Goal: Information Seeking & Learning: Check status

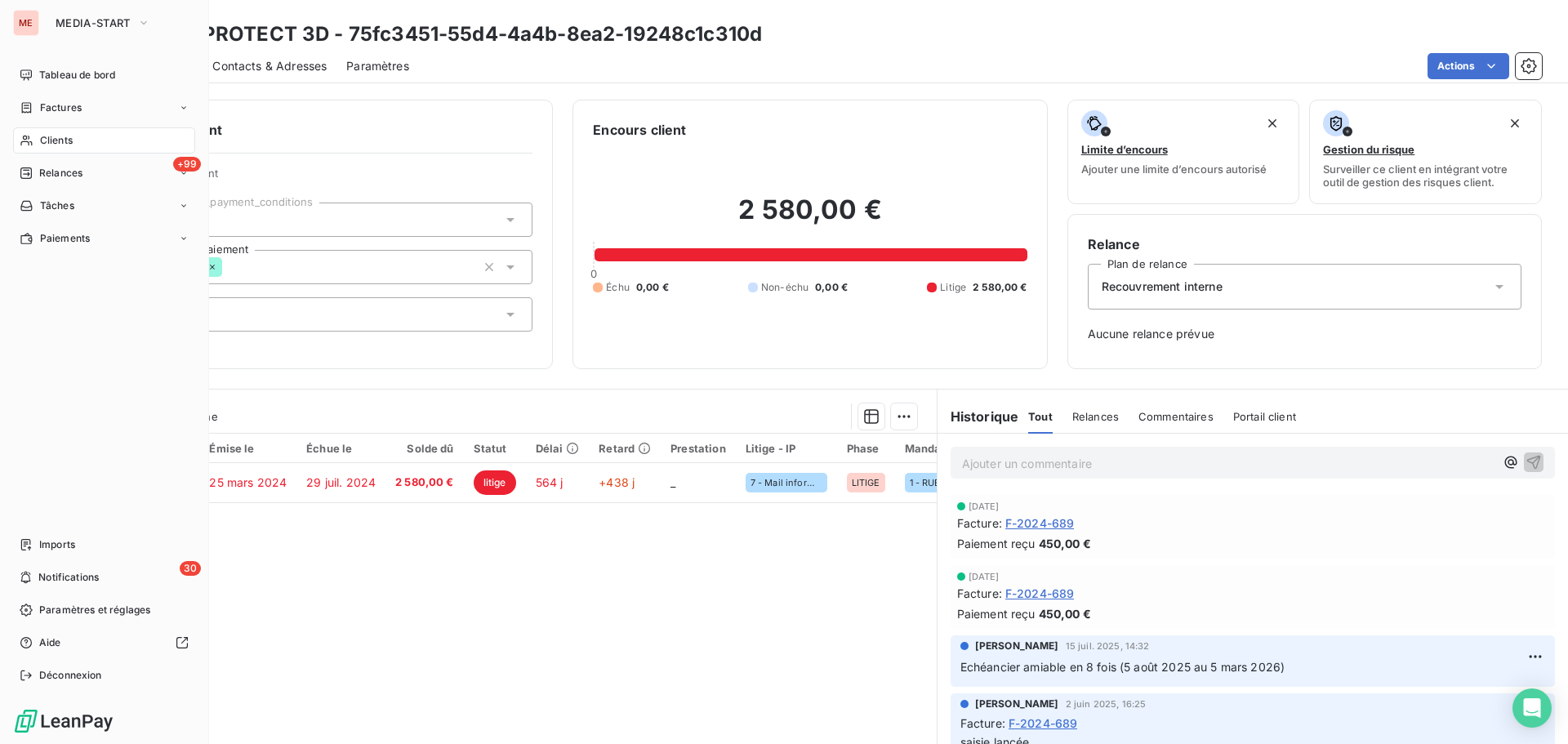
click at [38, 142] on div "Clients" at bounding box center [104, 141] width 182 height 26
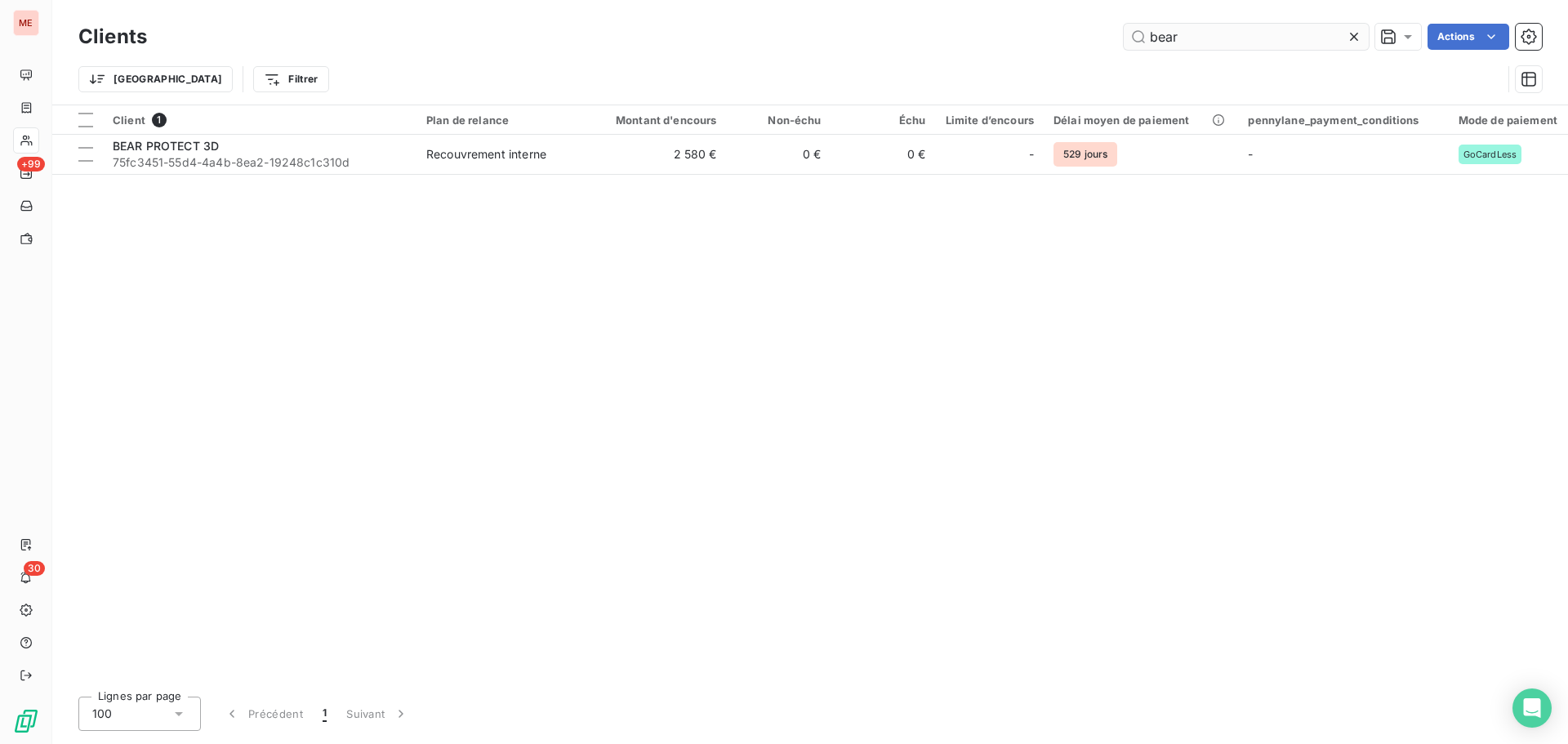
click at [1209, 42] on input "bear" at bounding box center [1245, 37] width 245 height 26
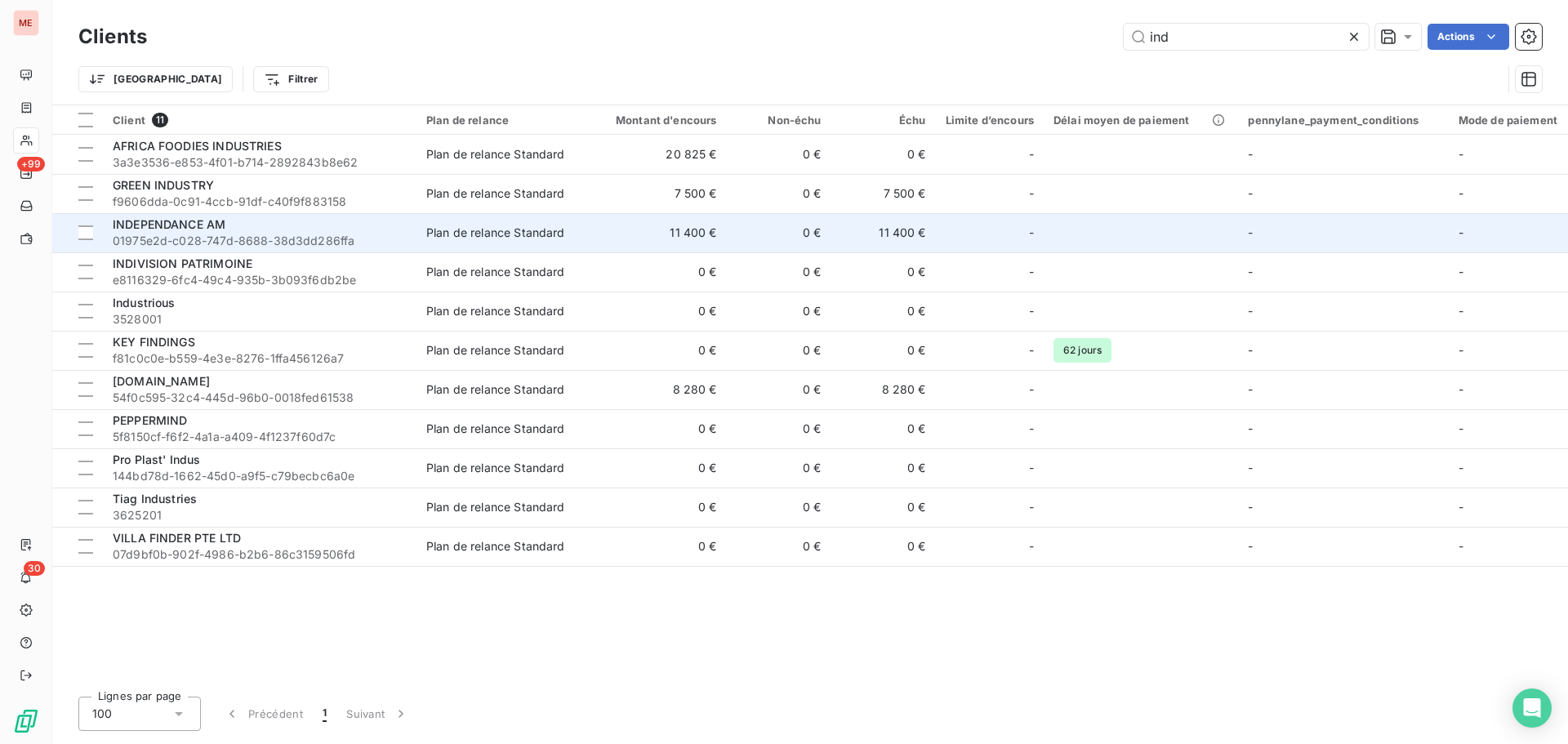
type input "ind"
click at [264, 228] on div "INDEPENDANCE AM" at bounding box center [260, 225] width 294 height 16
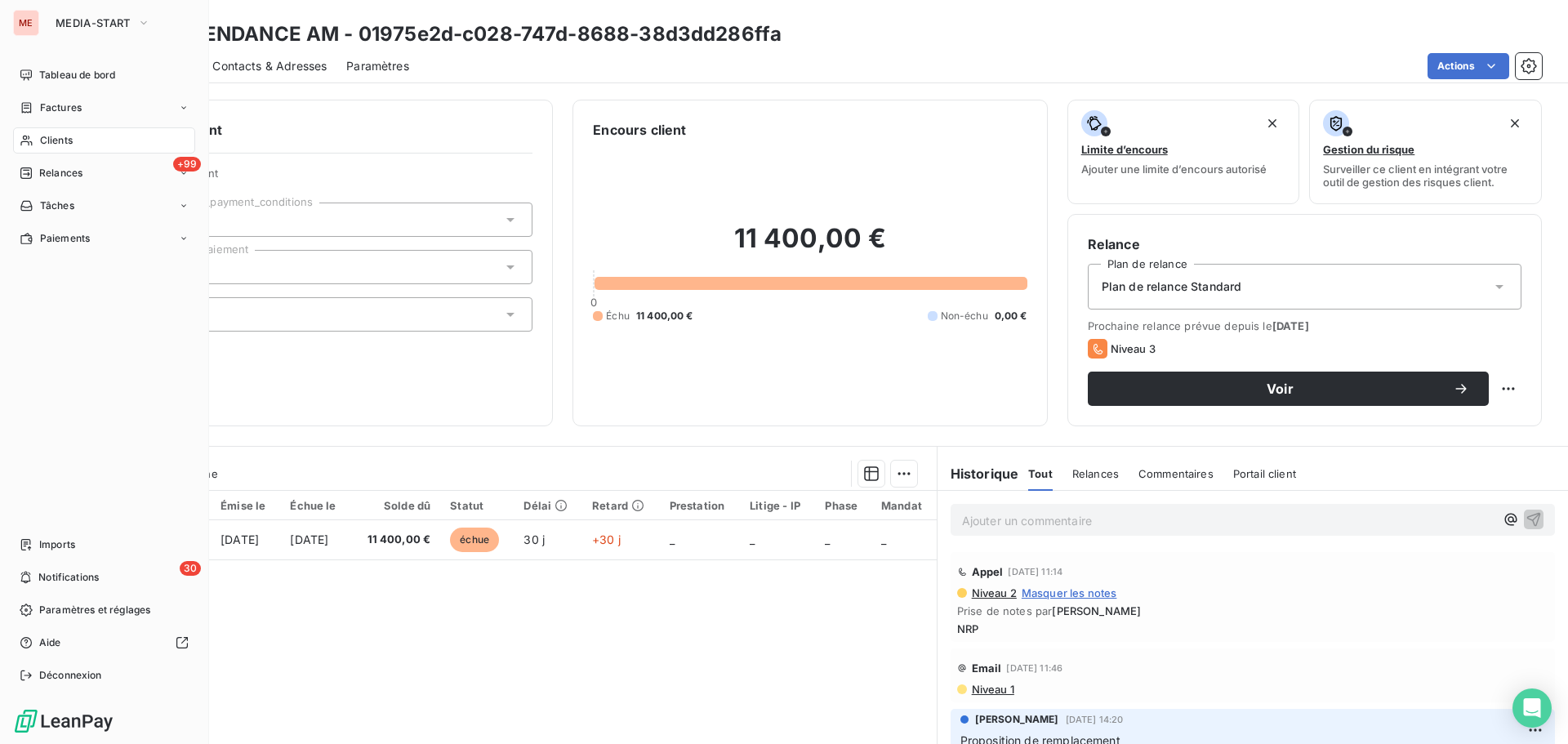
click at [30, 134] on icon at bounding box center [27, 140] width 14 height 13
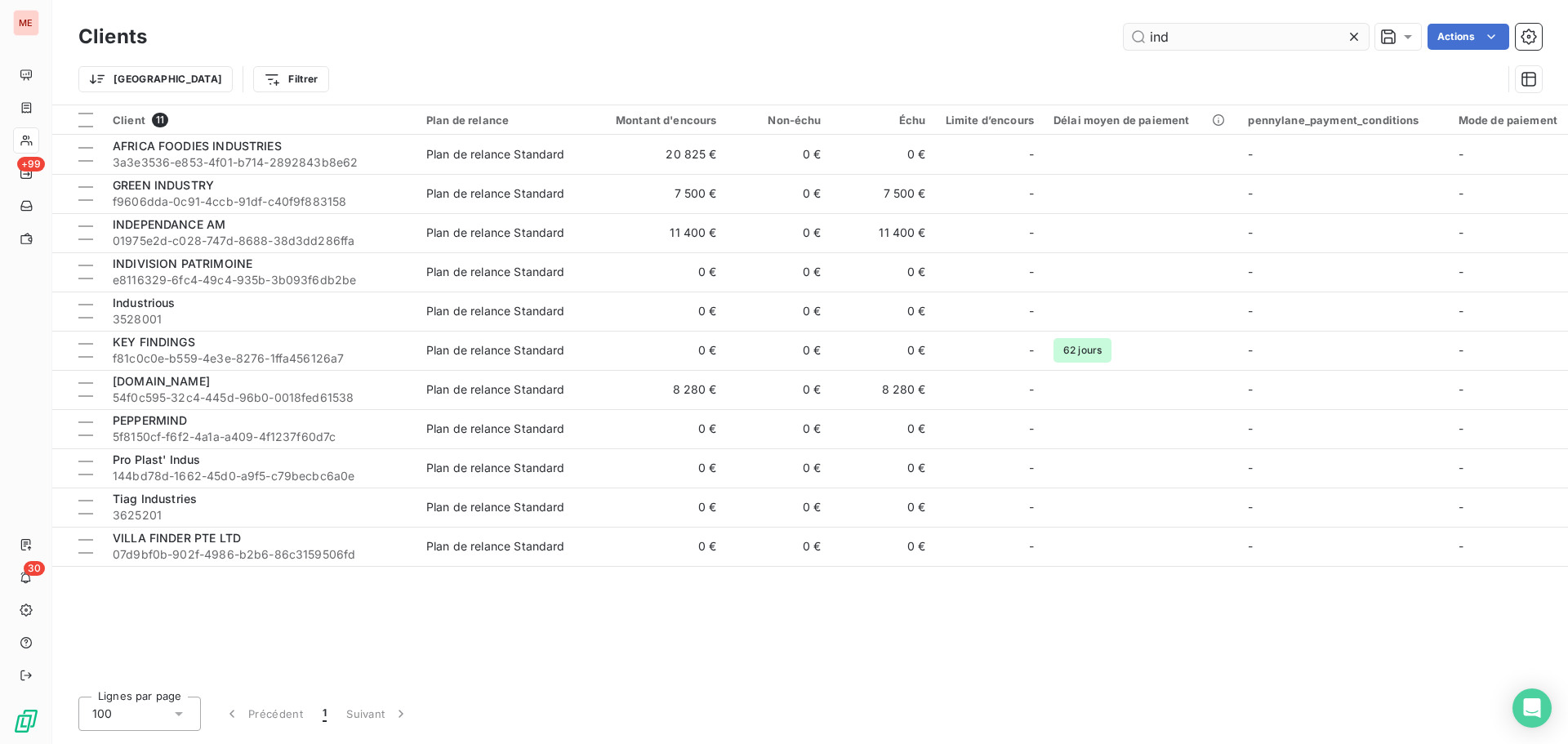
click at [1186, 26] on input "ind" at bounding box center [1245, 37] width 245 height 26
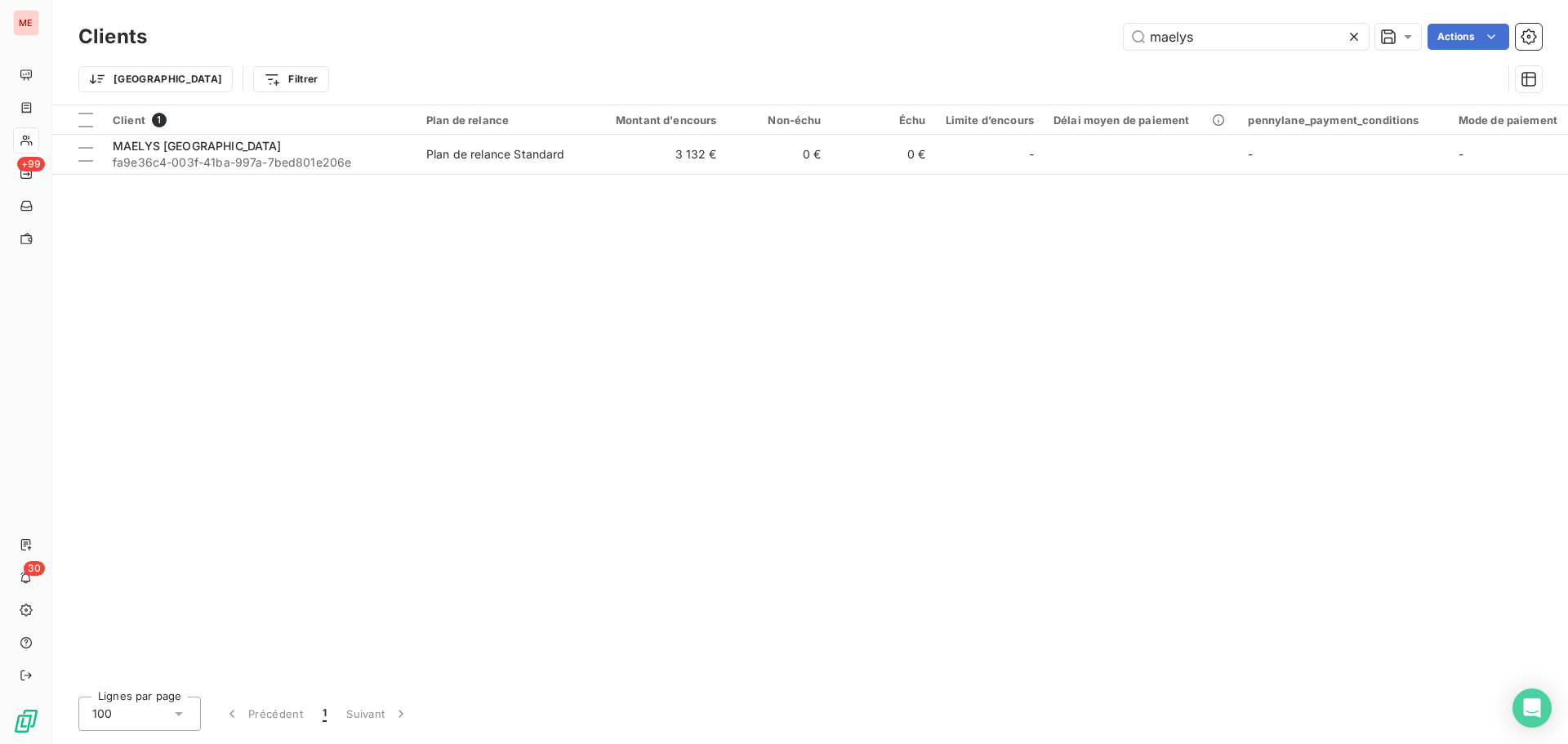
type input "maelys"
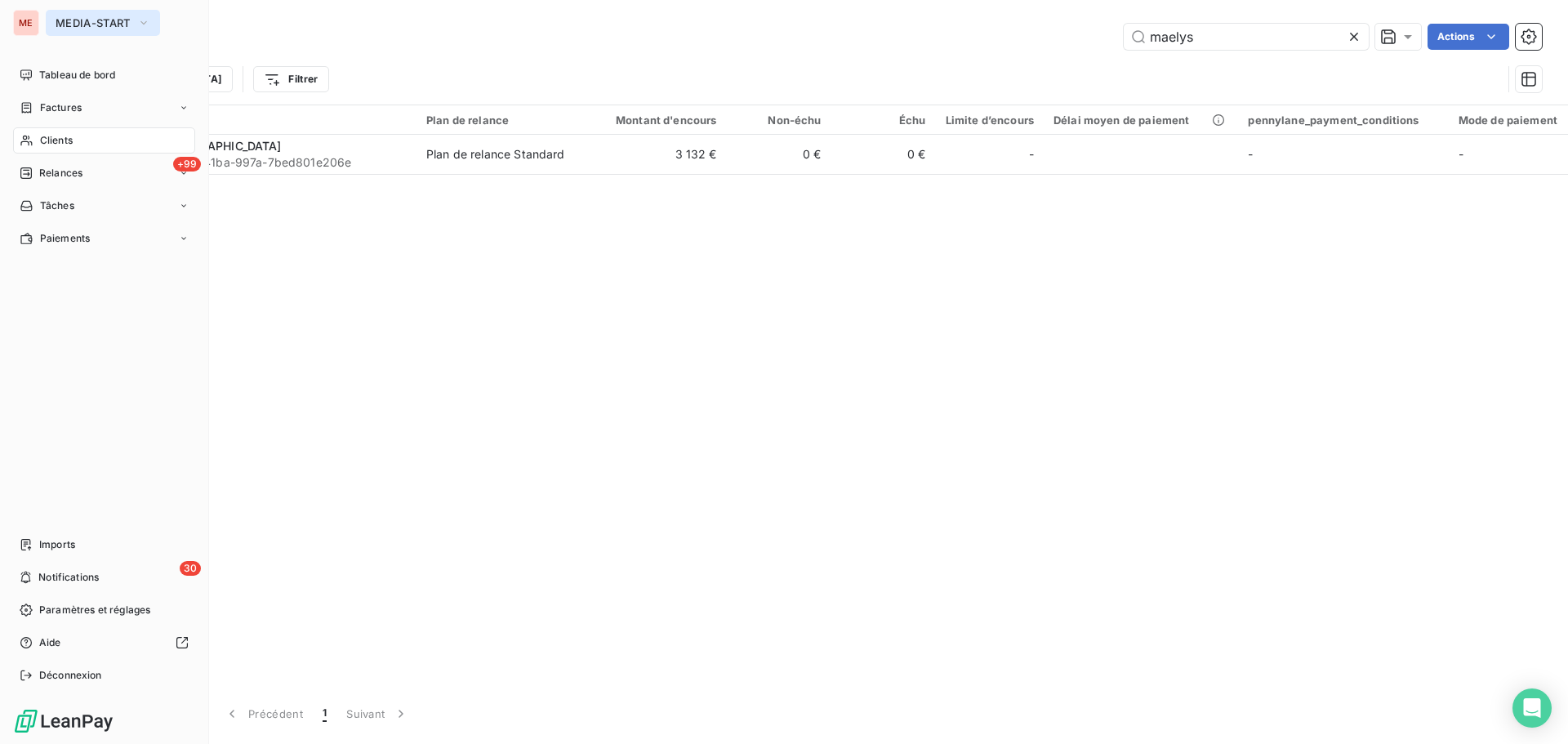
click at [59, 26] on span "MEDIA-START" at bounding box center [93, 22] width 75 height 13
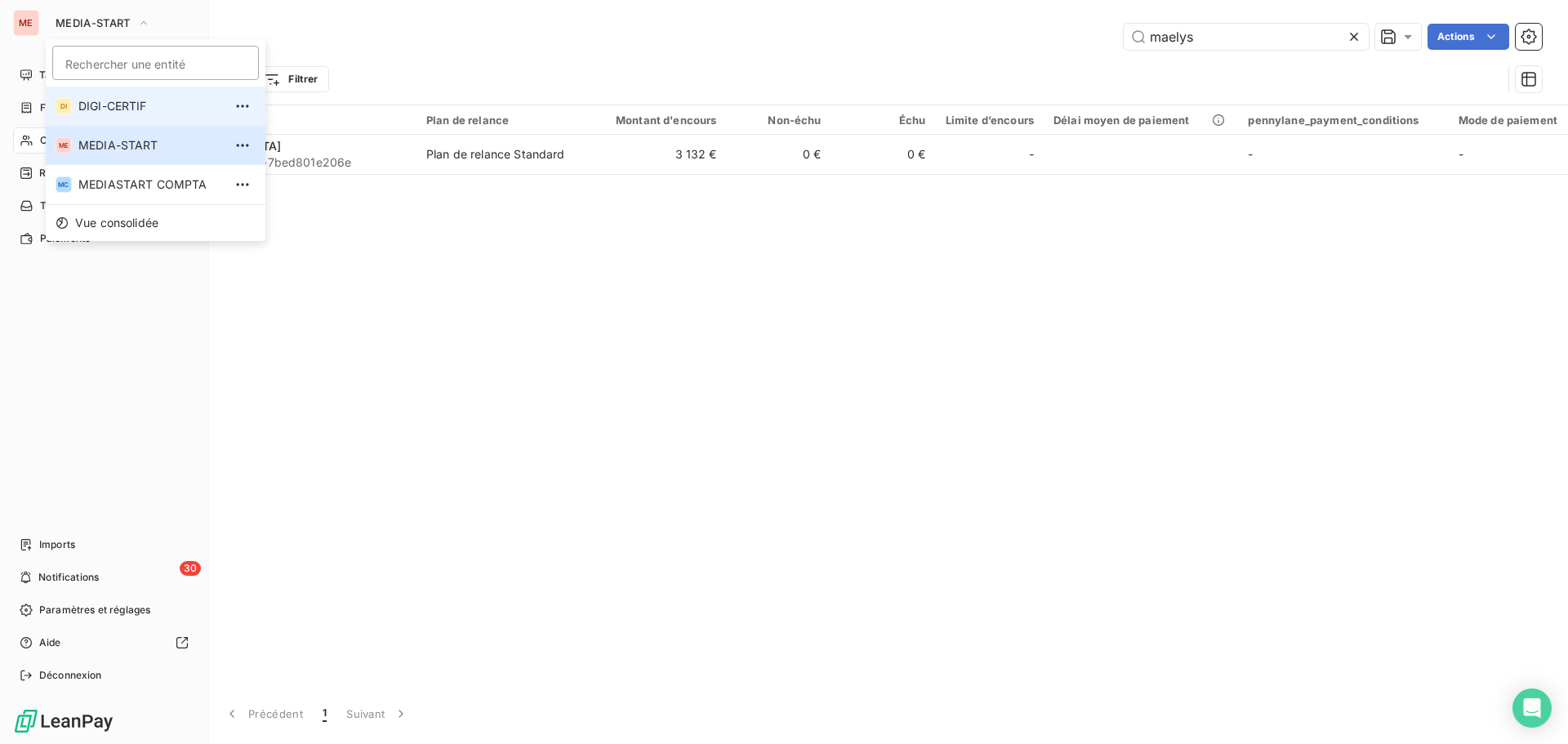
click at [85, 106] on span "DIGI-CERTIF" at bounding box center [151, 106] width 145 height 16
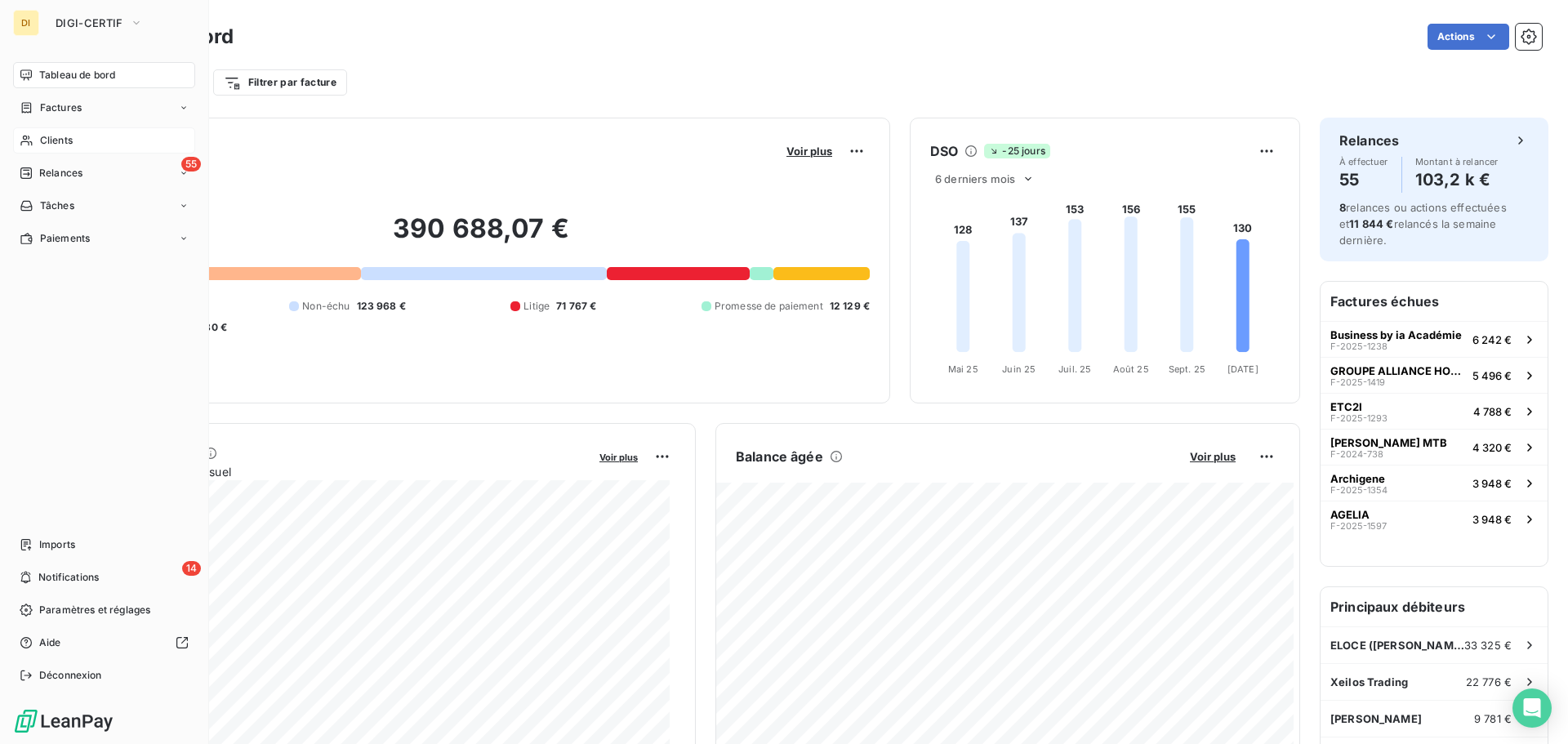
click at [69, 143] on span "Clients" at bounding box center [56, 140] width 33 height 15
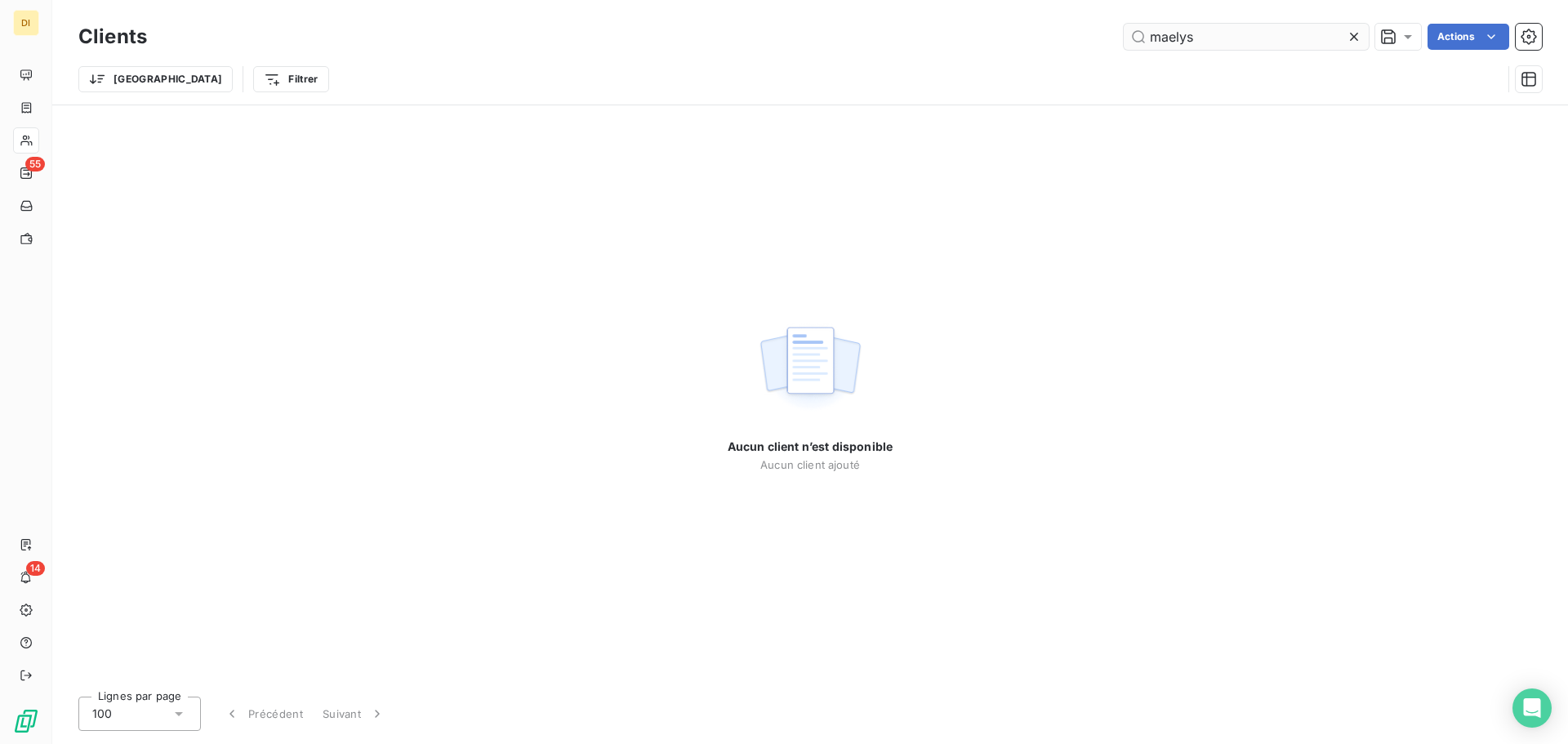
click at [1209, 35] on input "maelys" at bounding box center [1245, 37] width 245 height 26
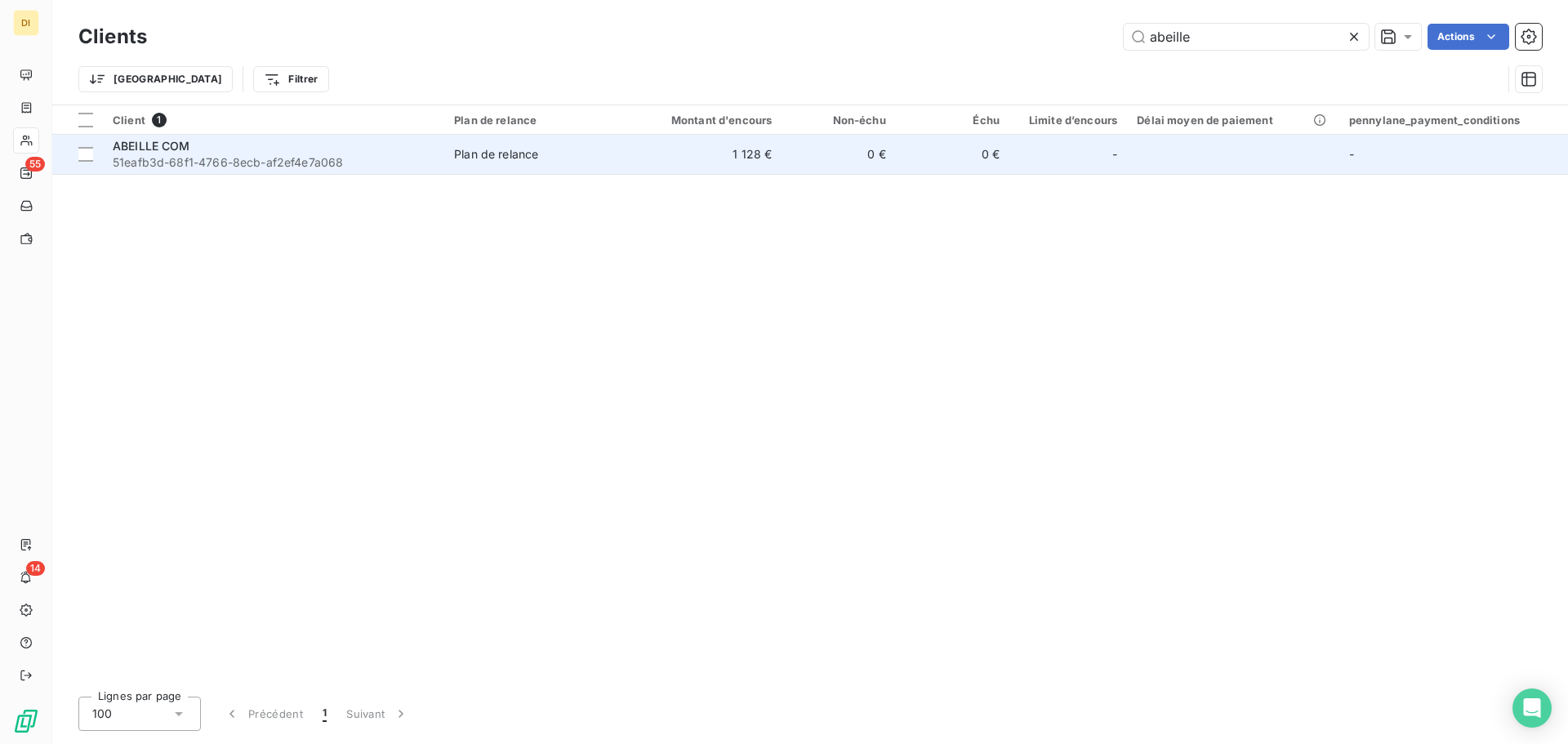
type input "abeille"
click at [596, 166] on td "Plan de relance" at bounding box center [536, 154] width 185 height 39
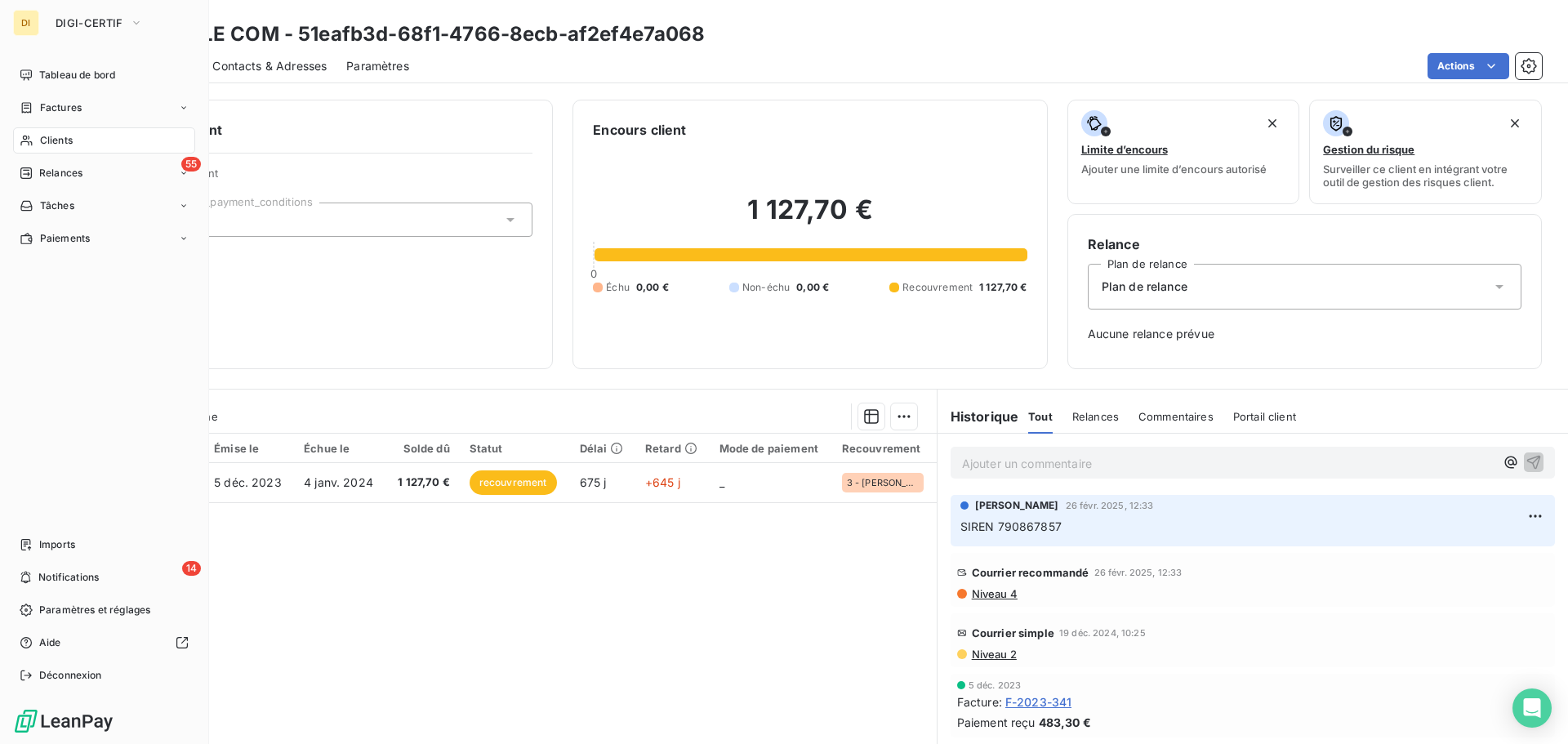
click at [47, 142] on span "Clients" at bounding box center [56, 140] width 33 height 15
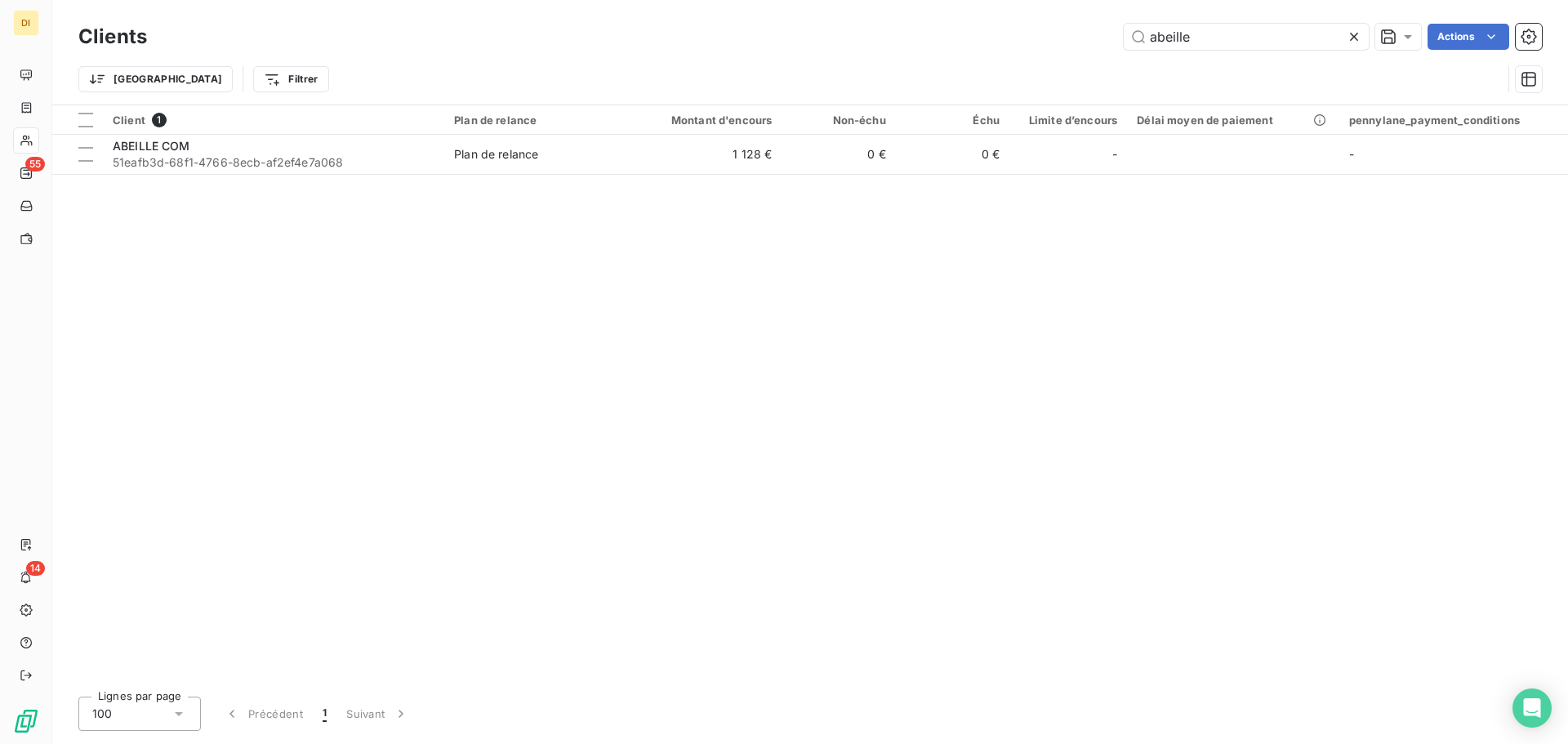
click at [1221, 51] on div "Clients abeille Actions" at bounding box center [811, 37] width 1464 height 34
click at [1213, 41] on input "abeille" at bounding box center [1245, 37] width 245 height 26
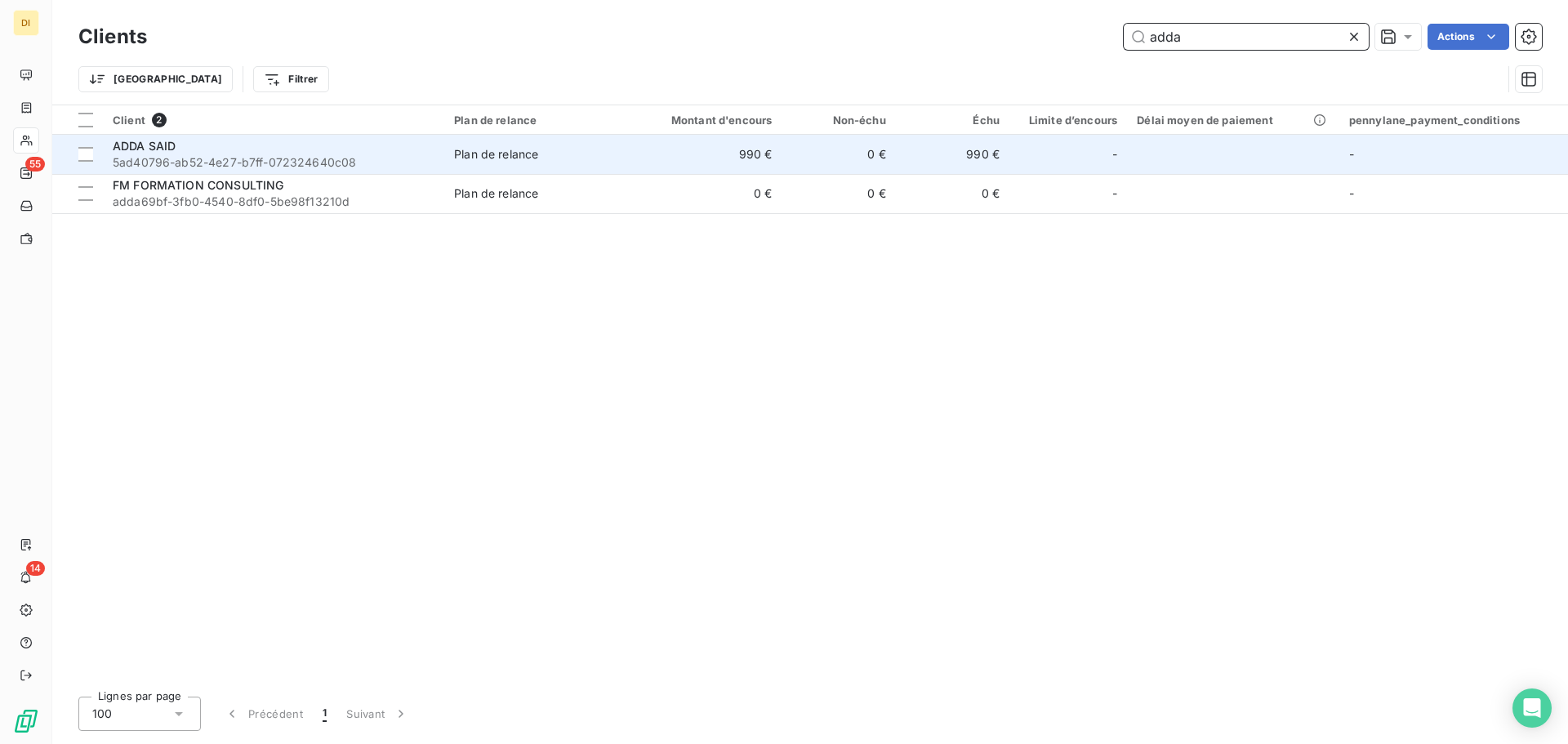
type input "adda"
click at [314, 147] on div "ADDA SAID" at bounding box center [274, 146] width 322 height 16
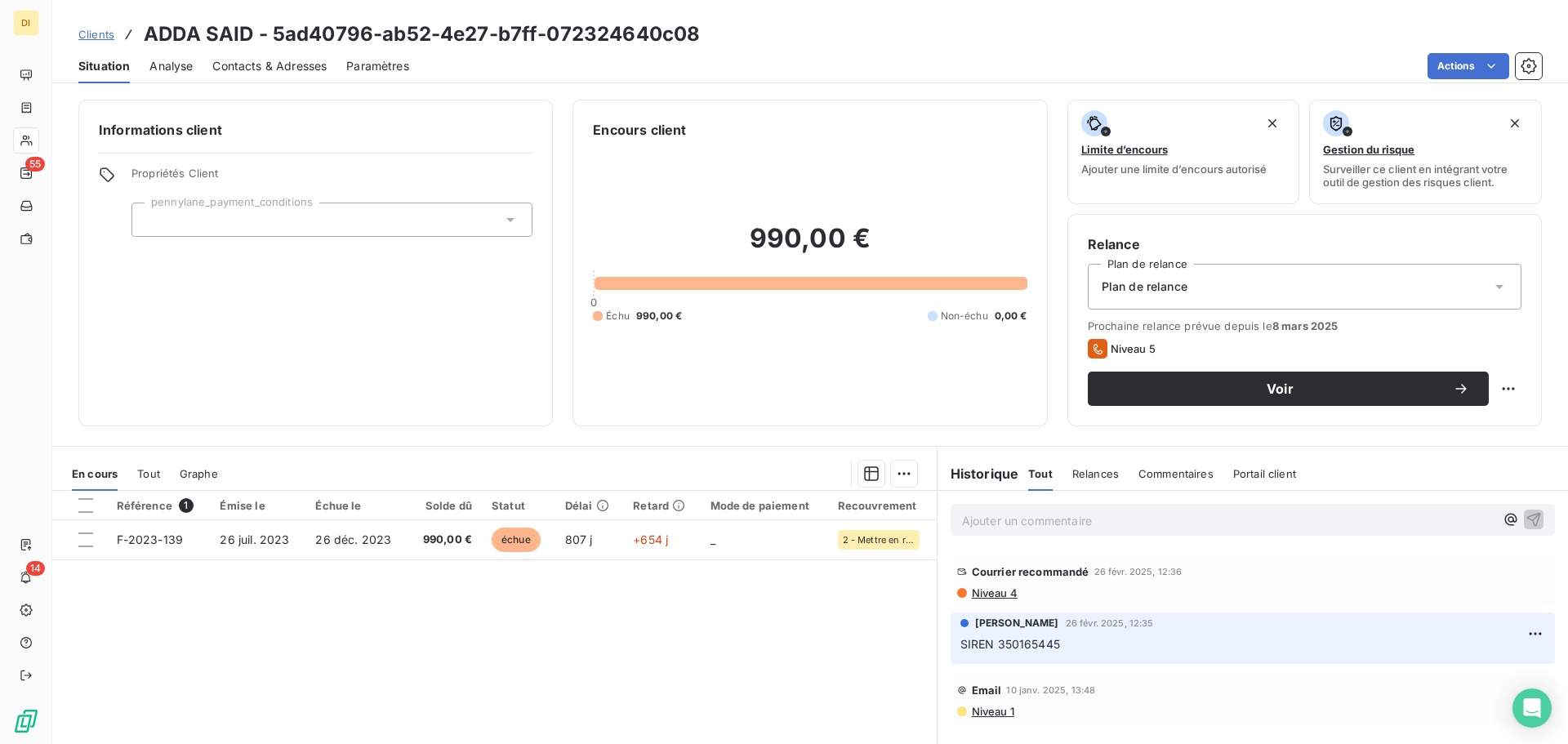
click at [273, 70] on span "Contacts & Adresses" at bounding box center [270, 66] width 115 height 16
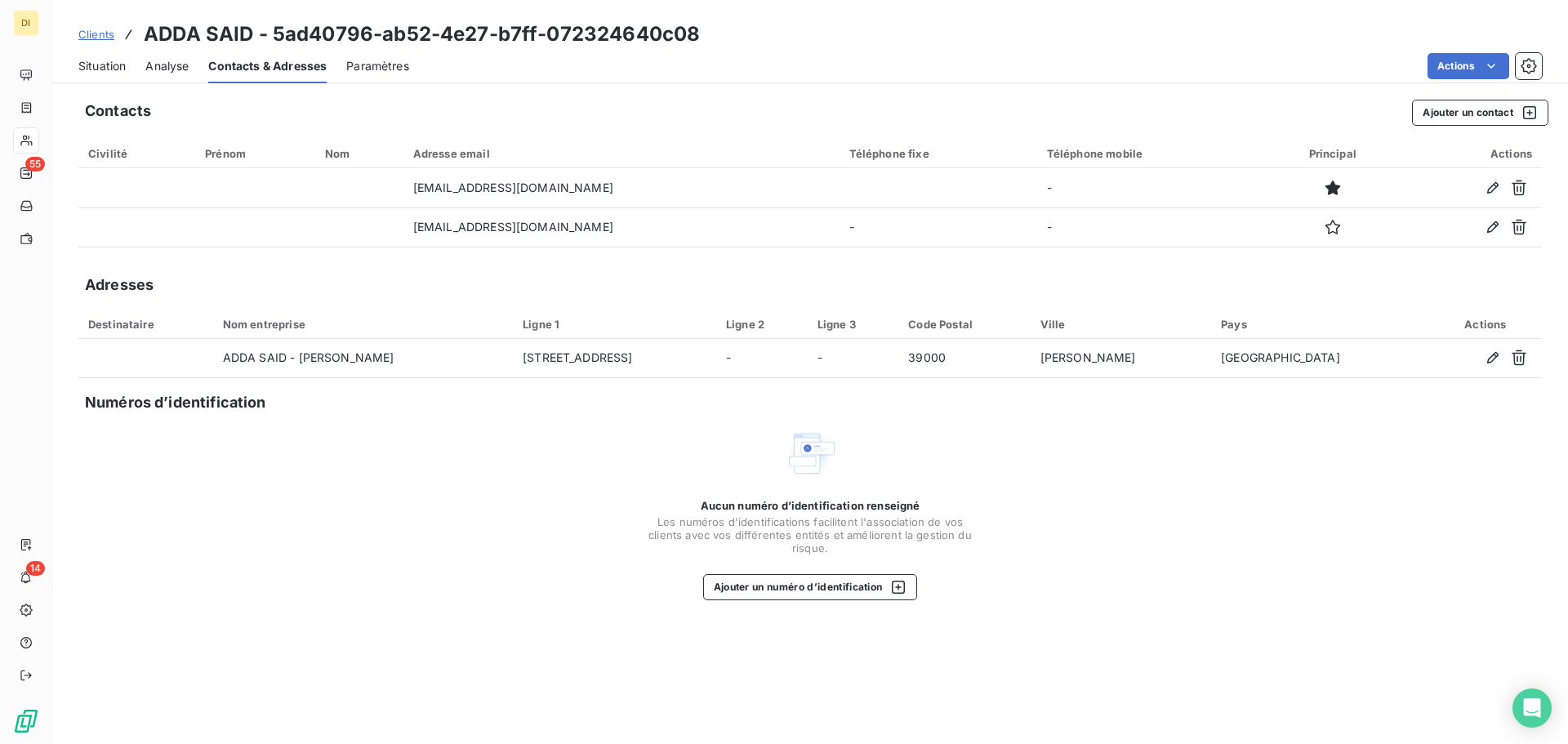
click at [92, 73] on span "Situation" at bounding box center [102, 66] width 47 height 16
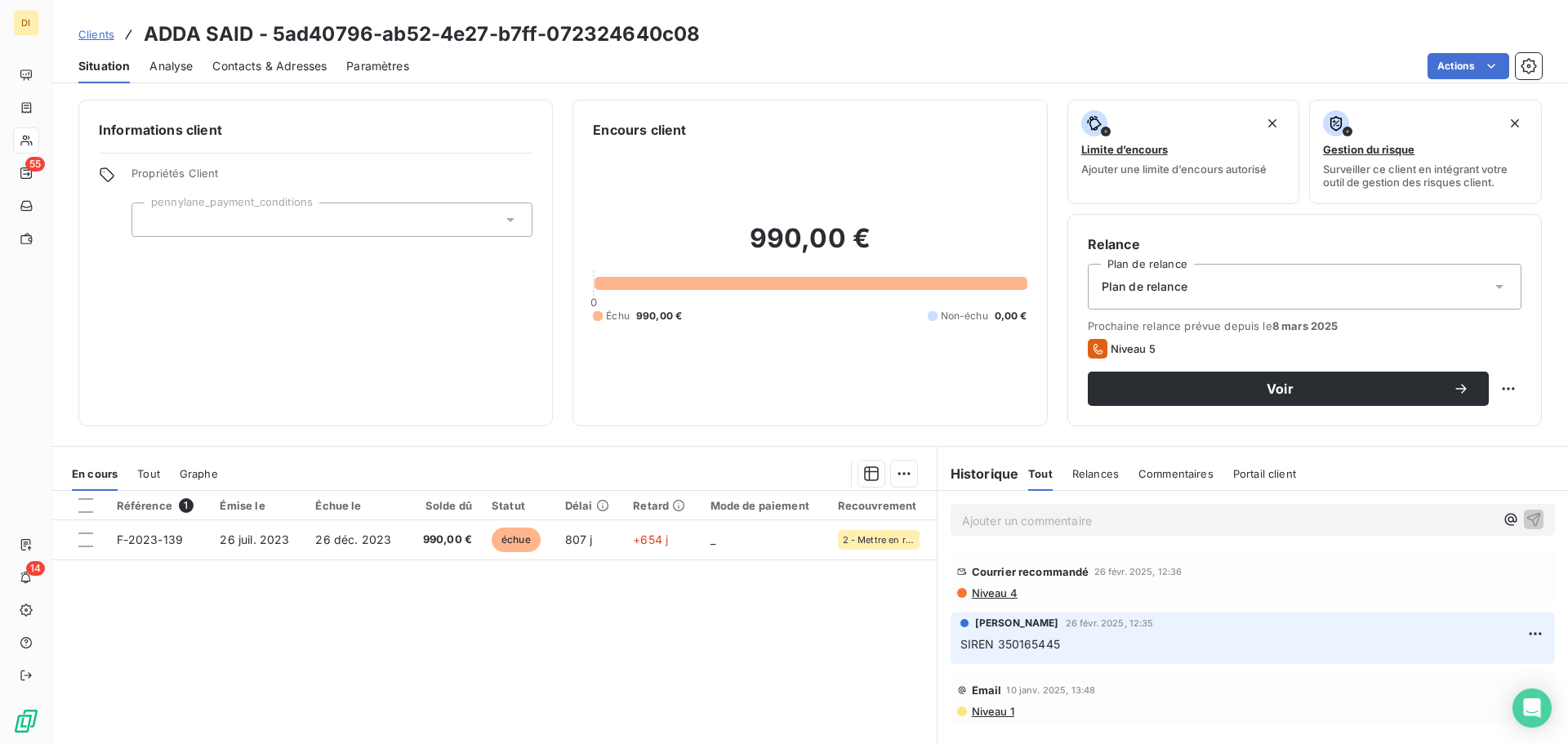
click at [267, 75] on div "Contacts & Adresses" at bounding box center [270, 66] width 115 height 34
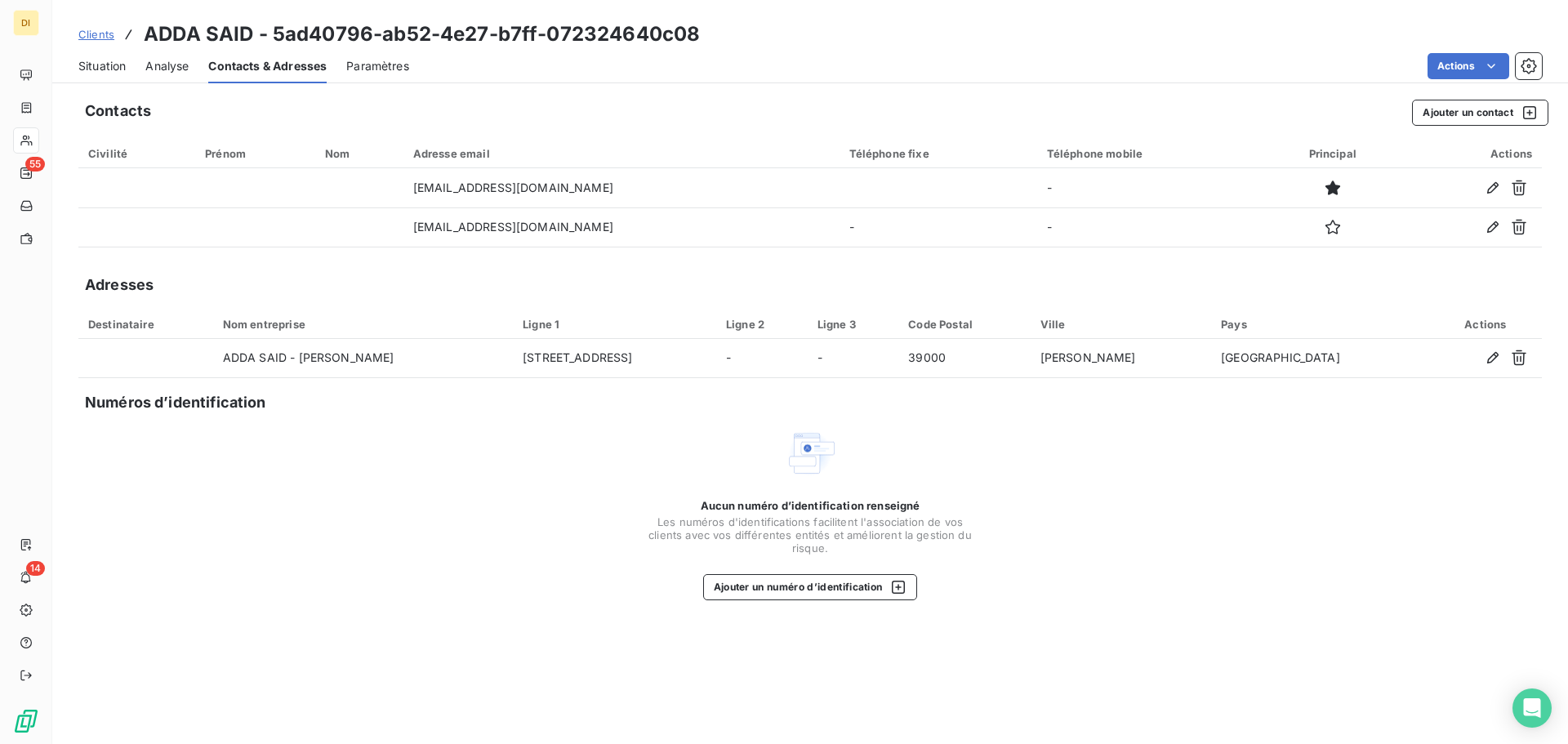
drag, startPoint x: 633, startPoint y: 363, endPoint x: 249, endPoint y: 332, distance: 385.2
click at [249, 332] on table "Destinataire Nom entreprise Ligne 1 Ligne 2 Ligne 3 Code Postal Ville Pays Acti…" at bounding box center [811, 345] width 1464 height 70
copy tr "ADDA SAID - [PERSON_NAME] [STREET_ADDRESS]"
click at [769, 587] on button "Ajouter un numéro d’identification" at bounding box center [810, 587] width 215 height 26
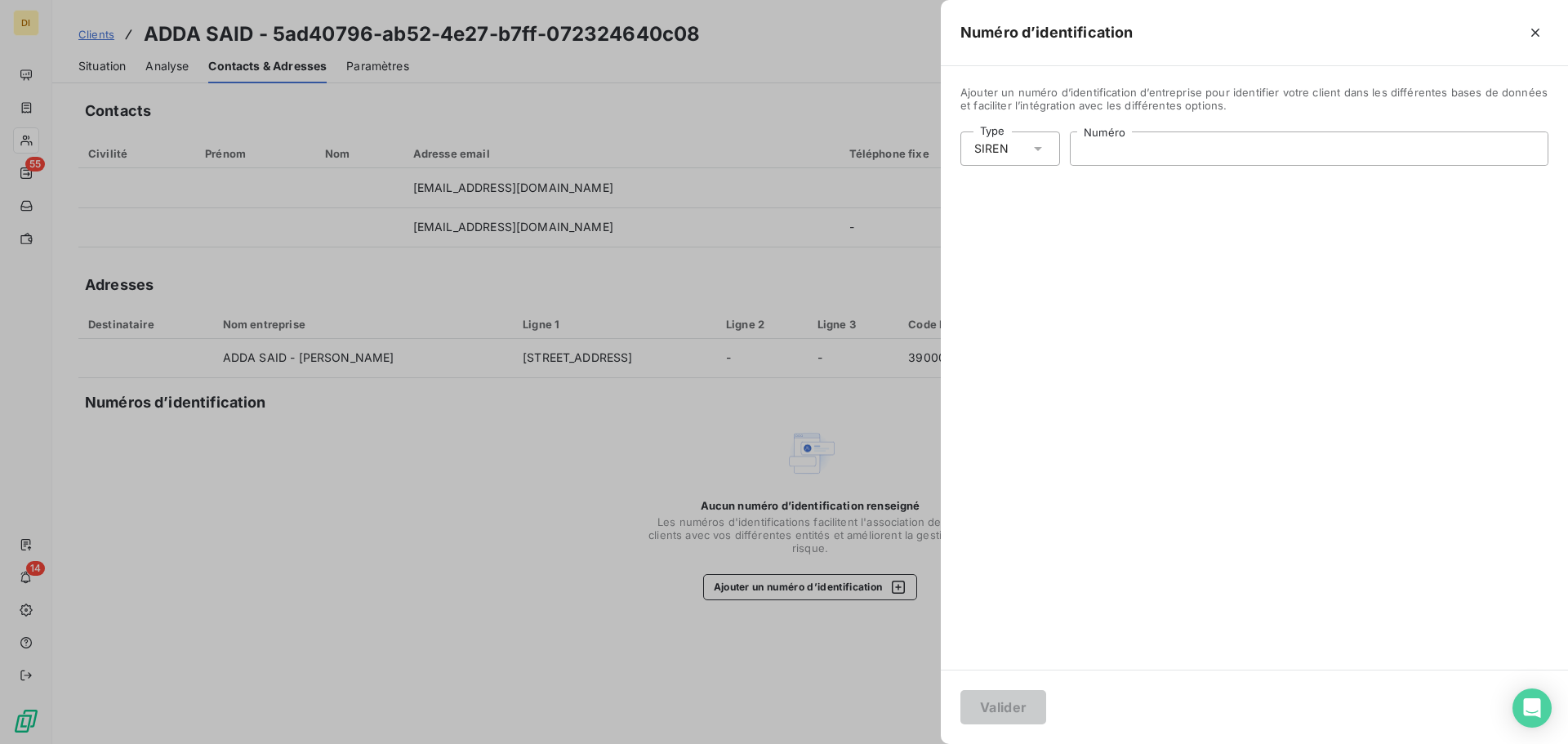
click at [1187, 134] on input "Numéro" at bounding box center [1309, 149] width 477 height 33
paste input "350 165 445"
type input "350 165 445"
click at [1014, 693] on button "Valider" at bounding box center [1004, 707] width 86 height 34
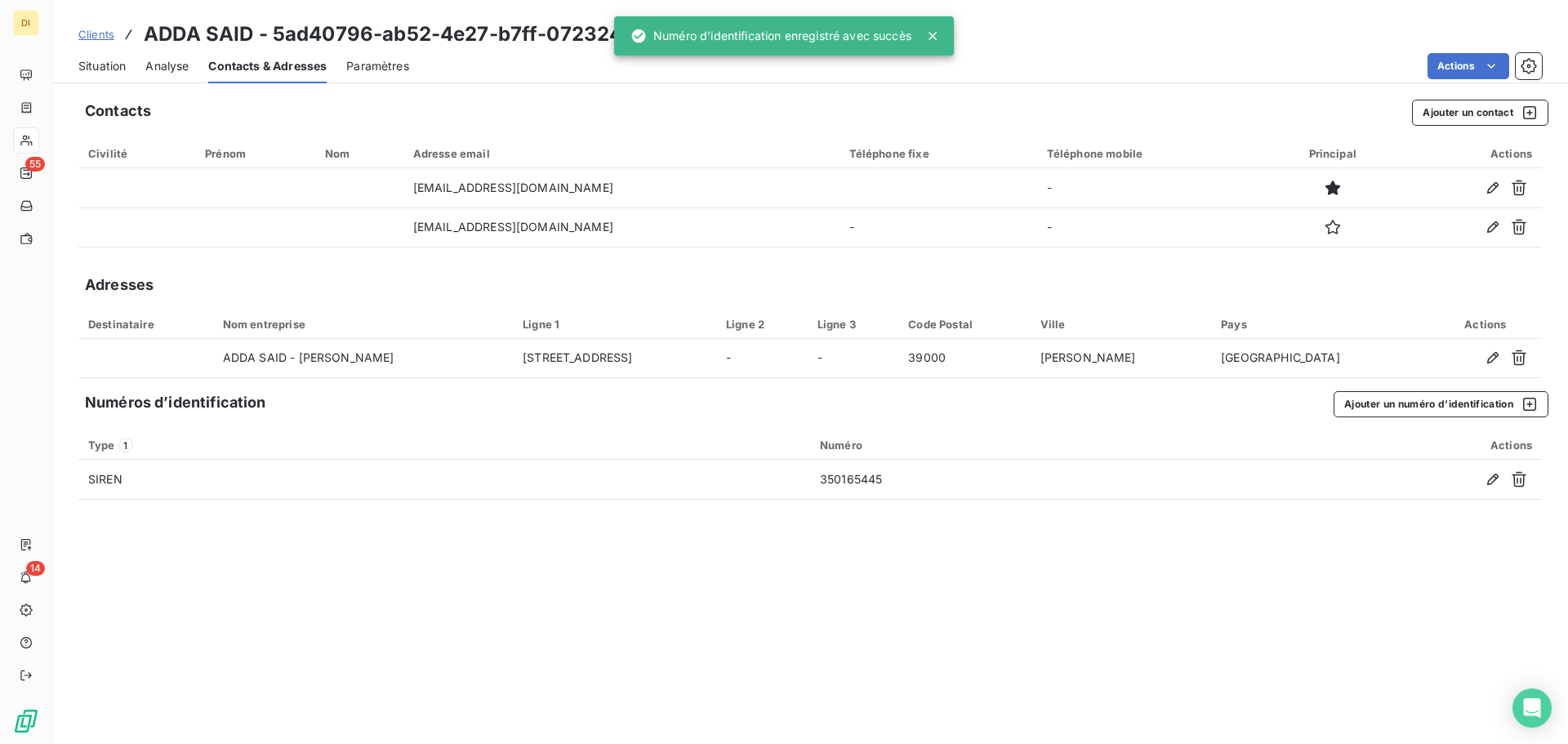
click at [97, 65] on span "Situation" at bounding box center [102, 66] width 47 height 16
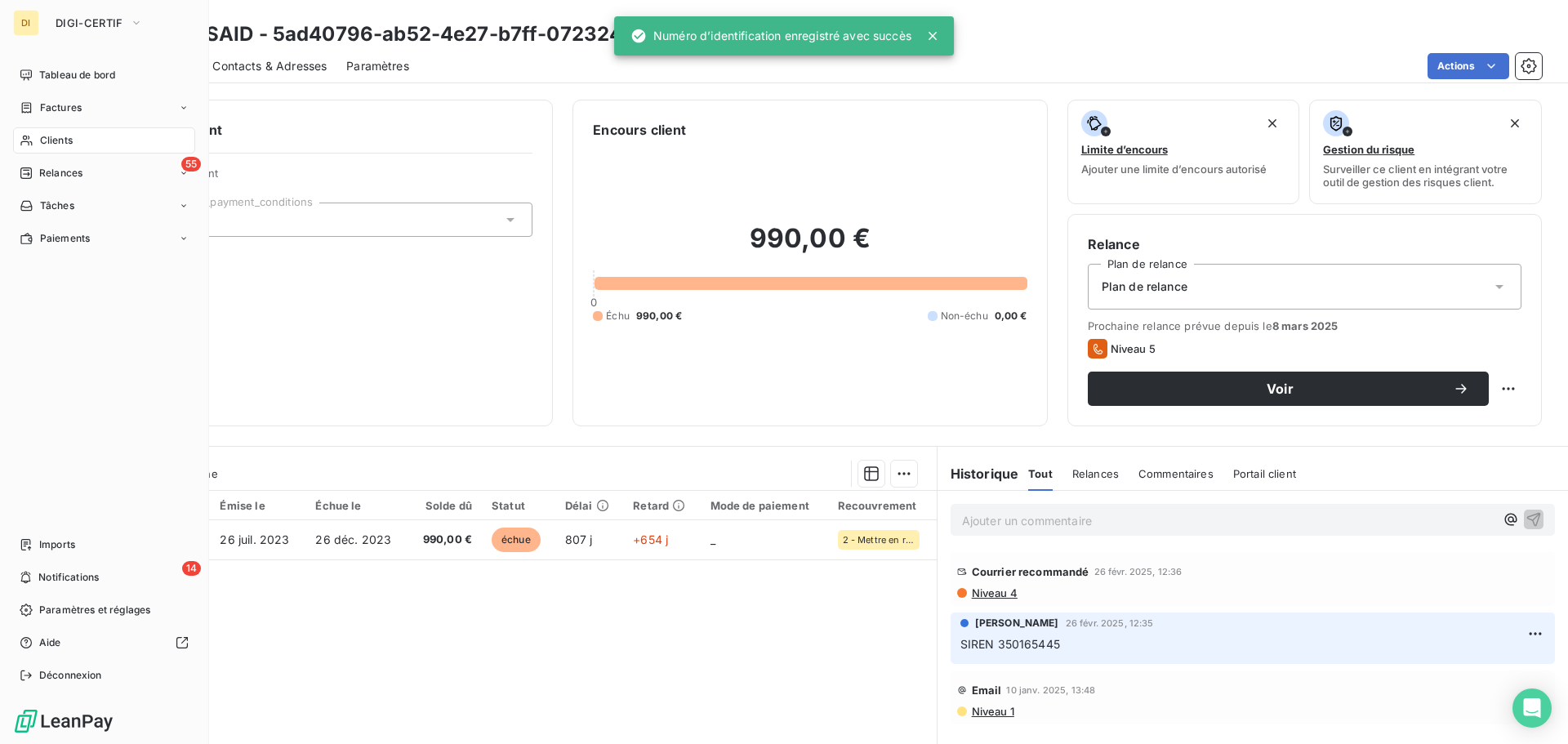
click at [21, 146] on icon at bounding box center [27, 140] width 14 height 13
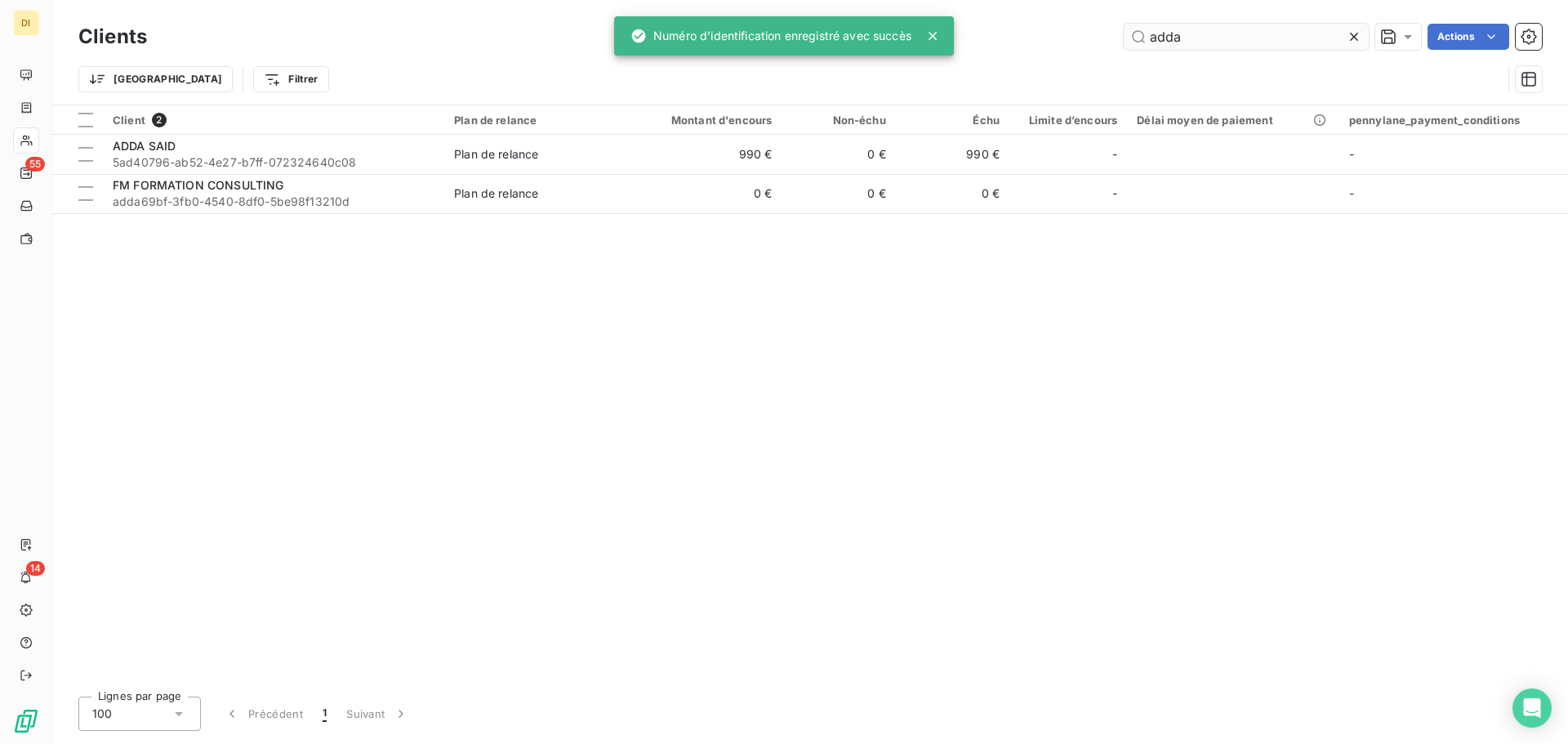
click at [1169, 29] on input "adda" at bounding box center [1245, 37] width 245 height 26
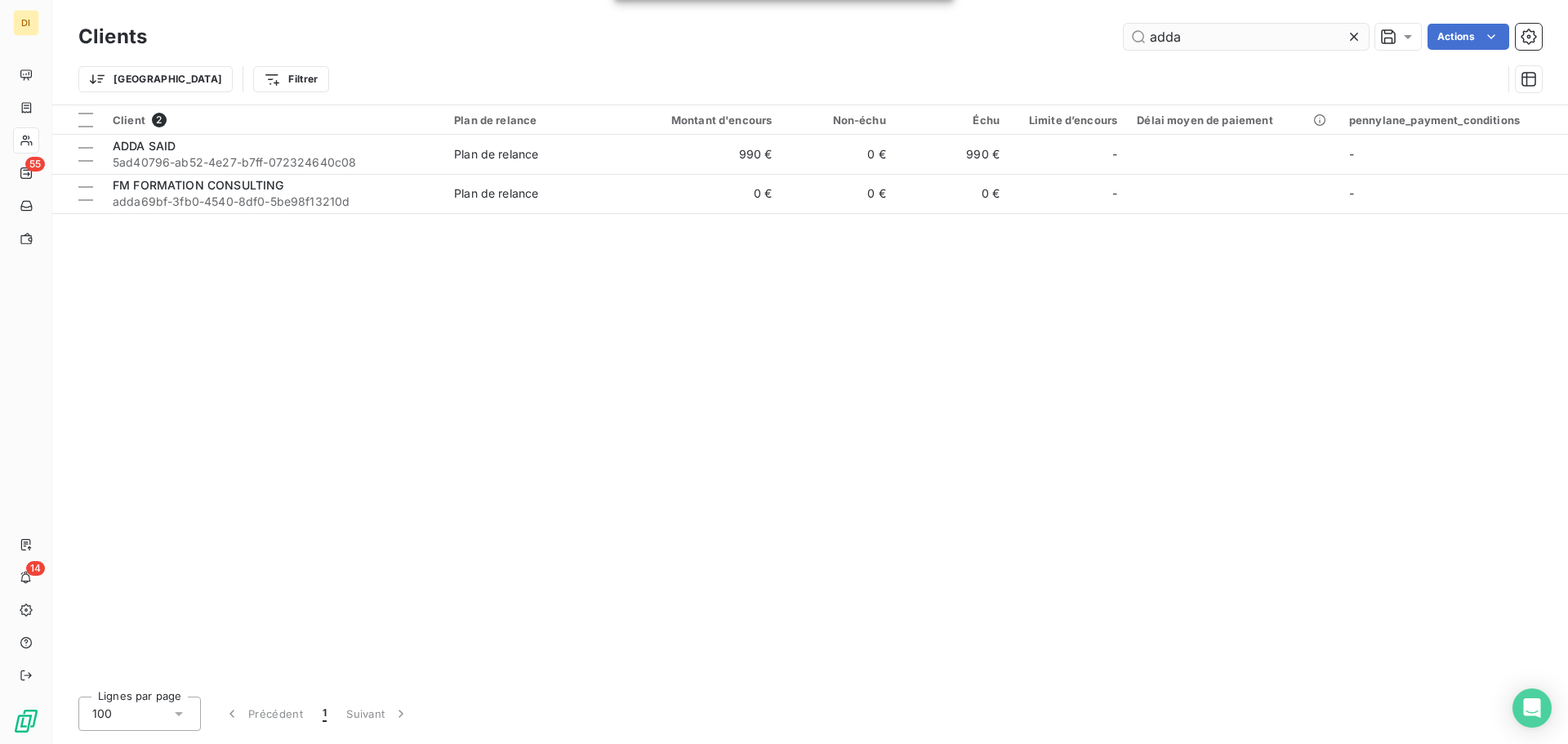
click at [1169, 29] on input "adda" at bounding box center [1245, 37] width 245 height 26
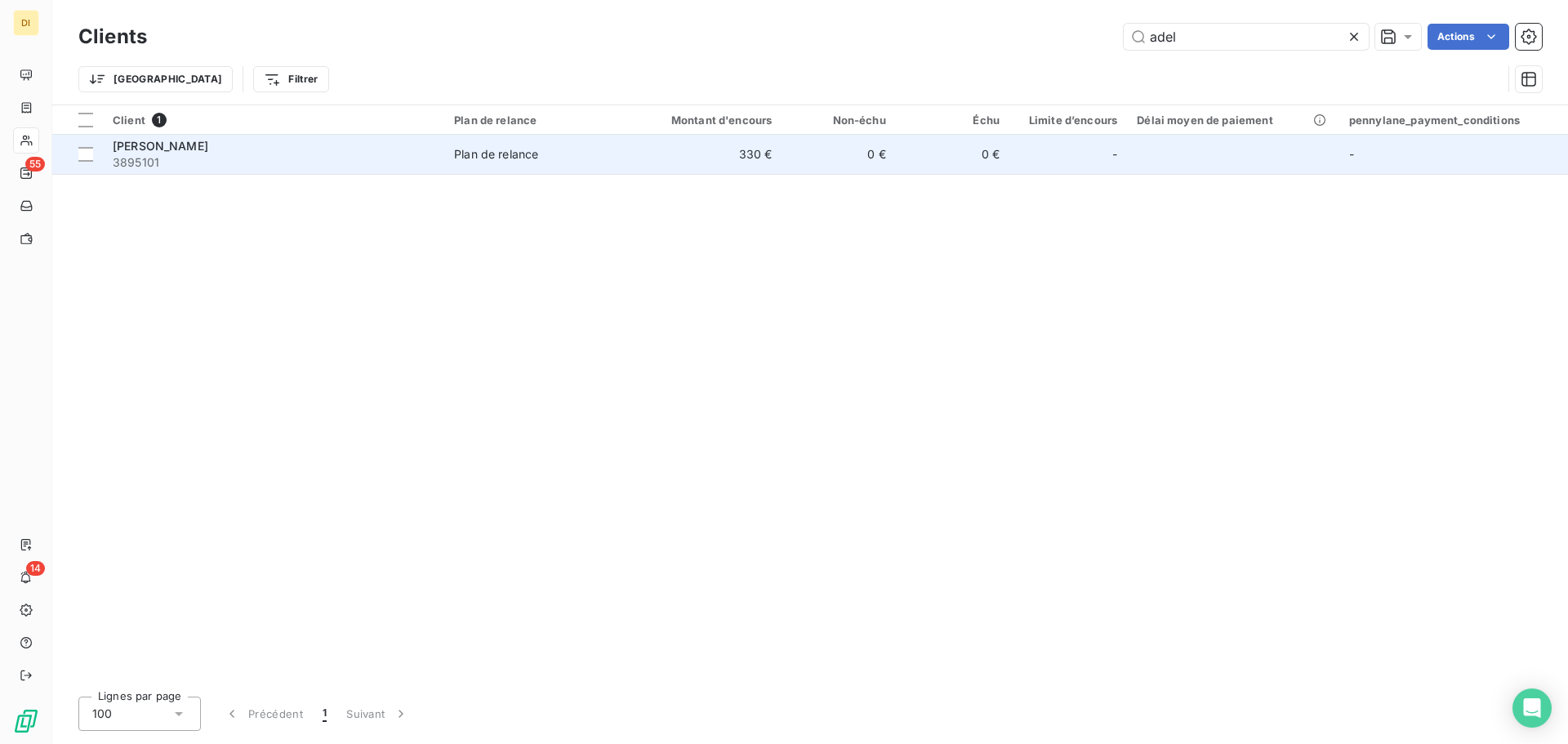
type input "adel"
click at [612, 157] on span "Plan de relance" at bounding box center [536, 154] width 165 height 16
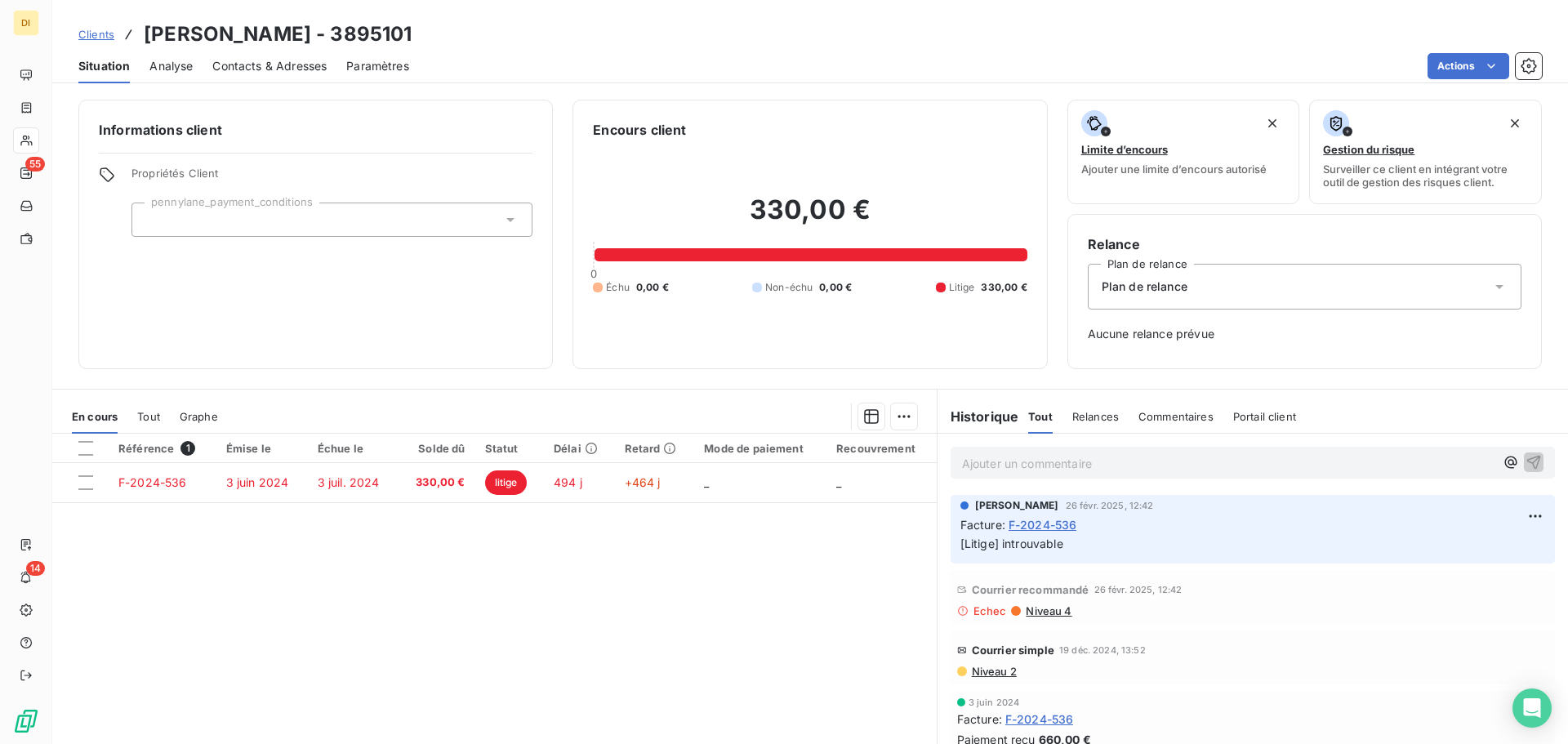
click at [237, 67] on span "Contacts & Adresses" at bounding box center [270, 66] width 115 height 16
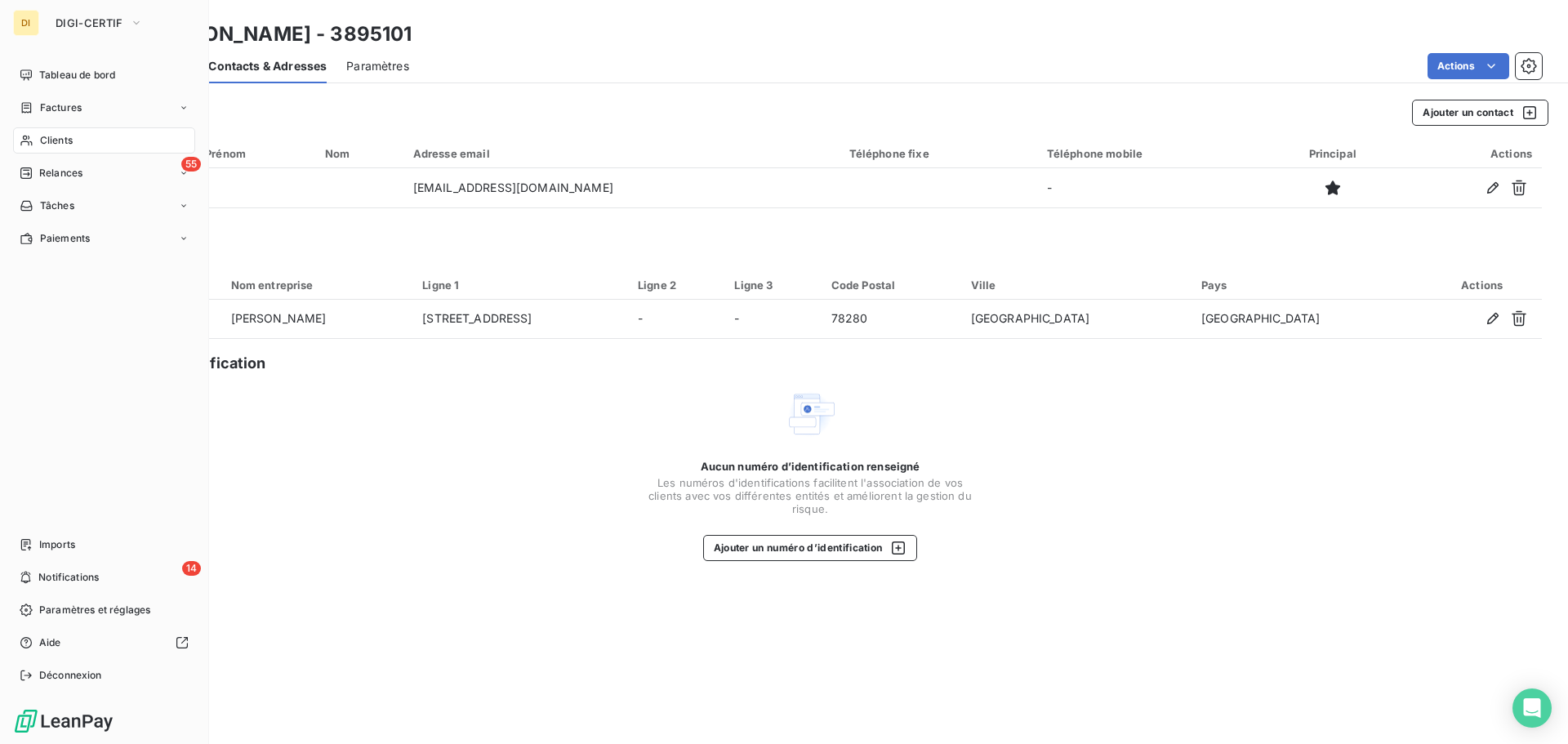
click at [29, 135] on icon at bounding box center [27, 140] width 14 height 13
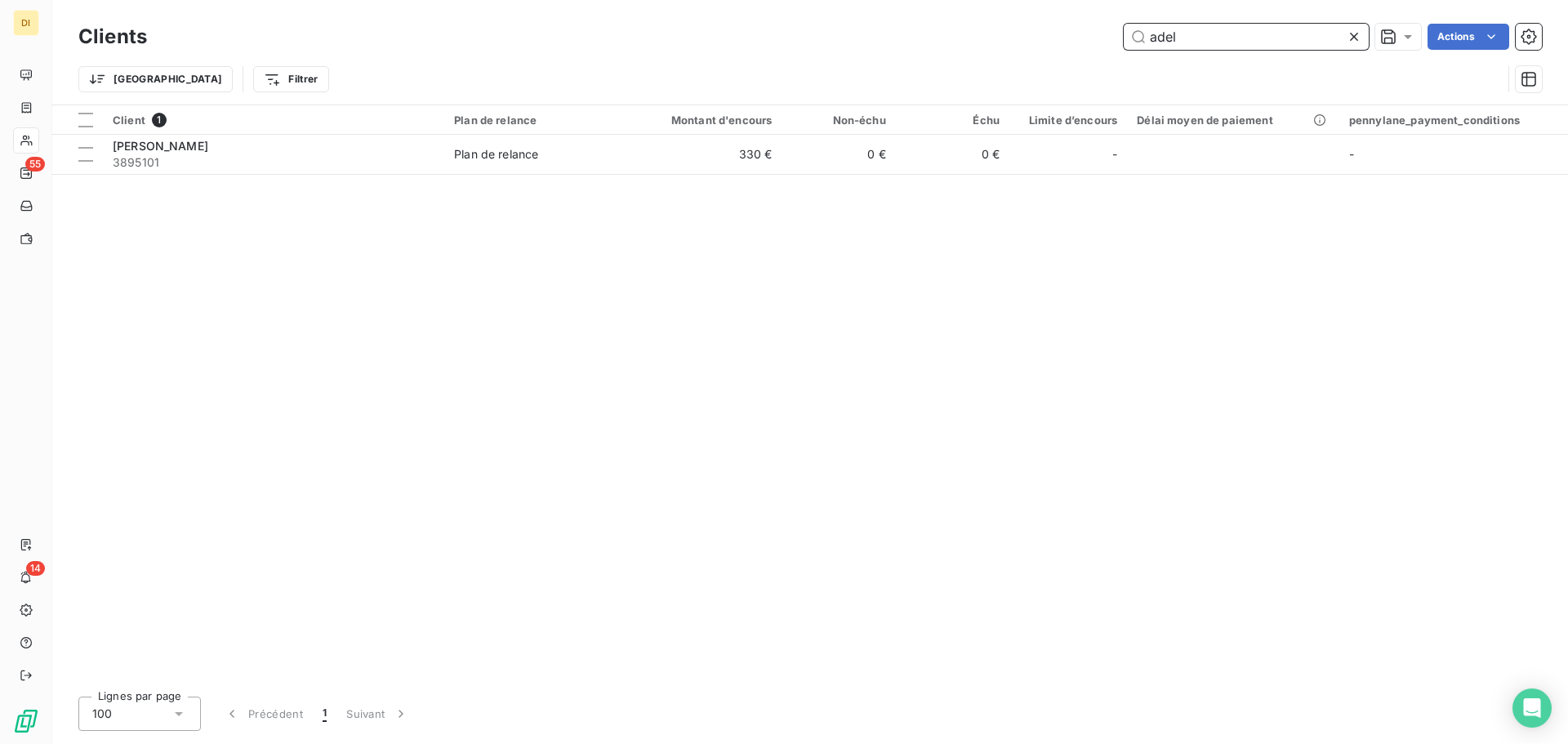
click at [1181, 38] on input "adel" at bounding box center [1245, 37] width 245 height 26
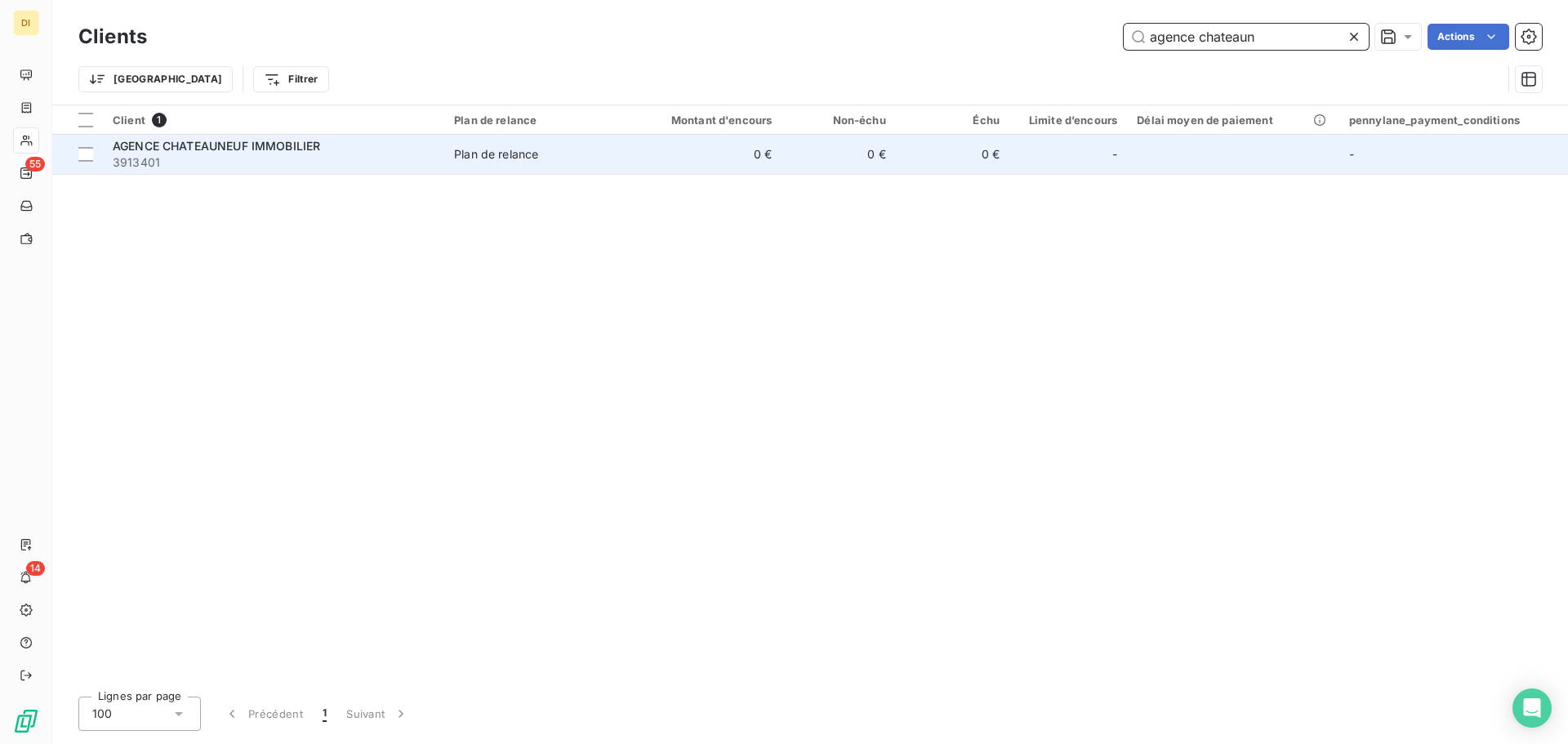
type input "agence chateaun"
click at [298, 161] on span "3913401" at bounding box center [274, 163] width 322 height 16
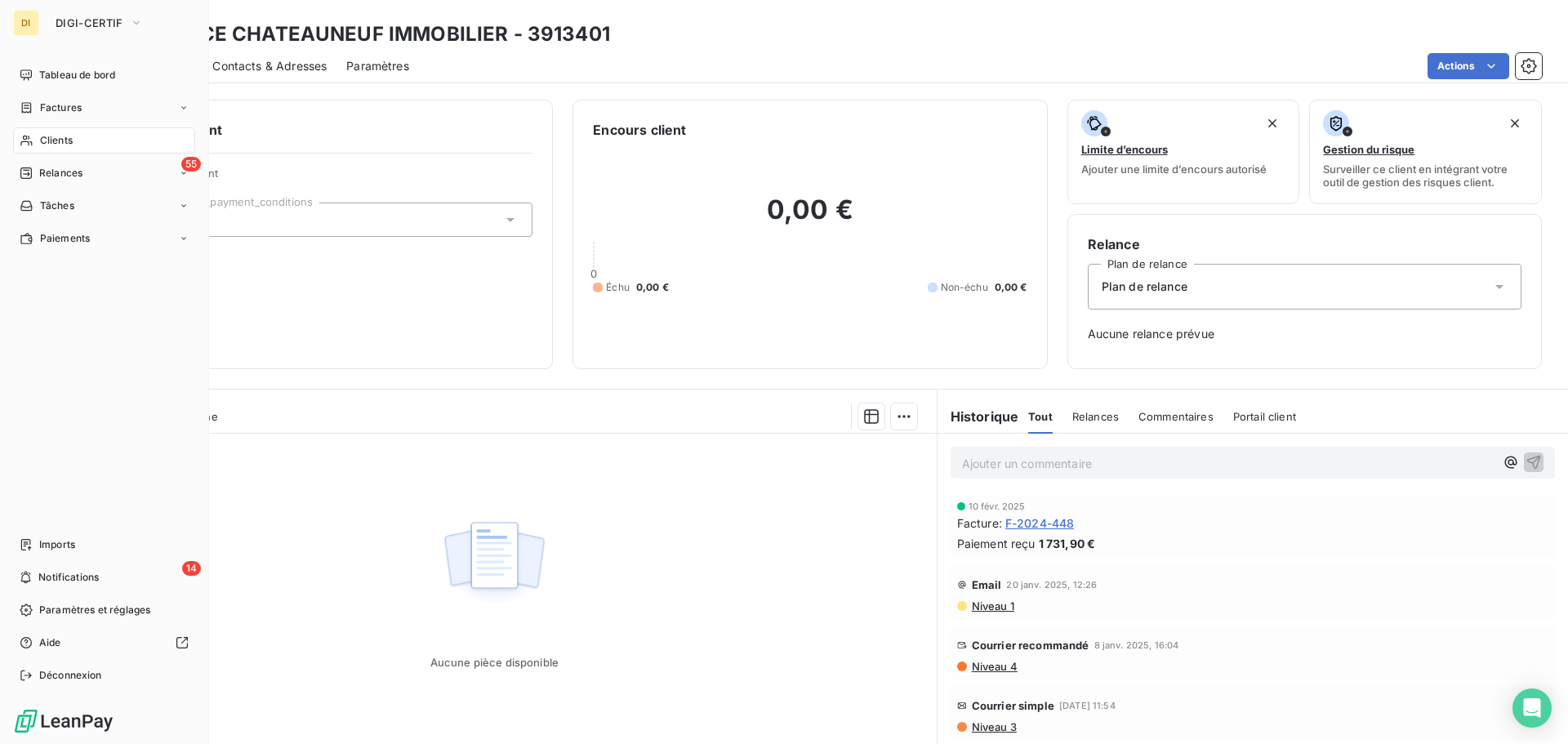
click at [34, 137] on div "Clients" at bounding box center [104, 141] width 182 height 26
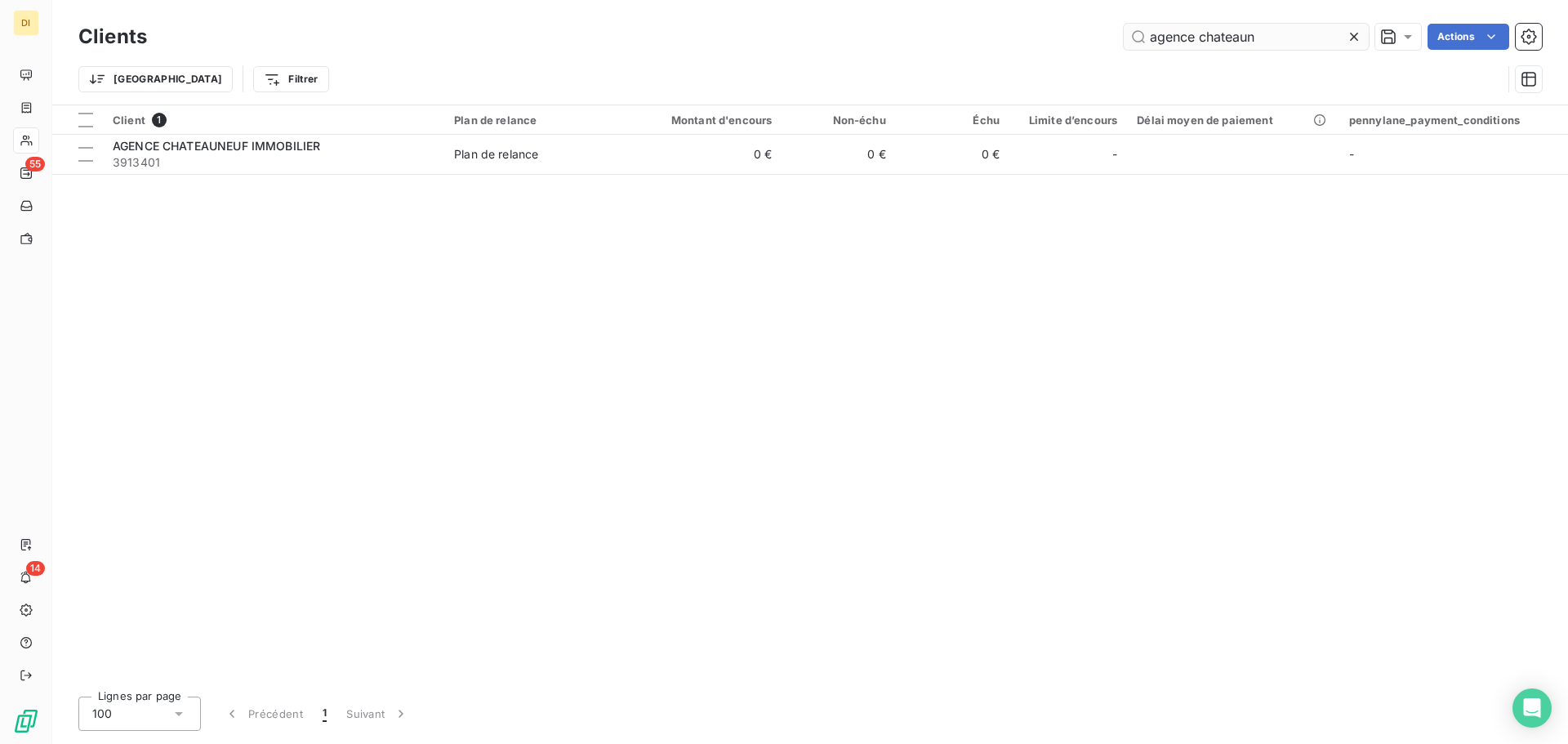
click at [1192, 47] on input "agence chateaun" at bounding box center [1245, 37] width 245 height 26
click at [1199, 47] on input "agence chateaun" at bounding box center [1245, 37] width 245 height 26
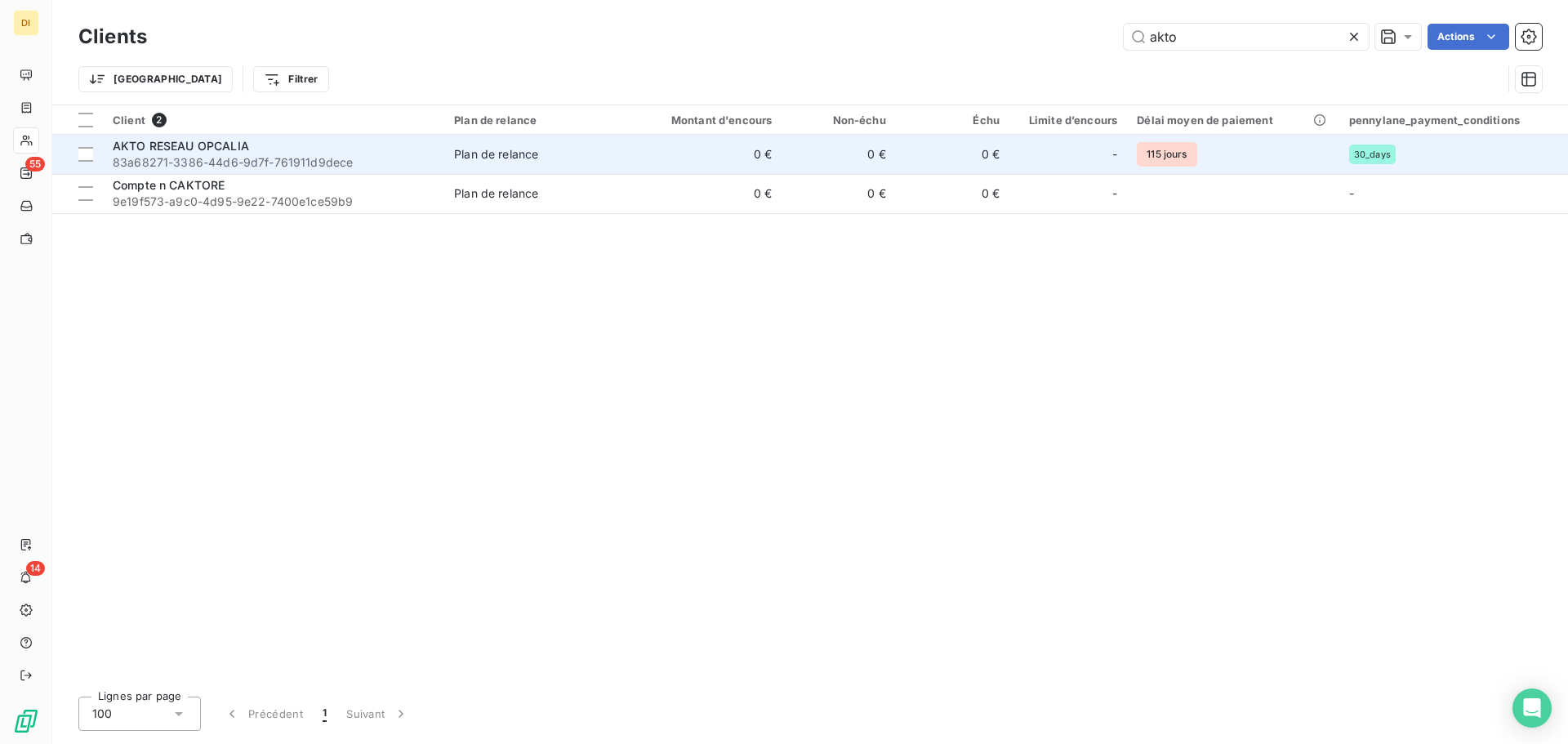
type input "akto"
click at [268, 157] on span "83a68271-3386-44d6-9d7f-761911d9dece" at bounding box center [274, 163] width 322 height 16
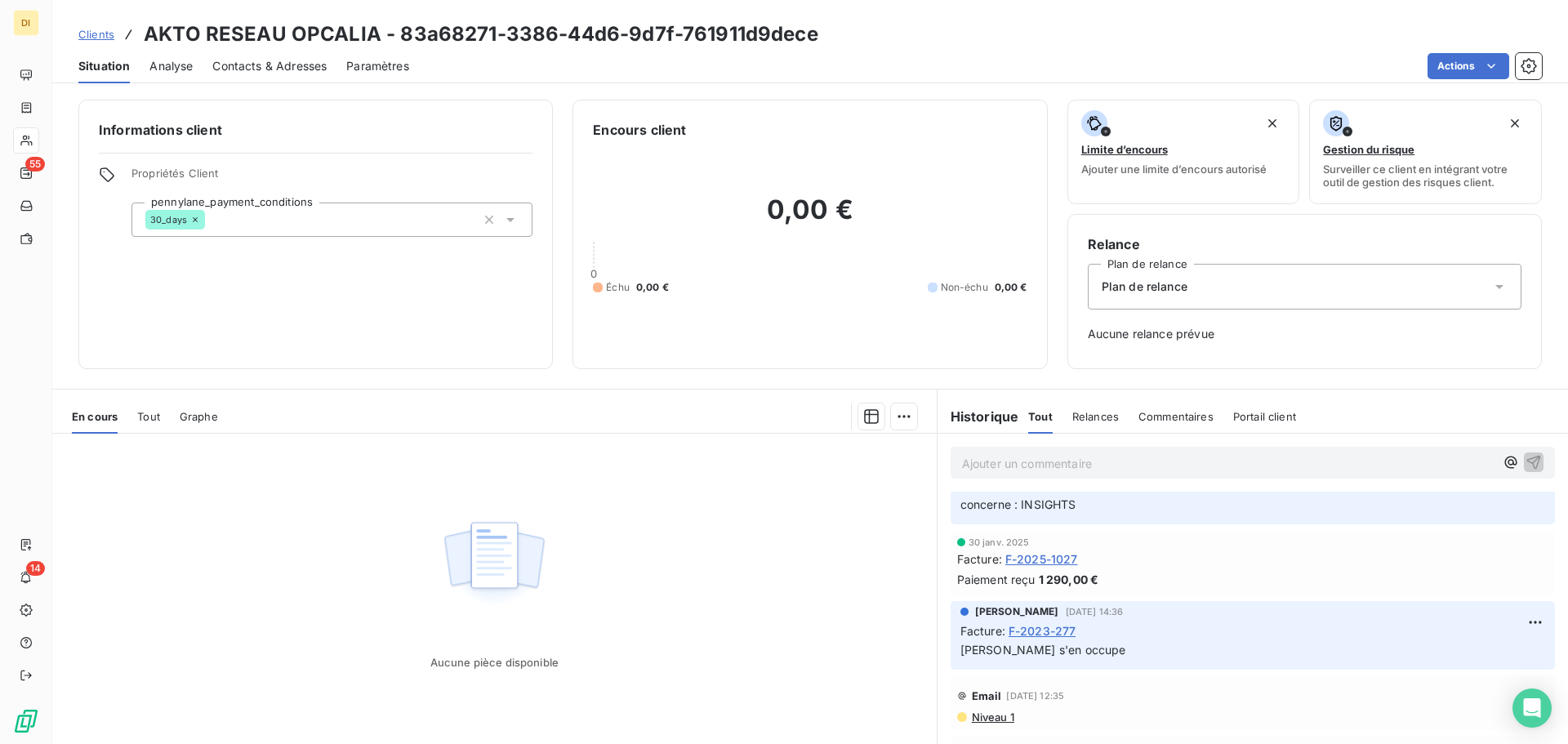
scroll to position [317, 0]
click at [1035, 632] on span "F-2023-277" at bounding box center [1043, 629] width 68 height 17
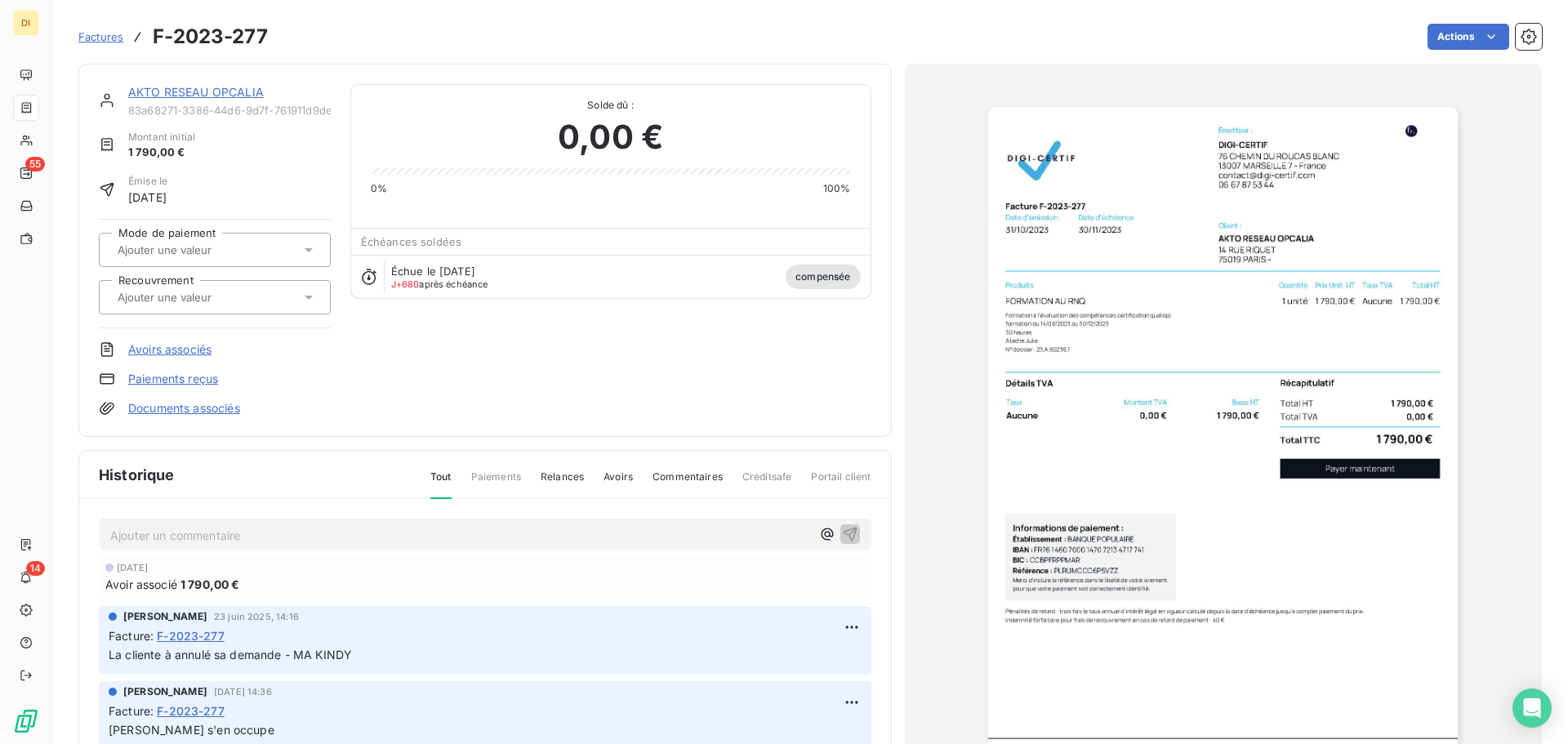
click at [234, 85] on link "AKTO RESEAU OPCALIA" at bounding box center [196, 92] width 136 height 14
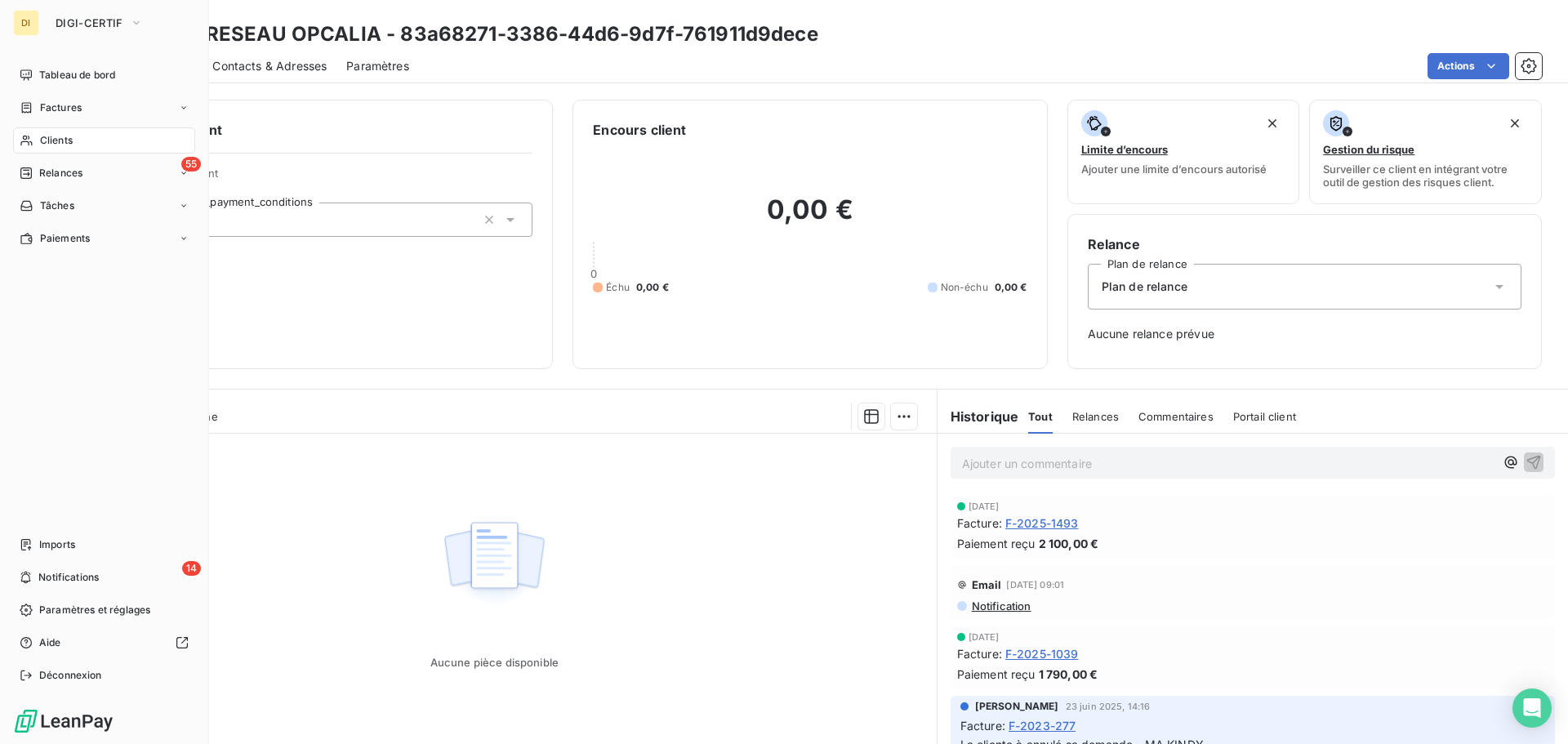
click at [29, 139] on icon at bounding box center [25, 141] width 11 height 11
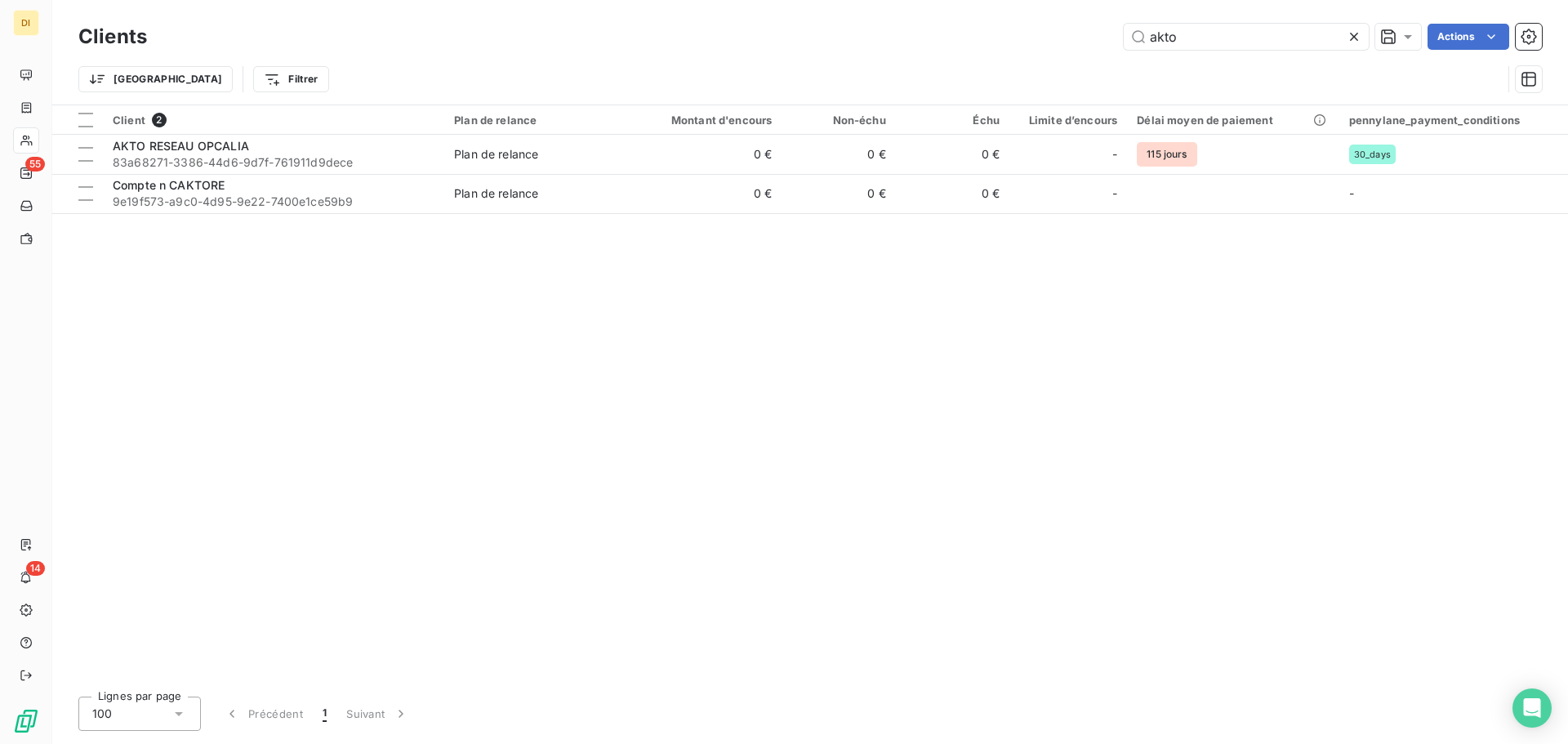
click at [1164, 52] on div "Clients akto Actions" at bounding box center [811, 37] width 1464 height 34
click at [1165, 44] on input "akto" at bounding box center [1245, 37] width 245 height 26
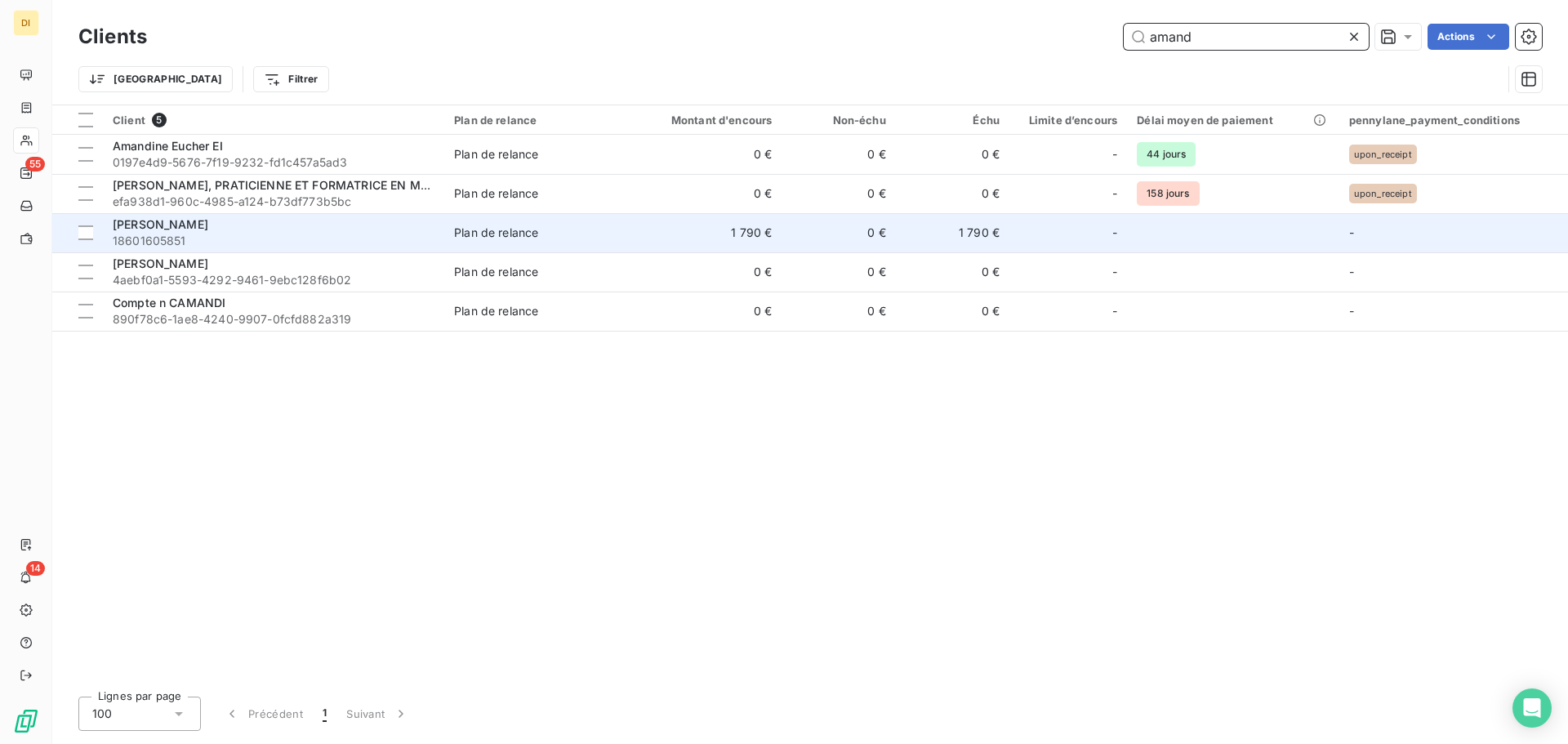
type input "amand"
click at [213, 233] on span "18601605851" at bounding box center [274, 241] width 322 height 16
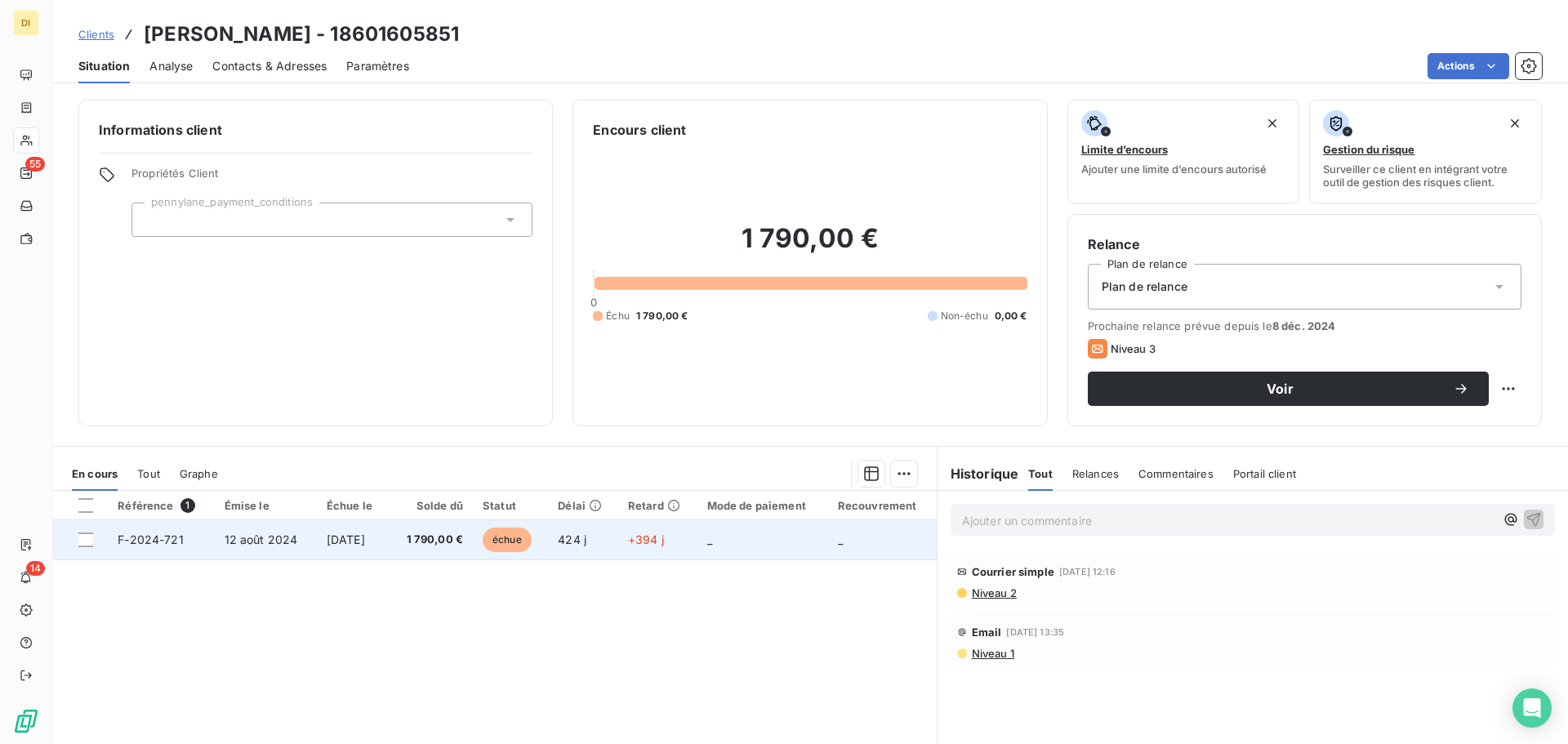
click at [366, 537] on span "[DATE]" at bounding box center [346, 539] width 38 height 14
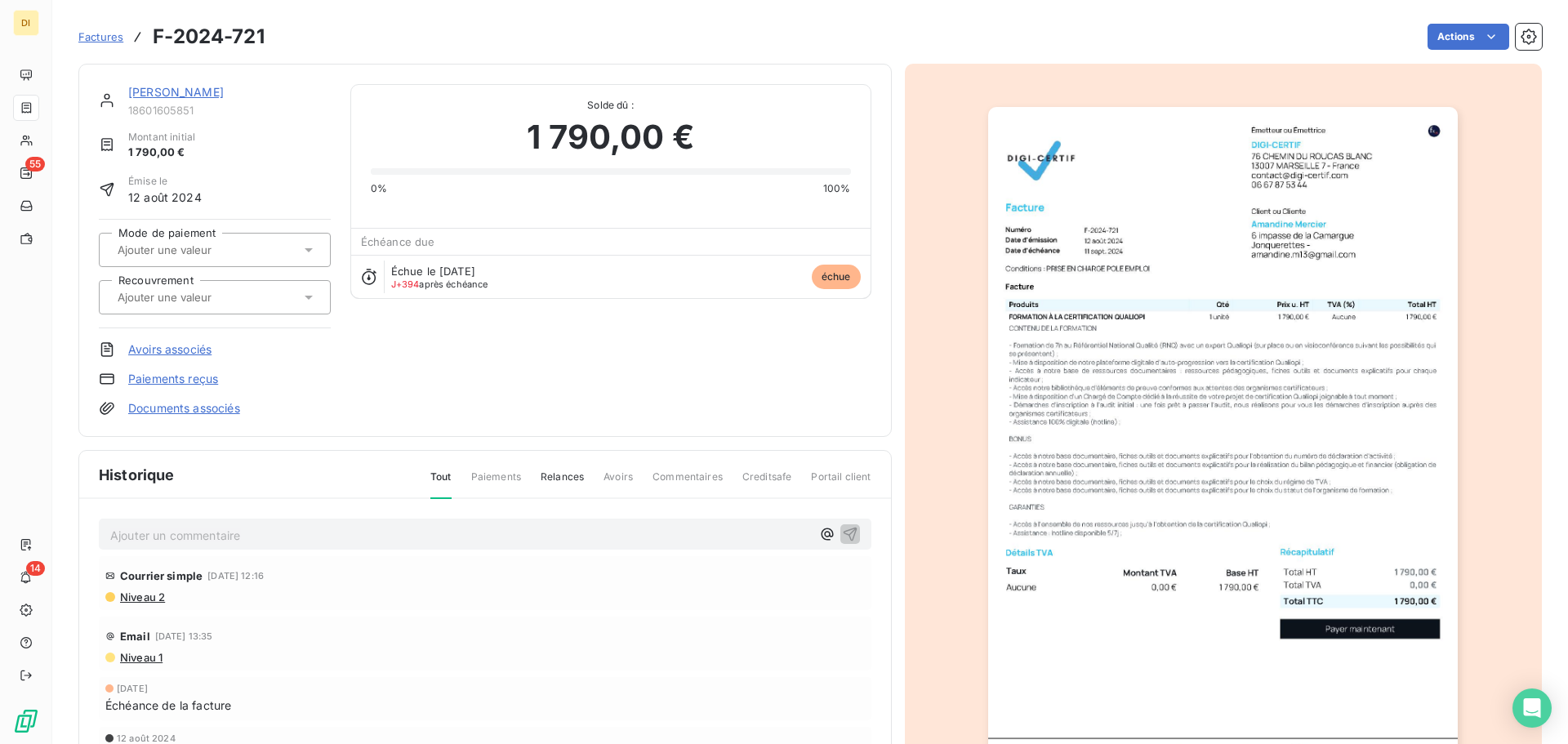
click at [172, 91] on link "[PERSON_NAME]" at bounding box center [176, 92] width 96 height 14
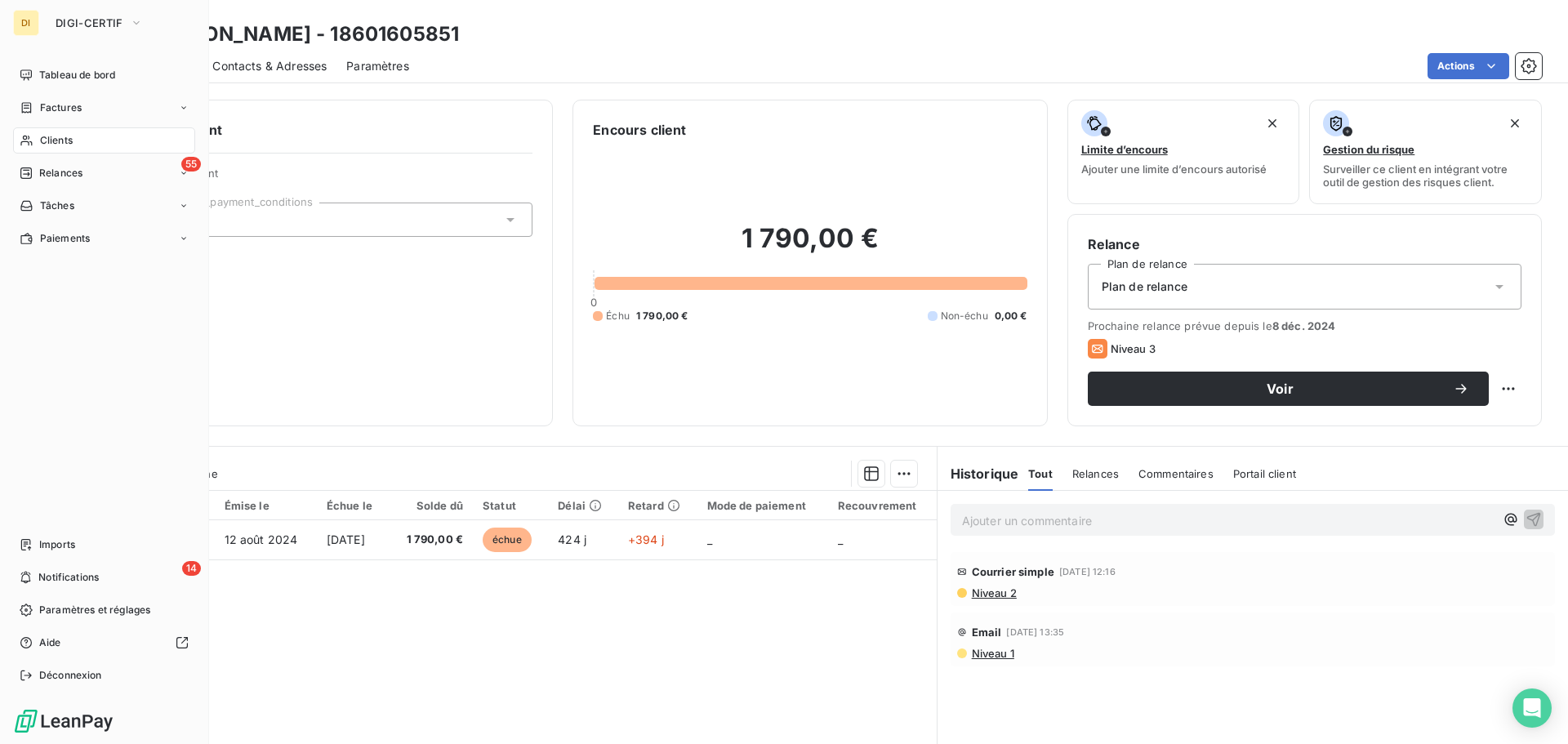
click at [33, 133] on div "Clients" at bounding box center [104, 141] width 182 height 26
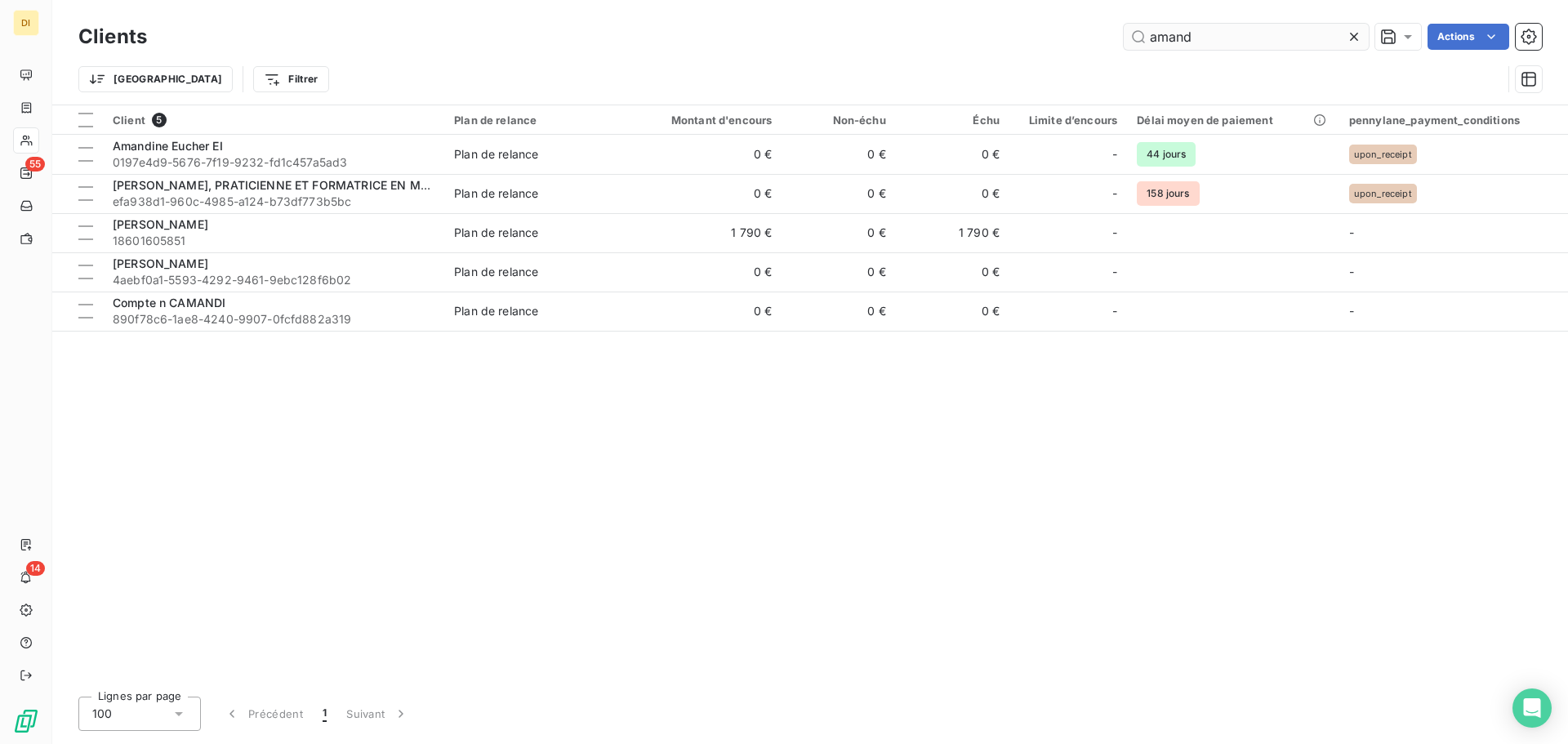
click at [1187, 43] on input "amand" at bounding box center [1245, 37] width 245 height 26
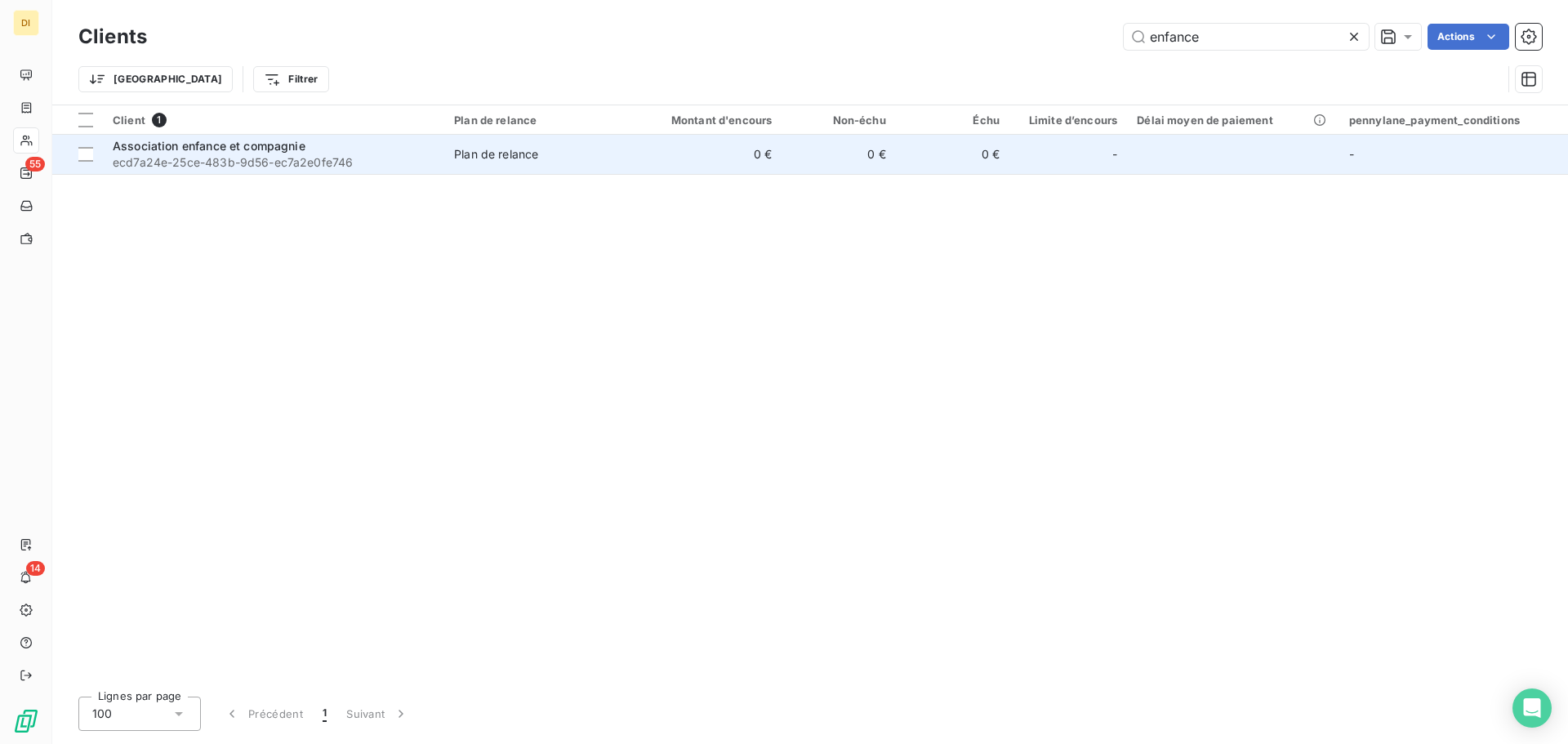
type input "enfance"
click at [220, 162] on span "ecd7a24e-25ce-483b-9d56-ec7a2e0fe746" at bounding box center [274, 163] width 322 height 16
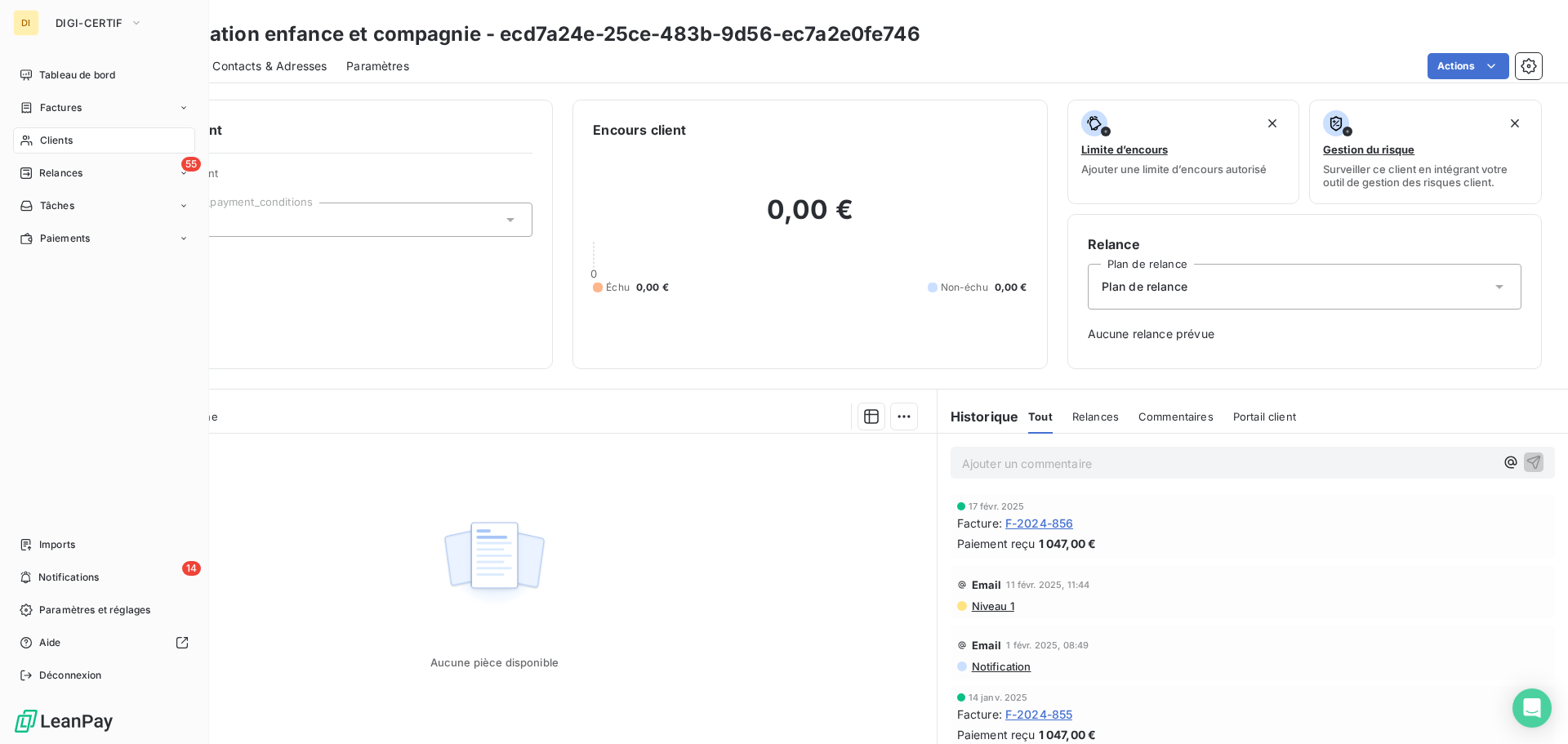
click at [20, 147] on div "Clients" at bounding box center [104, 141] width 182 height 26
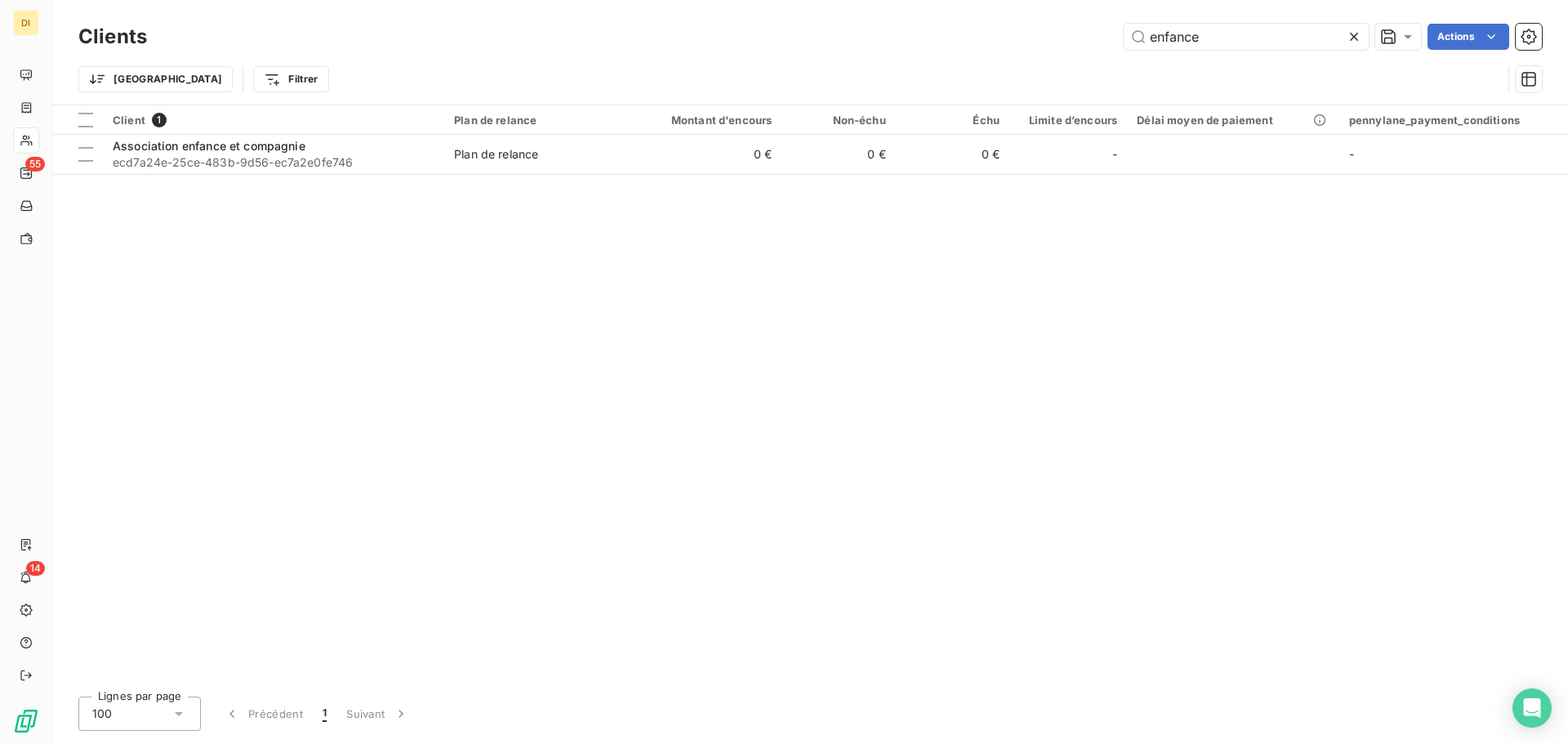
click at [1207, 50] on div "Clients enfance Actions" at bounding box center [811, 37] width 1464 height 34
click at [1212, 47] on input "enfance" at bounding box center [1245, 37] width 245 height 26
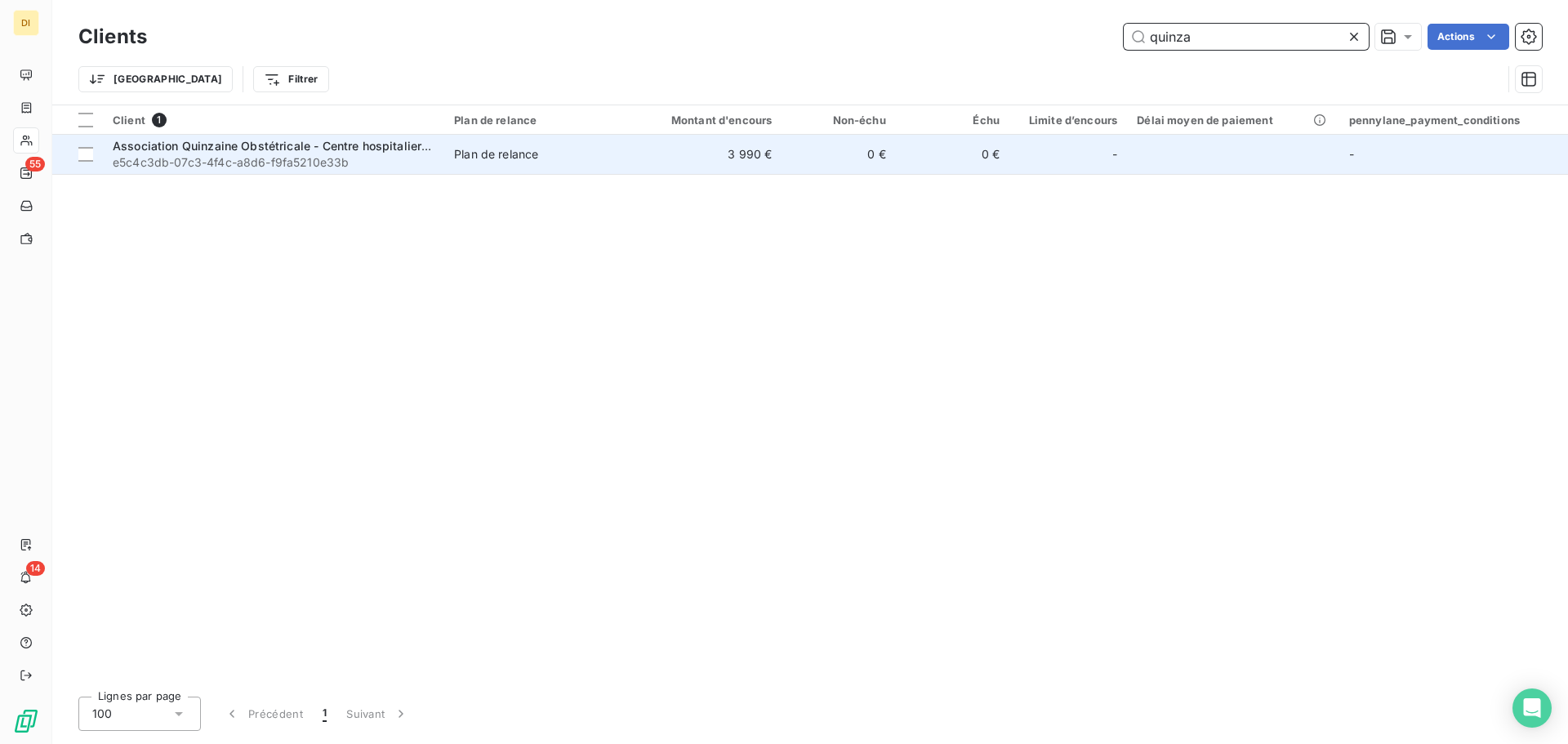
type input "quinza"
click at [287, 145] on span "Association Quinzaine Obstétricale - Centre hospitalier [GEOGRAPHIC_DATA]" at bounding box center [328, 146] width 430 height 14
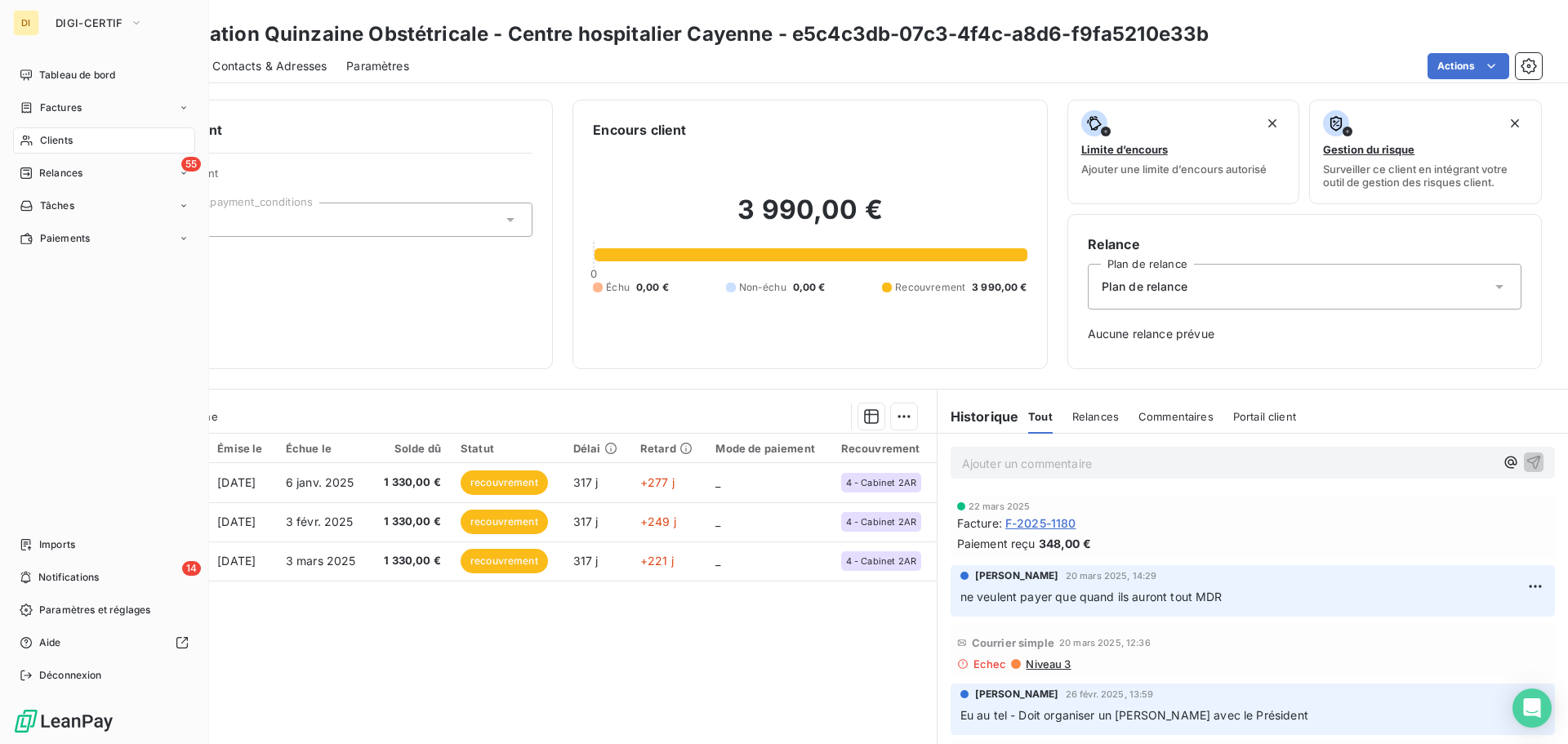
click at [70, 141] on span "Clients" at bounding box center [56, 140] width 33 height 15
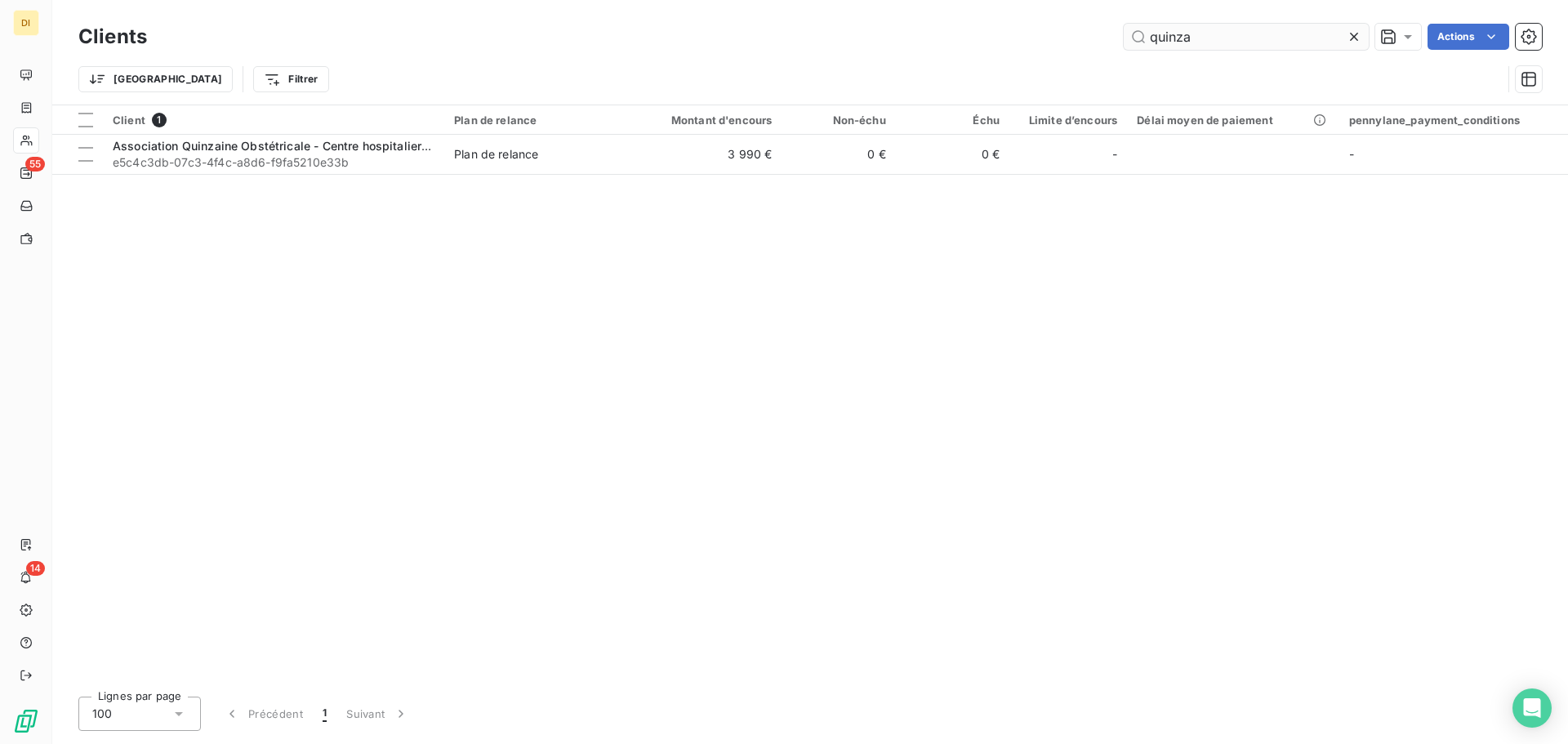
click at [1199, 44] on input "quinza" at bounding box center [1245, 37] width 245 height 26
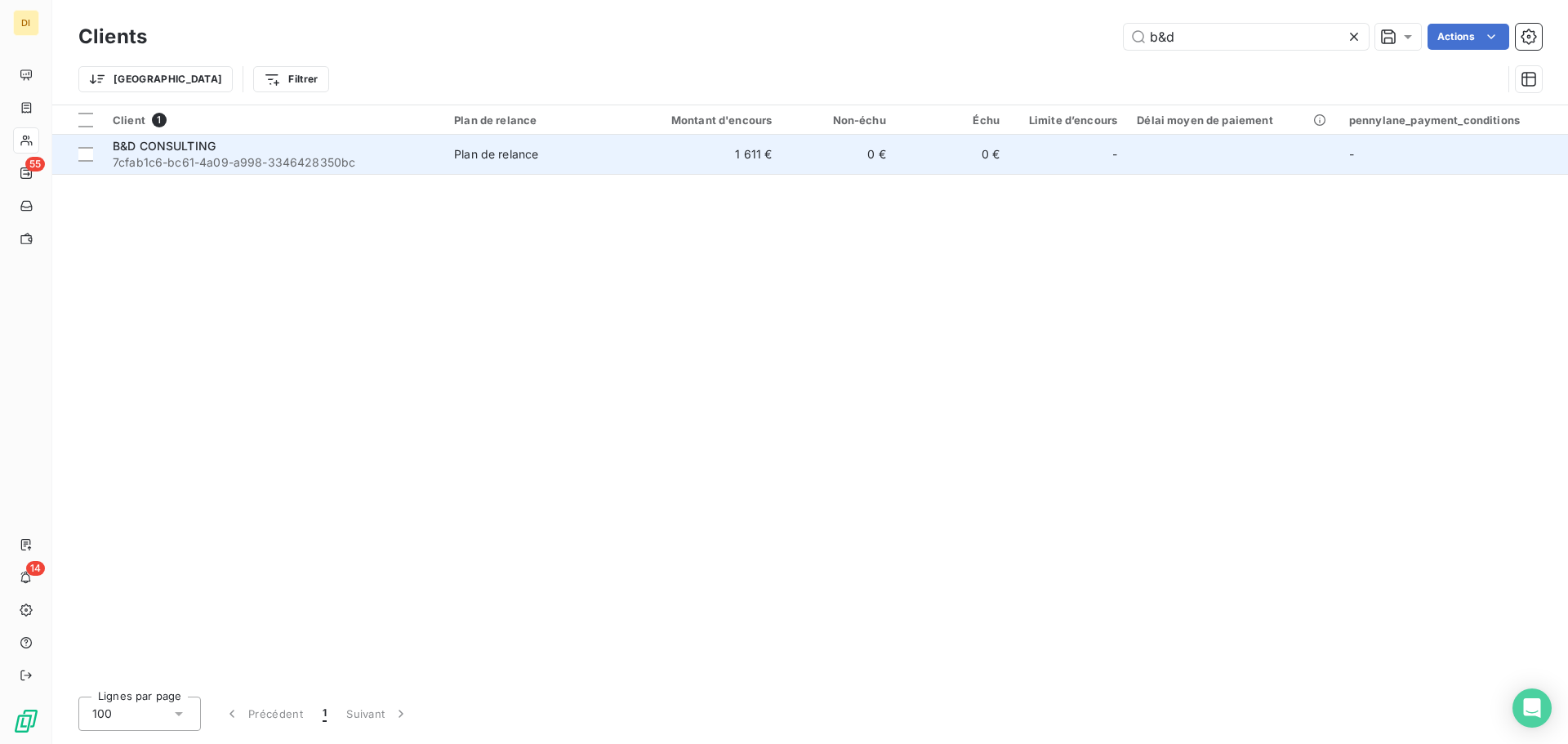
type input "b&d"
click at [301, 166] on span "7cfab1c6-bc61-4a09-a998-3346428350bc" at bounding box center [274, 163] width 322 height 16
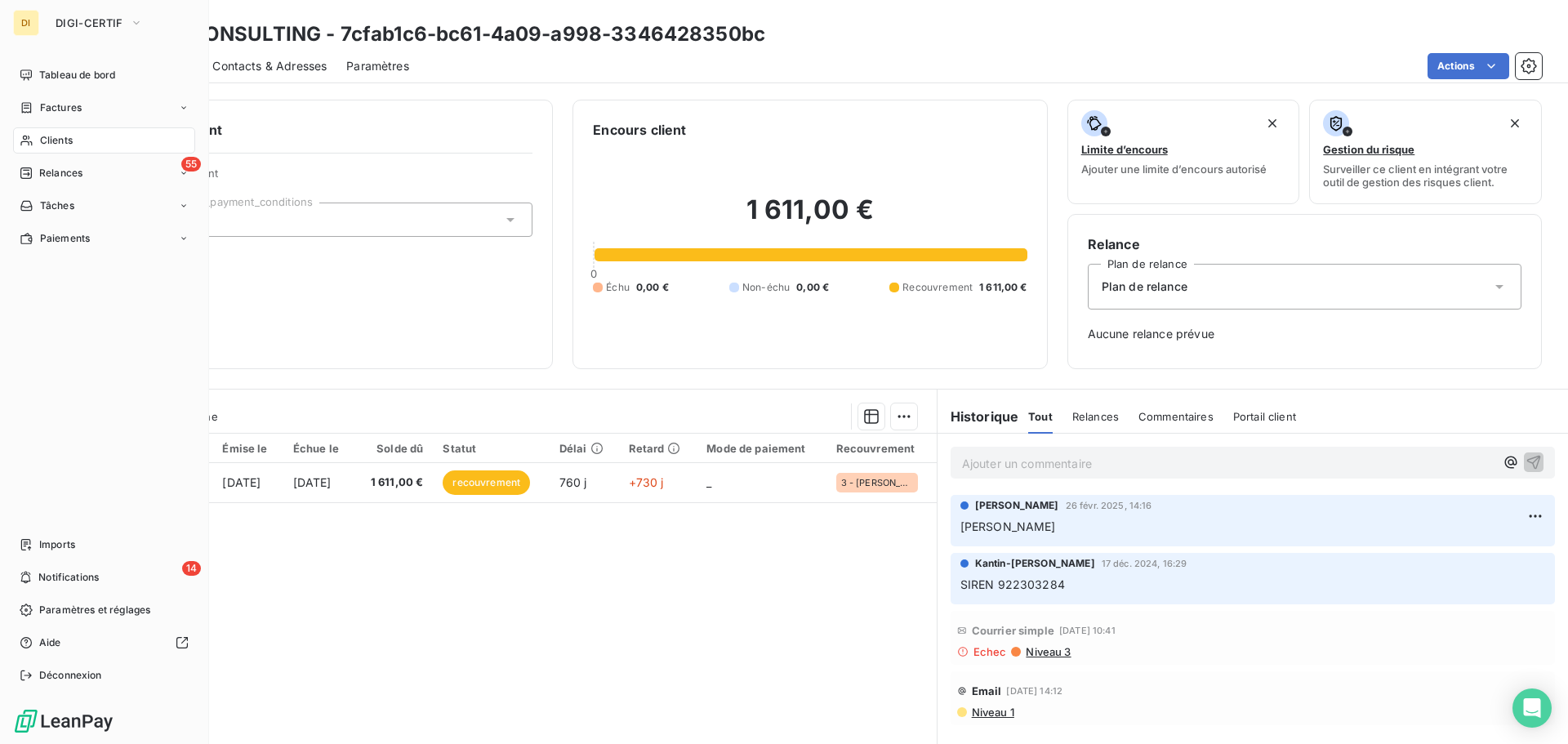
click at [35, 136] on div "Clients" at bounding box center [104, 141] width 182 height 26
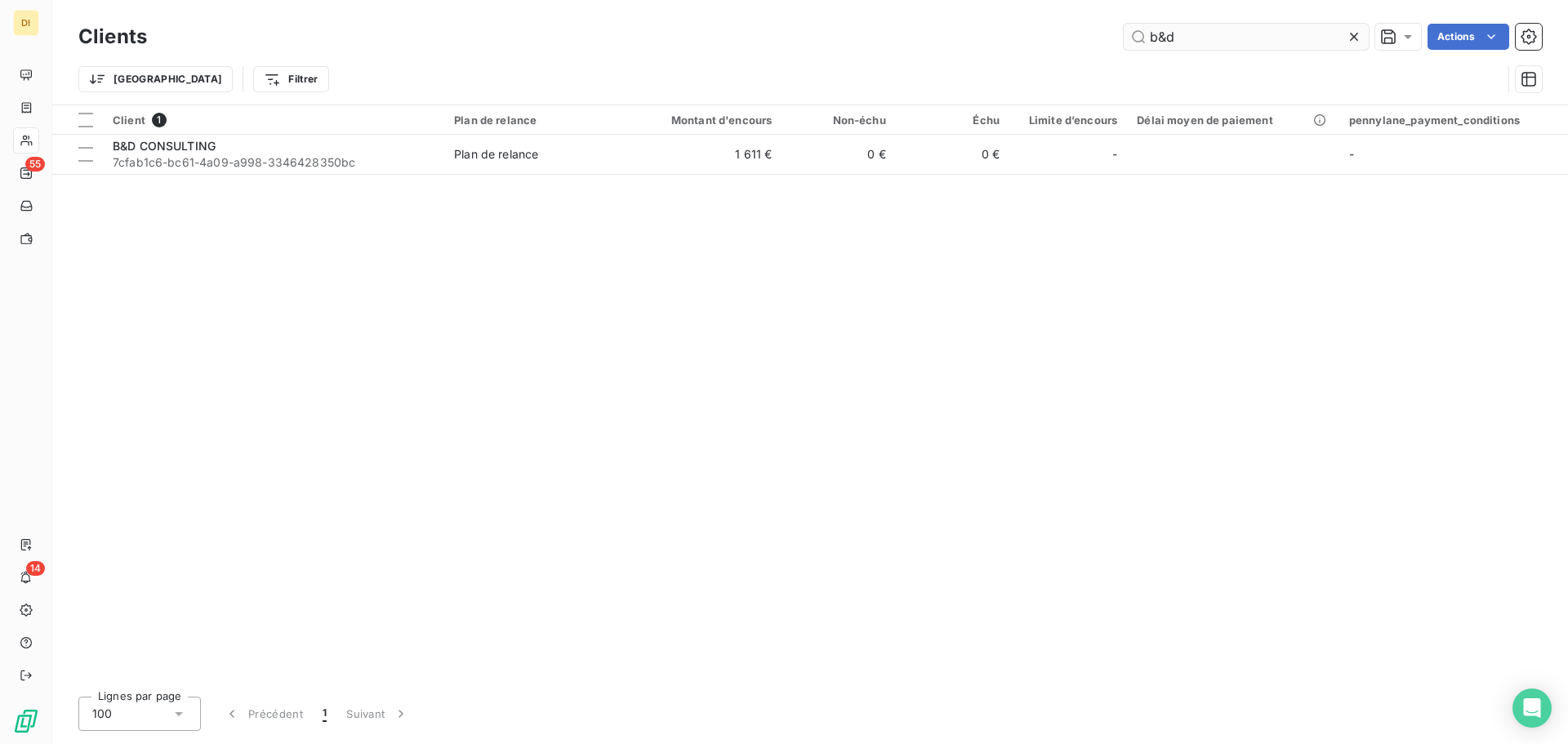
click at [1210, 38] on input "b&d" at bounding box center [1245, 37] width 245 height 26
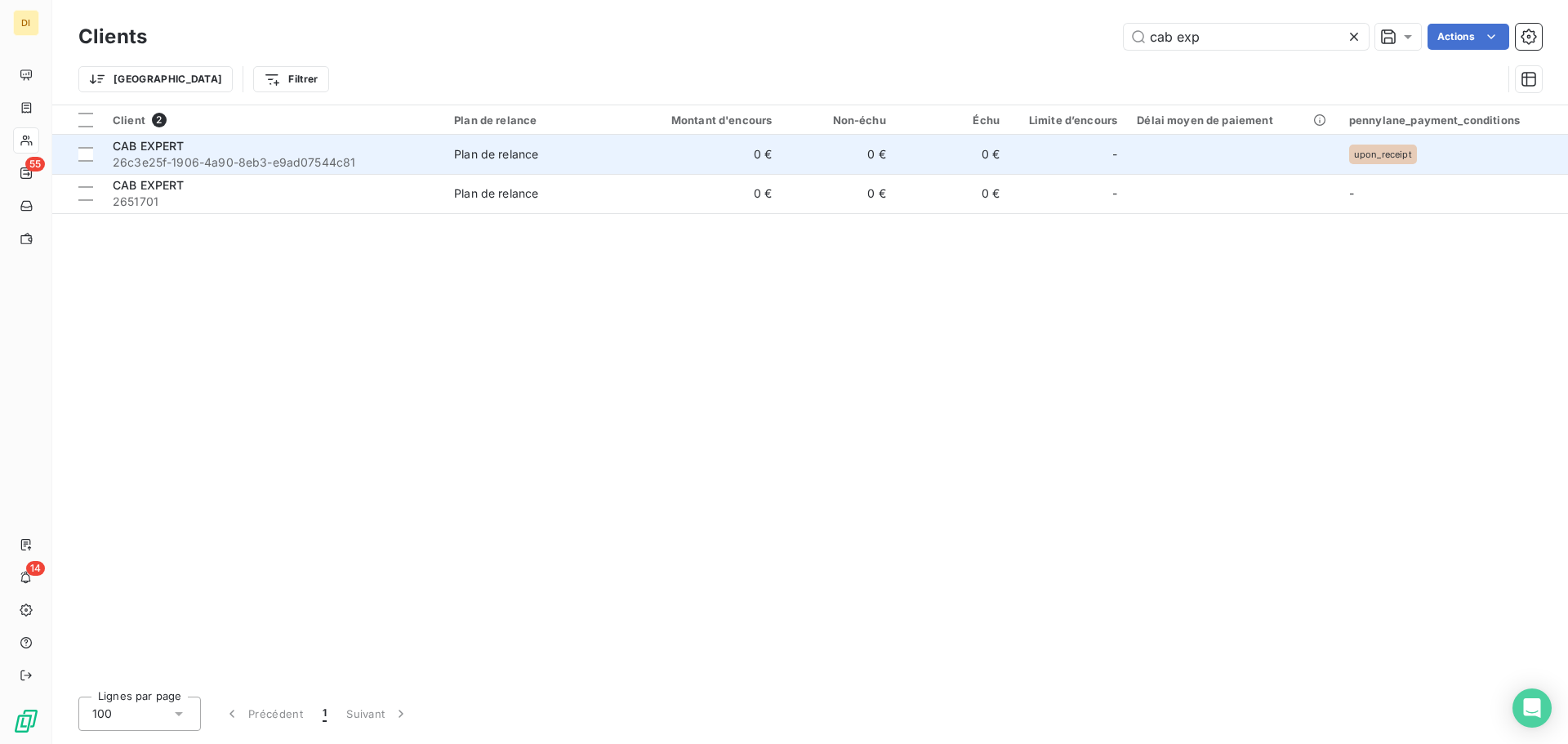
type input "cab exp"
click at [313, 155] on span "26c3e25f-1906-4a90-8eb3-e9ad07544c81" at bounding box center [274, 163] width 322 height 16
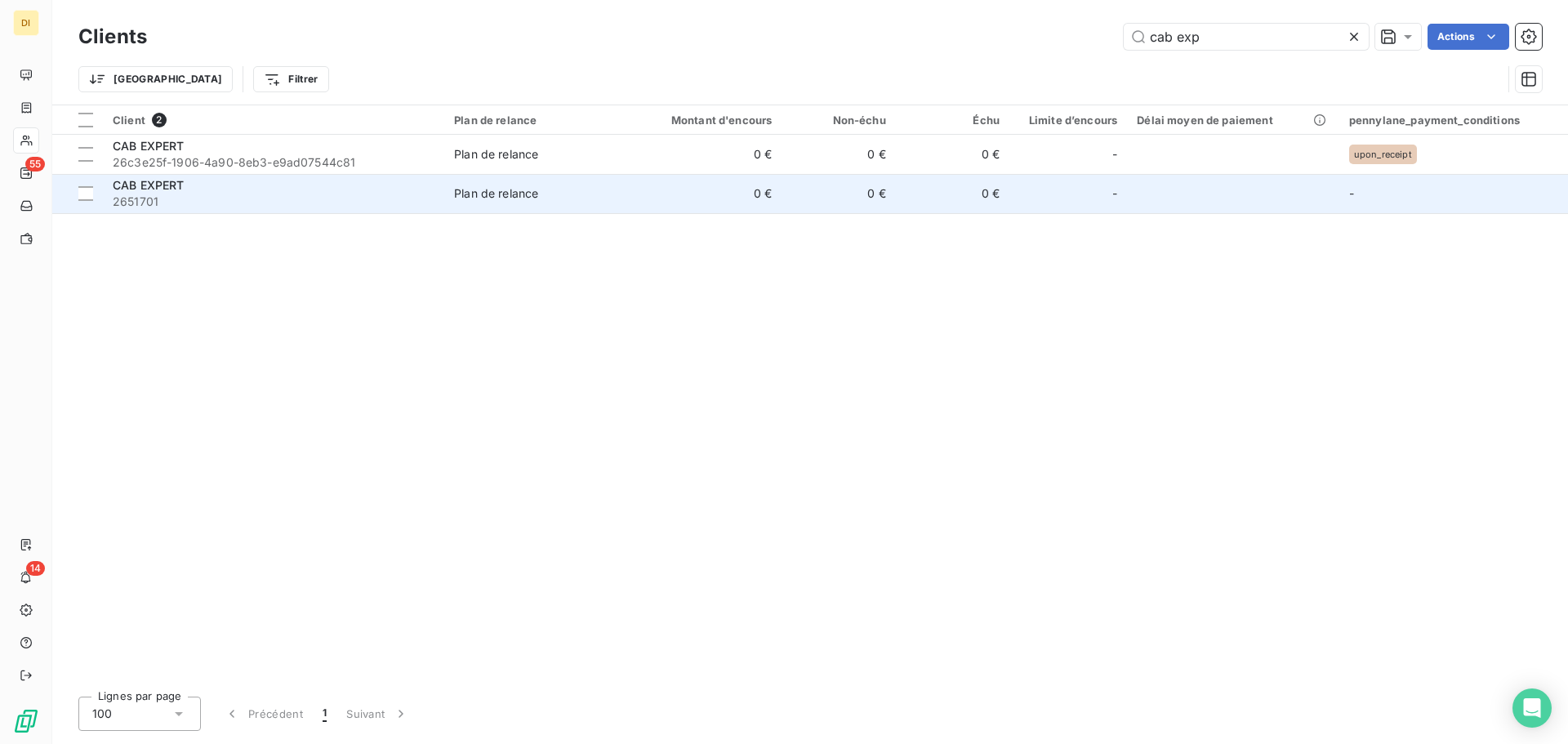
click at [190, 191] on div "CAB EXPERT" at bounding box center [274, 185] width 322 height 16
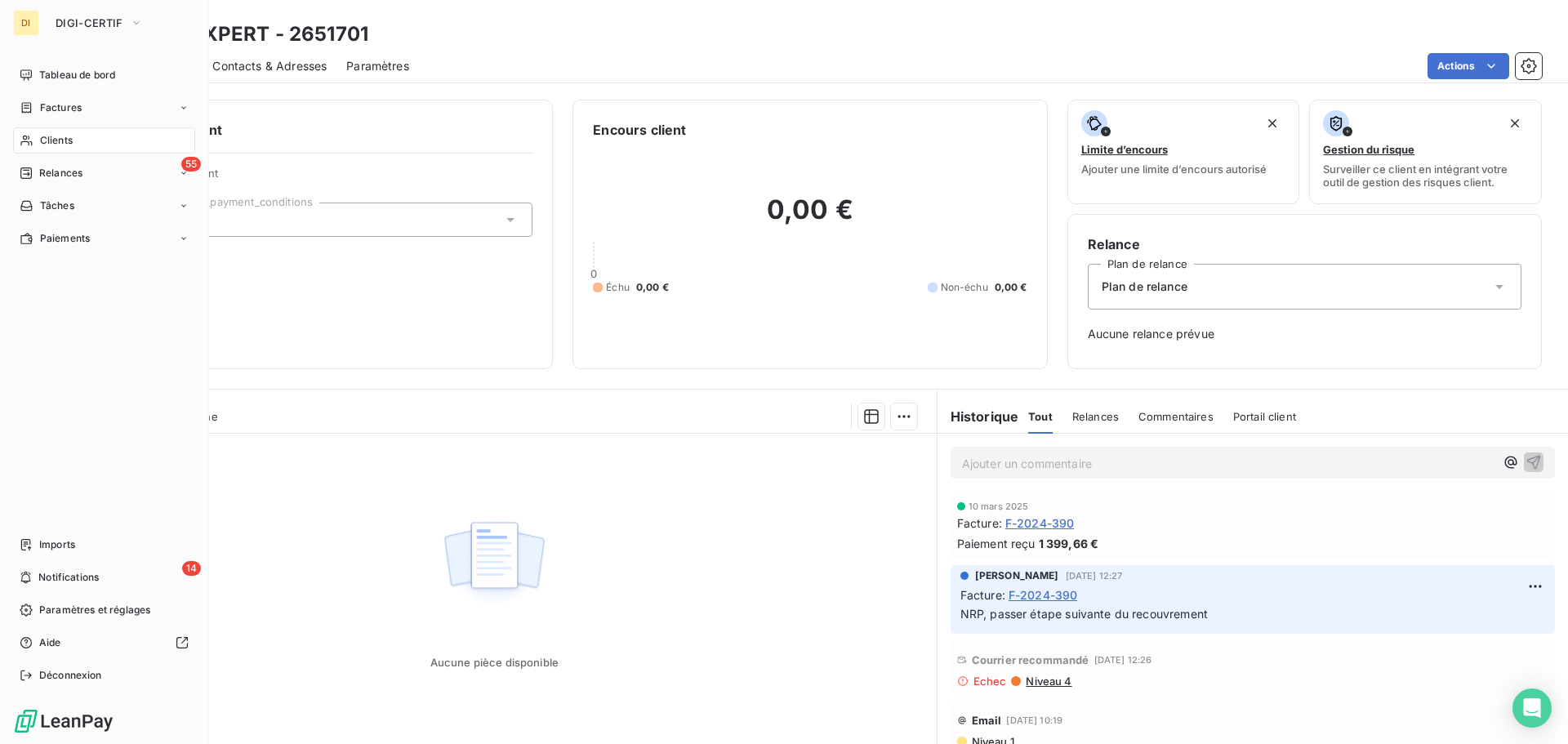
click at [74, 134] on div "Clients" at bounding box center [104, 141] width 182 height 26
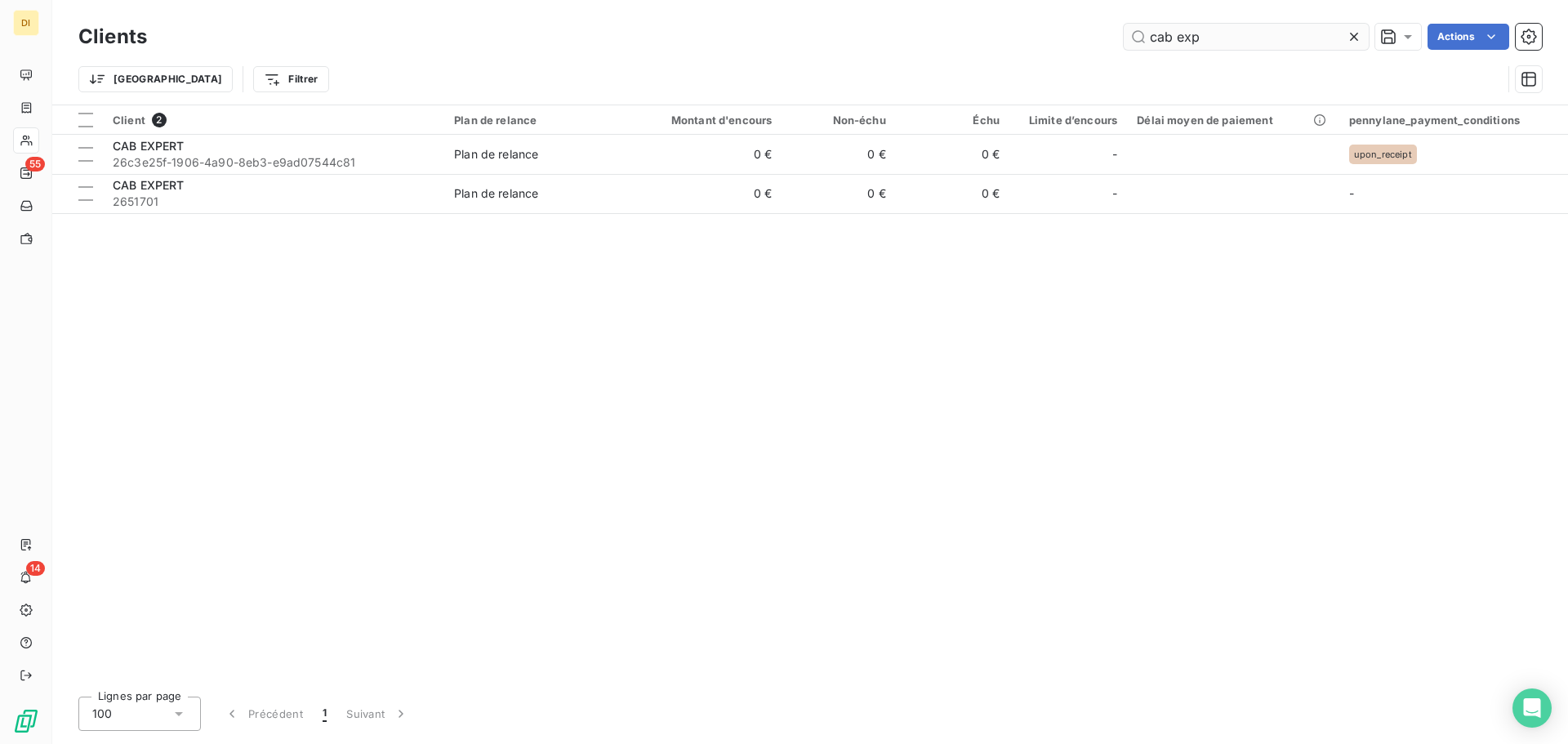
click at [1176, 36] on input "cab exp" at bounding box center [1245, 37] width 245 height 26
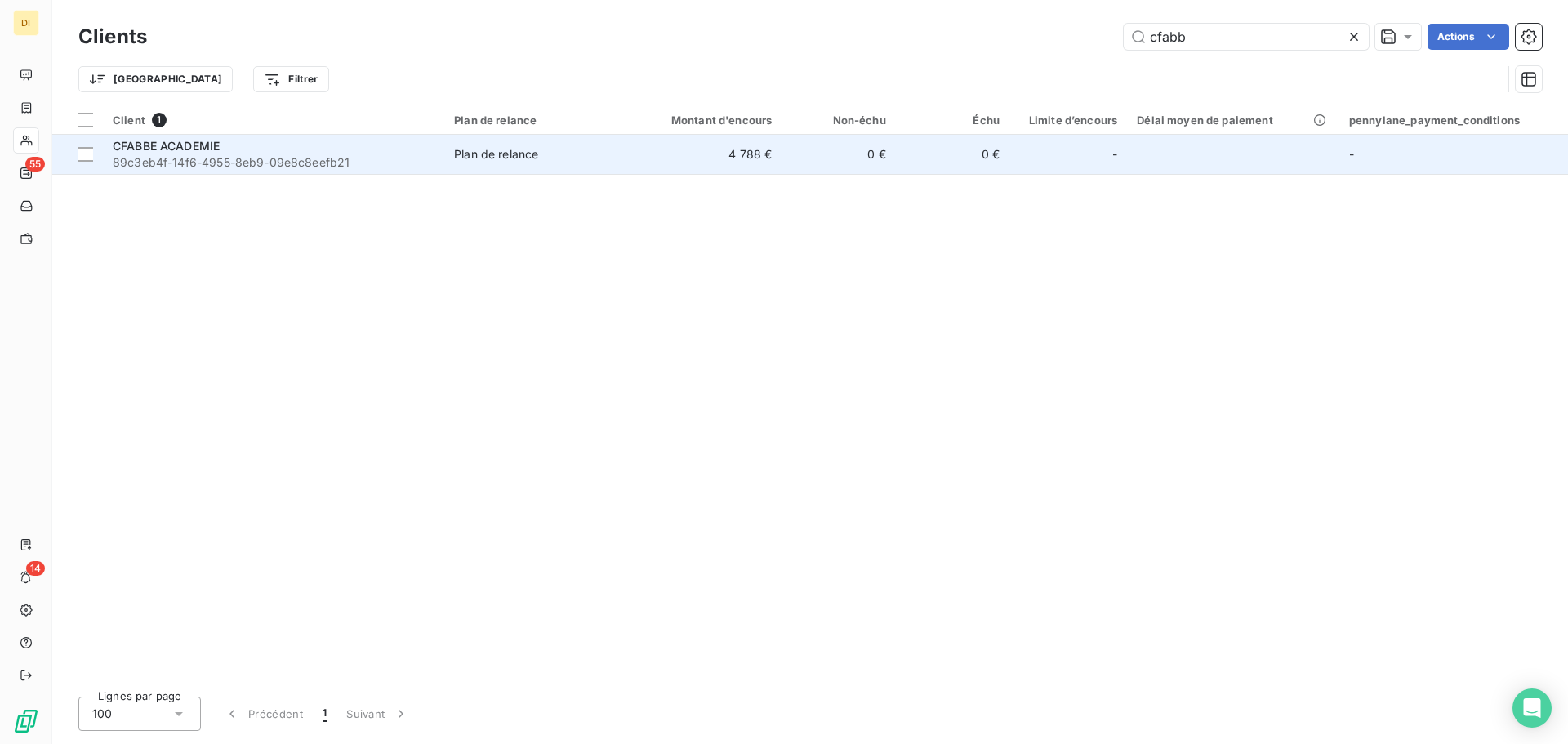
type input "cfabb"
click at [466, 158] on div "Plan de relance" at bounding box center [496, 154] width 84 height 16
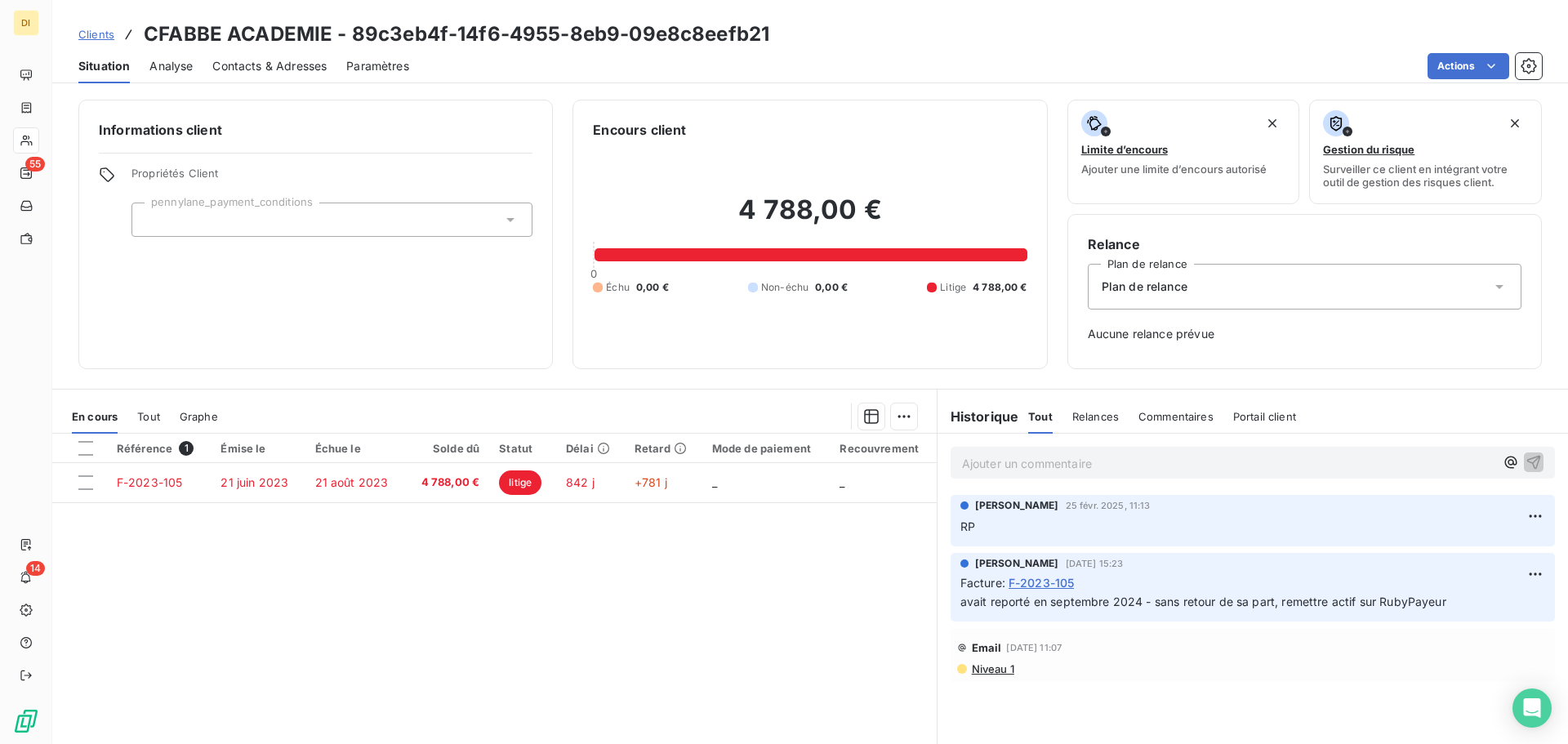
click at [274, 65] on span "Contacts & Adresses" at bounding box center [270, 66] width 115 height 16
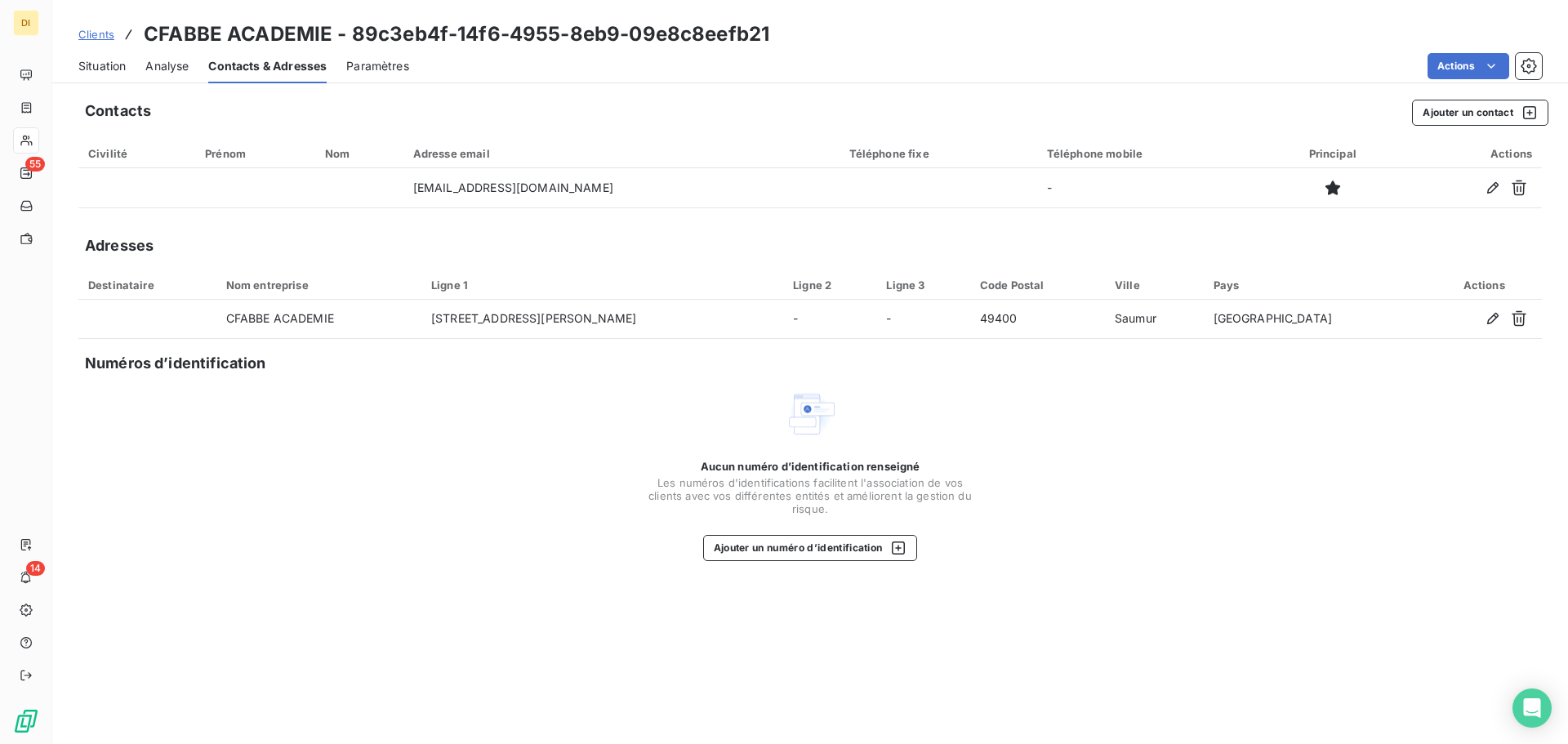
click at [94, 65] on span "Situation" at bounding box center [102, 66] width 47 height 16
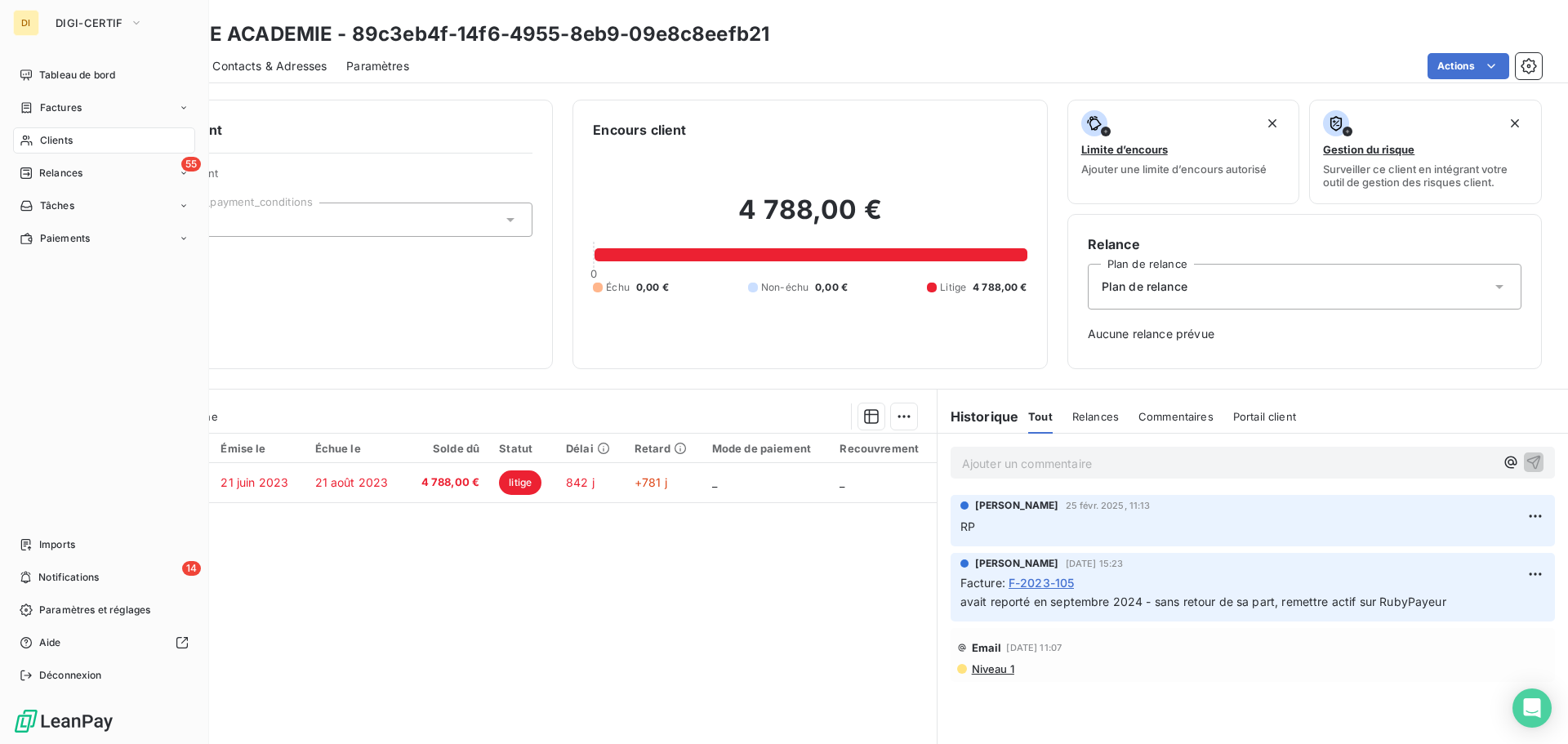
click at [37, 139] on div "Clients" at bounding box center [104, 141] width 182 height 26
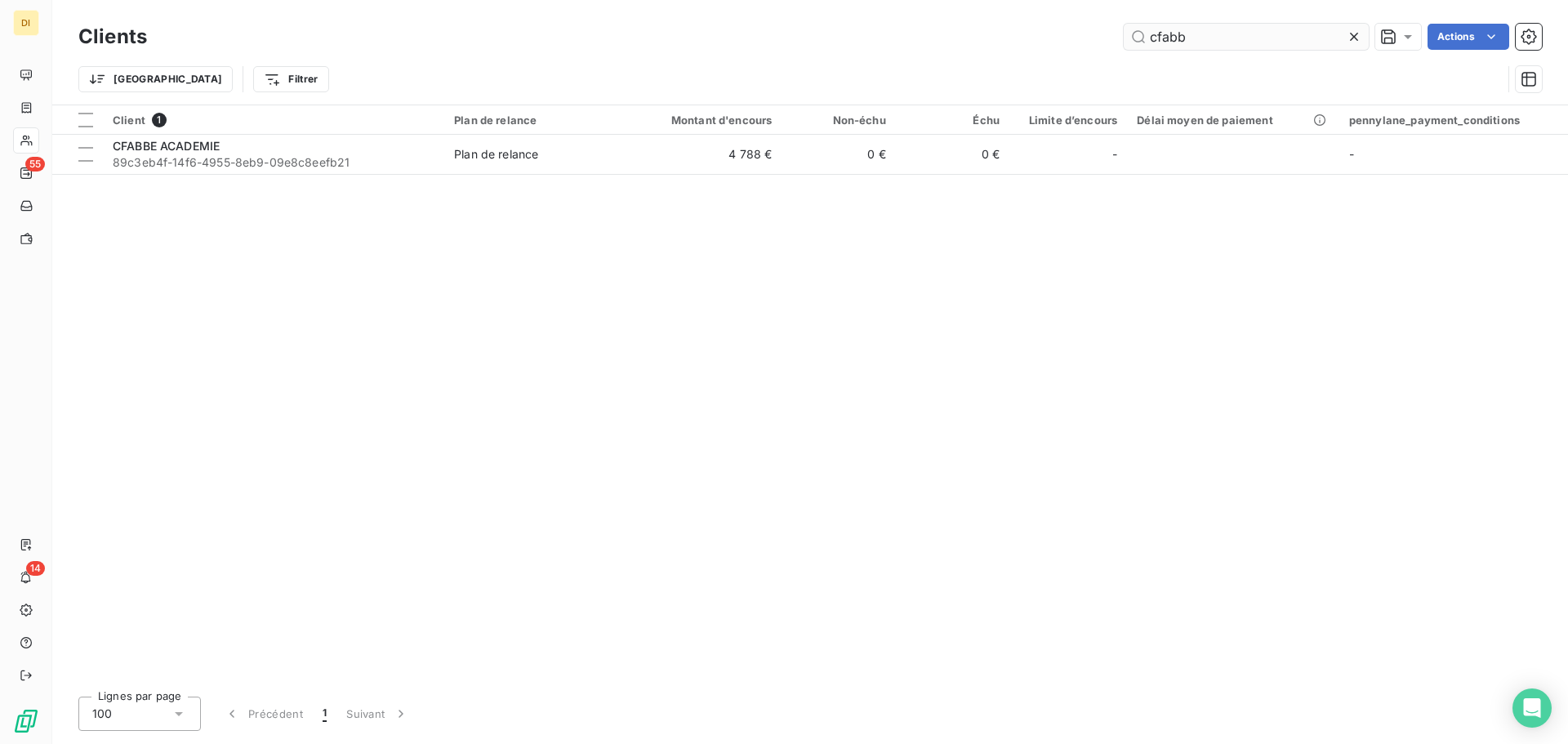
click at [1169, 39] on input "cfabb" at bounding box center [1245, 37] width 245 height 26
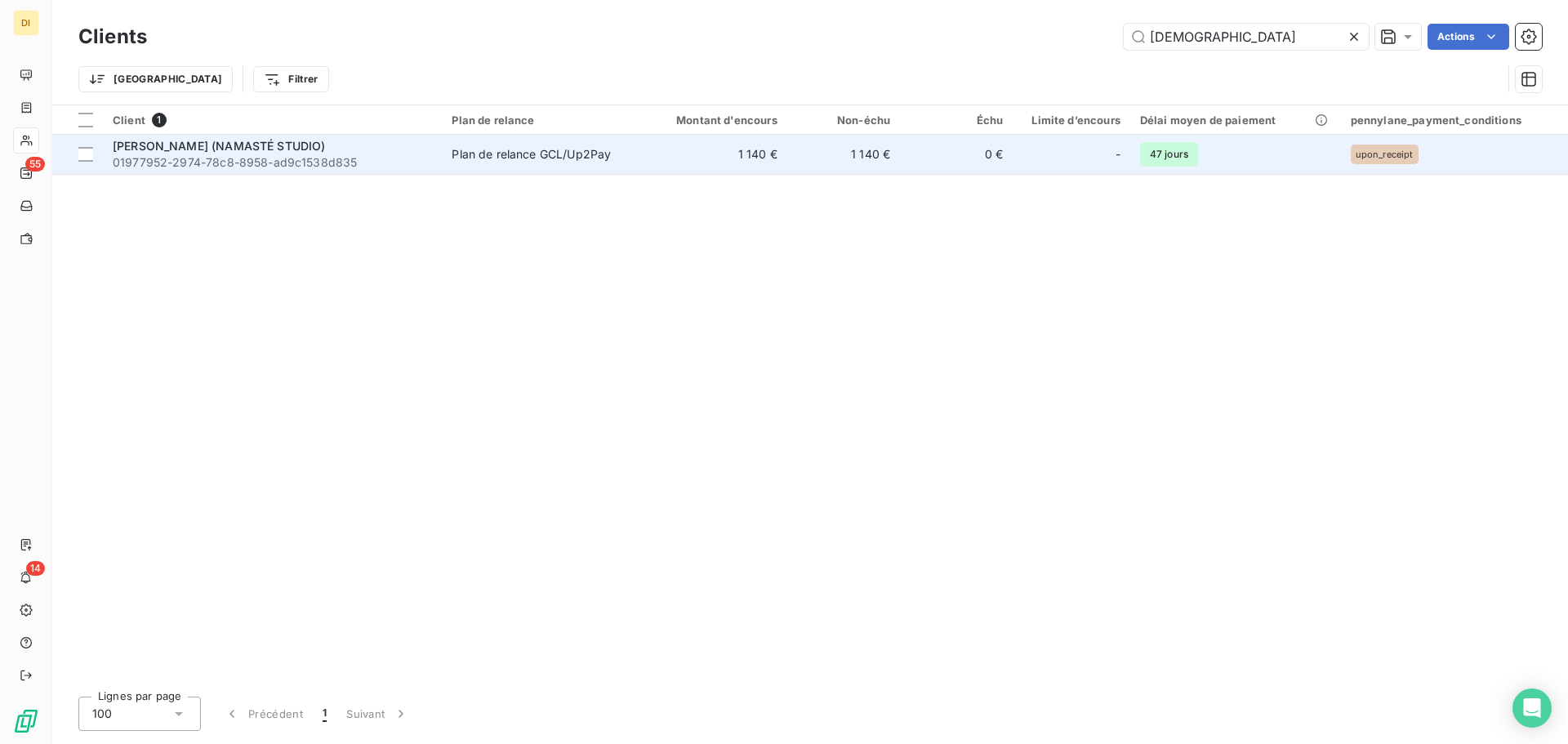
type input "[DEMOGRAPHIC_DATA]"
click at [320, 160] on span "01977952-2974-78c8-8958-ad9c1538d835" at bounding box center [273, 163] width 320 height 16
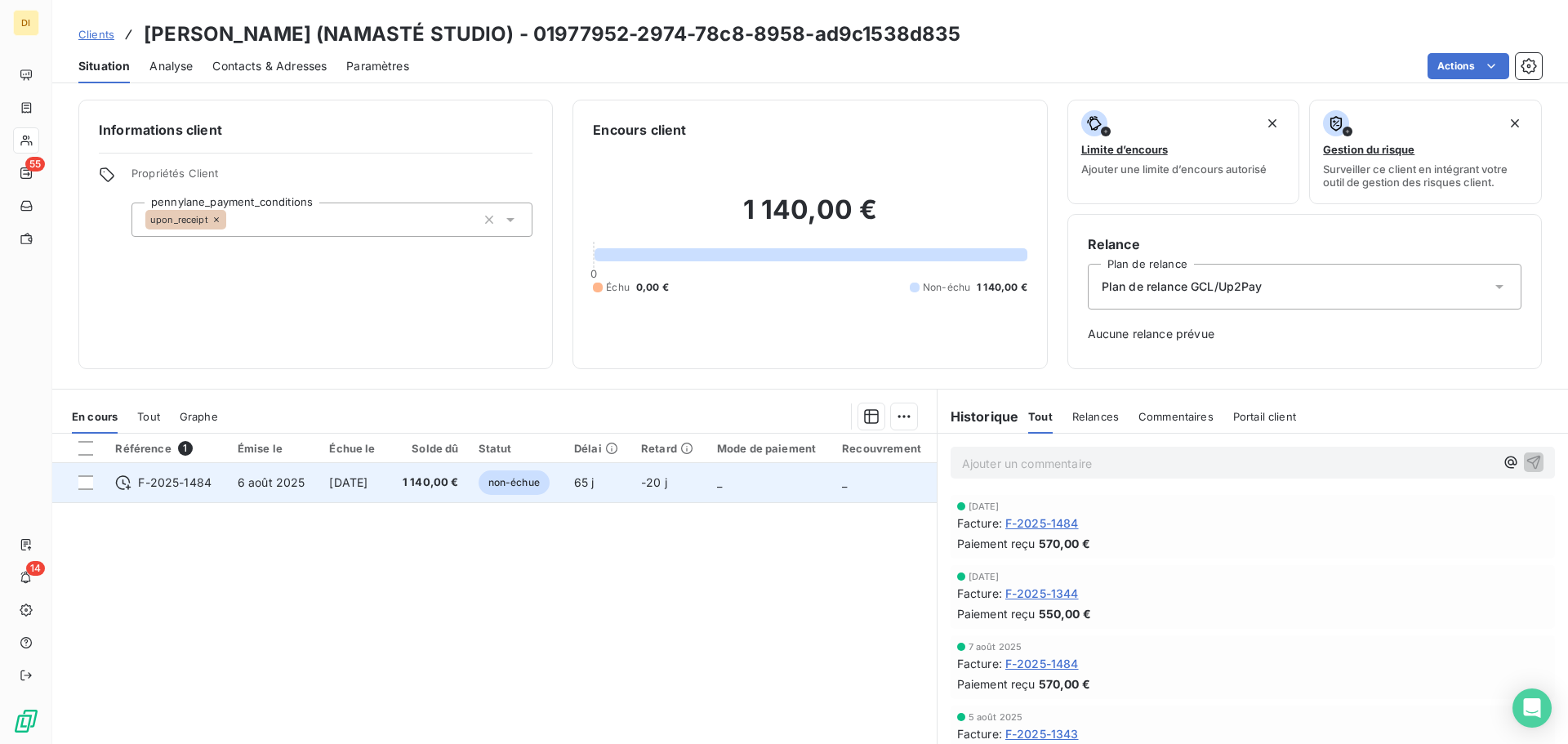
click at [362, 491] on td "[DATE]" at bounding box center [355, 482] width 70 height 39
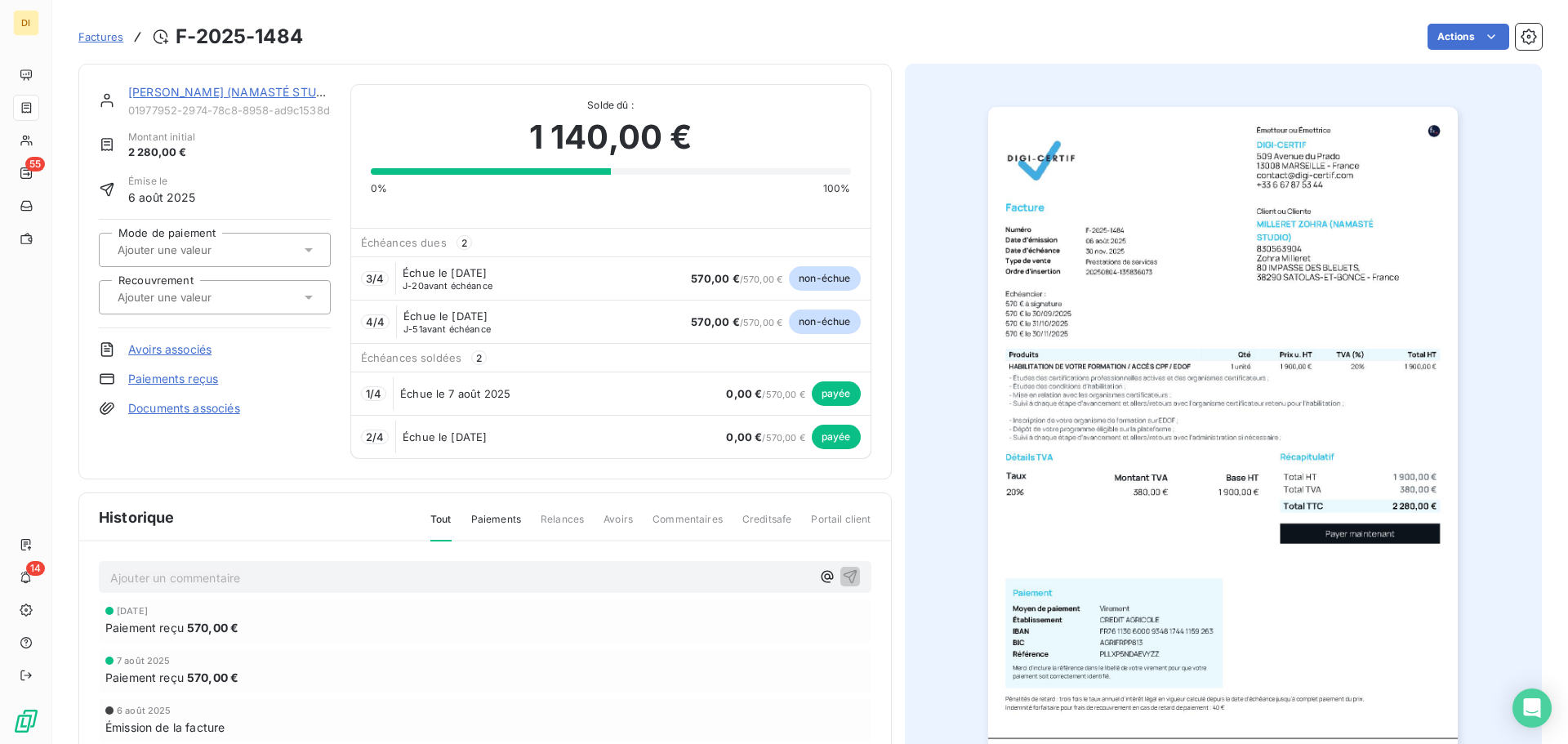
click at [182, 90] on link "[PERSON_NAME] (NAMASTÉ STUDIO)" at bounding box center [234, 92] width 213 height 14
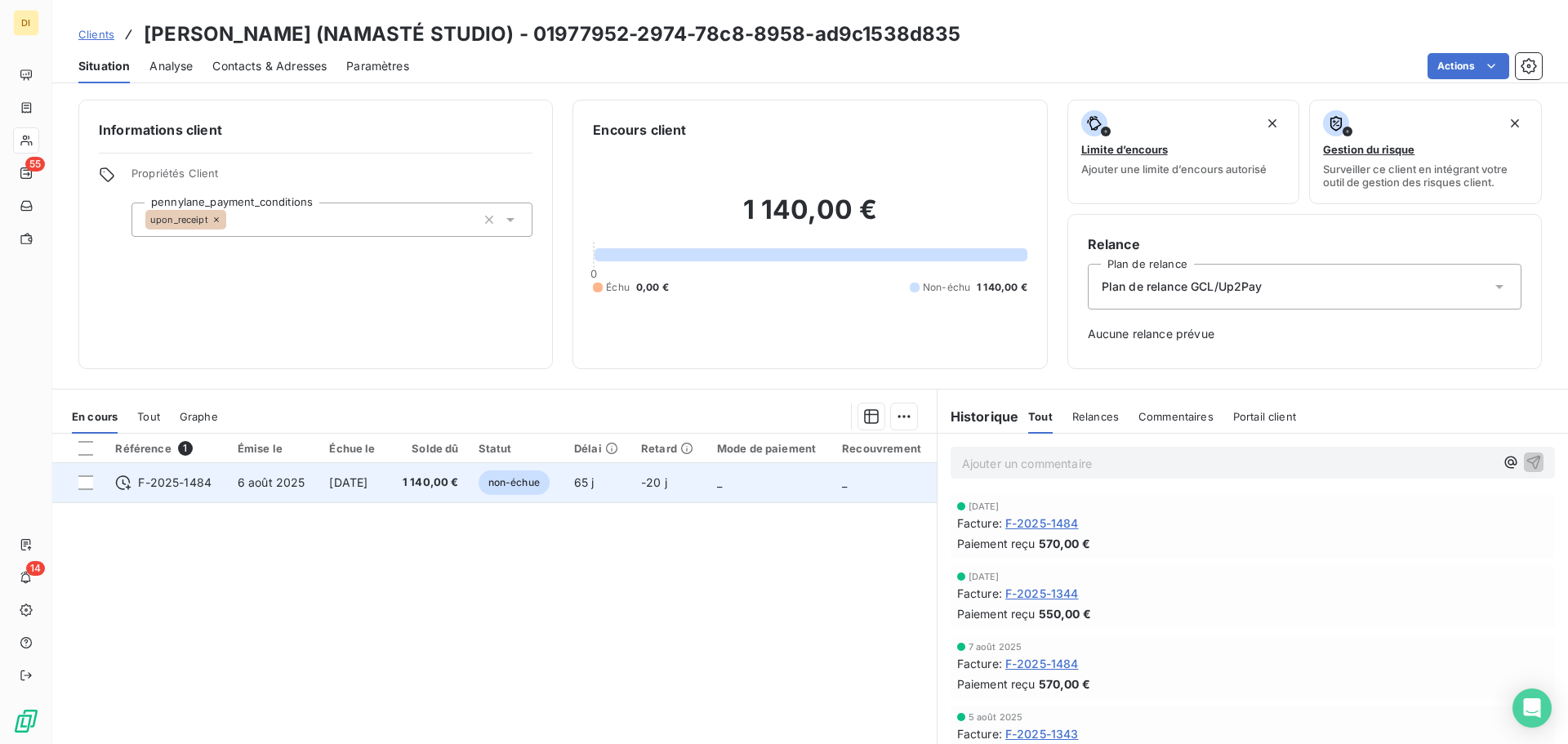
click at [332, 477] on span "[DATE]" at bounding box center [349, 482] width 38 height 14
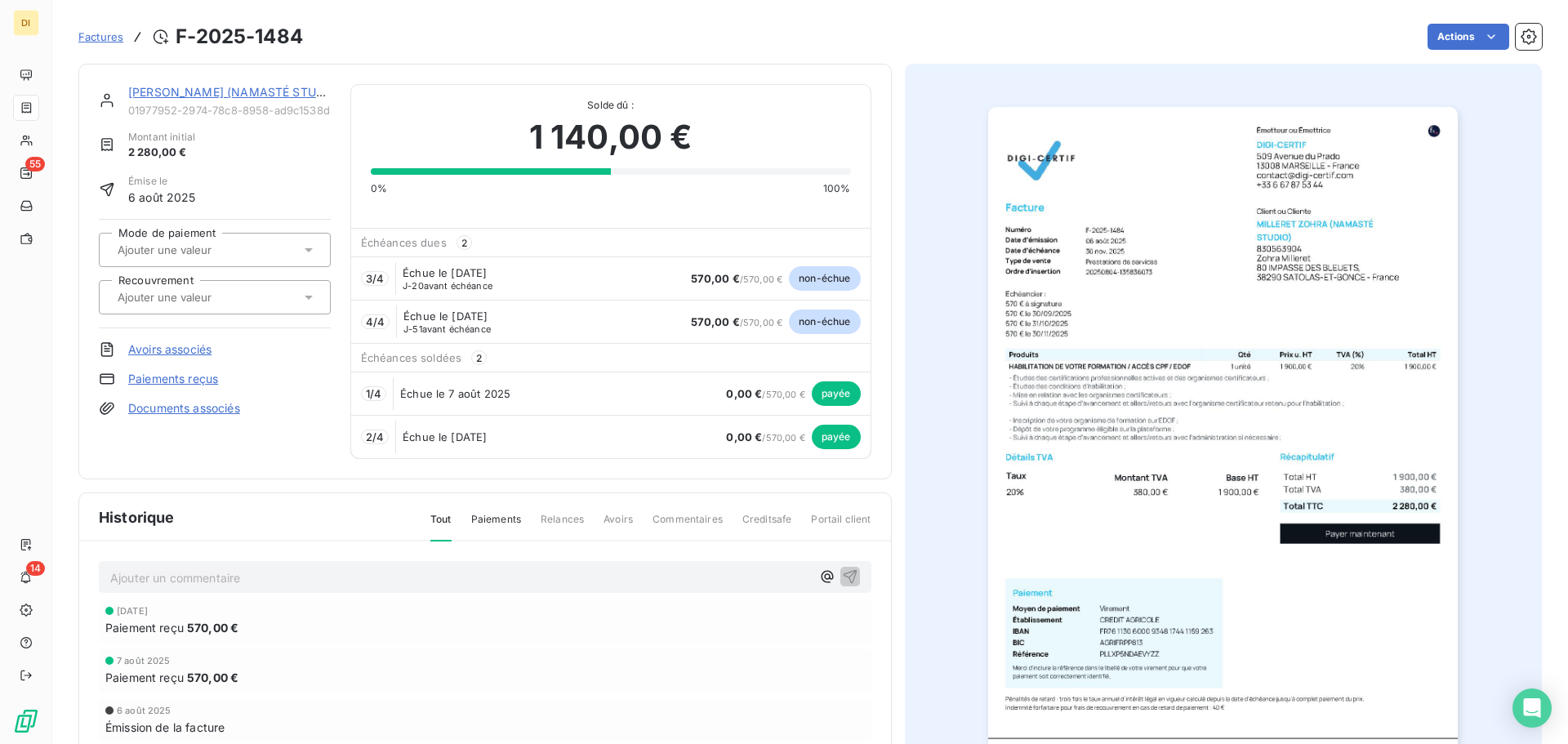
click at [1249, 371] on img "button" at bounding box center [1223, 439] width 469 height 665
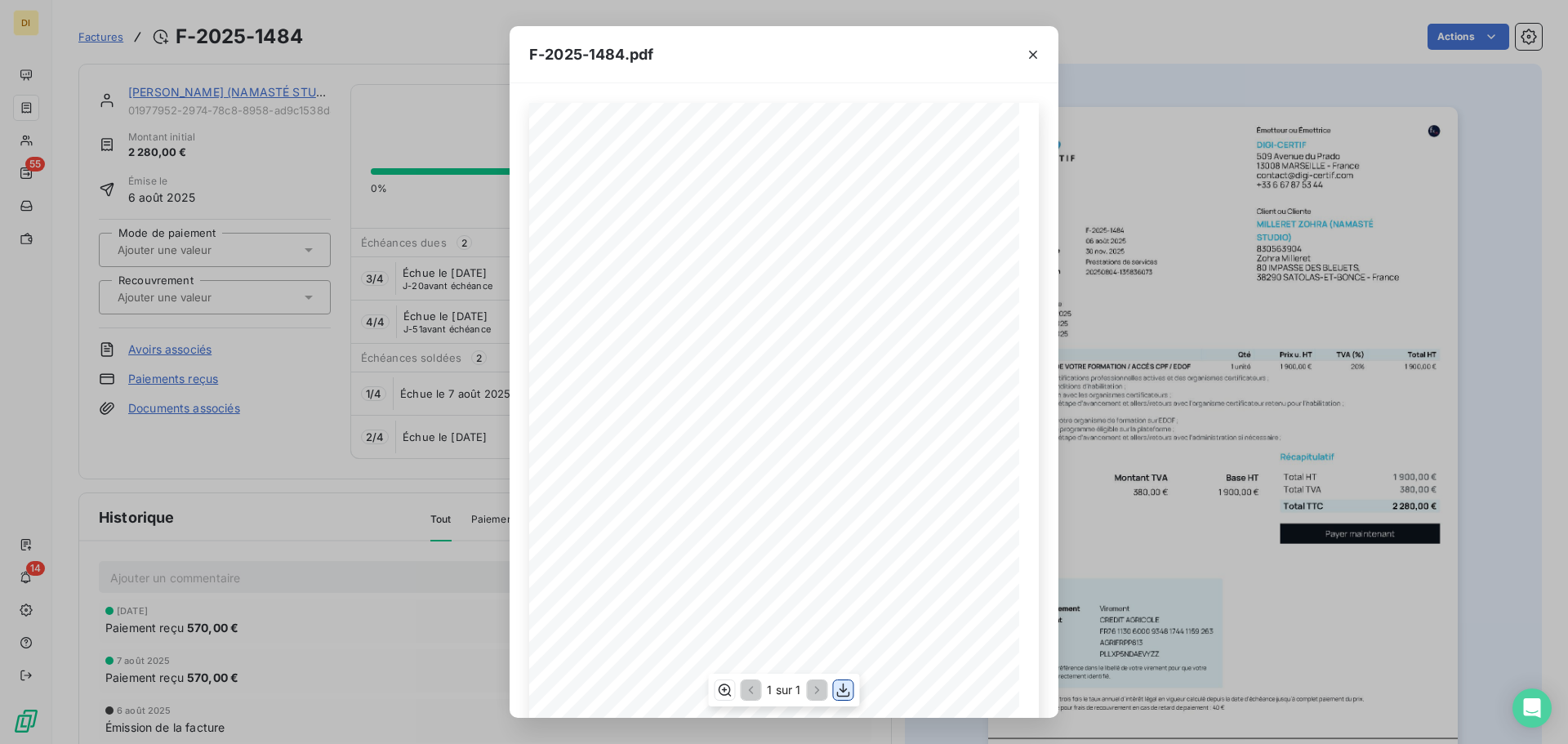
click at [843, 690] on icon "button" at bounding box center [843, 691] width 13 height 14
click at [429, 555] on div "F-2025-1484.pdf 1 900,00 € 380,00 € 2 280,00 € 01987fef- bc2f- 719a- 946b- ccd6…" at bounding box center [784, 372] width 1568 height 744
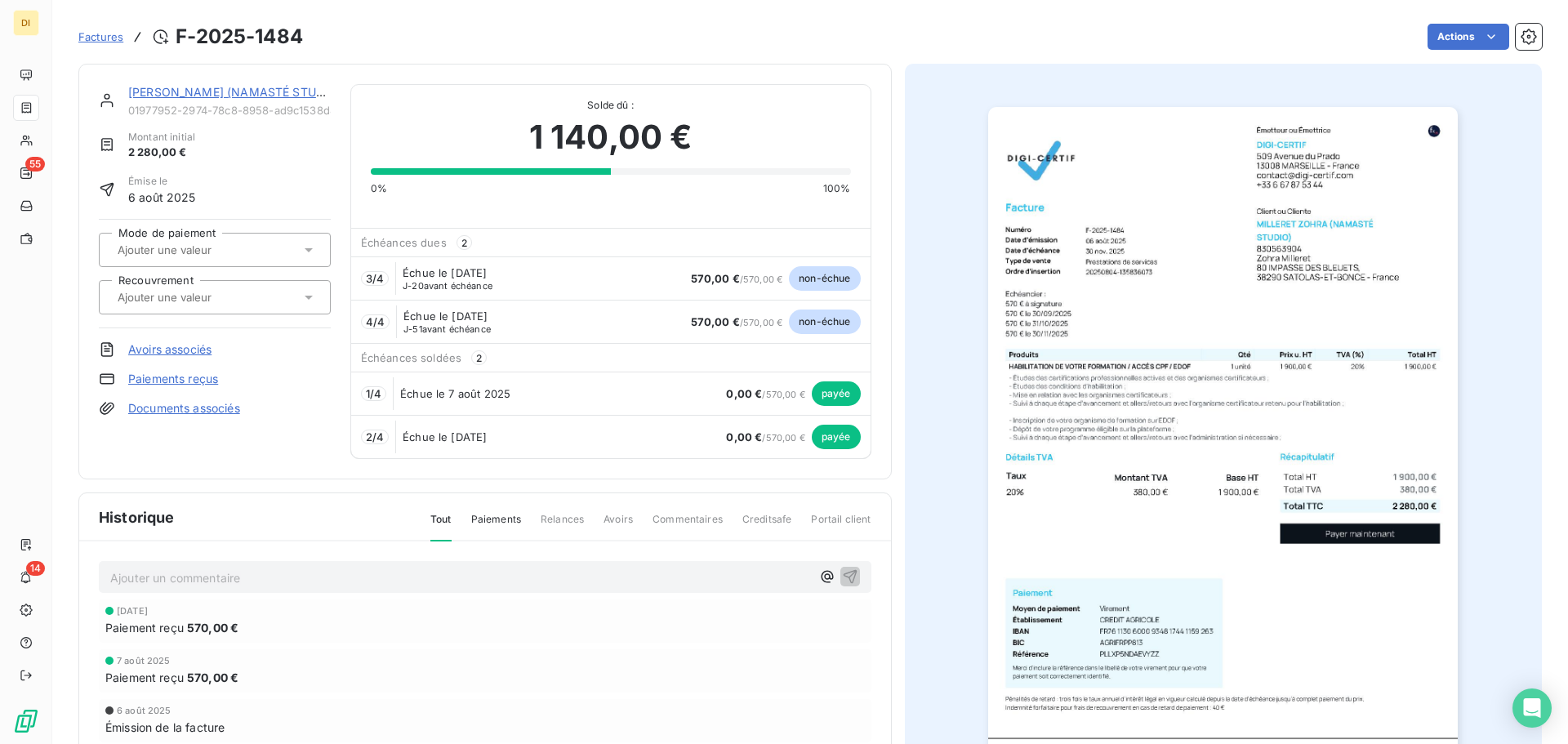
click at [178, 90] on link "[PERSON_NAME] (NAMASTÉ STUDIO)" at bounding box center [234, 92] width 213 height 14
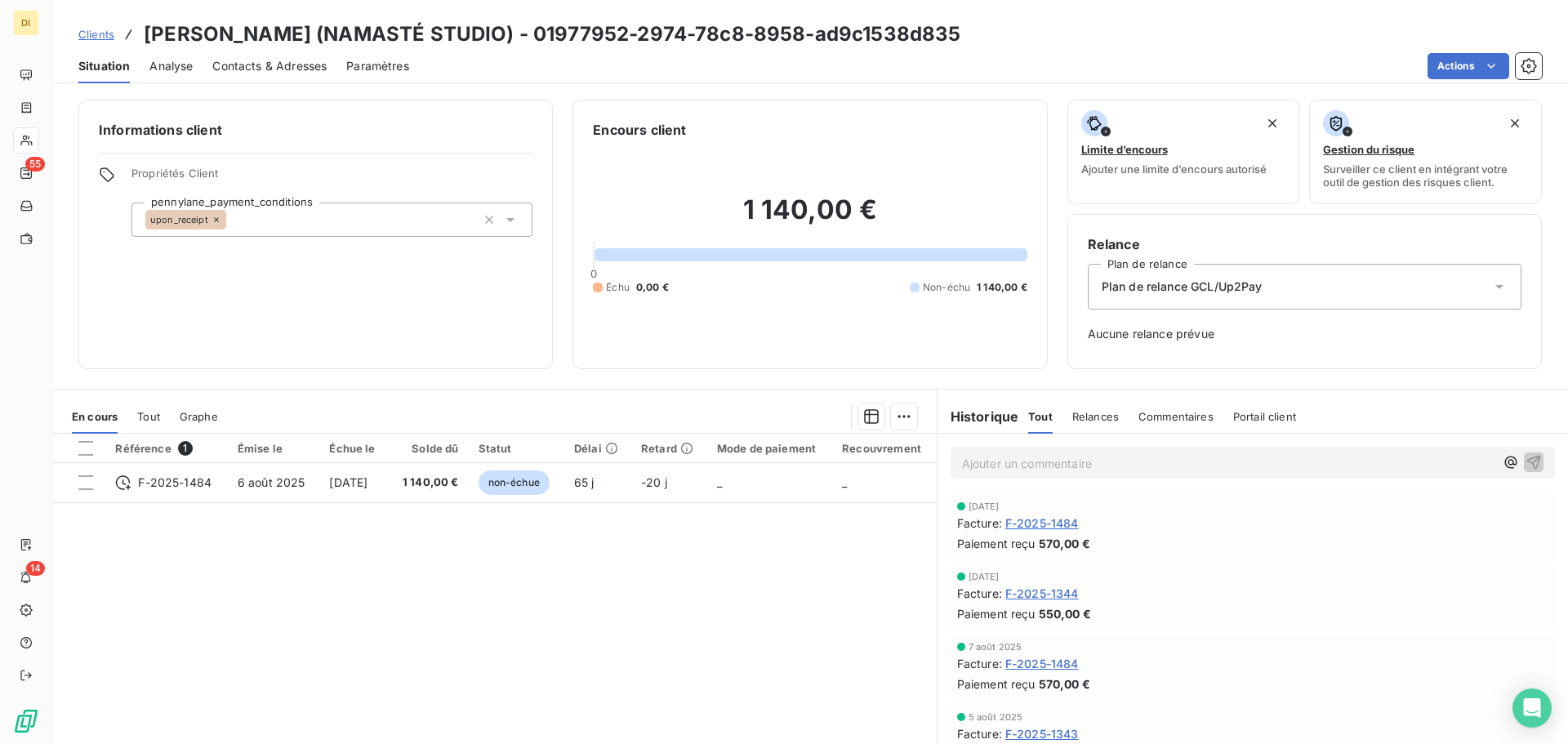
click at [404, 279] on div "Informations client Propriétés Client pennylane_payment_conditions upon_receipt" at bounding box center [316, 235] width 474 height 270
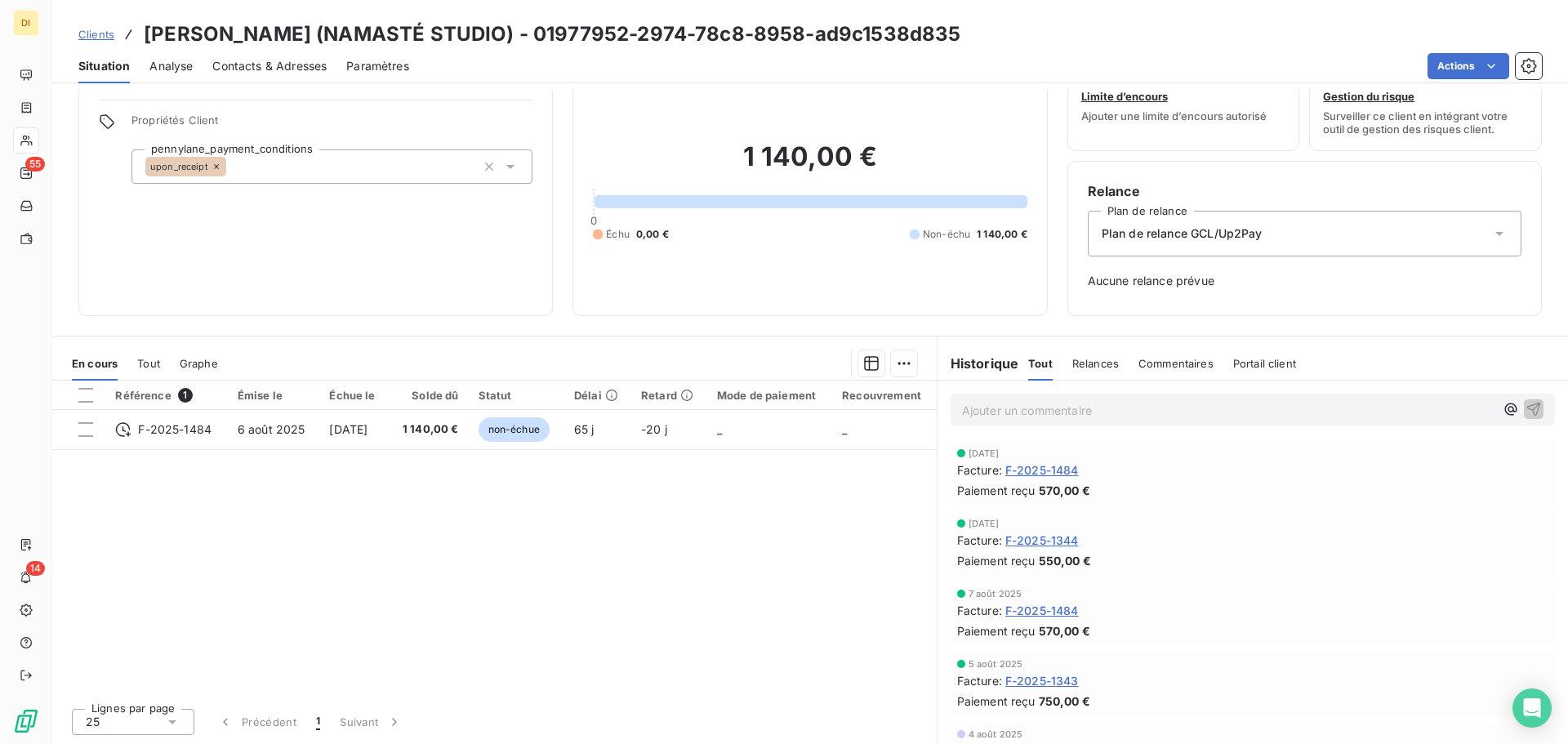
click at [1139, 222] on div "Plan de relance GCL/Up2Pay" at bounding box center [1304, 234] width 433 height 46
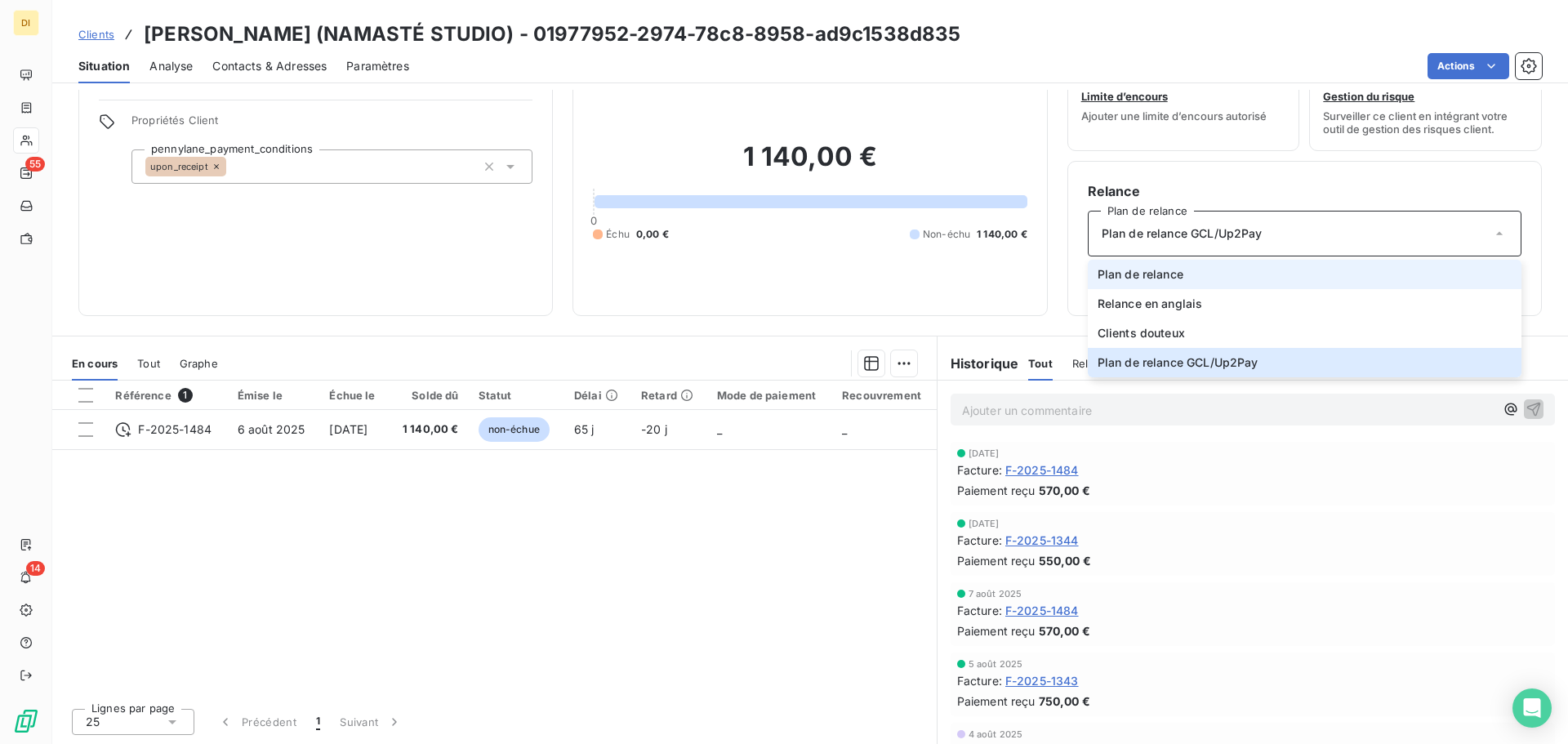
click at [1133, 270] on span "Plan de relance" at bounding box center [1141, 275] width 86 height 16
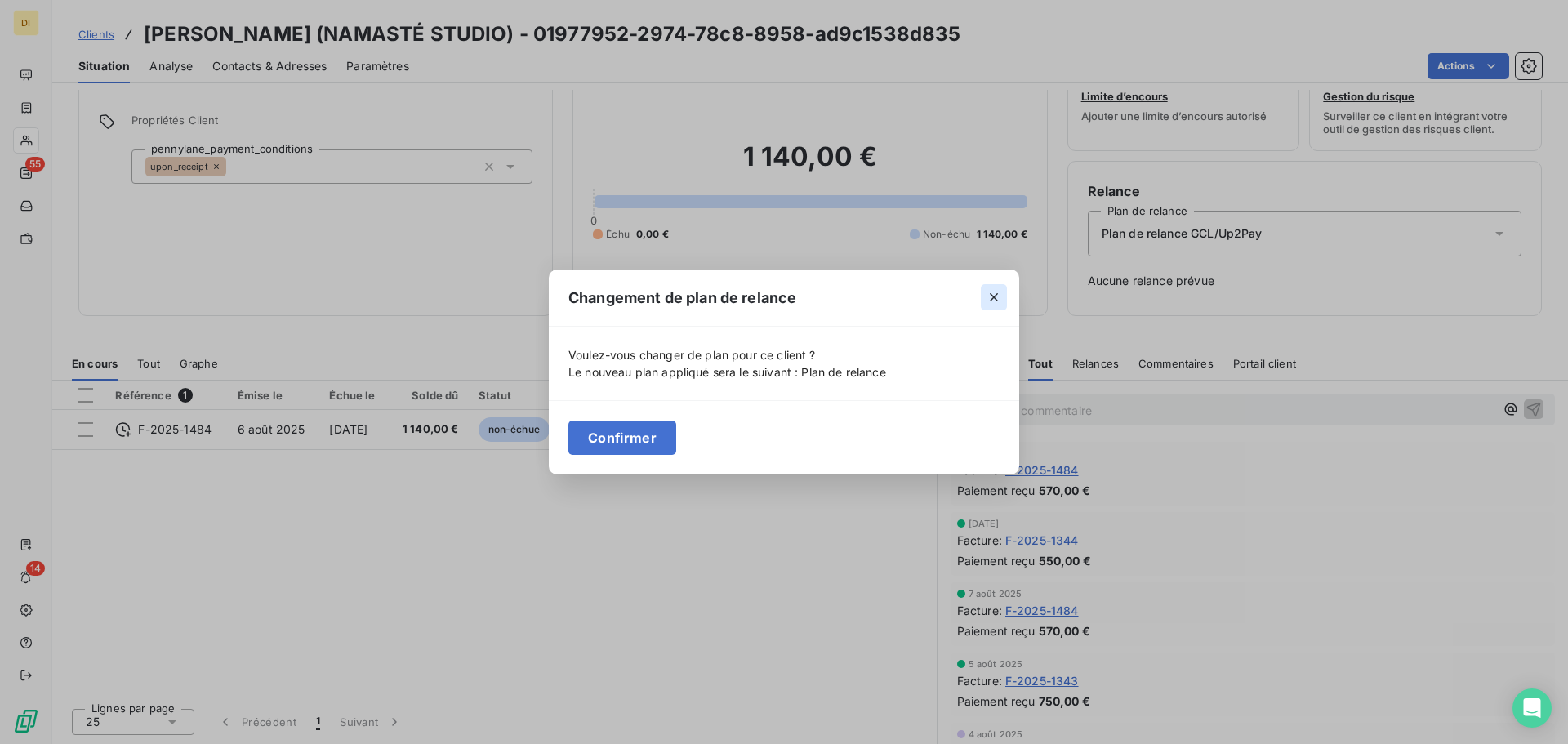
click at [1006, 296] on button "button" at bounding box center [994, 298] width 26 height 26
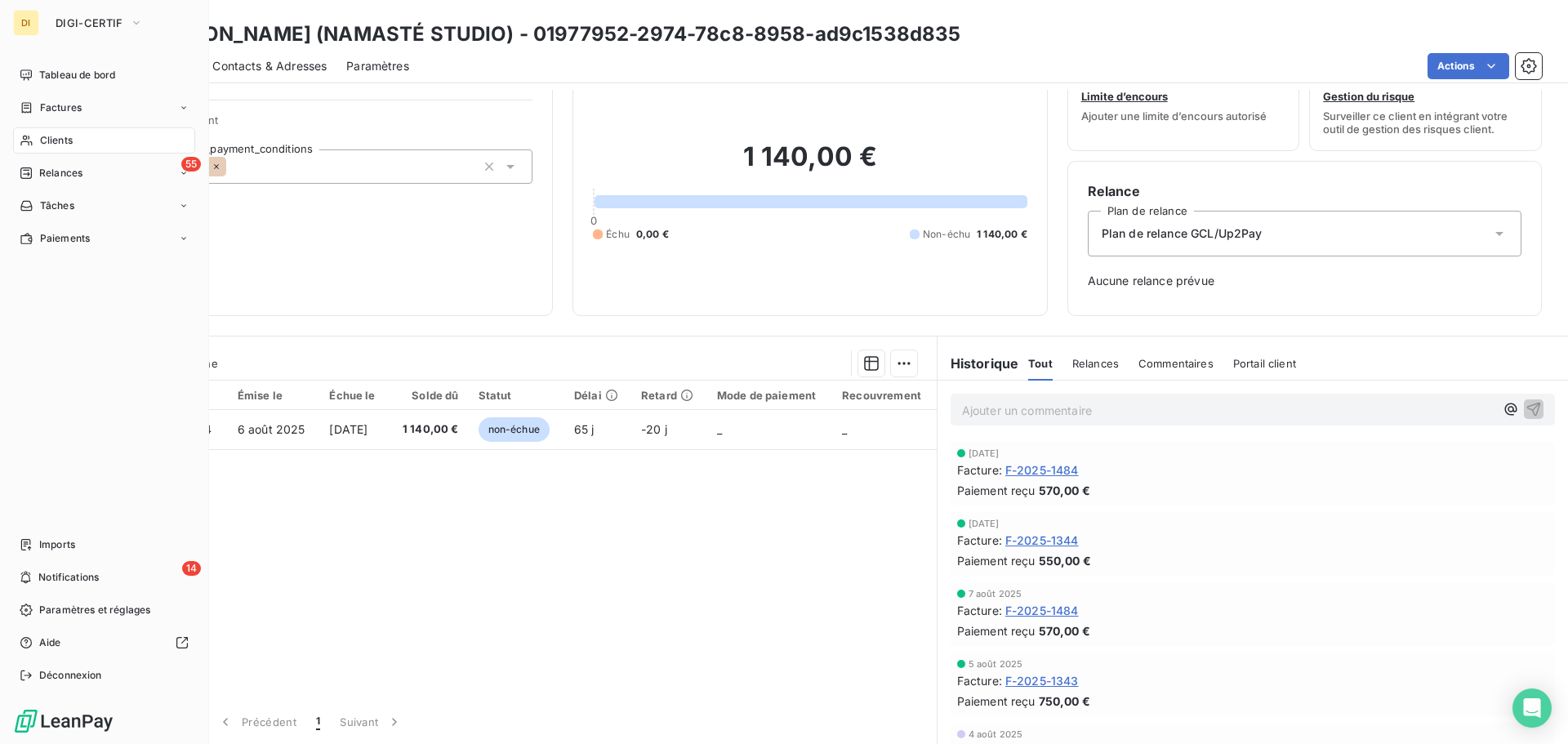
click at [40, 142] on span "Clients" at bounding box center [56, 140] width 33 height 15
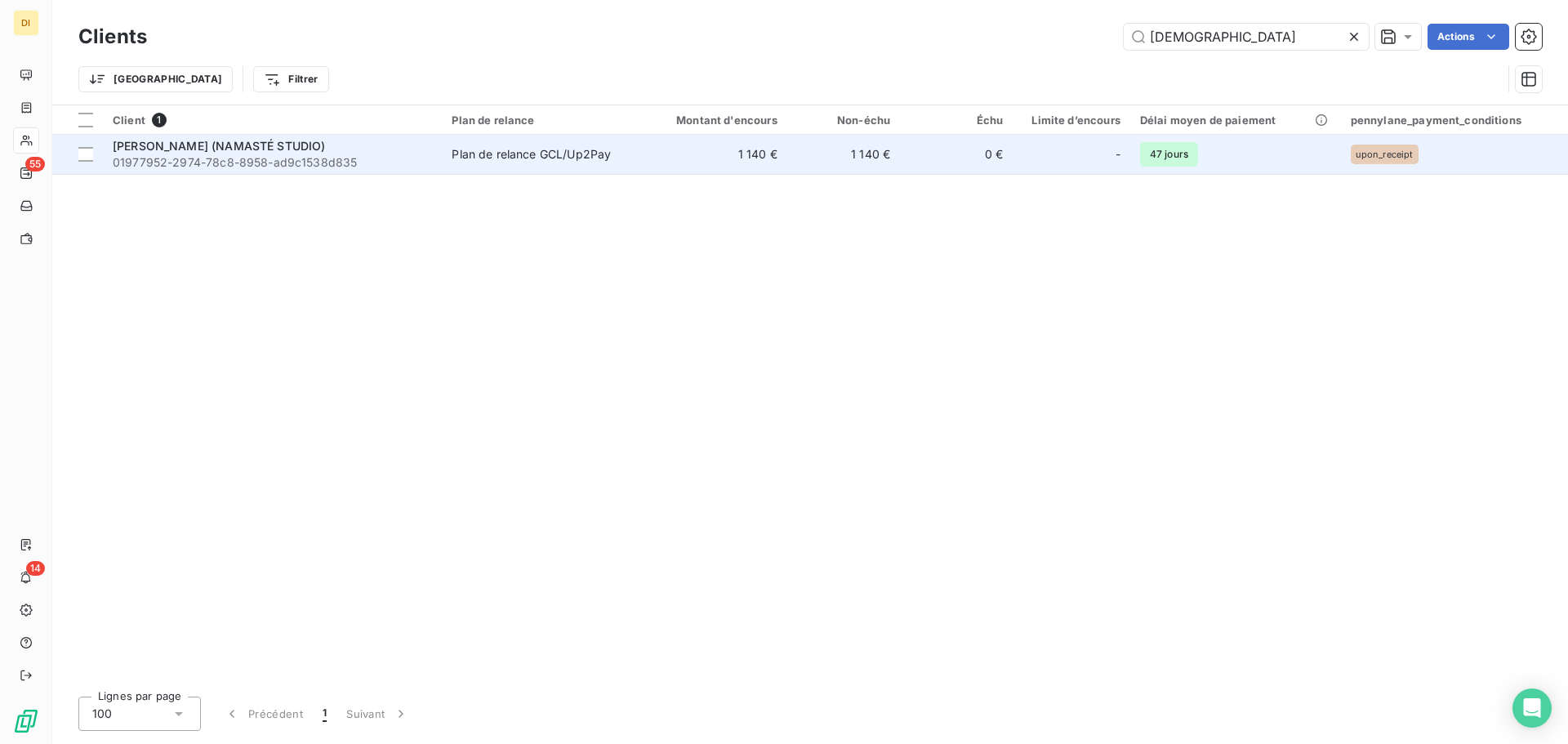
click at [276, 148] on span "[PERSON_NAME] (NAMASTÉ STUDIO)" at bounding box center [219, 146] width 213 height 14
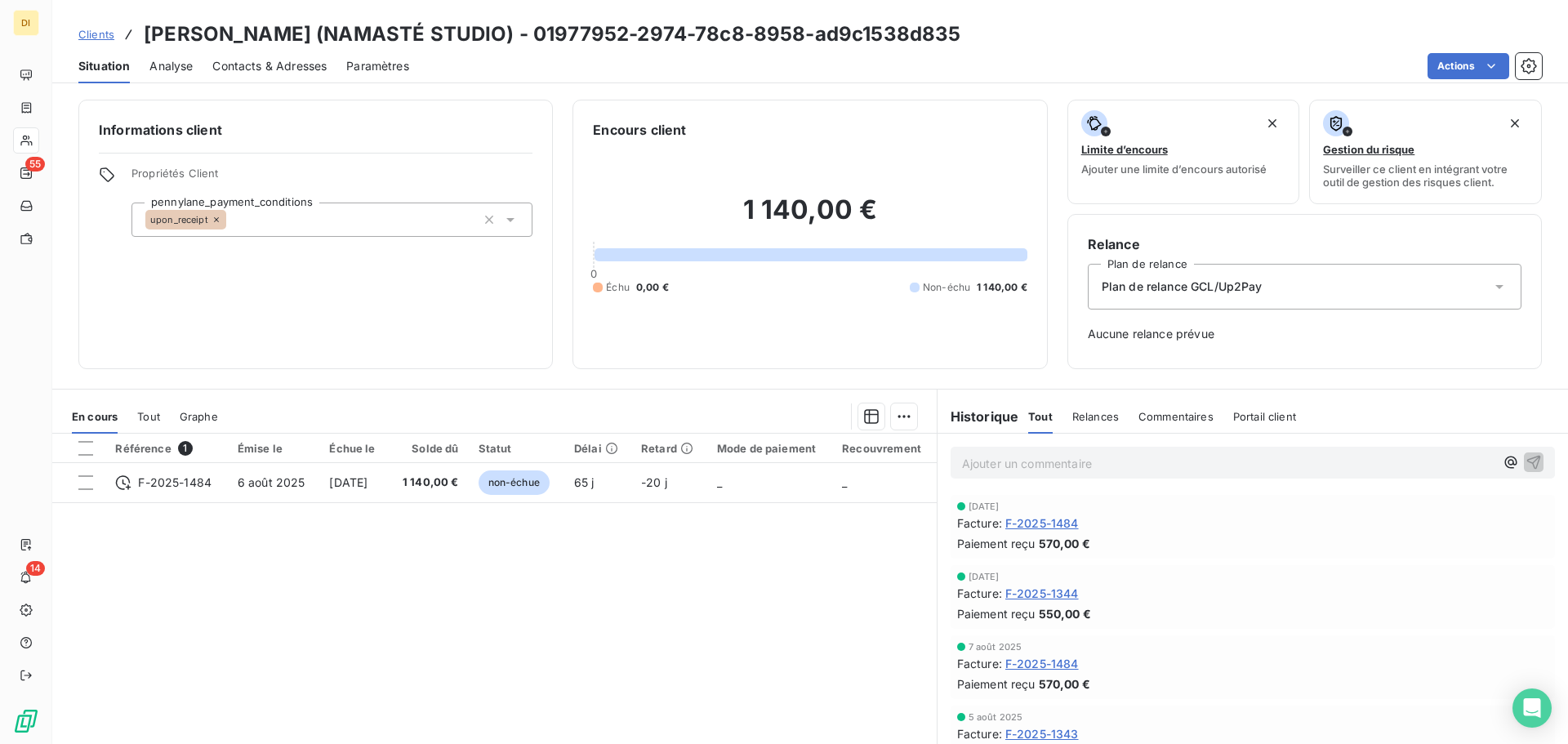
click at [1034, 453] on p "Ajouter un commentaire ﻿" at bounding box center [1228, 463] width 532 height 20
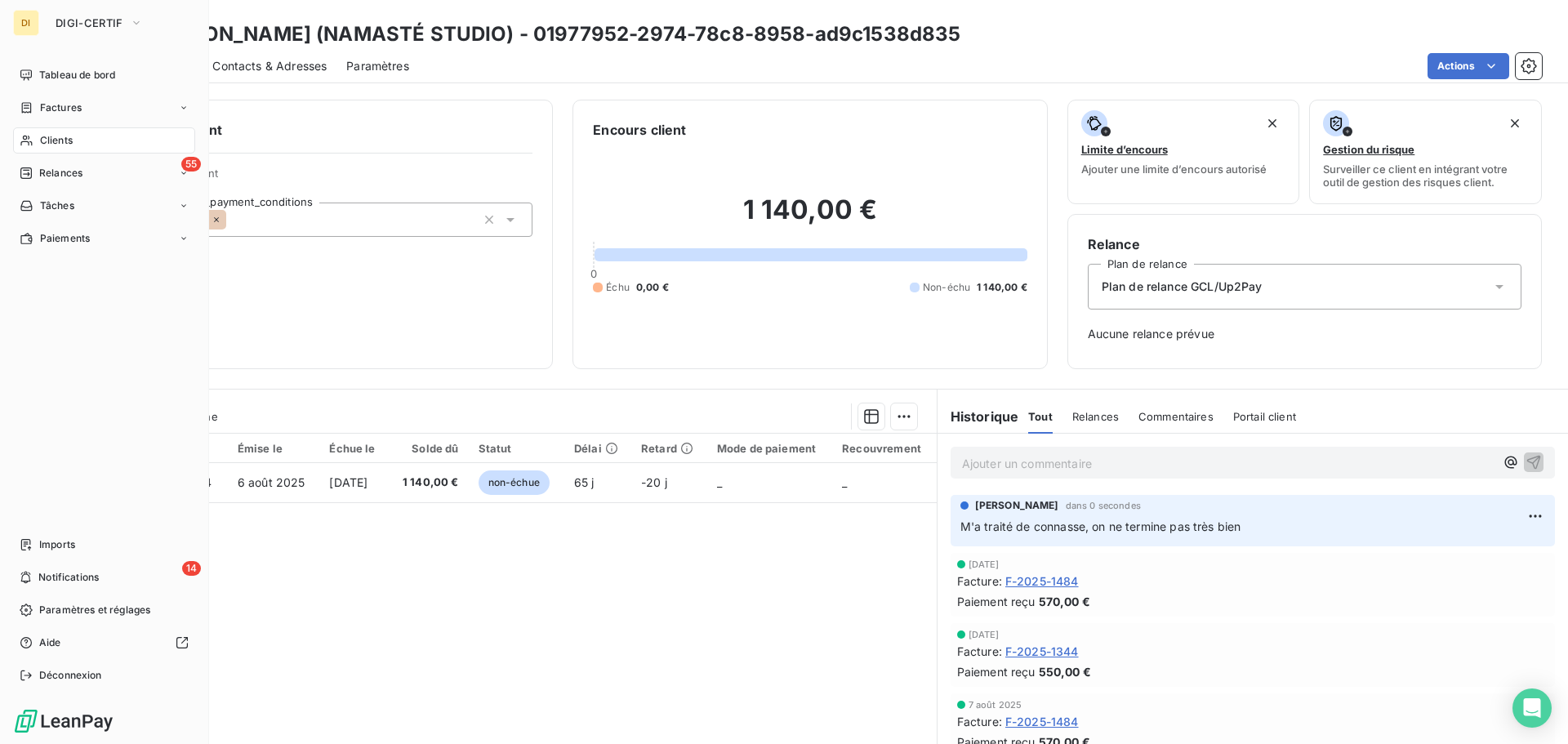
click at [36, 138] on div "Clients" at bounding box center [104, 141] width 182 height 26
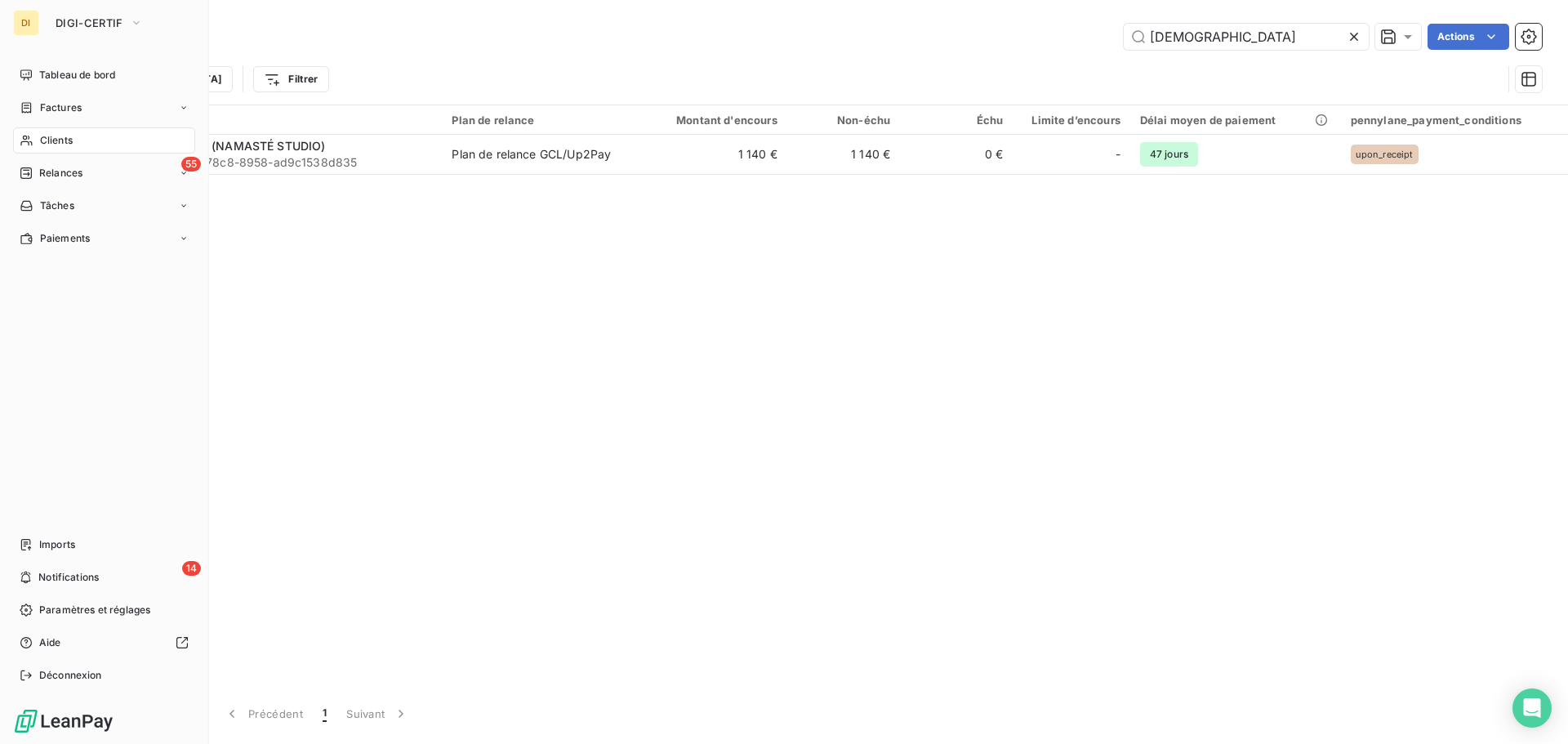
click at [40, 142] on span "Clients" at bounding box center [56, 140] width 33 height 15
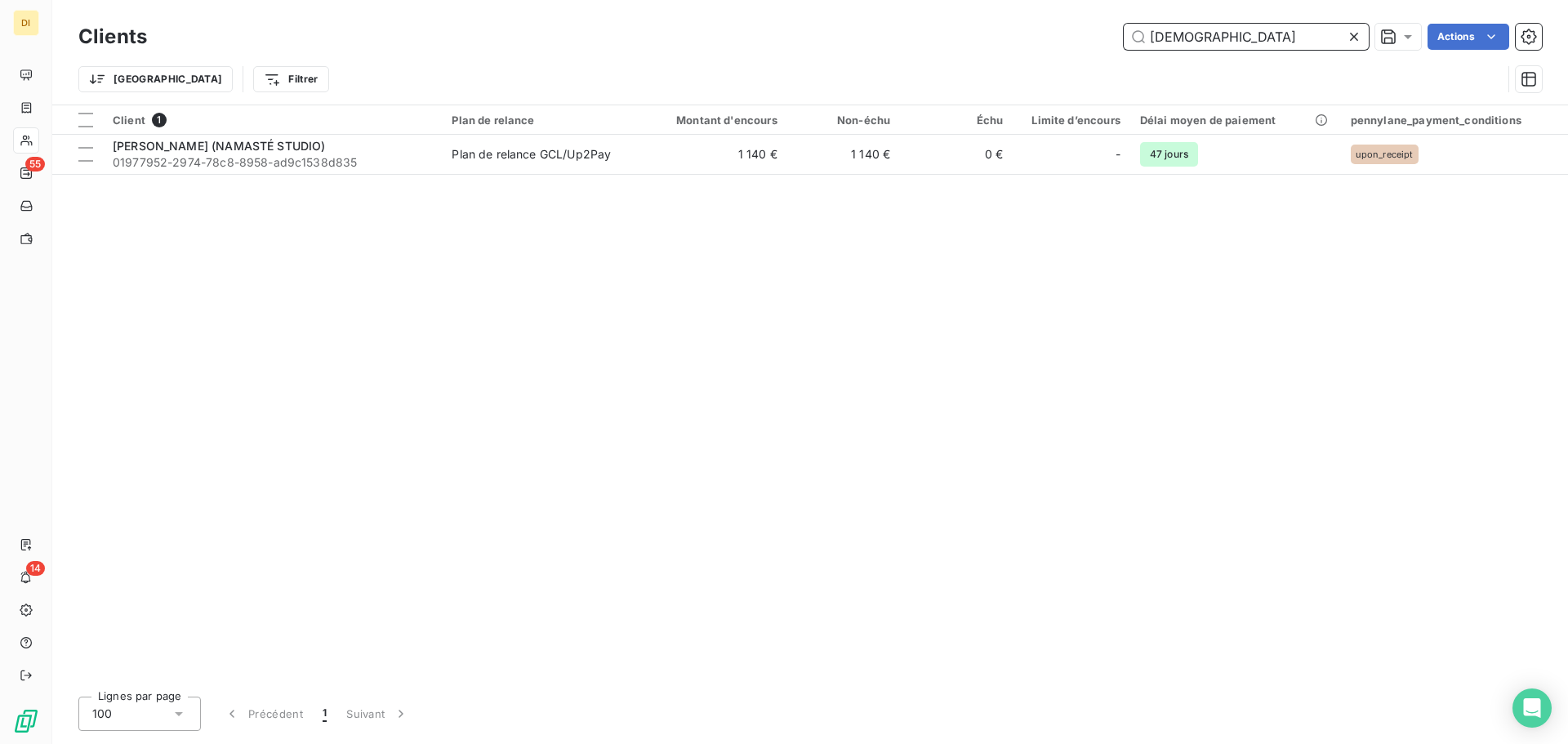
click at [1203, 35] on input "[DEMOGRAPHIC_DATA]" at bounding box center [1245, 37] width 245 height 26
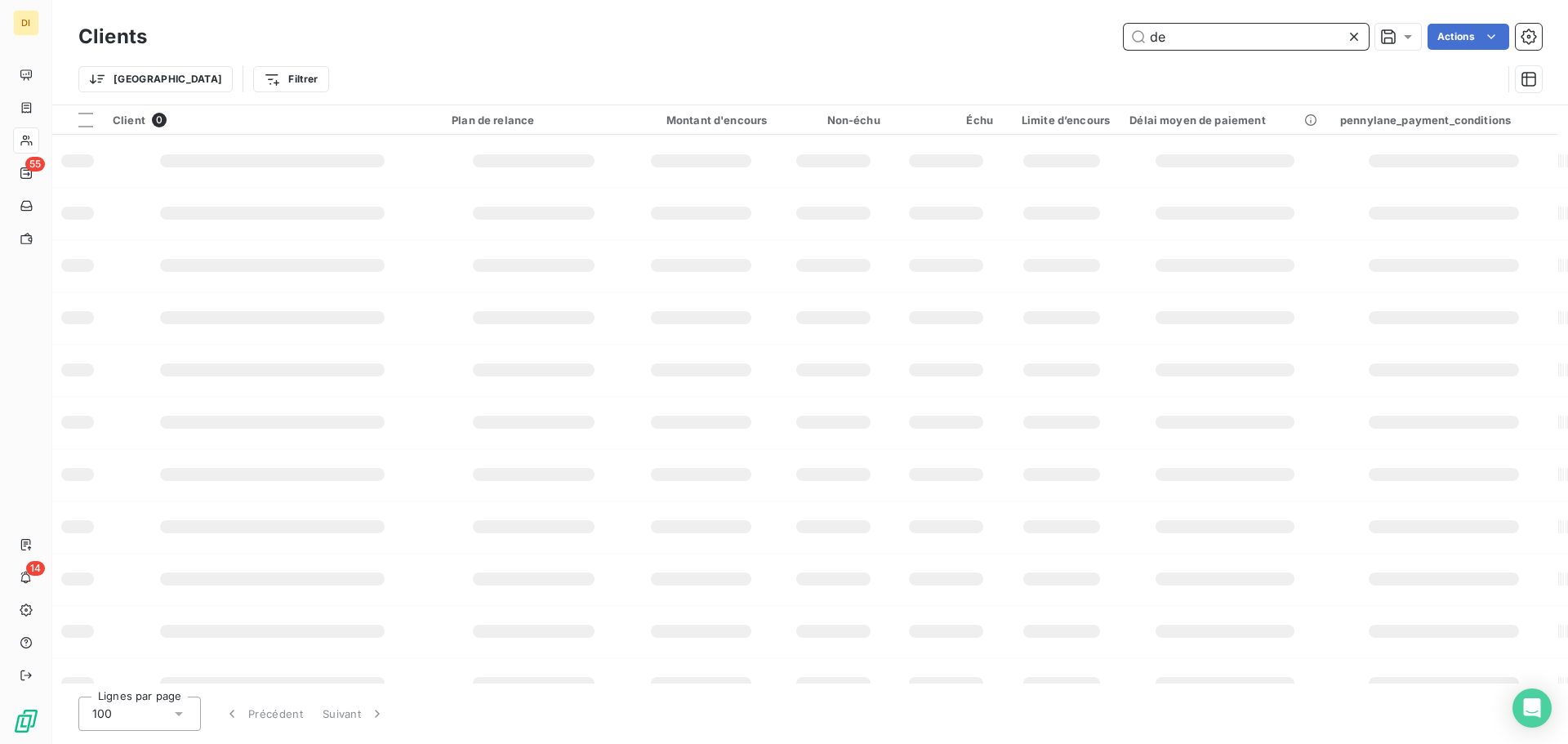
type input "d"
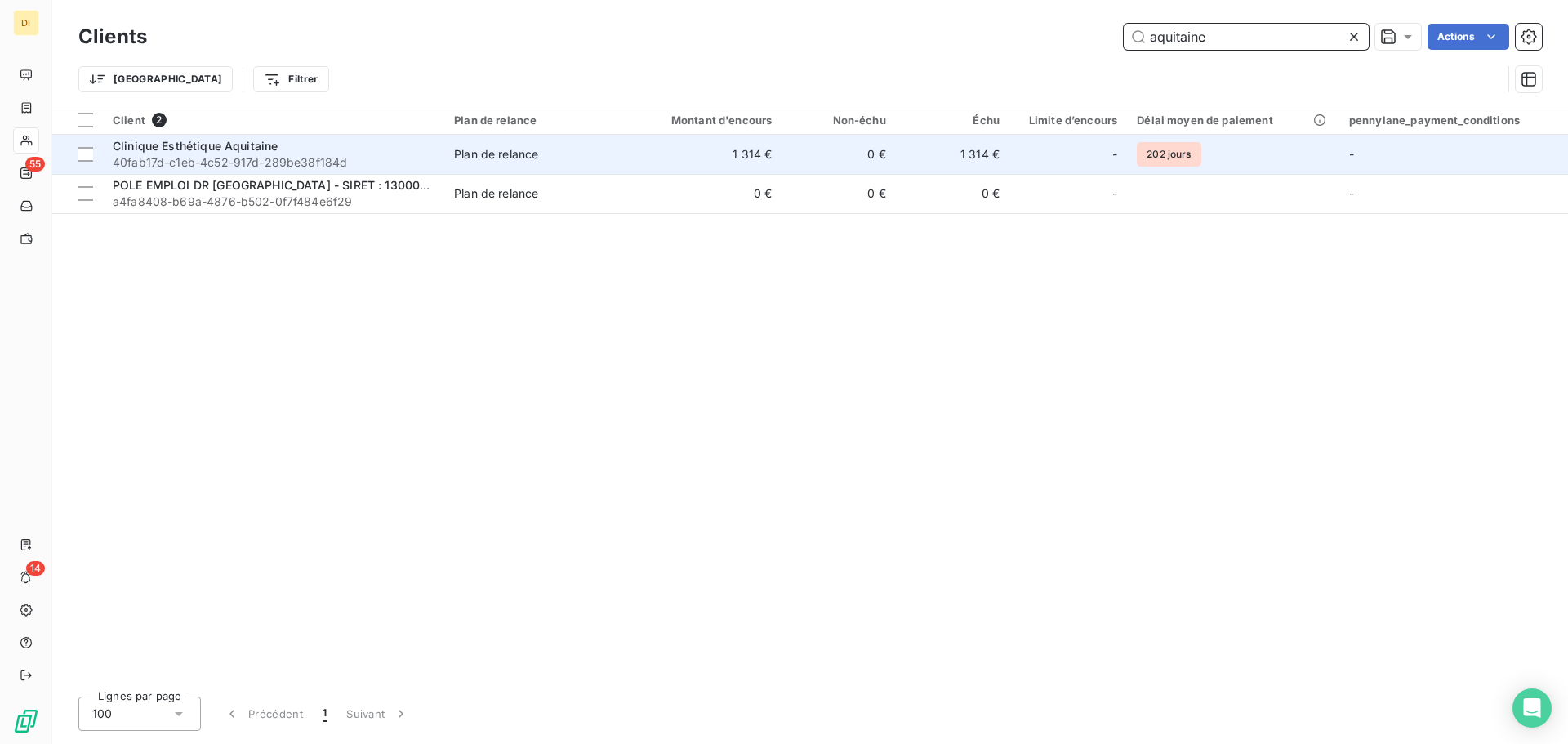
type input "aquitaine"
click at [326, 150] on div "Clinique Esthétique Aquitaine" at bounding box center [274, 146] width 322 height 16
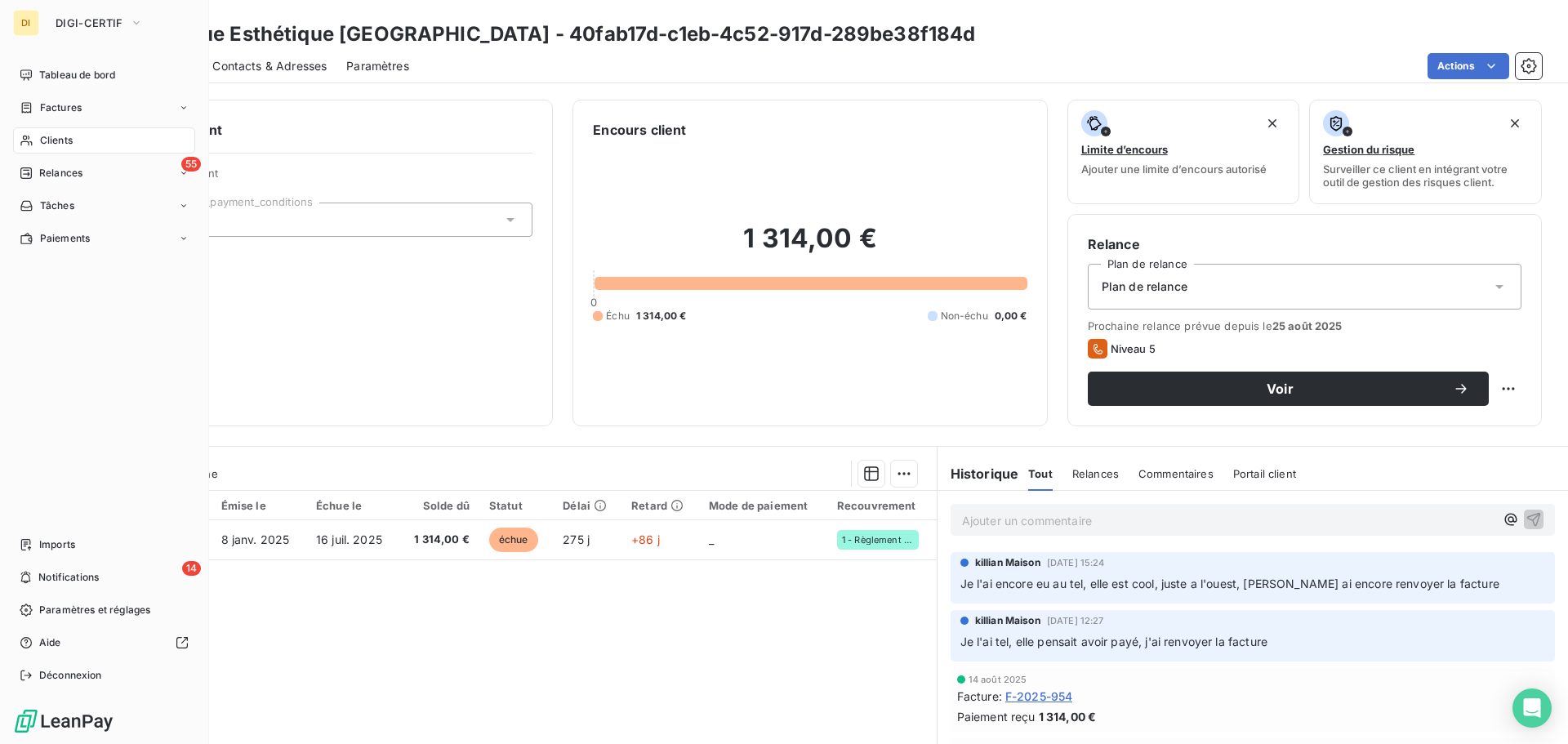
click at [49, 153] on div "Clients" at bounding box center [104, 141] width 182 height 26
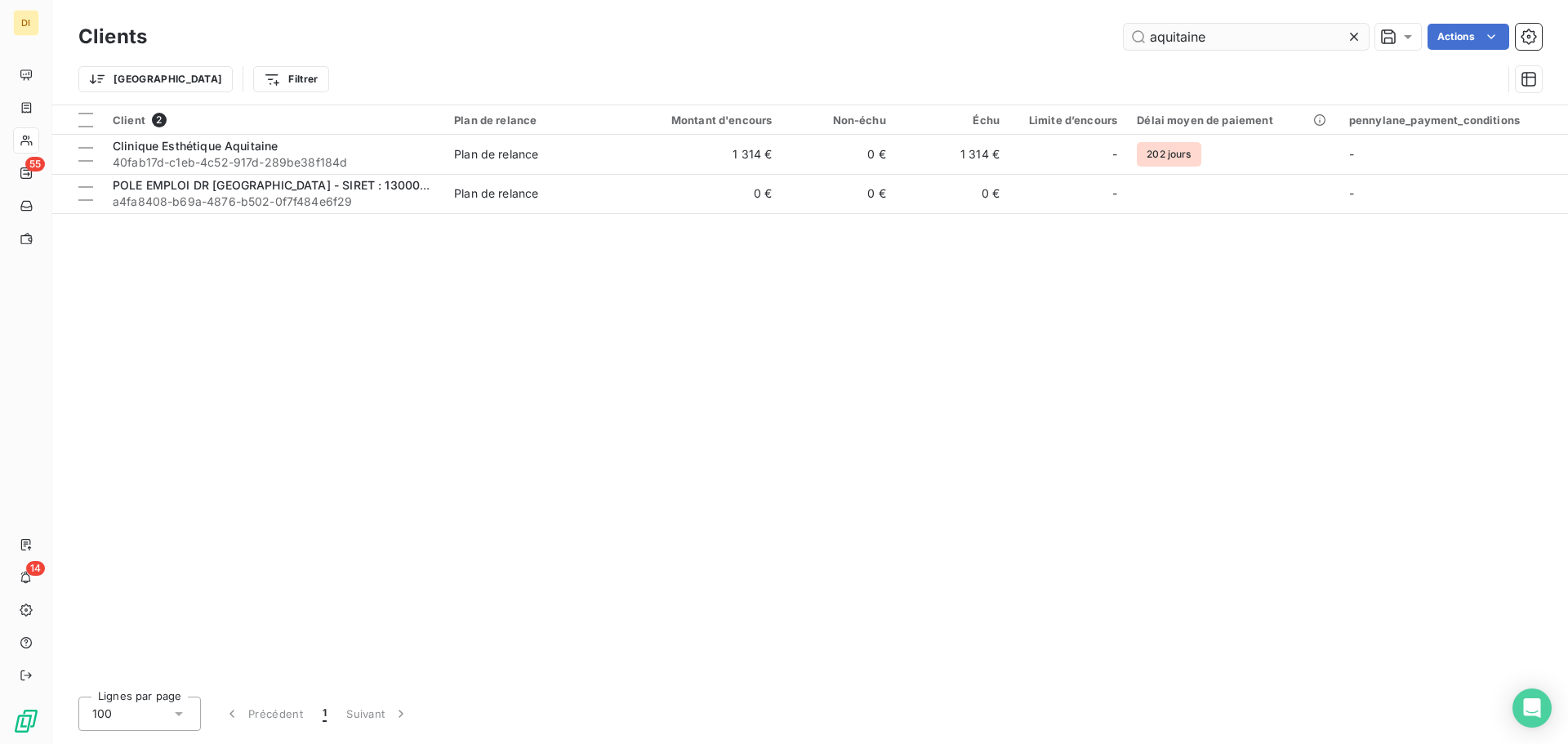
click at [1158, 36] on input "aquitaine" at bounding box center [1245, 37] width 245 height 26
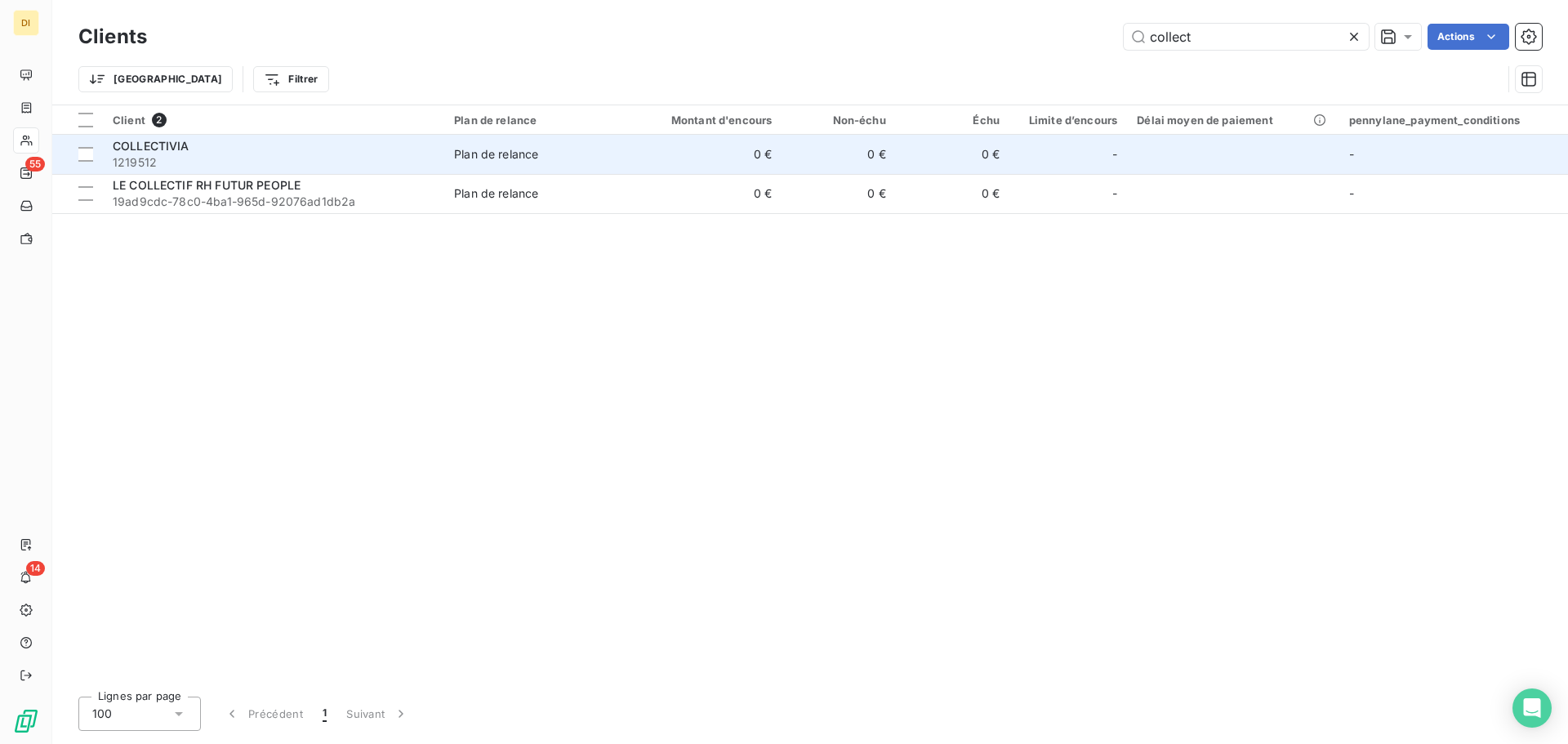
type input "collect"
click at [236, 152] on div "COLLECTIVIA" at bounding box center [274, 146] width 322 height 16
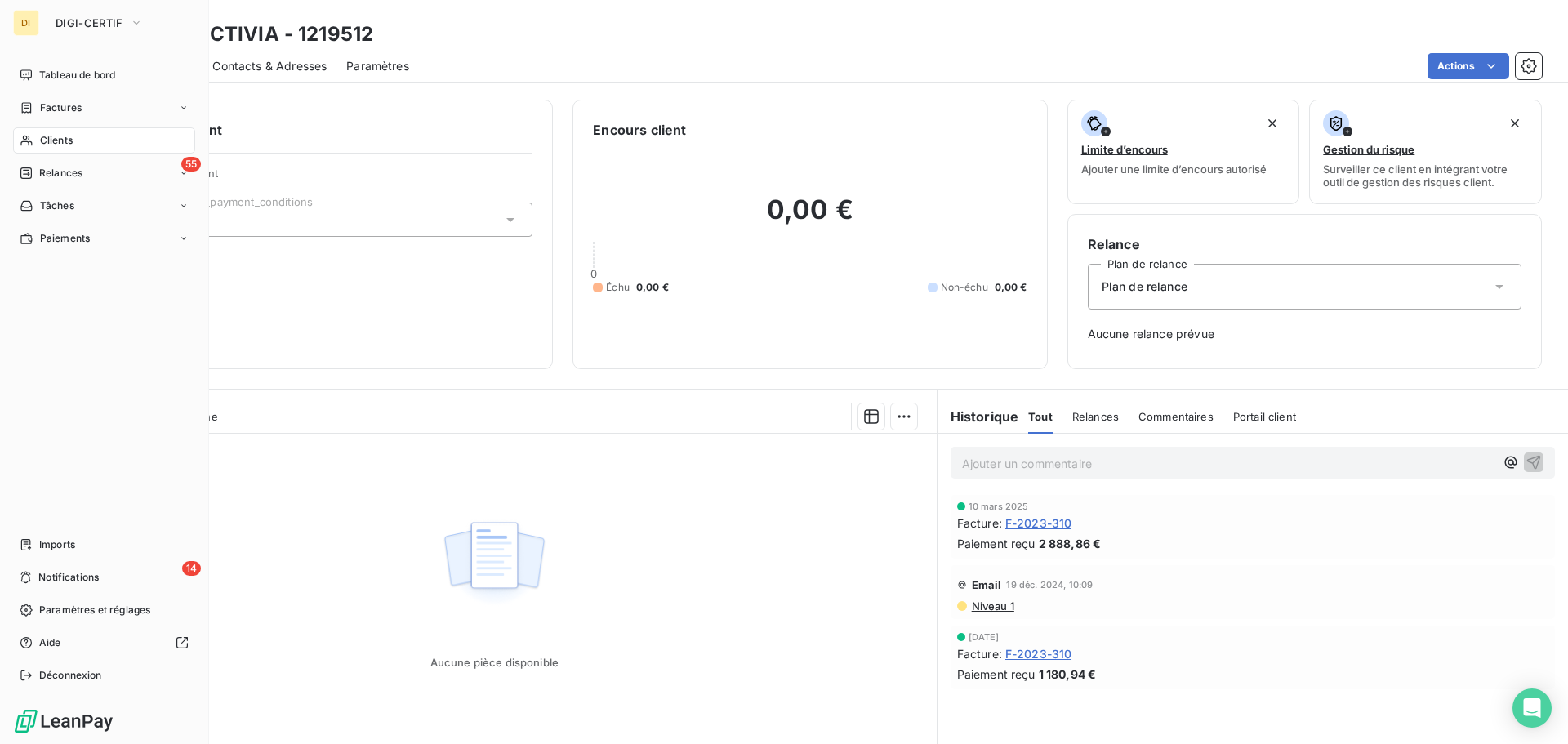
click at [74, 142] on div "Clients" at bounding box center [104, 141] width 182 height 26
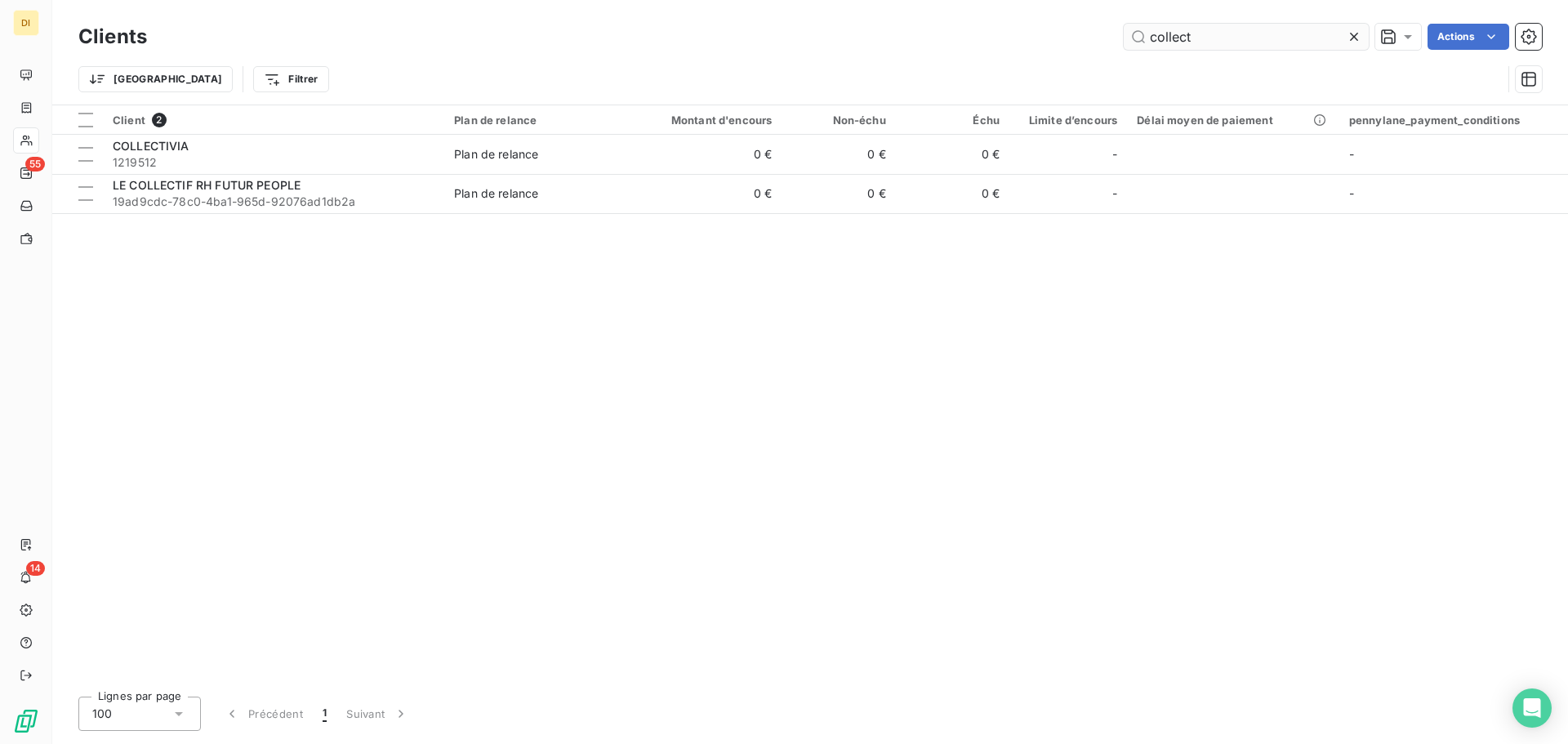
click at [1162, 38] on input "collect" at bounding box center [1245, 37] width 245 height 26
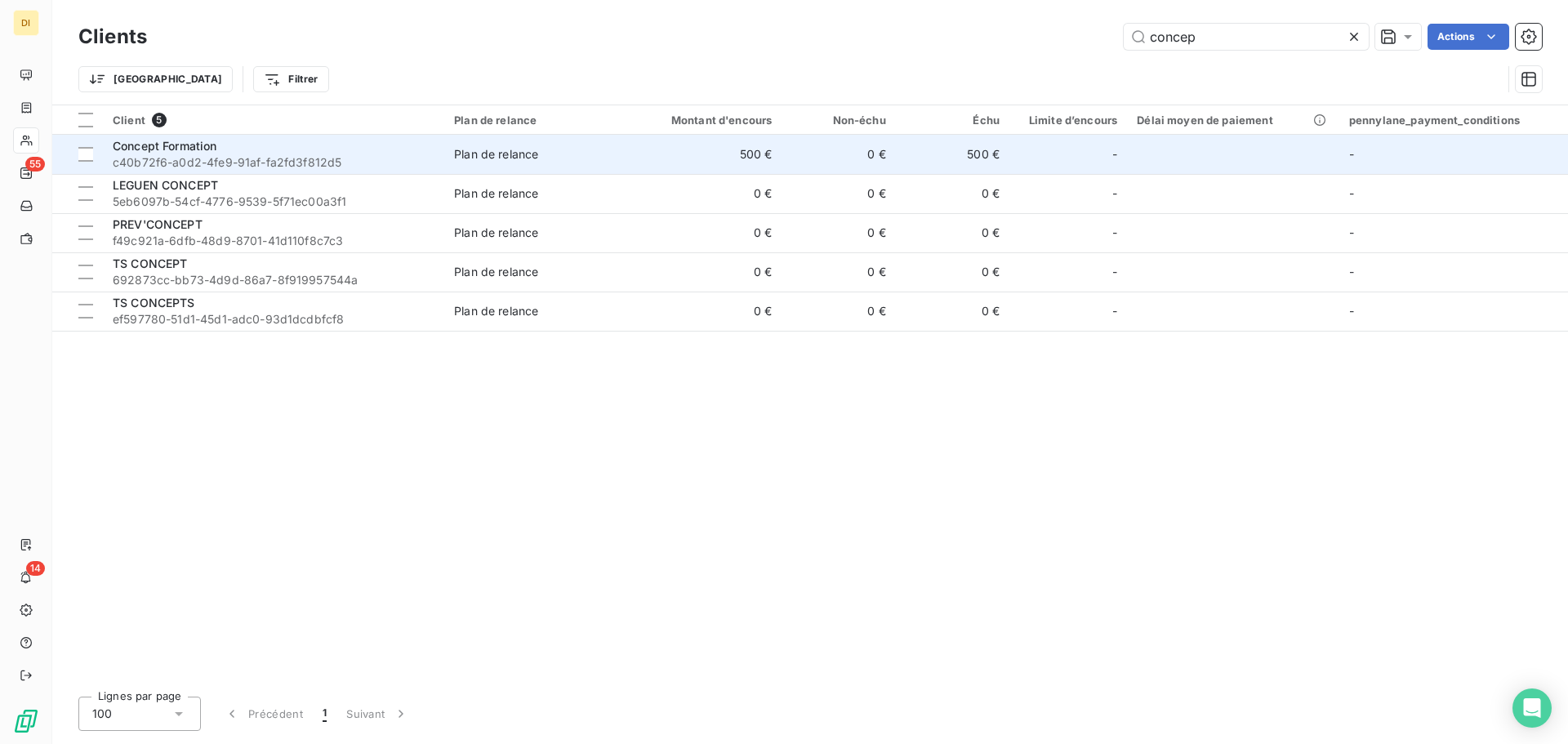
type input "concep"
click at [308, 148] on div "Concept Formation" at bounding box center [274, 146] width 322 height 16
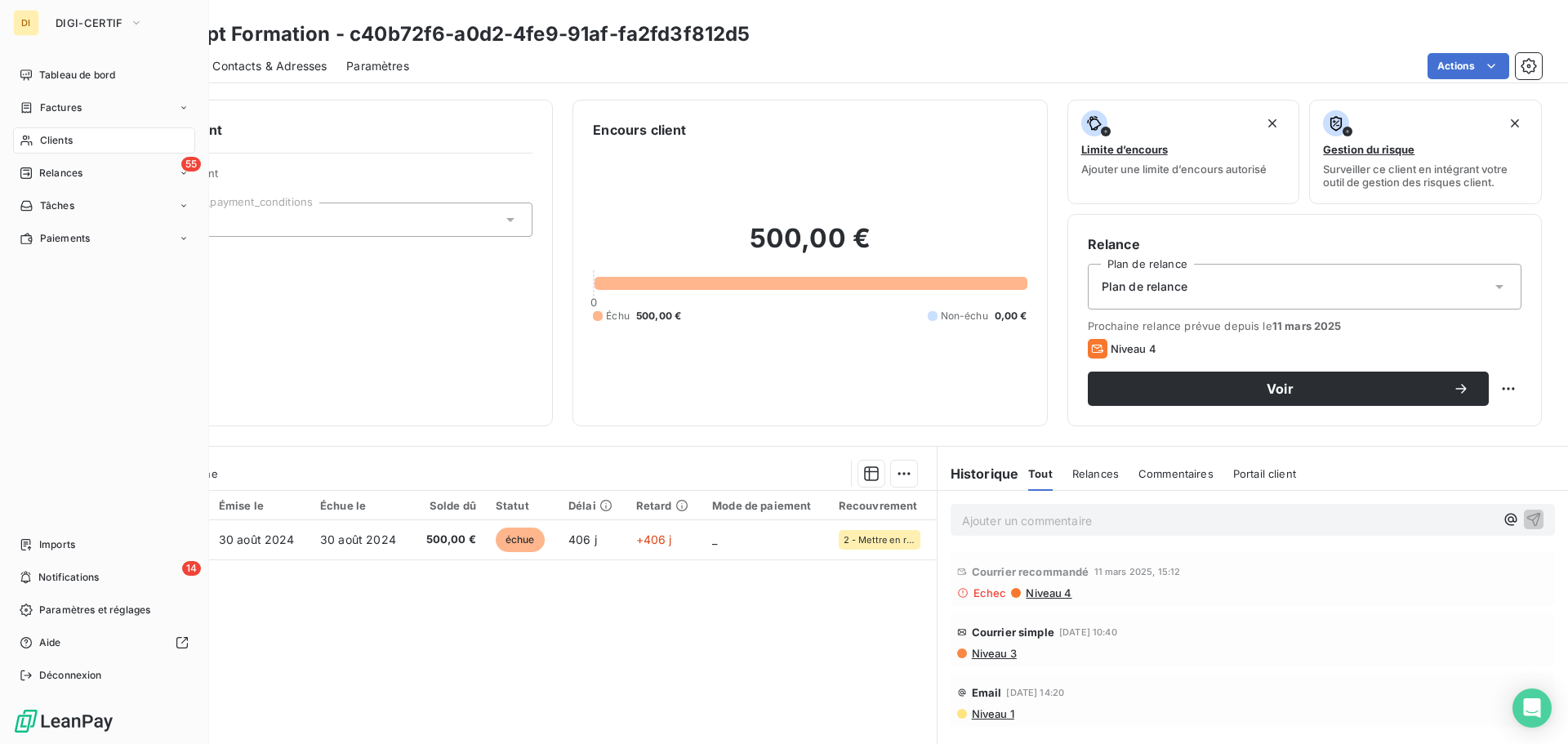
click at [31, 133] on div "Clients" at bounding box center [104, 141] width 182 height 26
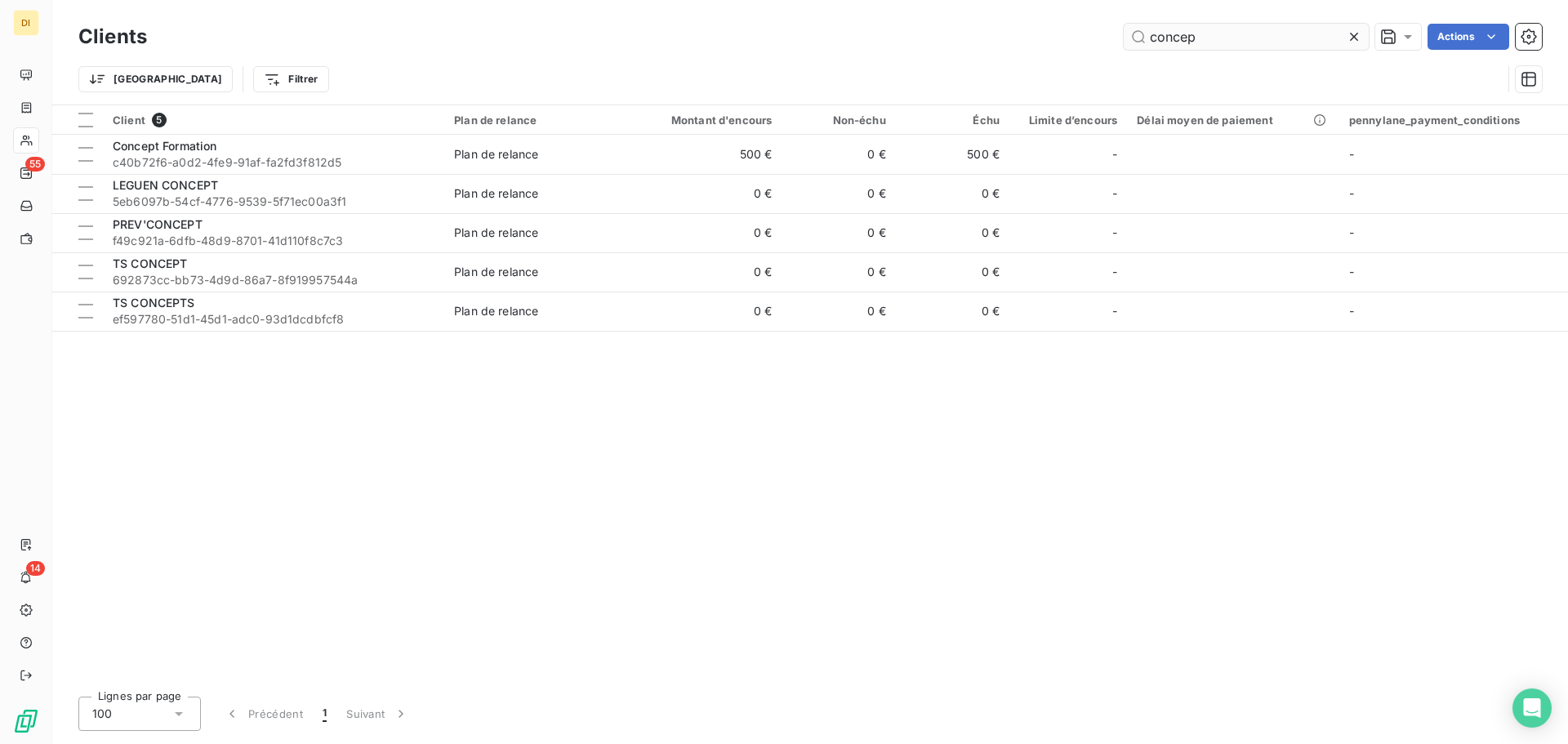
click at [1264, 47] on input "concep" at bounding box center [1245, 37] width 245 height 26
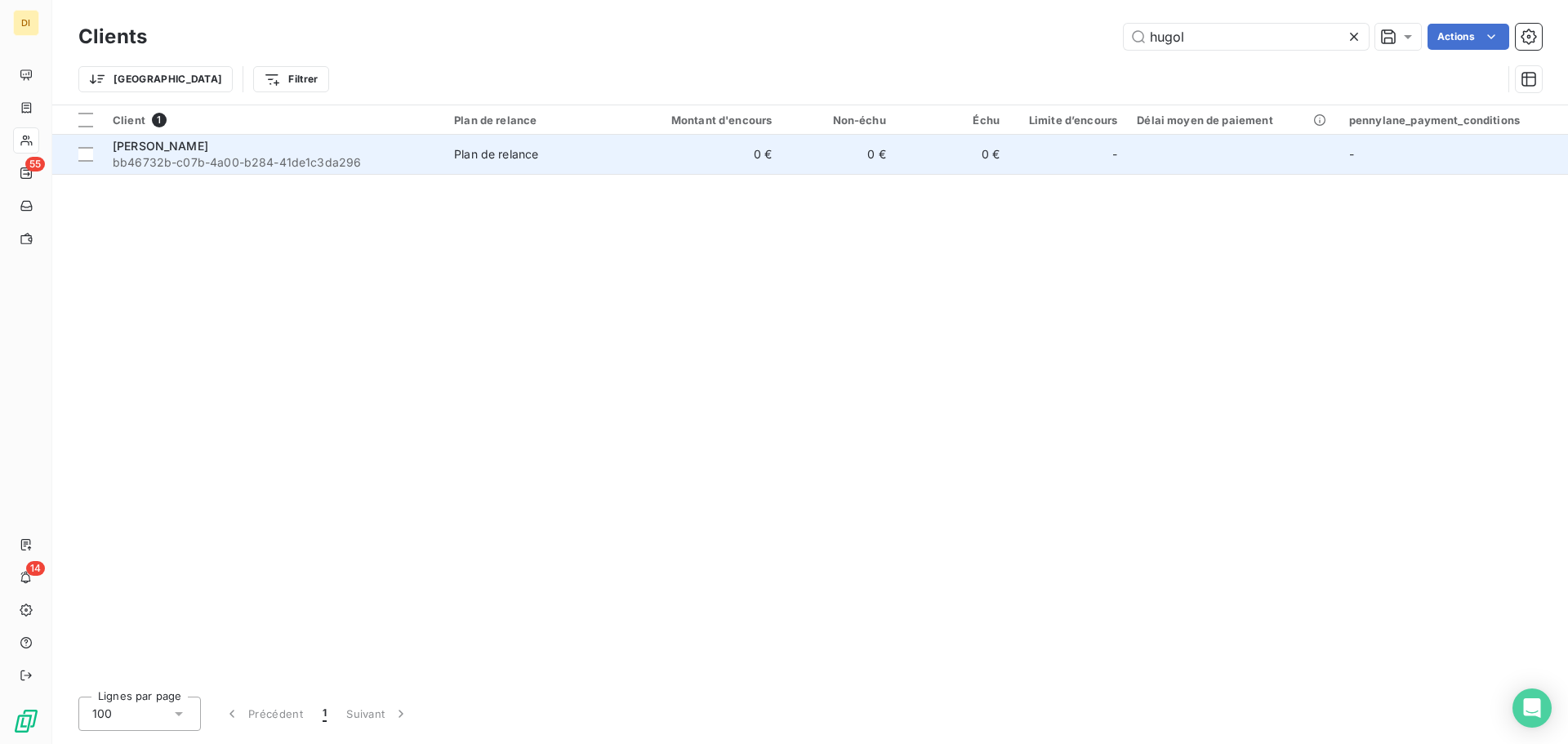
type input "hugol"
click at [271, 151] on div "[PERSON_NAME]" at bounding box center [274, 146] width 322 height 16
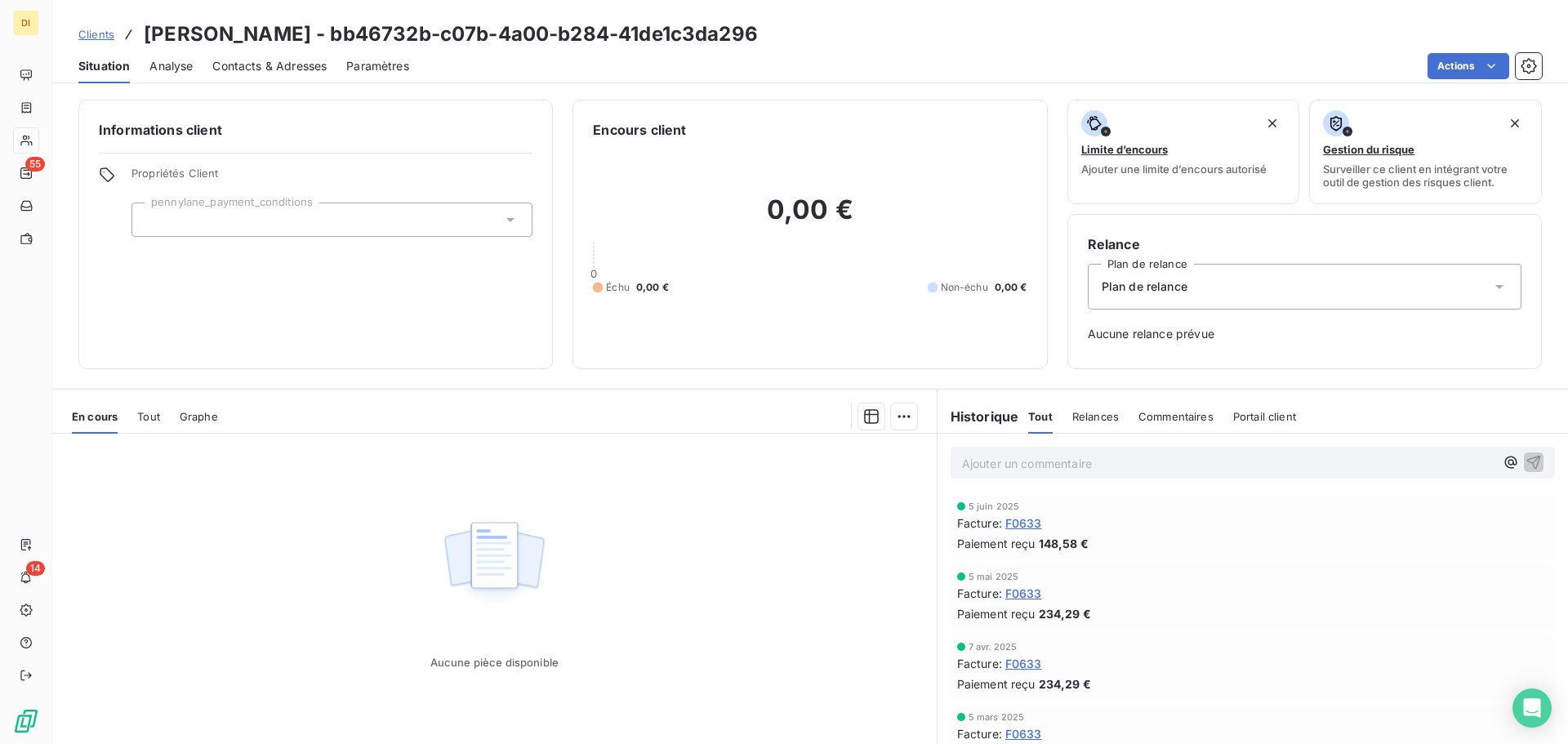
click at [1036, 525] on span "F0633" at bounding box center [1024, 522] width 37 height 17
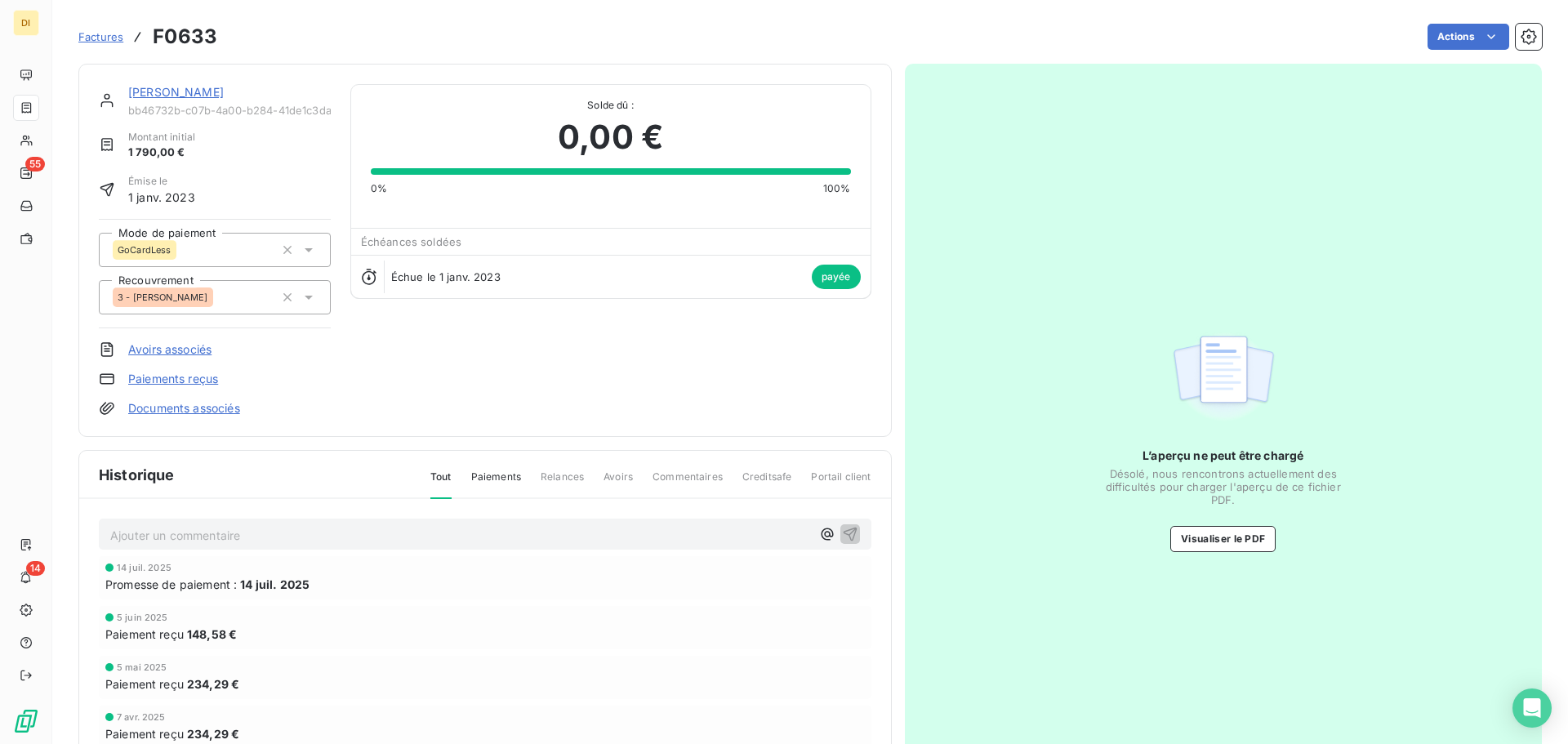
click at [169, 95] on link "[PERSON_NAME]" at bounding box center [176, 92] width 96 height 14
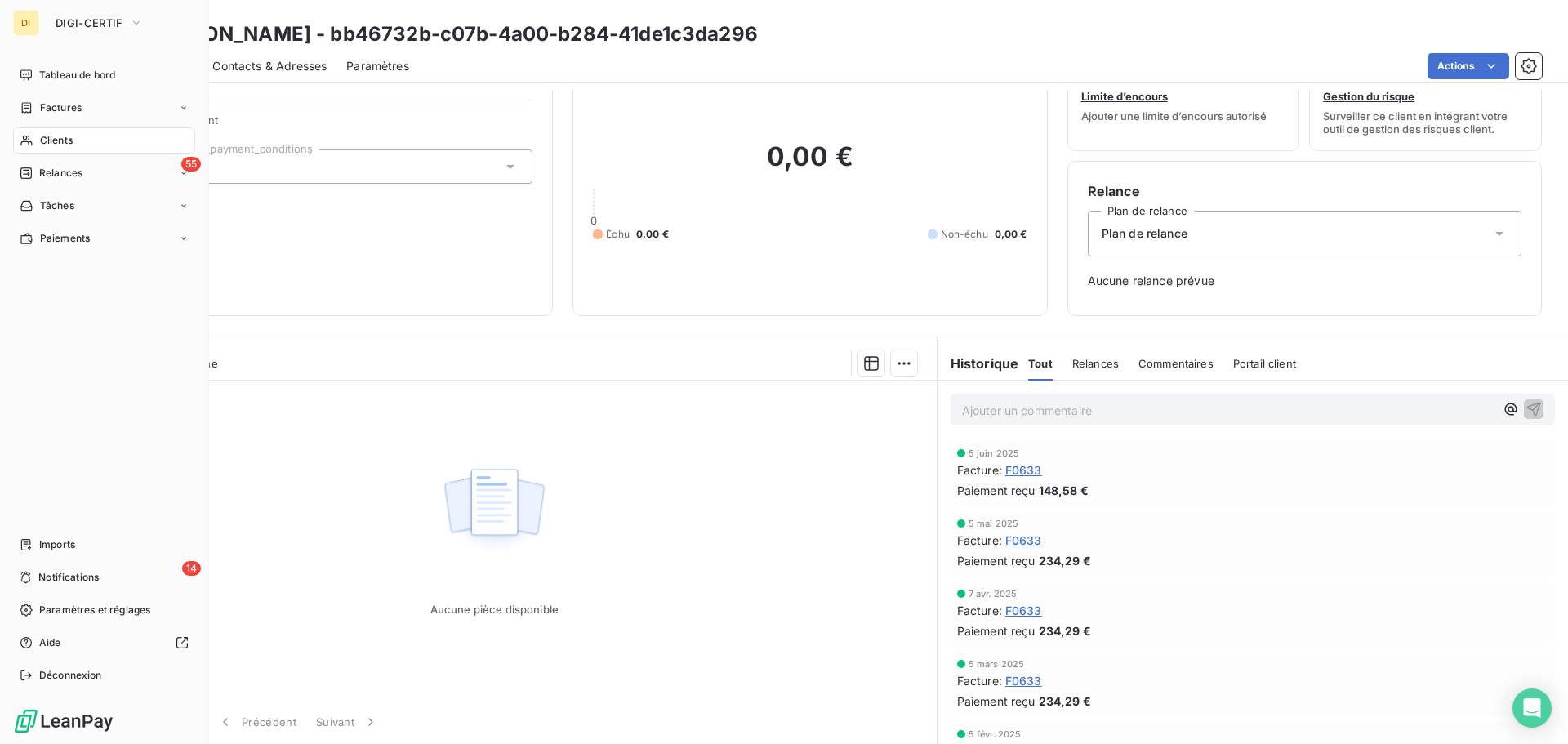
click at [40, 134] on span "Clients" at bounding box center [56, 140] width 33 height 15
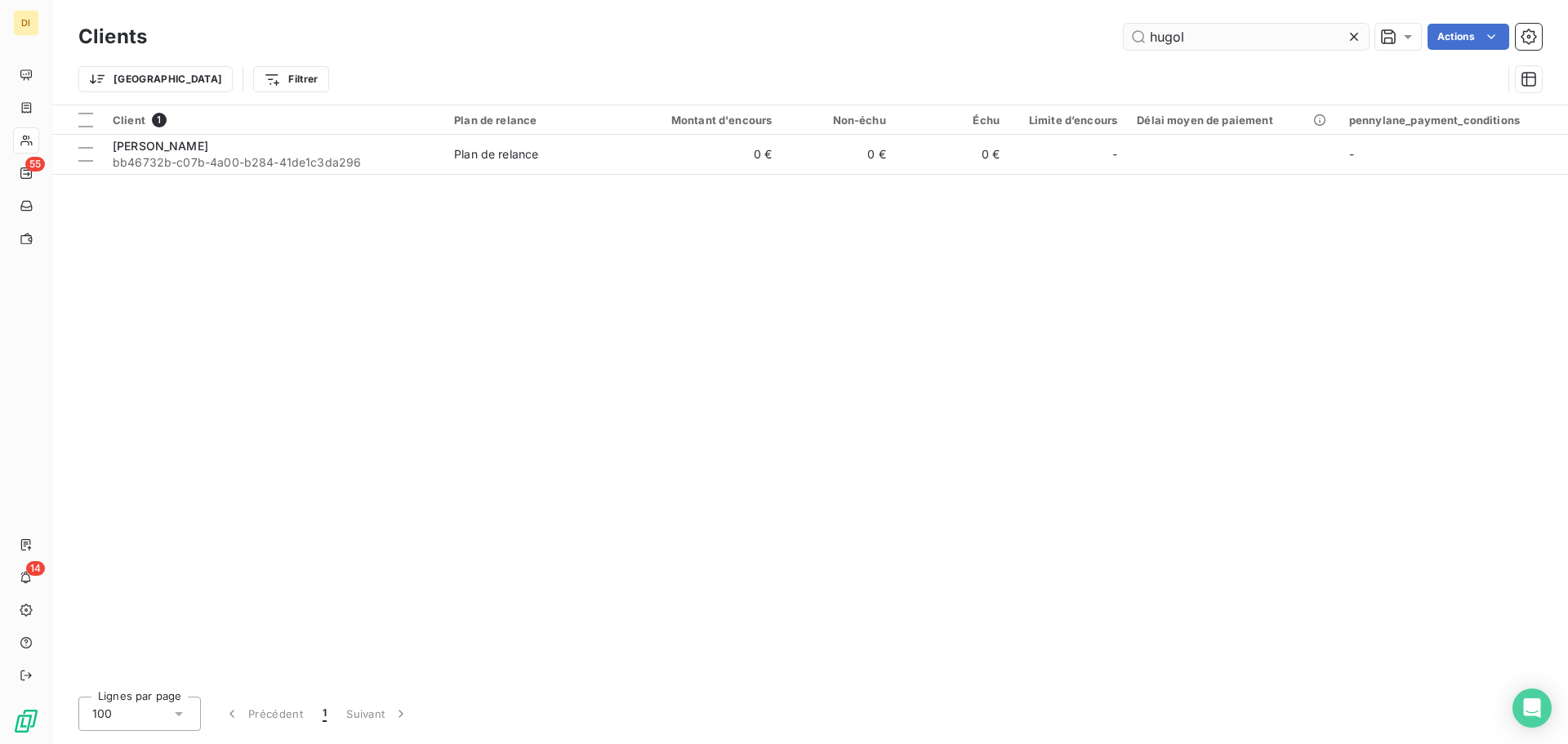
click at [1188, 33] on input "hugol" at bounding box center [1245, 37] width 245 height 26
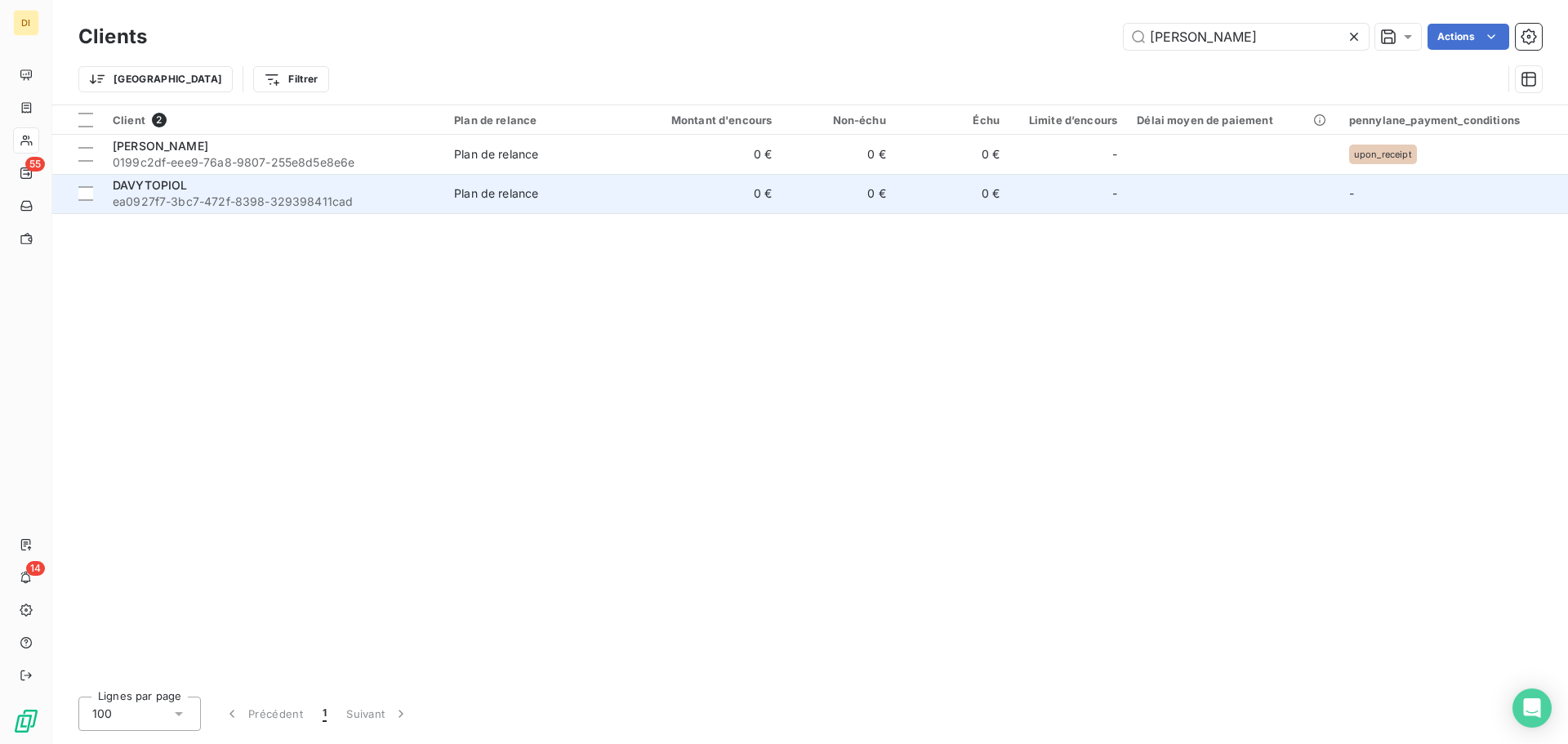
type input "[PERSON_NAME]"
click at [548, 196] on span "Plan de relance" at bounding box center [536, 194] width 165 height 16
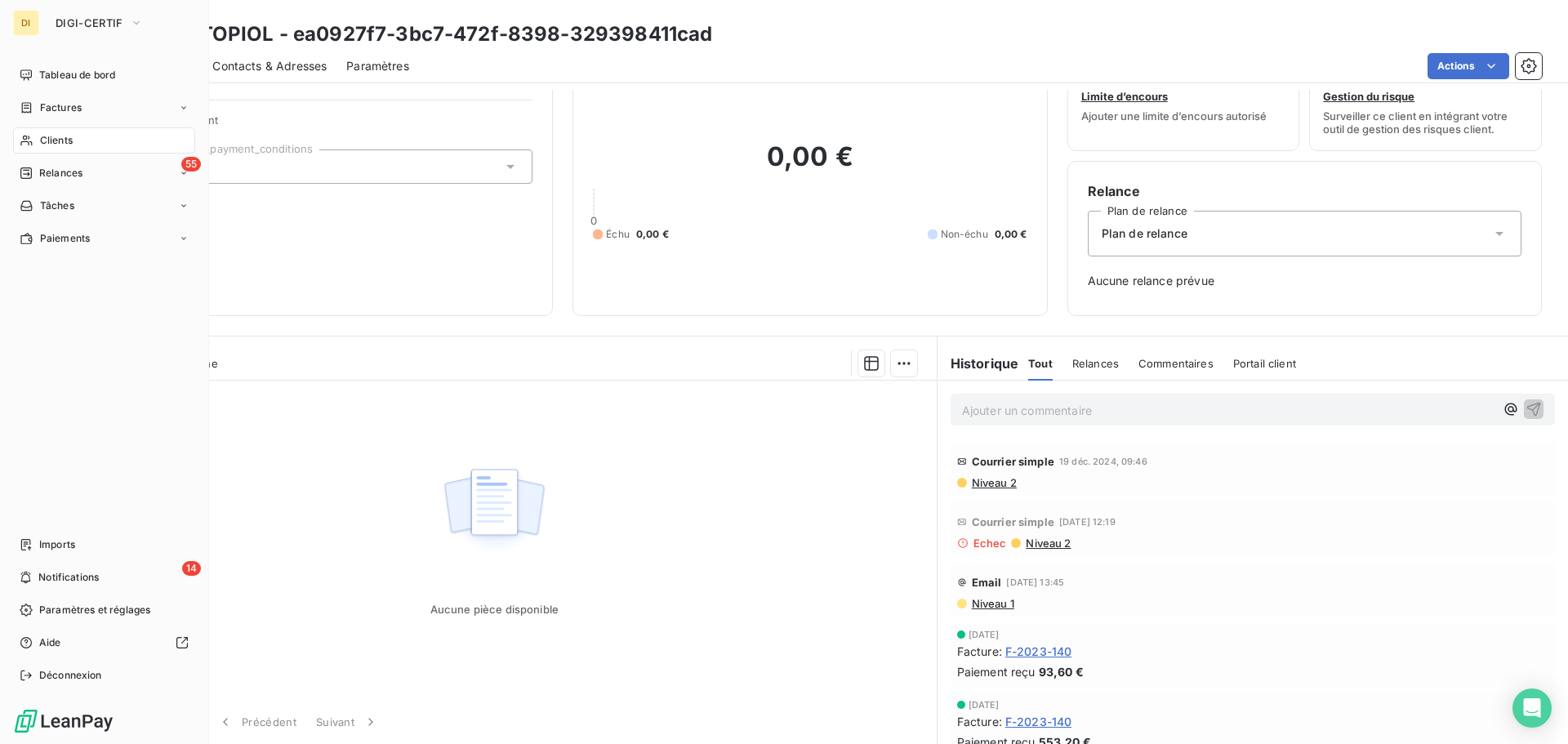
click at [30, 137] on icon at bounding box center [27, 140] width 14 height 13
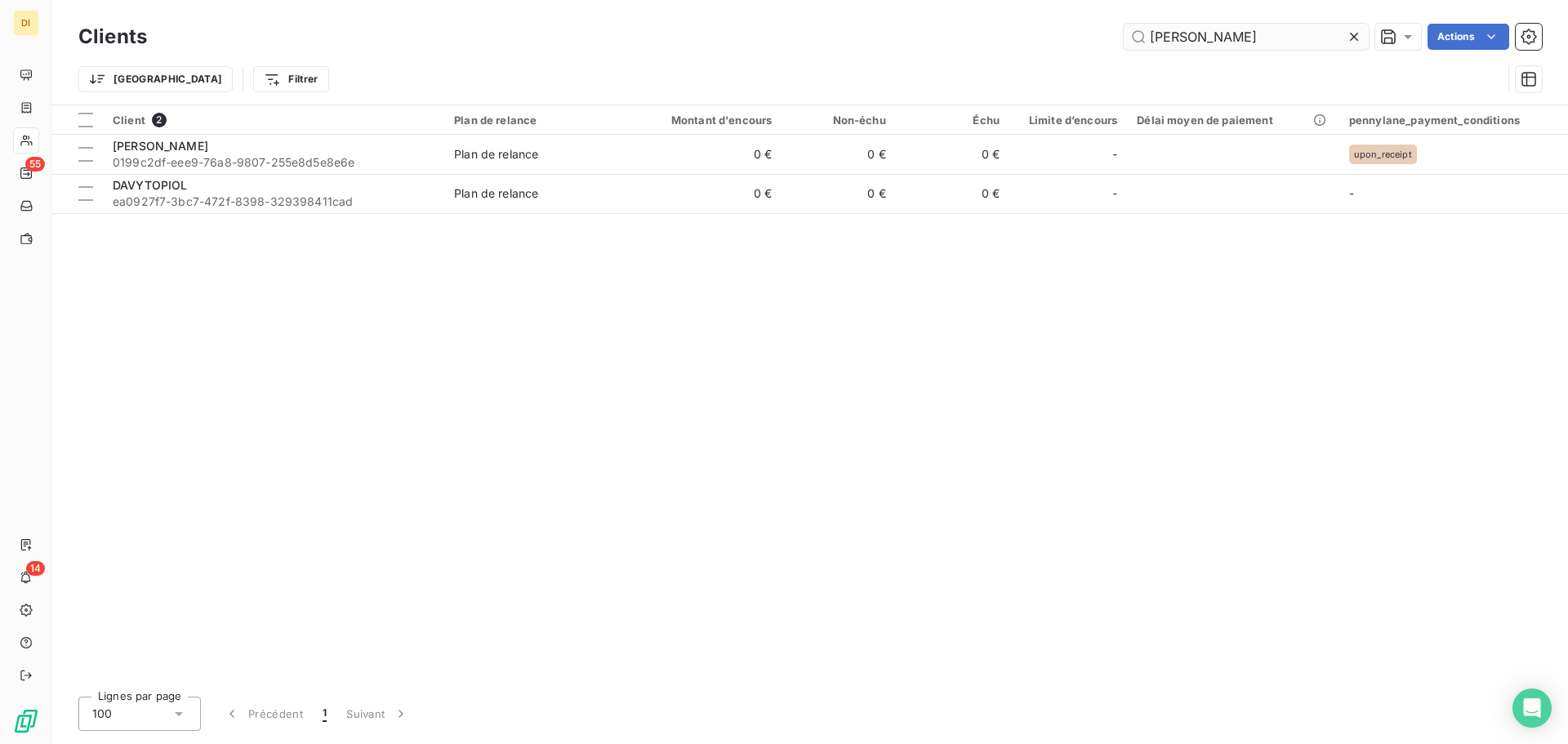
click at [1207, 40] on input "[PERSON_NAME]" at bounding box center [1245, 37] width 245 height 26
click at [1201, 40] on input "[PERSON_NAME]" at bounding box center [1245, 37] width 245 height 26
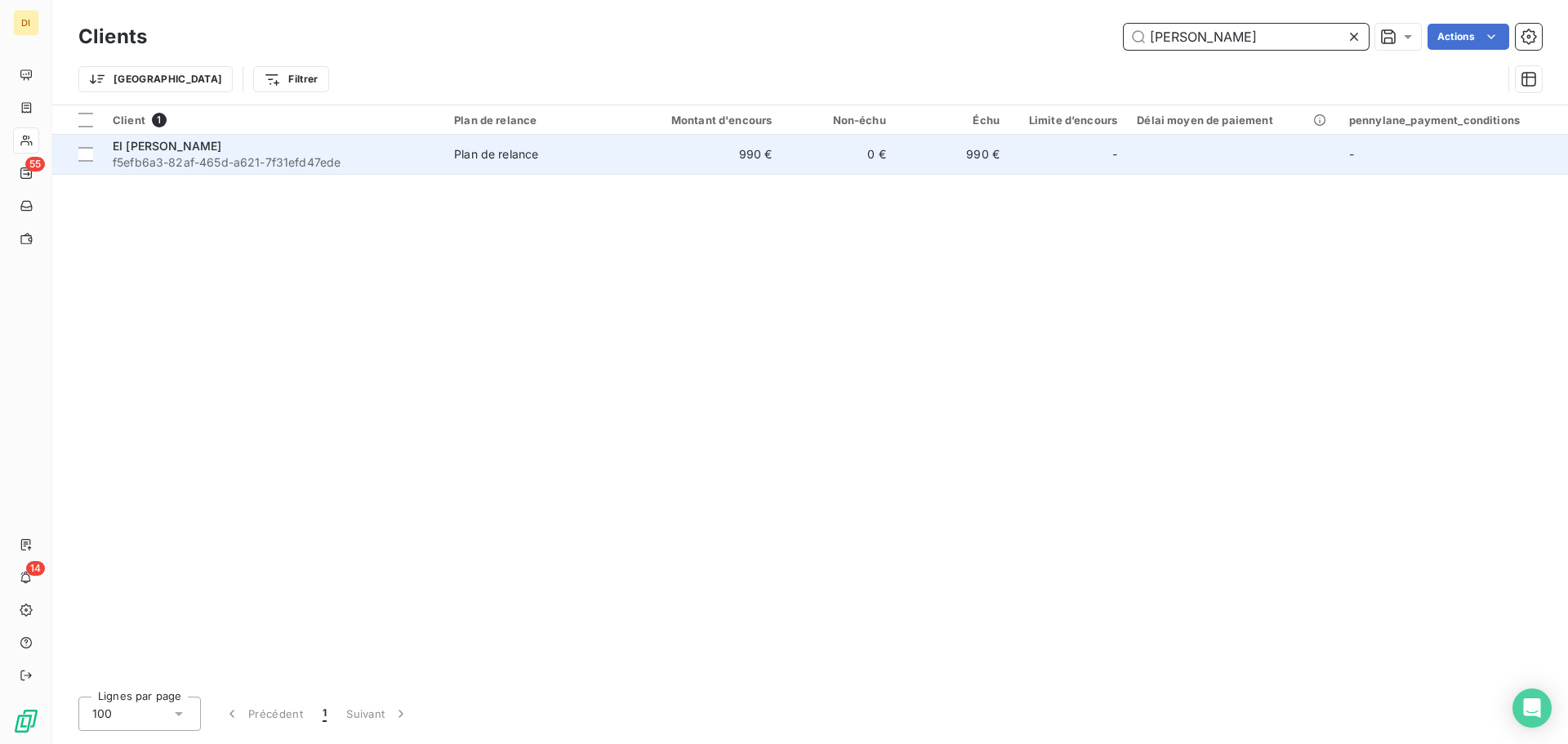
type input "[PERSON_NAME]"
click at [644, 155] on td "990 €" at bounding box center [706, 154] width 153 height 39
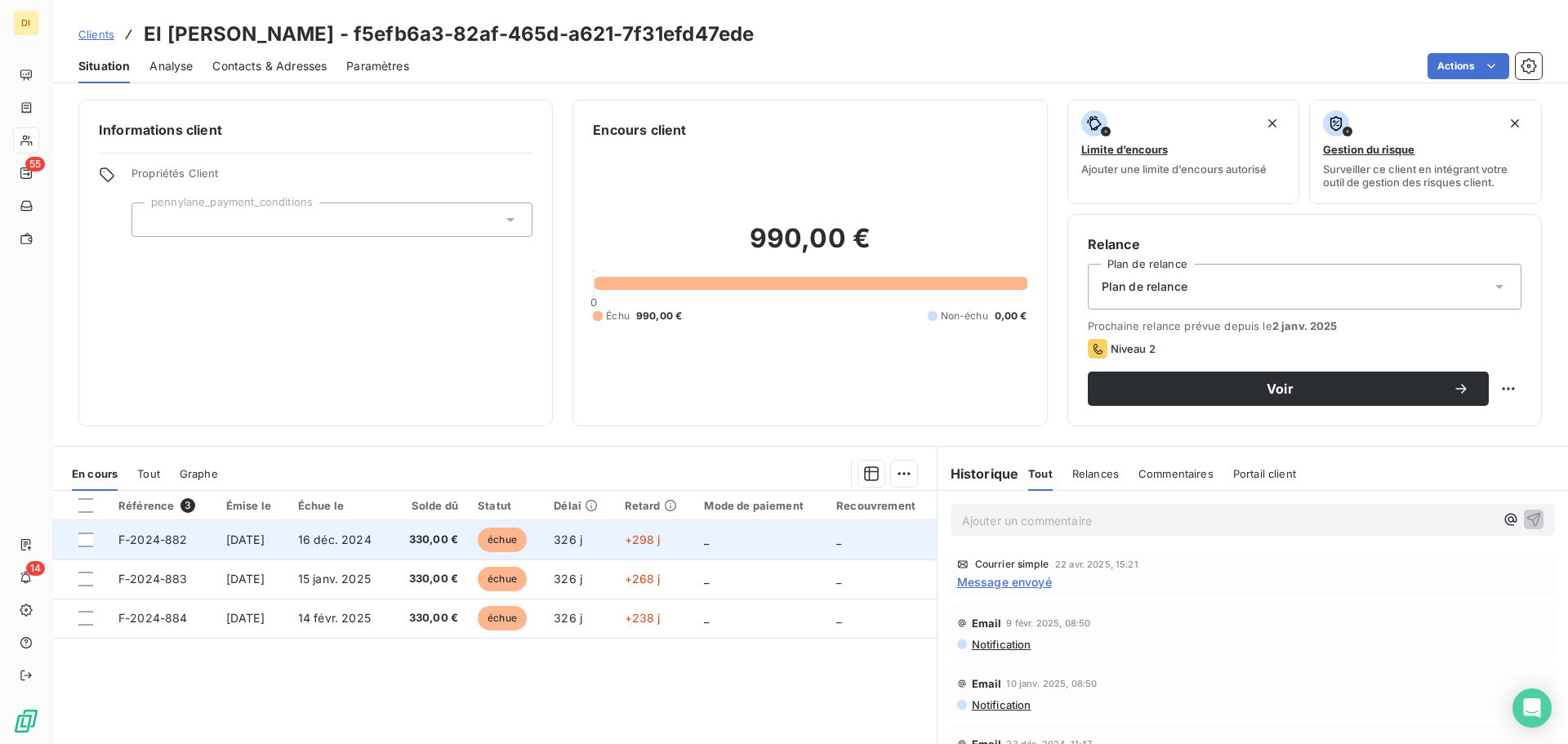
click at [431, 551] on td "330,00 €" at bounding box center [429, 539] width 77 height 39
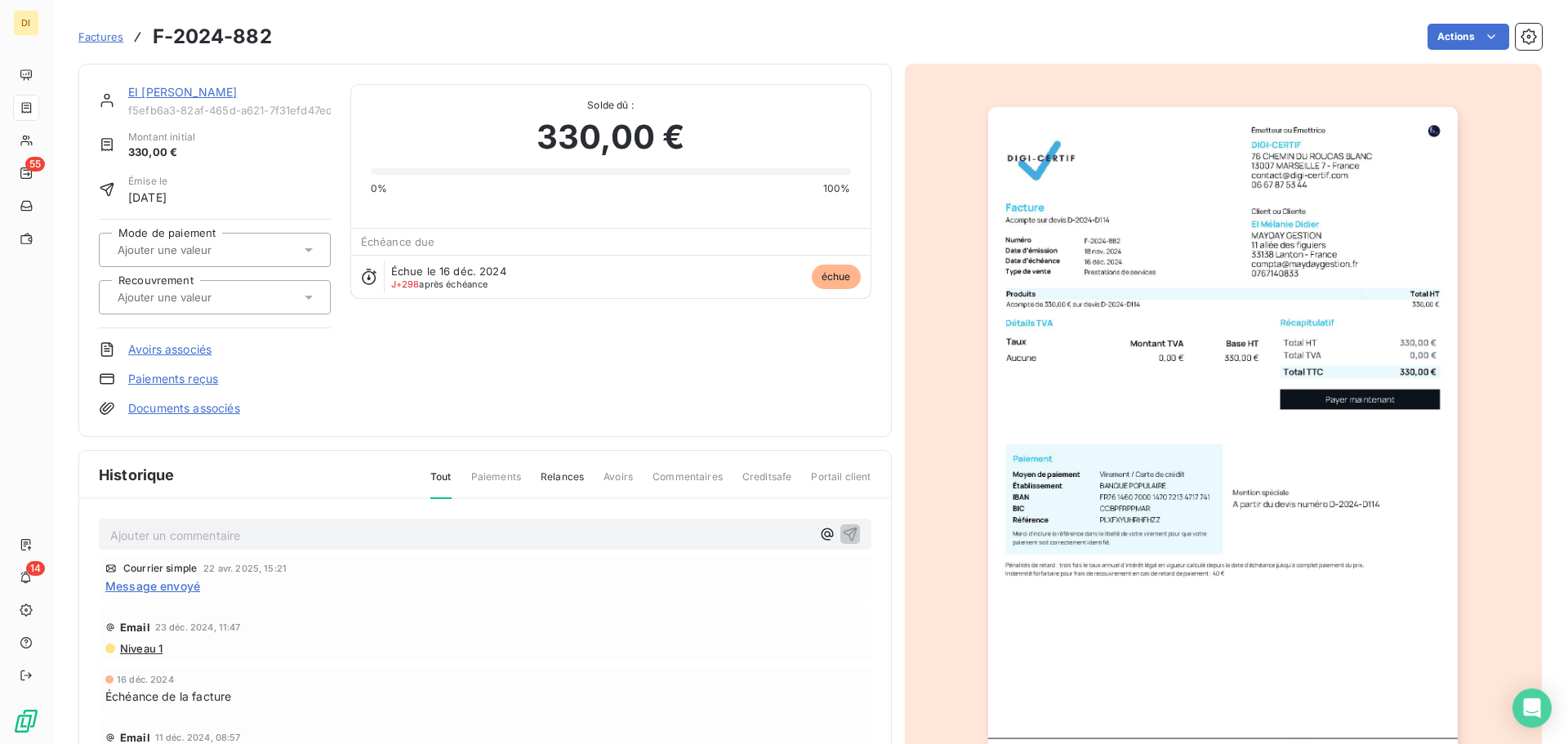
click at [154, 96] on link "EI [PERSON_NAME]" at bounding box center [182, 92] width 109 height 14
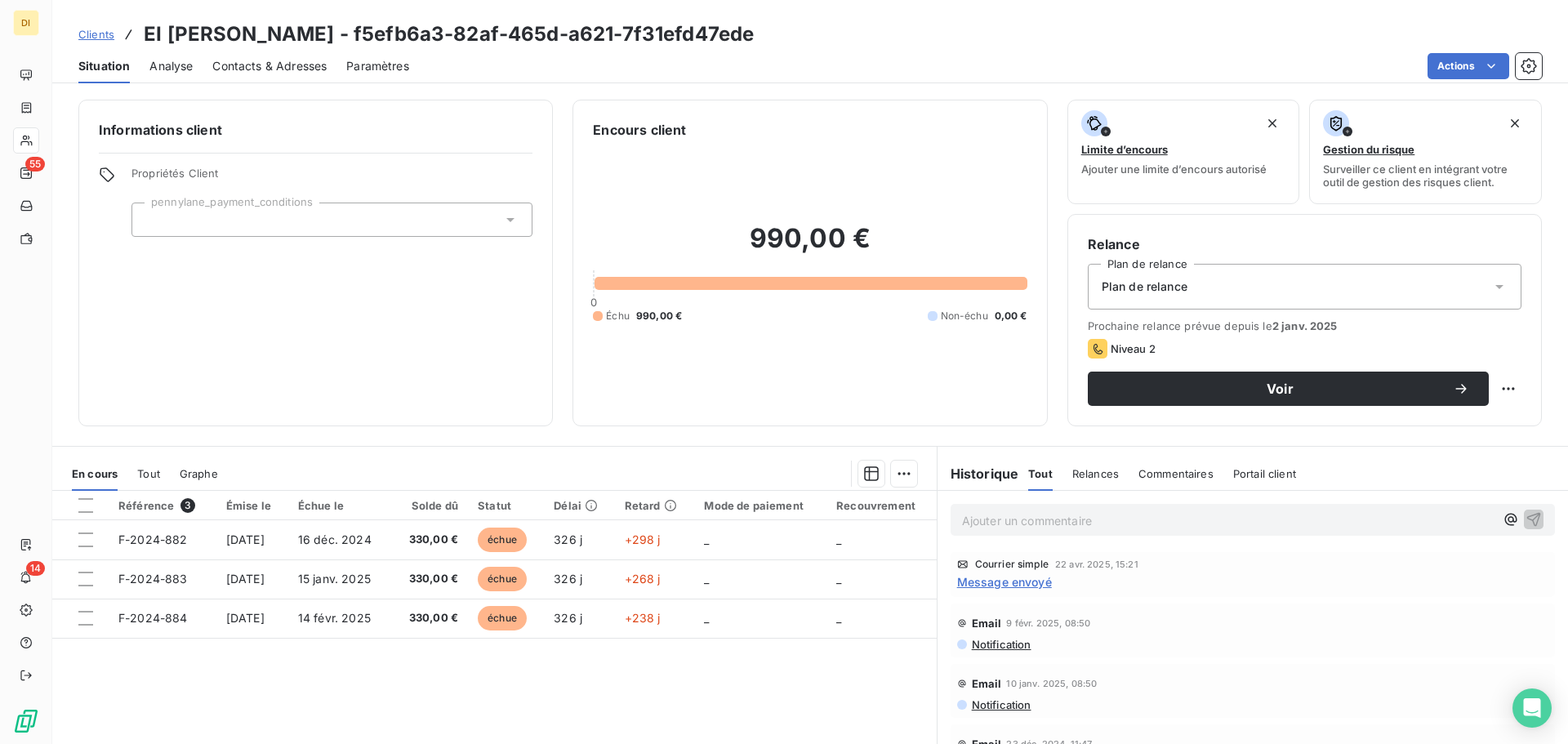
click at [254, 53] on div "Contacts & Adresses" at bounding box center [270, 66] width 115 height 34
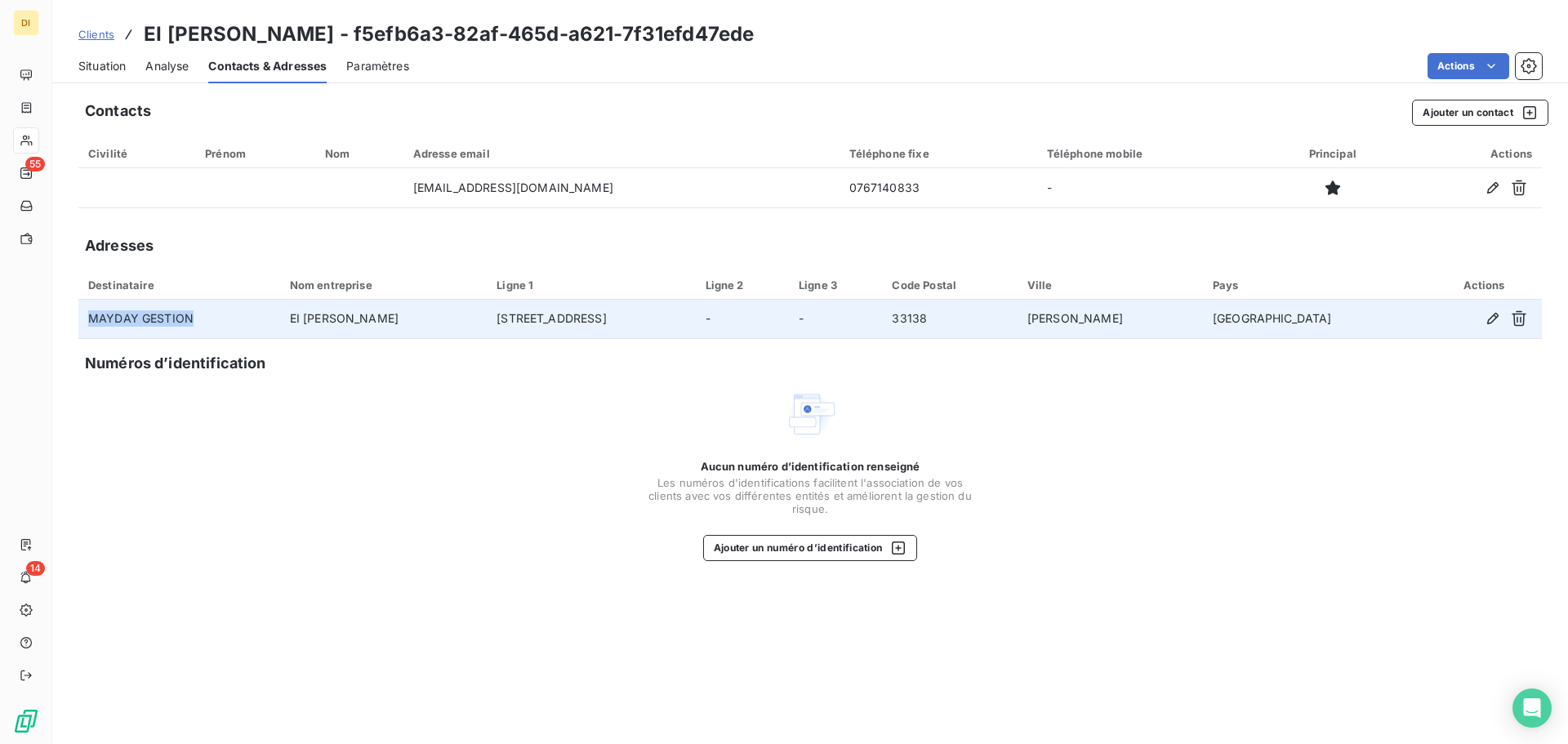
drag, startPoint x: 201, startPoint y: 318, endPoint x: 79, endPoint y: 317, distance: 122.0
click at [79, 317] on td "MAYDAY GESTION" at bounding box center [180, 319] width 202 height 39
copy td "MAYDAY GESTION"
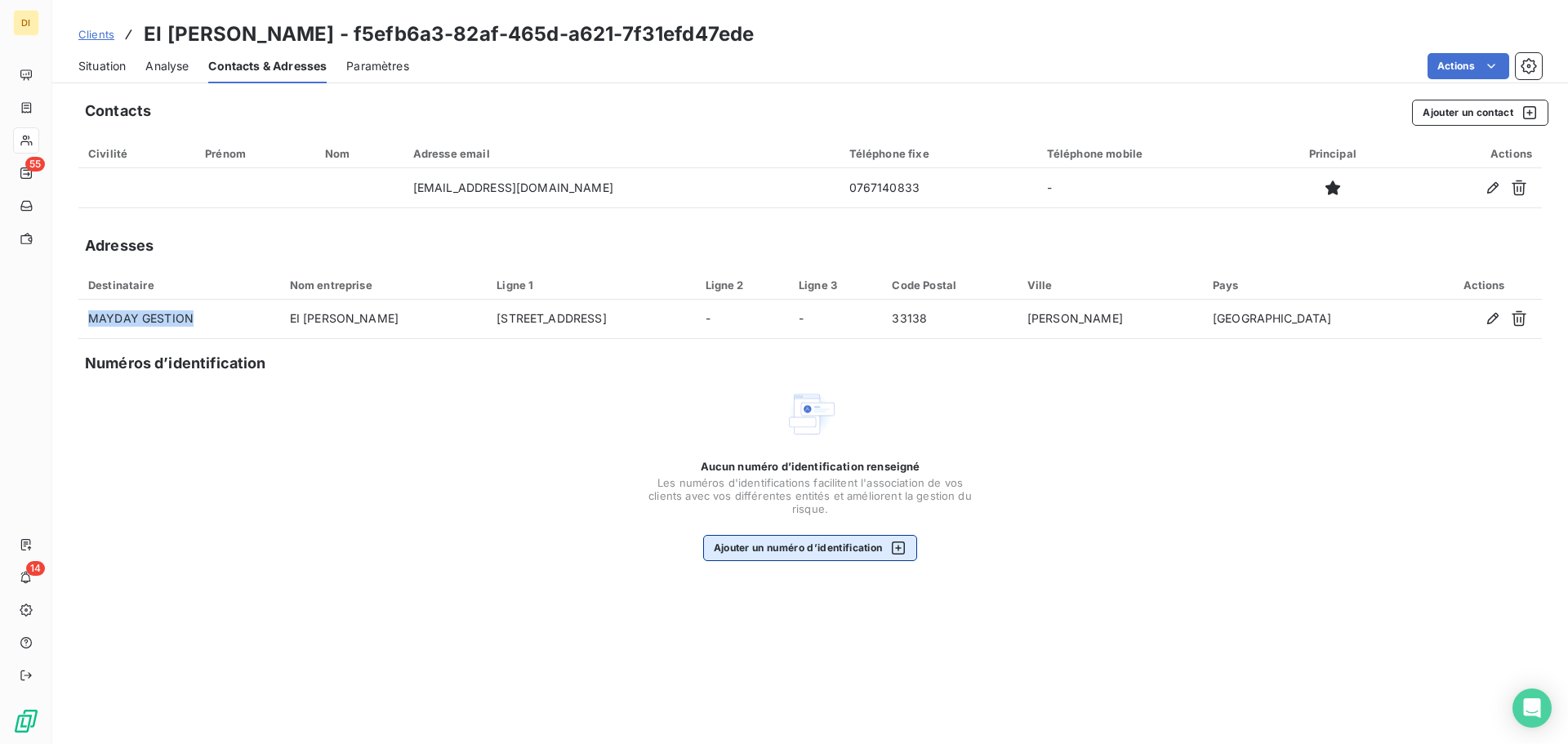
click at [737, 540] on button "Ajouter un numéro d’identification" at bounding box center [810, 548] width 215 height 26
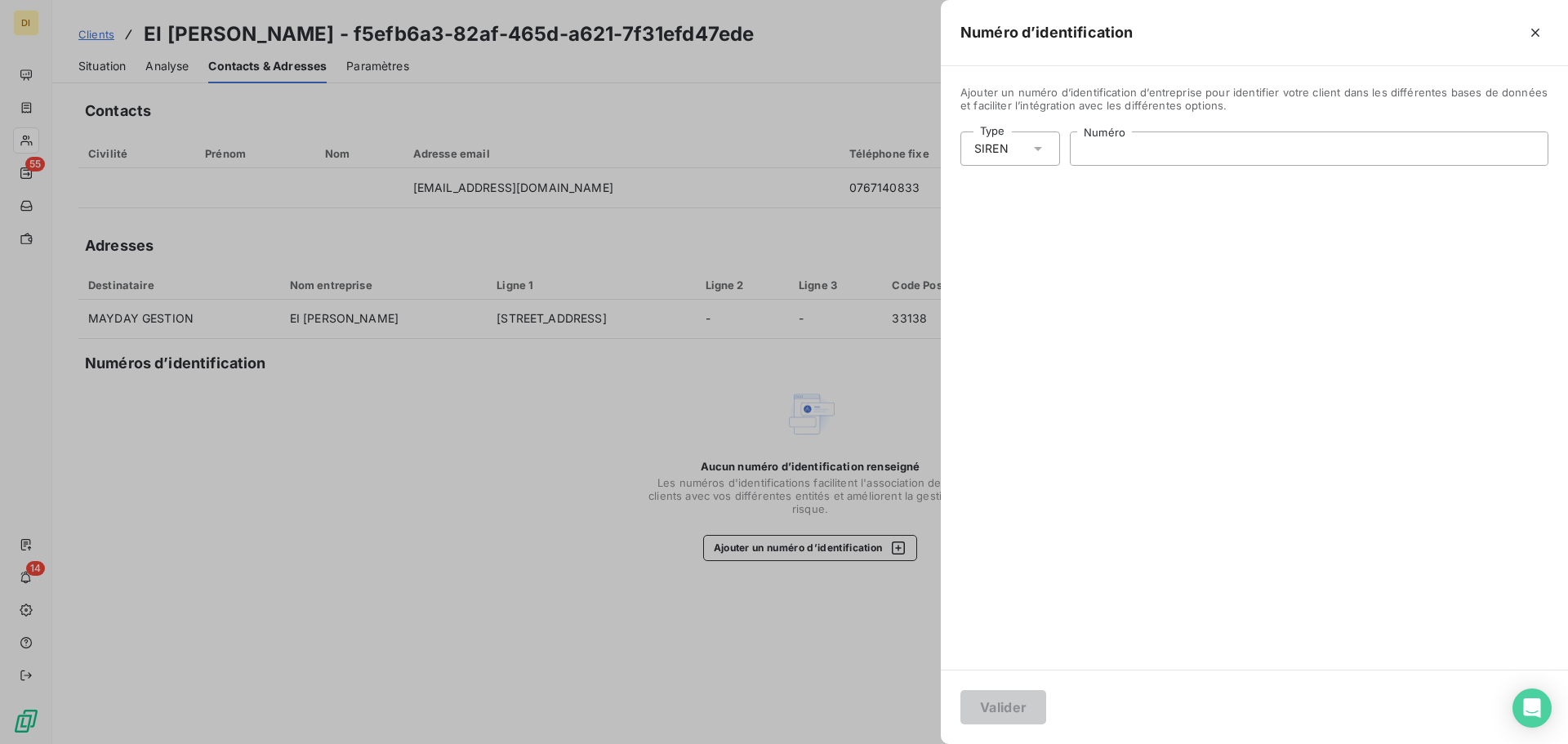
click at [1134, 160] on input "Numéro" at bounding box center [1309, 149] width 477 height 33
paste input "918 289 307"
type input "918 289 307"
click at [1001, 711] on button "Valider" at bounding box center [1004, 707] width 86 height 34
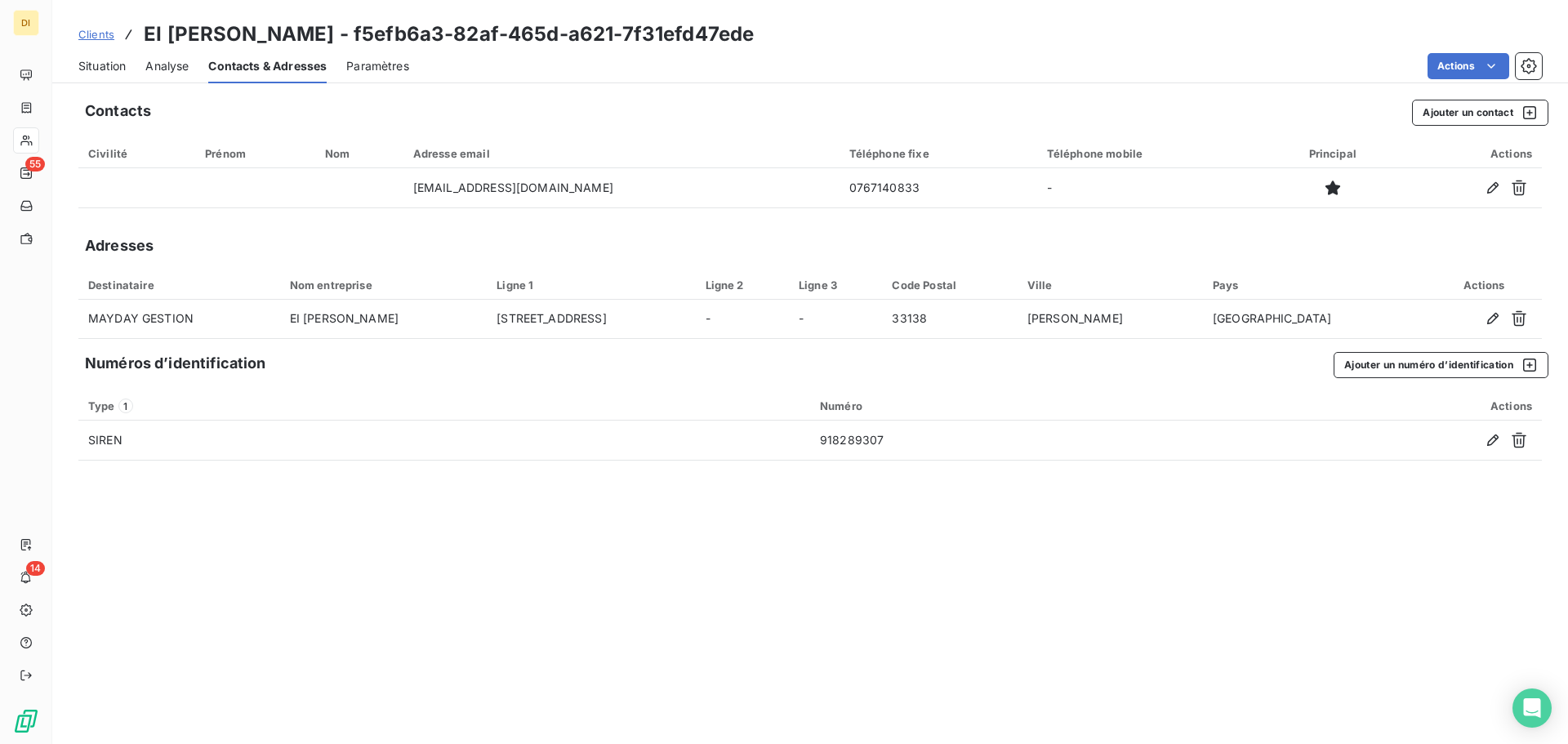
click at [113, 68] on span "Situation" at bounding box center [102, 66] width 47 height 16
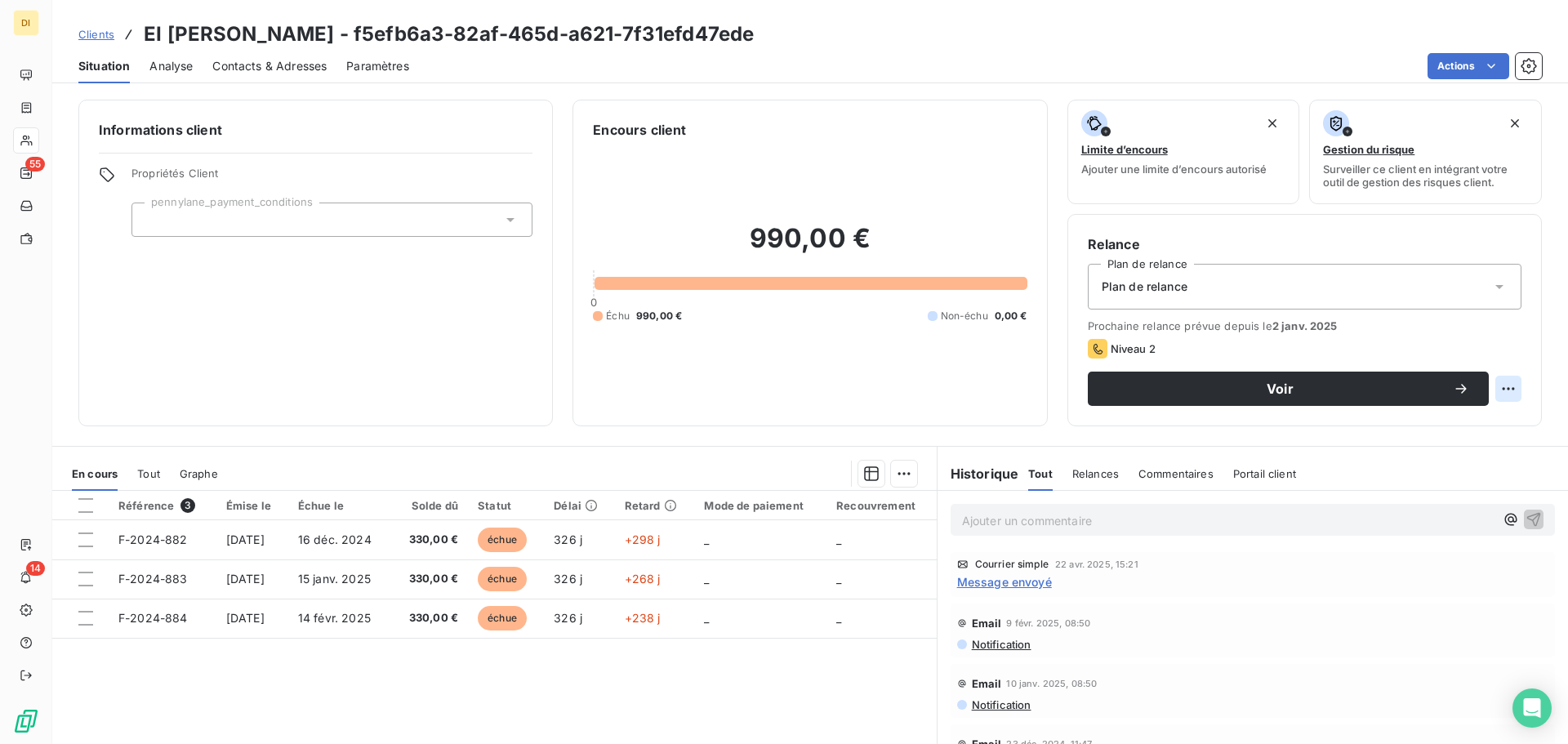
click at [1486, 386] on html "DI 55 14 Clients EI [PERSON_NAME] - f5efb6a3-82af-465d-a621-7f31efd47ede Situat…" at bounding box center [784, 372] width 1568 height 744
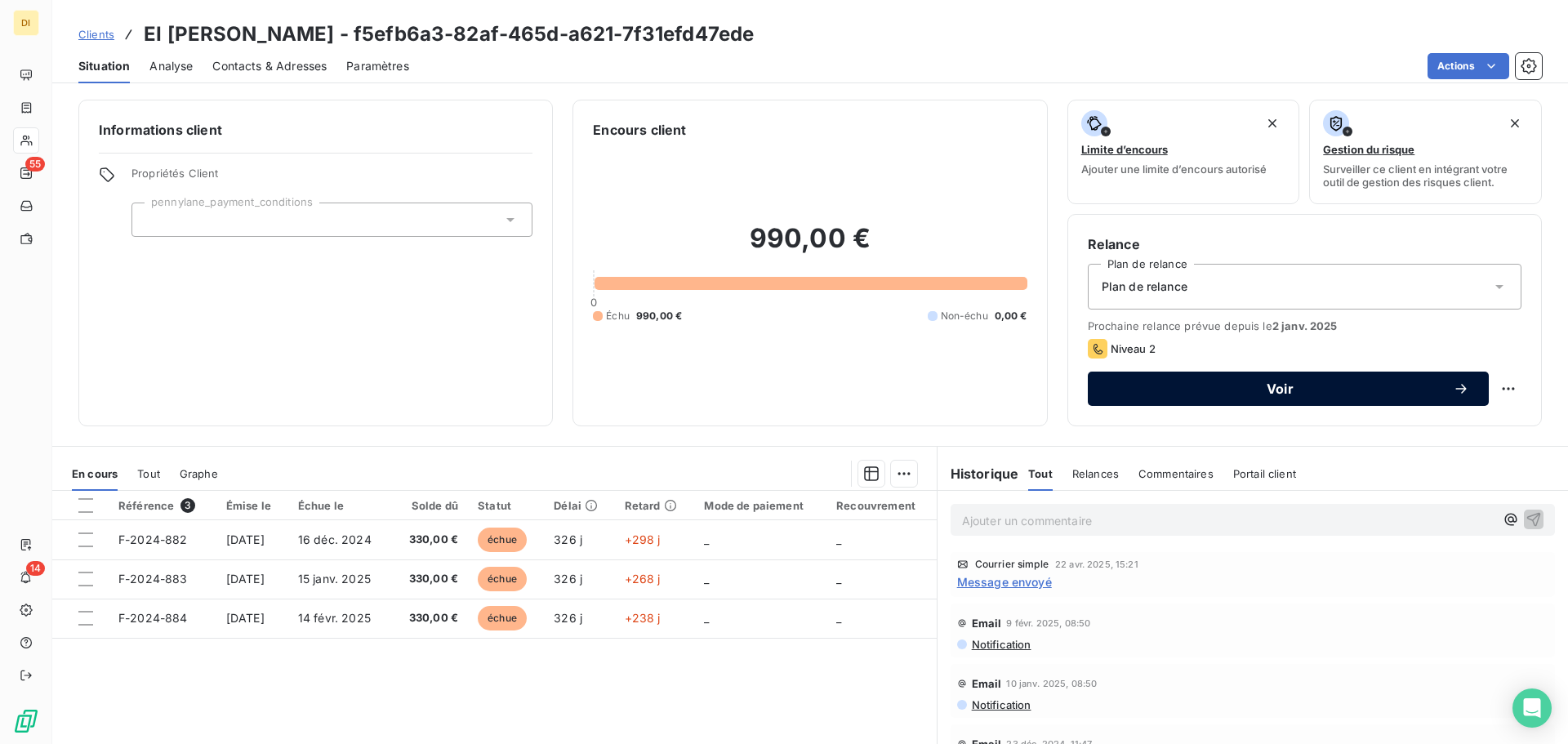
drag, startPoint x: 1354, startPoint y: 394, endPoint x: 1412, endPoint y: 397, distance: 58.1
click at [1412, 397] on button "Voir" at bounding box center [1288, 388] width 401 height 34
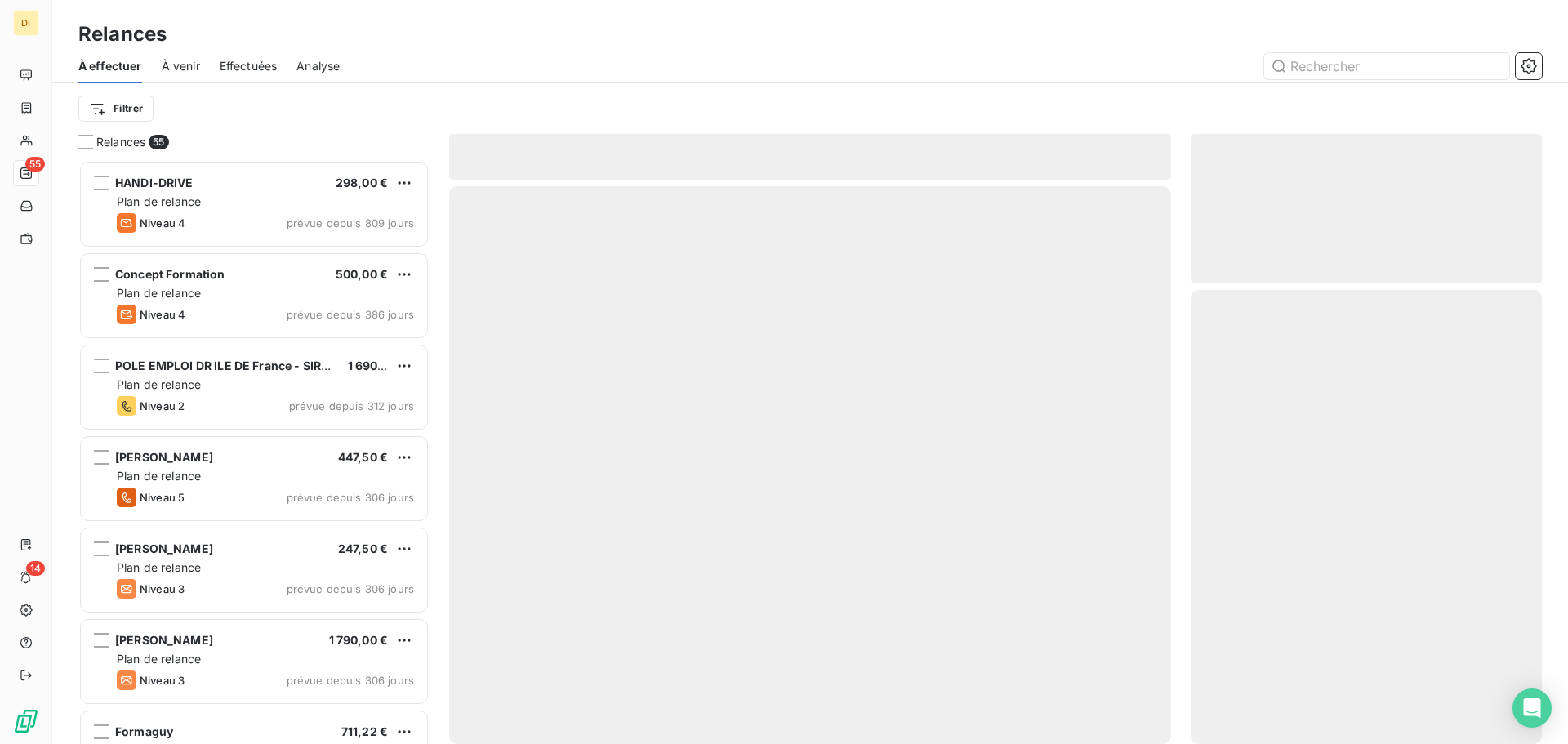
scroll to position [572, 339]
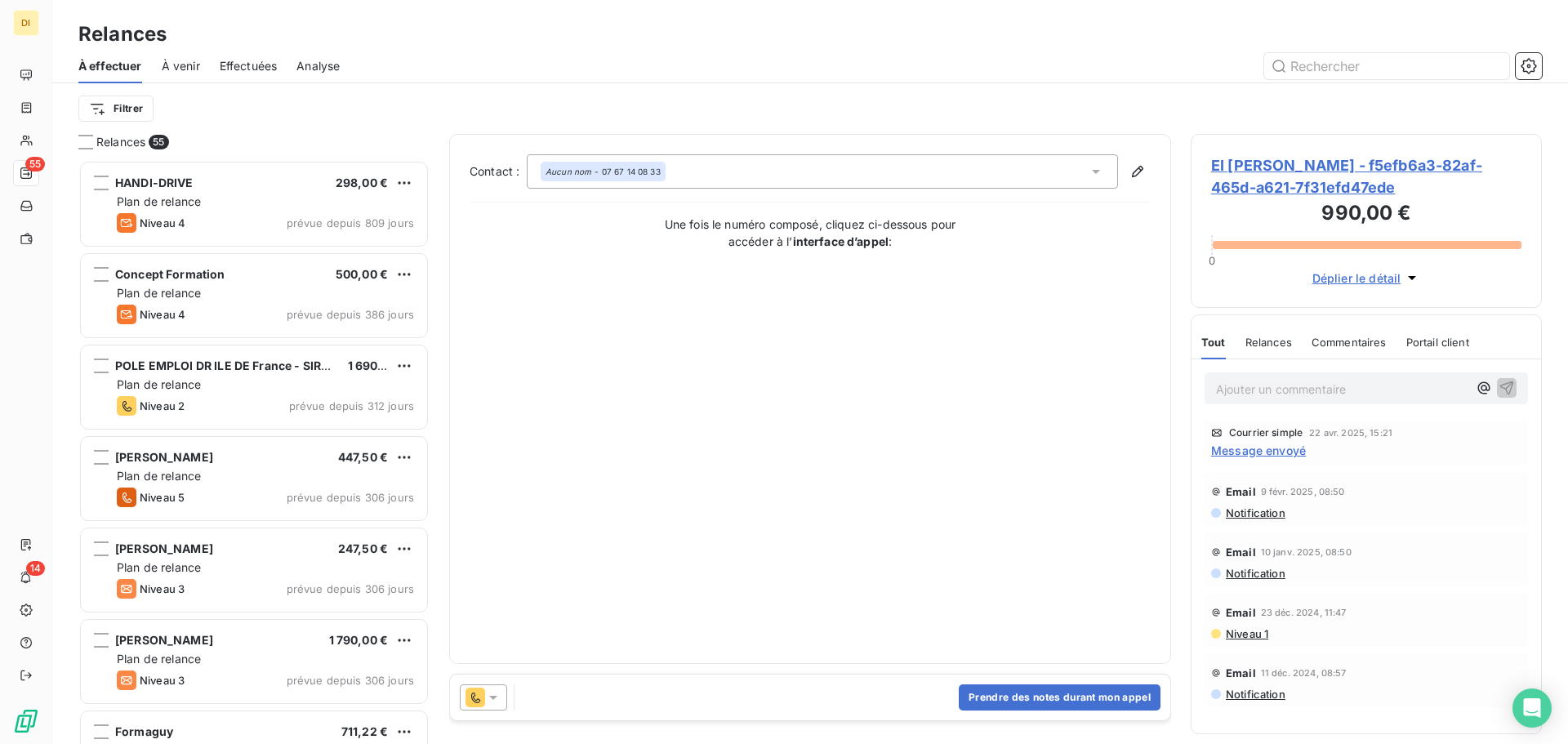
click at [479, 685] on div at bounding box center [482, 697] width 47 height 26
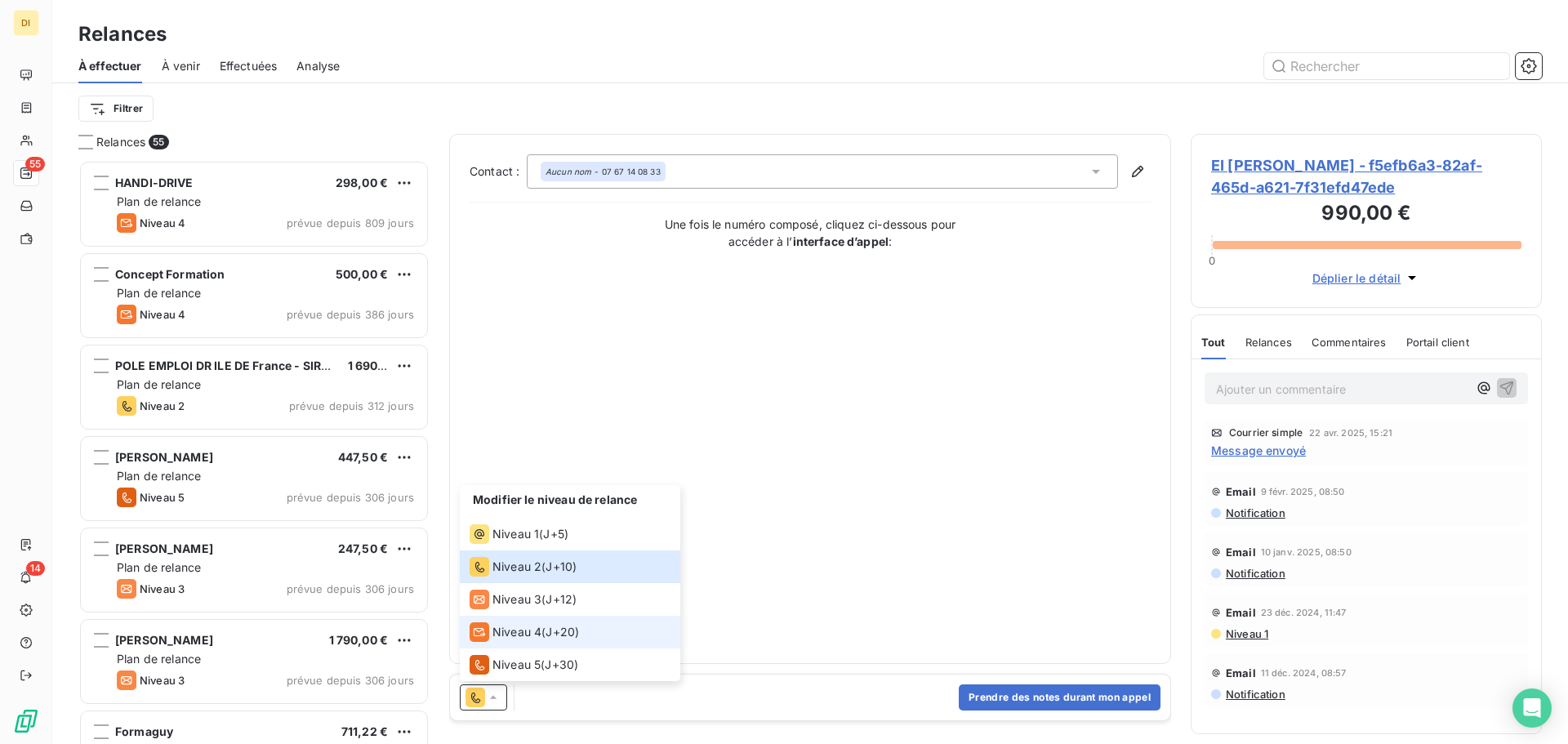
click at [526, 624] on span "Niveau 4" at bounding box center [516, 632] width 49 height 16
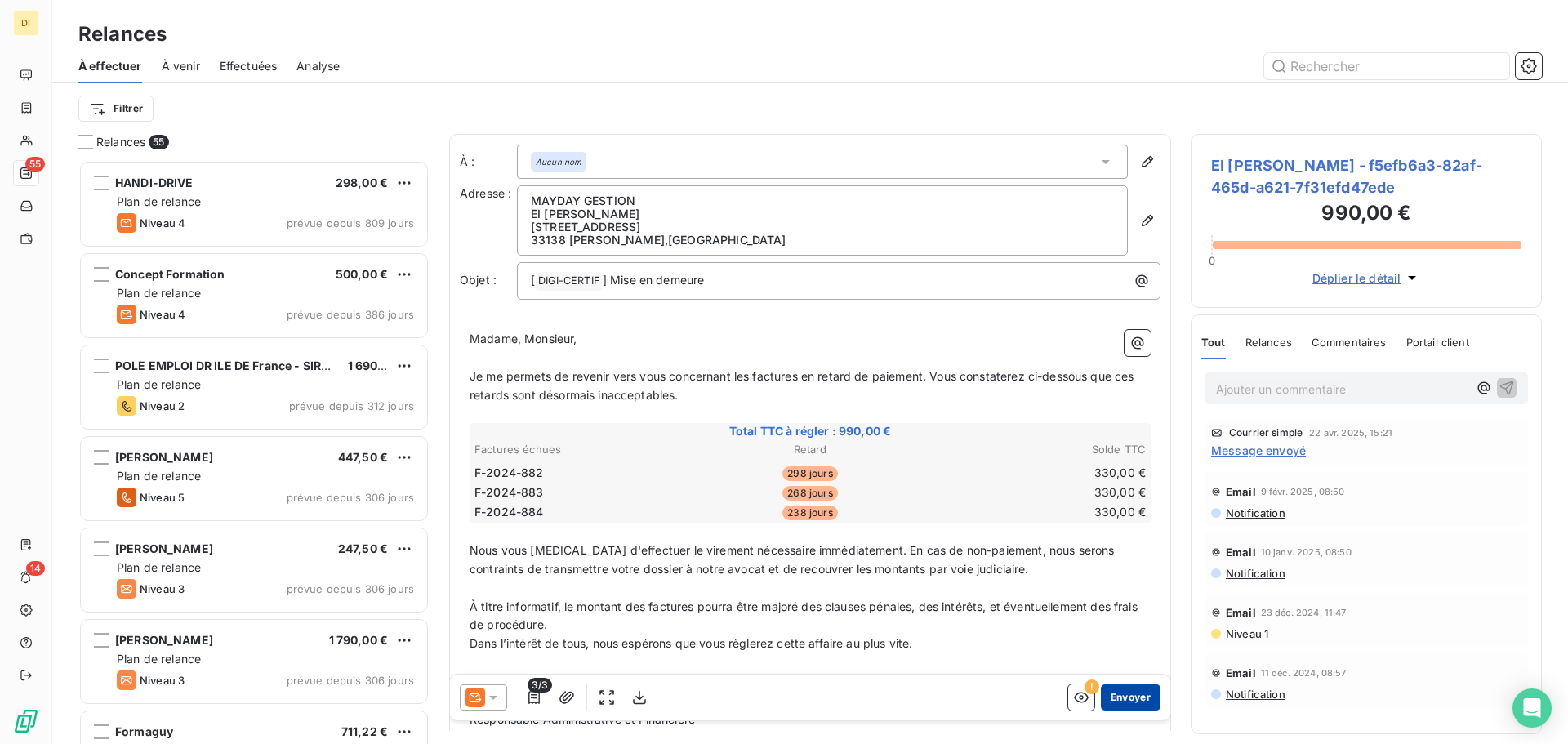
click at [1111, 709] on button "Envoyer" at bounding box center [1132, 697] width 60 height 26
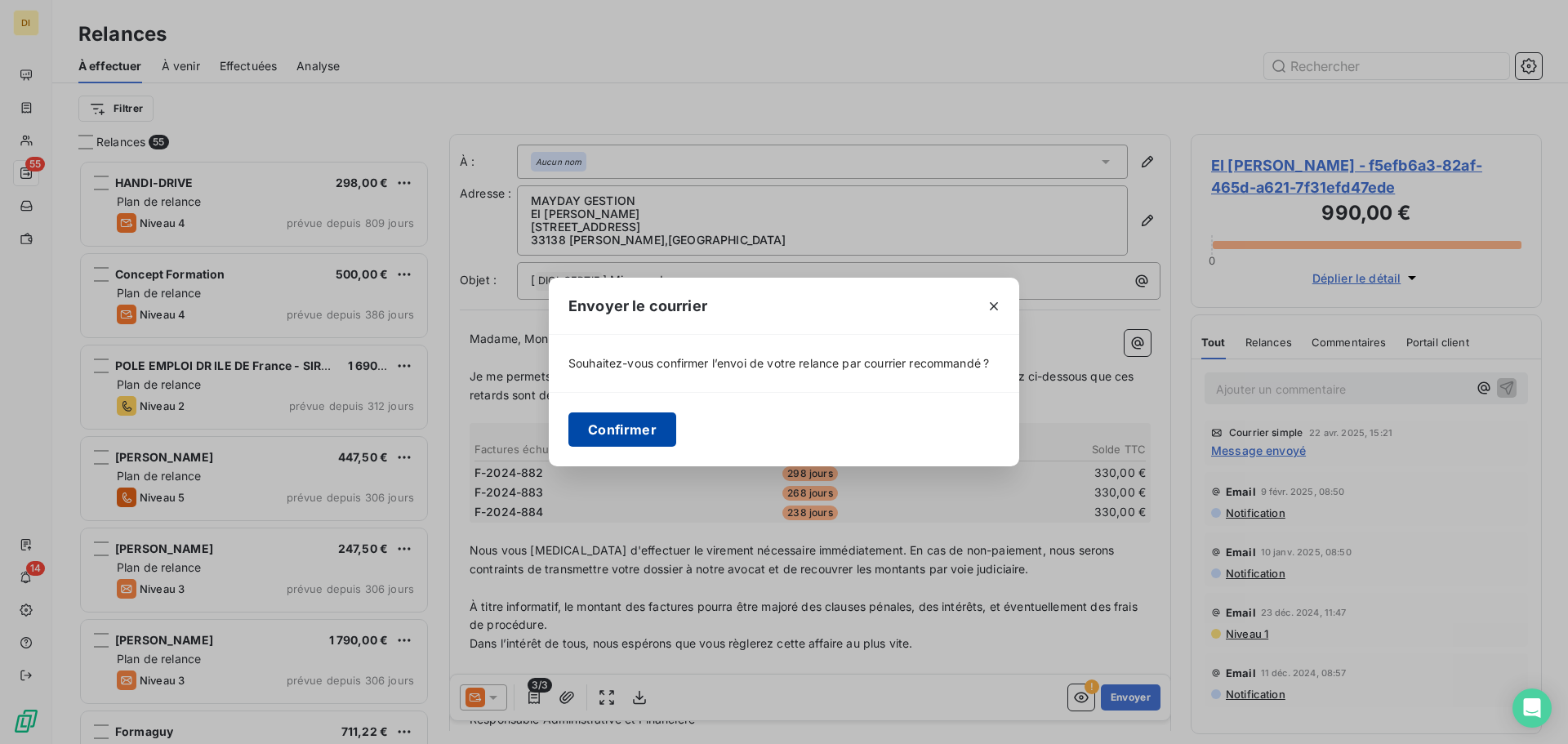
click at [630, 435] on button "Confirmer" at bounding box center [622, 429] width 108 height 34
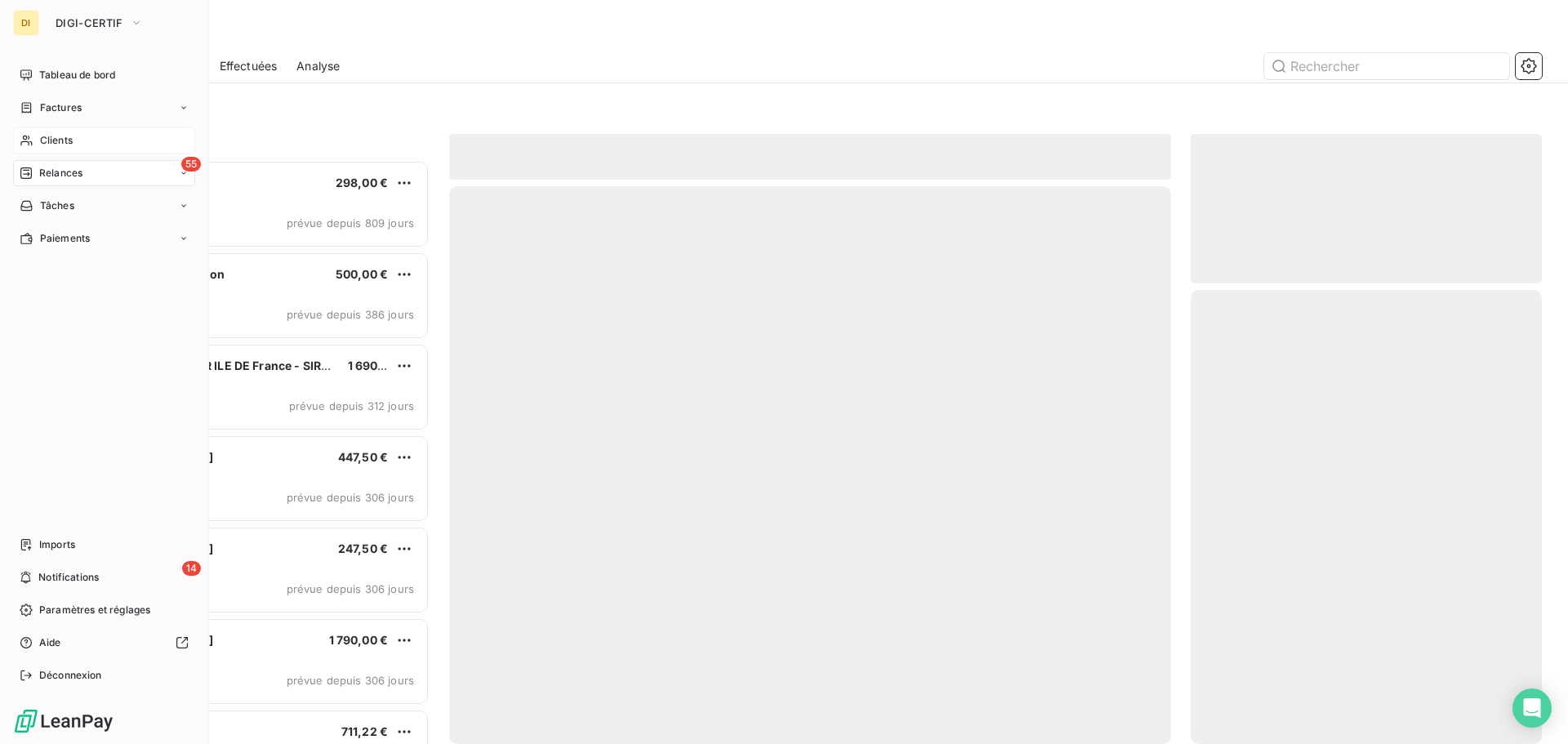
click at [43, 146] on span "Clients" at bounding box center [56, 140] width 33 height 15
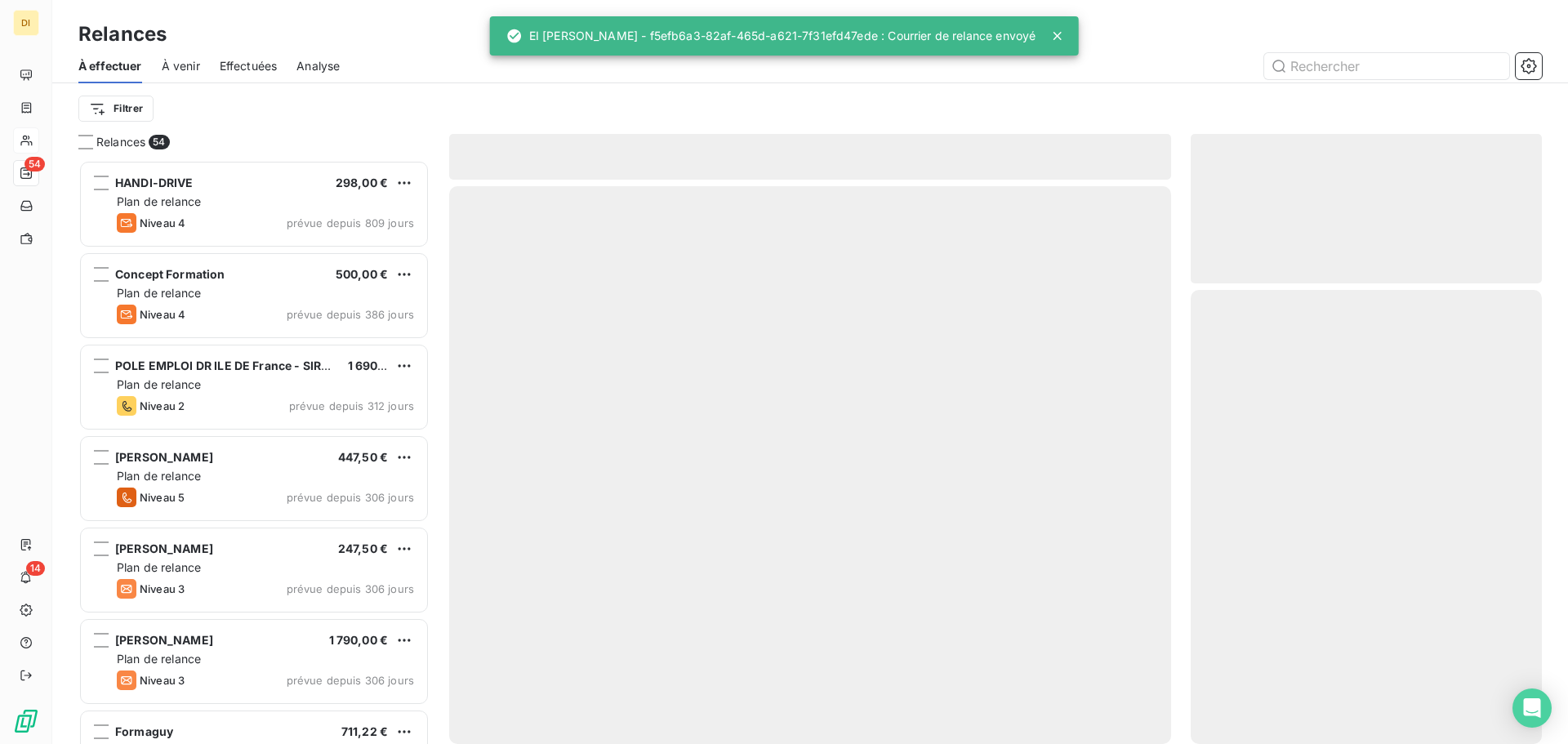
scroll to position [572, 339]
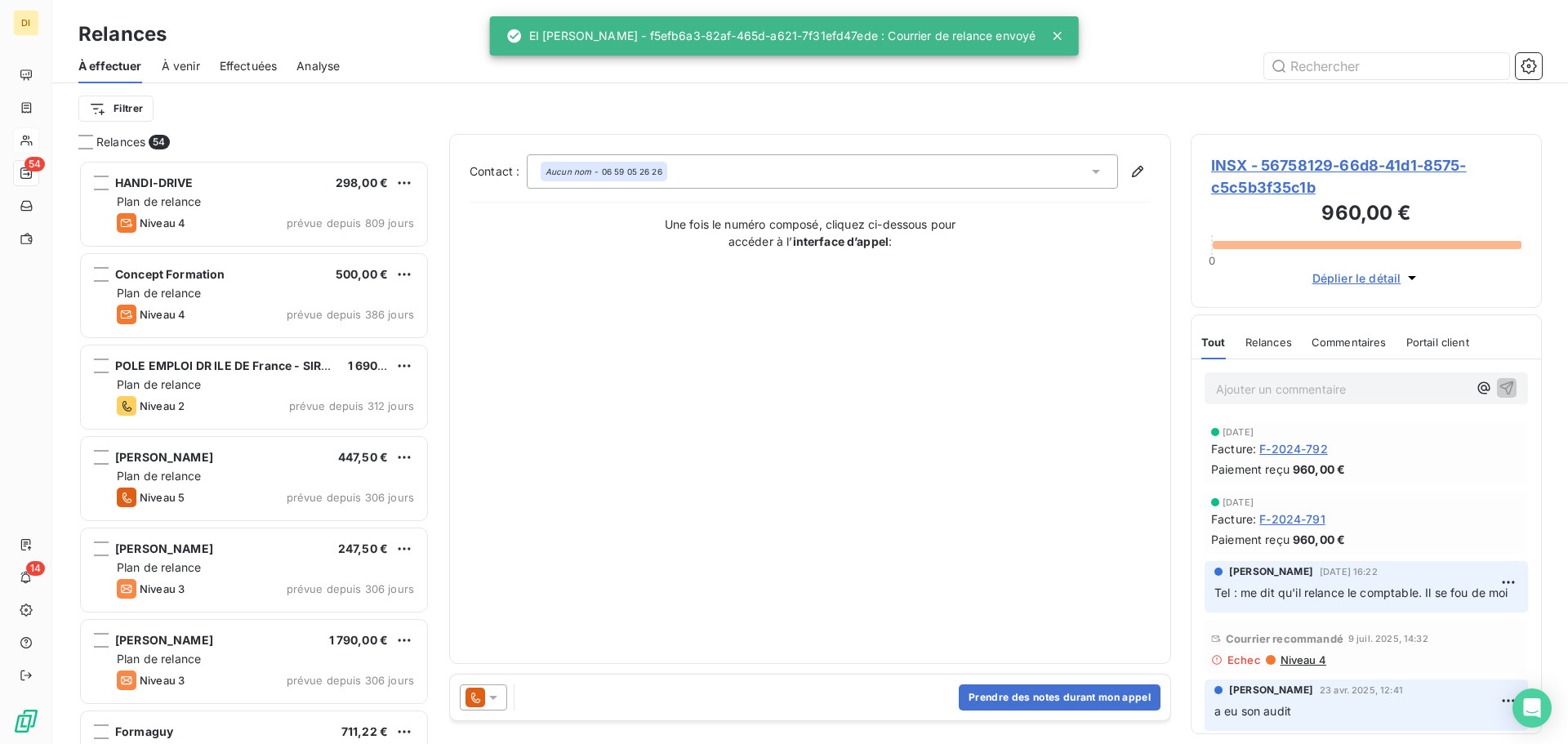
click at [399, 150] on div "Relances 54" at bounding box center [255, 142] width 352 height 16
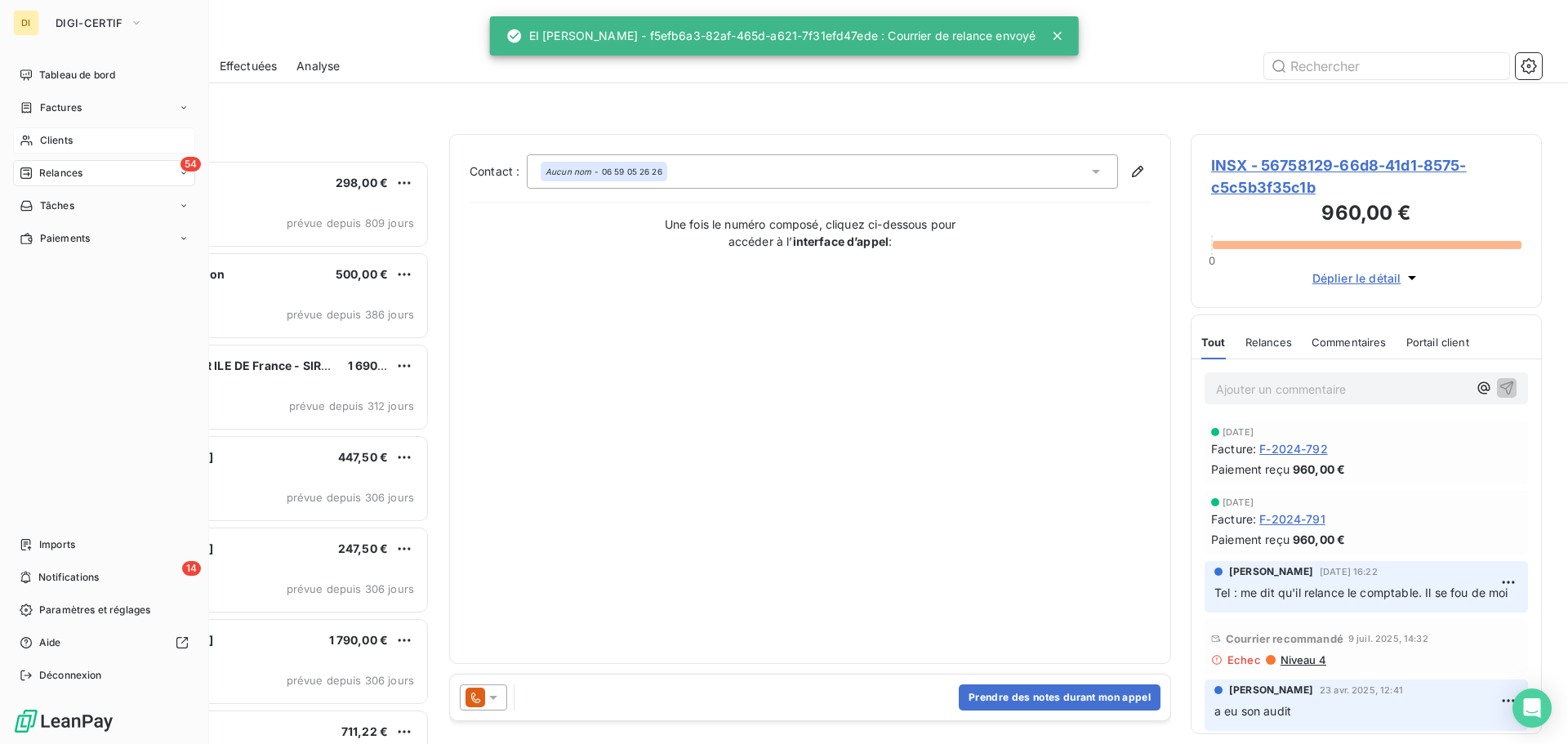
click at [41, 139] on span "Clients" at bounding box center [56, 140] width 33 height 15
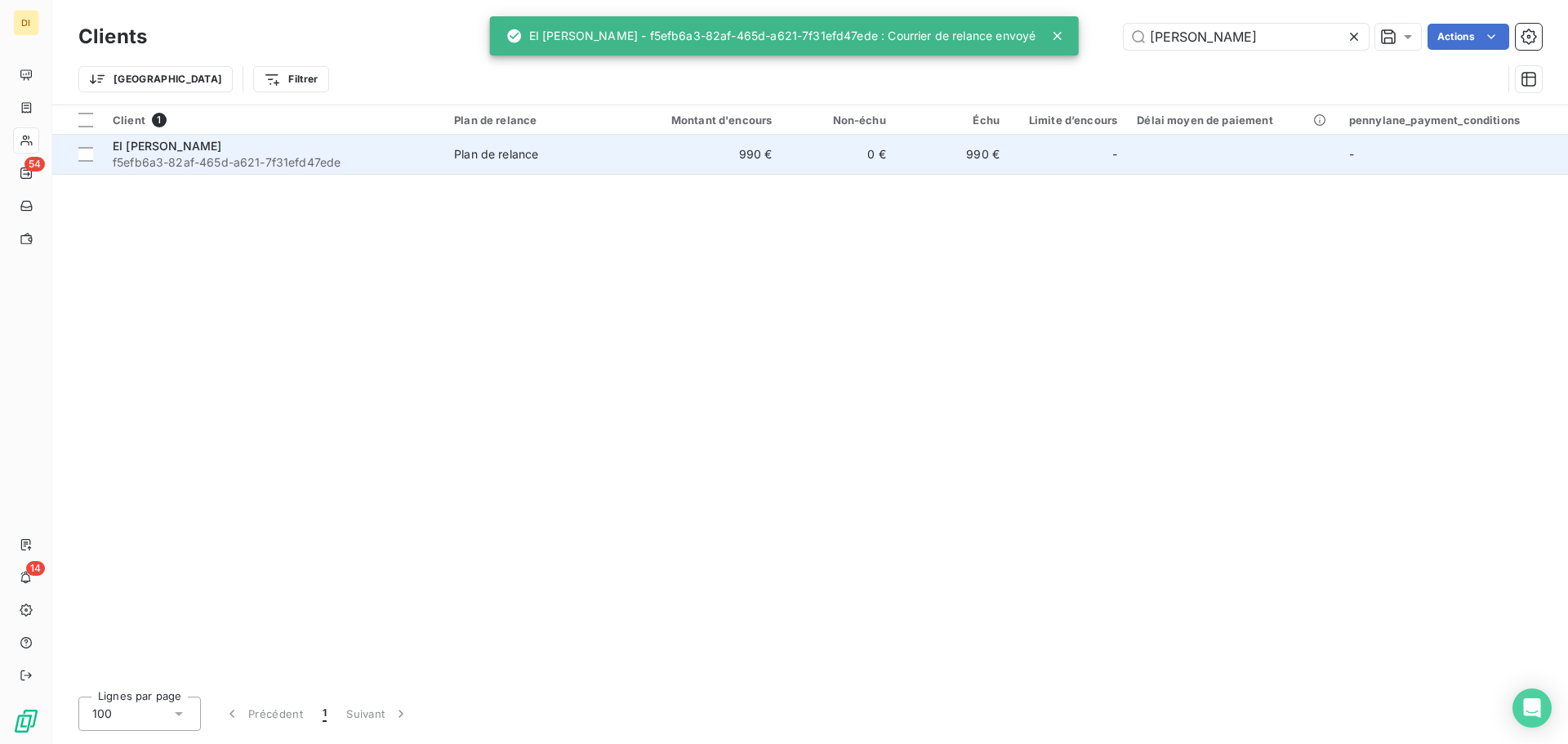
click at [248, 159] on span "f5efb6a3-82af-465d-a621-7f31efd47ede" at bounding box center [274, 163] width 322 height 16
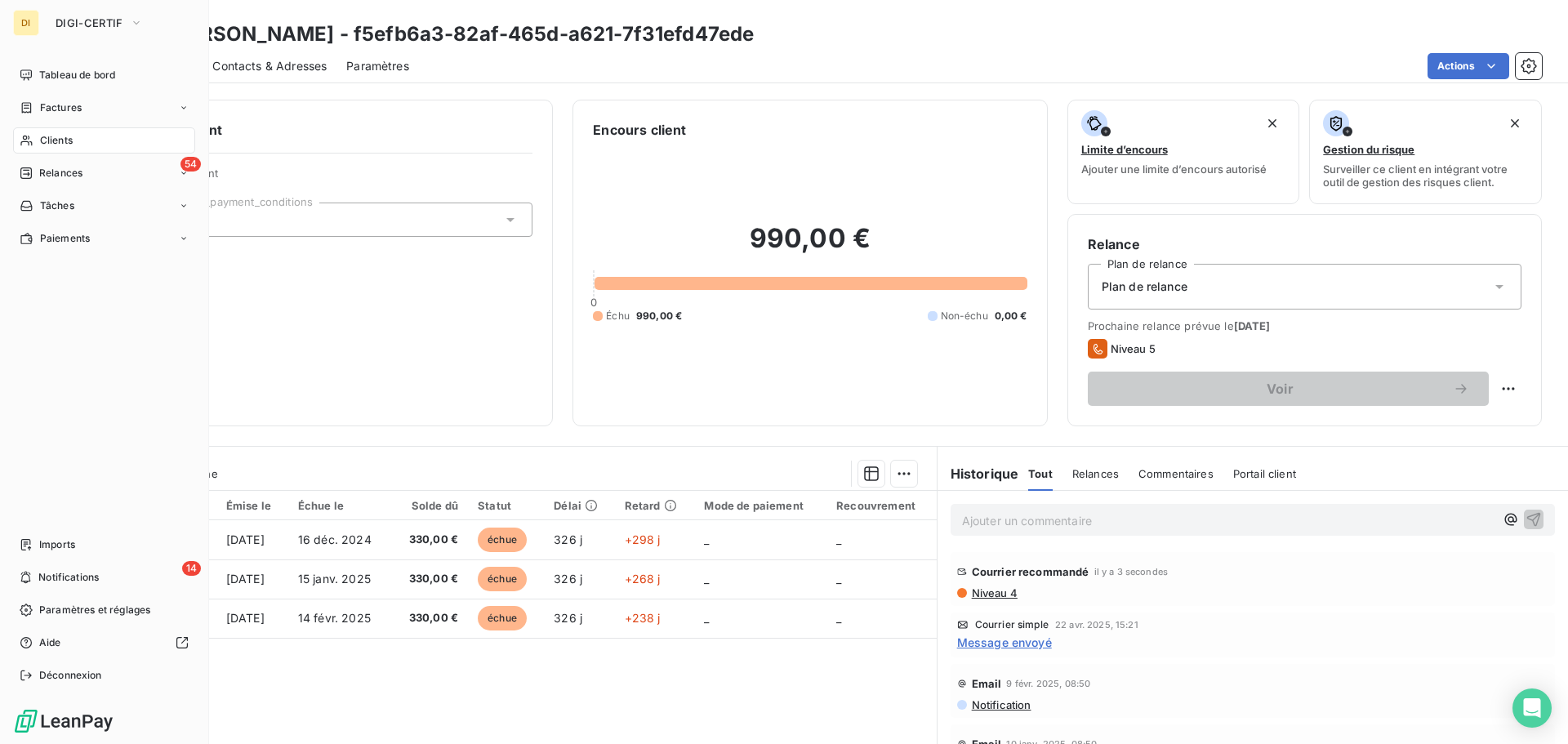
click at [53, 144] on span "Clients" at bounding box center [56, 140] width 33 height 15
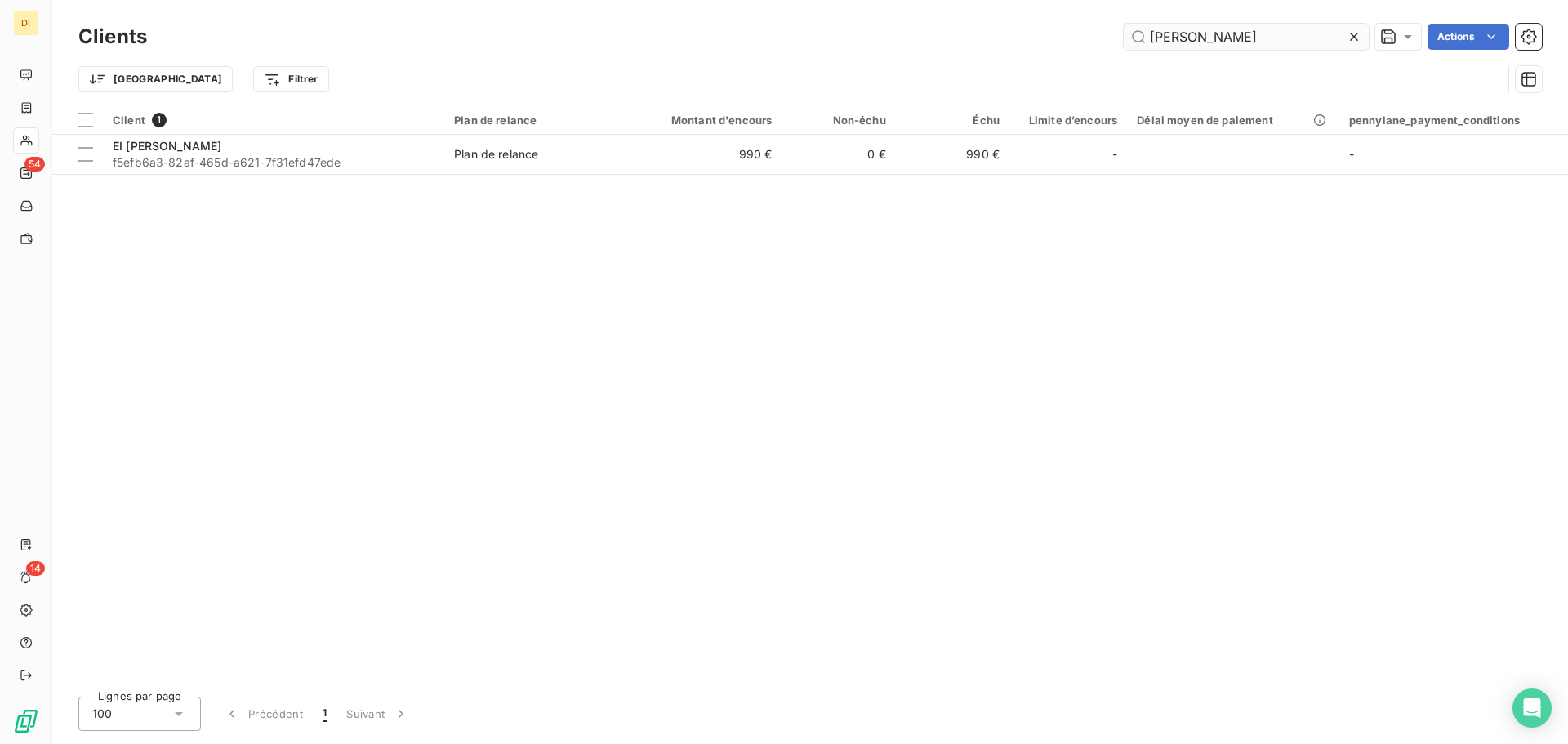
click at [1254, 47] on input "[PERSON_NAME]" at bounding box center [1245, 37] width 245 height 26
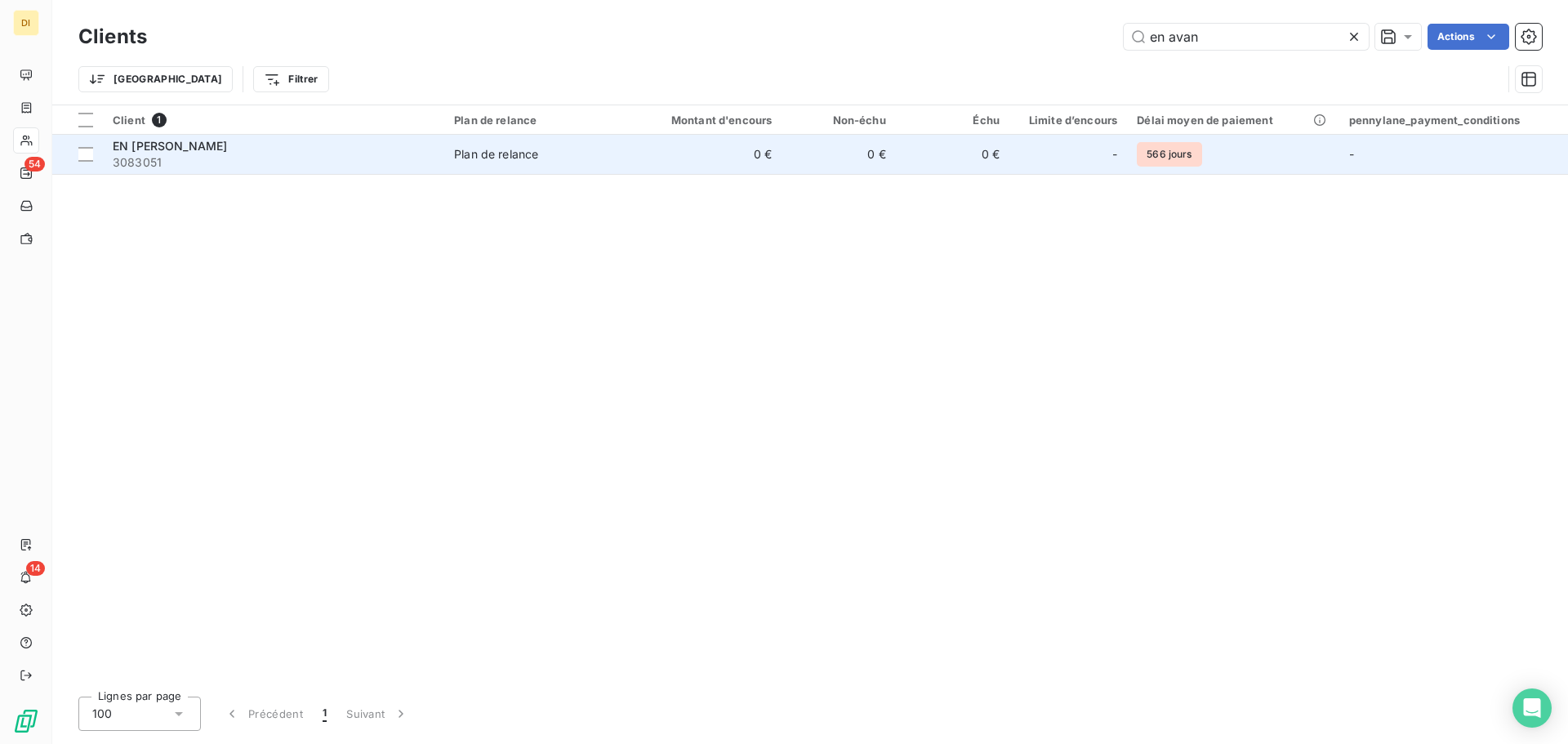
type input "en avan"
click at [275, 135] on td "EN [PERSON_NAME] 3083051" at bounding box center [274, 154] width 342 height 39
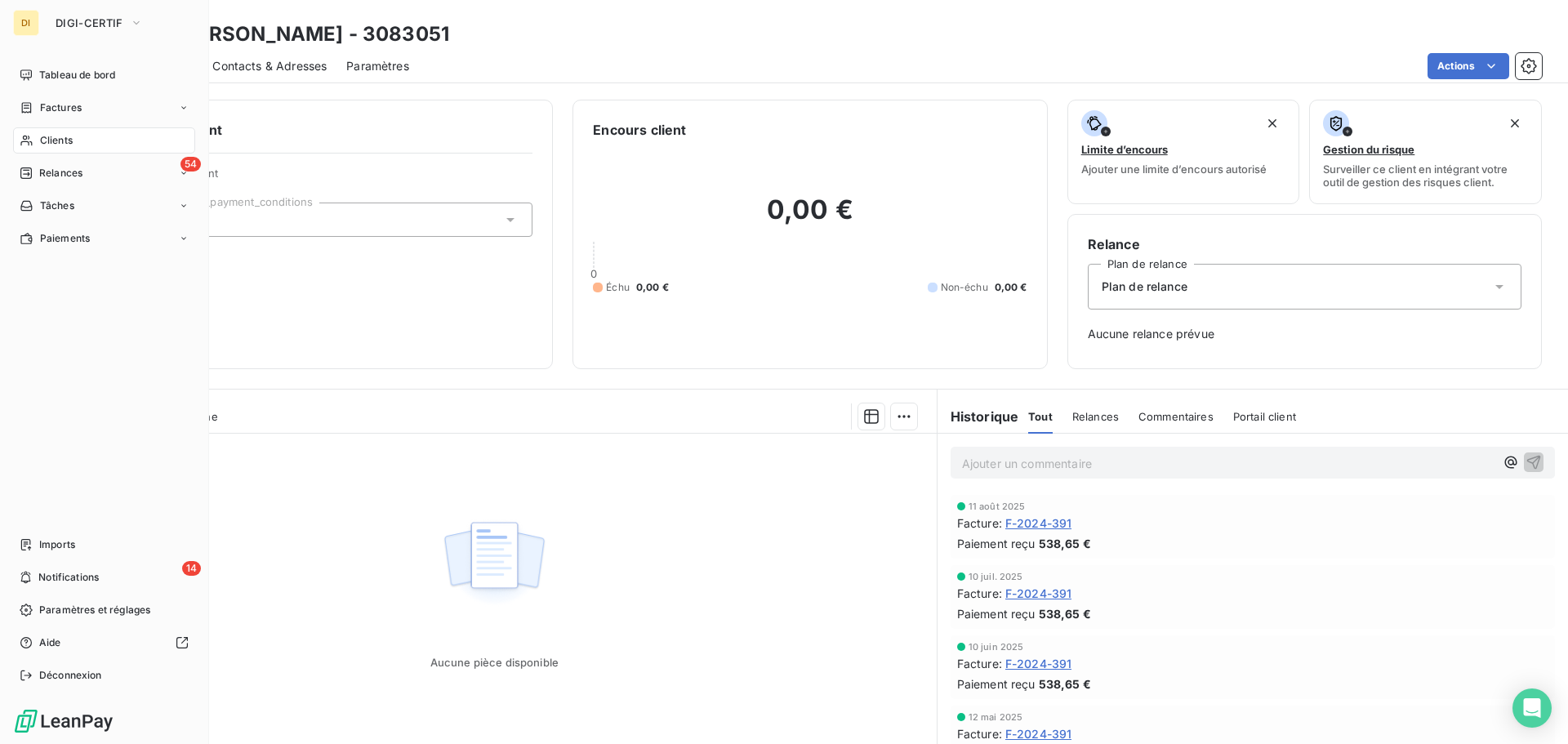
click at [41, 131] on div "Clients" at bounding box center [104, 141] width 182 height 26
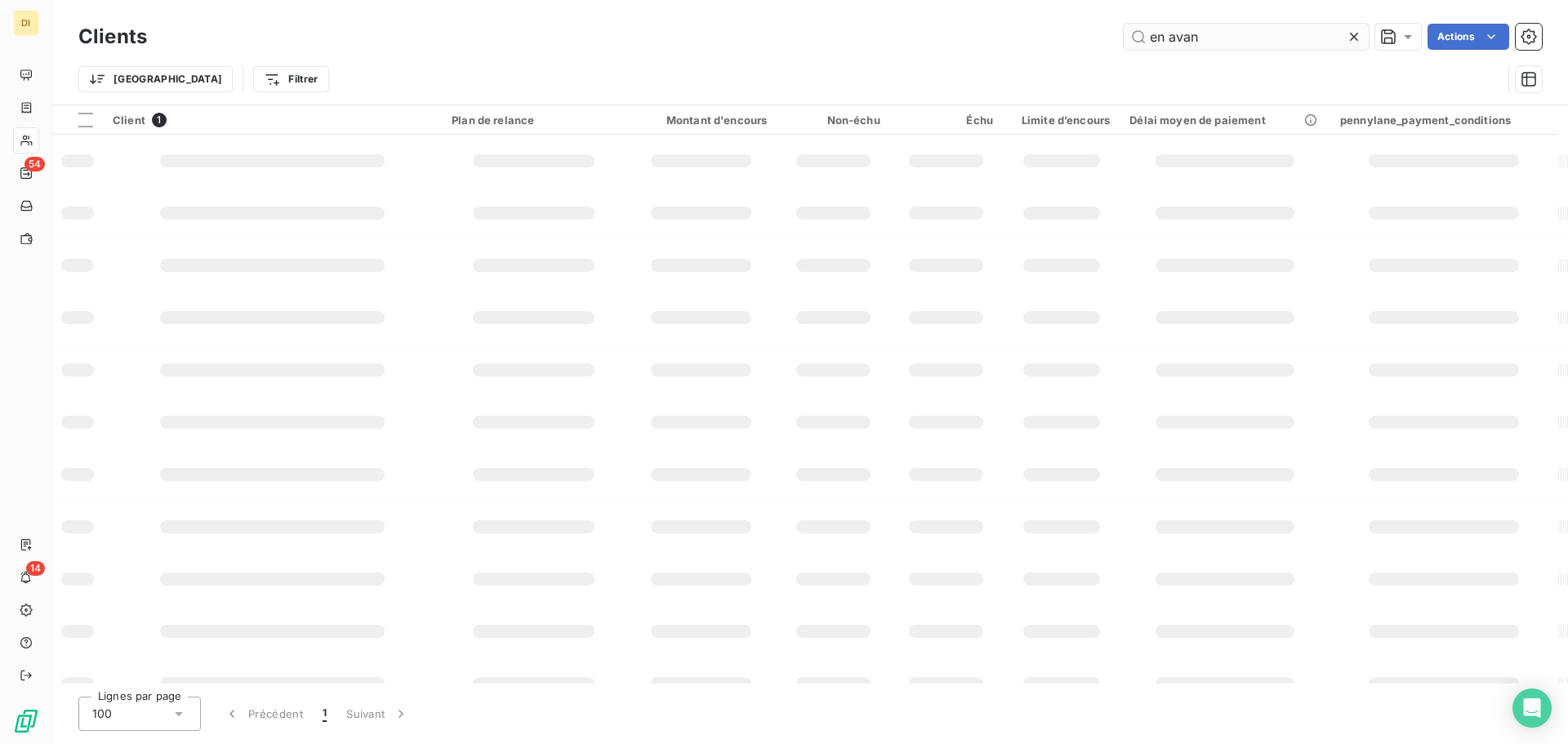
click at [1201, 47] on input "en avan" at bounding box center [1245, 37] width 245 height 26
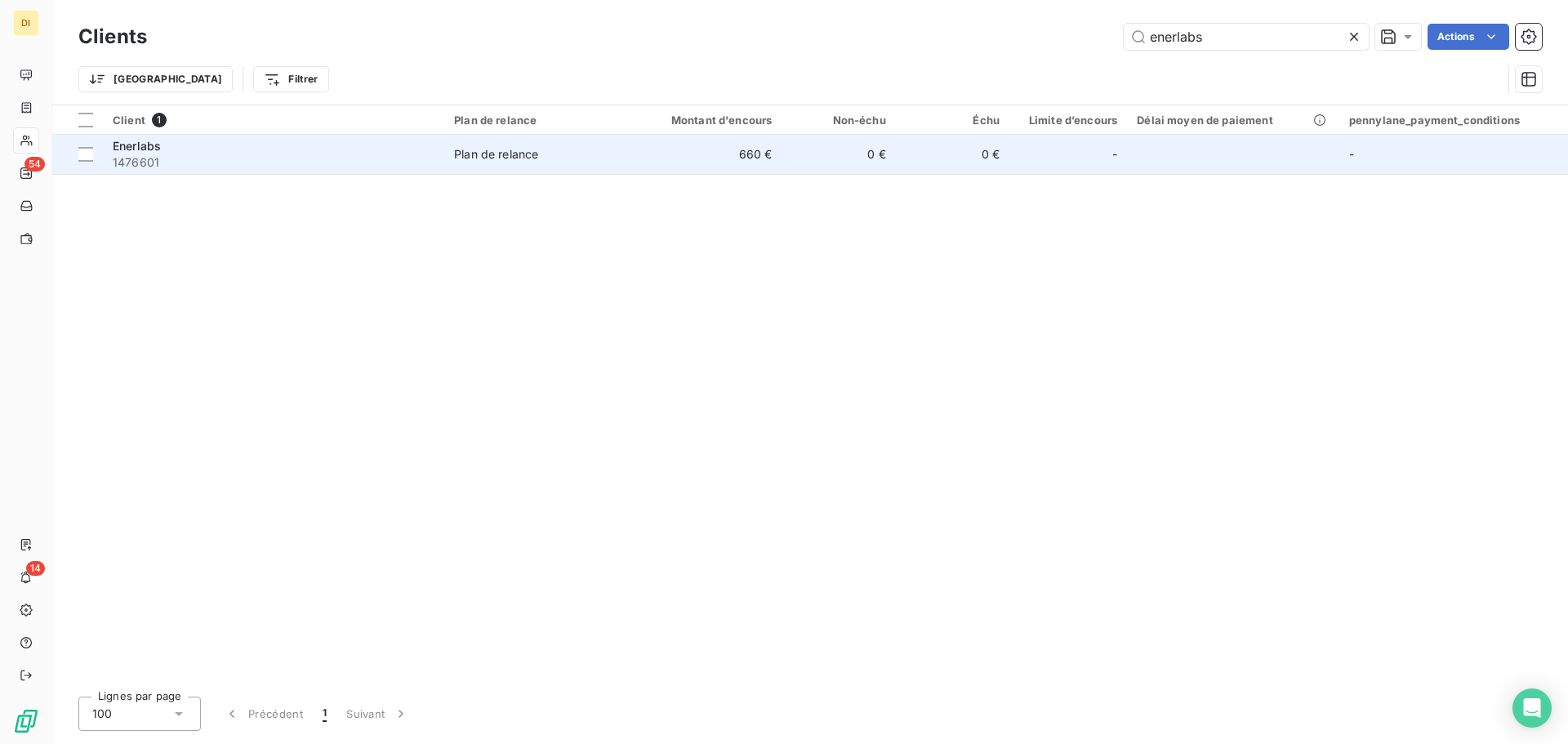
type input "enerlabs"
click at [260, 142] on div "Enerlabs" at bounding box center [274, 146] width 322 height 16
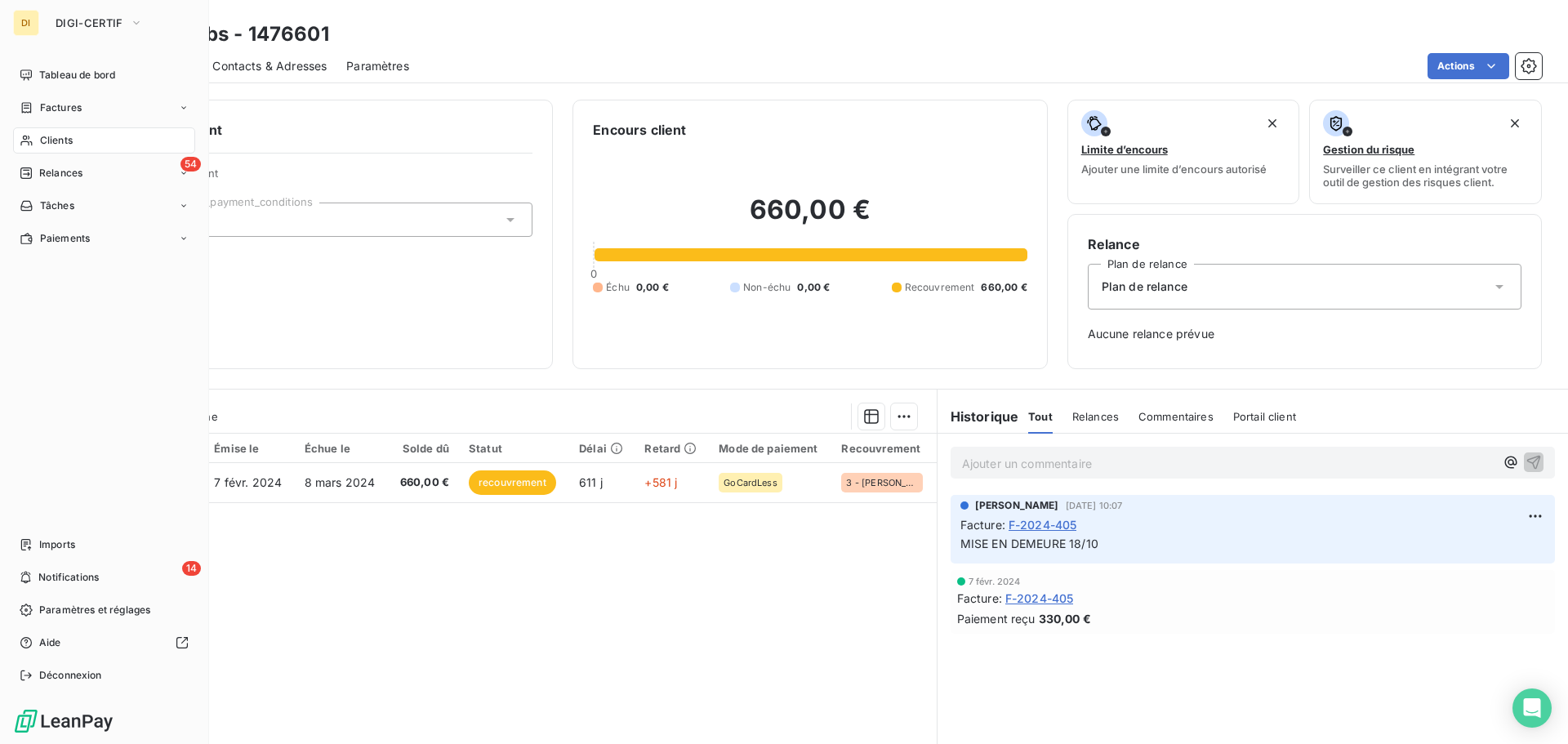
click at [27, 136] on icon at bounding box center [27, 140] width 14 height 13
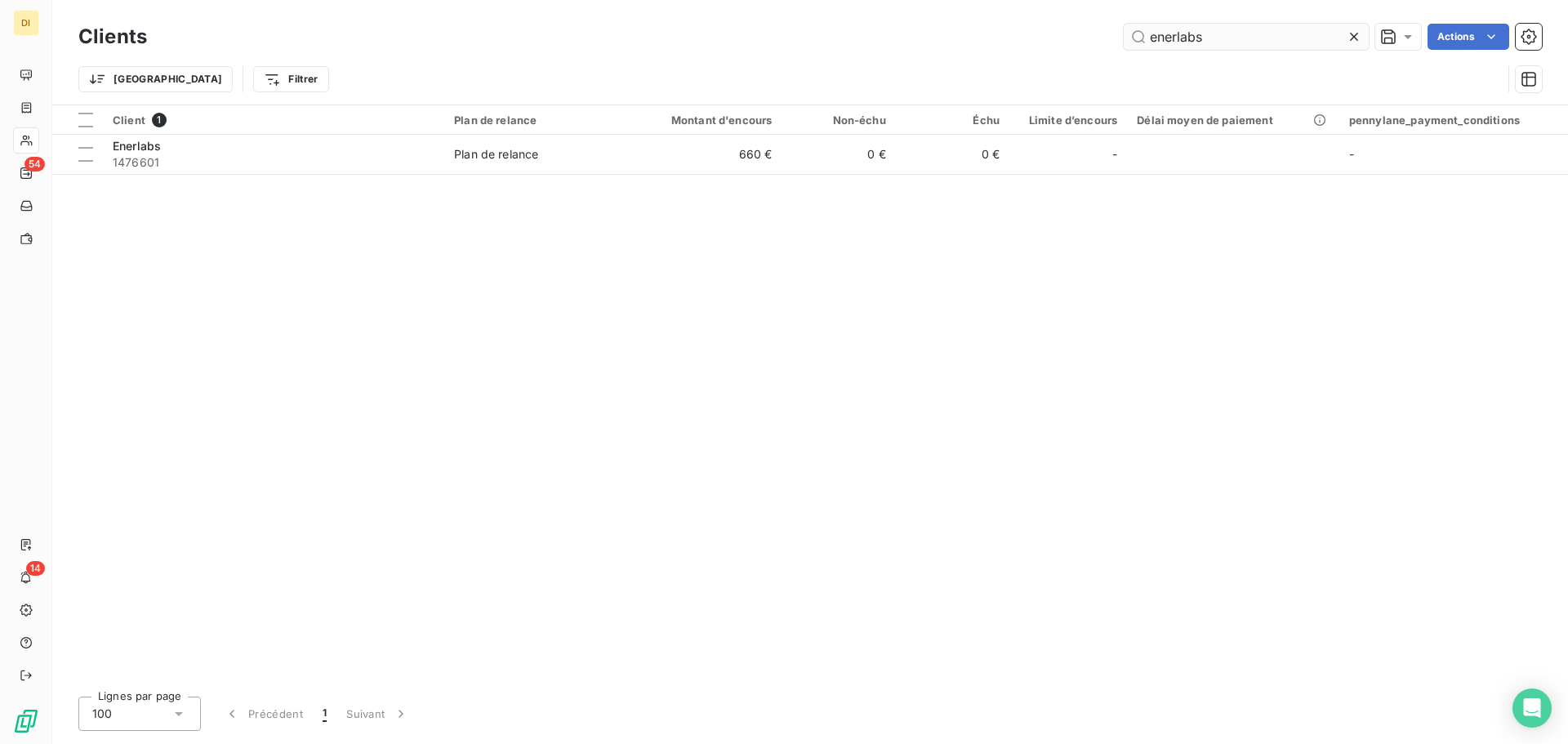
click at [1212, 35] on input "enerlabs" at bounding box center [1245, 37] width 245 height 26
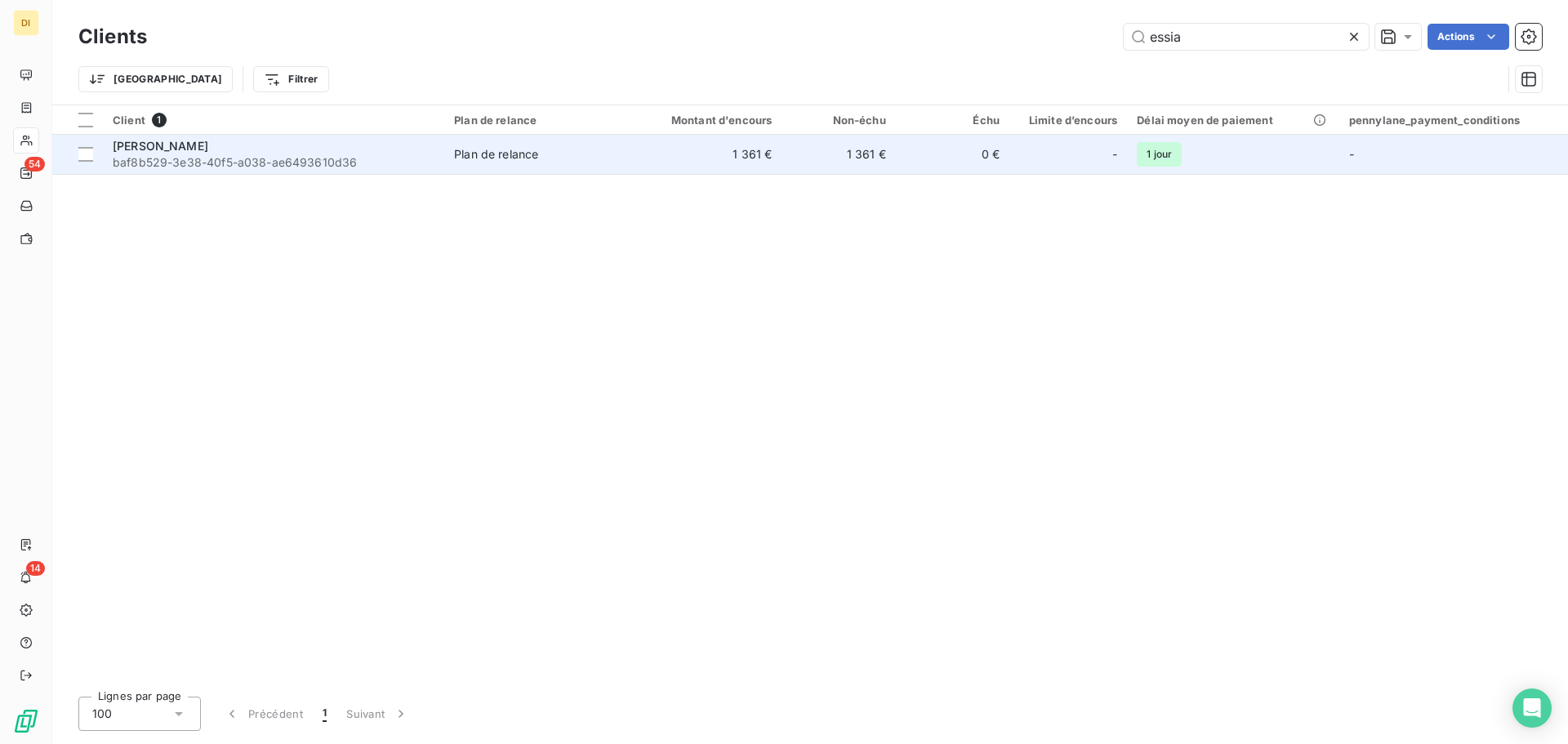
type input "essia"
click at [349, 161] on span "baf8b529-3e38-40f5-a038-ae6493610d36" at bounding box center [274, 163] width 322 height 16
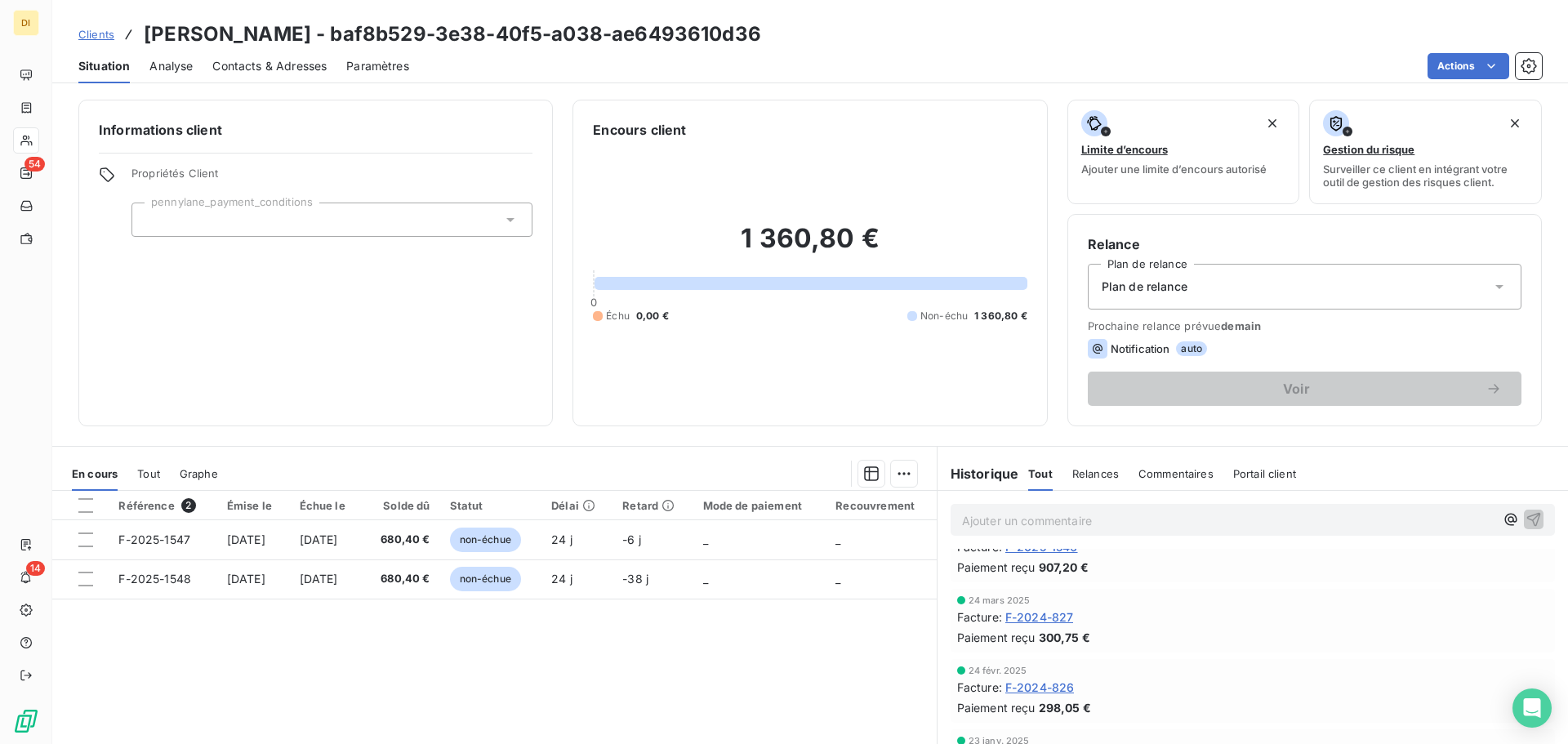
scroll to position [93, 0]
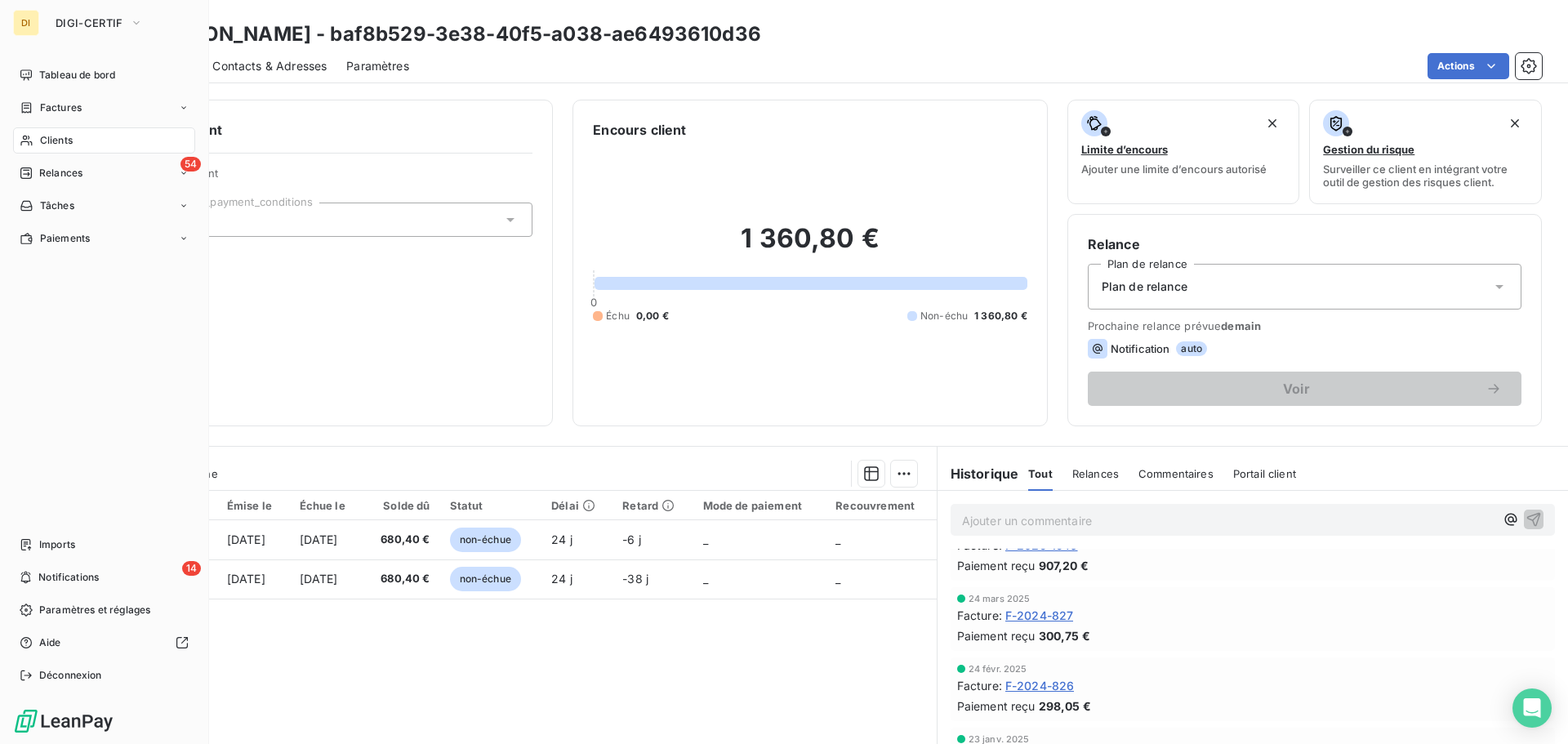
click at [52, 143] on span "Clients" at bounding box center [56, 140] width 33 height 15
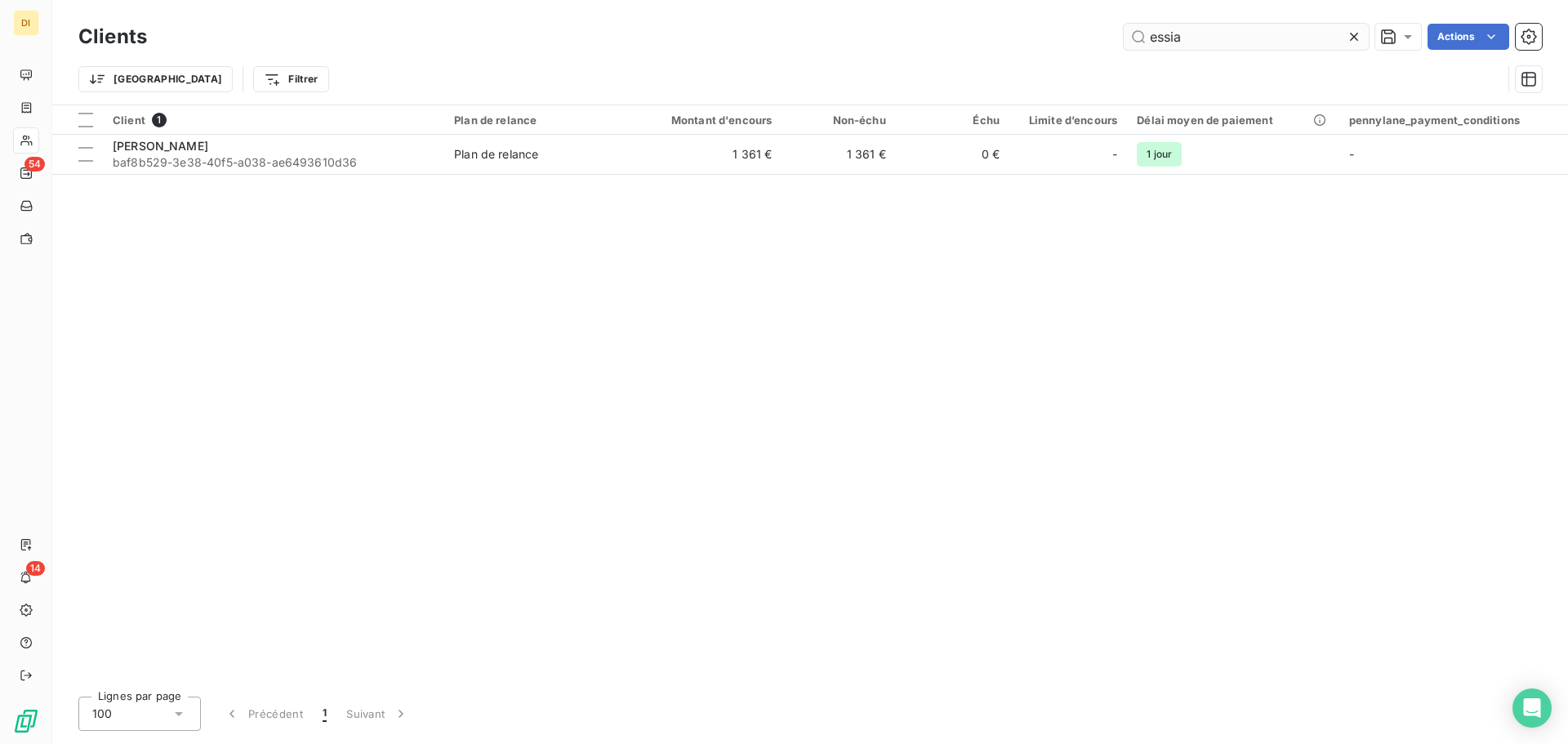
click at [1222, 40] on input "essia" at bounding box center [1245, 37] width 245 height 26
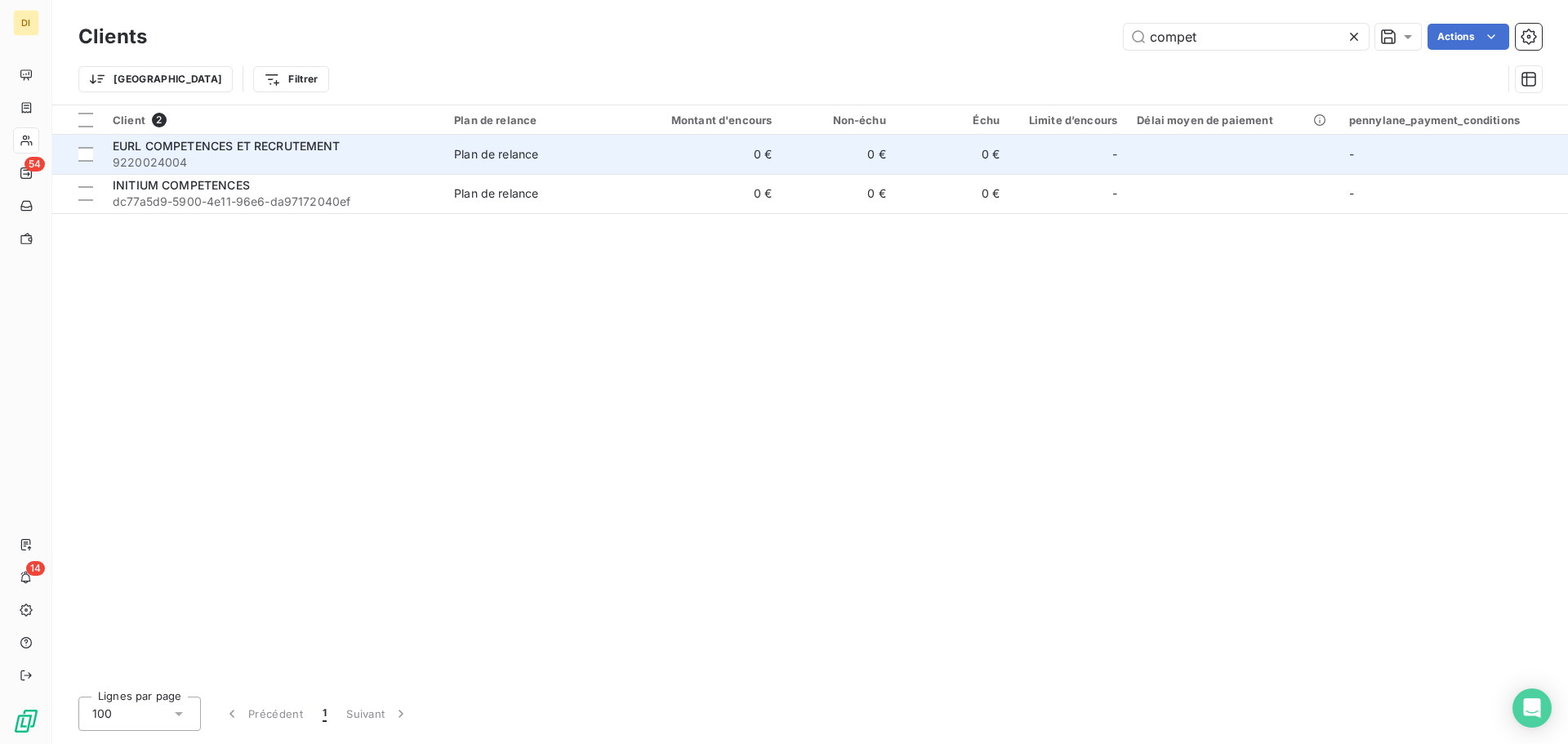
type input "compet"
click at [312, 152] on span "EURL COMPETENCES ET RECRUTEMENT" at bounding box center [227, 146] width 228 height 14
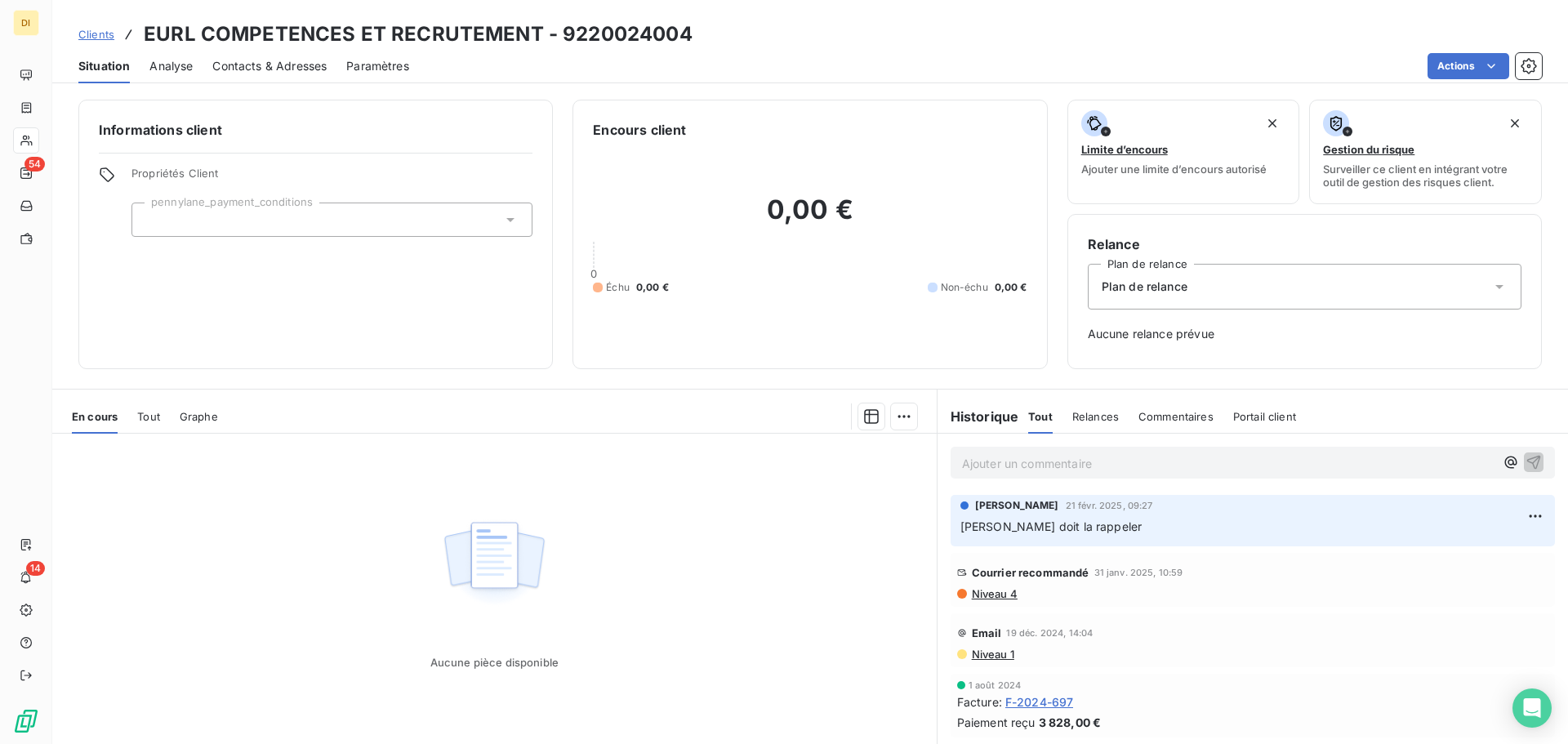
scroll to position [53, 0]
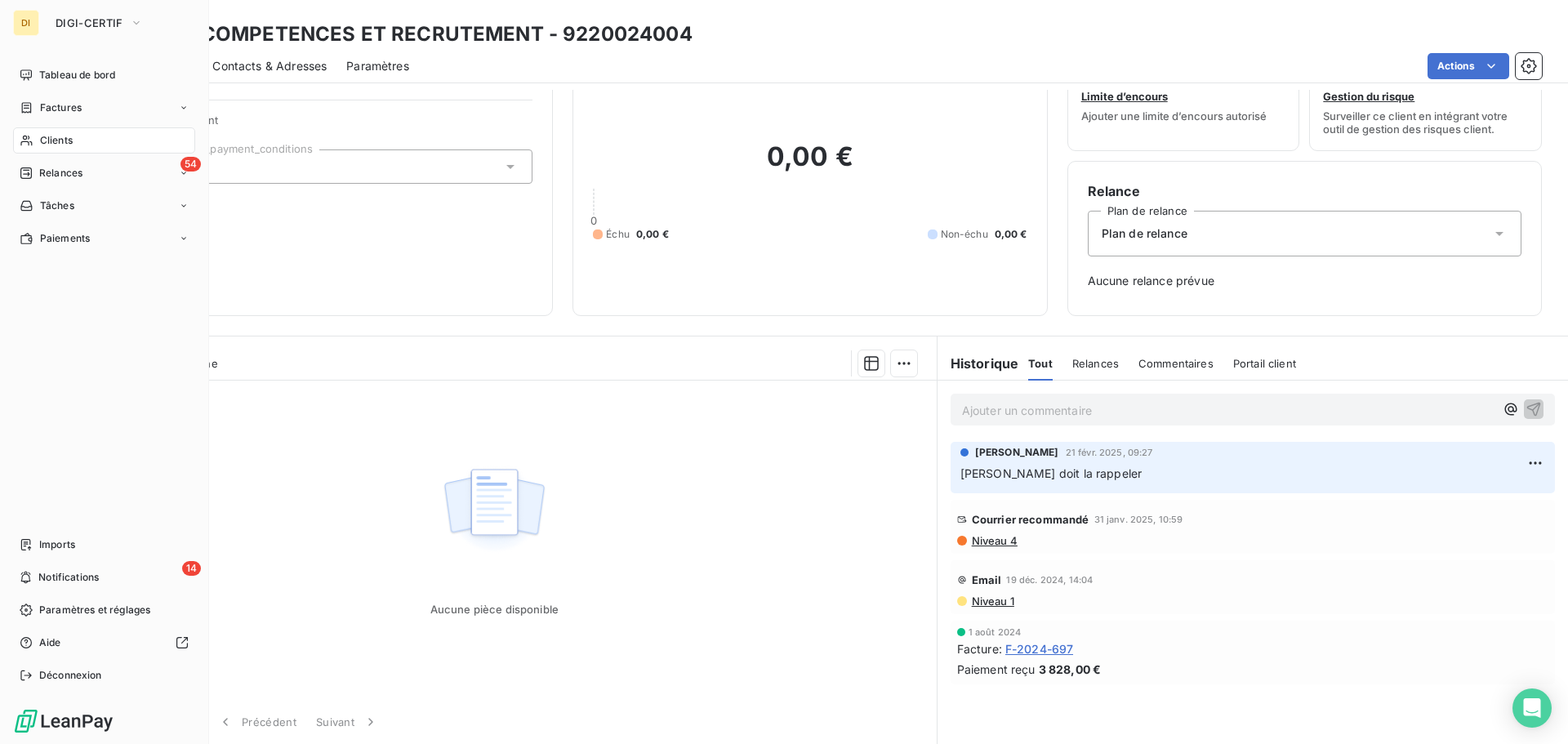
click at [34, 124] on nav "Tableau de bord Factures Clients 54 Relances Tâches Paiements" at bounding box center [104, 157] width 182 height 190
click at [30, 132] on div "Clients" at bounding box center [104, 141] width 182 height 26
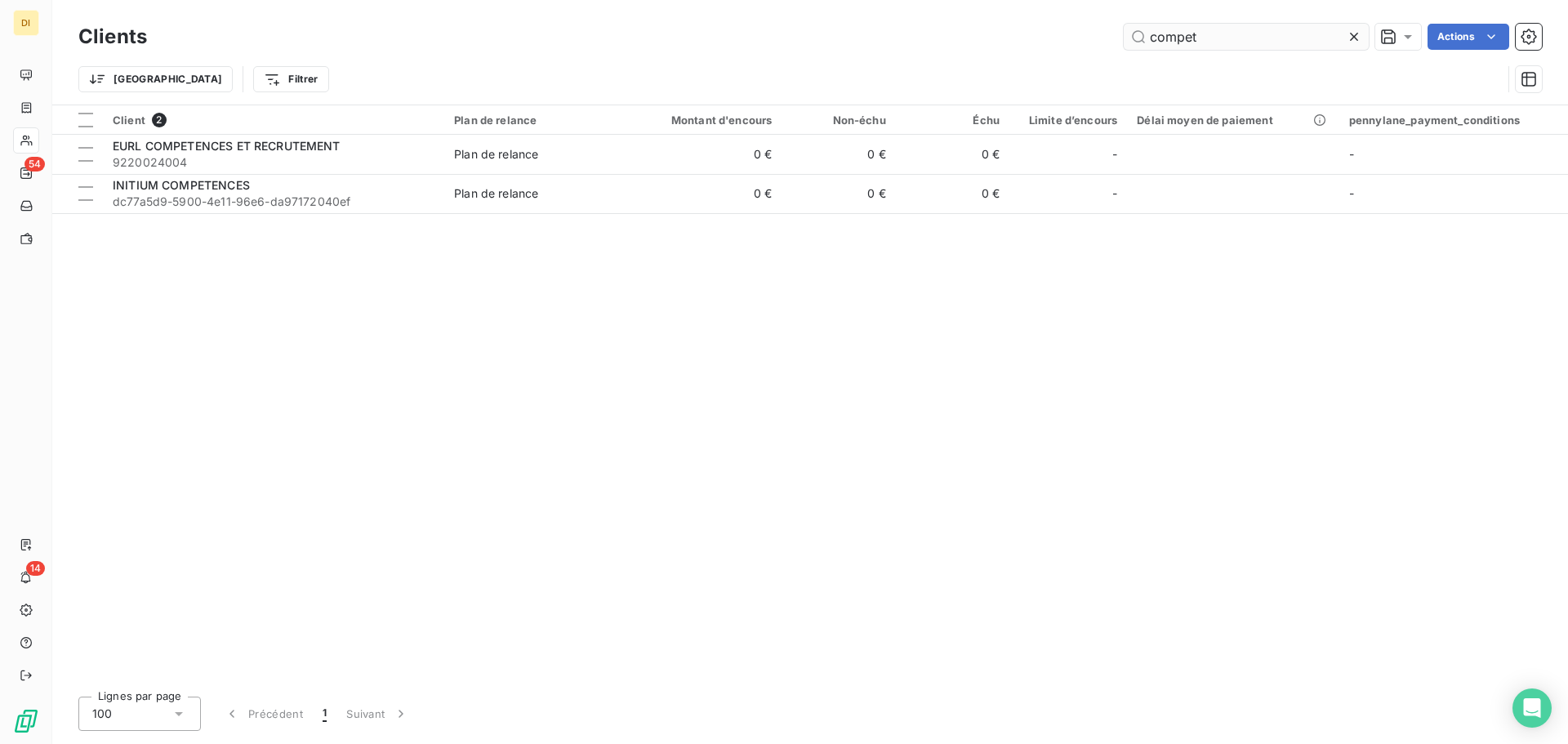
click at [1191, 40] on input "compet" at bounding box center [1245, 37] width 245 height 26
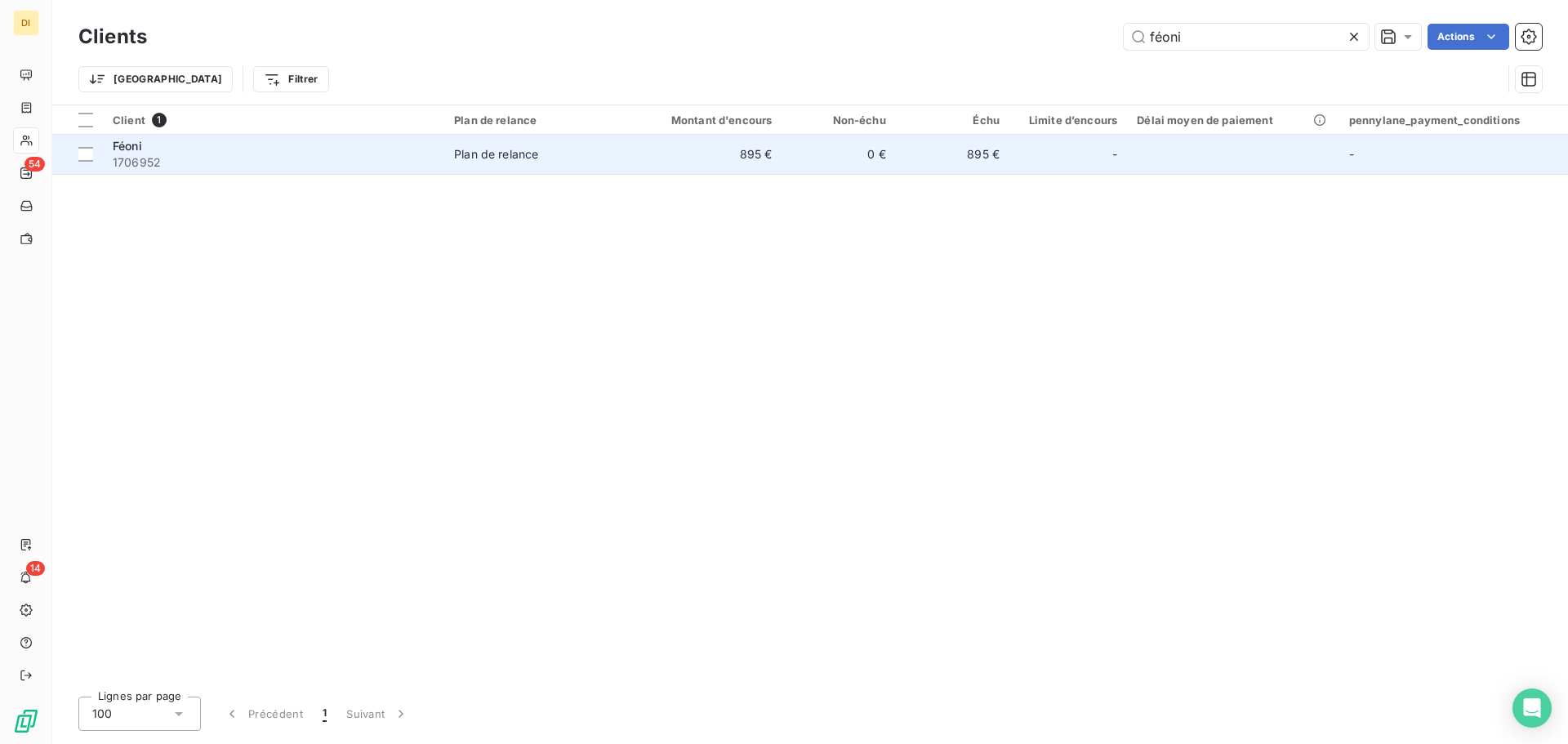
type input "féoni"
click at [282, 156] on span "1706952" at bounding box center [274, 163] width 322 height 16
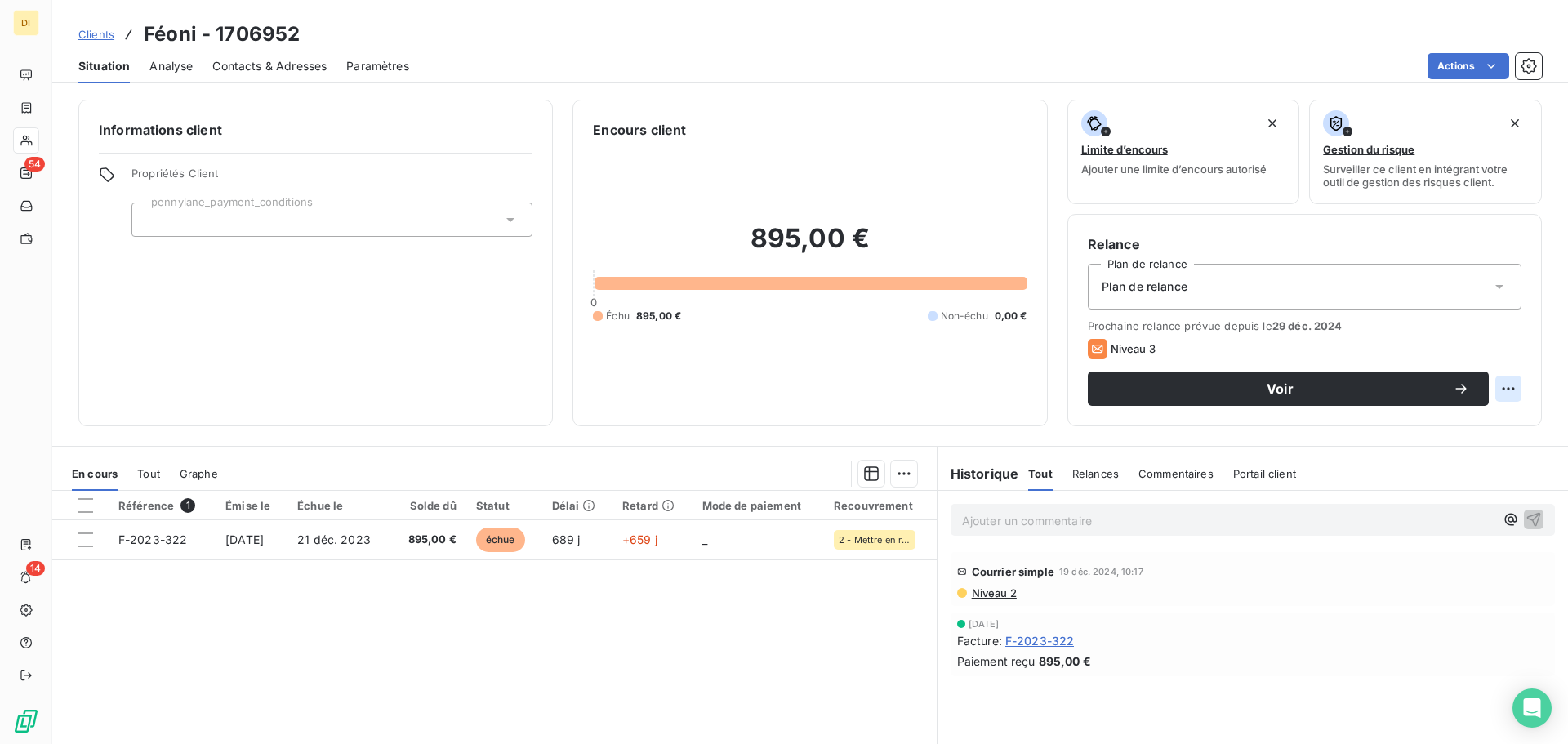
click at [1493, 397] on html "DI 54 14 Clients Féoni - 1706952 Situation Analyse Contacts & Adresses Paramètr…" at bounding box center [784, 372] width 1568 height 744
click at [1340, 285] on html "DI 54 14 Clients Féoni - 1706952 Situation Analyse Contacts & Adresses Paramètr…" at bounding box center [784, 372] width 1568 height 744
click at [1327, 291] on div "Plan de relance" at bounding box center [1304, 287] width 433 height 46
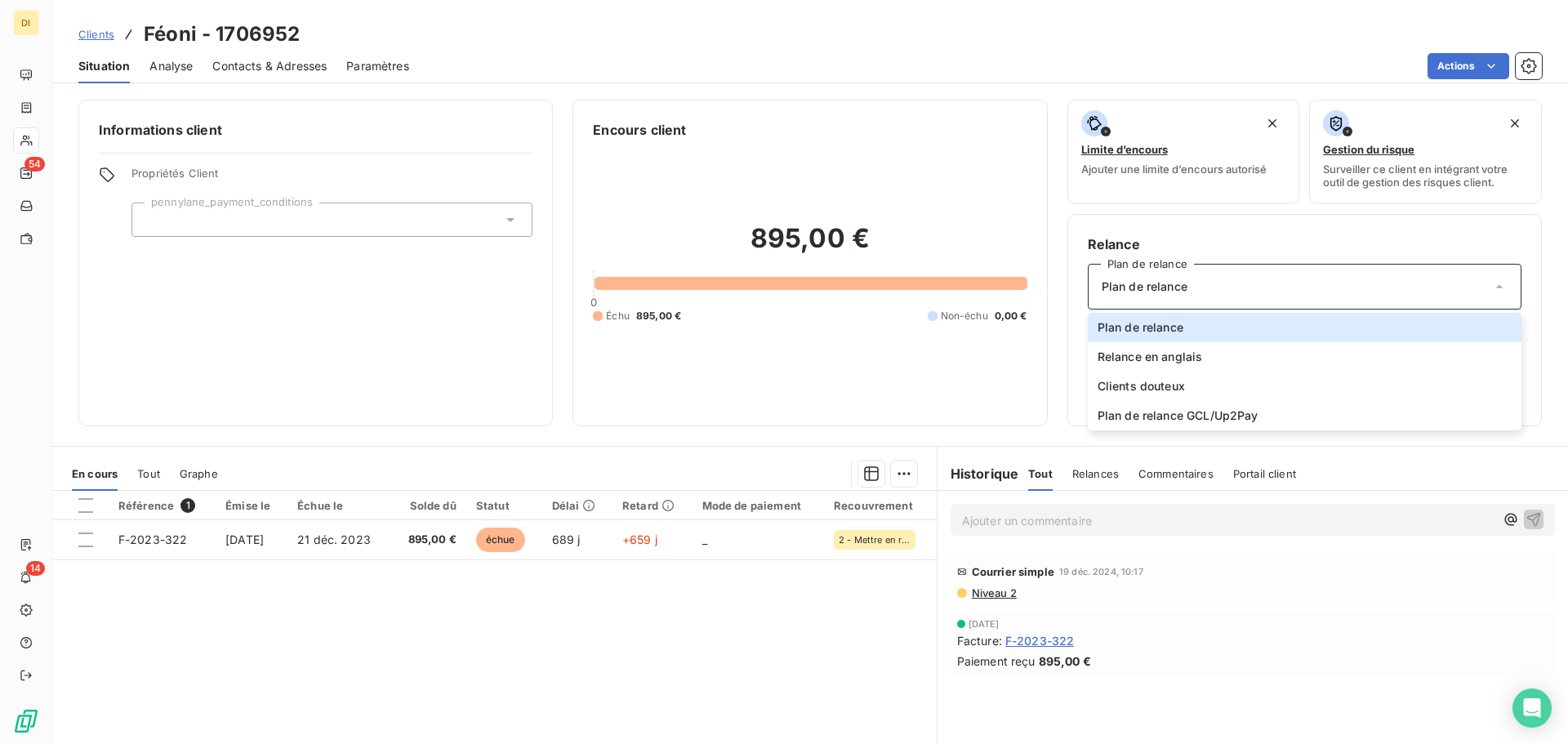
click at [1280, 579] on div "Courrier simple 19 déc. 2024, 10:17" at bounding box center [1253, 571] width 591 height 26
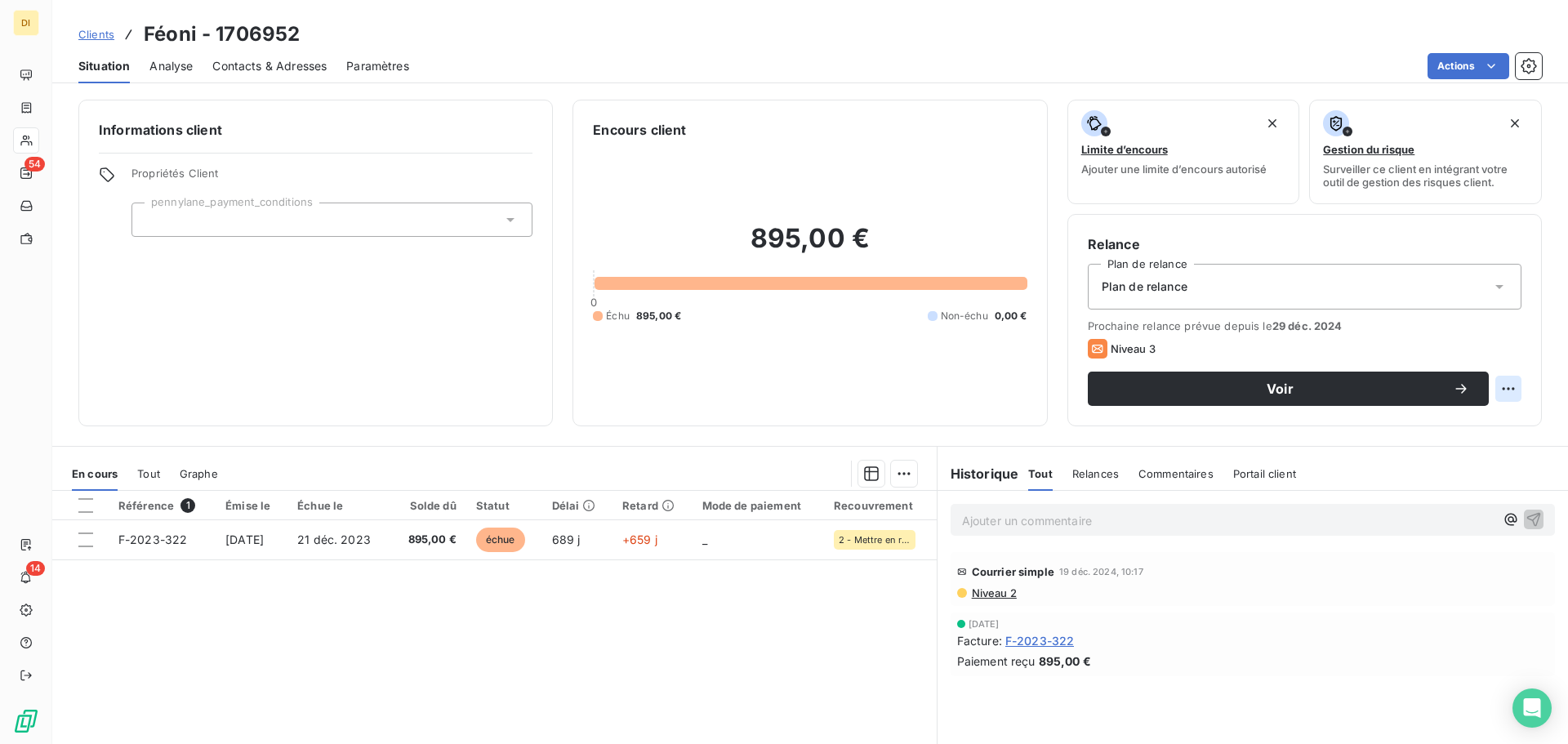
click at [1494, 391] on html "DI 54 14 Clients Féoni - 1706952 Situation Analyse Contacts & Adresses Paramètr…" at bounding box center [784, 372] width 1568 height 744
click at [1341, 397] on html "DI 54 14 Clients Féoni - 1706952 Situation Analyse Contacts & Adresses Paramètr…" at bounding box center [784, 372] width 1568 height 744
click at [1341, 397] on button "Voir" at bounding box center [1288, 388] width 401 height 34
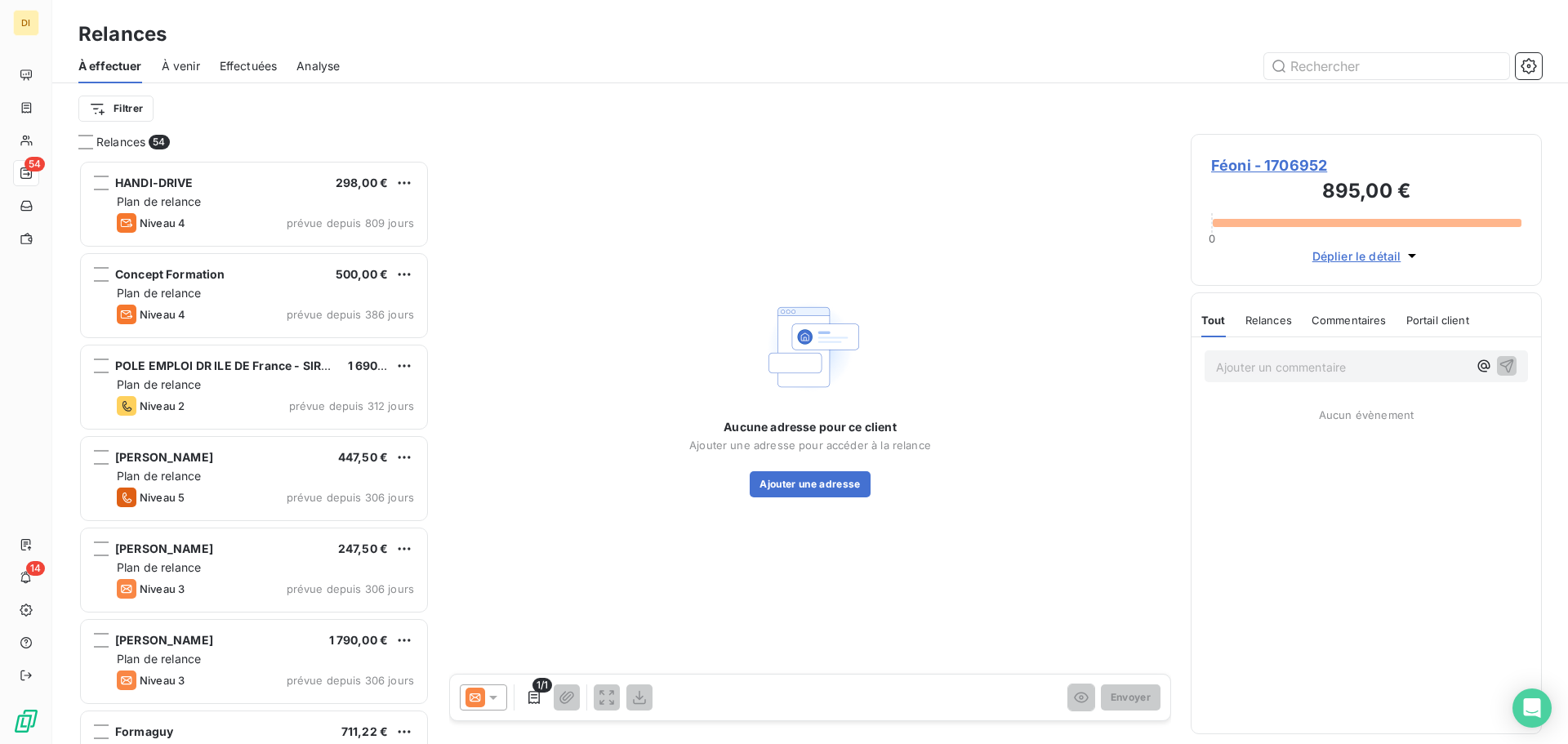
scroll to position [572, 339]
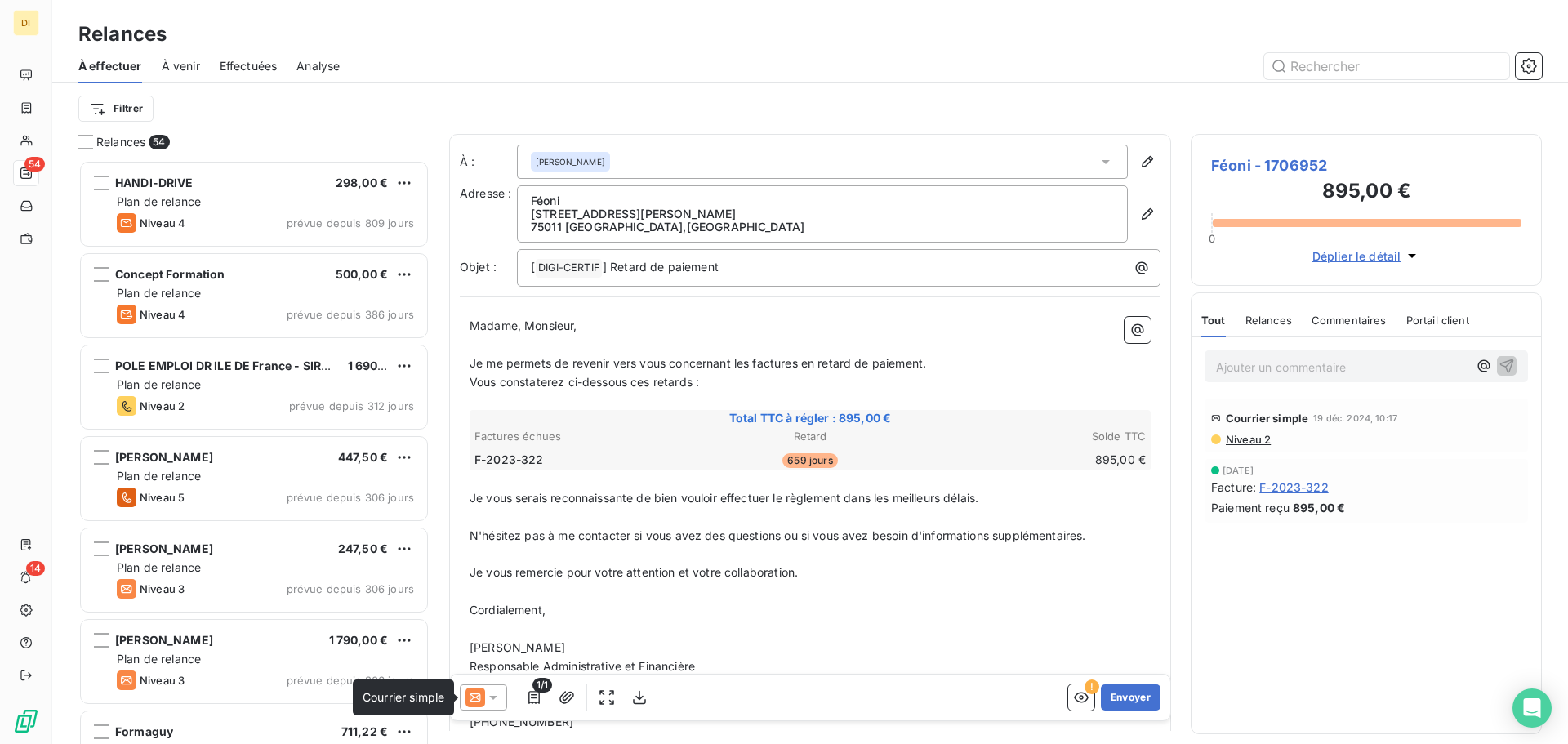
click at [482, 693] on icon at bounding box center [475, 698] width 20 height 20
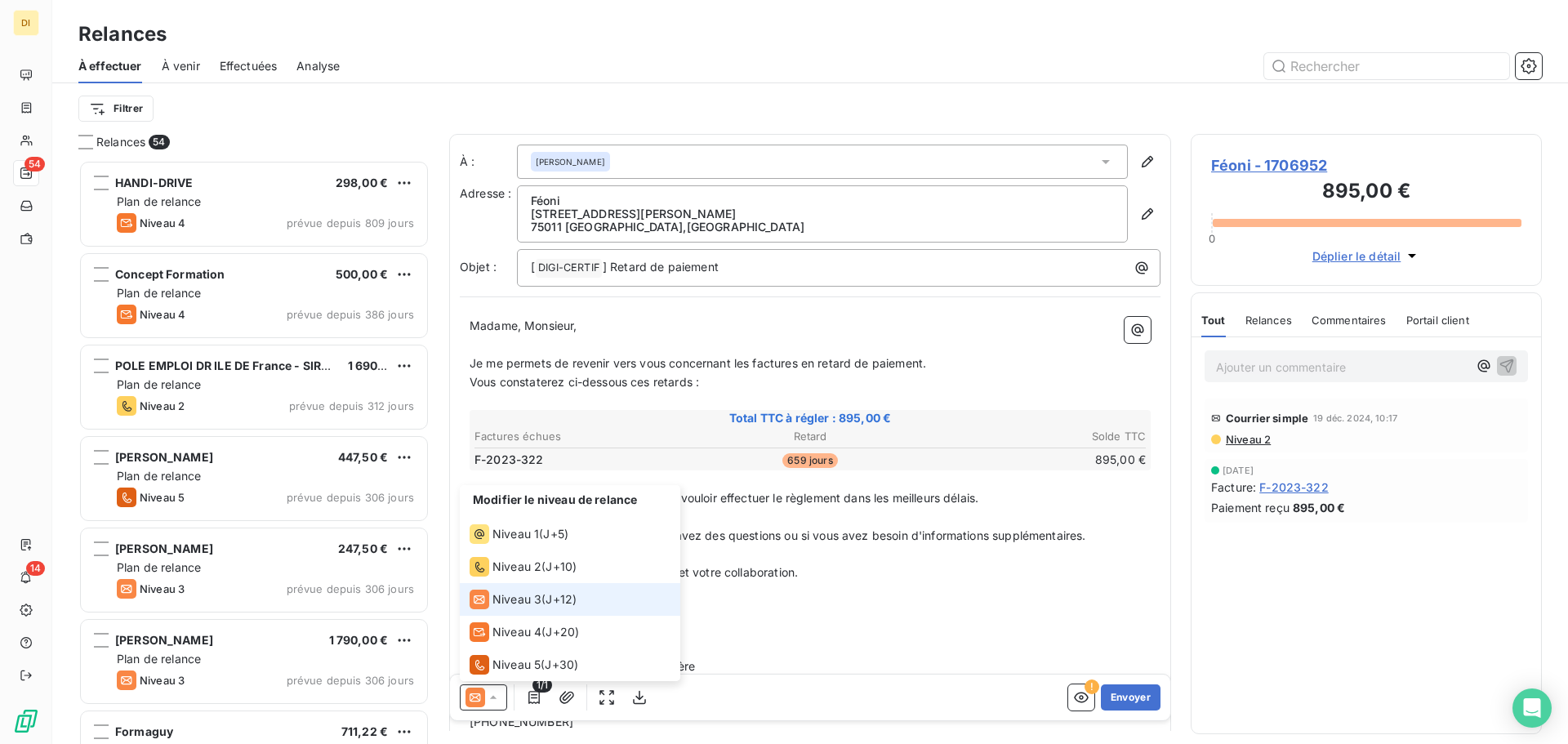
click at [521, 606] on span "Niveau 3" at bounding box center [516, 599] width 49 height 16
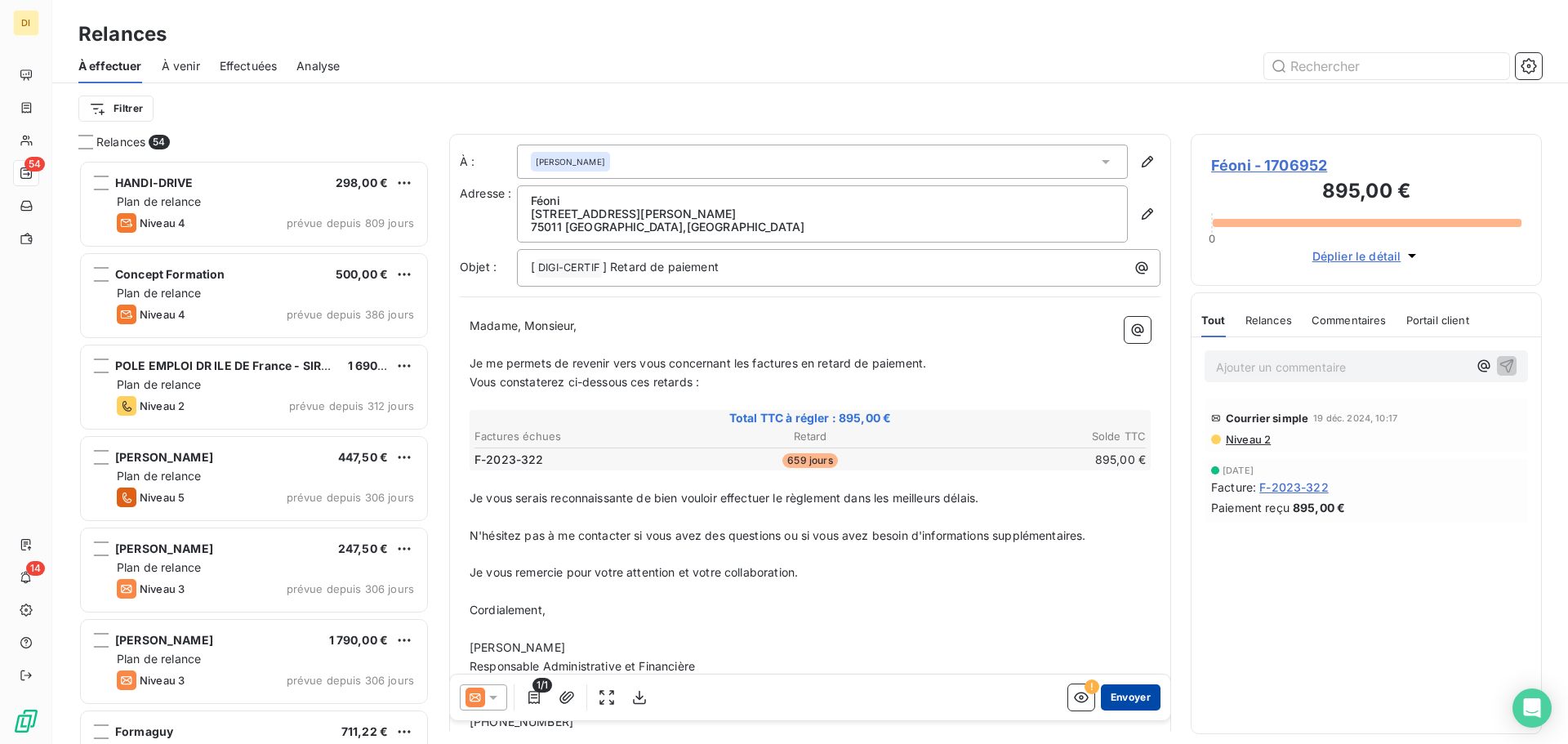
click at [1128, 708] on button "Envoyer" at bounding box center [1132, 697] width 60 height 26
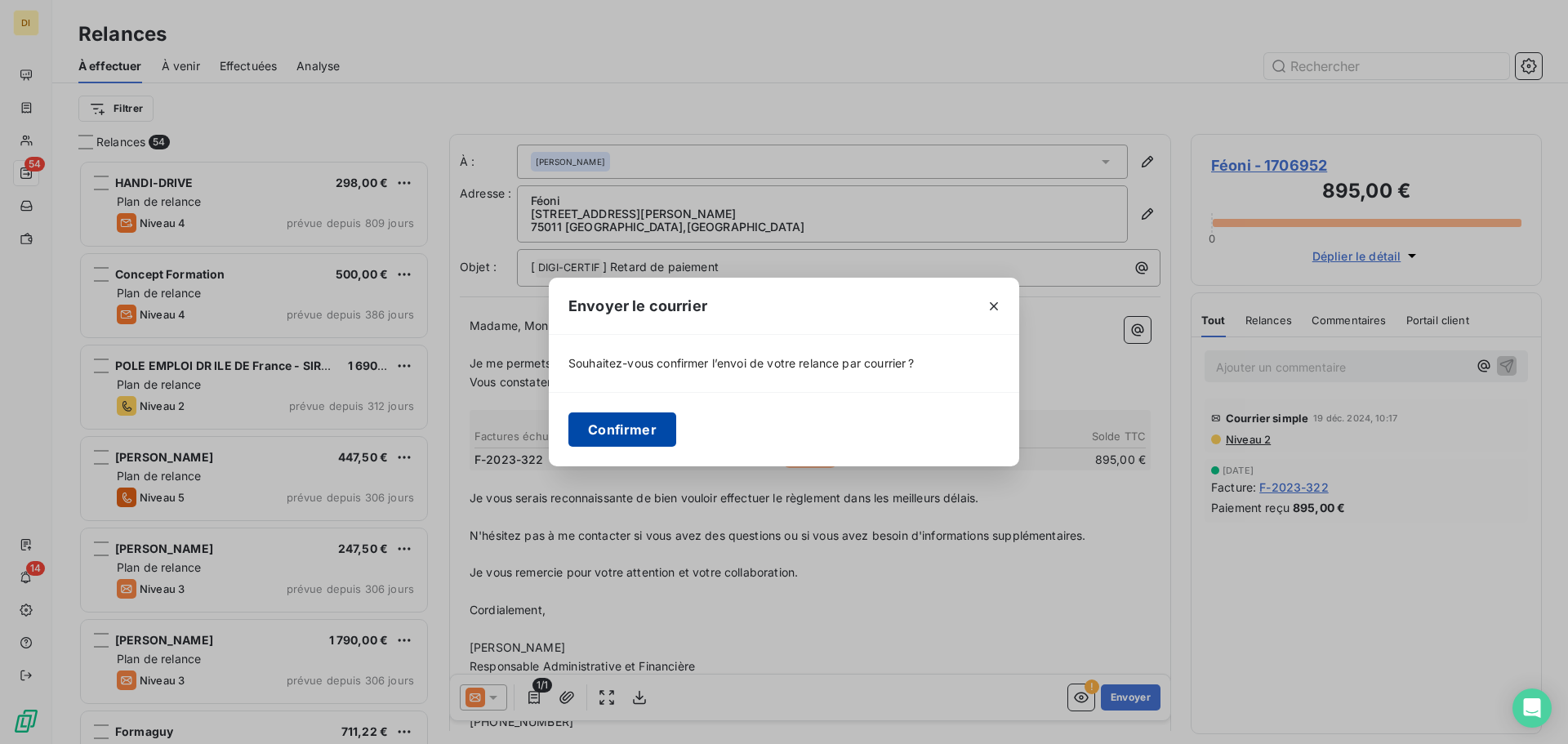
click at [618, 420] on button "Confirmer" at bounding box center [622, 429] width 108 height 34
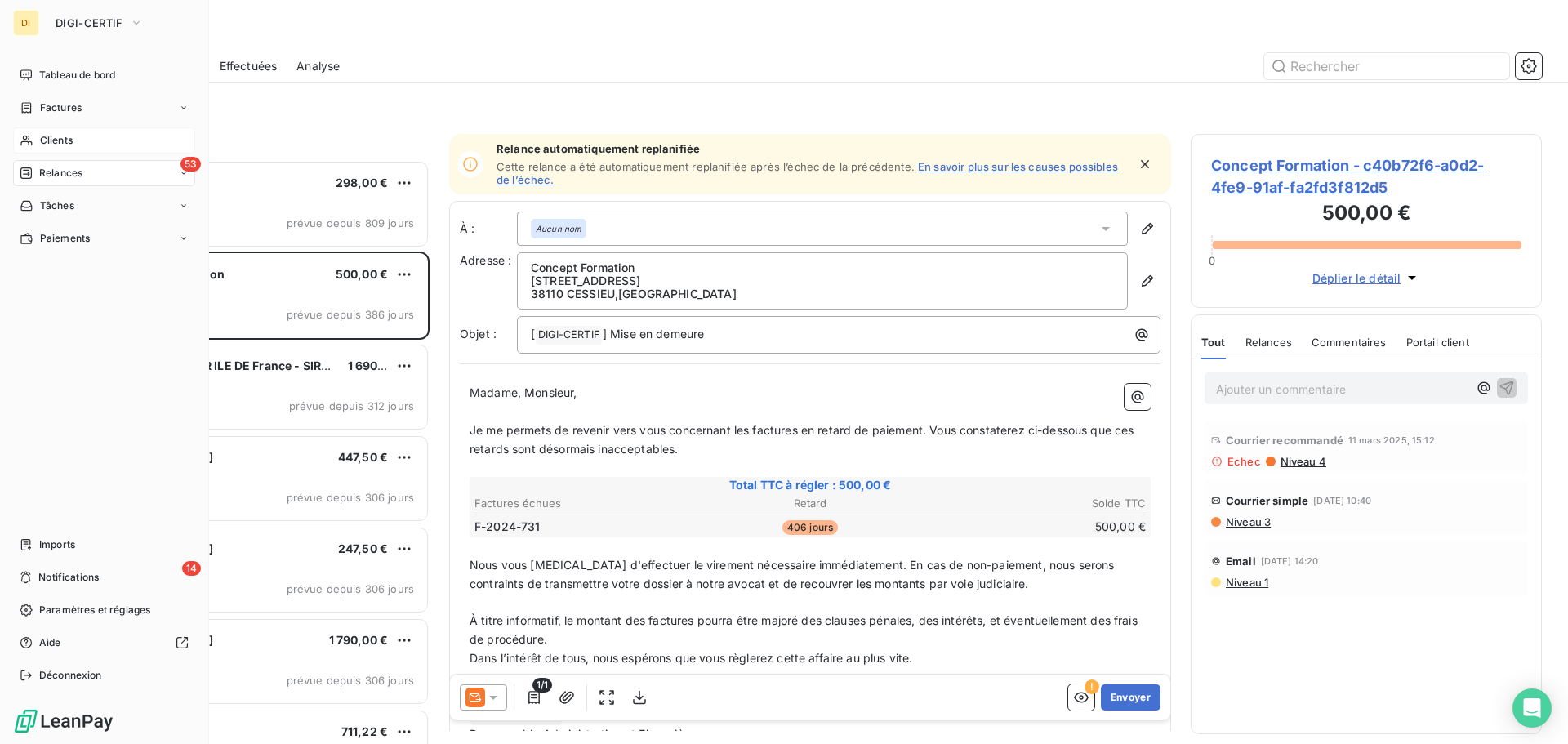
click at [40, 139] on span "Clients" at bounding box center [56, 140] width 33 height 15
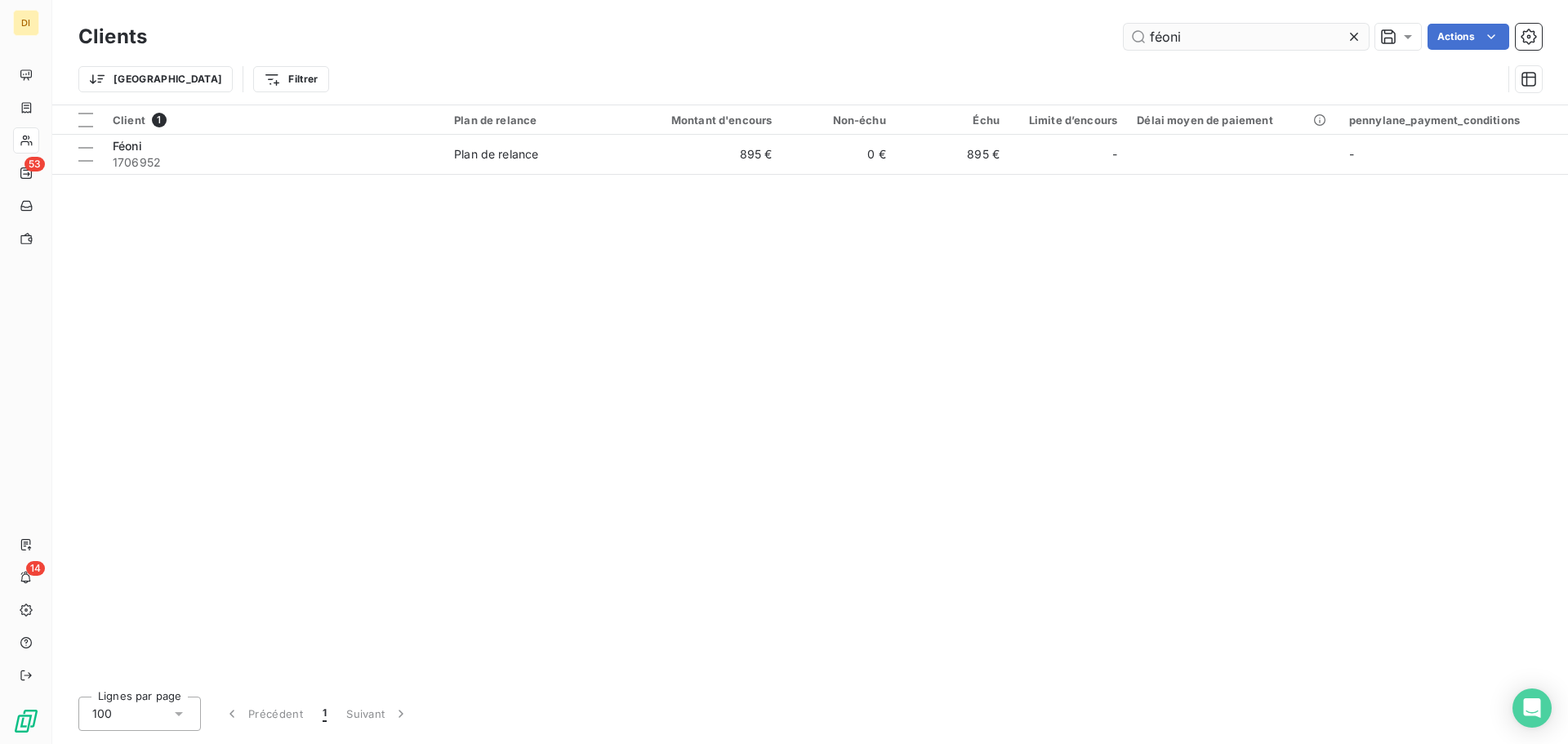
click at [1173, 45] on input "féoni" at bounding box center [1245, 37] width 245 height 26
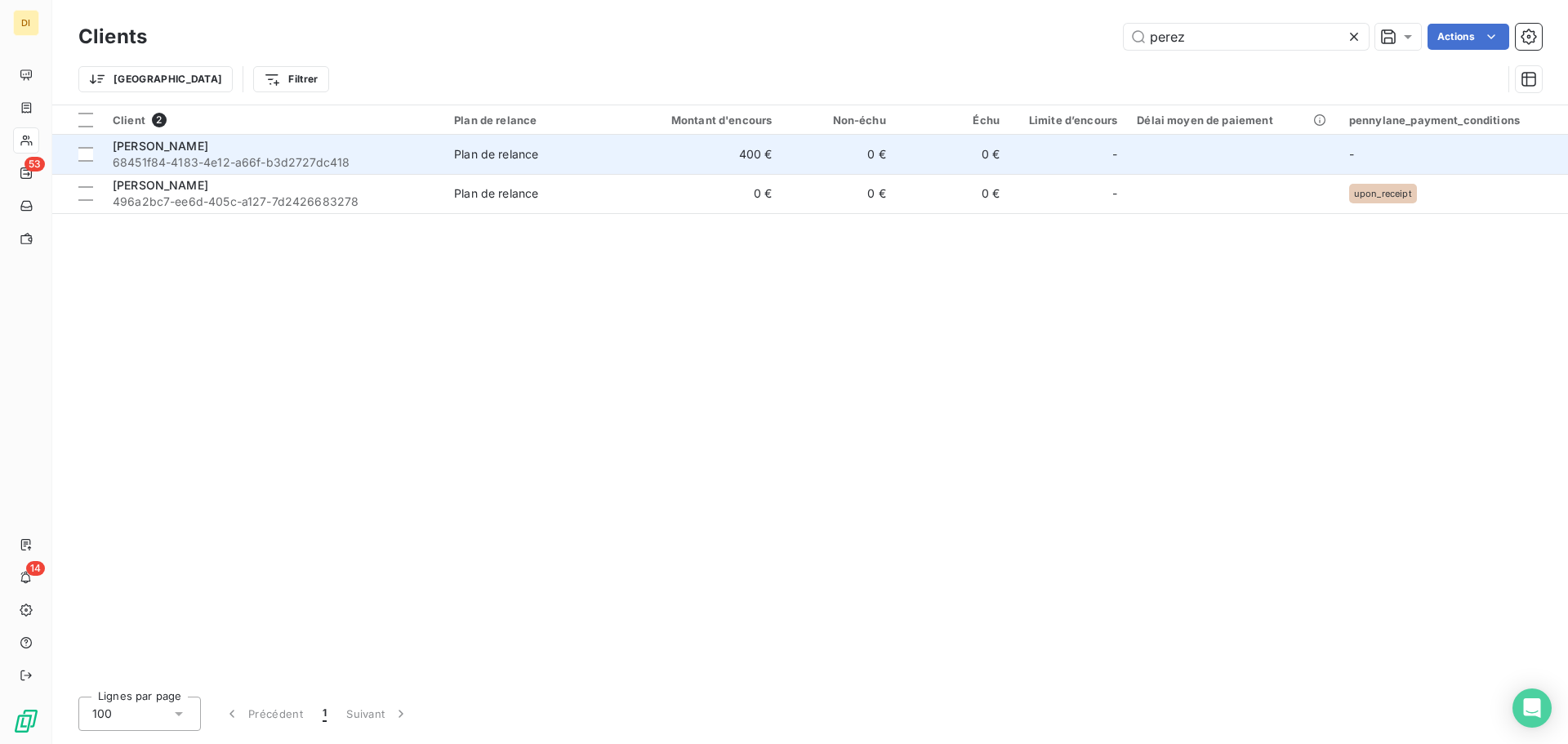
type input "perez"
click at [329, 157] on span "68451f84-4183-4e12-a66f-b3d2727dc418" at bounding box center [274, 163] width 322 height 16
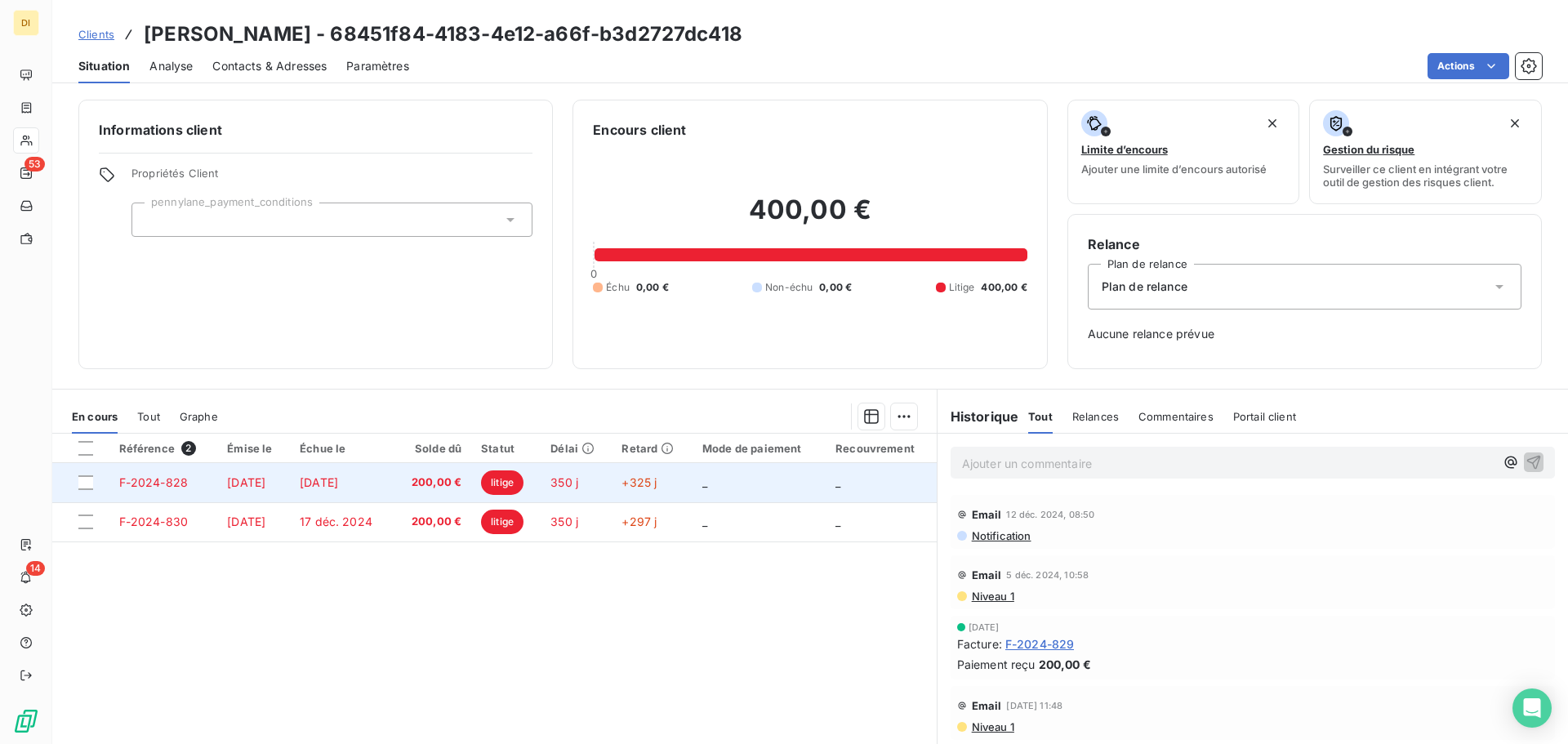
click at [393, 491] on td "[DATE]" at bounding box center [342, 482] width 104 height 39
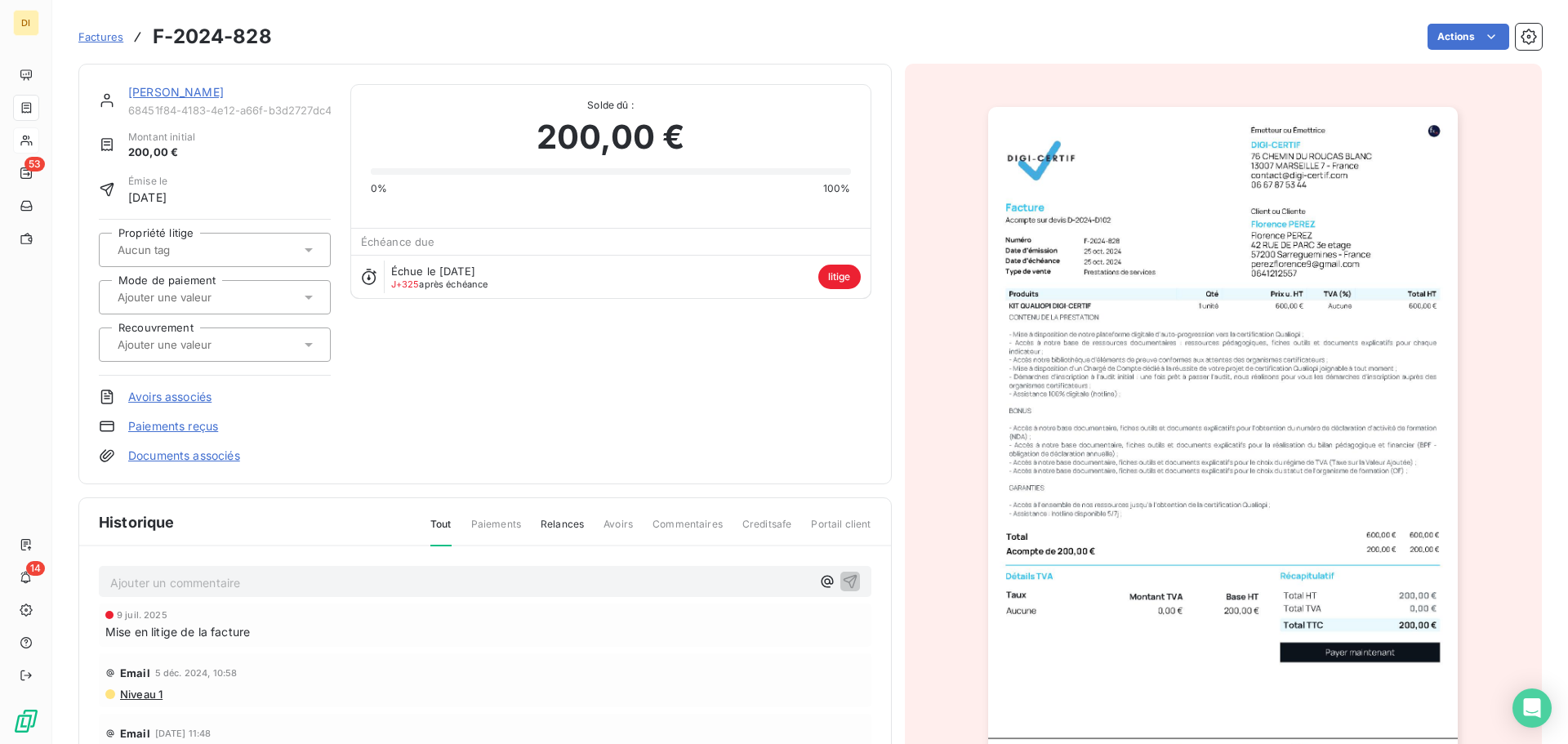
click at [1477, 50] on div "Factures F-2024-828 Actions" at bounding box center [811, 37] width 1464 height 34
click at [584, 159] on span "200,00 €" at bounding box center [610, 137] width 148 height 49
click at [150, 92] on link "[PERSON_NAME]" at bounding box center [176, 92] width 96 height 14
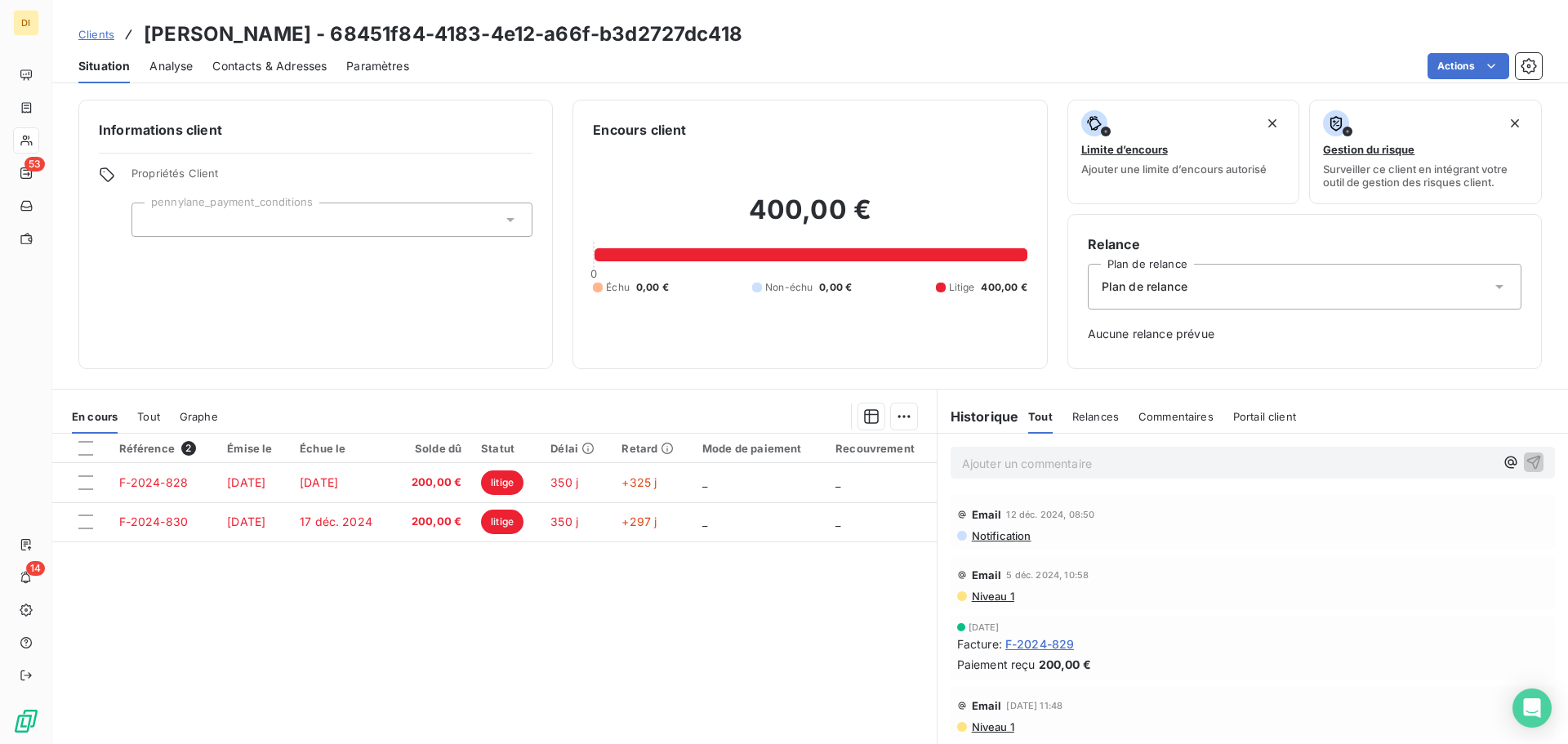
click at [254, 65] on span "Contacts & Adresses" at bounding box center [270, 66] width 115 height 16
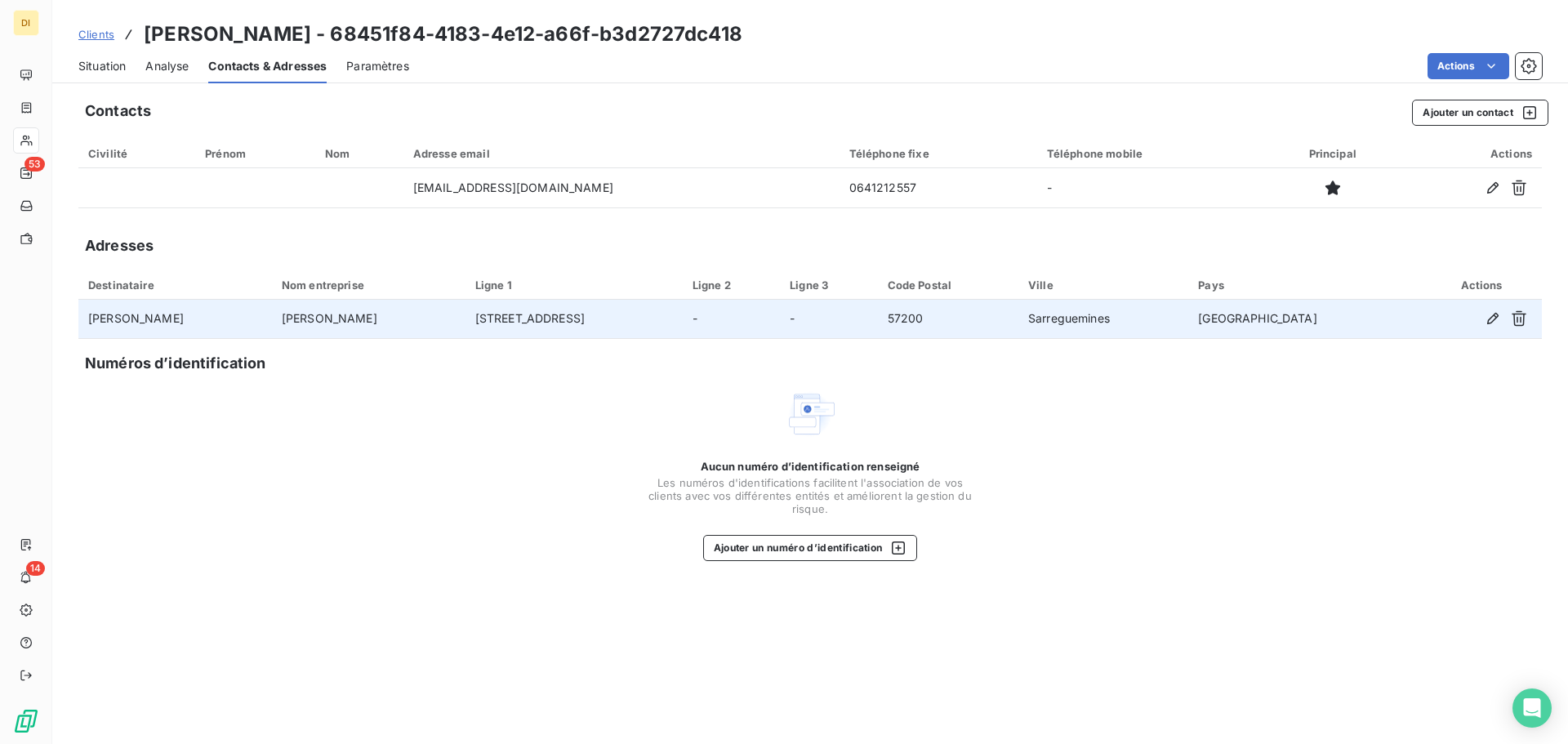
drag, startPoint x: 257, startPoint y: 313, endPoint x: 1229, endPoint y: 332, distance: 972.2
click at [1229, 332] on tr "[PERSON_NAME] [PERSON_NAME] [STREET_ADDRESS]" at bounding box center [811, 319] width 1464 height 39
copy tr "[PERSON_NAME] [STREET_ADDRESS]"
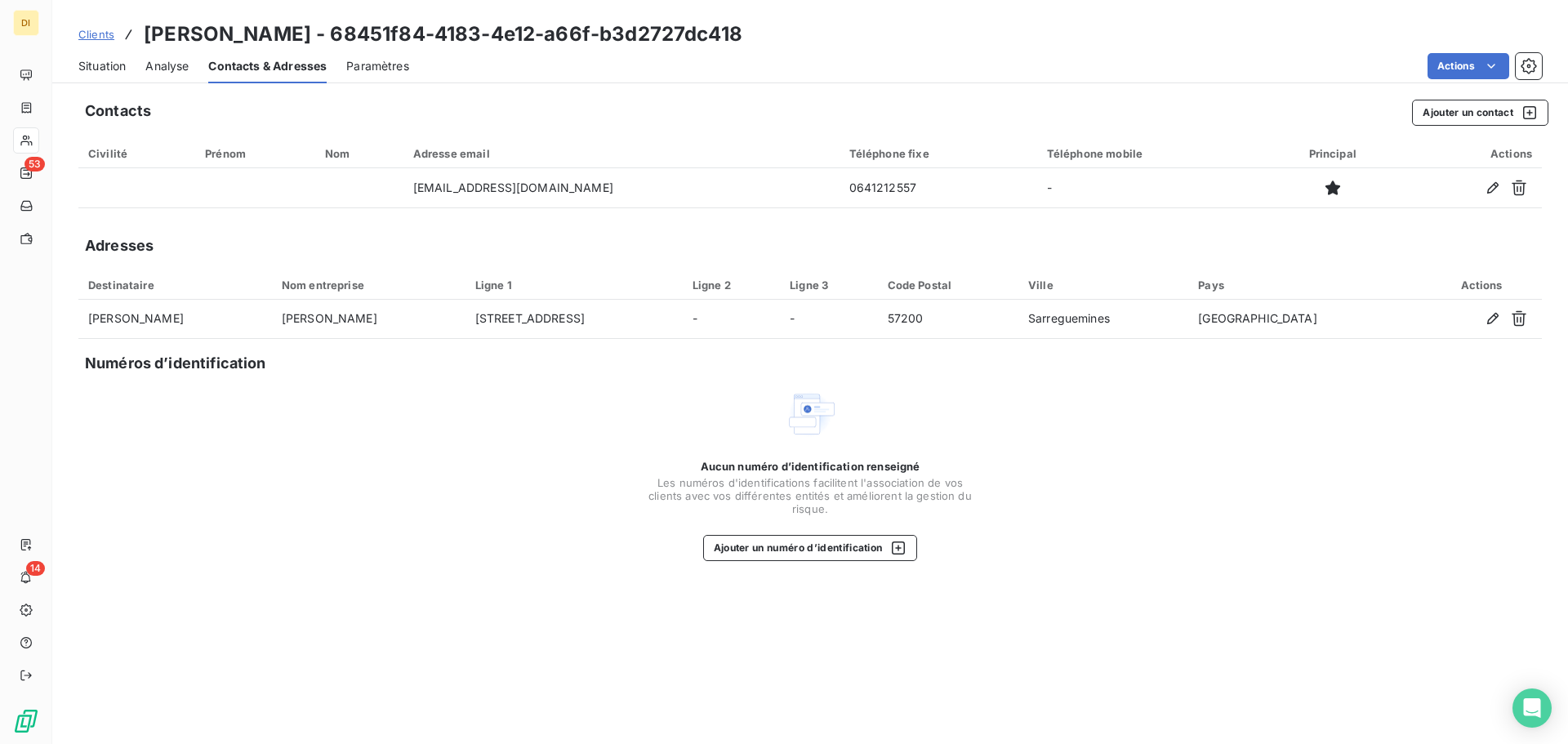
click at [115, 61] on span "Situation" at bounding box center [102, 66] width 47 height 16
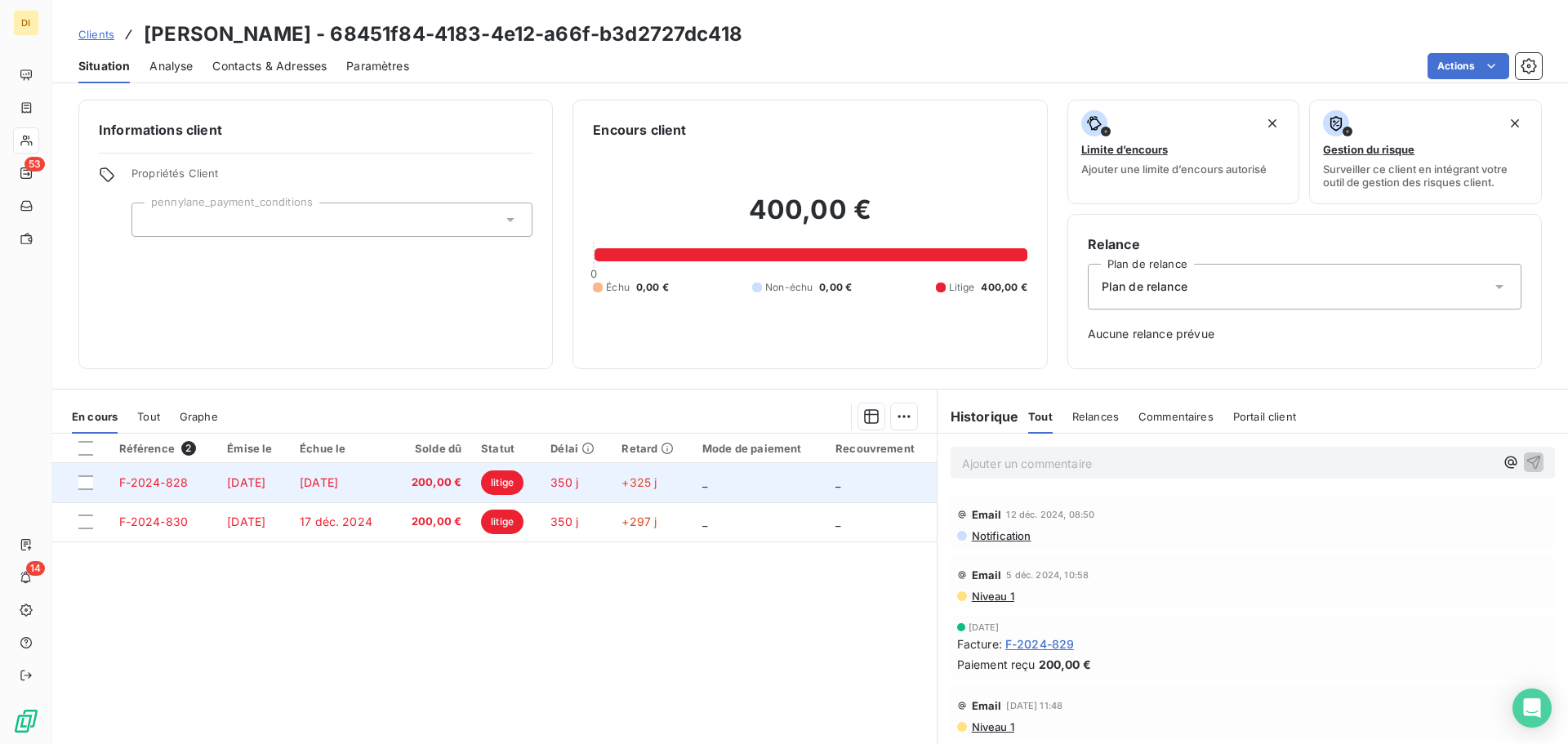
click at [340, 498] on td "[DATE]" at bounding box center [342, 482] width 104 height 39
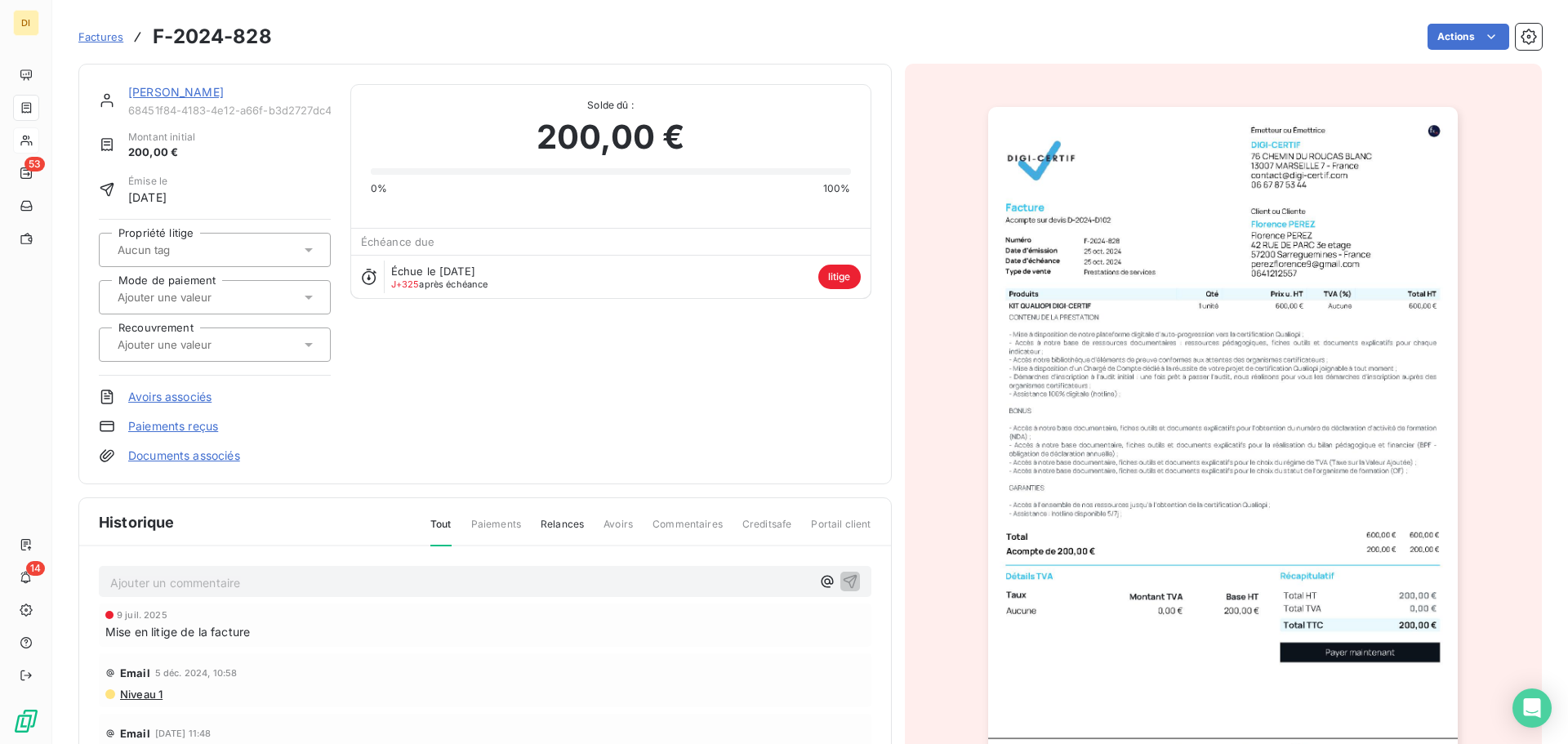
click at [203, 260] on div at bounding box center [207, 250] width 188 height 21
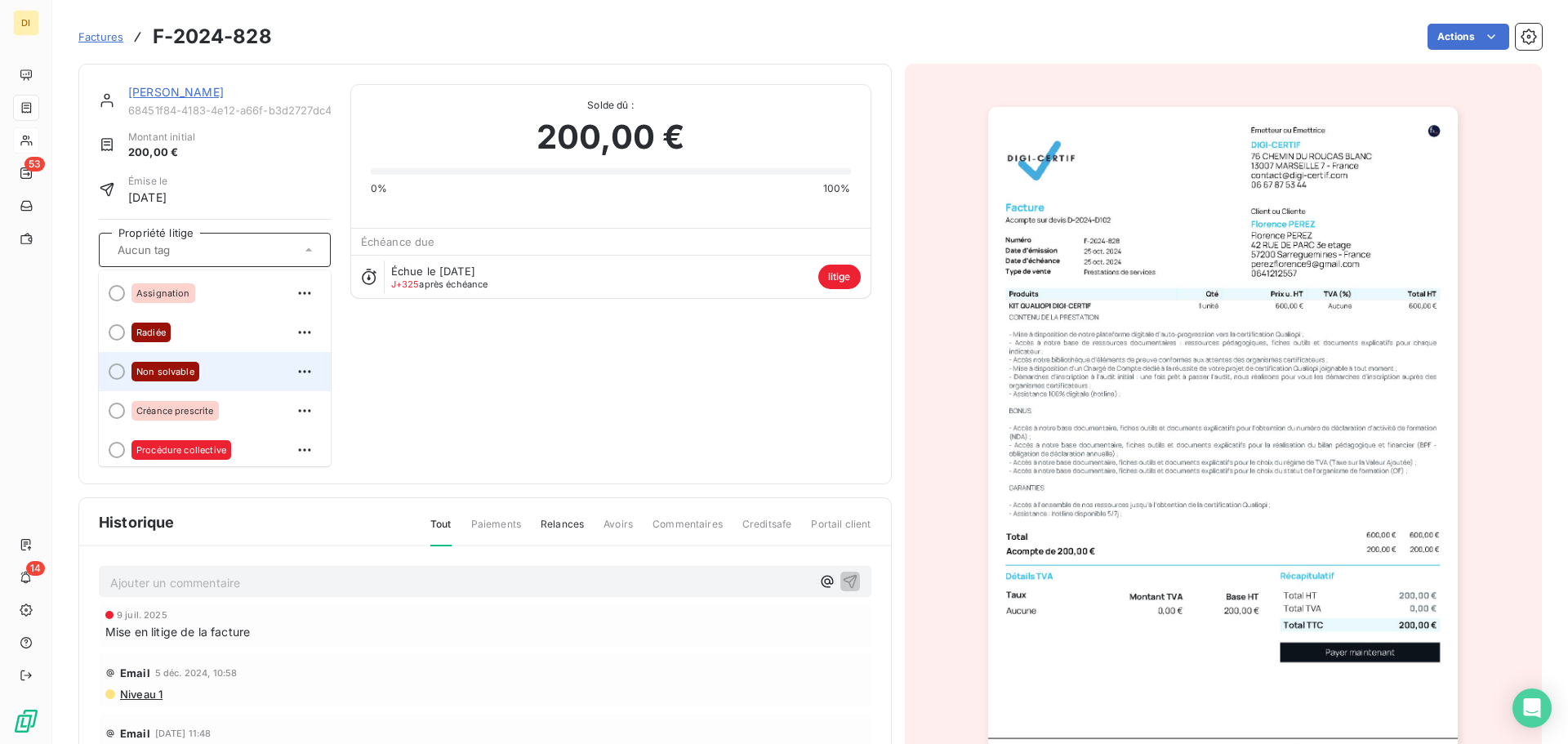
scroll to position [1, 0]
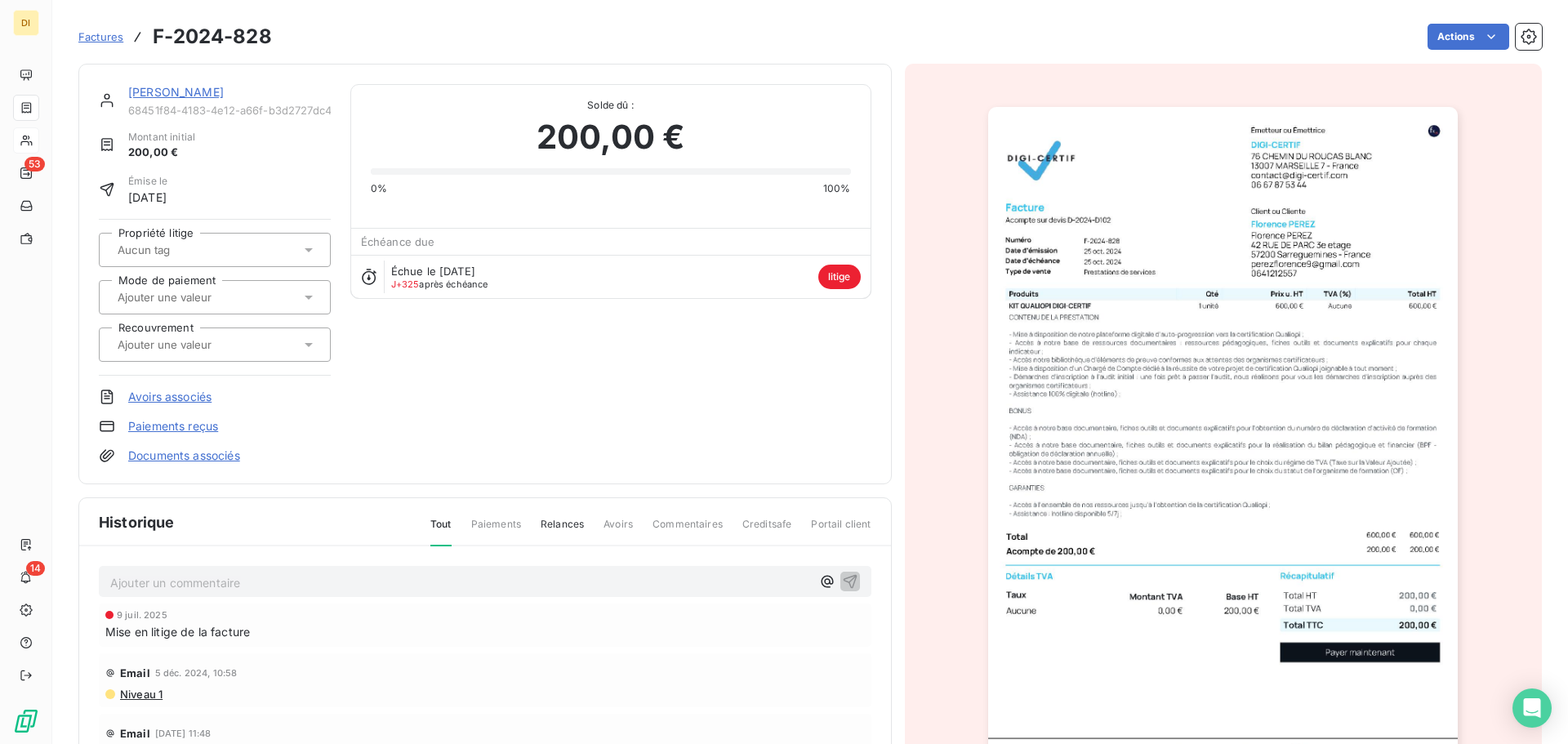
click at [191, 100] on div "[PERSON_NAME]" at bounding box center [229, 92] width 203 height 16
click at [191, 97] on link "[PERSON_NAME]" at bounding box center [176, 92] width 96 height 14
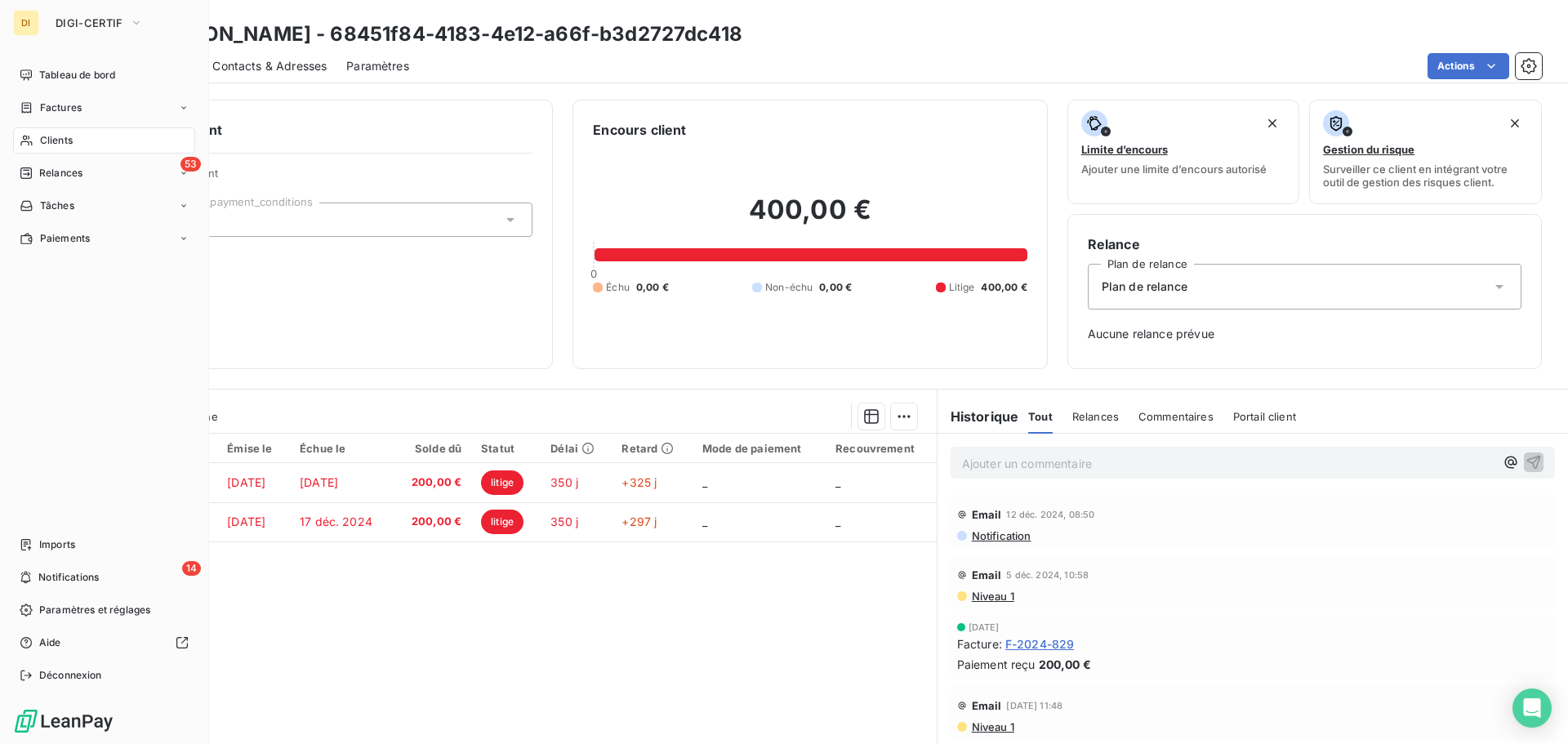
click at [38, 138] on div "Clients" at bounding box center [104, 141] width 182 height 26
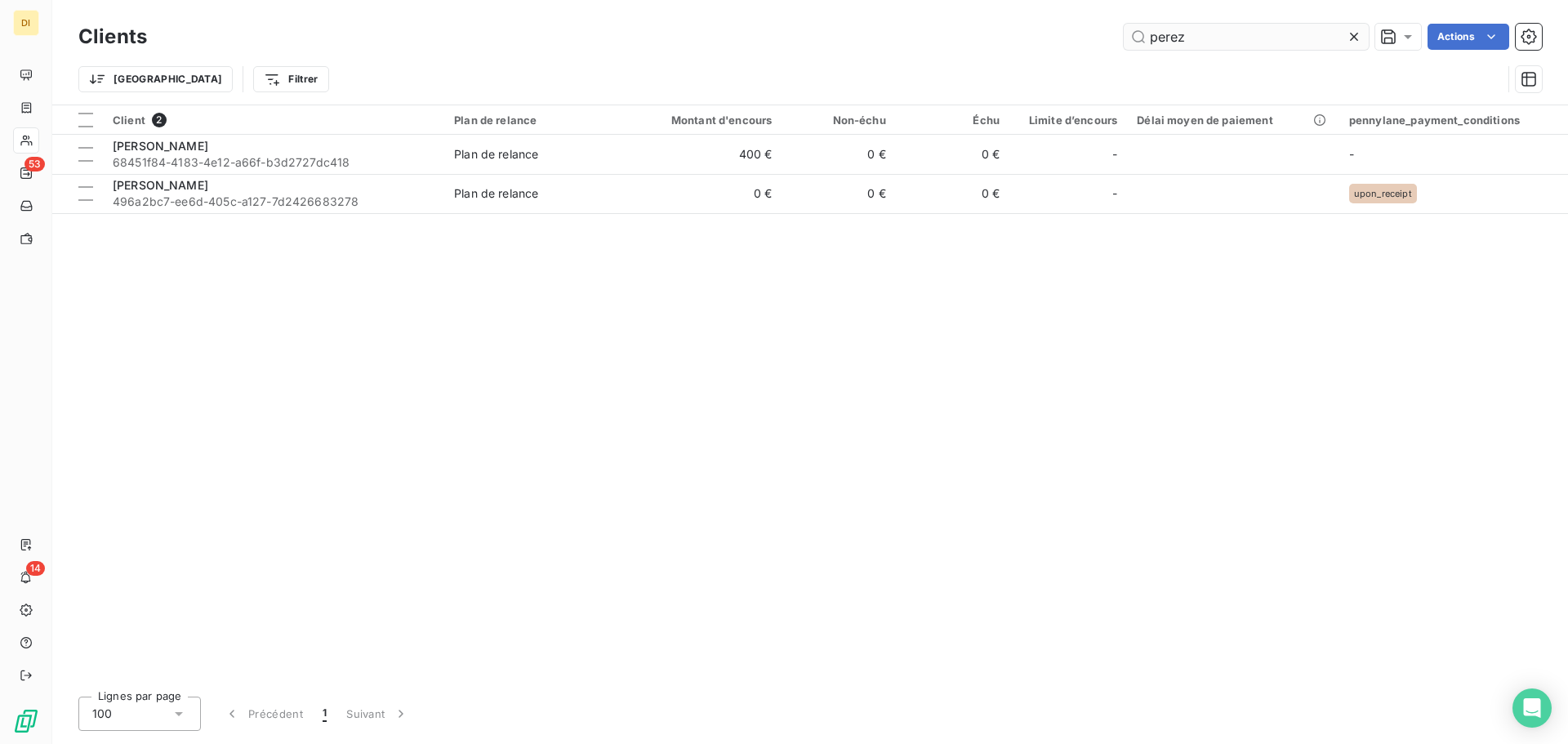
click at [1180, 42] on input "perez" at bounding box center [1245, 37] width 245 height 26
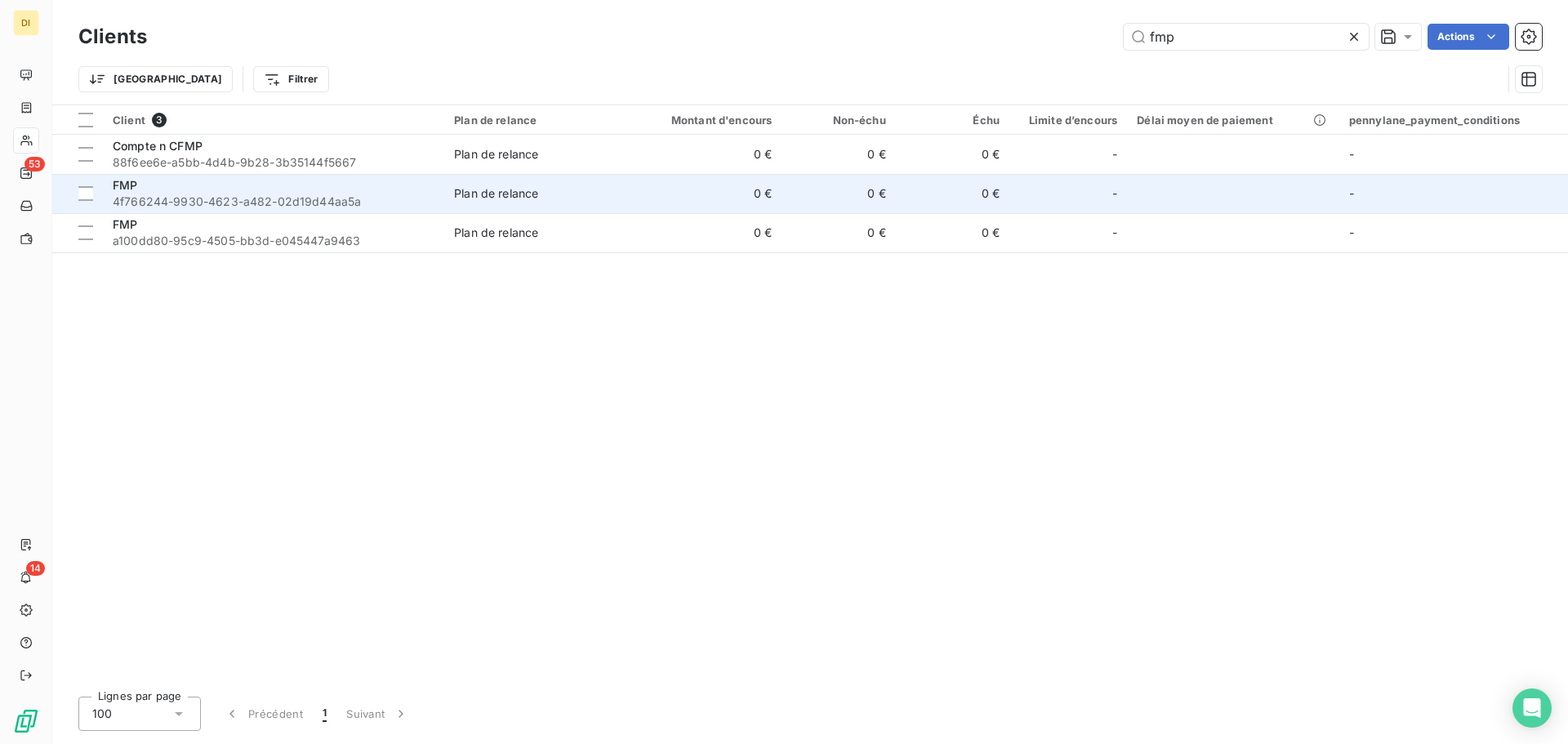
type input "fmp"
click at [363, 193] on div "FMP" at bounding box center [274, 185] width 322 height 16
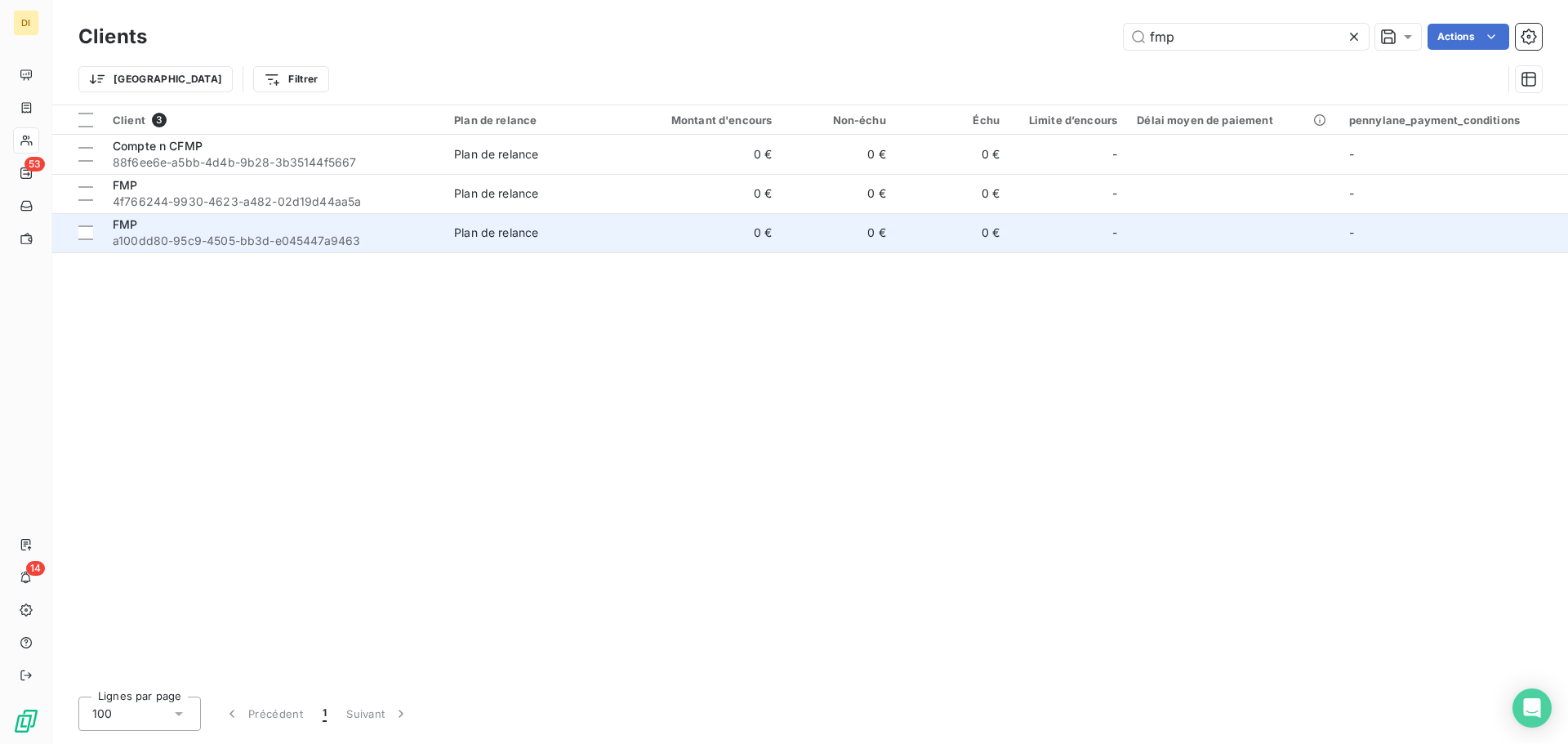
click at [213, 240] on span "a100dd80-95c9-4505-bb3d-e045447a9463" at bounding box center [274, 241] width 322 height 16
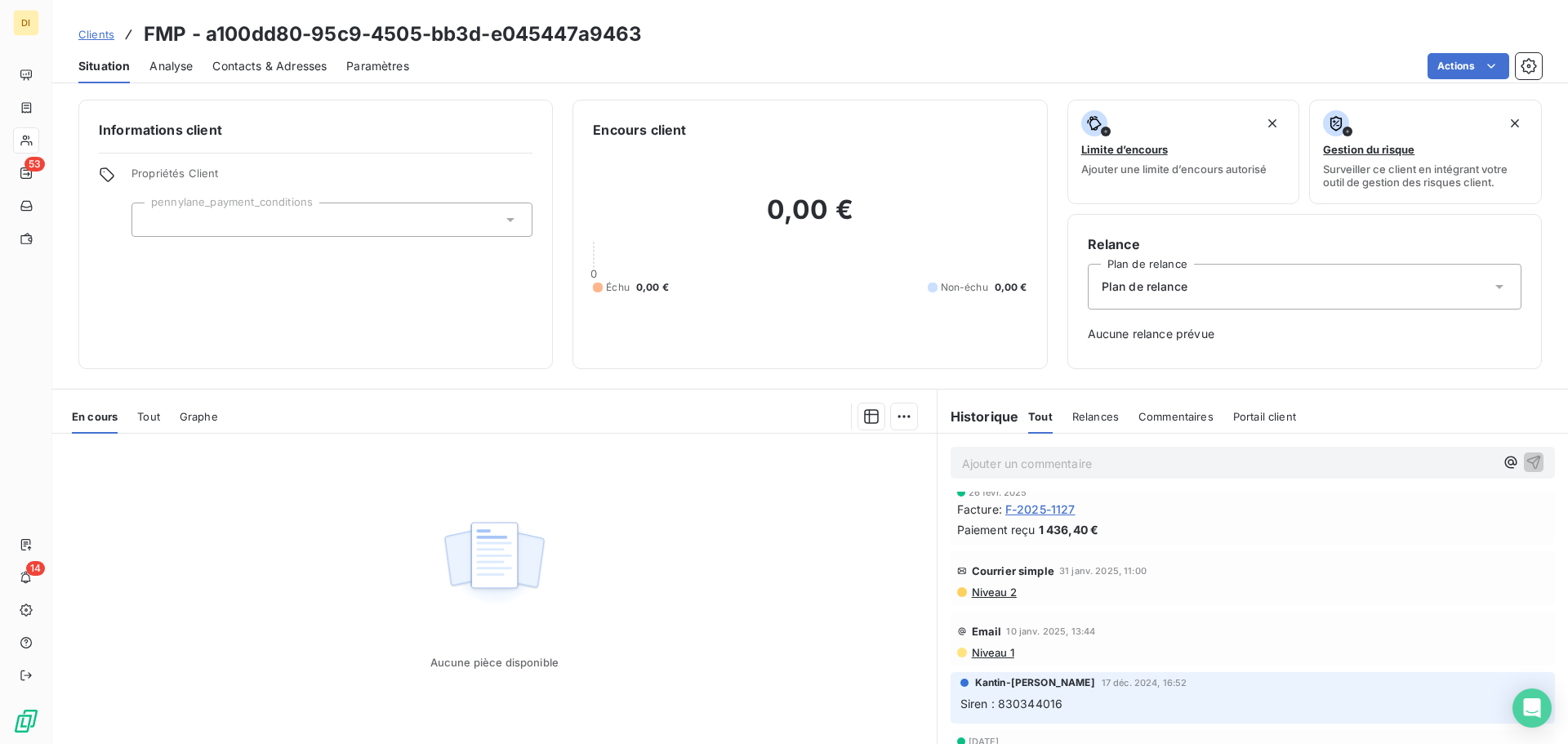
scroll to position [133, 0]
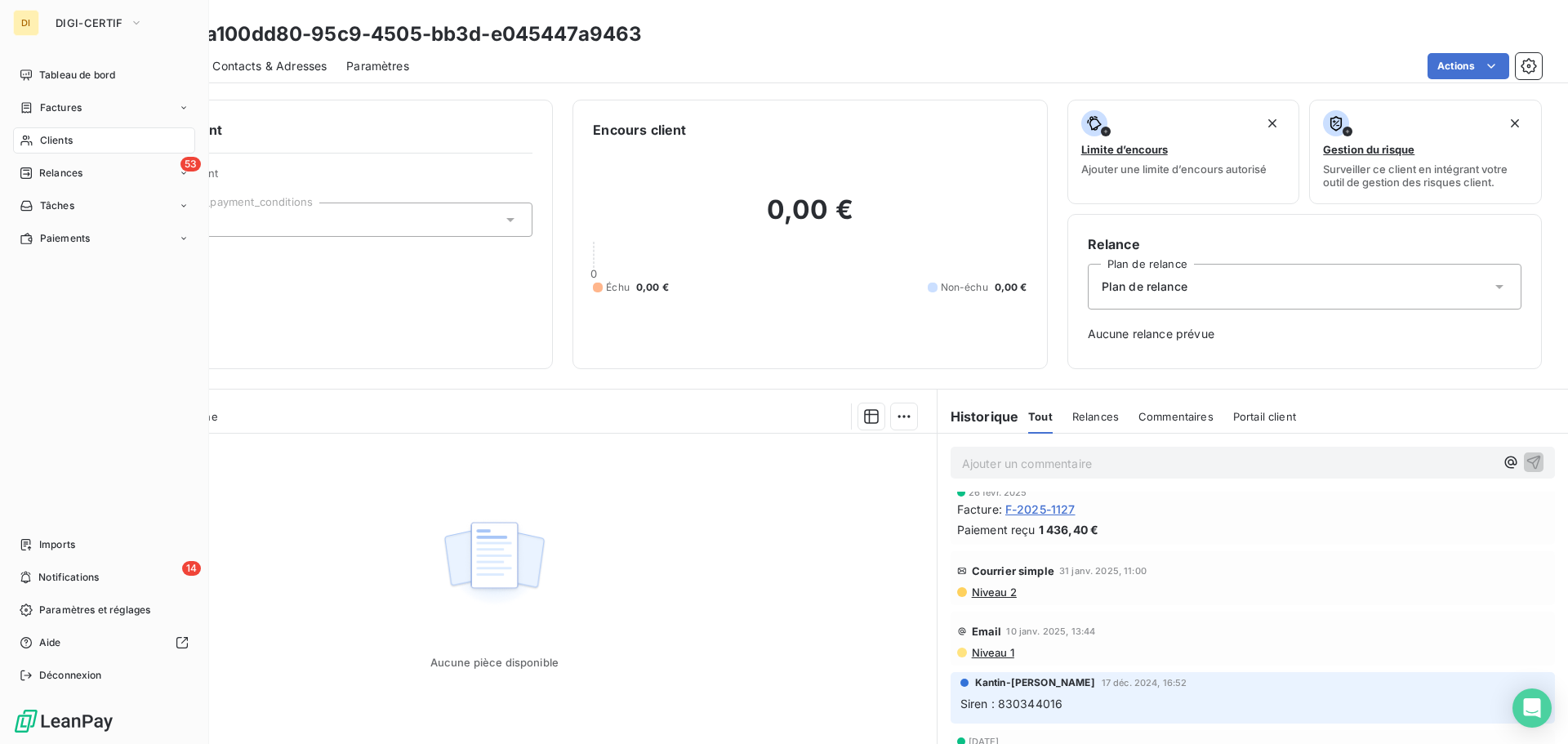
click at [33, 142] on icon at bounding box center [27, 140] width 14 height 13
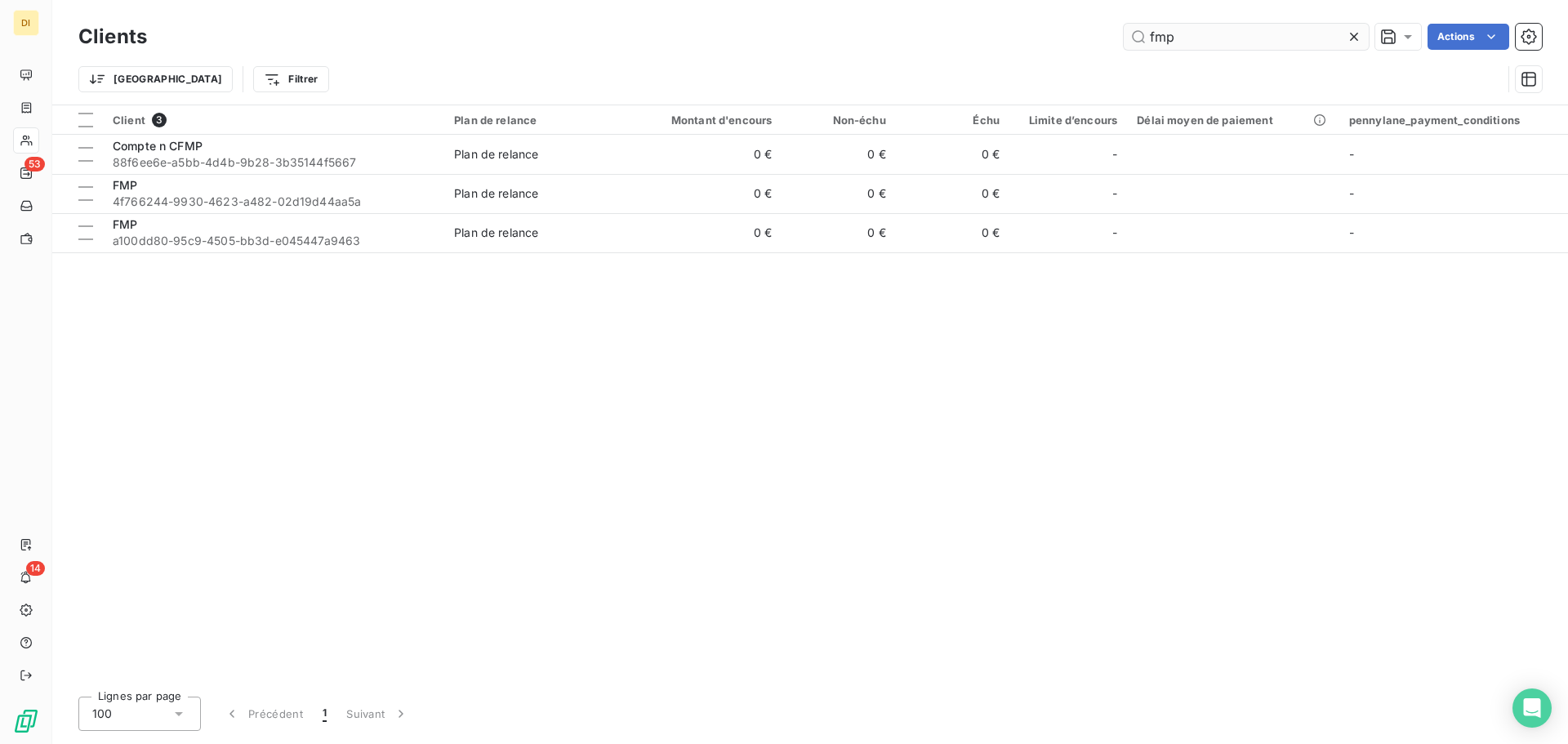
click at [1235, 35] on input "fmp" at bounding box center [1245, 37] width 245 height 26
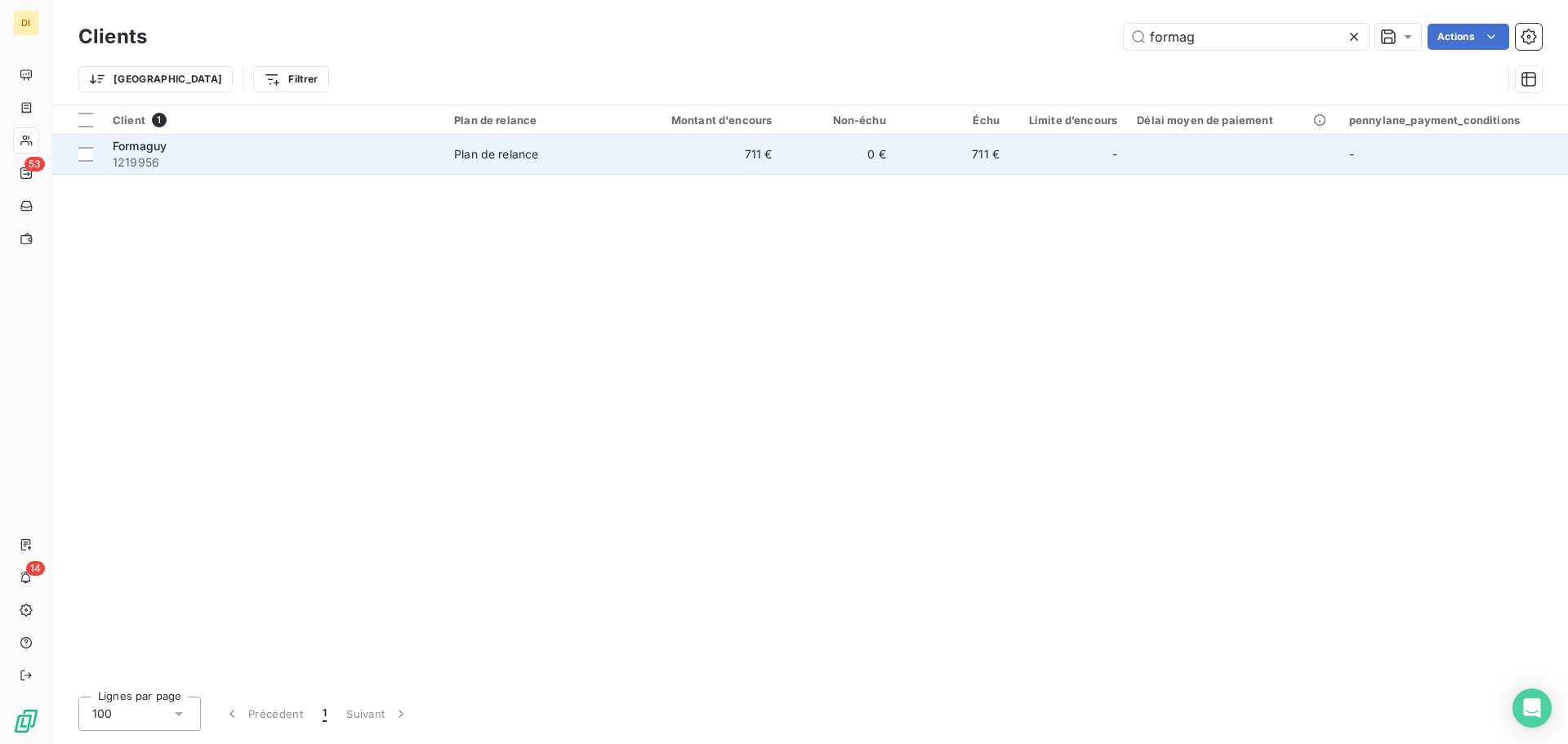
type input "formag"
click at [192, 156] on span "1219956" at bounding box center [274, 163] width 322 height 16
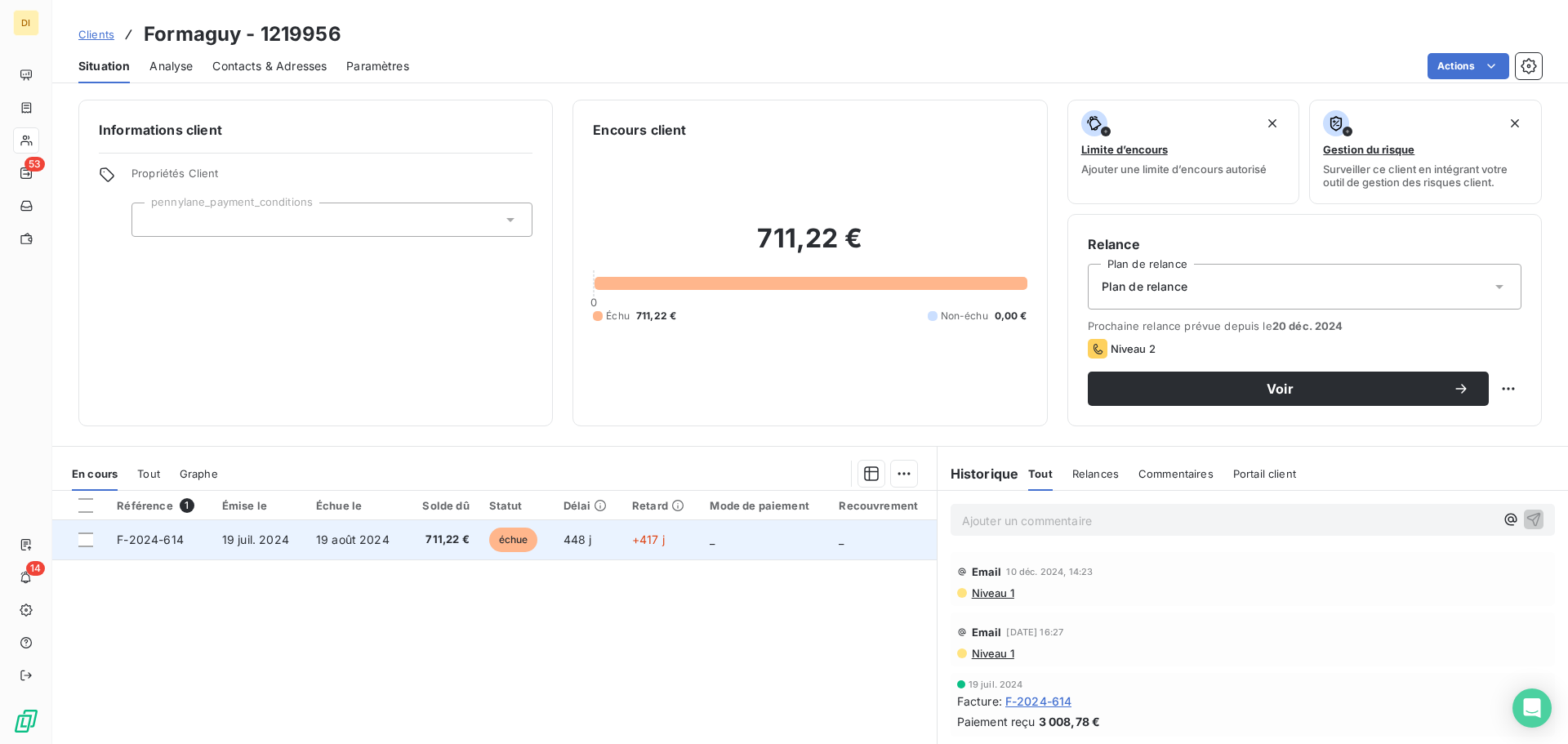
click at [348, 548] on td "19 août 2024" at bounding box center [357, 539] width 101 height 39
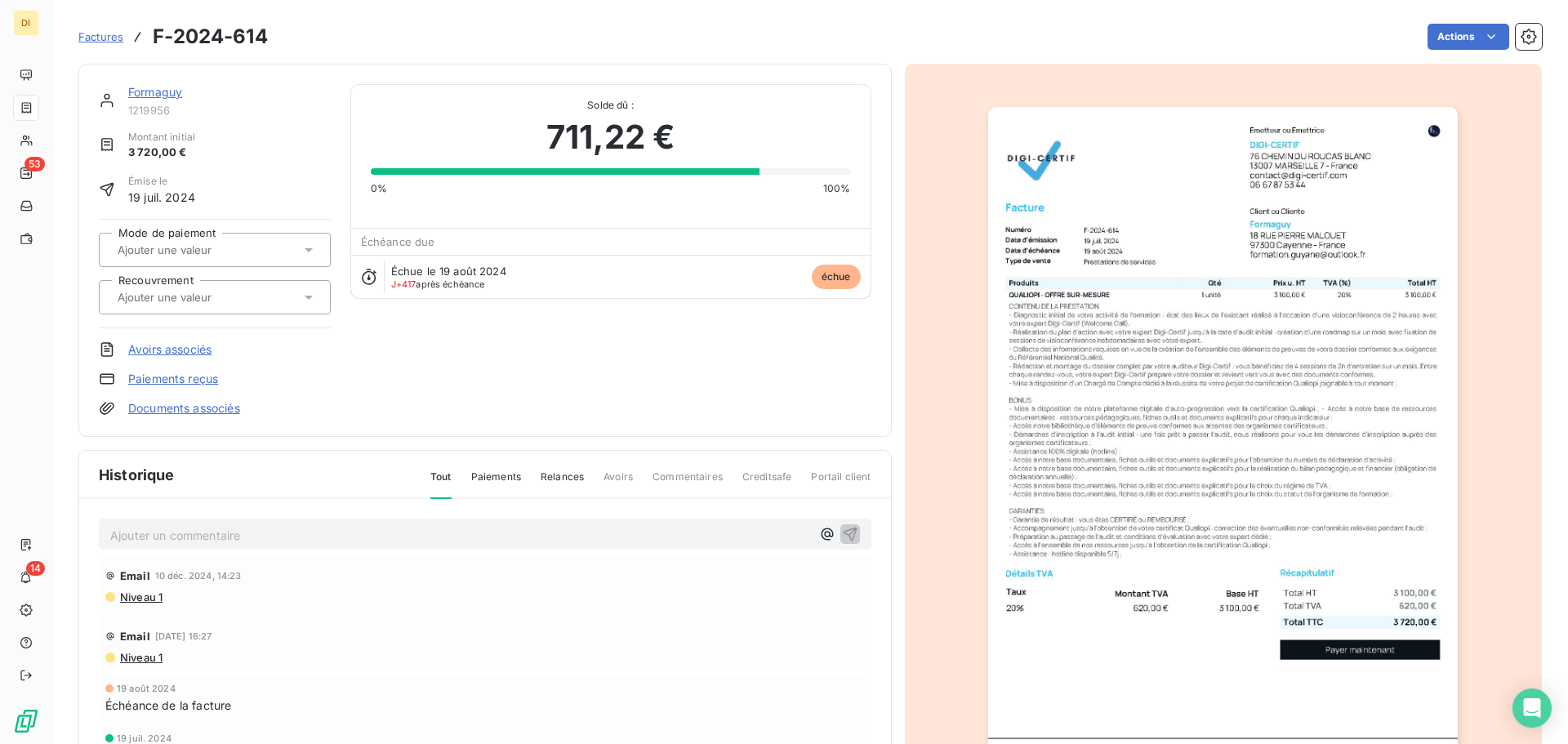
click at [248, 316] on div "Mode de paiement Recouvrement" at bounding box center [215, 274] width 232 height 110
click at [271, 294] on div at bounding box center [207, 297] width 188 height 21
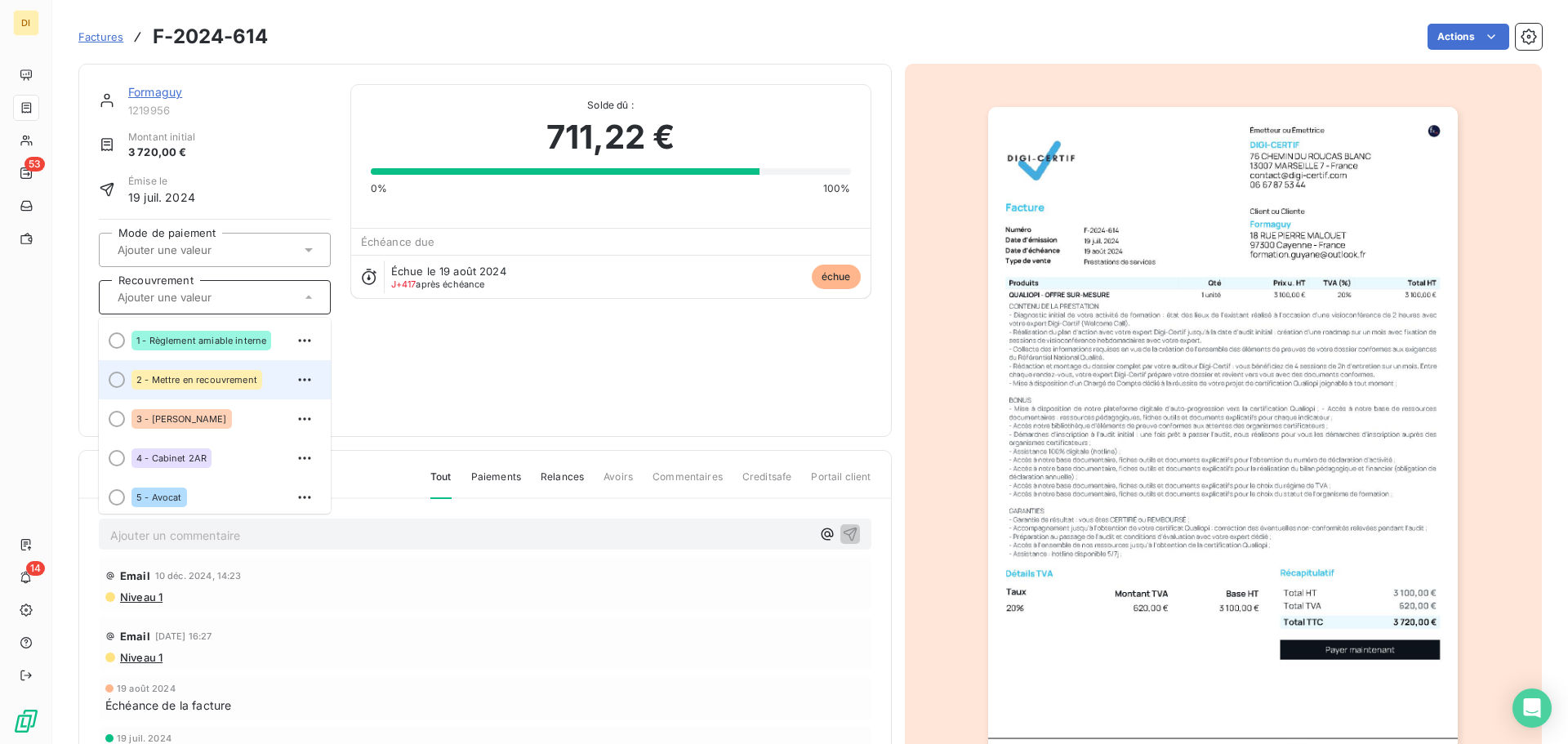
click at [215, 377] on span "2 - Mettre en recouvrement" at bounding box center [197, 379] width 121 height 10
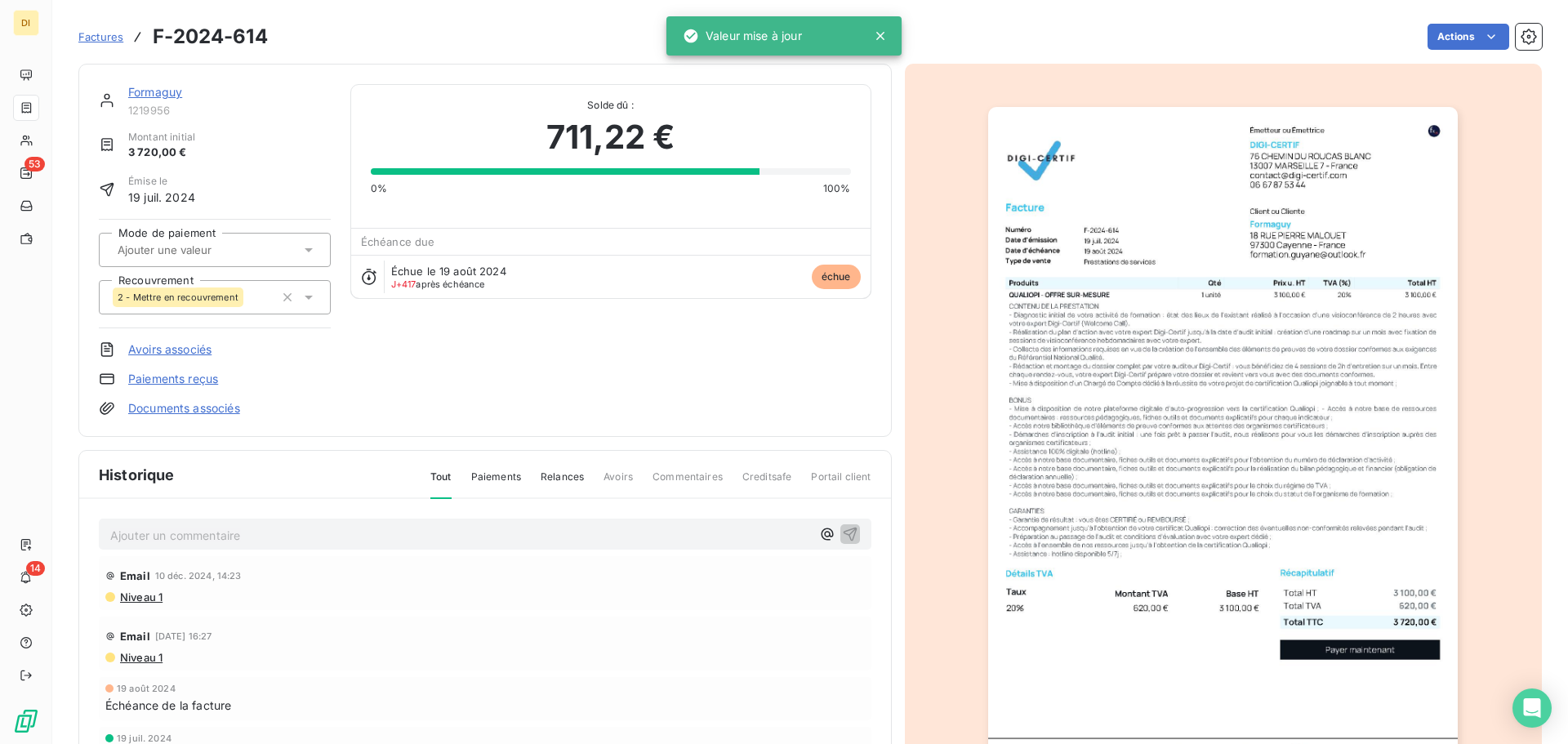
click at [155, 88] on link "Formaguy" at bounding box center [155, 92] width 54 height 14
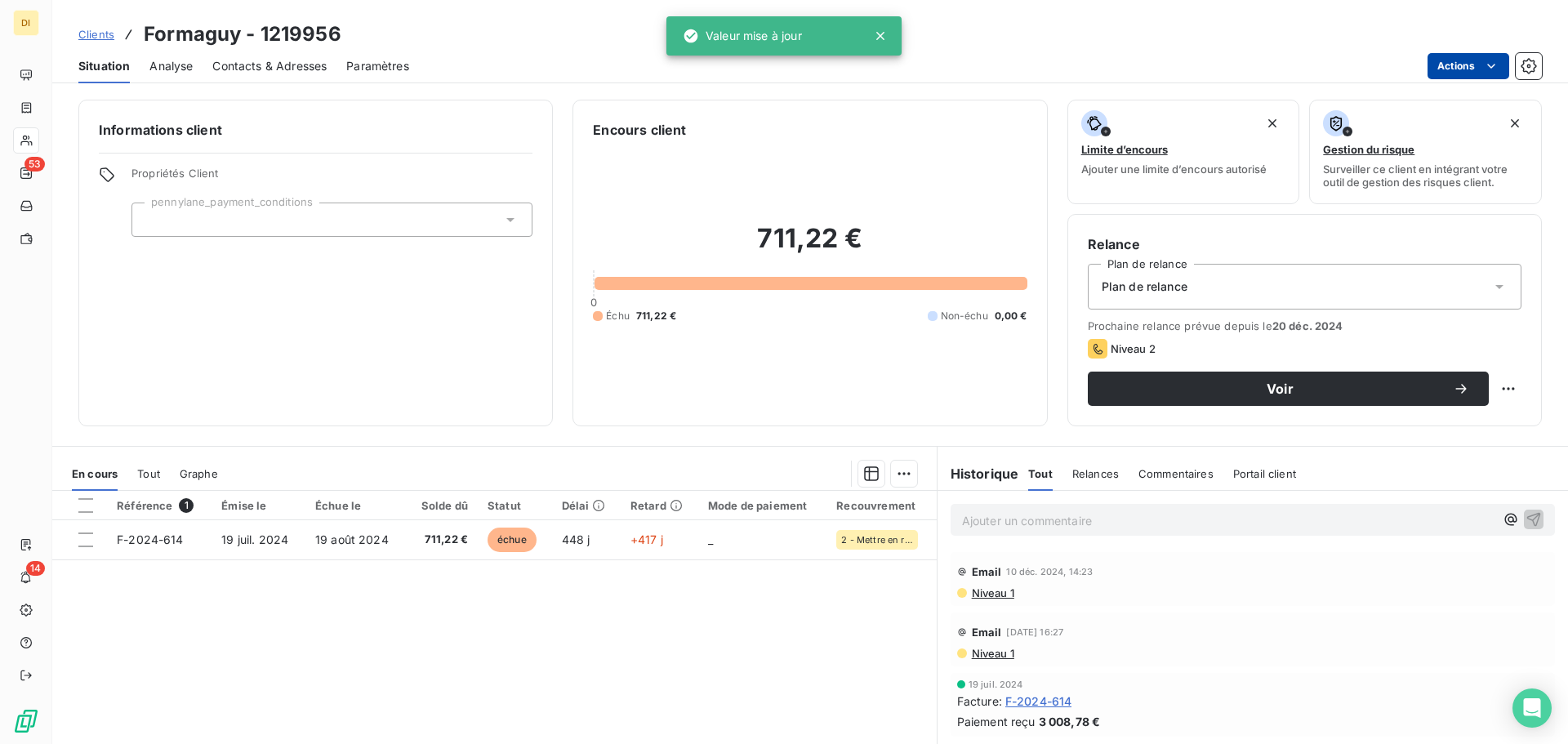
click at [1461, 60] on html "DI 53 14 Clients Formaguy - 1219956 Situation Analyse Contacts & Adresses Param…" at bounding box center [784, 372] width 1568 height 744
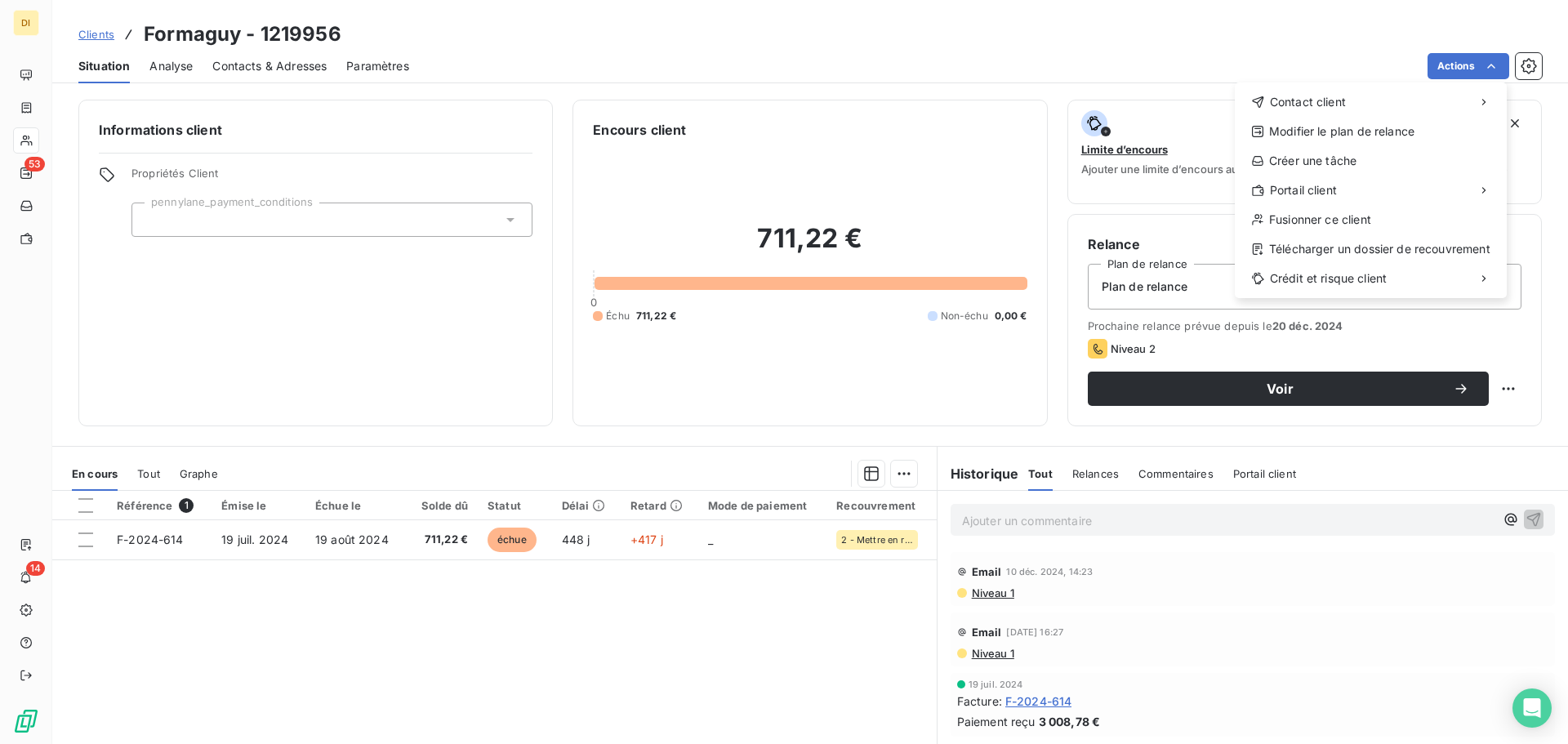
click at [975, 402] on html "DI 53 14 Clients Formaguy - 1219956 Situation Analyse Contacts & Adresses Param…" at bounding box center [784, 372] width 1568 height 744
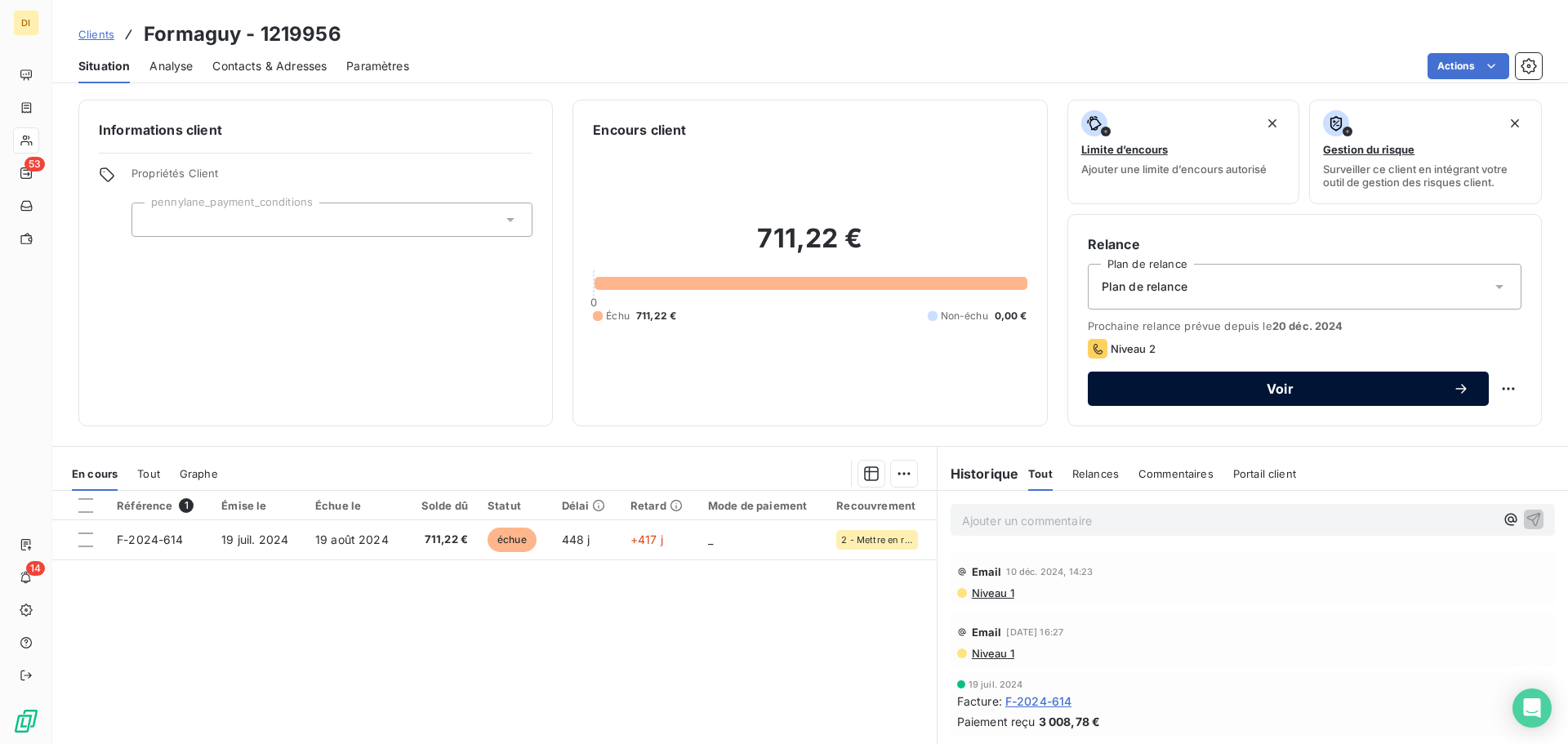
click at [1429, 388] on span "Voir" at bounding box center [1280, 388] width 346 height 13
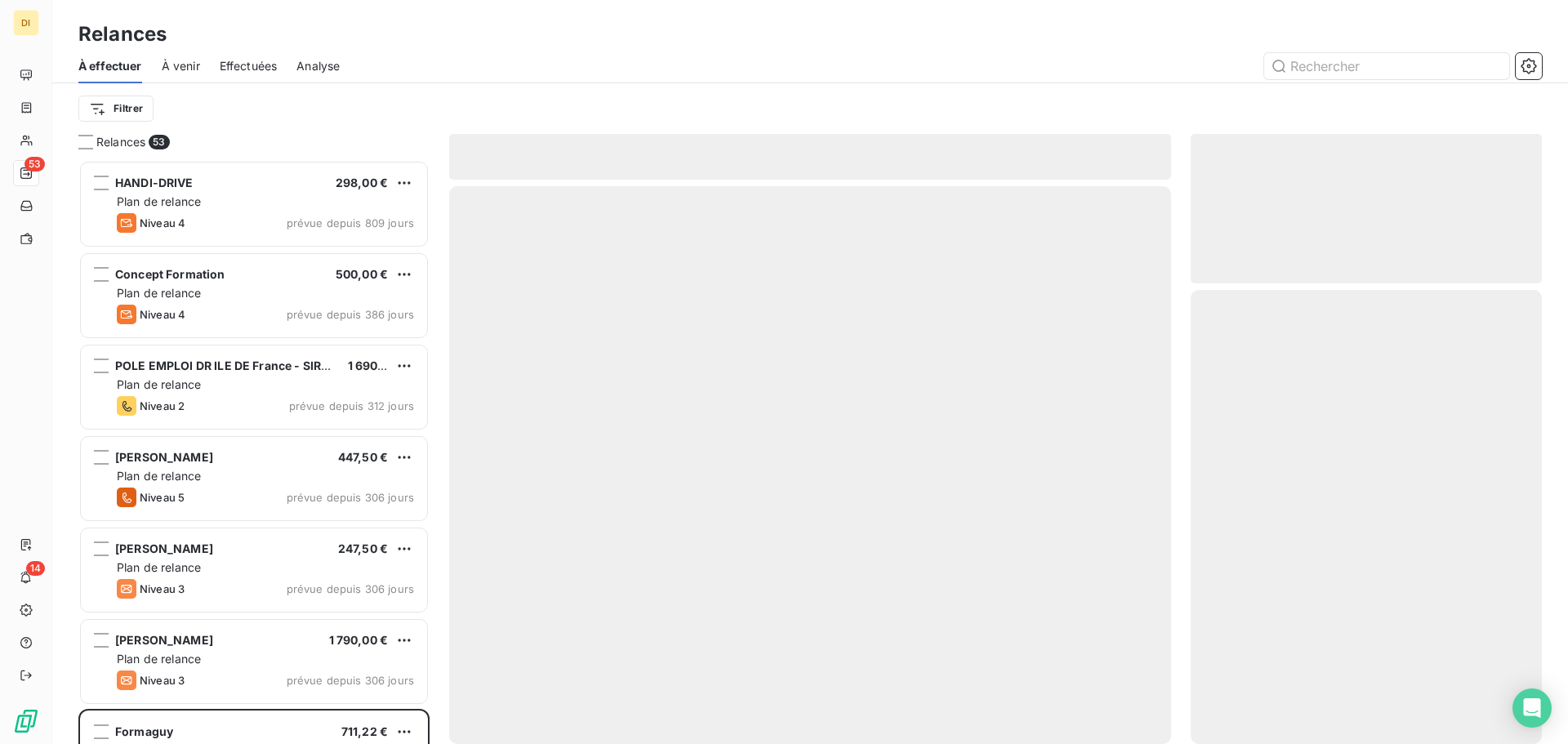
scroll to position [572, 339]
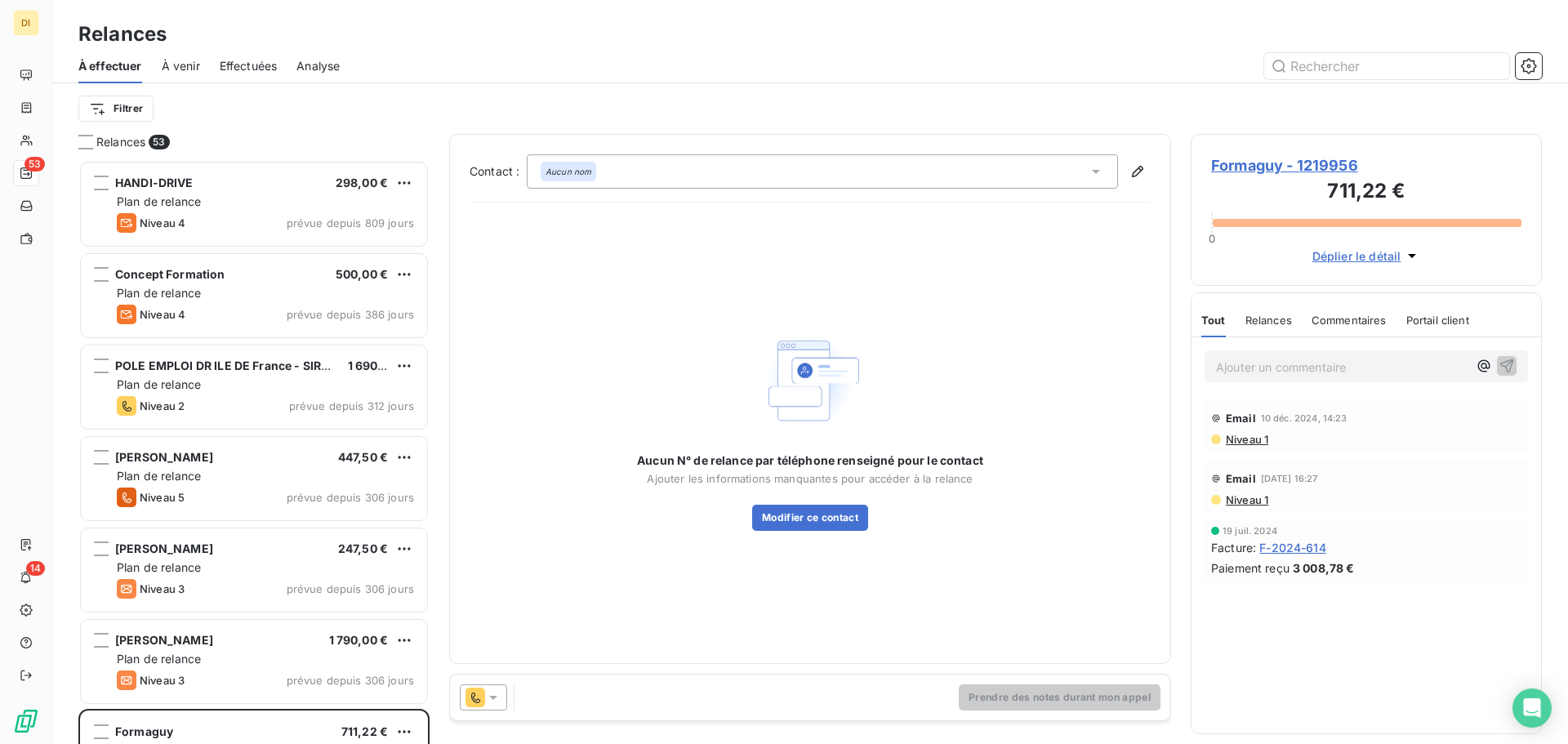
click at [500, 680] on div "Prendre des notes durant mon appel" at bounding box center [810, 698] width 720 height 46
click at [497, 684] on div "Prendre des notes durant mon appel" at bounding box center [810, 698] width 720 height 46
click at [491, 691] on icon at bounding box center [493, 697] width 16 height 16
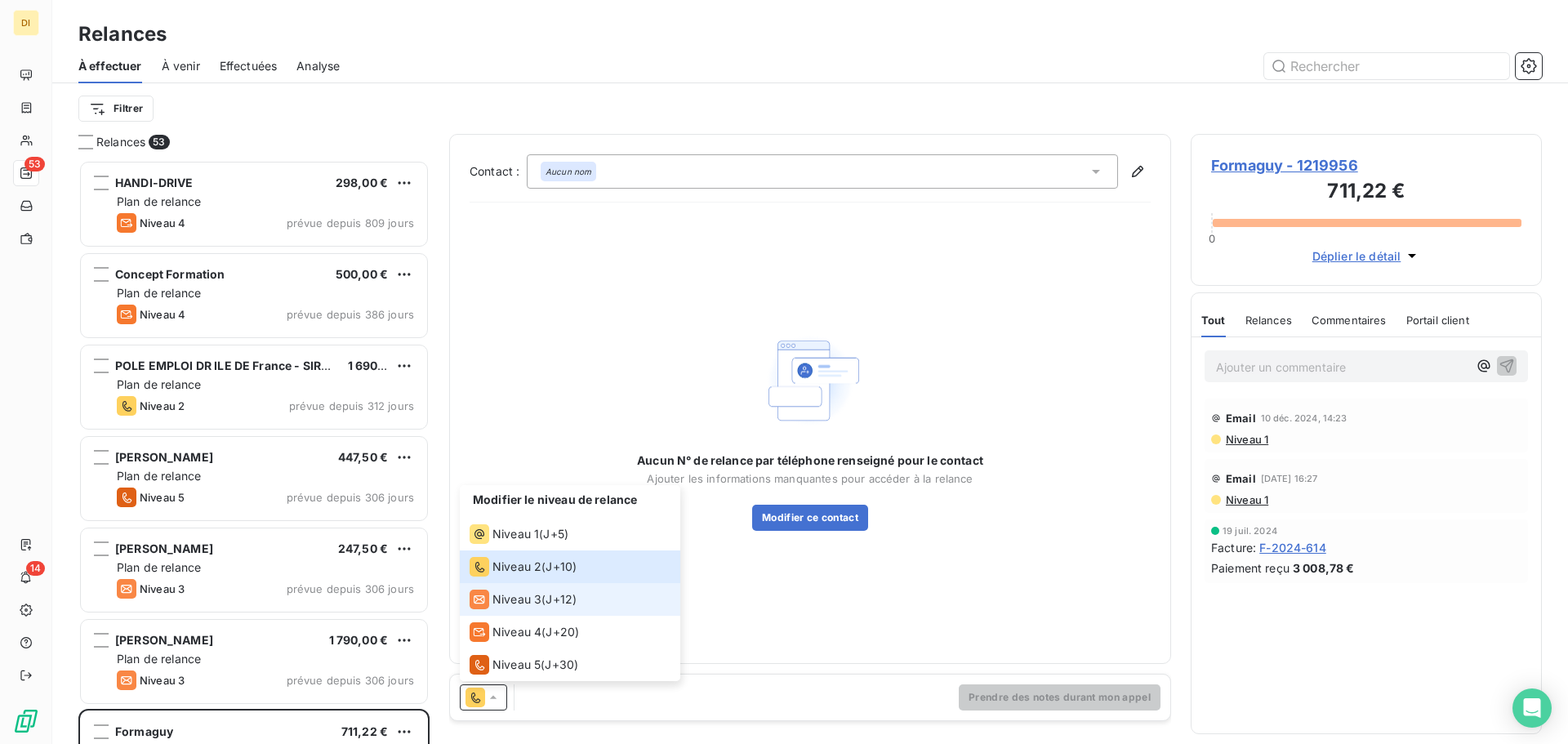
click at [503, 608] on div "Niveau 3" at bounding box center [505, 600] width 72 height 20
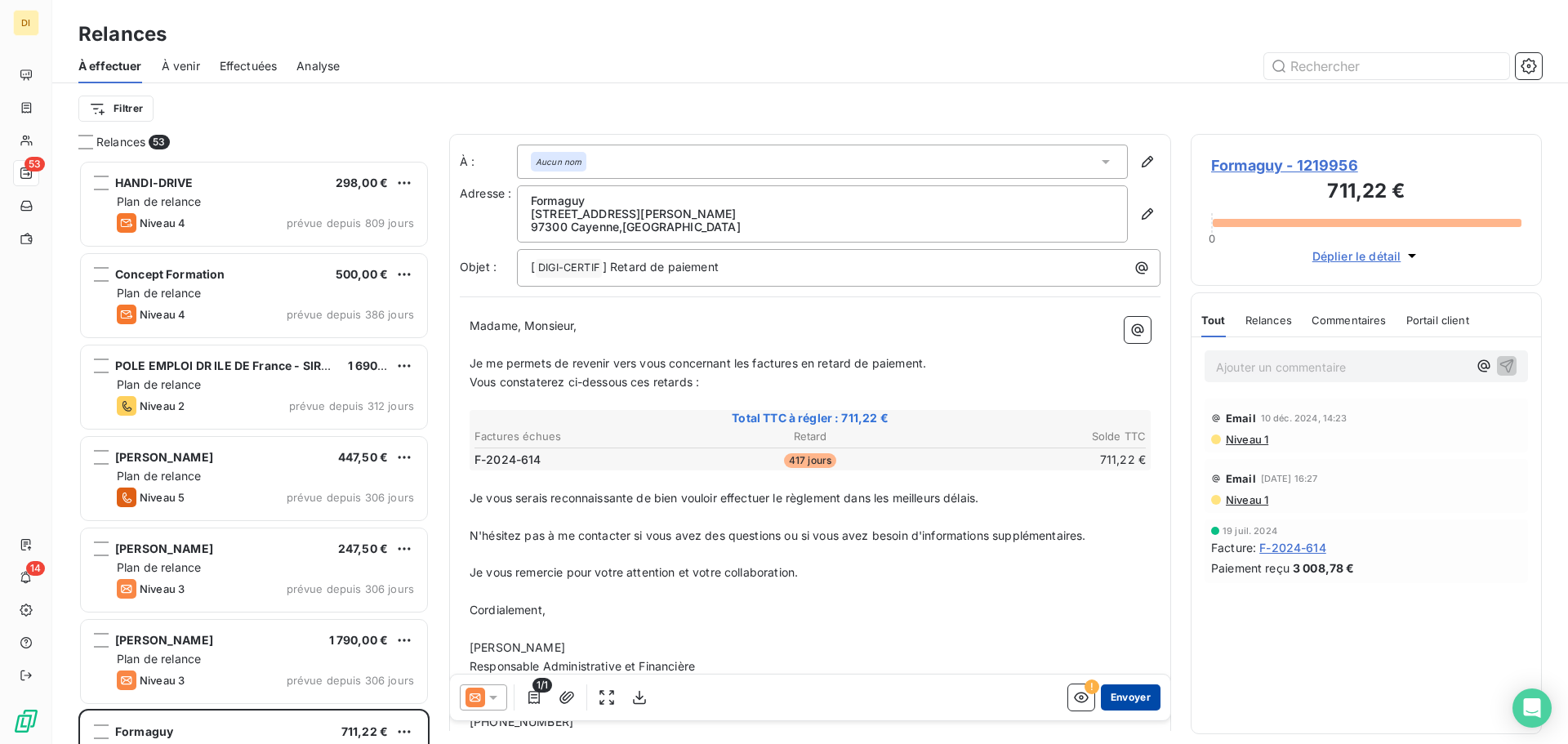
click at [1137, 691] on button "Envoyer" at bounding box center [1132, 697] width 60 height 26
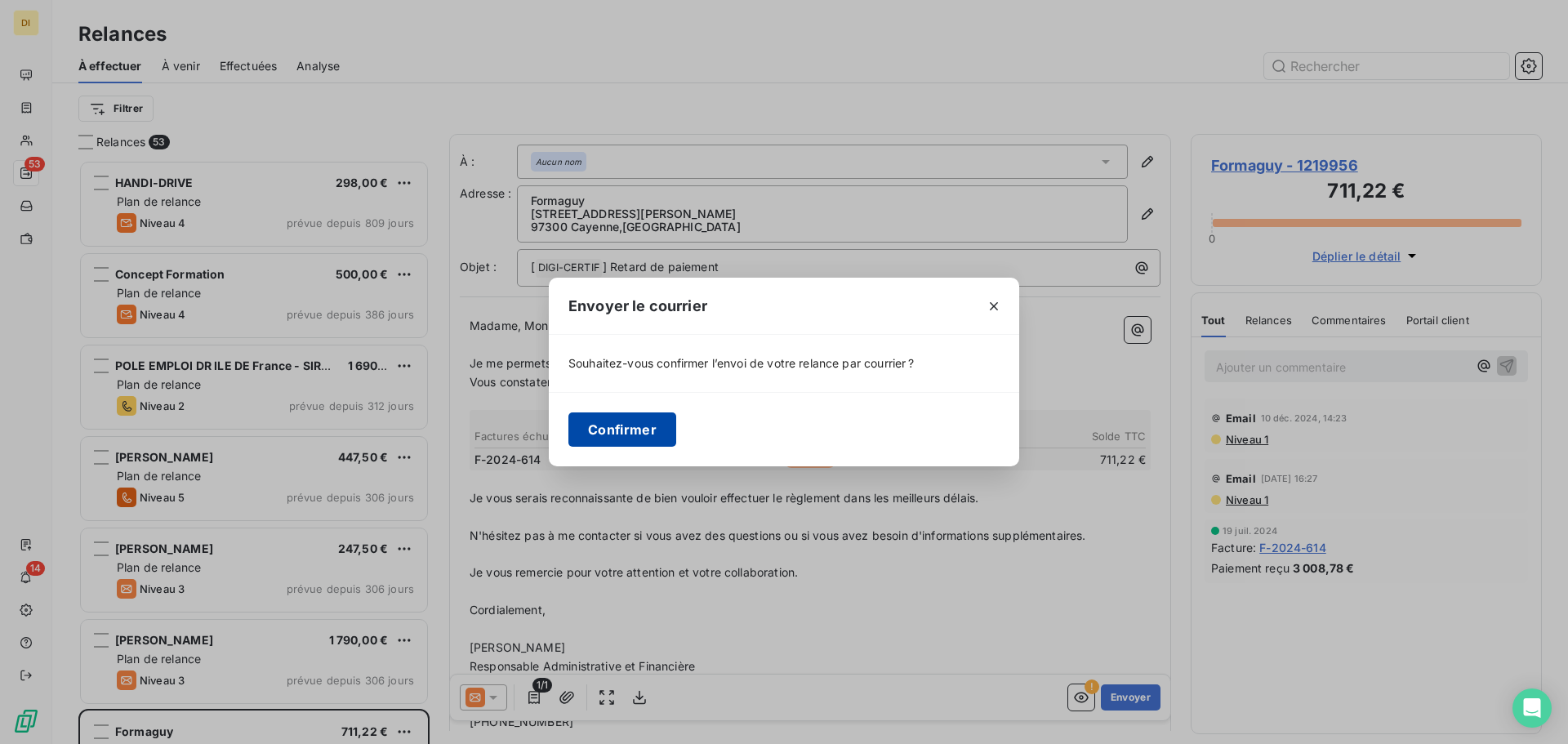
click at [613, 424] on button "Confirmer" at bounding box center [622, 429] width 108 height 34
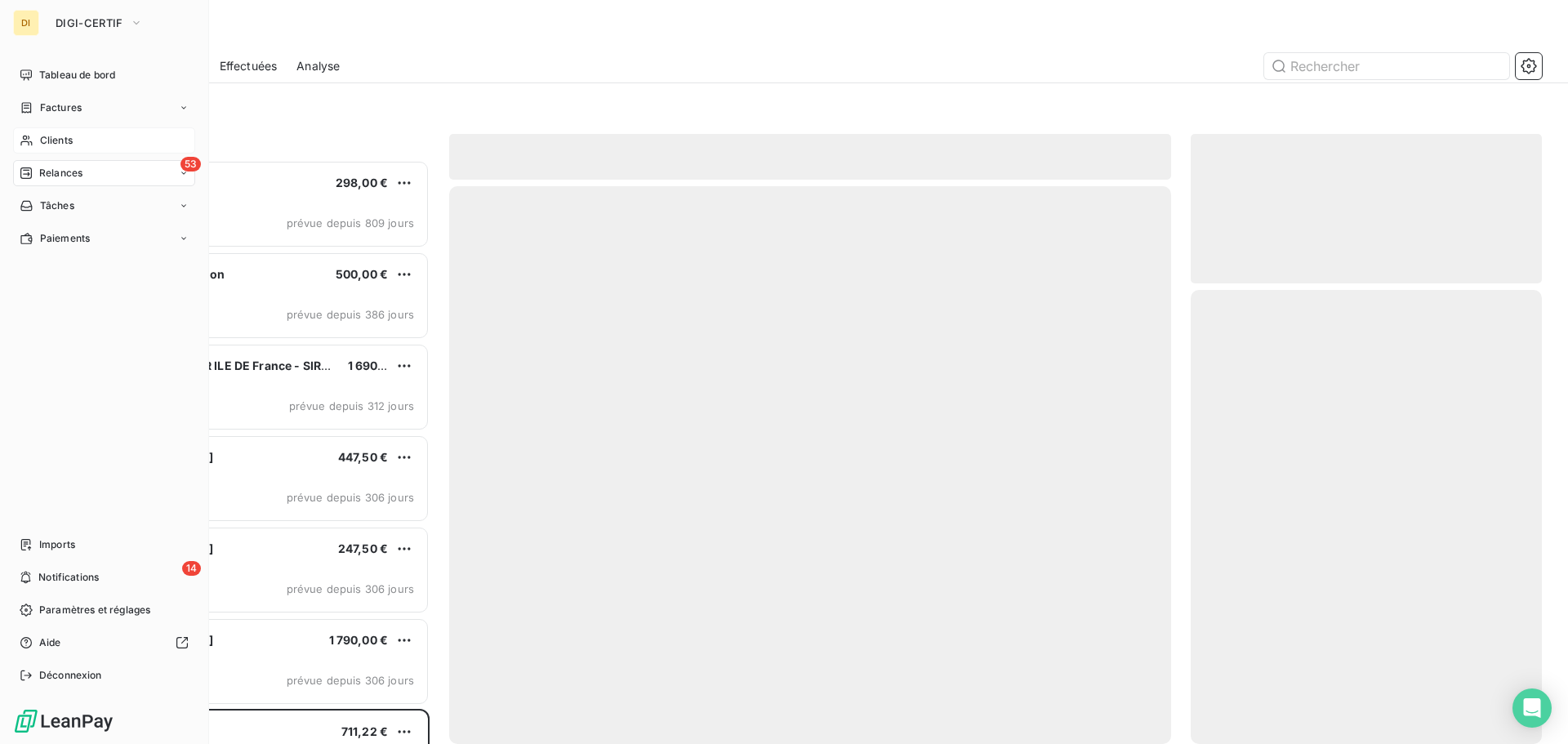
click at [29, 142] on icon at bounding box center [25, 141] width 11 height 11
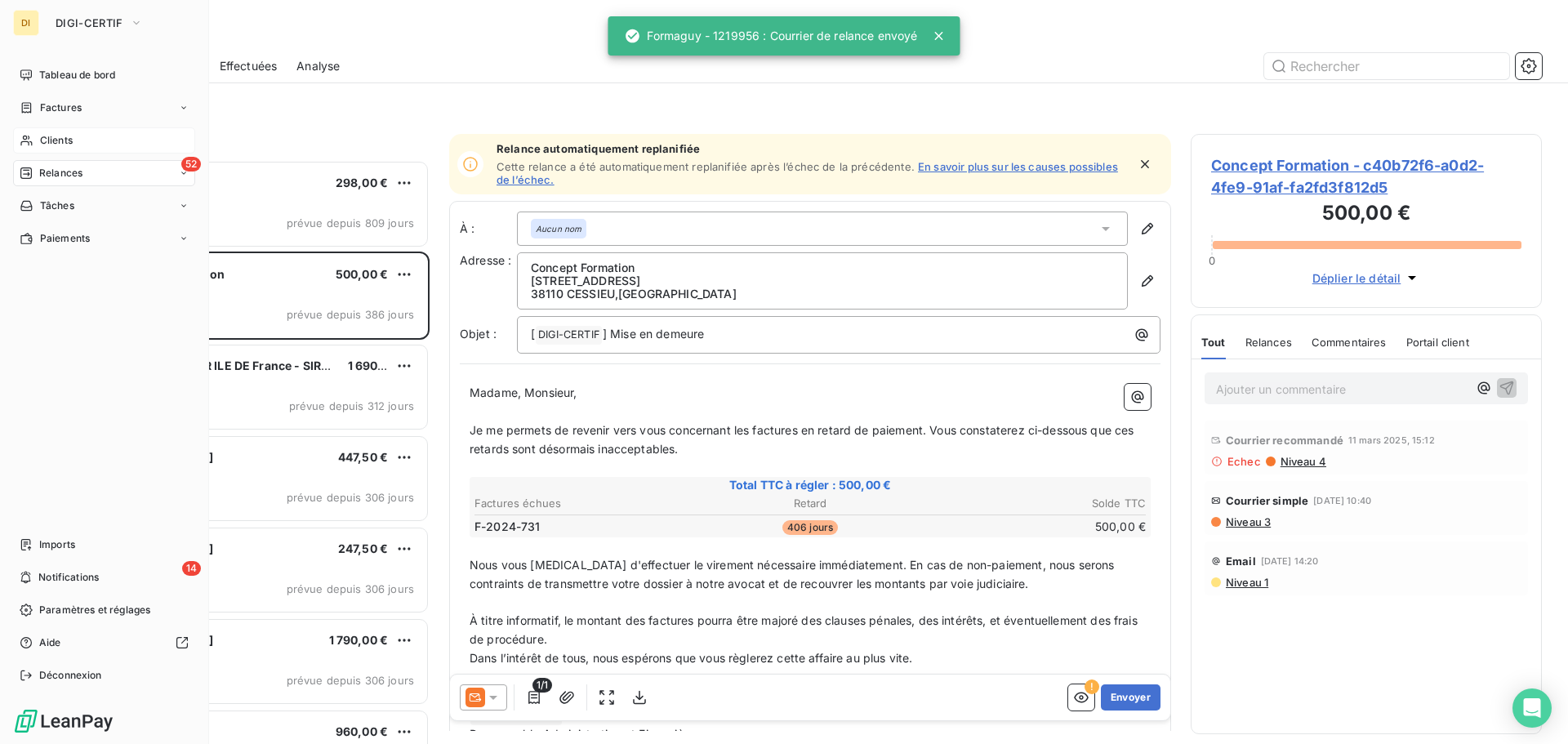
click at [30, 131] on div "Clients" at bounding box center [104, 141] width 182 height 26
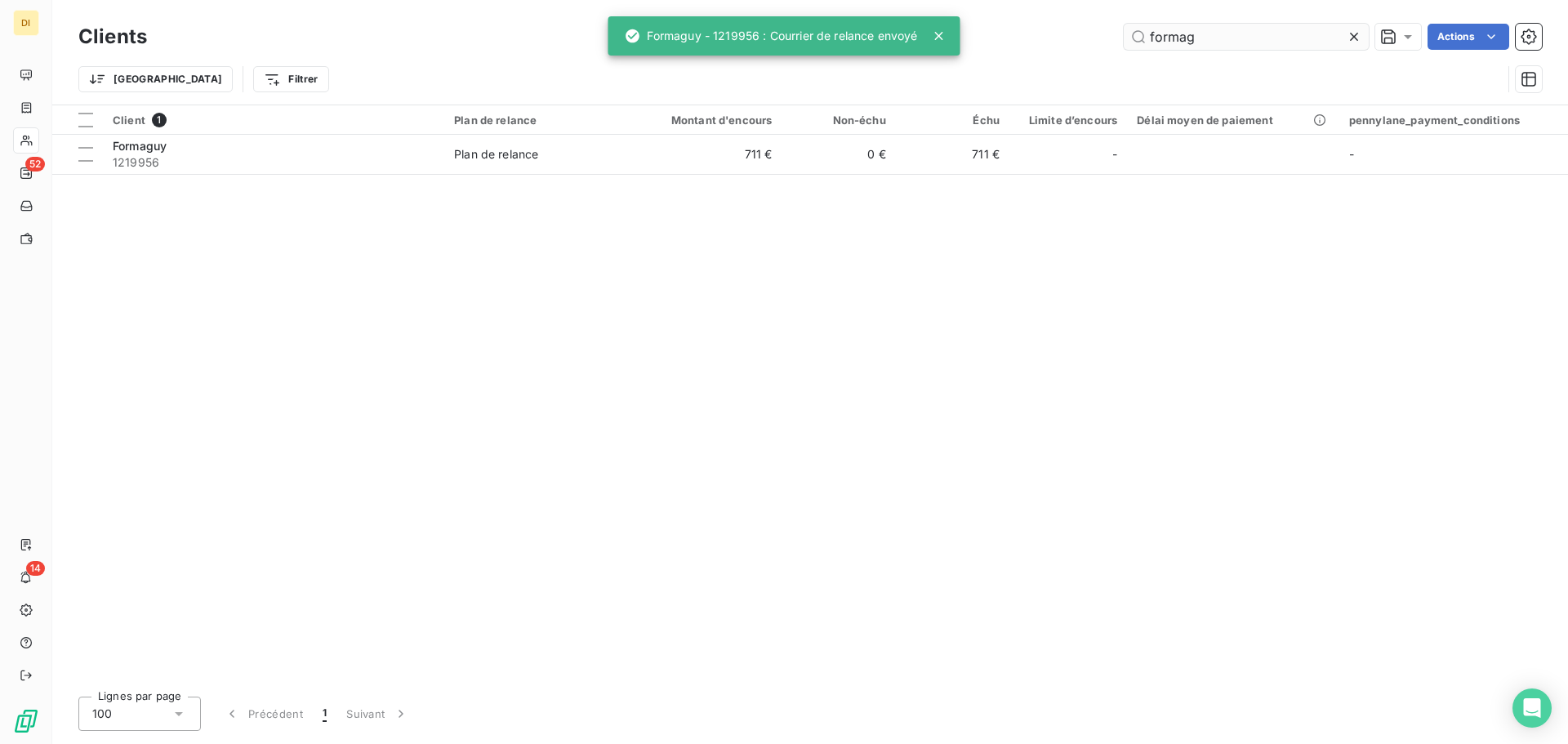
click at [1218, 33] on input "formag" at bounding box center [1245, 37] width 245 height 26
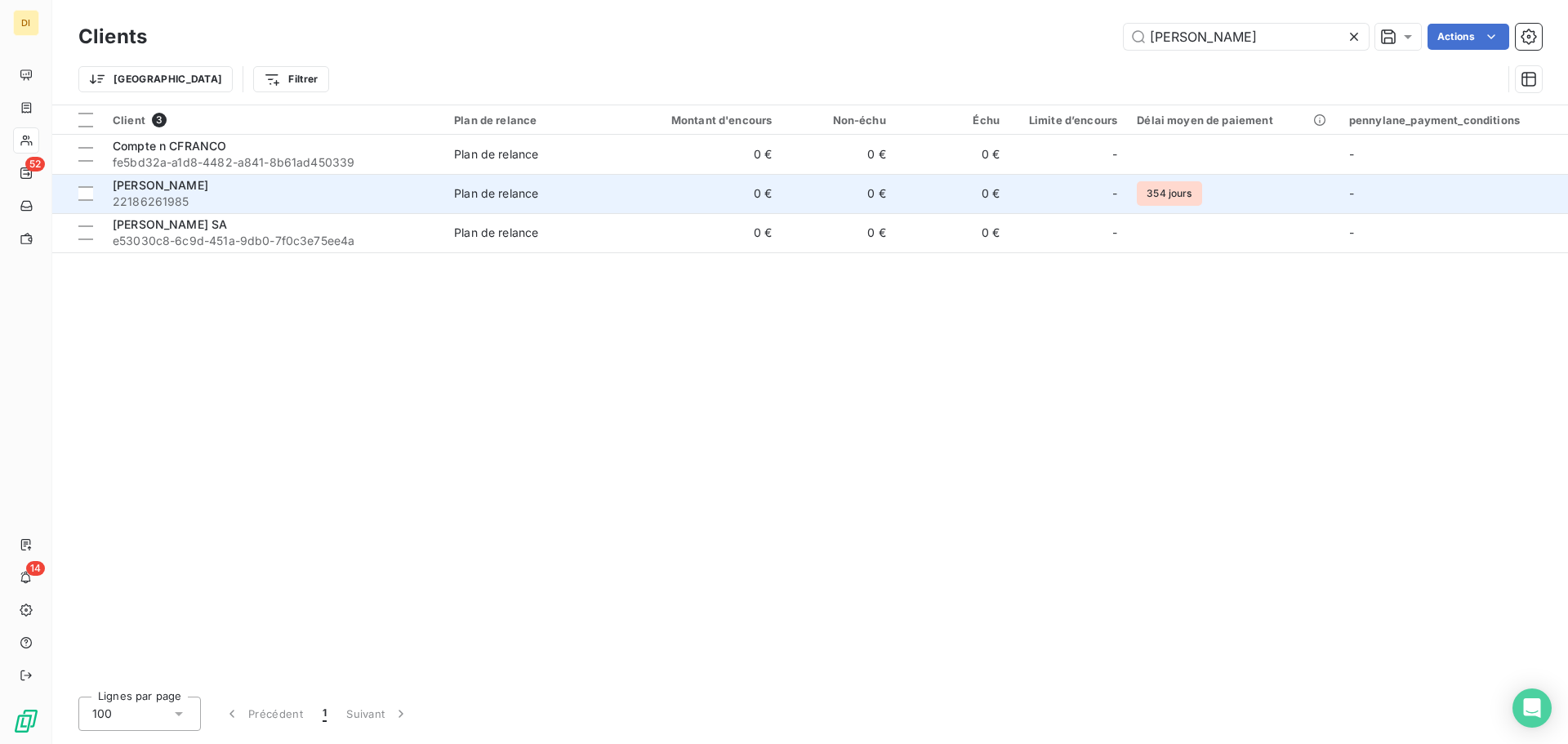
type input "[PERSON_NAME]"
click at [406, 201] on span "22186261985" at bounding box center [274, 202] width 322 height 16
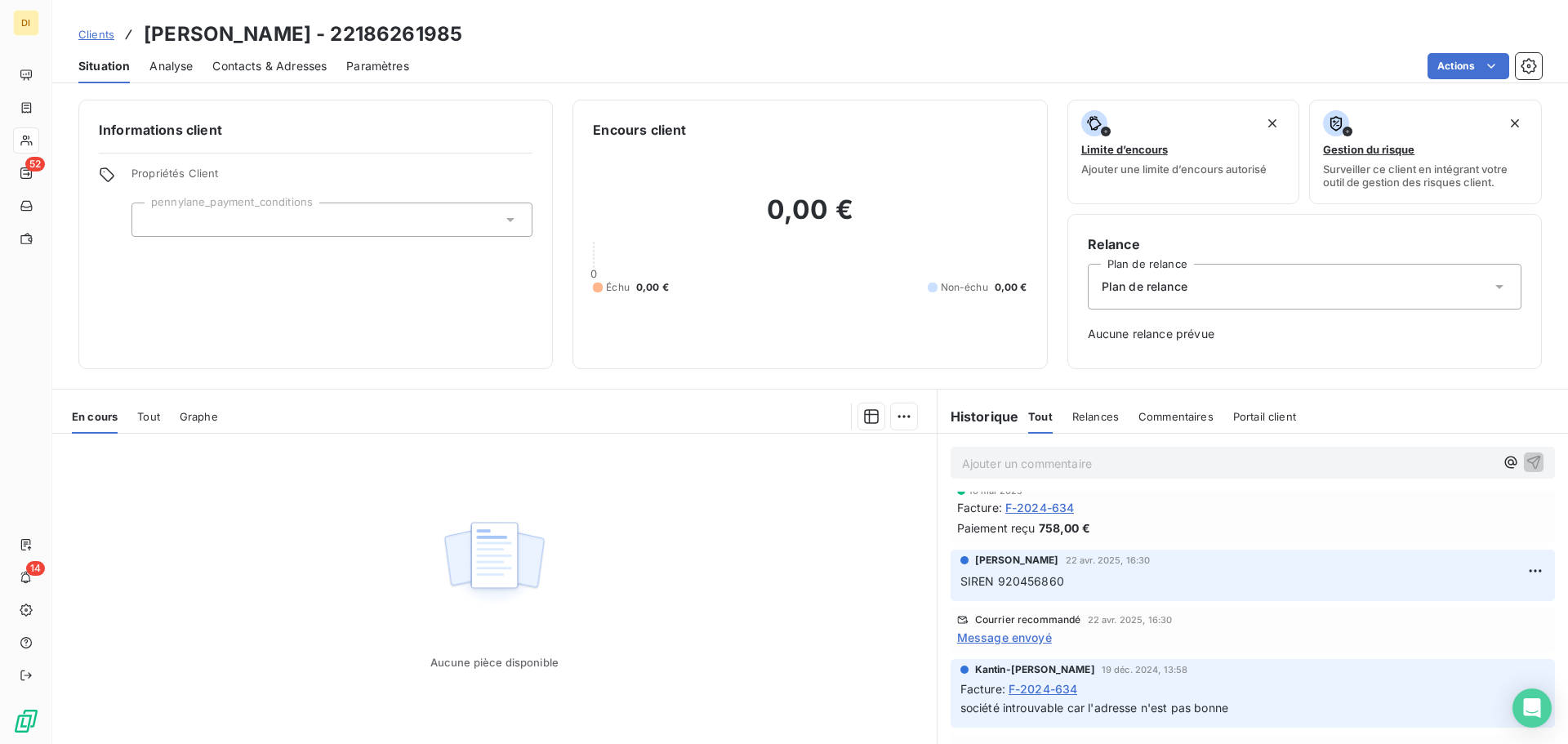
scroll to position [218, 0]
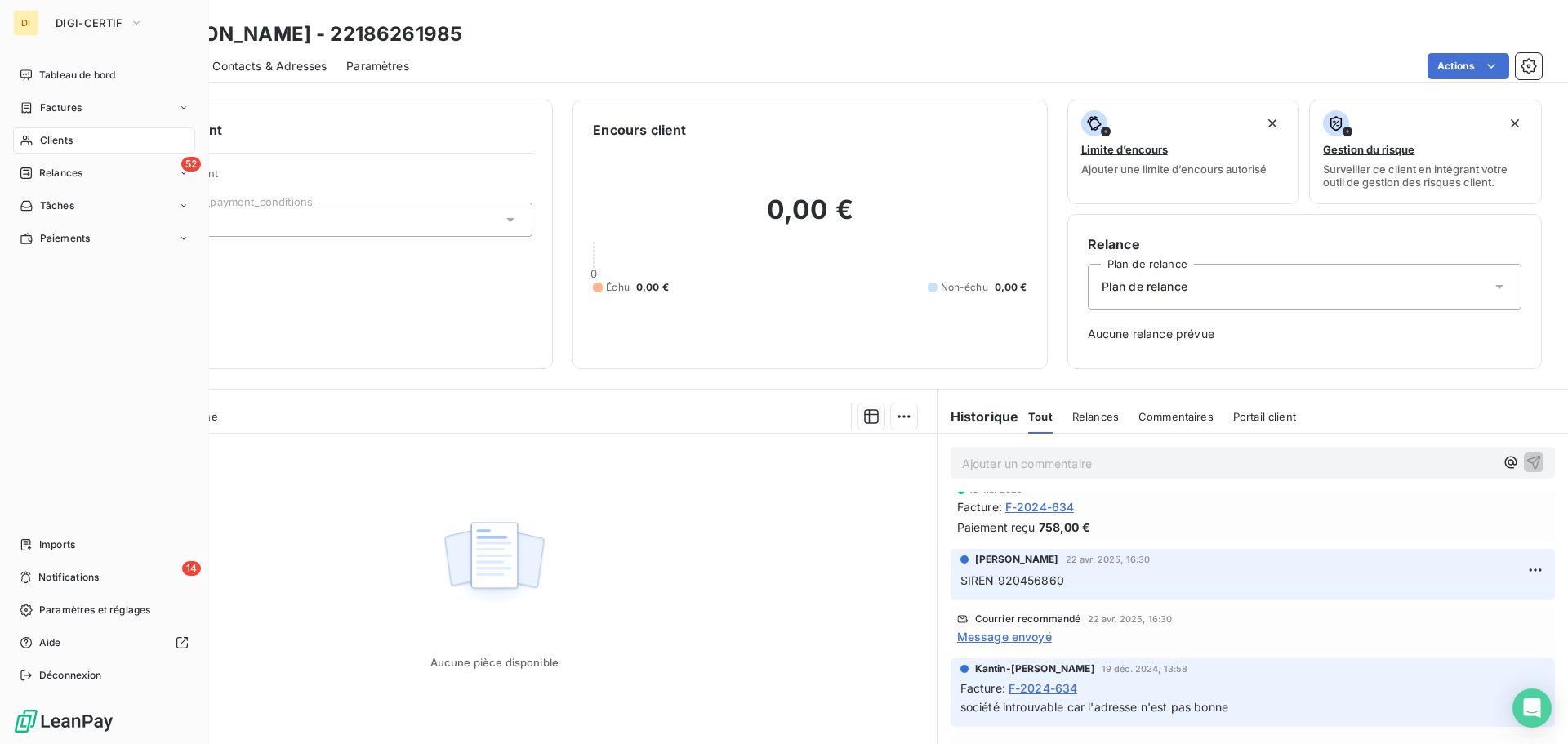
click at [45, 135] on span "Clients" at bounding box center [56, 140] width 33 height 15
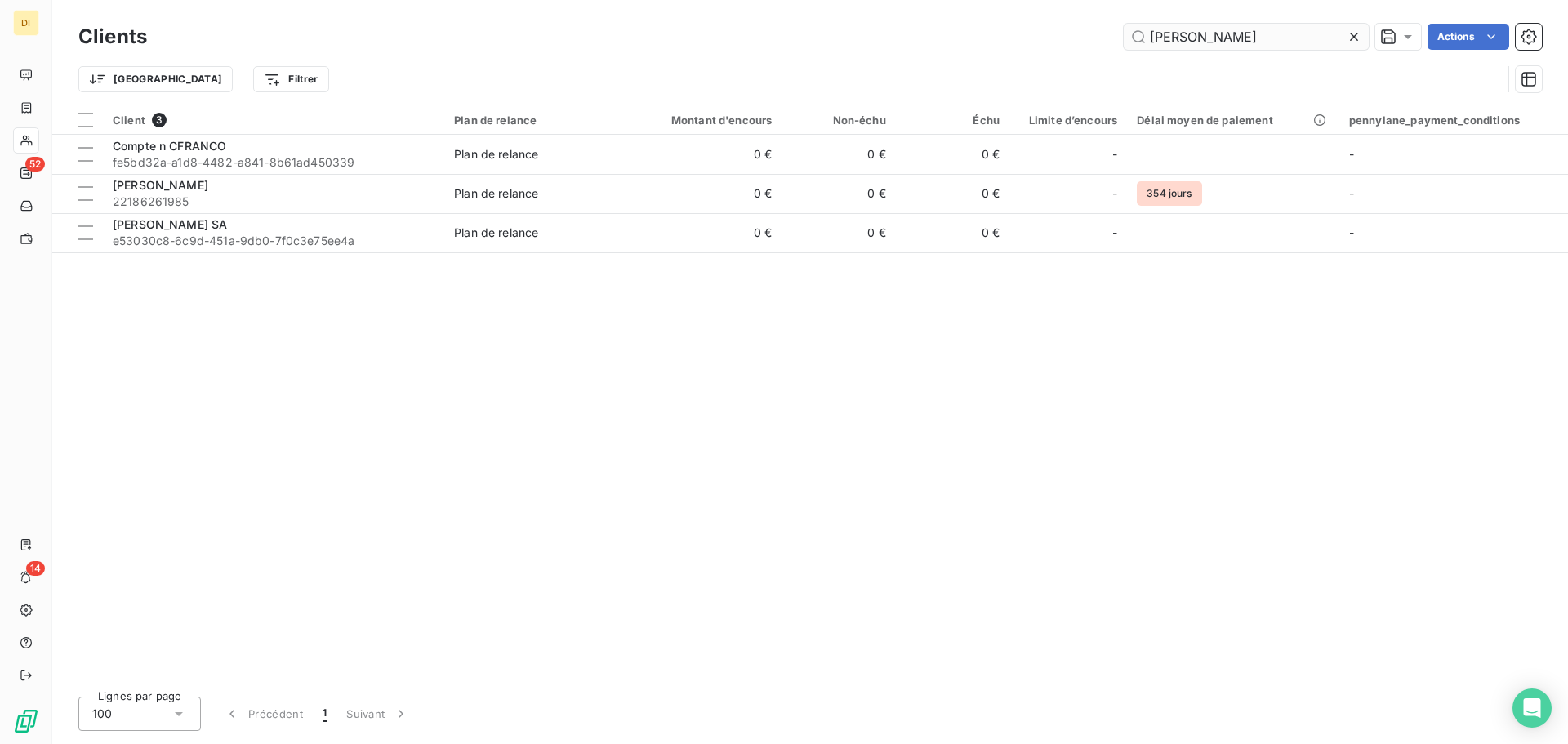
click at [1242, 39] on input "[PERSON_NAME]" at bounding box center [1245, 37] width 245 height 26
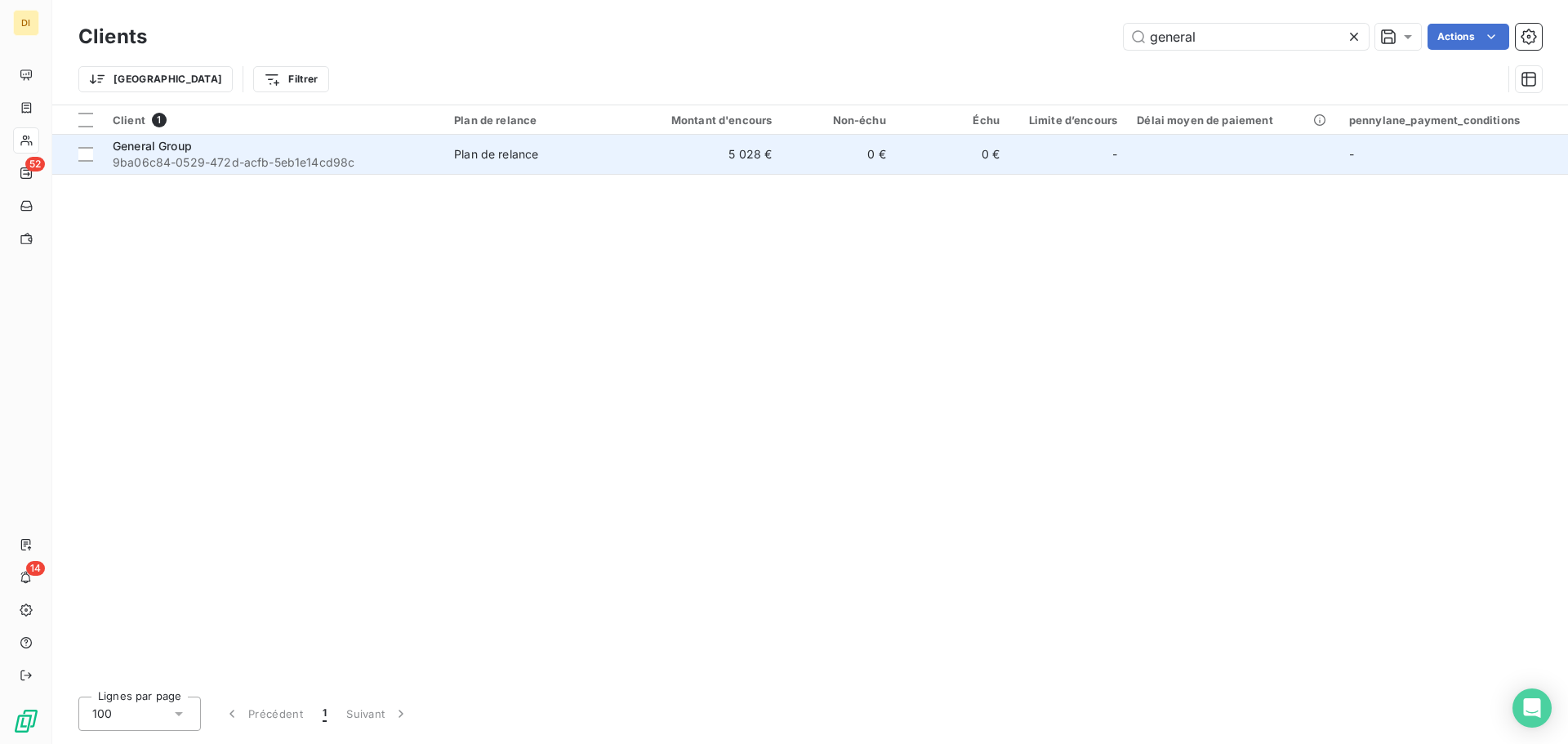
type input "general"
click at [629, 142] on td "Plan de relance" at bounding box center [536, 154] width 185 height 39
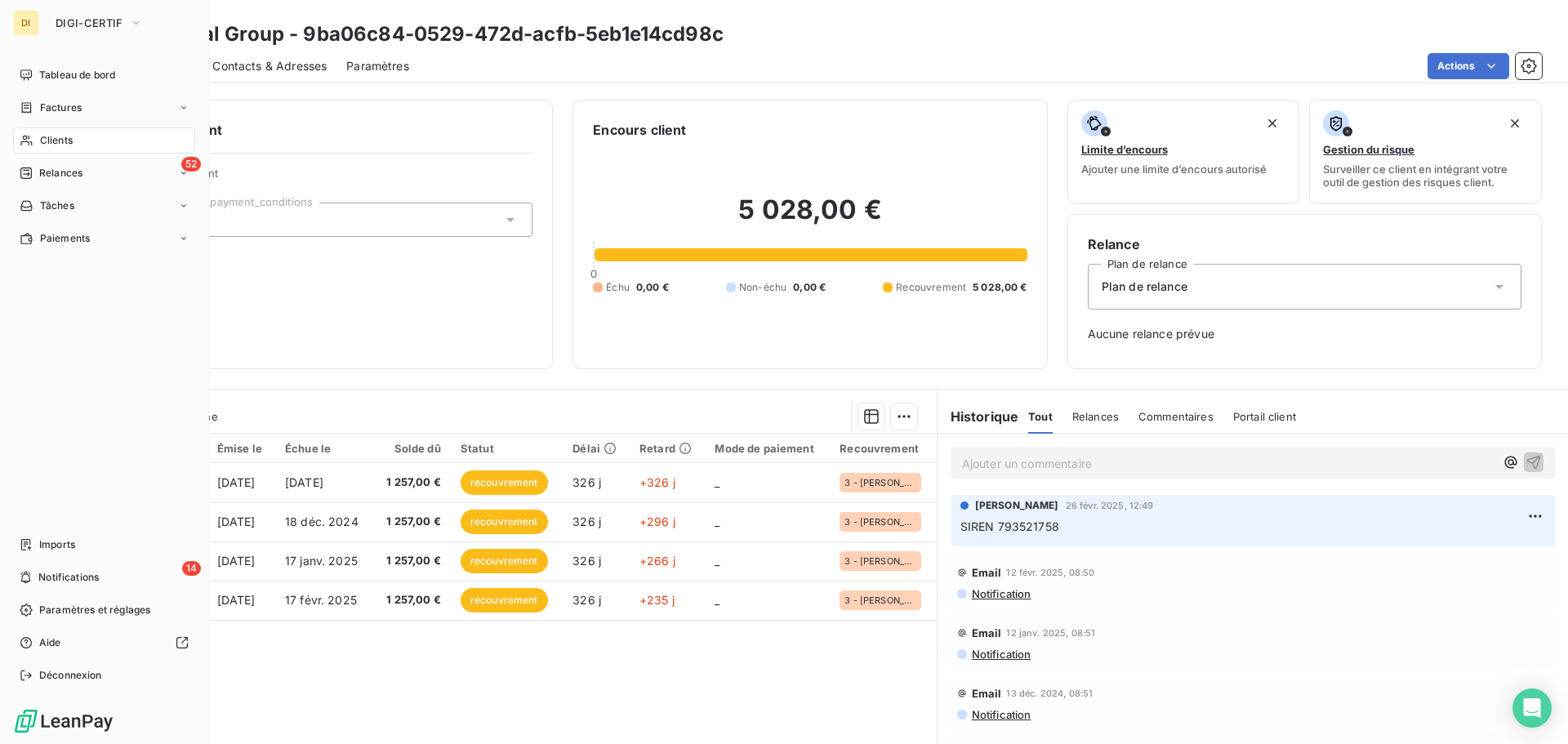
click at [47, 144] on span "Clients" at bounding box center [56, 140] width 33 height 15
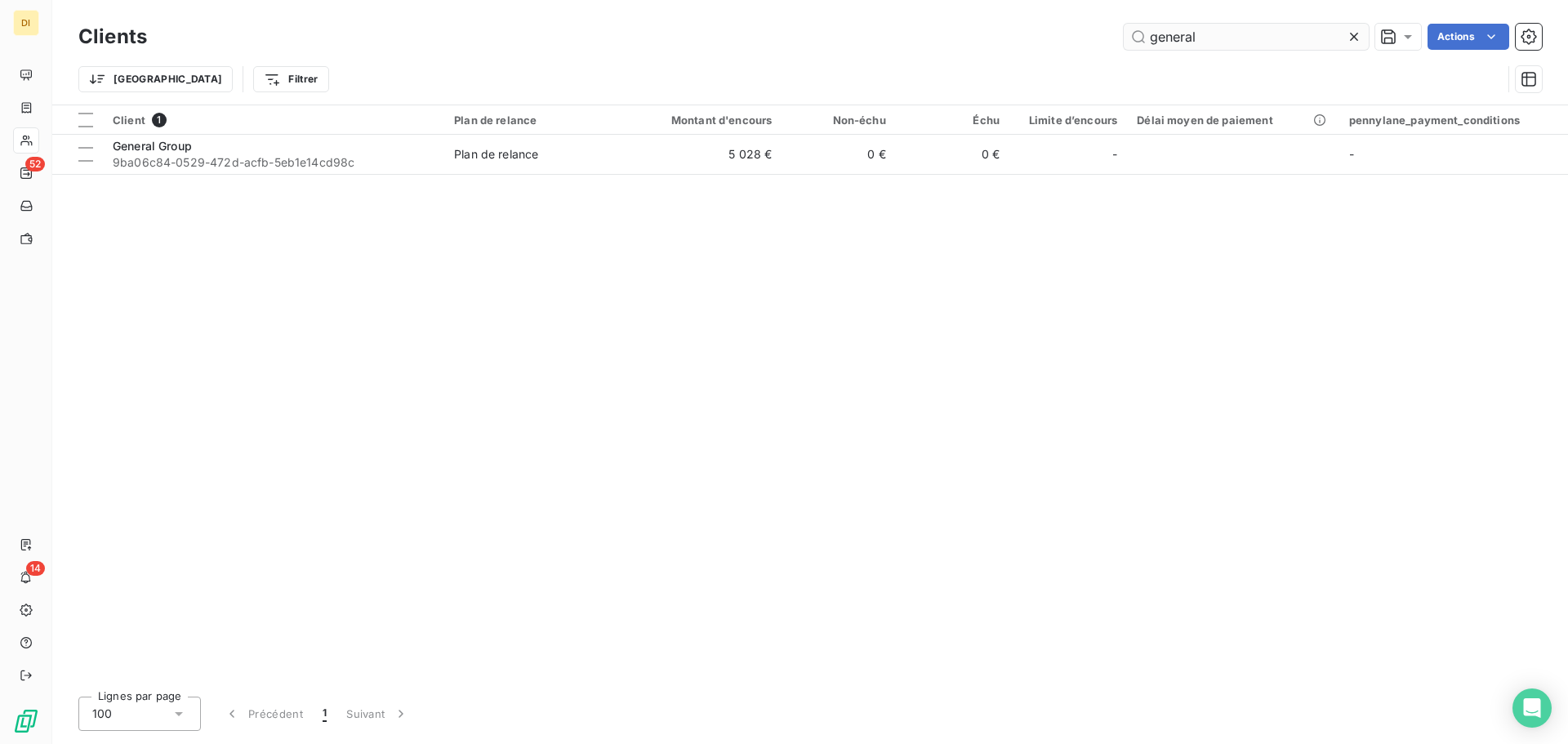
click at [1258, 43] on input "general" at bounding box center [1245, 37] width 245 height 26
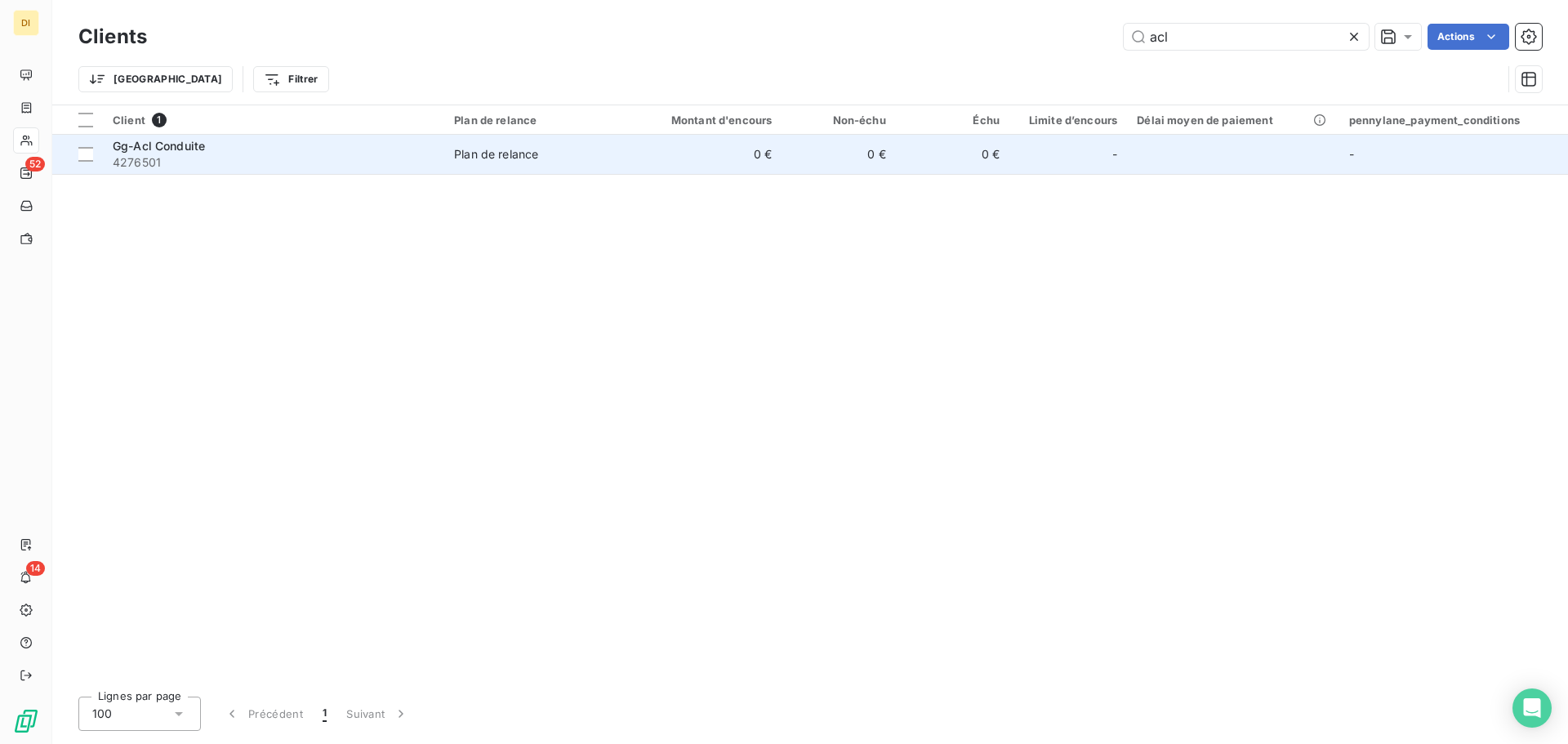
type input "acl"
click at [556, 155] on span "Plan de relance" at bounding box center [536, 154] width 165 height 16
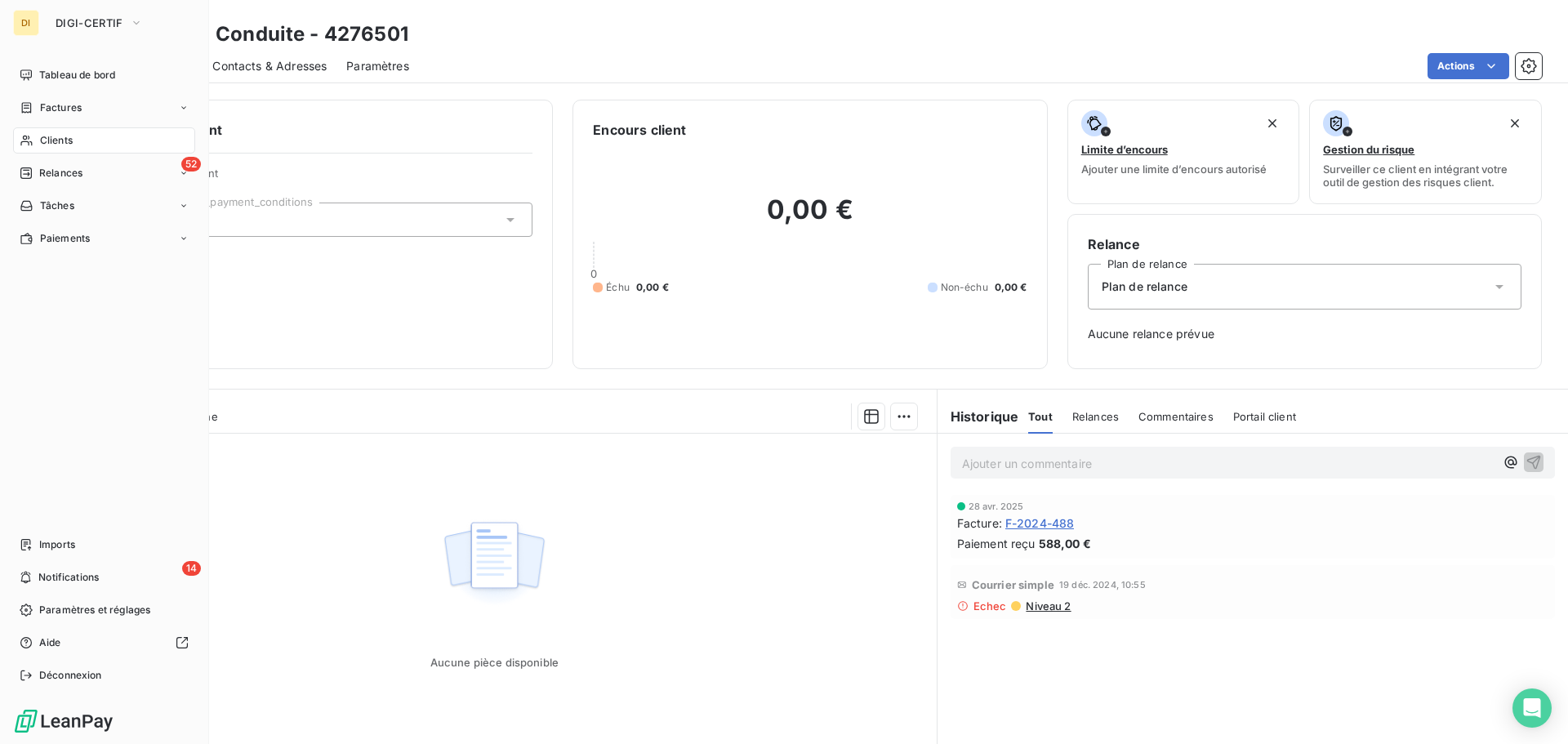
click at [28, 141] on icon at bounding box center [27, 140] width 14 height 13
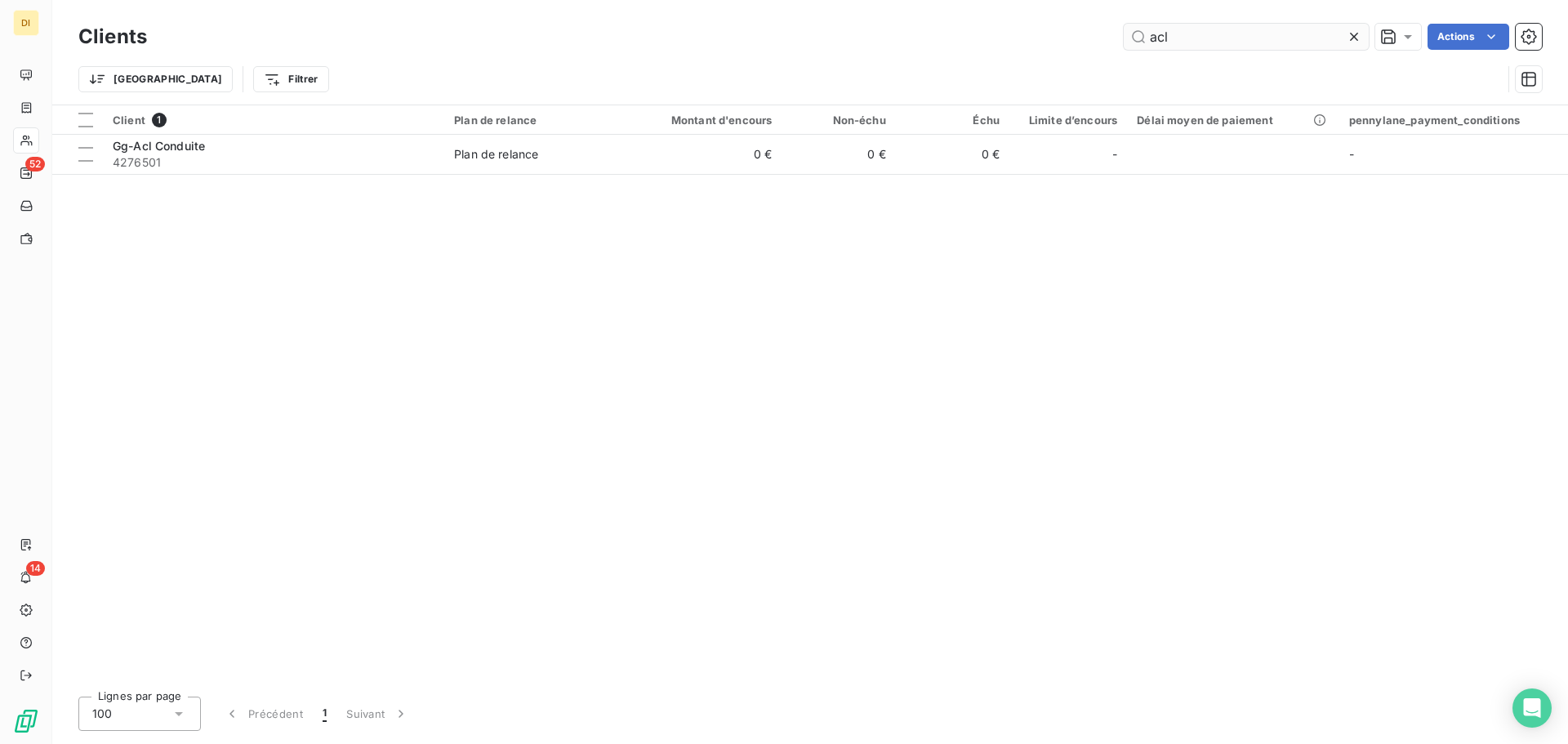
click at [1181, 34] on input "acl" at bounding box center [1245, 37] width 245 height 26
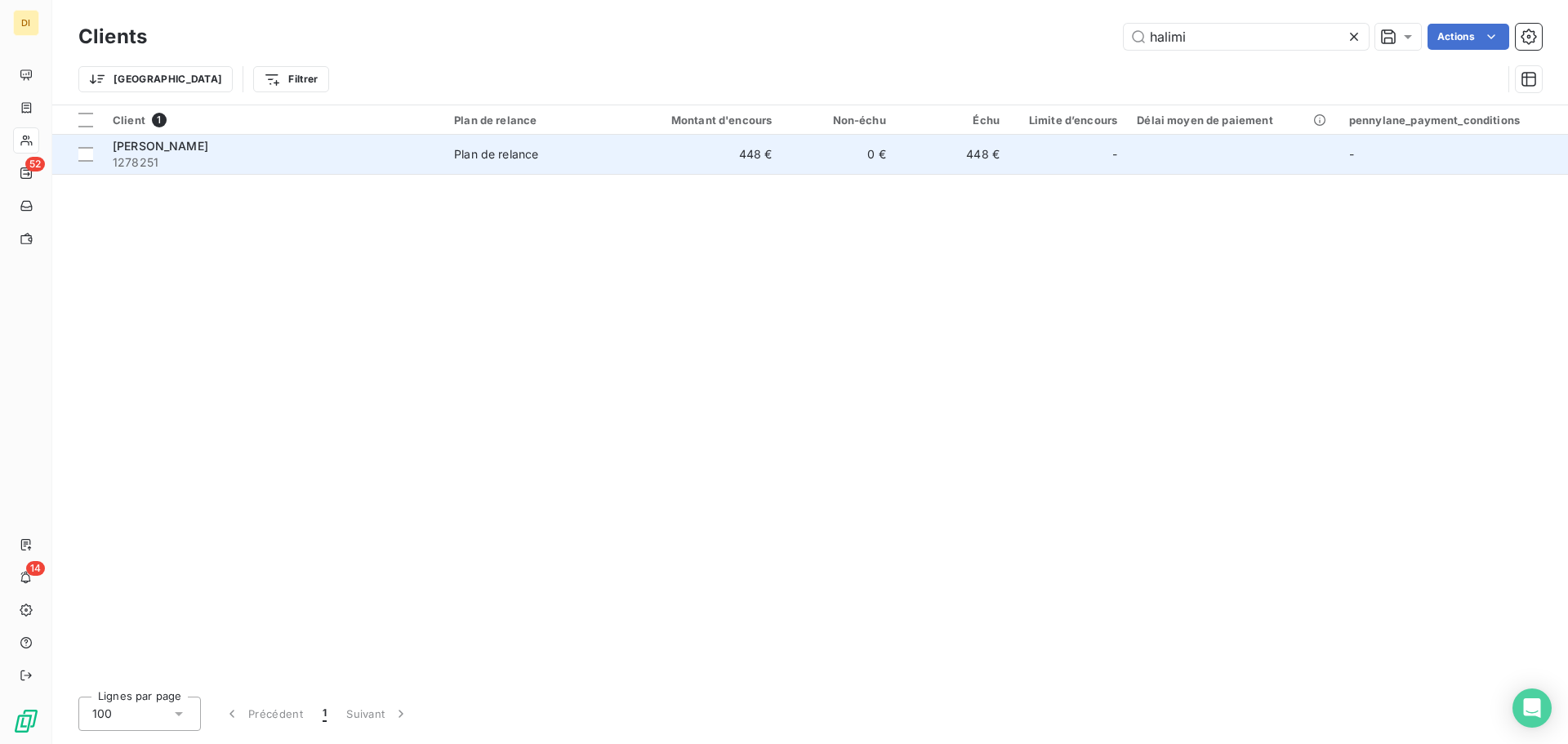
type input "halimi"
click at [473, 155] on div "Plan de relance" at bounding box center [496, 154] width 84 height 16
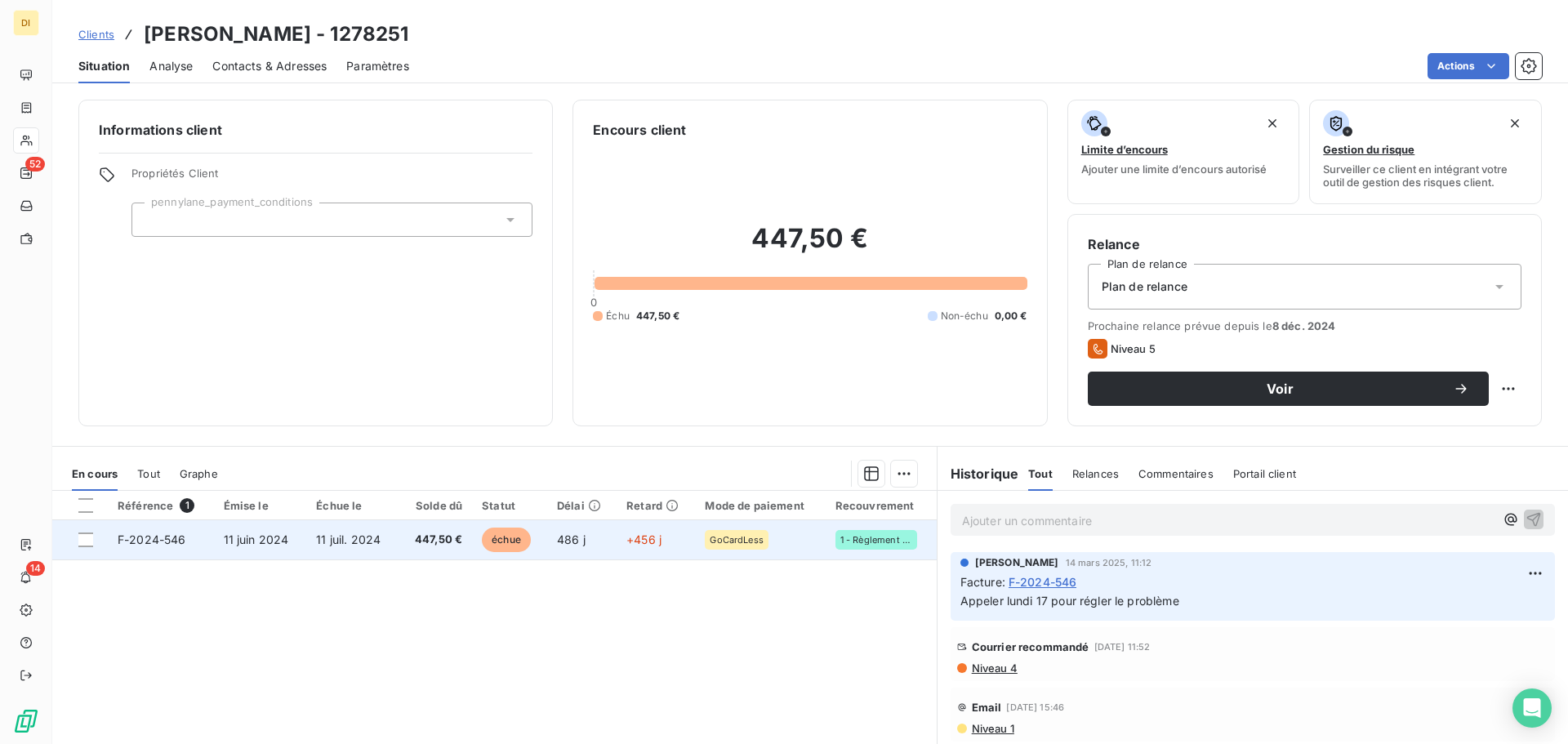
click at [782, 549] on td "GoCardLess" at bounding box center [760, 539] width 130 height 39
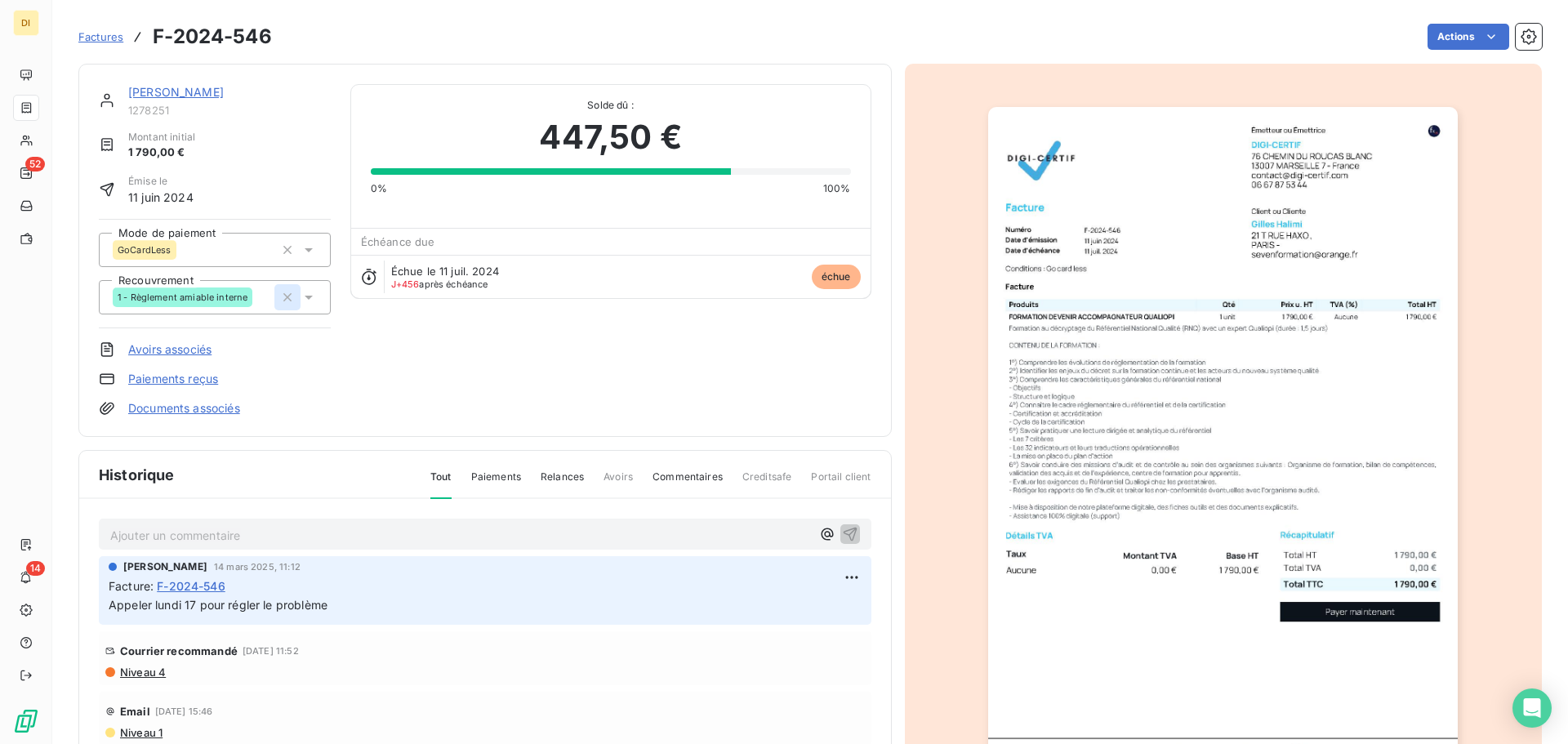
click at [285, 299] on icon "button" at bounding box center [288, 298] width 16 height 16
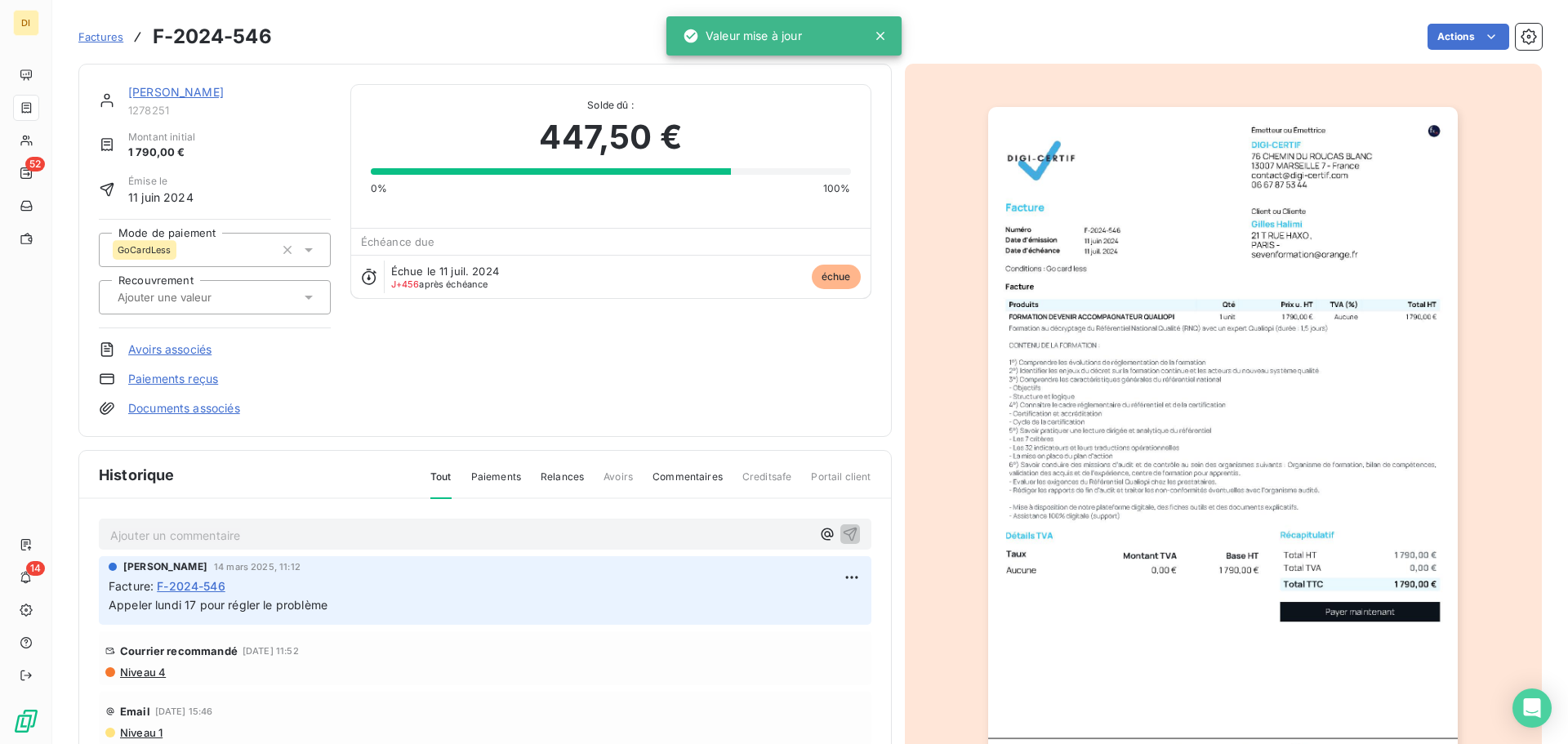
click at [301, 298] on icon at bounding box center [309, 298] width 16 height 16
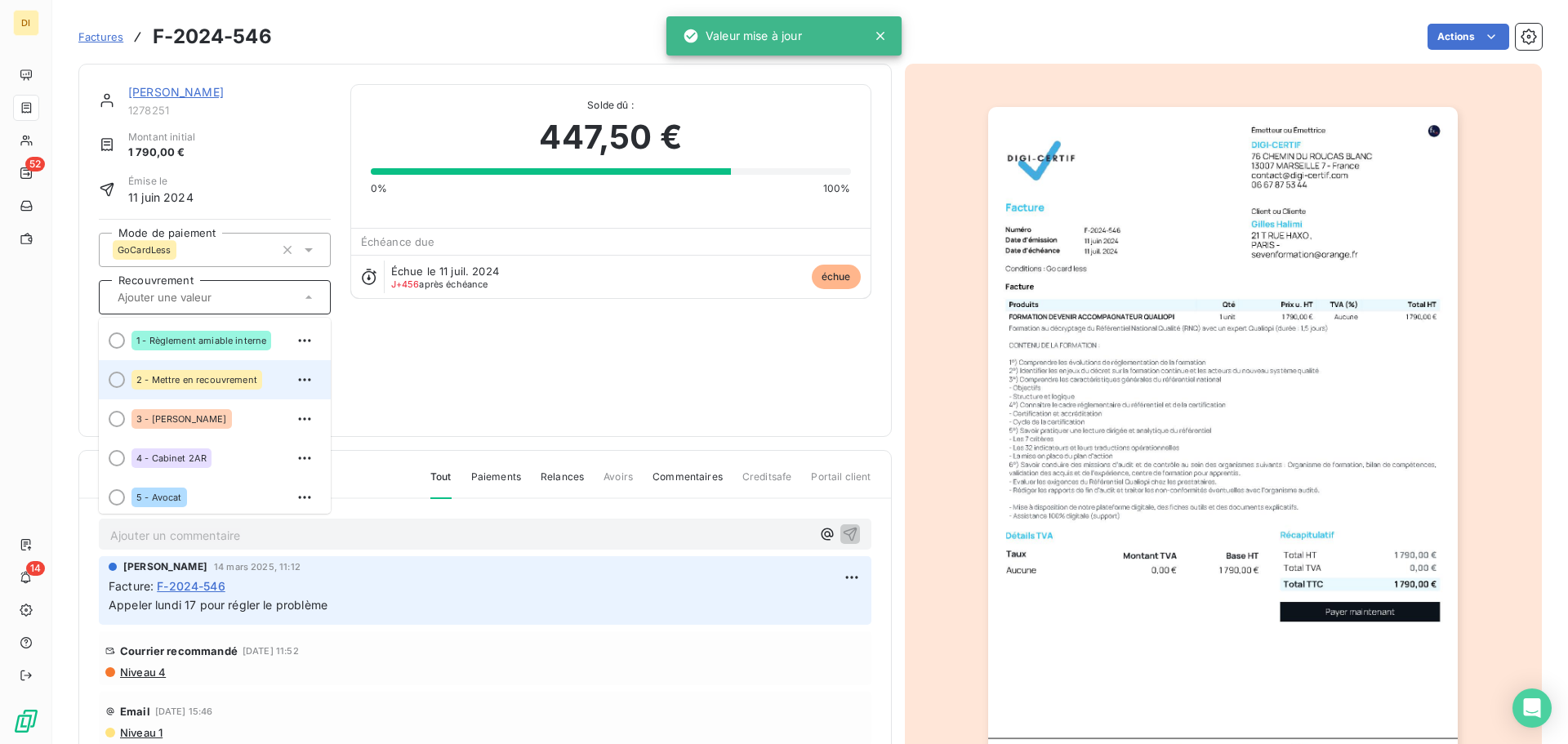
click at [225, 377] on span "2 - Mettre en recouvrement" at bounding box center [197, 379] width 121 height 10
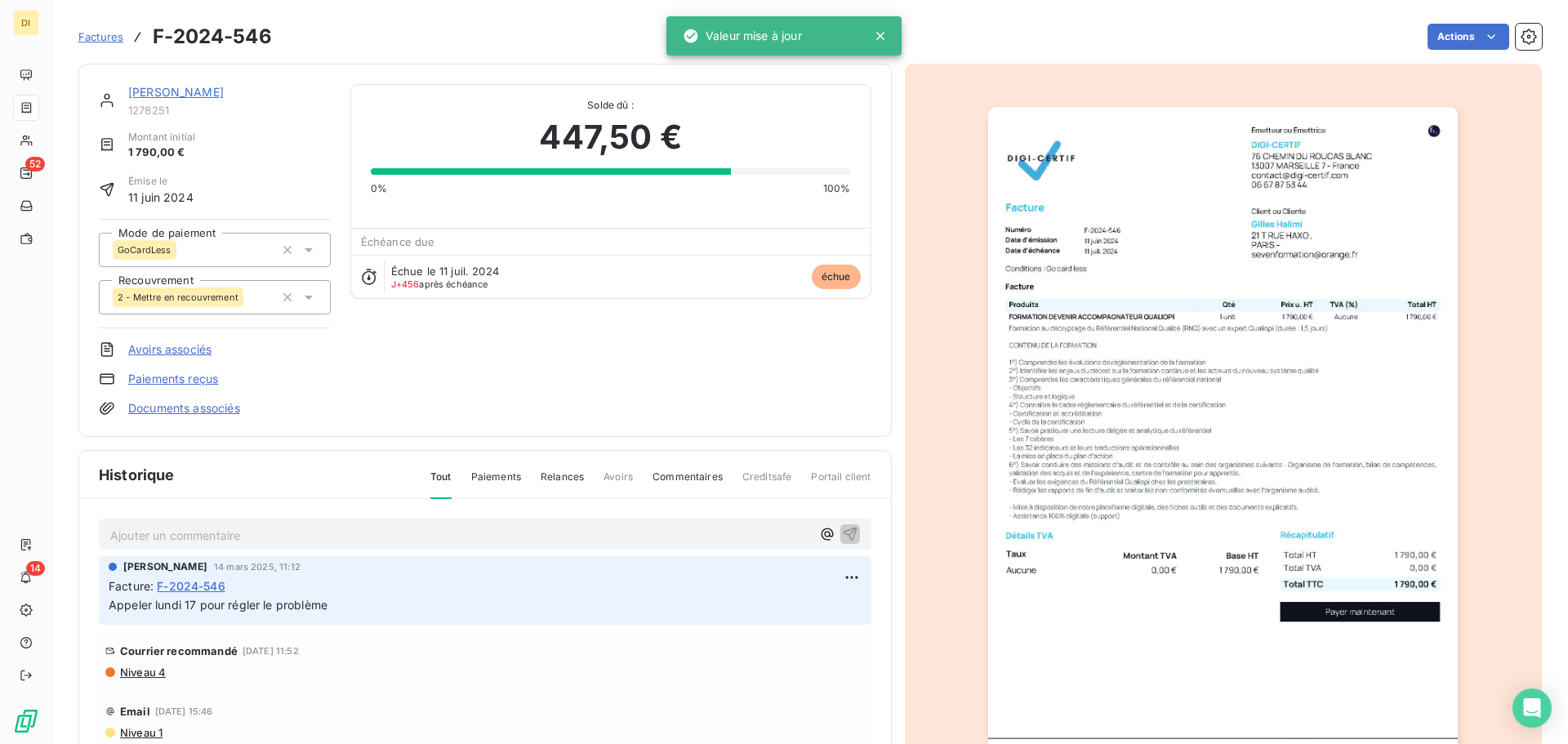
click at [161, 97] on link "[PERSON_NAME]" at bounding box center [176, 92] width 96 height 14
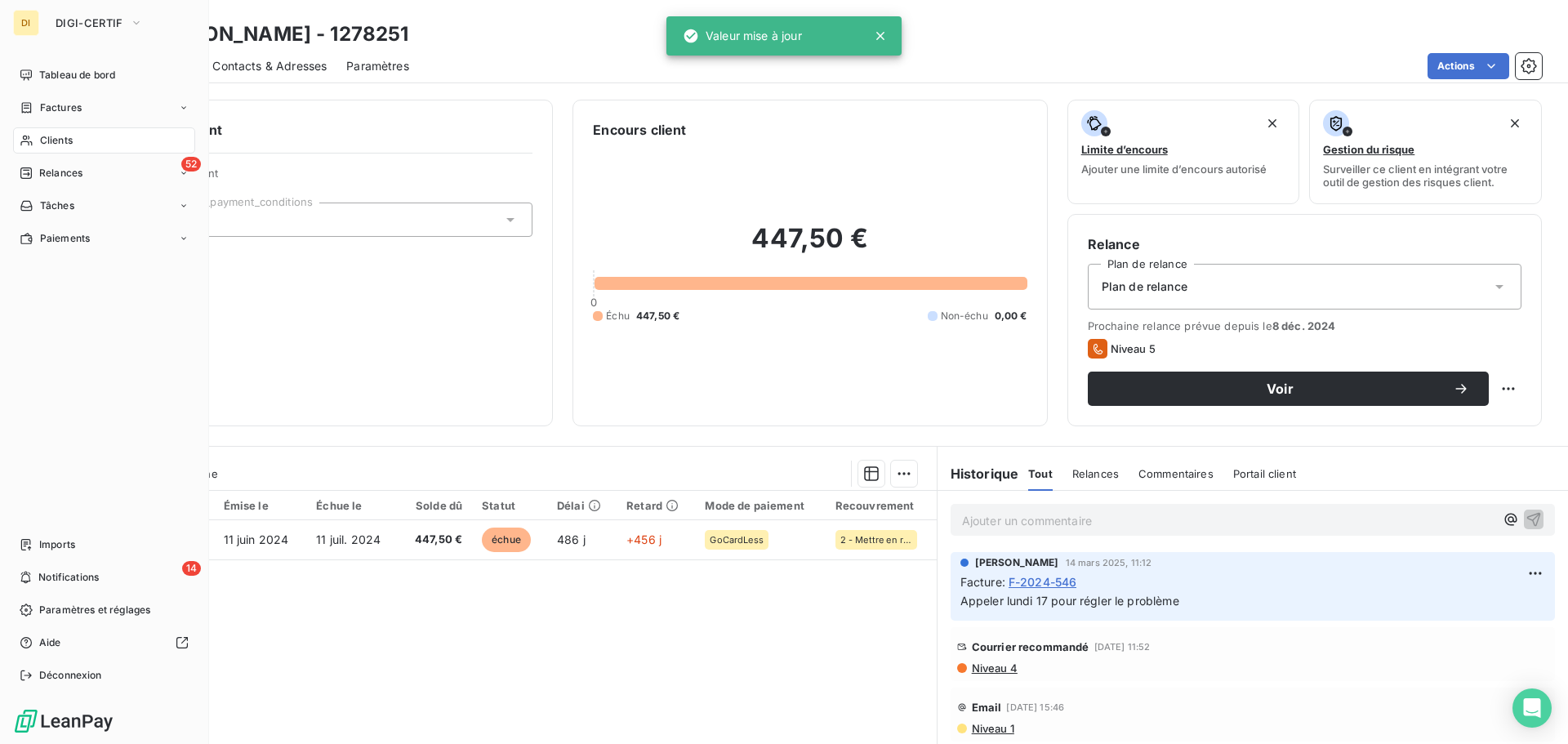
click at [38, 152] on div "Clients" at bounding box center [104, 141] width 182 height 26
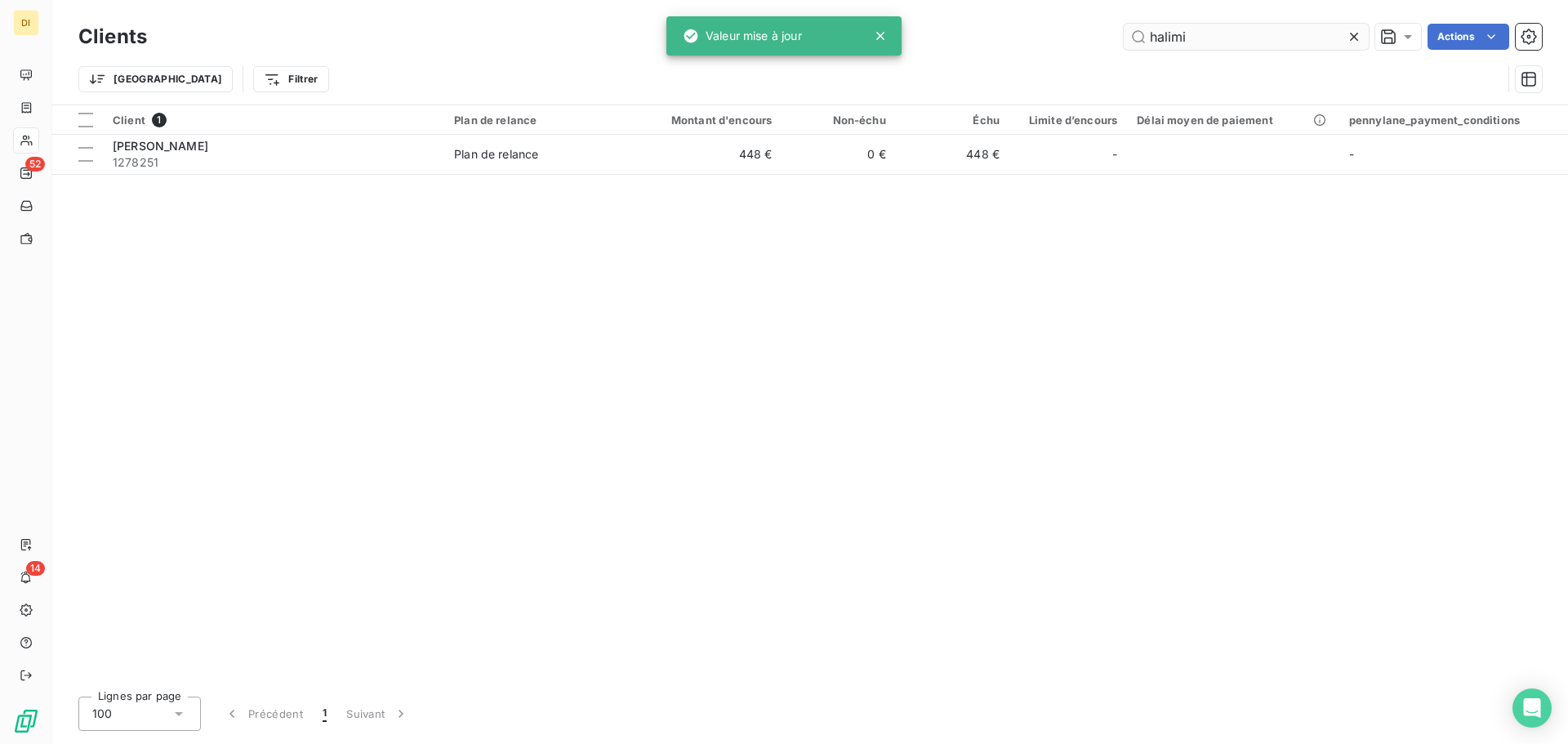
click at [1216, 27] on input "halimi" at bounding box center [1245, 37] width 245 height 26
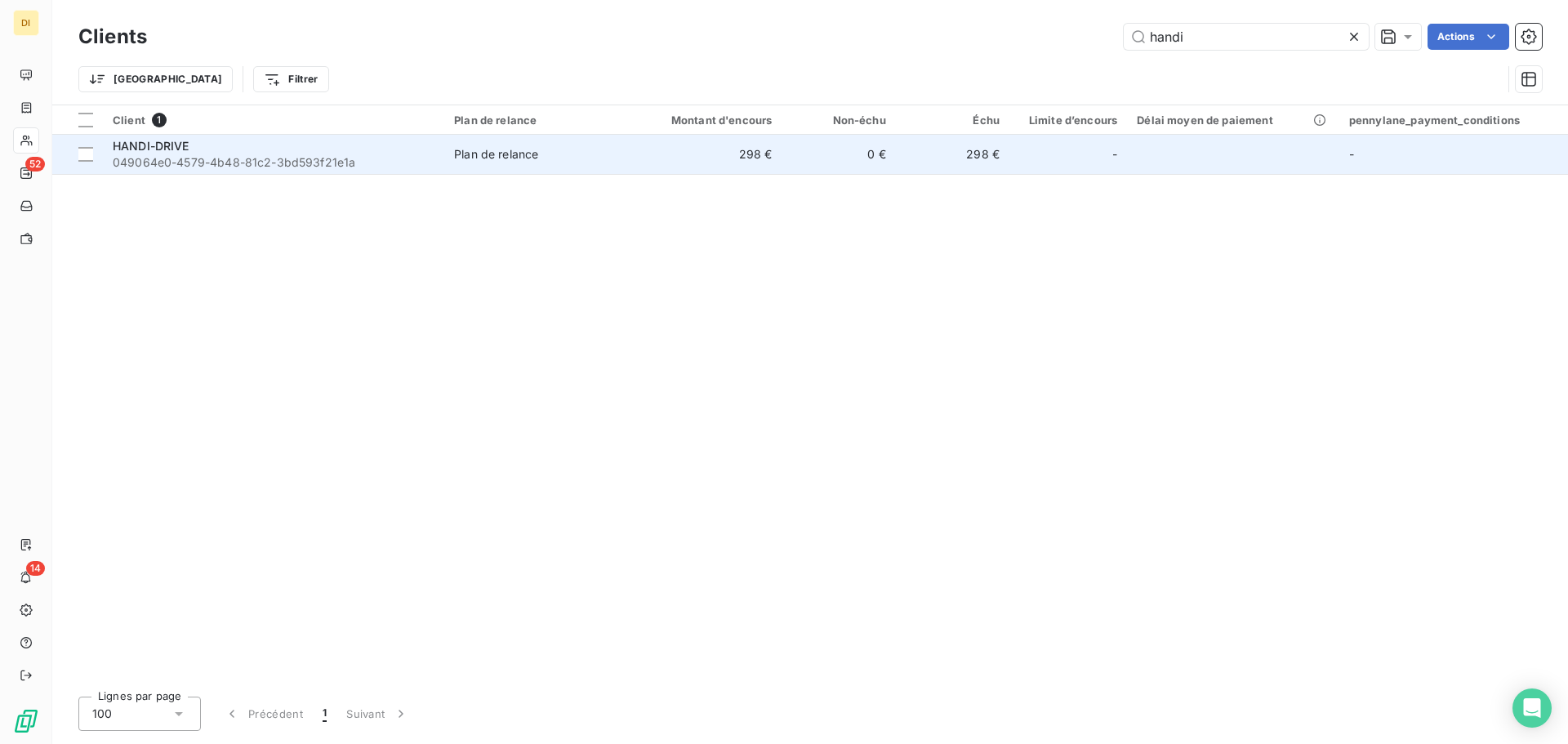
type input "handi"
click at [262, 156] on span "049064e0-4579-4b48-81c2-3bd593f21e1a" at bounding box center [274, 163] width 322 height 16
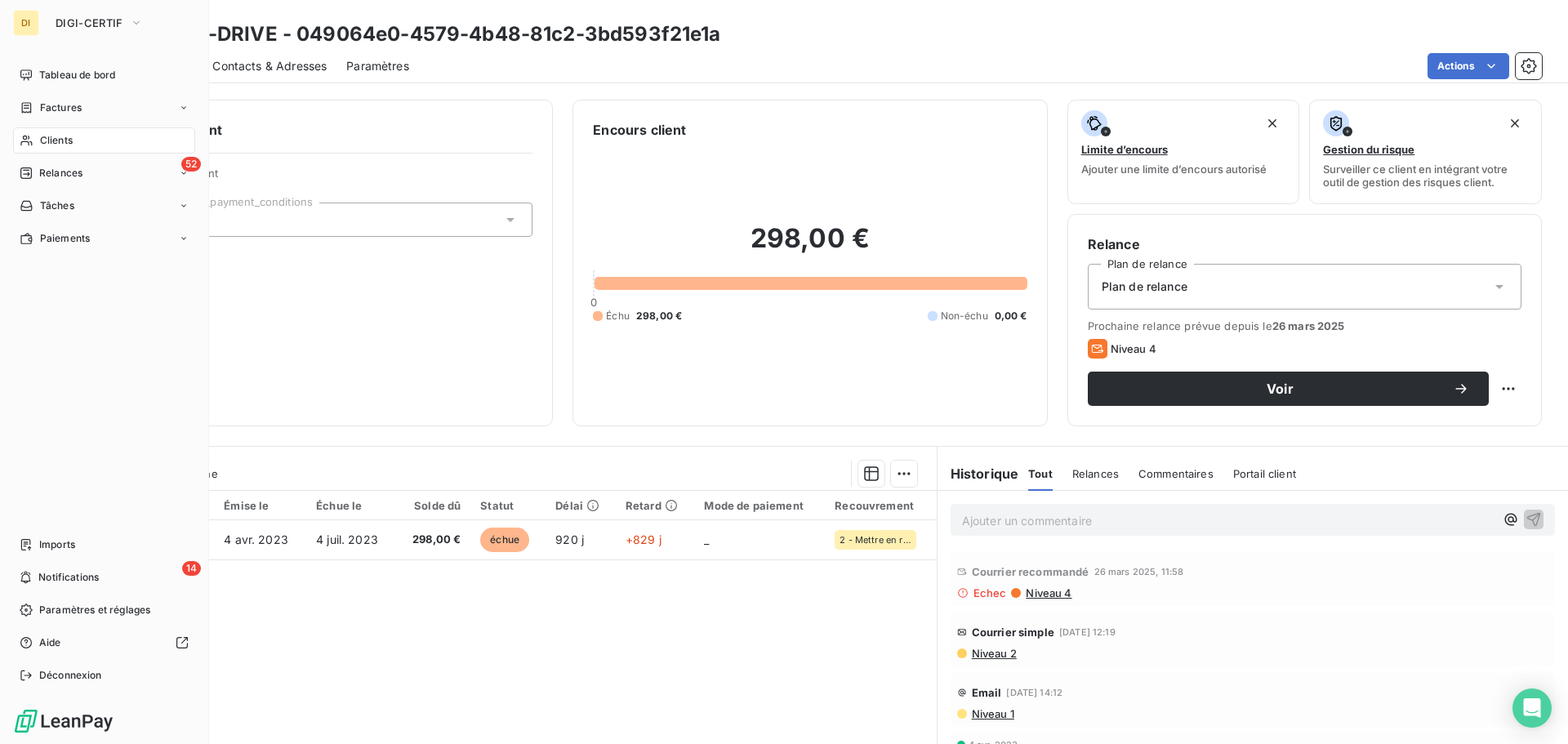
click at [40, 136] on span "Clients" at bounding box center [56, 140] width 33 height 15
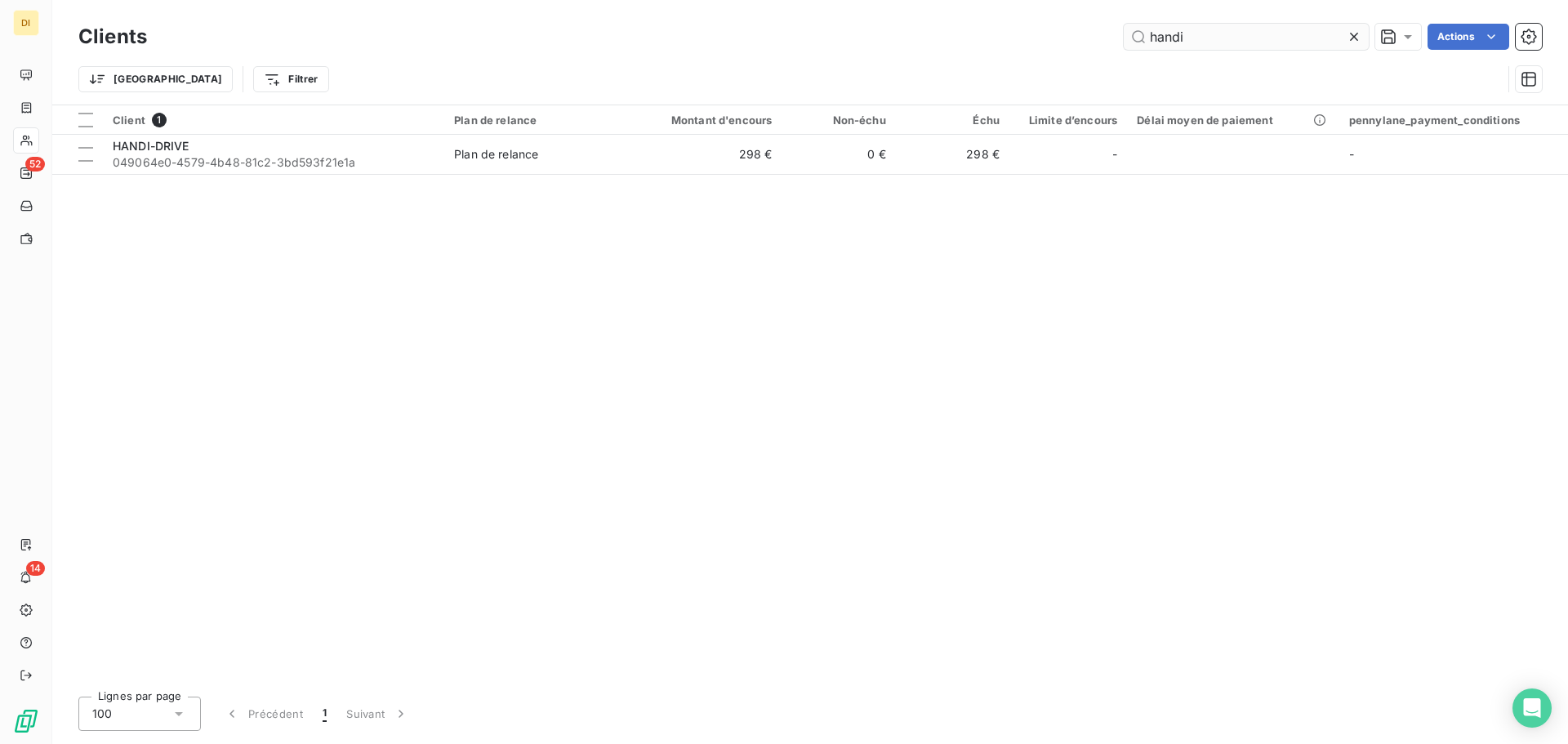
click at [1162, 45] on input "handi" at bounding box center [1245, 37] width 245 height 26
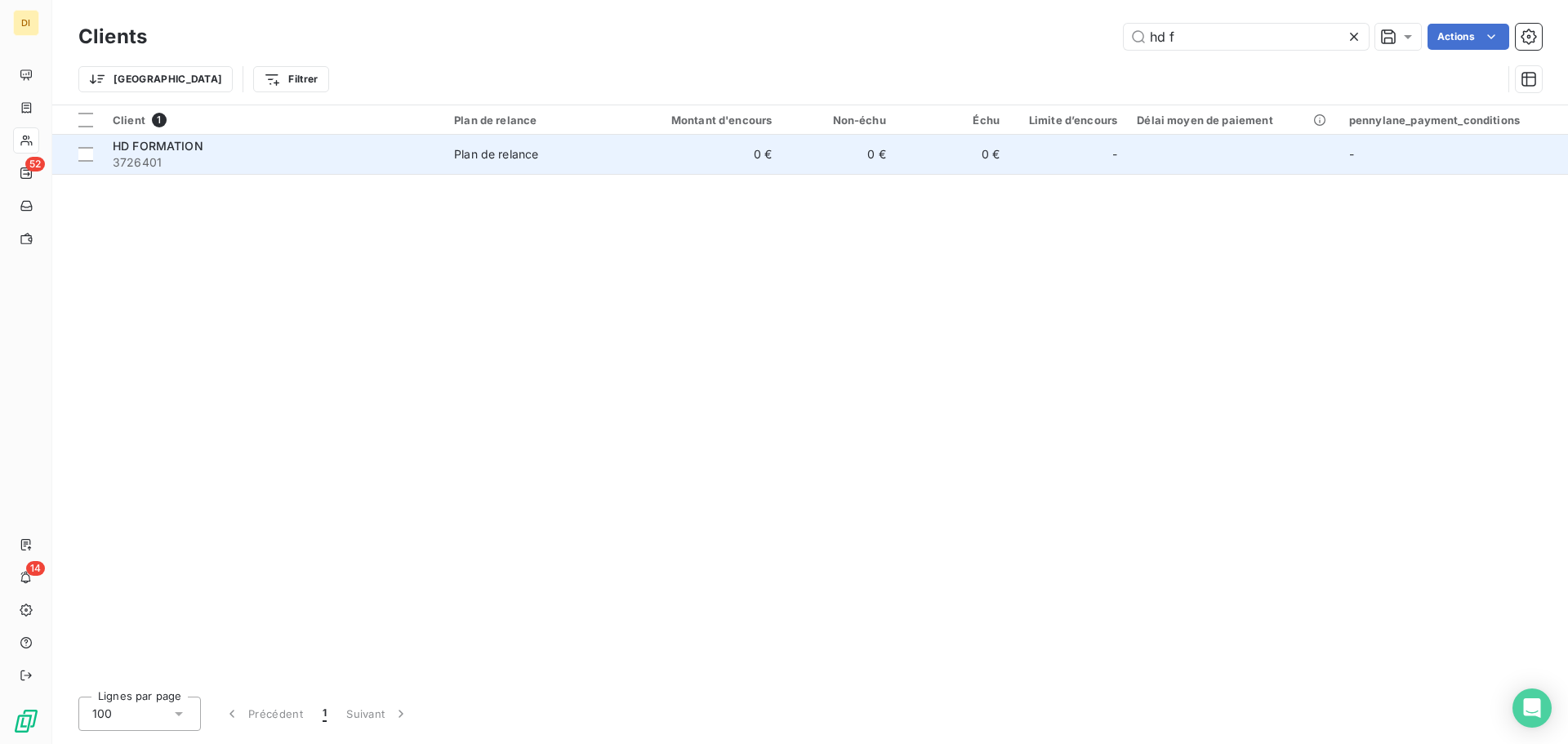
type input "hd f"
click at [478, 162] on div "Plan de relance" at bounding box center [496, 154] width 84 height 16
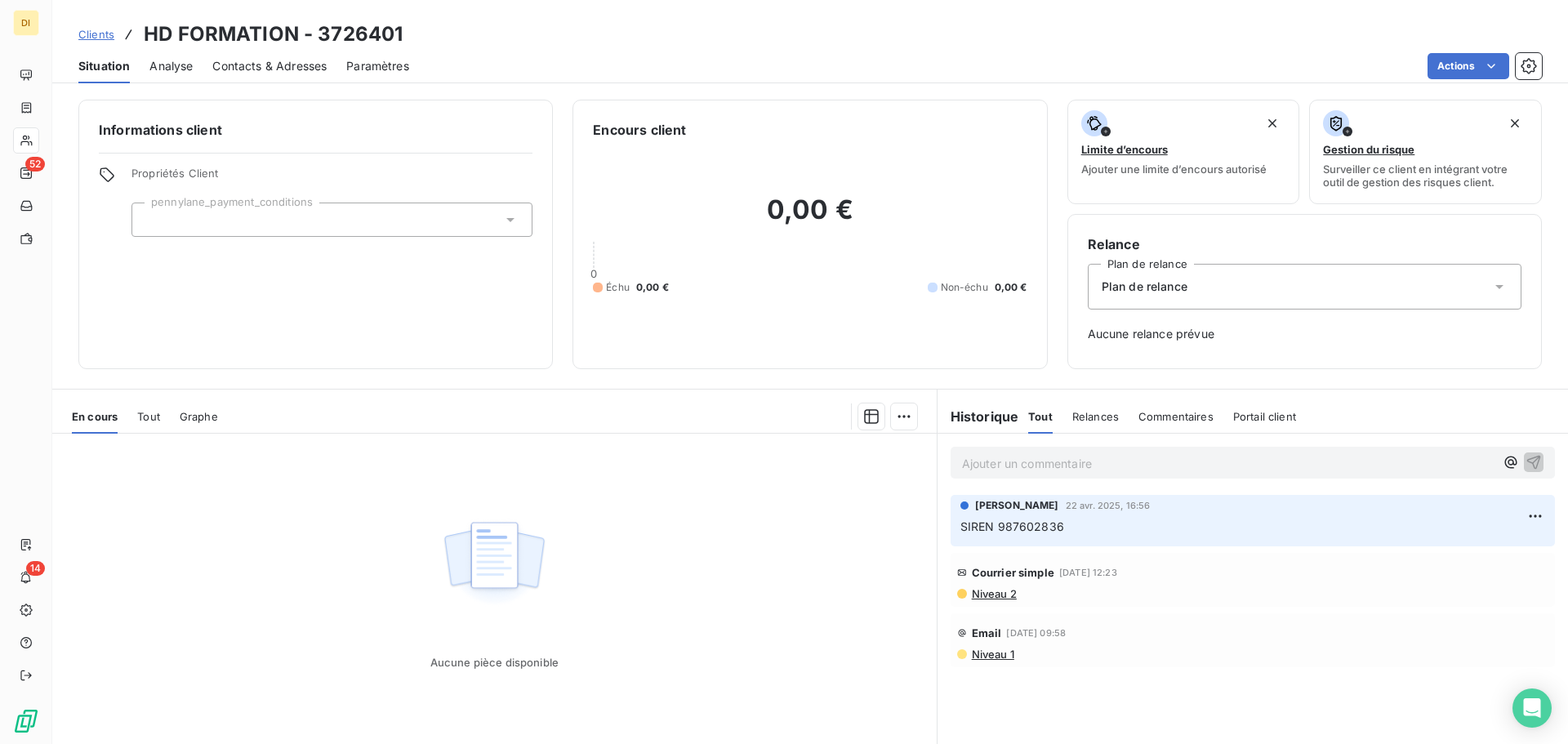
scroll to position [53, 0]
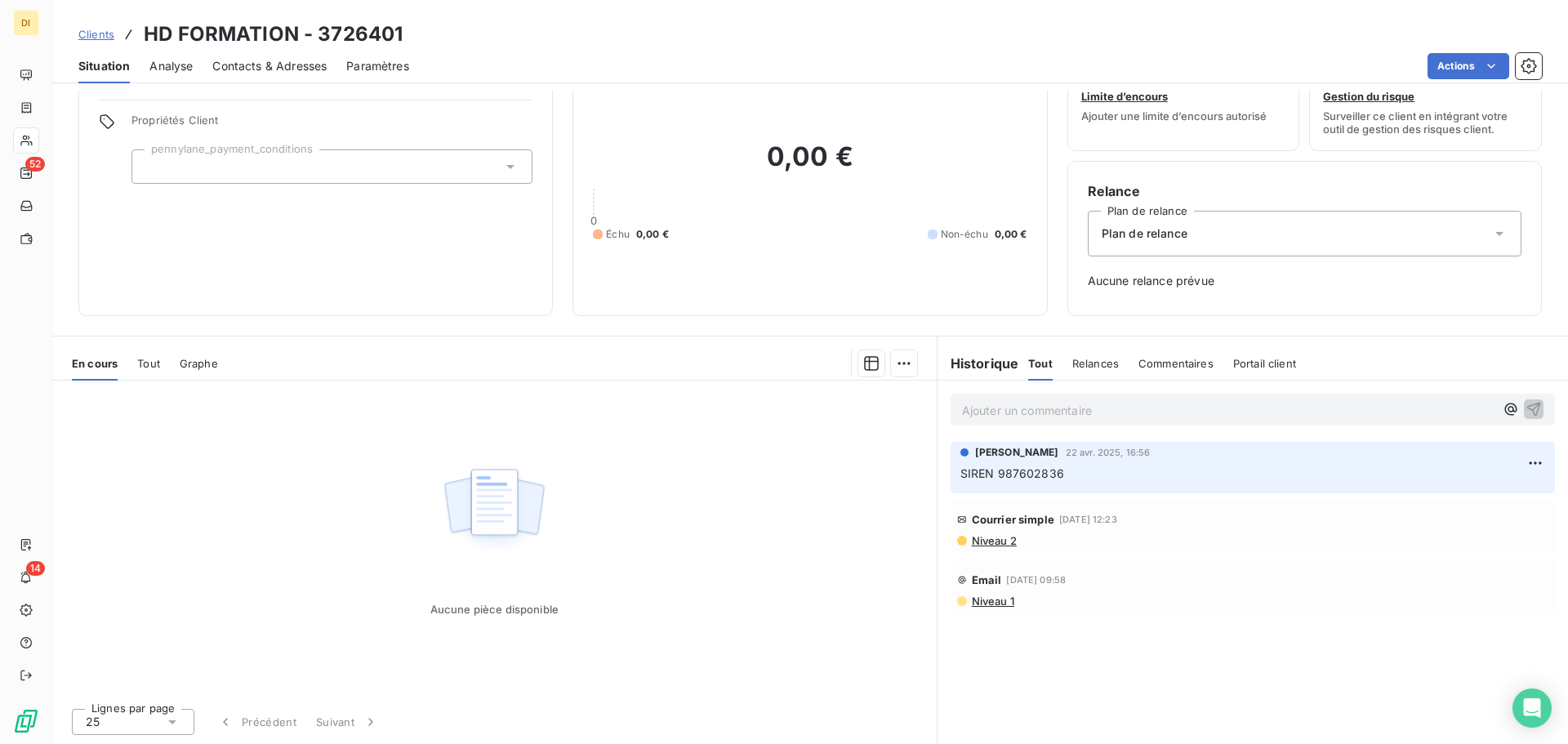
click at [228, 68] on span "Contacts & Adresses" at bounding box center [270, 66] width 115 height 16
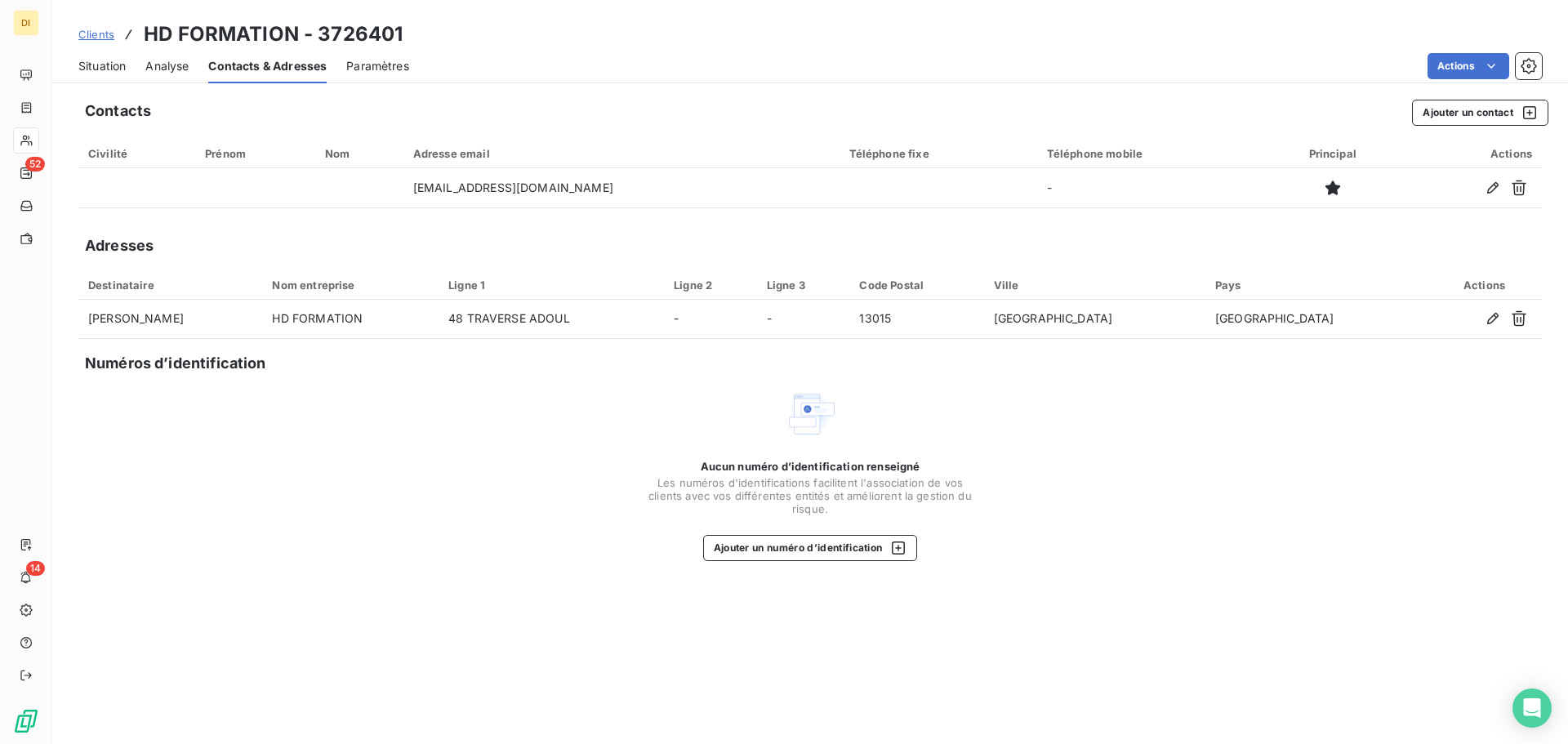
click at [95, 68] on span "Situation" at bounding box center [102, 66] width 47 height 16
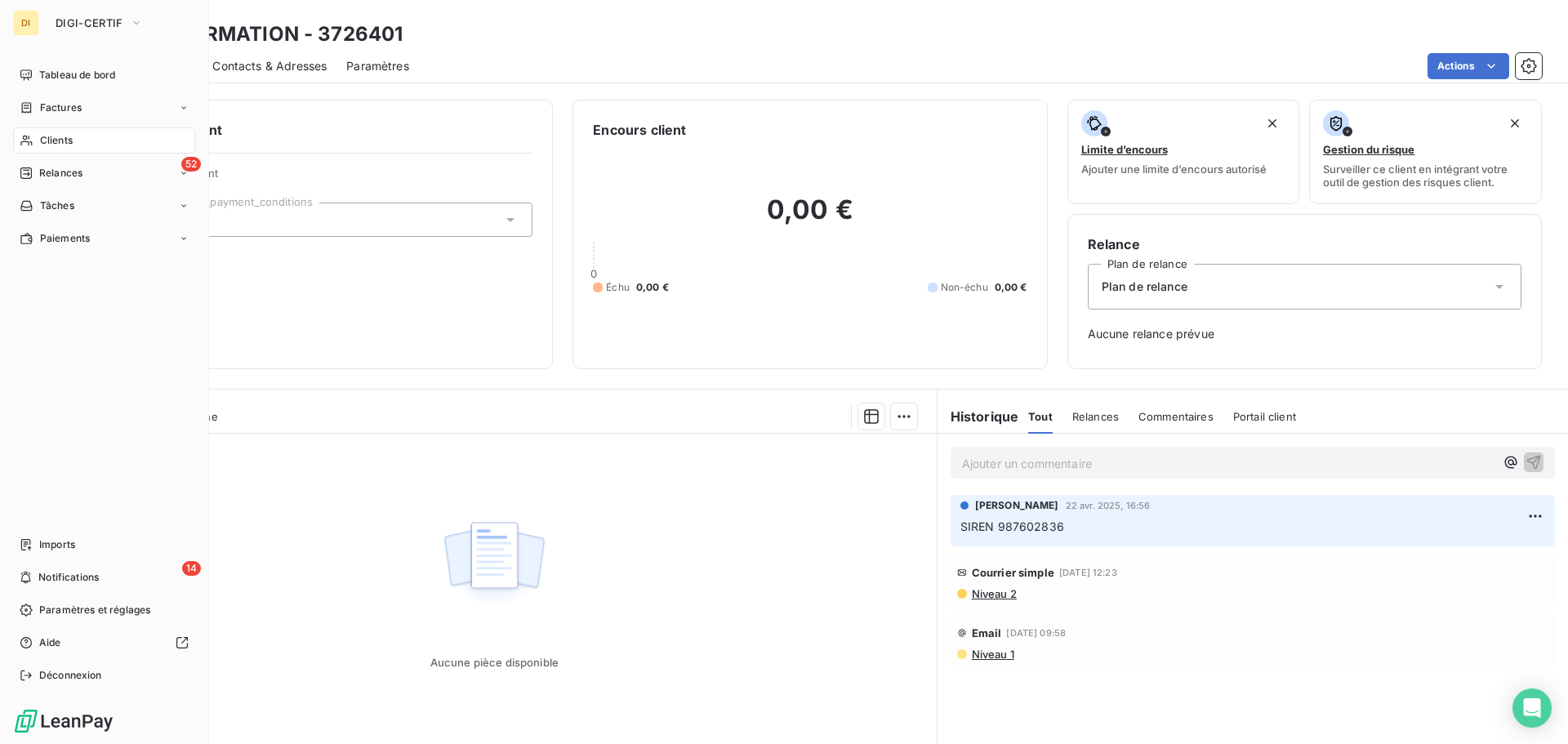
click at [29, 137] on icon at bounding box center [25, 141] width 11 height 11
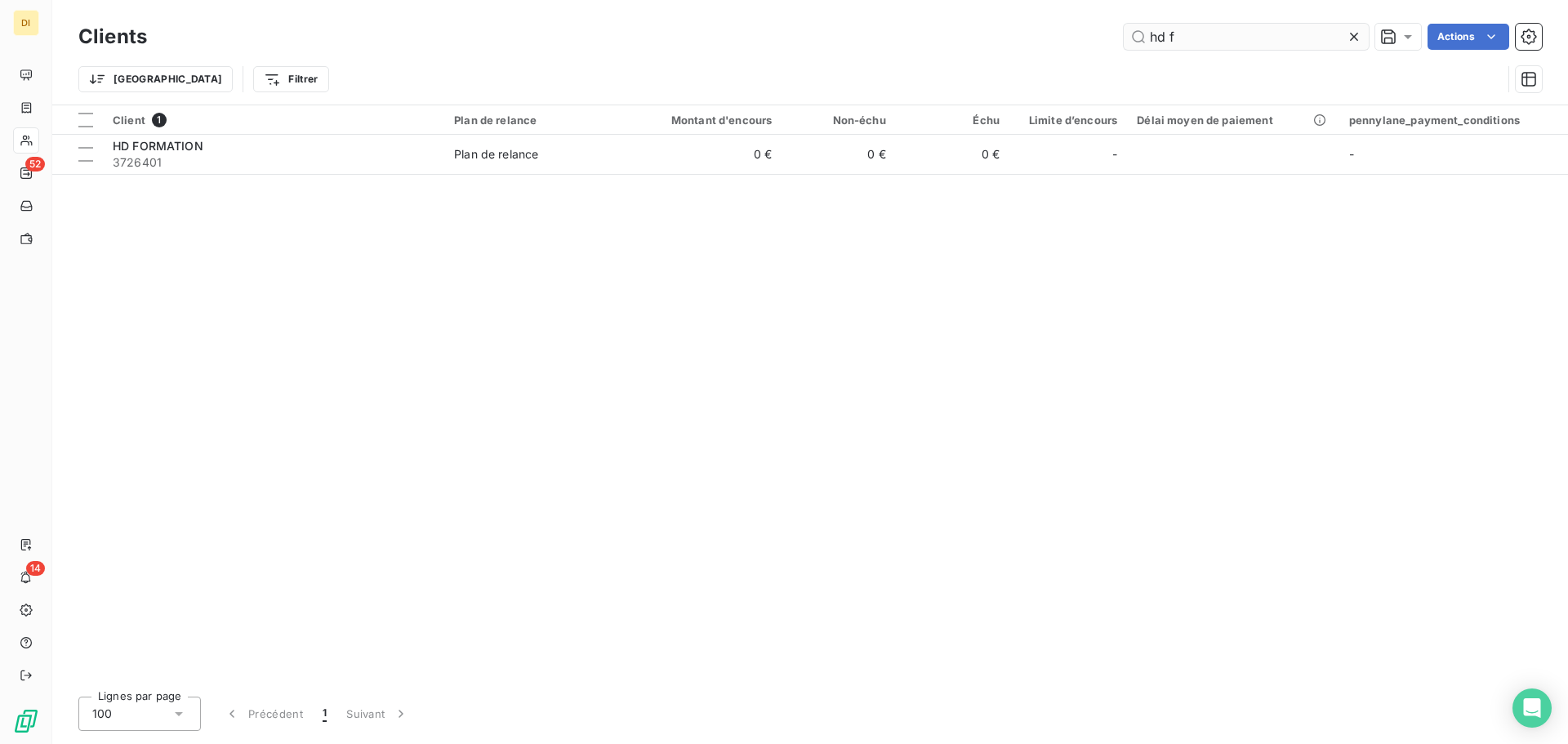
click at [1246, 32] on input "hd f" at bounding box center [1245, 37] width 245 height 26
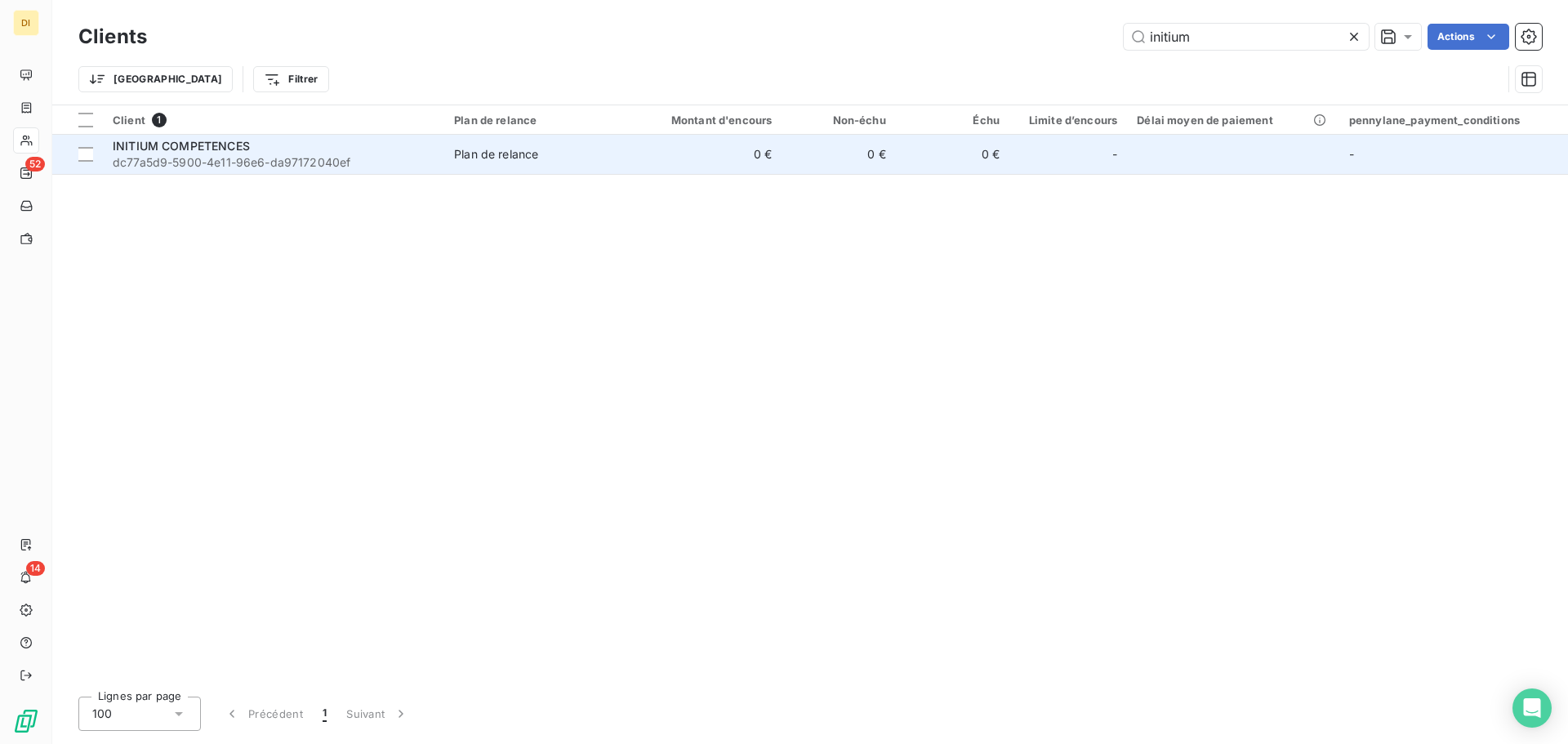
type input "initium"
click at [375, 152] on div "INITIUM COMPETENCES" at bounding box center [274, 146] width 322 height 16
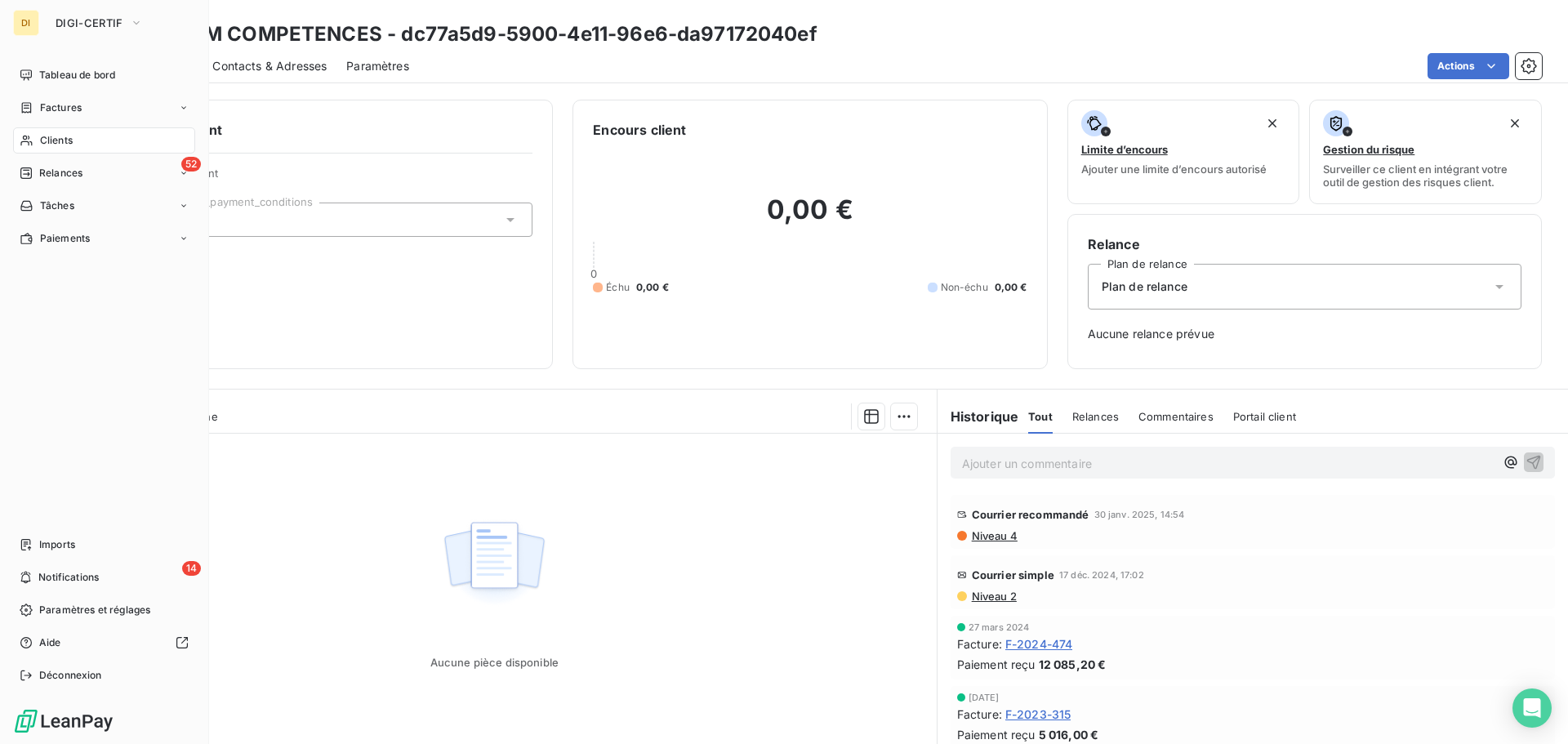
click at [32, 132] on div "Clients" at bounding box center [104, 141] width 182 height 26
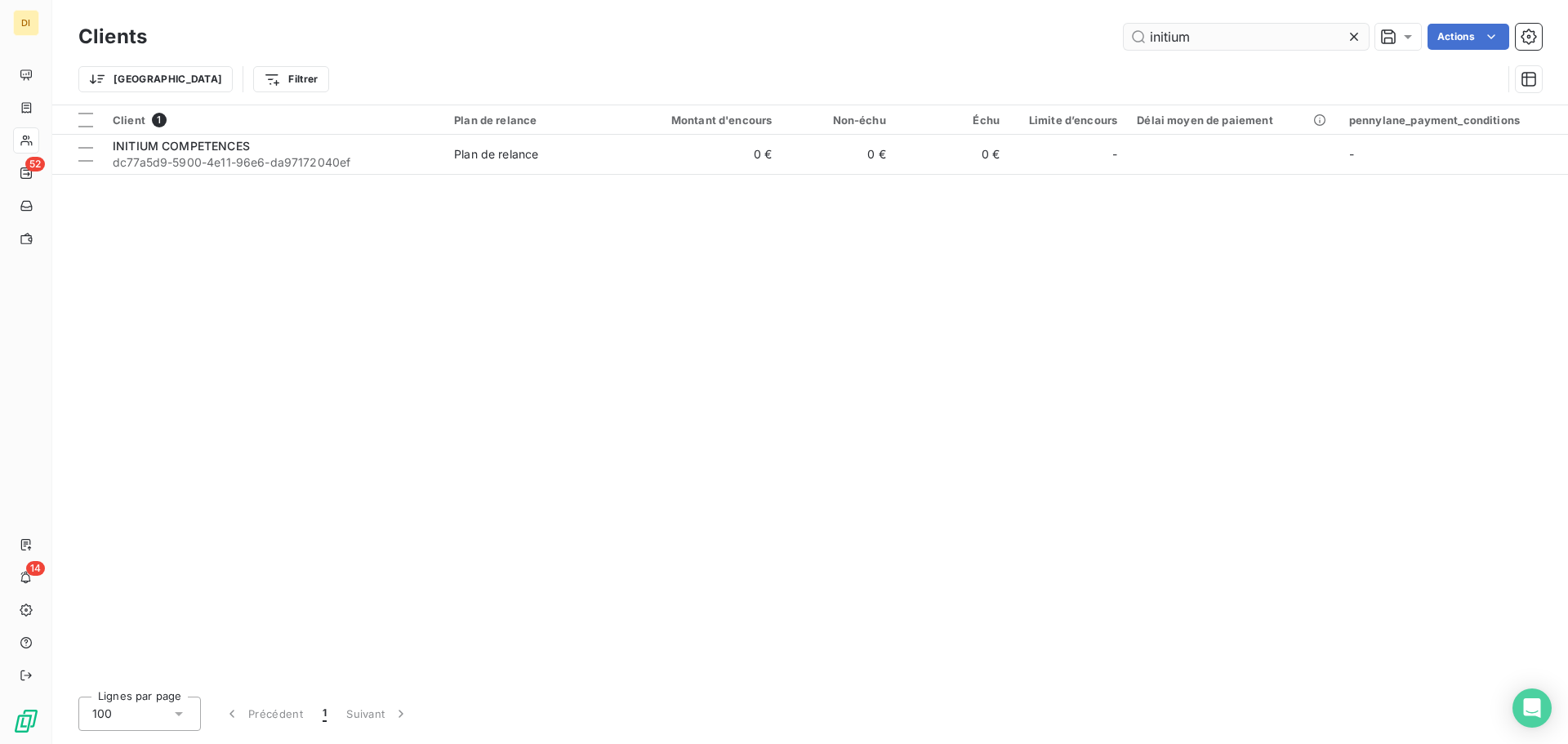
click at [1187, 31] on input "initium" at bounding box center [1245, 37] width 245 height 26
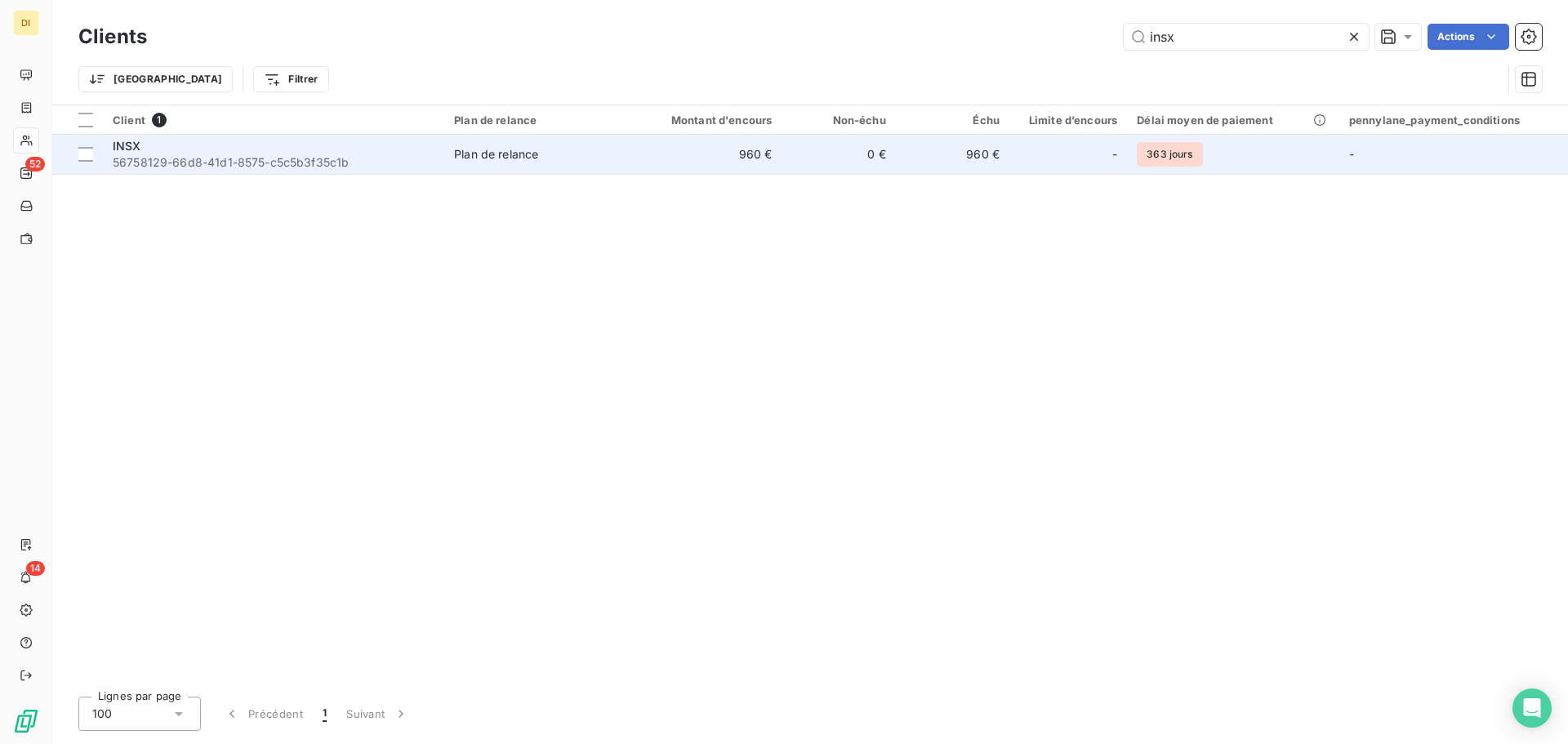
type input "insx"
click at [613, 153] on span "Plan de relance" at bounding box center [536, 154] width 165 height 16
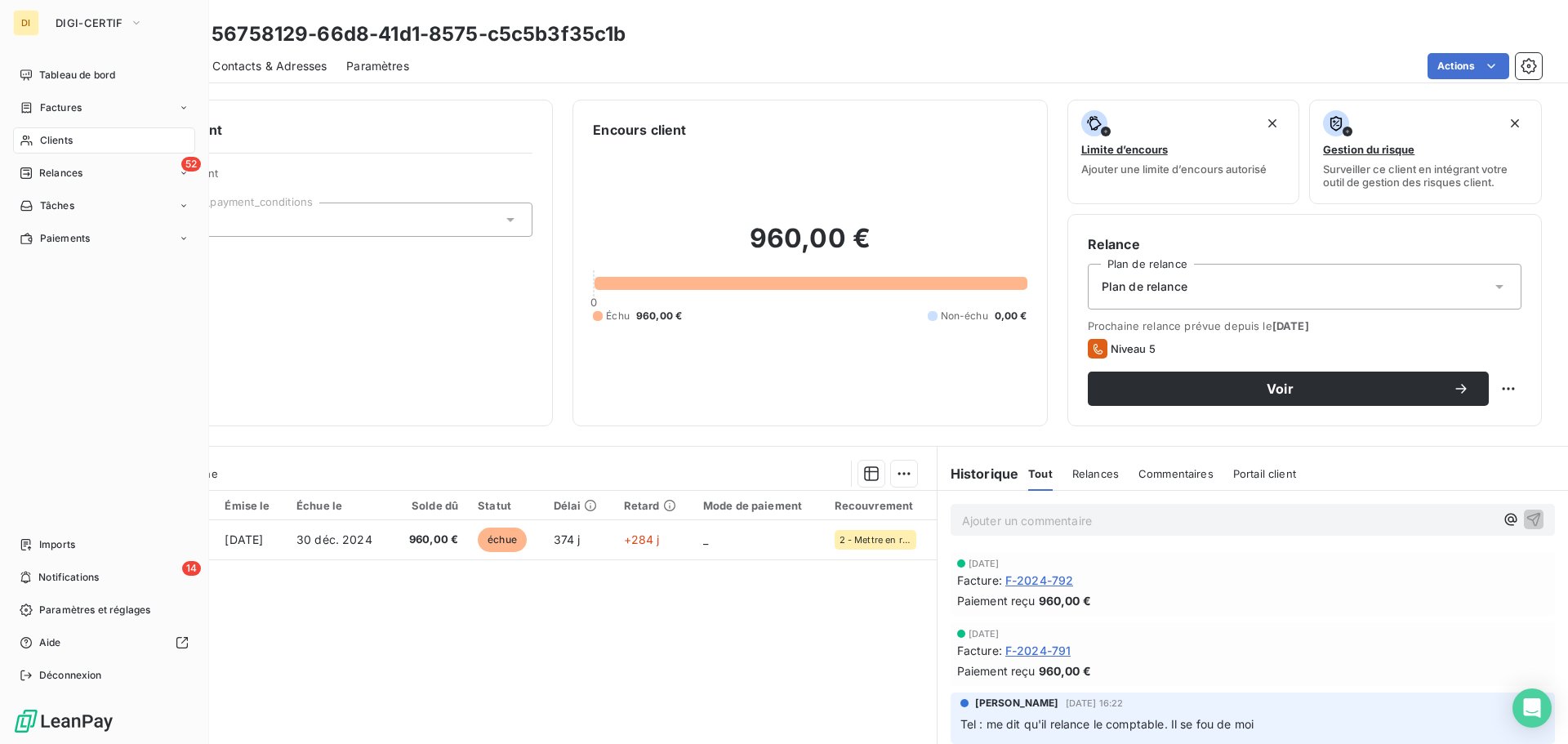
click at [74, 134] on div "Clients" at bounding box center [104, 141] width 182 height 26
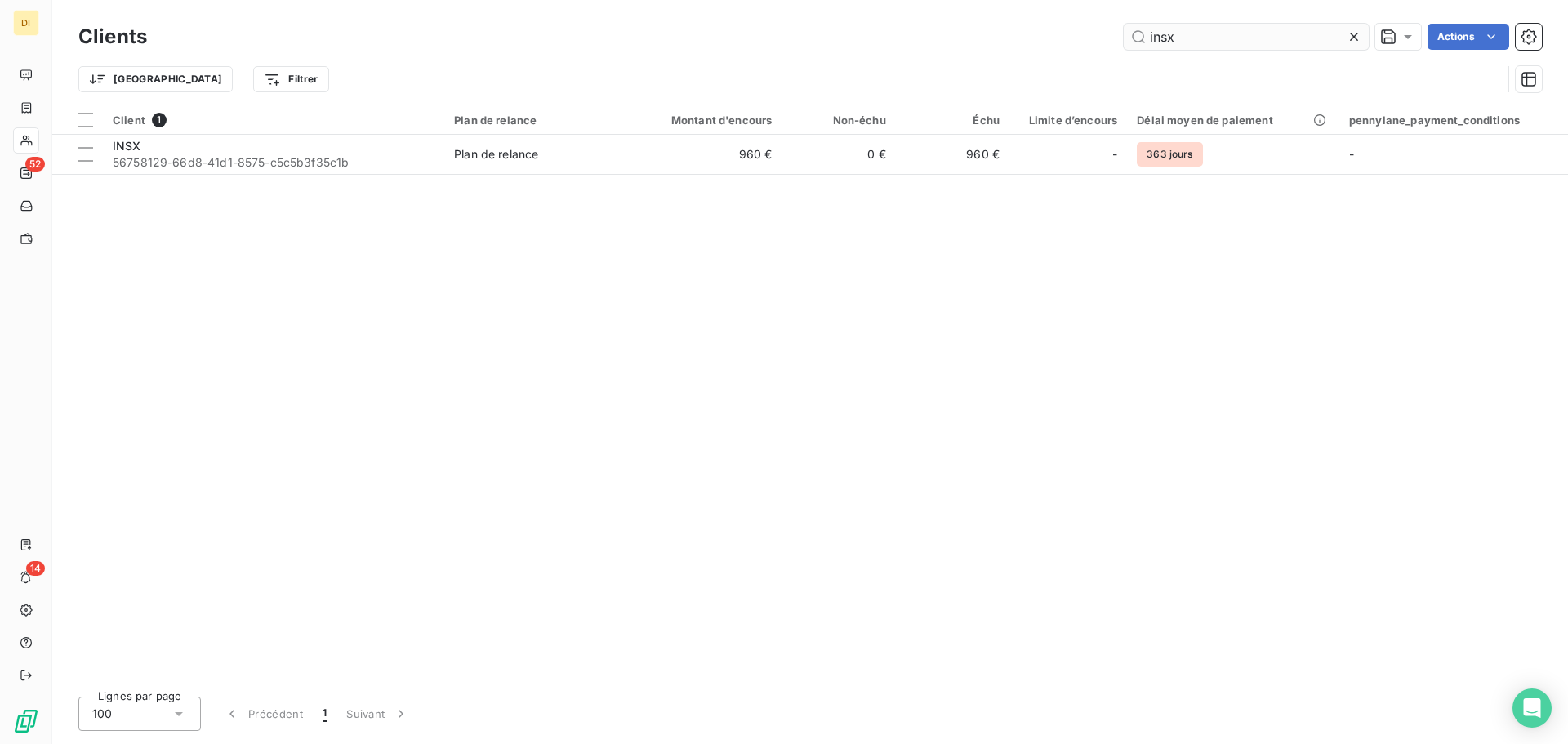
click at [1156, 39] on input "insx" at bounding box center [1245, 37] width 245 height 26
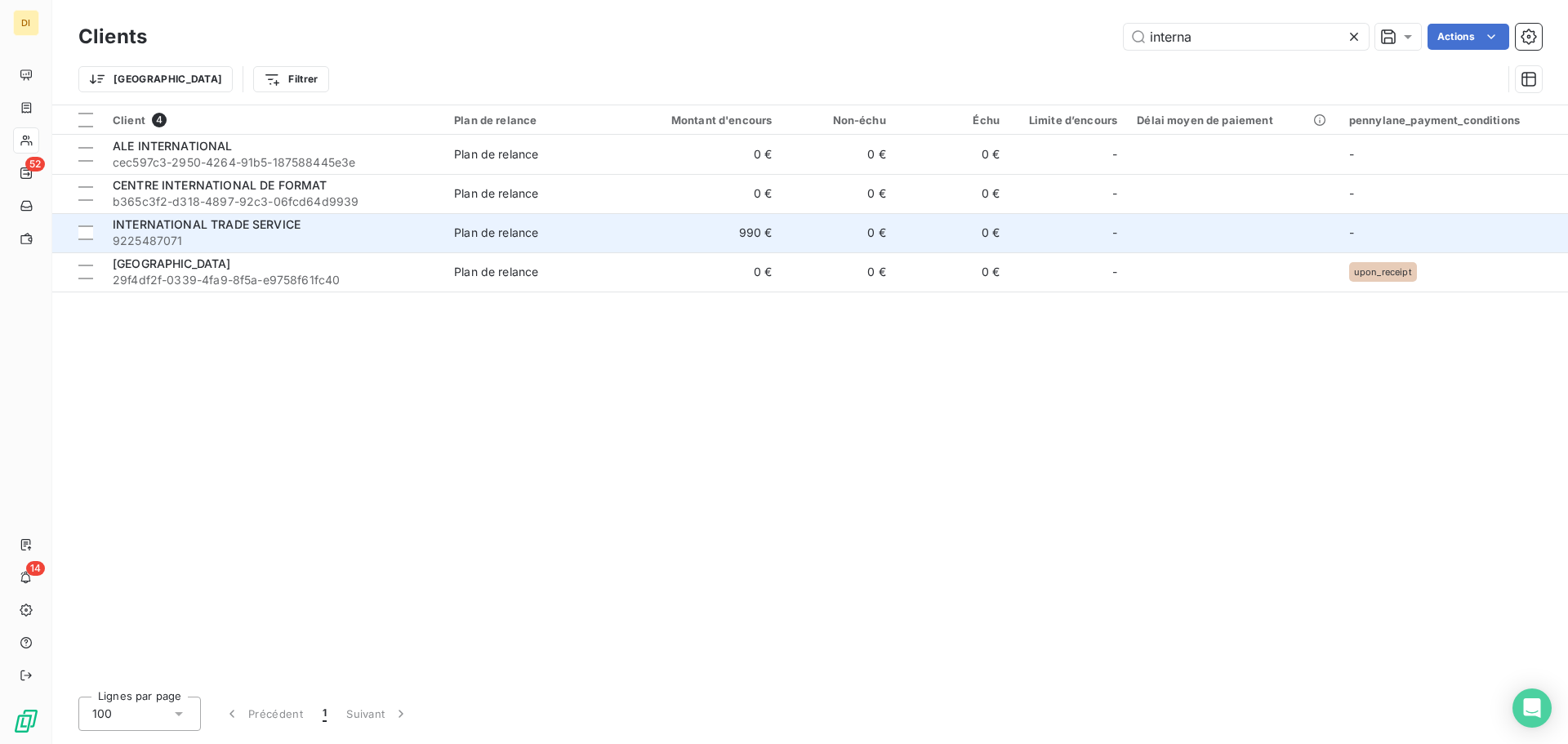
type input "interna"
click at [294, 240] on span "9225487071" at bounding box center [274, 241] width 322 height 16
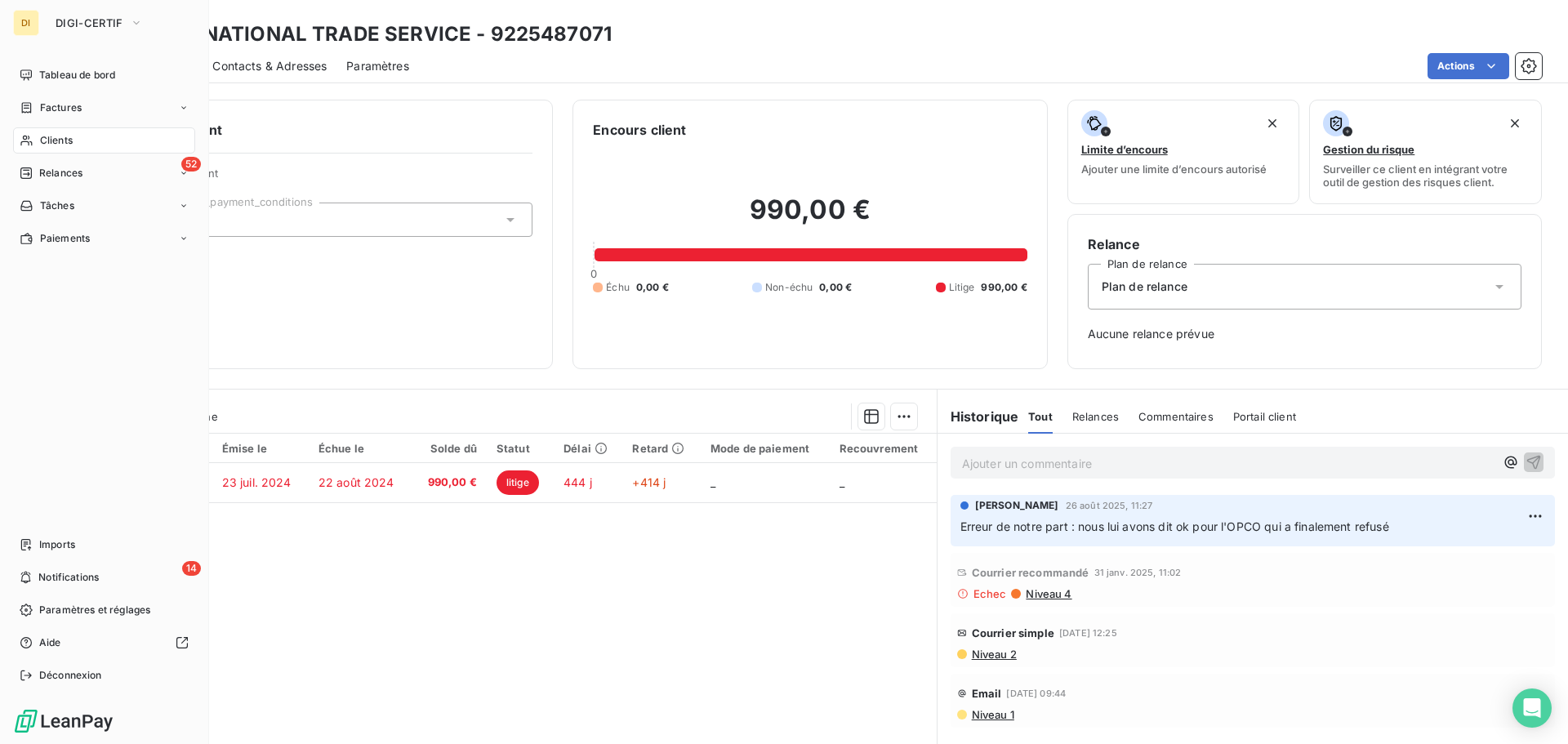
click at [21, 139] on icon at bounding box center [27, 140] width 14 height 13
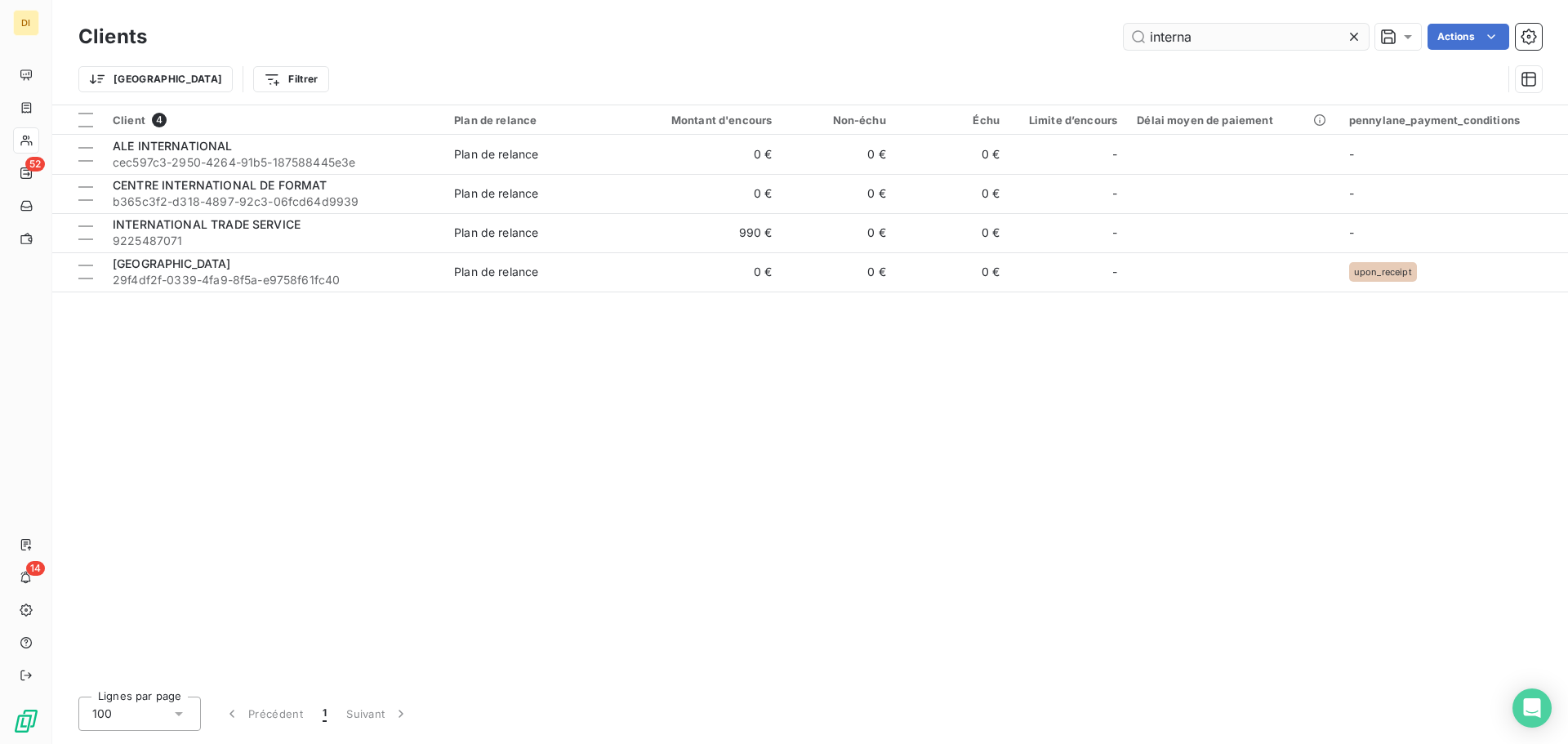
click at [1236, 30] on input "interna" at bounding box center [1245, 37] width 245 height 26
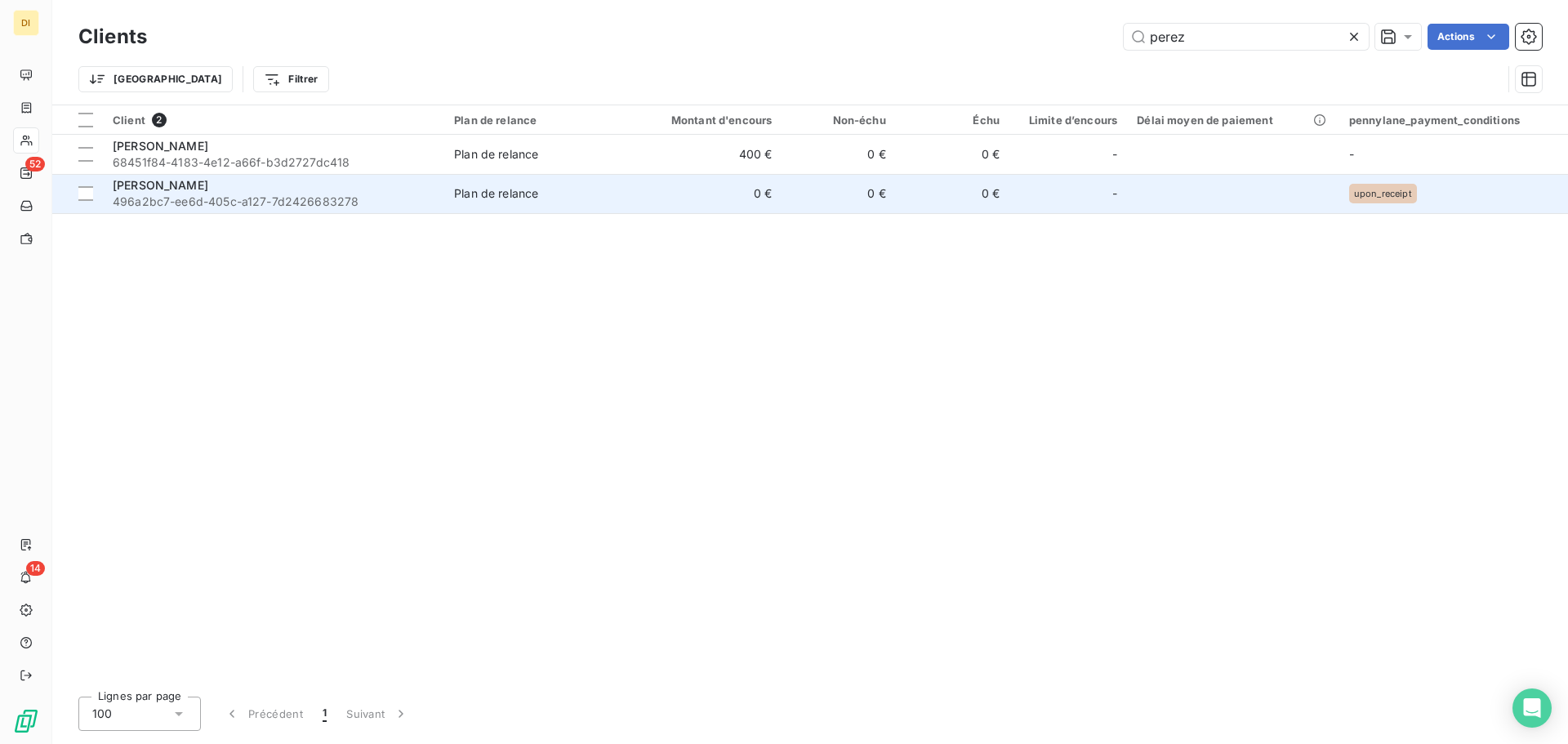
type input "perez"
click at [333, 201] on span "496a2bc7-ee6d-405c-a127-7d2426683278" at bounding box center [274, 202] width 322 height 16
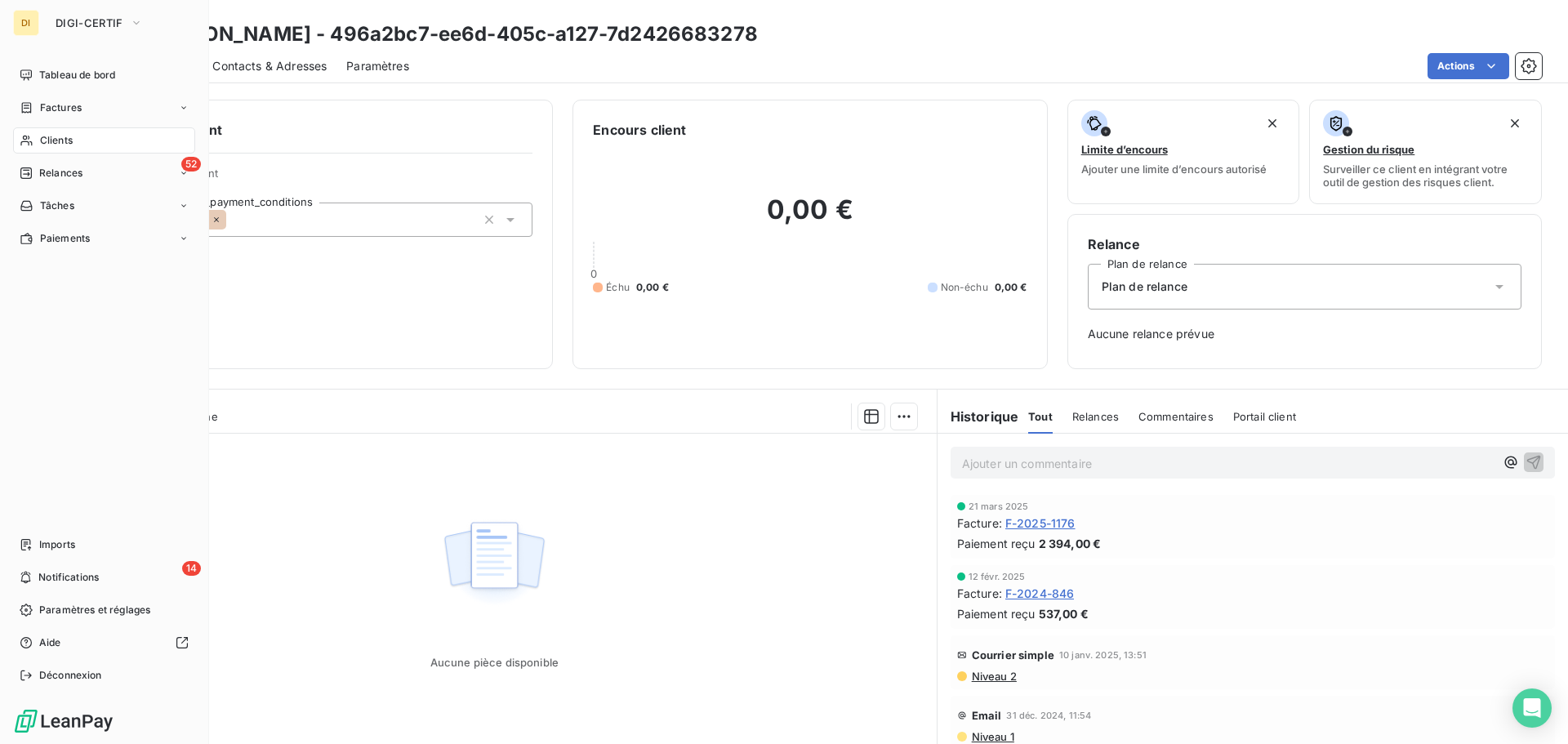
click at [40, 142] on span "Clients" at bounding box center [56, 140] width 33 height 15
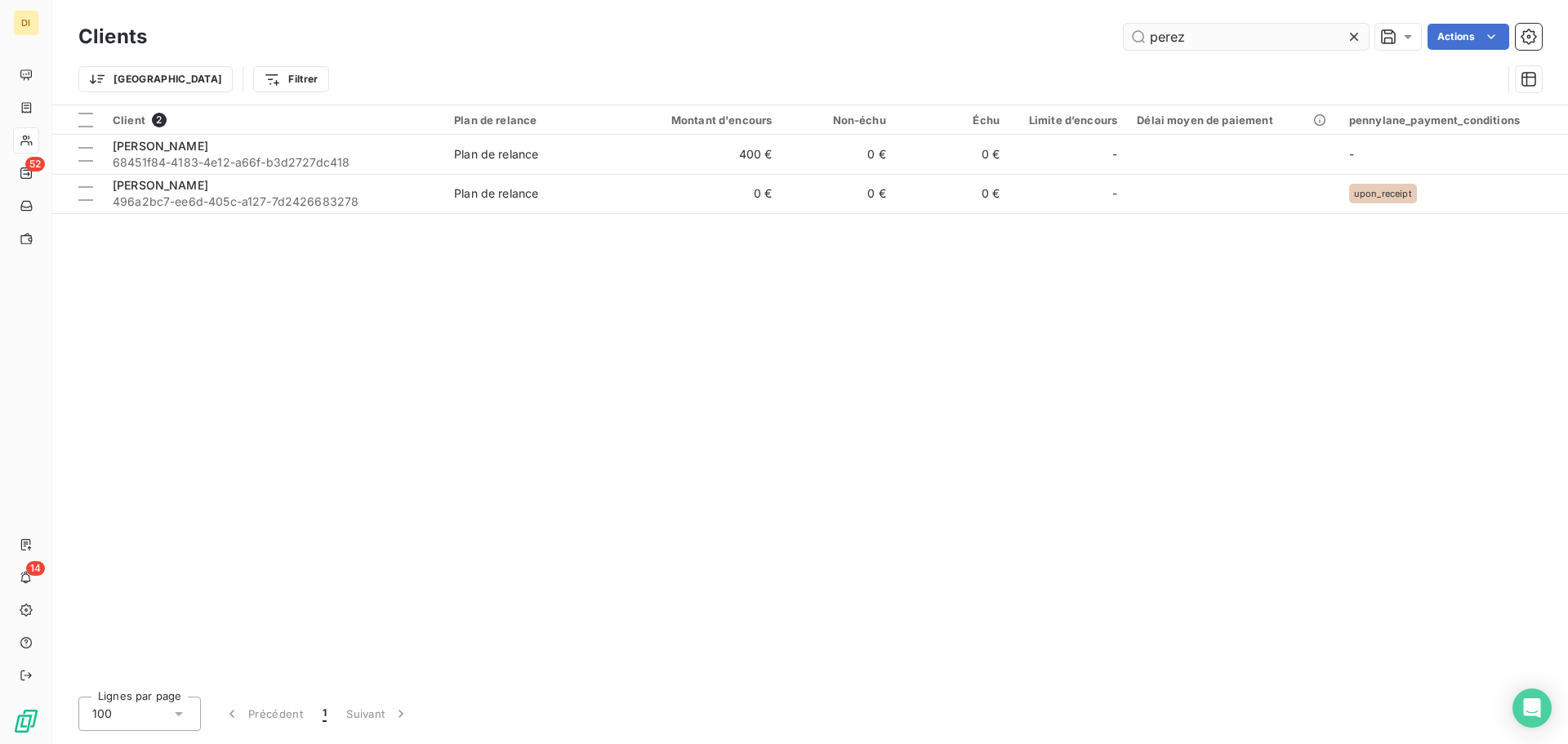
click at [1160, 31] on input "perez" at bounding box center [1245, 37] width 245 height 26
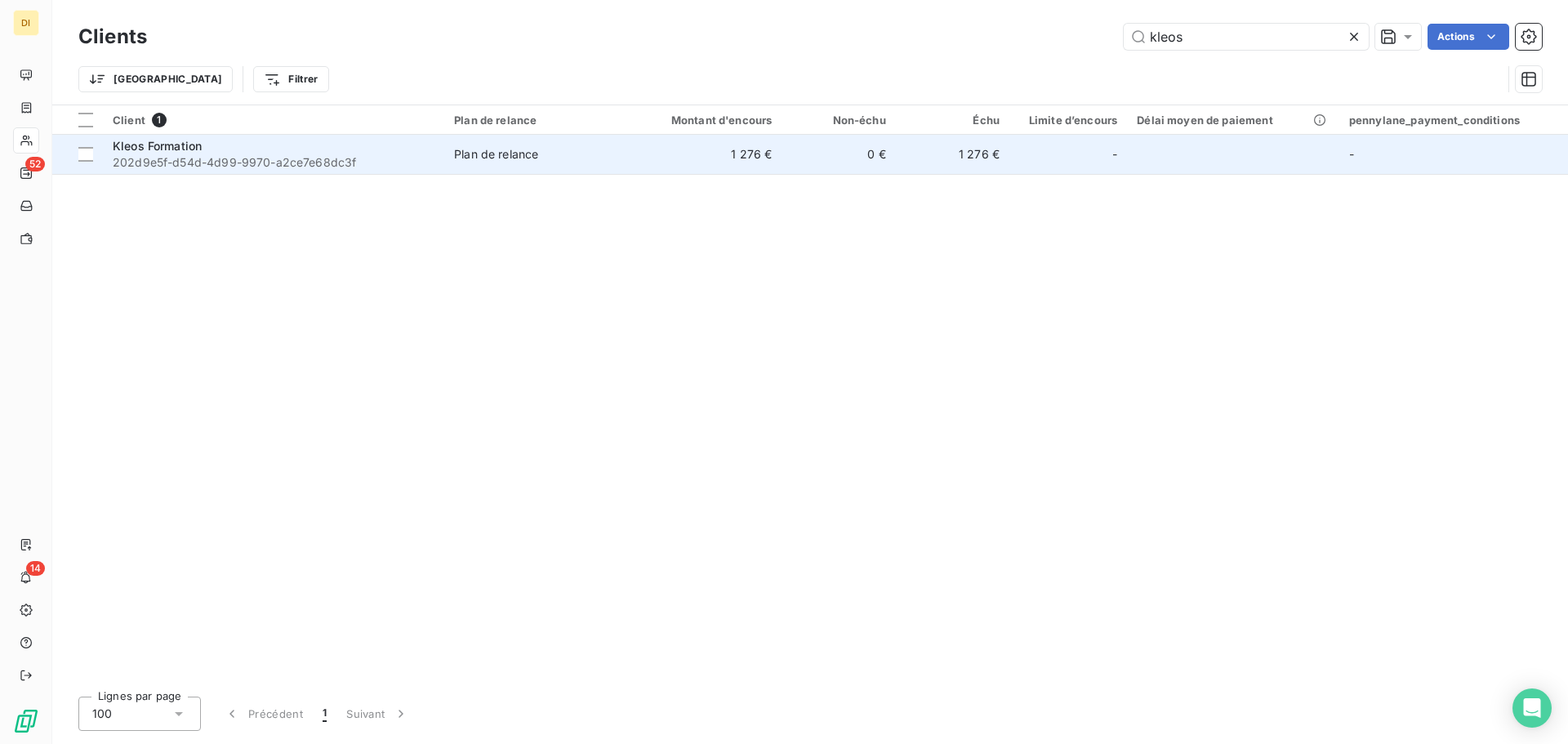
type input "kleos"
click at [495, 172] on td "Plan de relance" at bounding box center [536, 154] width 185 height 39
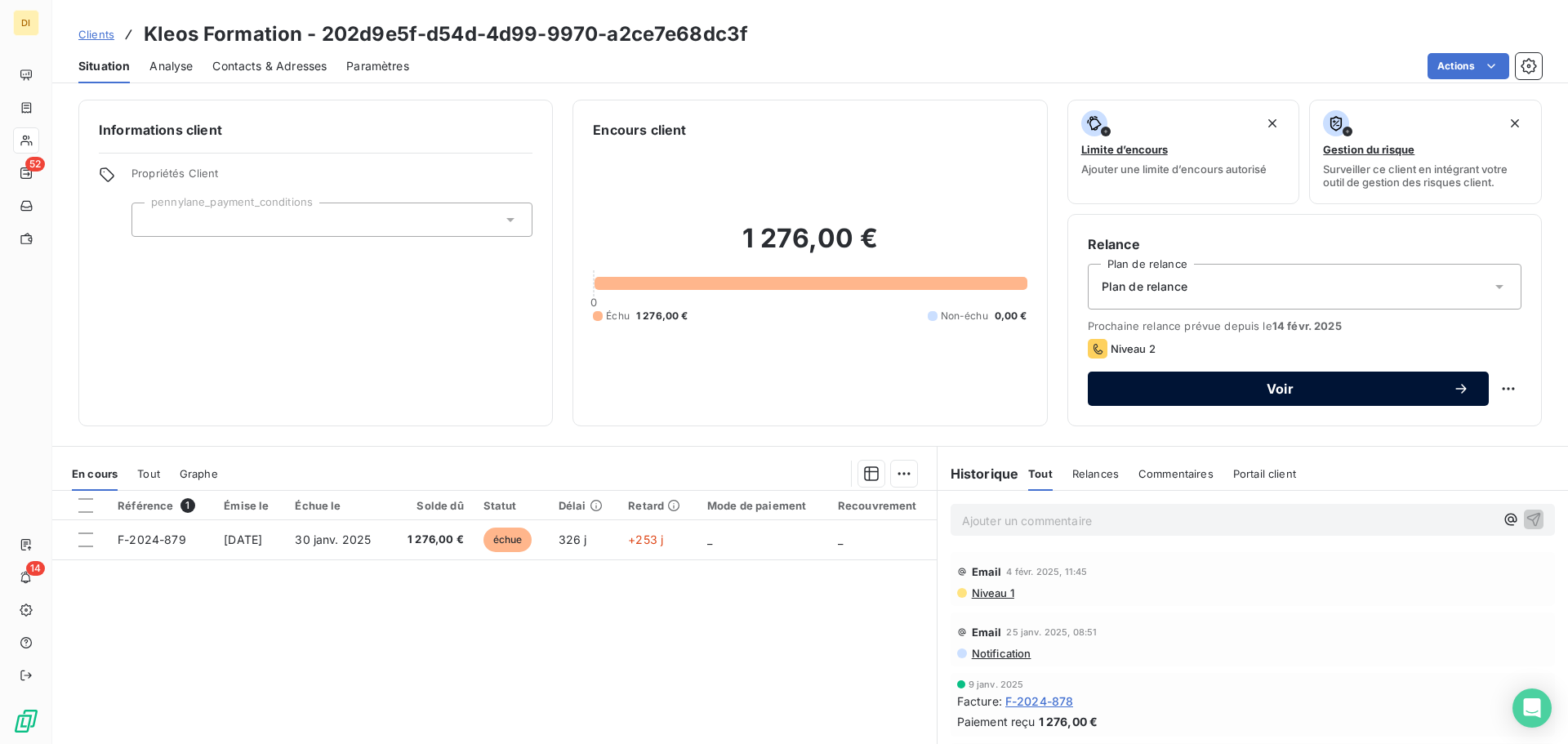
click at [1456, 389] on icon "button" at bounding box center [1461, 388] width 11 height 10
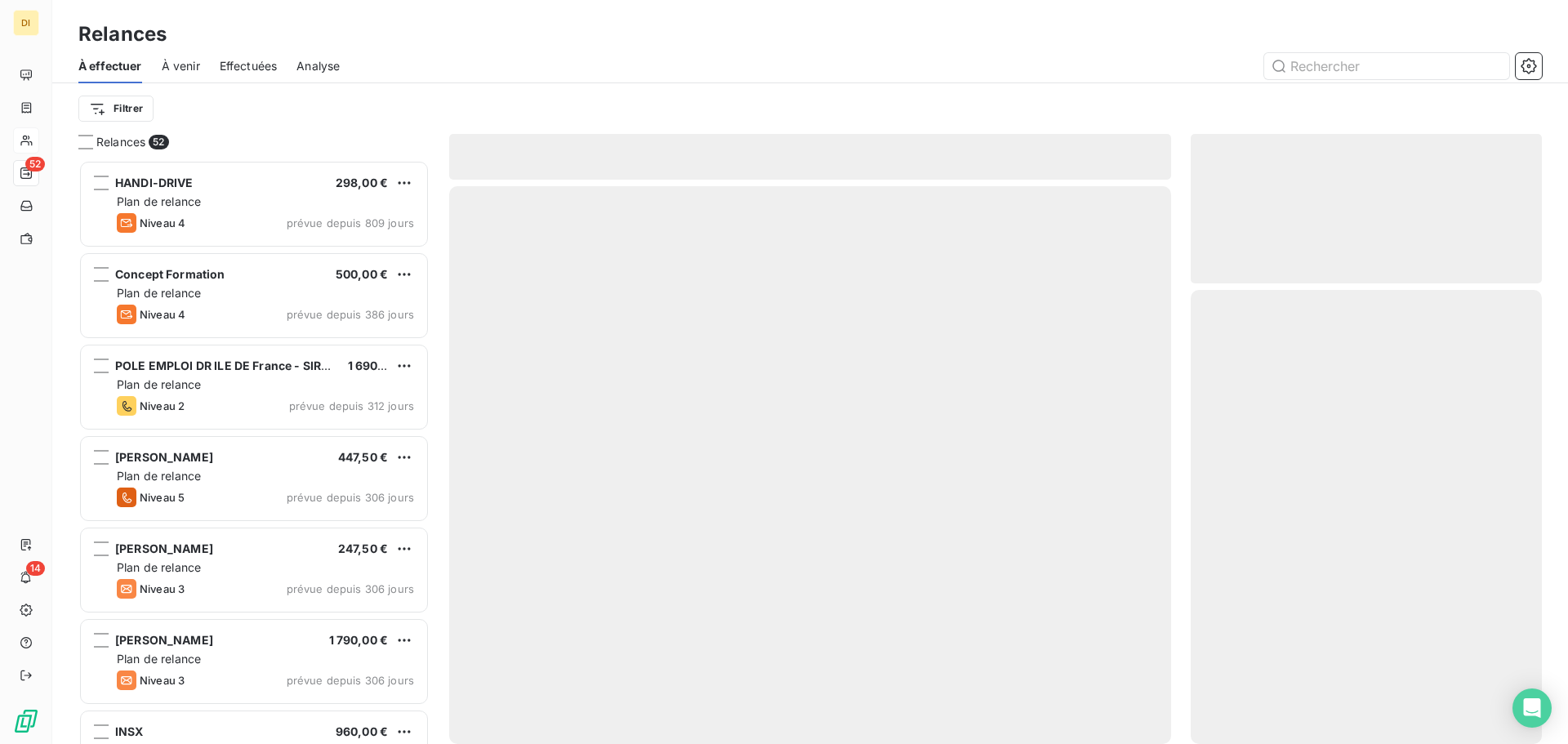
scroll to position [572, 339]
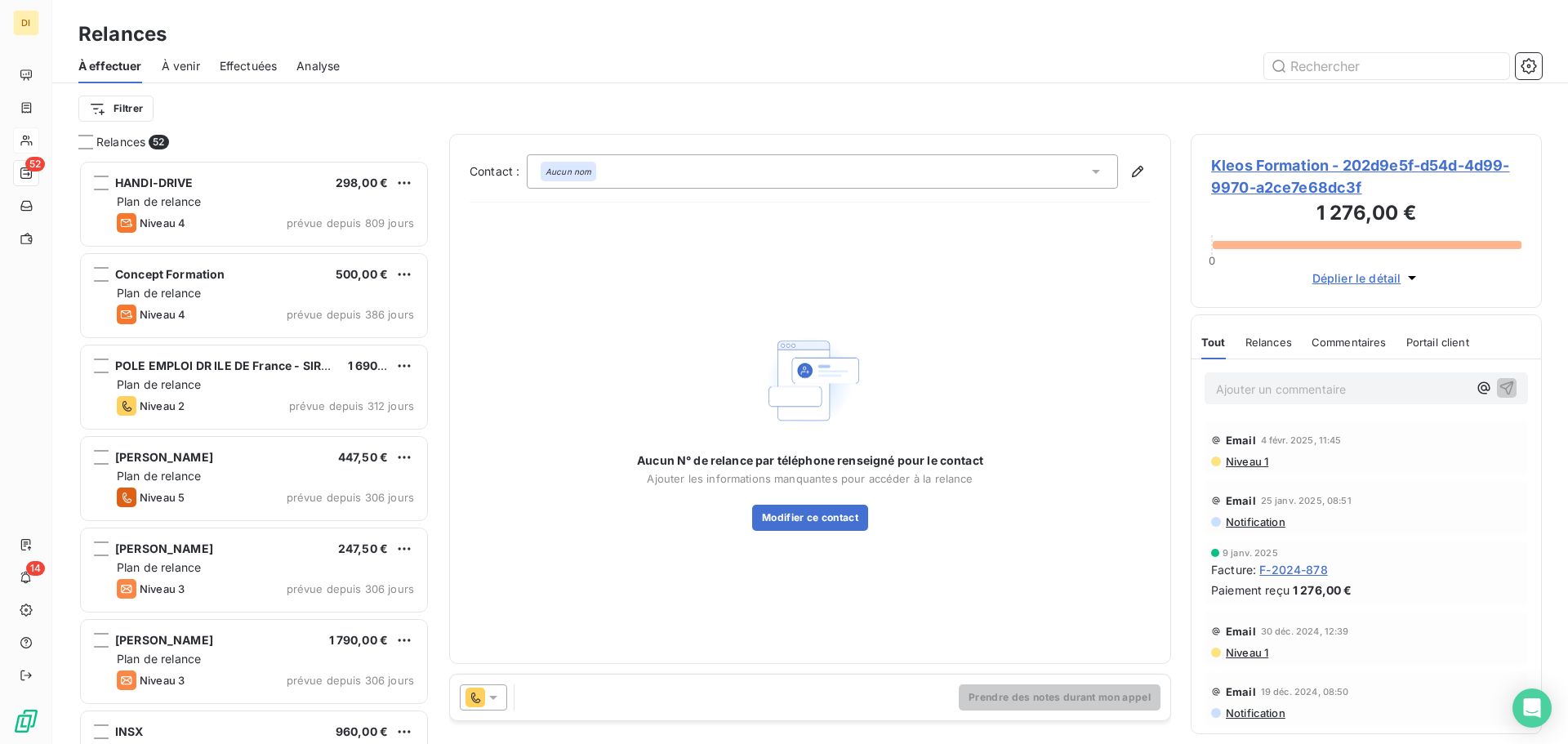
click at [492, 702] on icon at bounding box center [493, 697] width 16 height 16
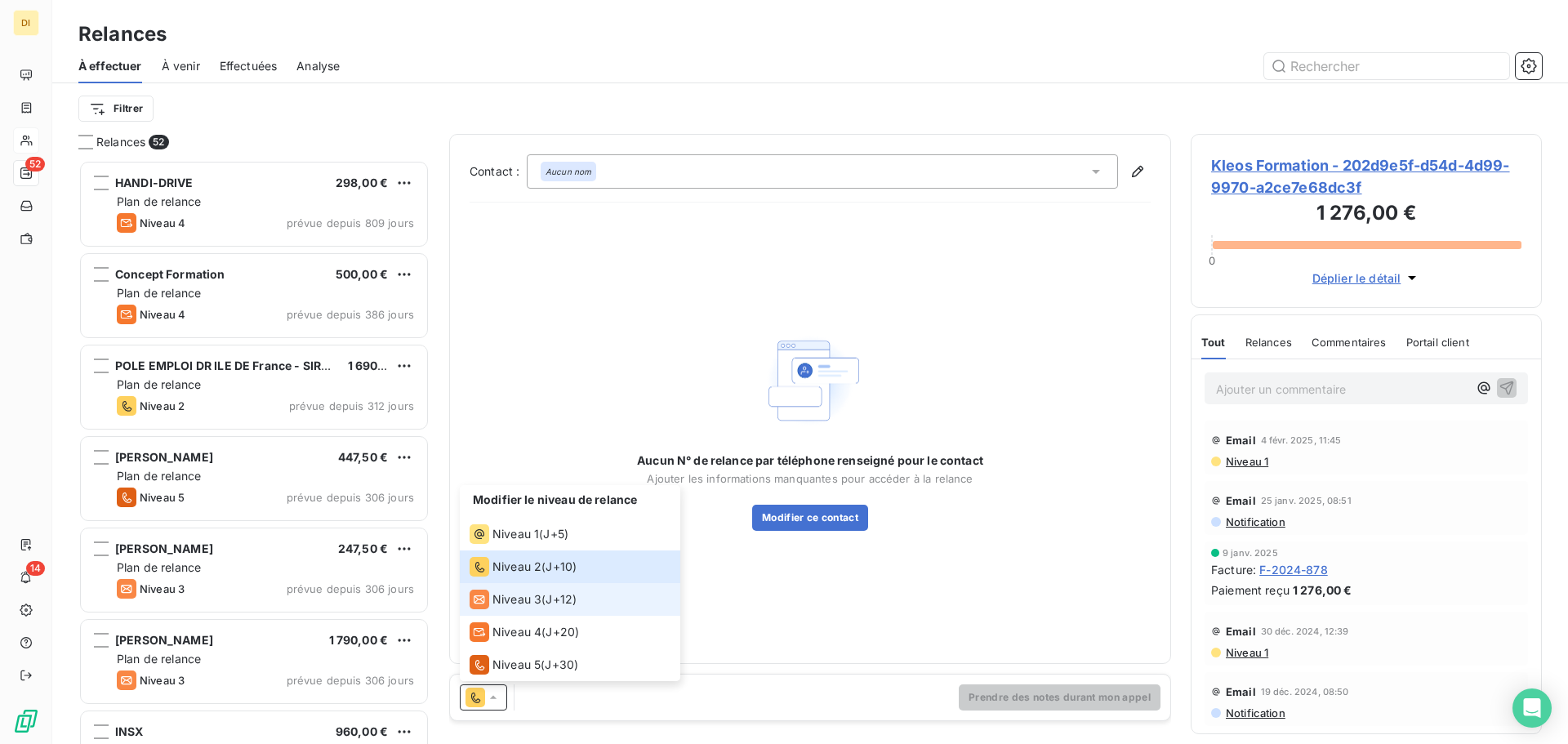
click at [516, 606] on span "Niveau 3" at bounding box center [516, 599] width 49 height 16
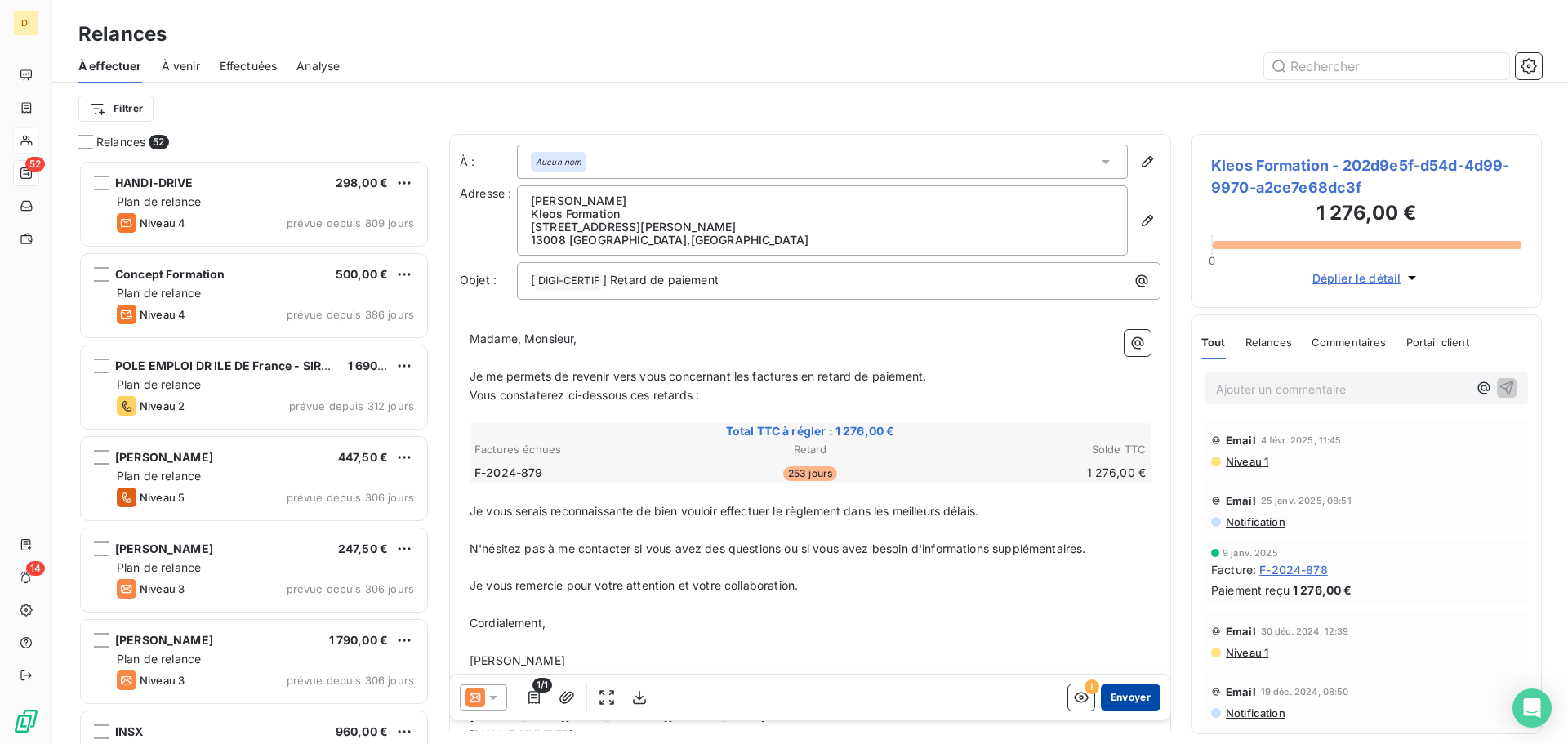
click at [1121, 708] on button "Envoyer" at bounding box center [1132, 697] width 60 height 26
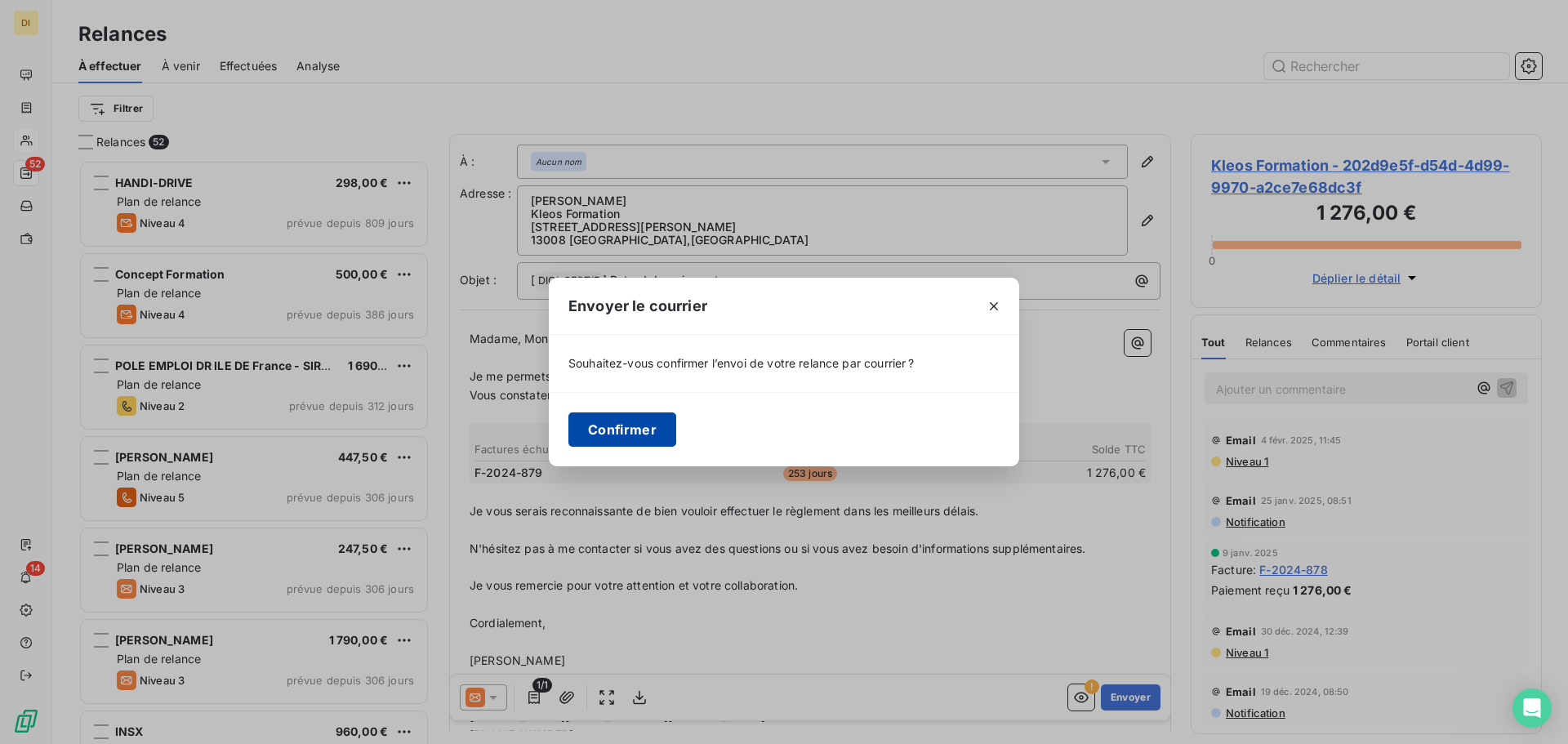
click at [642, 442] on button "Confirmer" at bounding box center [622, 429] width 108 height 34
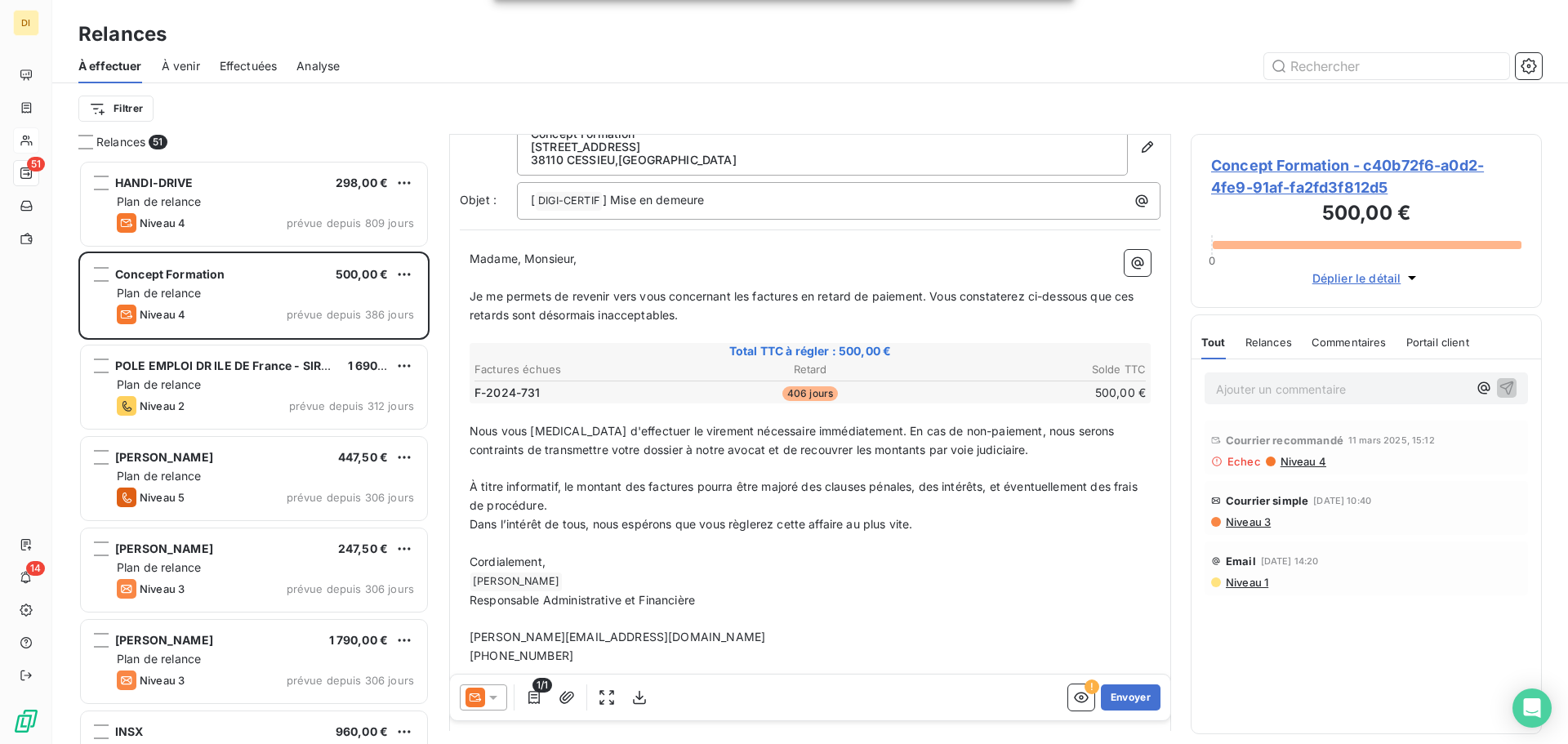
scroll to position [136, 0]
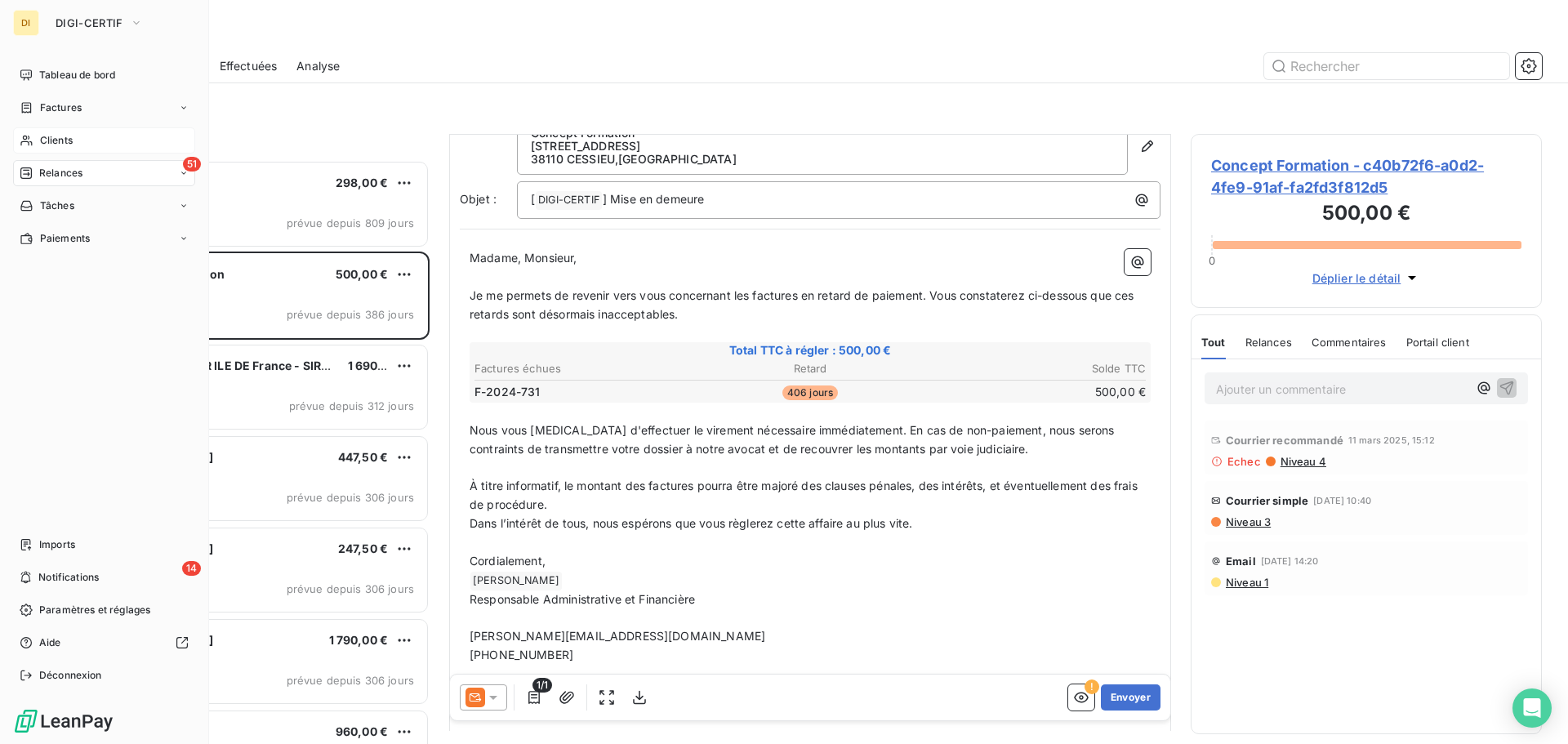
click at [38, 150] on div "Clients" at bounding box center [104, 141] width 182 height 26
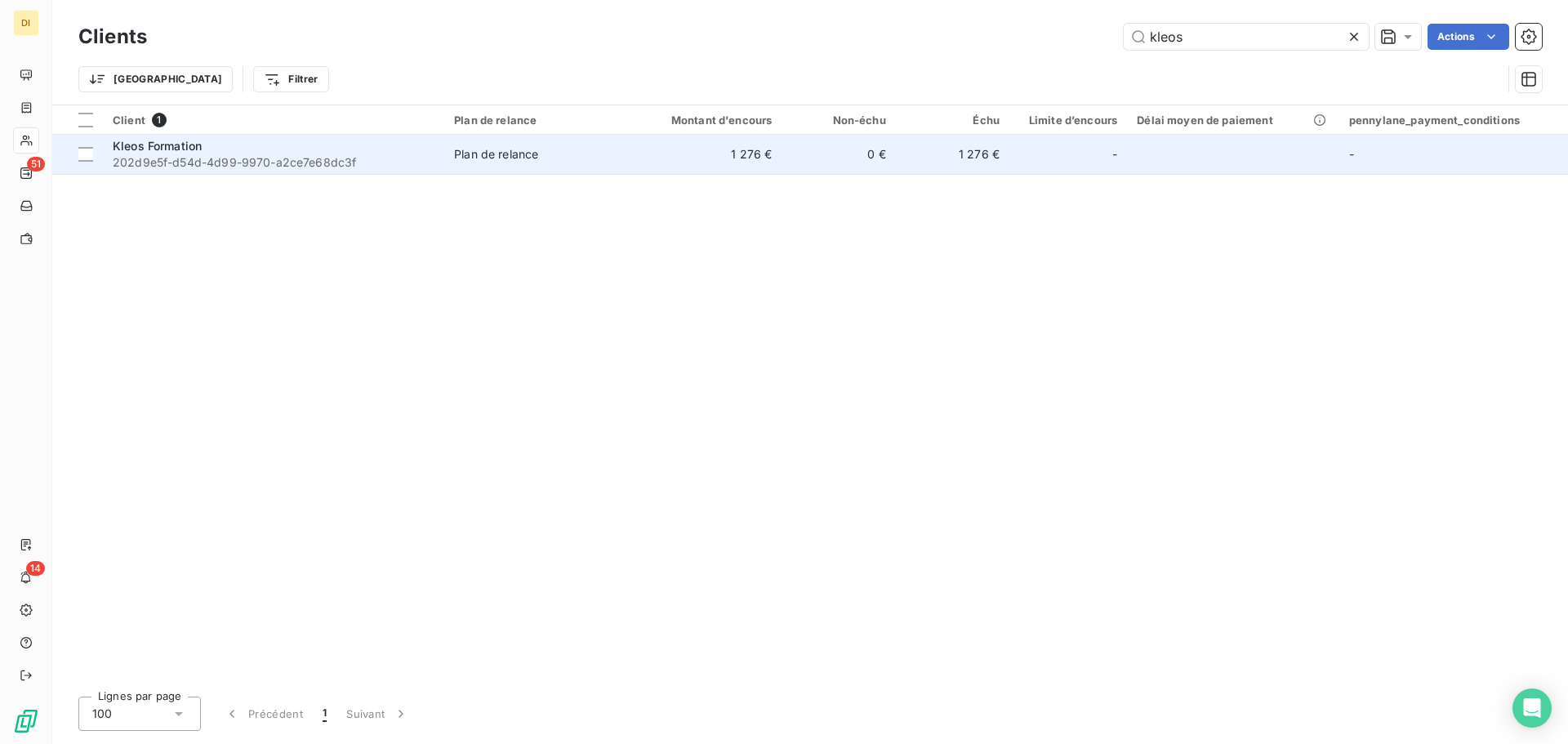
click at [411, 159] on span "202d9e5f-d54d-4d99-9970-a2ce7e68dc3f" at bounding box center [274, 163] width 322 height 16
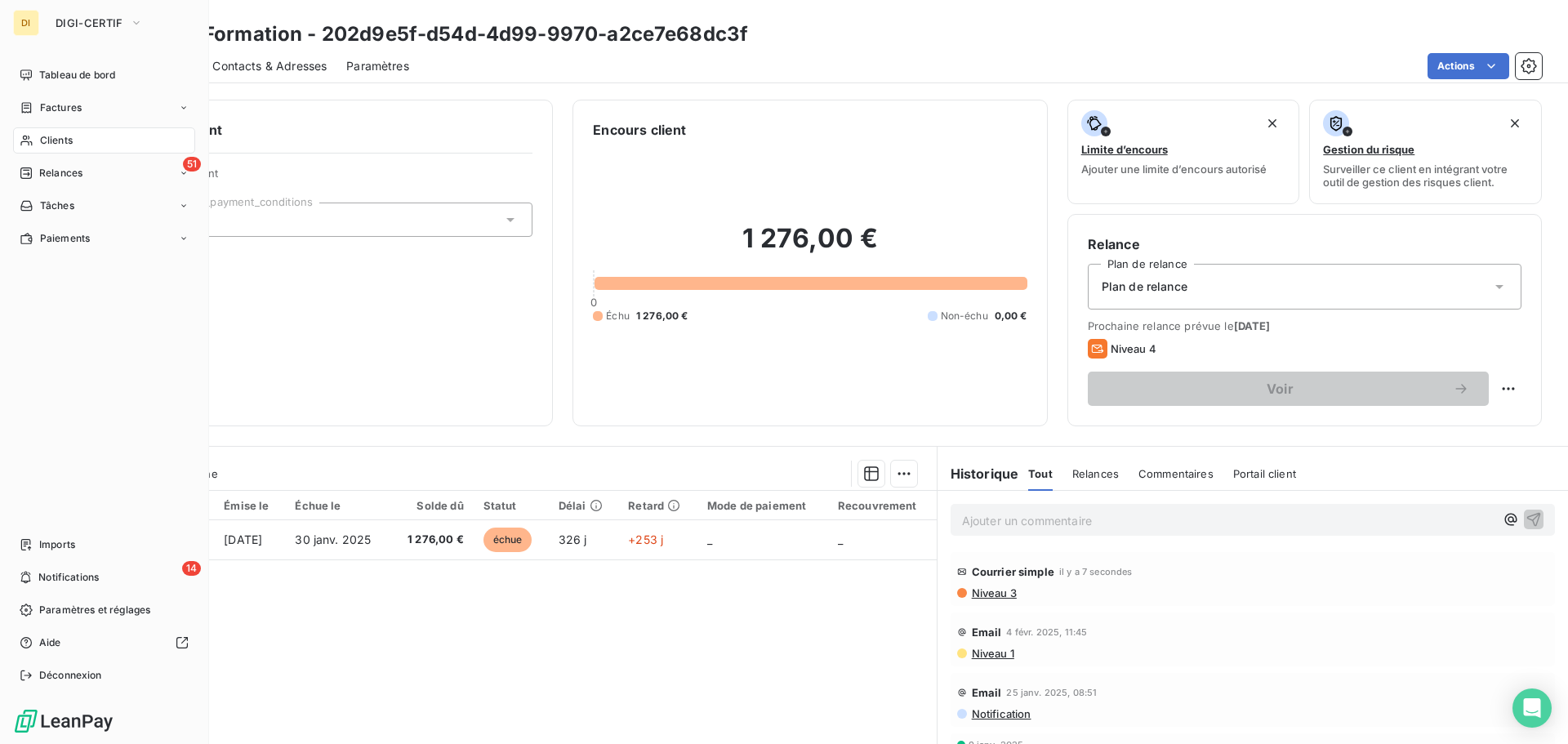
click at [30, 138] on icon at bounding box center [27, 140] width 14 height 13
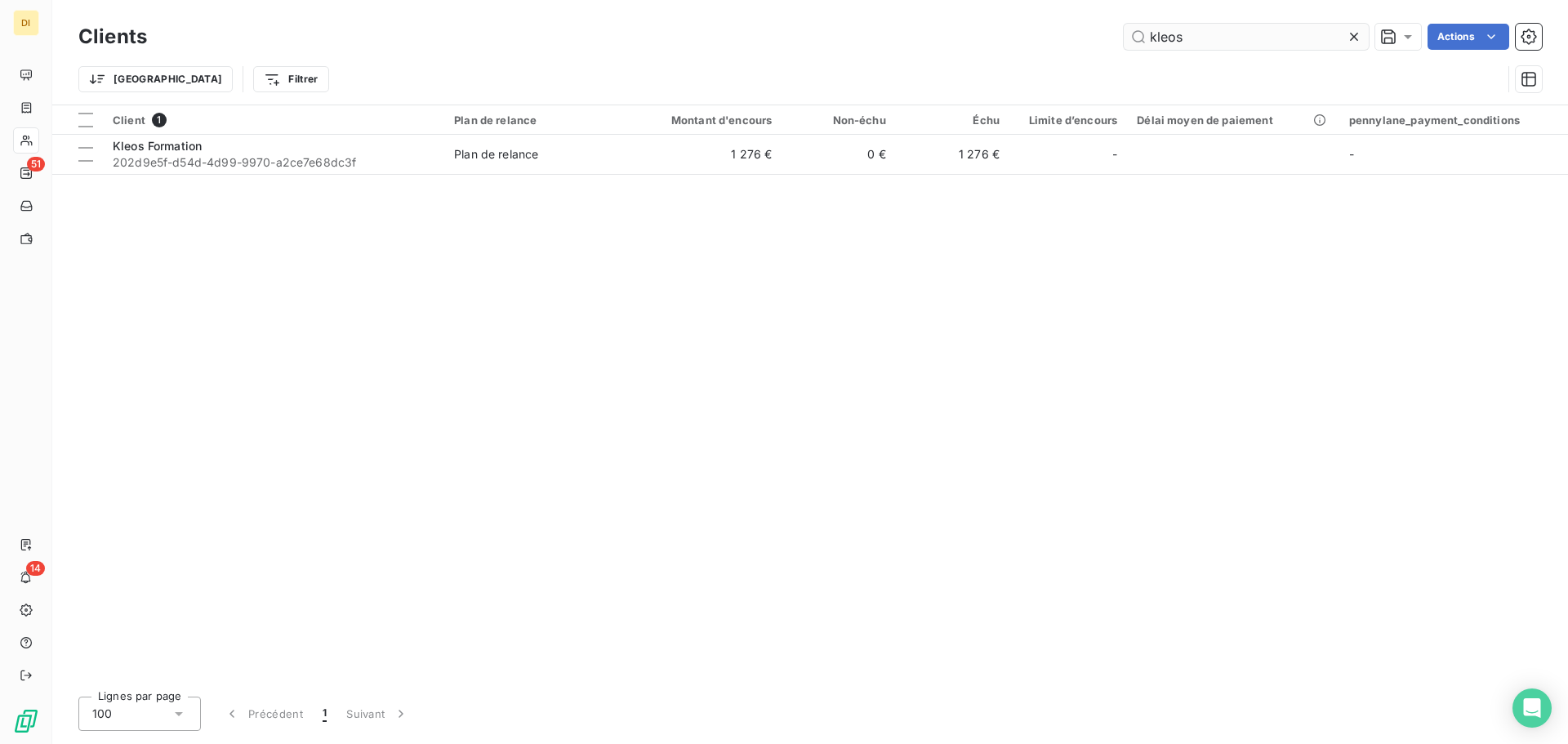
click at [1164, 34] on input "kleos" at bounding box center [1245, 37] width 245 height 26
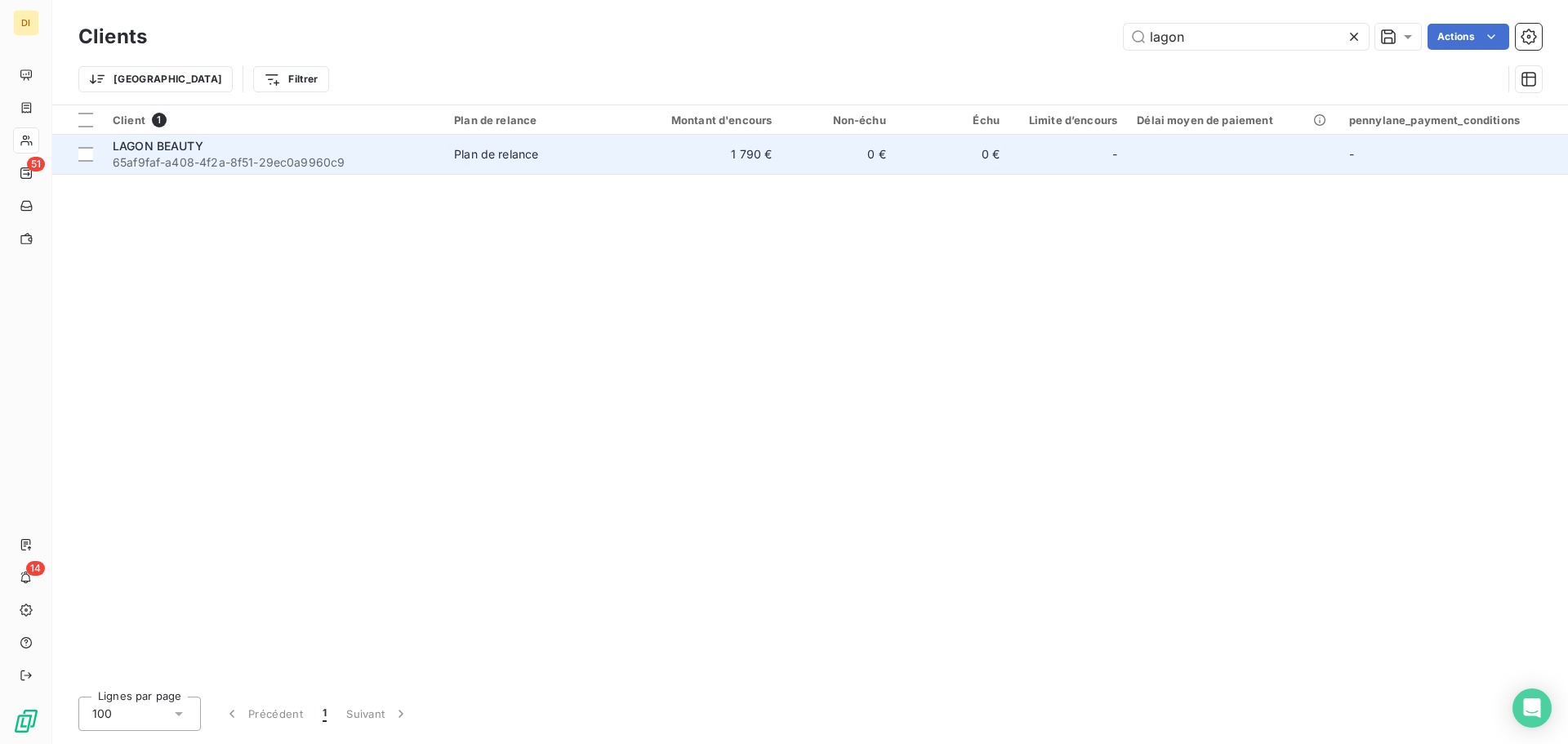
type input "lagon"
click at [430, 152] on div "LAGON BEAUTY" at bounding box center [274, 146] width 322 height 16
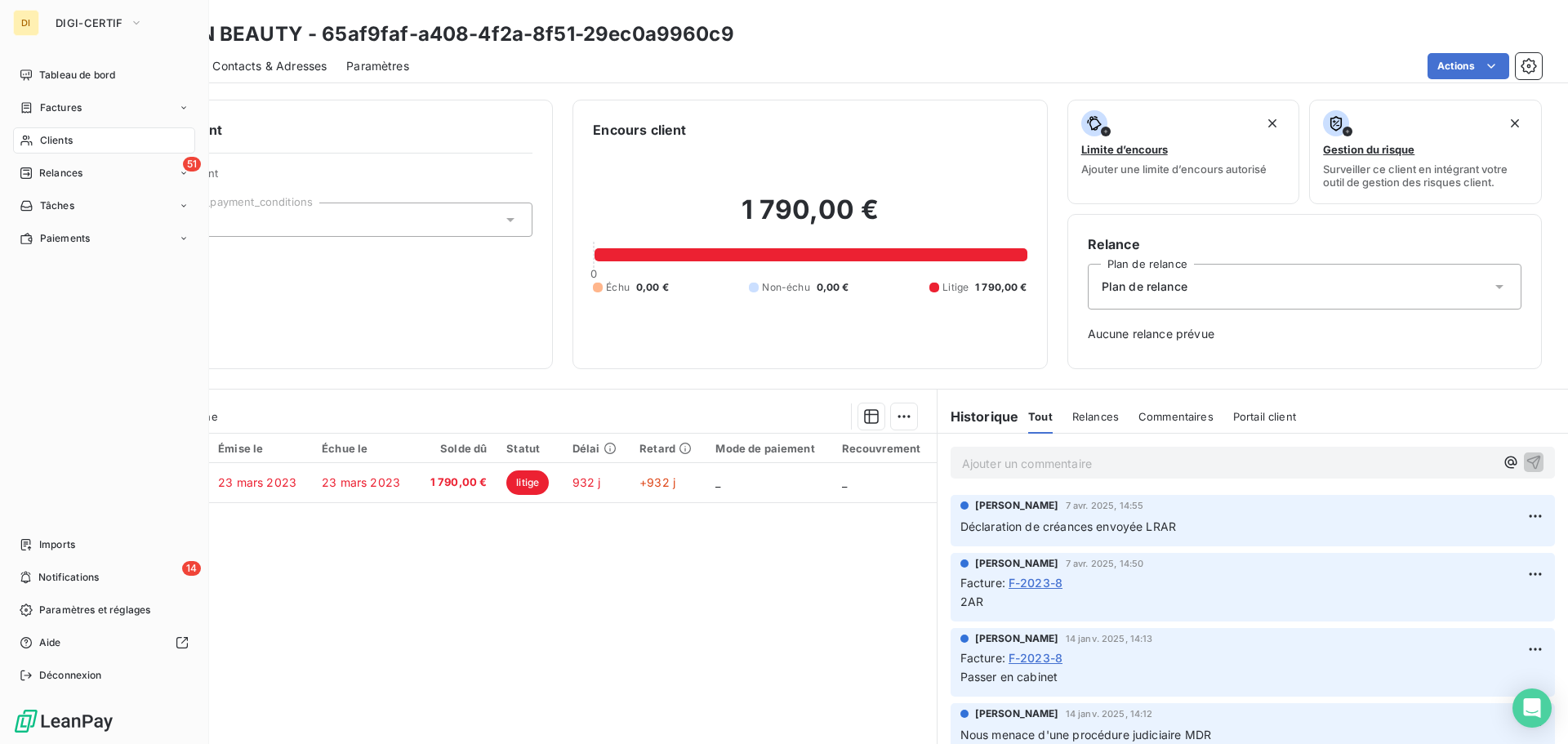
click at [38, 141] on div "Clients" at bounding box center [104, 141] width 182 height 26
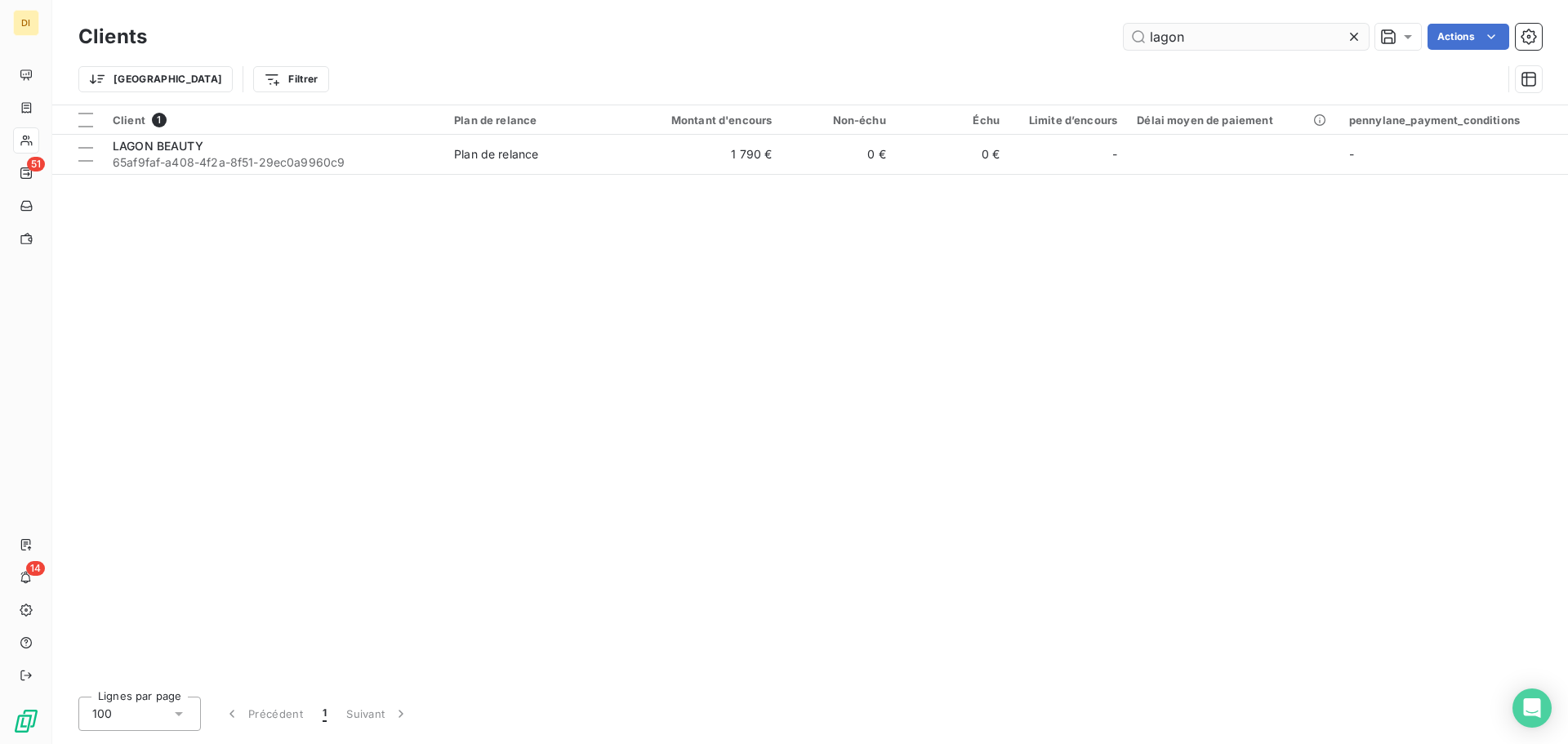
click at [1188, 47] on input "lagon" at bounding box center [1245, 37] width 245 height 26
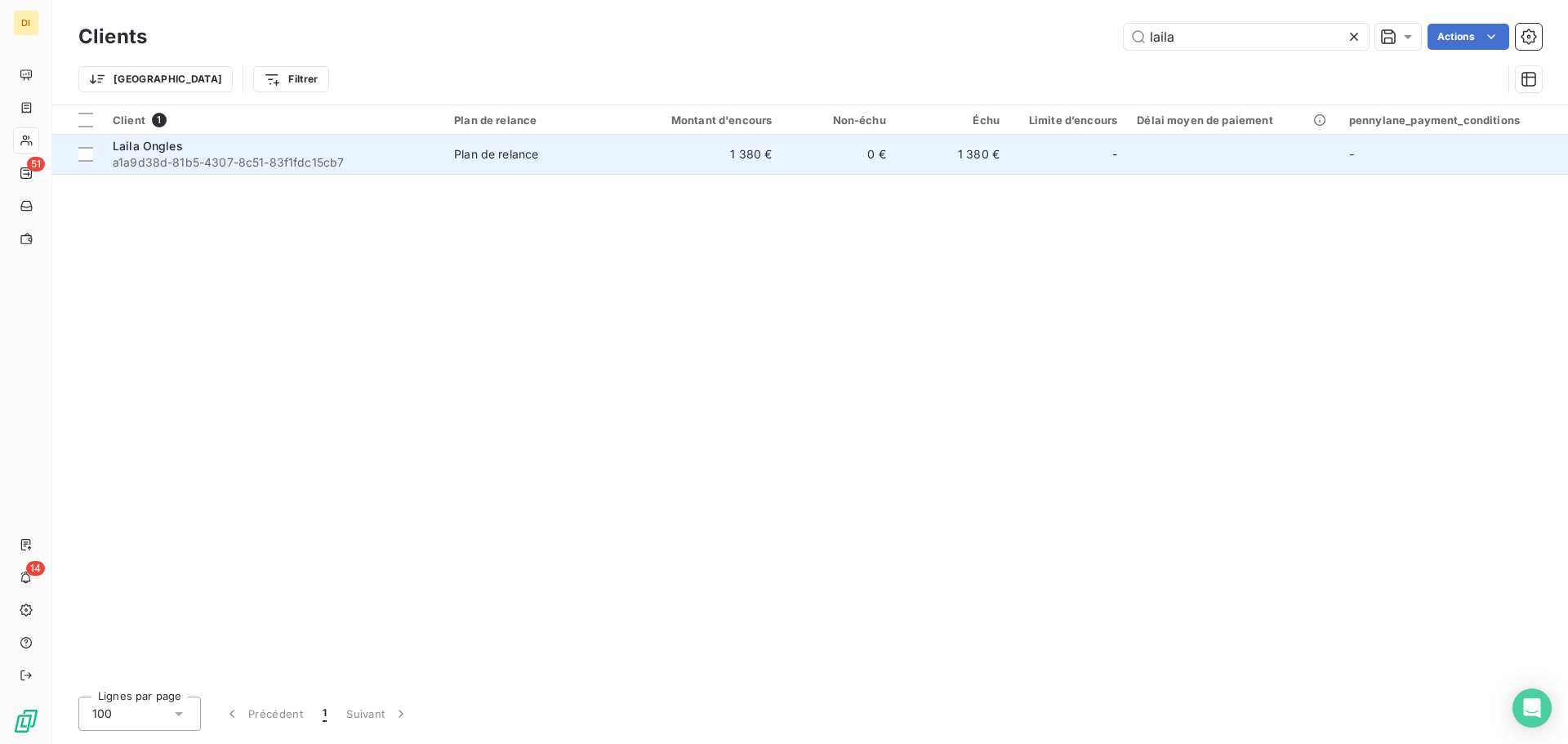
type input "laila"
click at [648, 148] on td "1 380 €" at bounding box center [706, 154] width 153 height 39
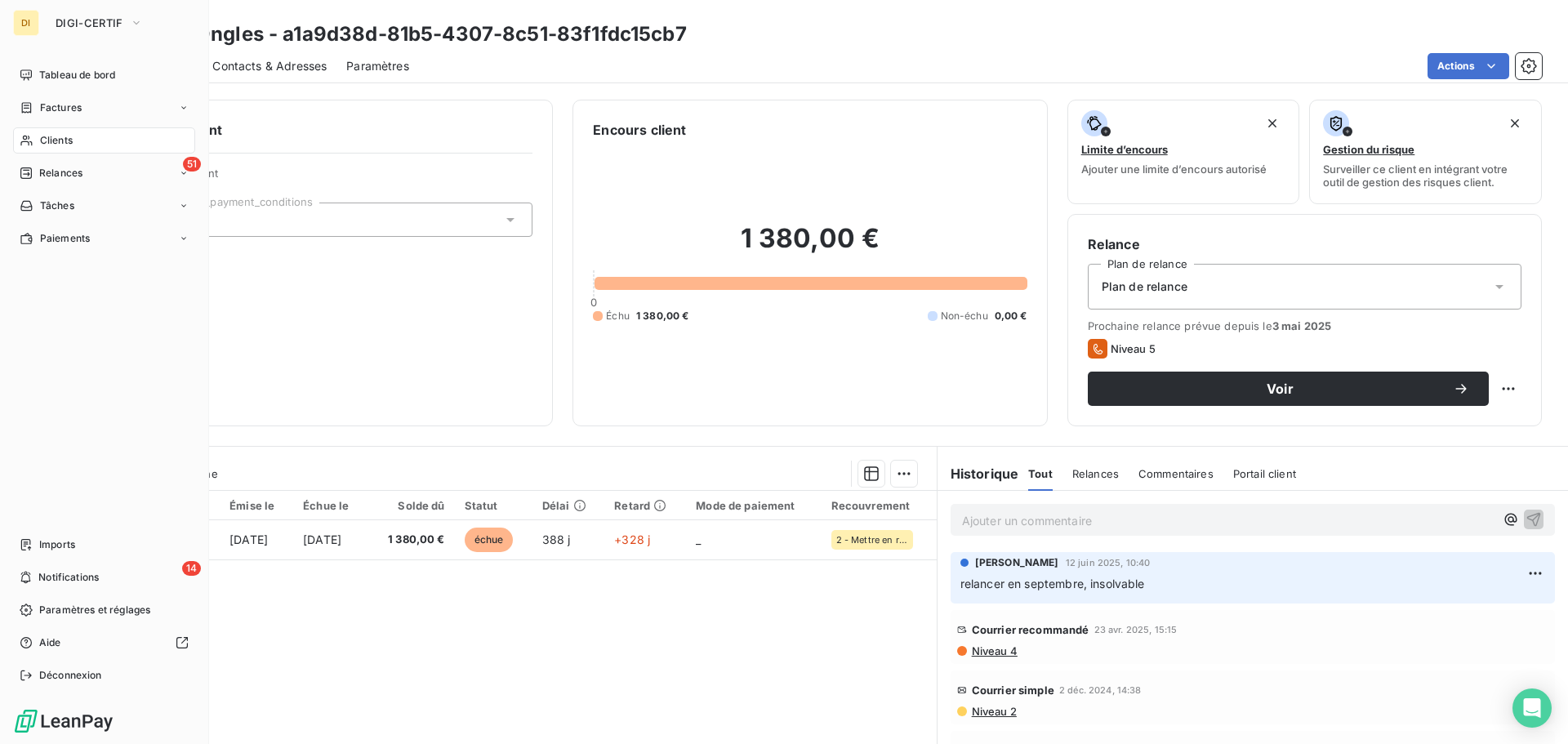
click at [40, 141] on span "Clients" at bounding box center [56, 140] width 33 height 15
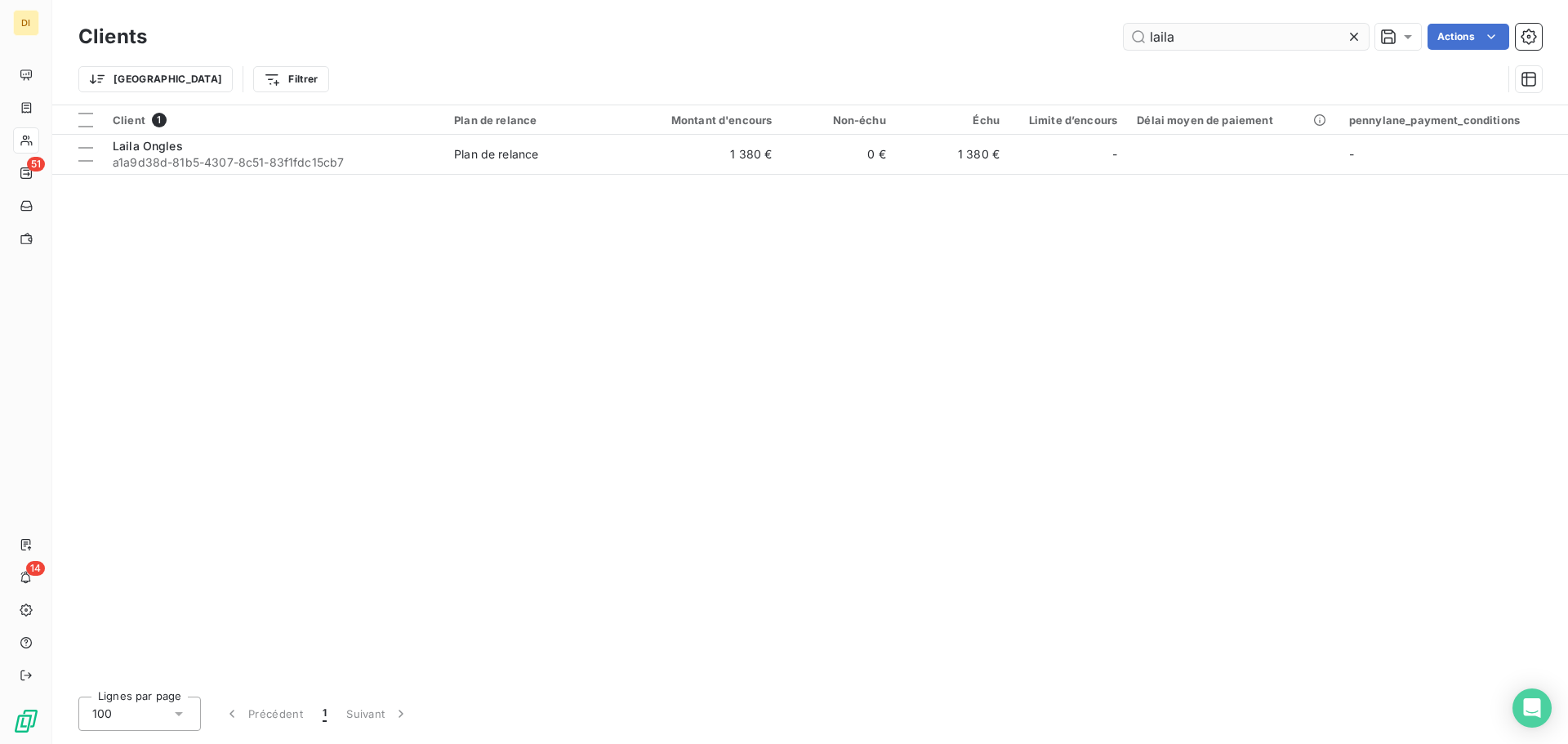
click at [1153, 39] on input "laila" at bounding box center [1245, 37] width 245 height 26
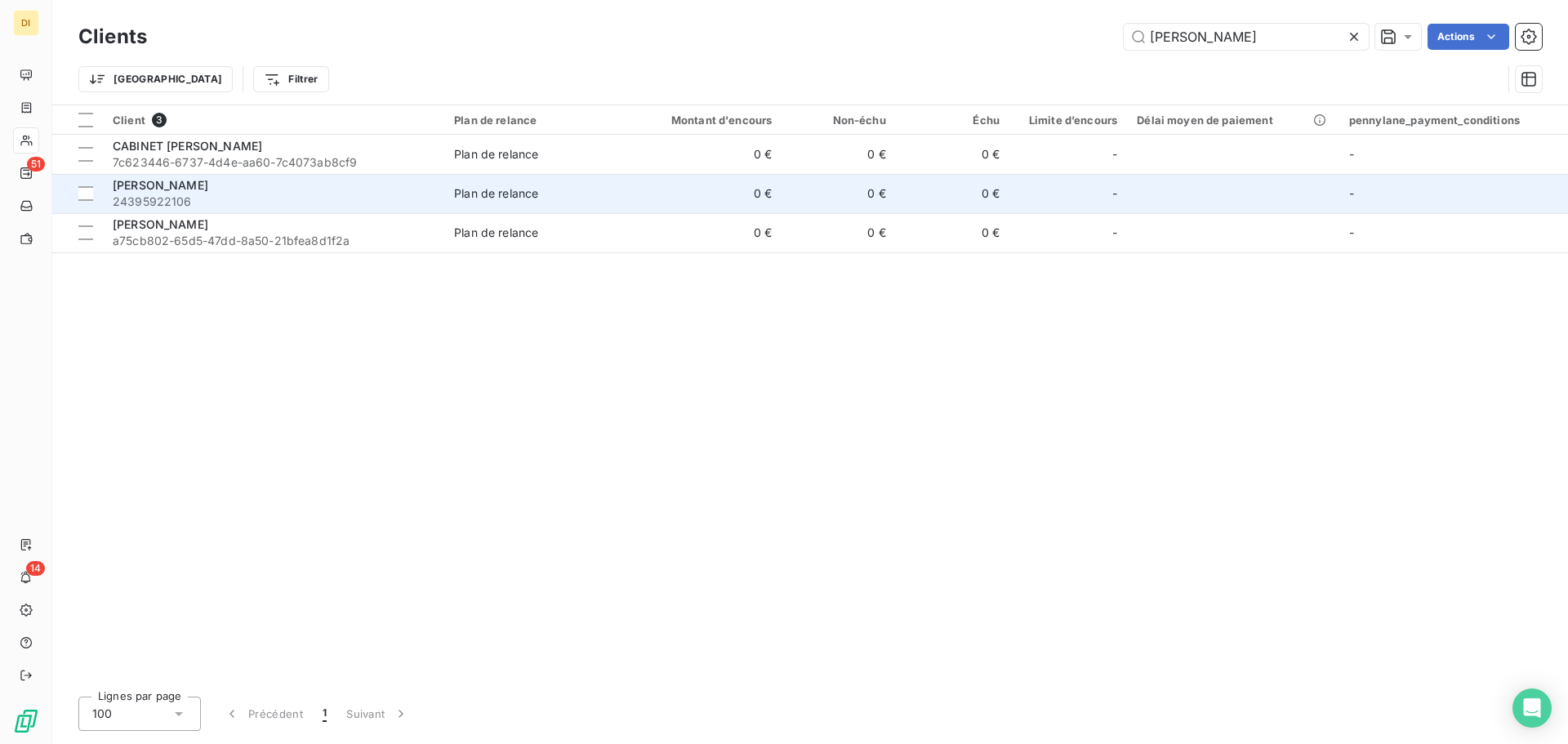
type input "[PERSON_NAME]"
click at [326, 195] on span "24395922106" at bounding box center [274, 202] width 322 height 16
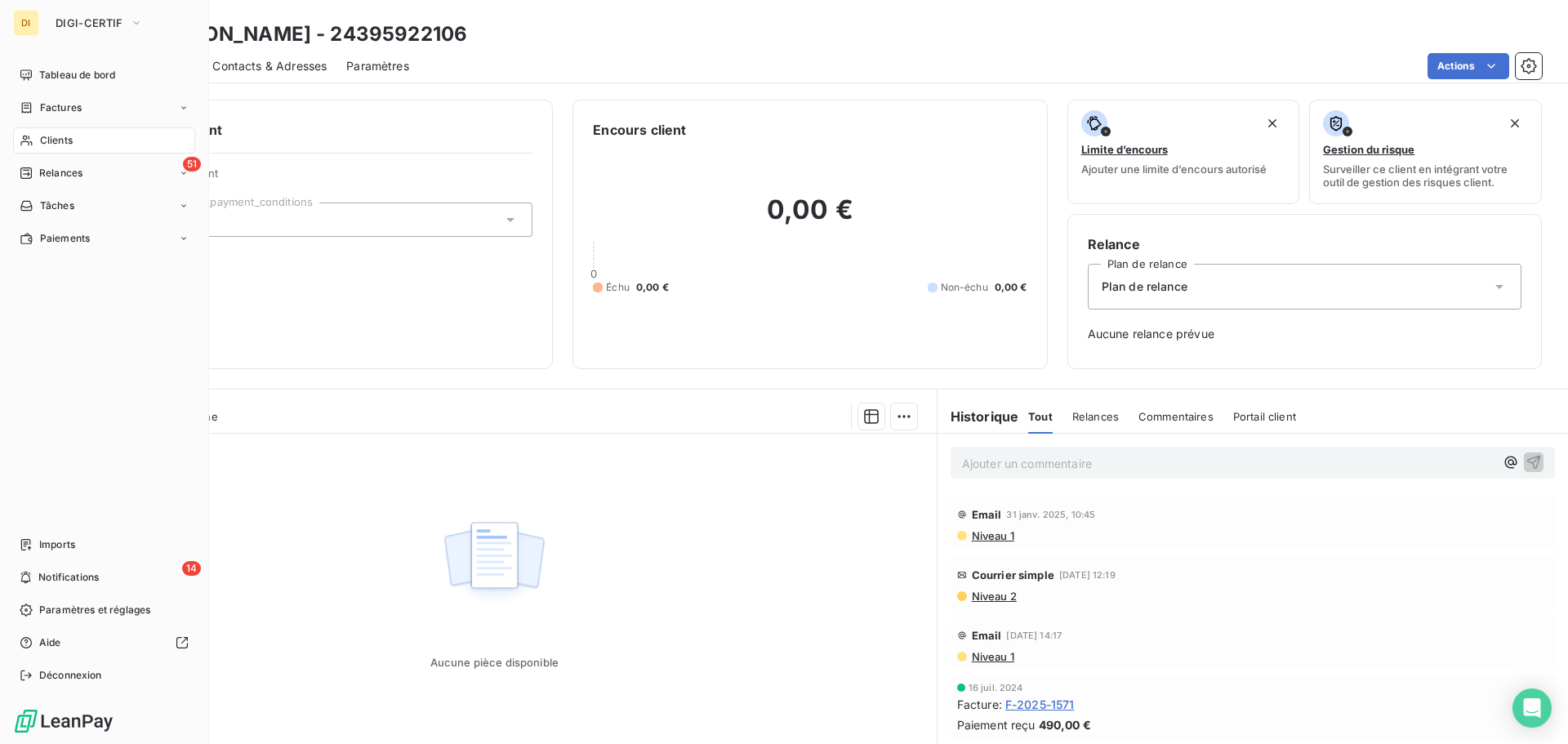
click at [47, 145] on span "Clients" at bounding box center [56, 140] width 33 height 15
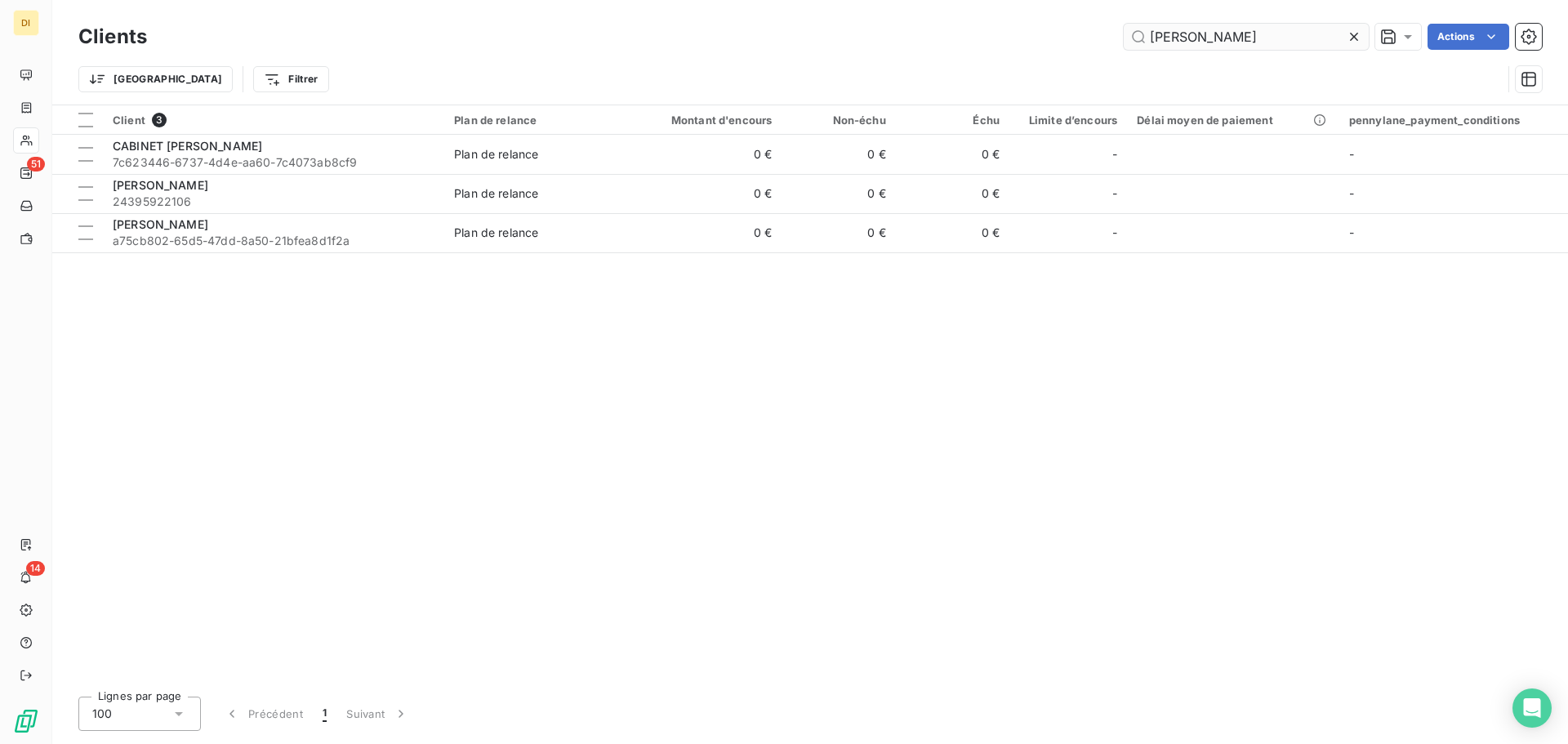
click at [1183, 32] on input "[PERSON_NAME]" at bounding box center [1245, 37] width 245 height 26
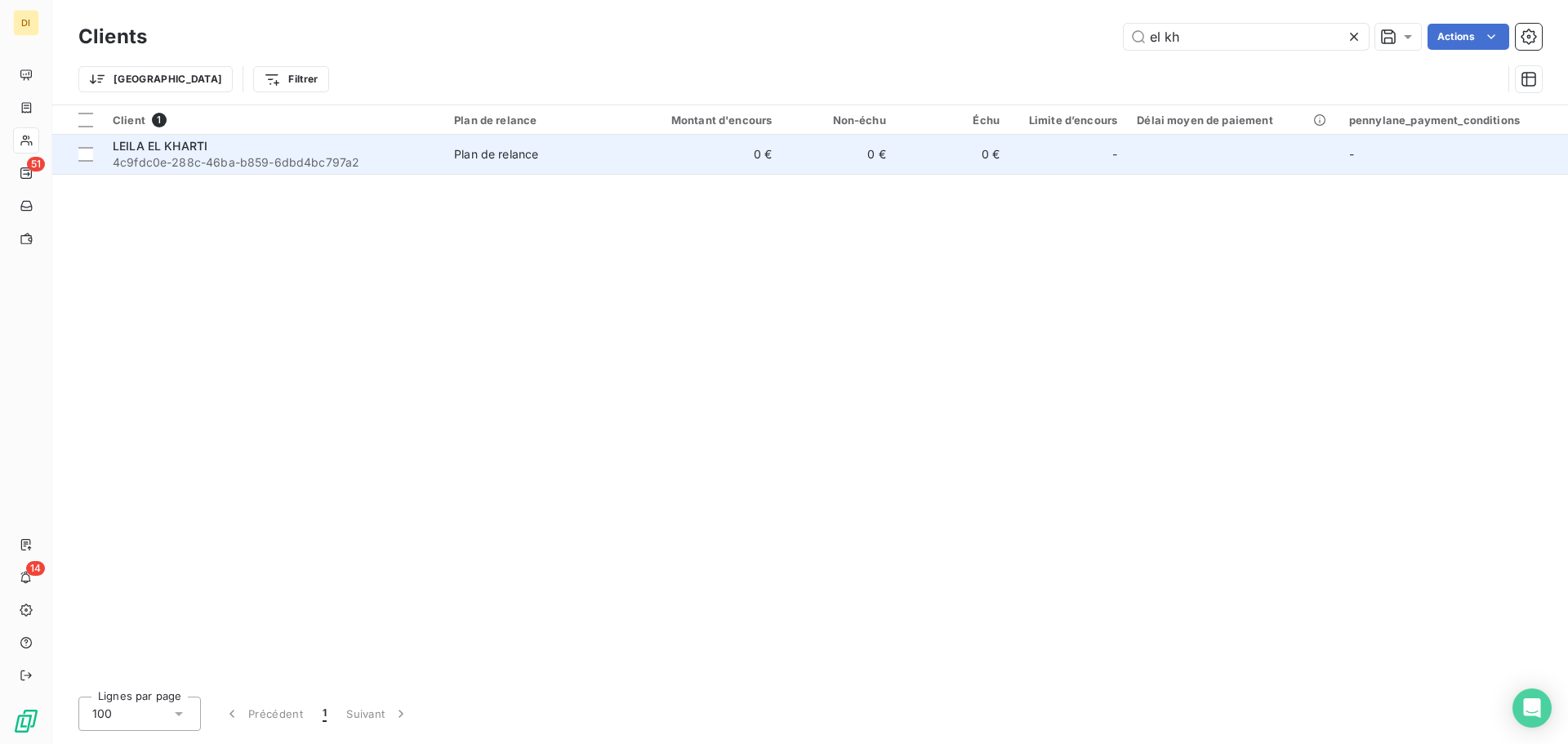
type input "el kh"
click at [846, 157] on td "0 €" at bounding box center [839, 154] width 114 height 39
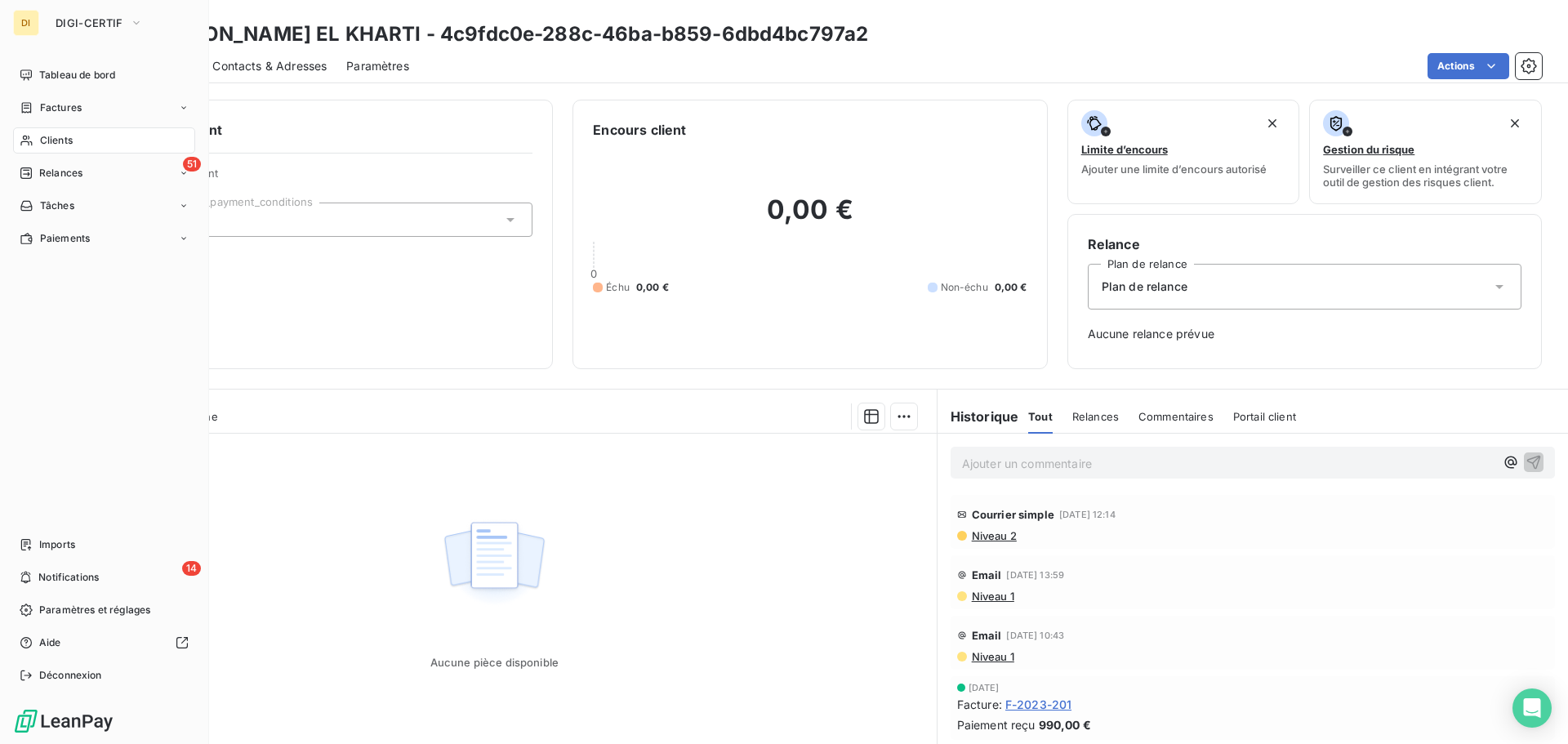
click at [52, 148] on div "Clients" at bounding box center [104, 141] width 182 height 26
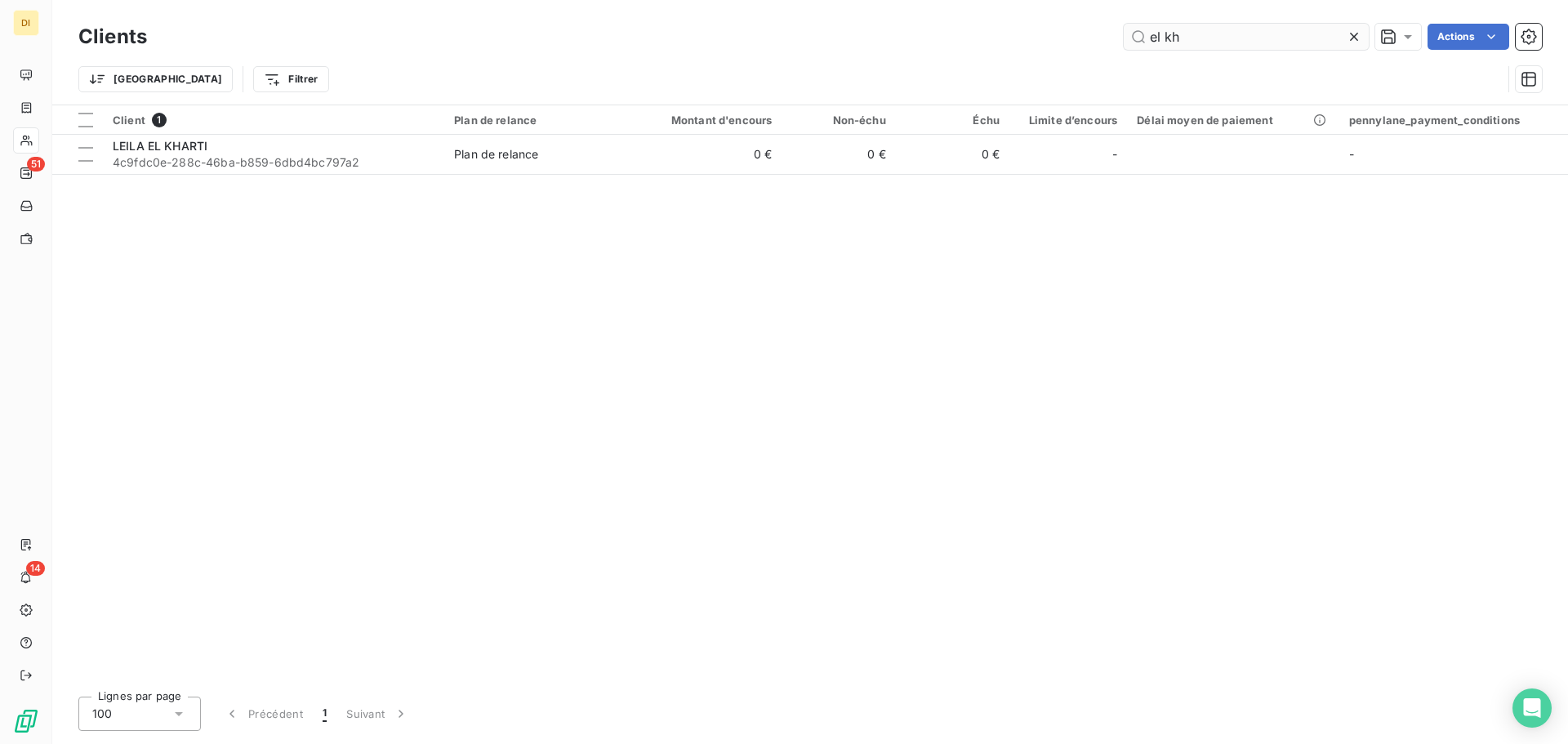
click at [1192, 36] on input "el kh" at bounding box center [1245, 37] width 245 height 26
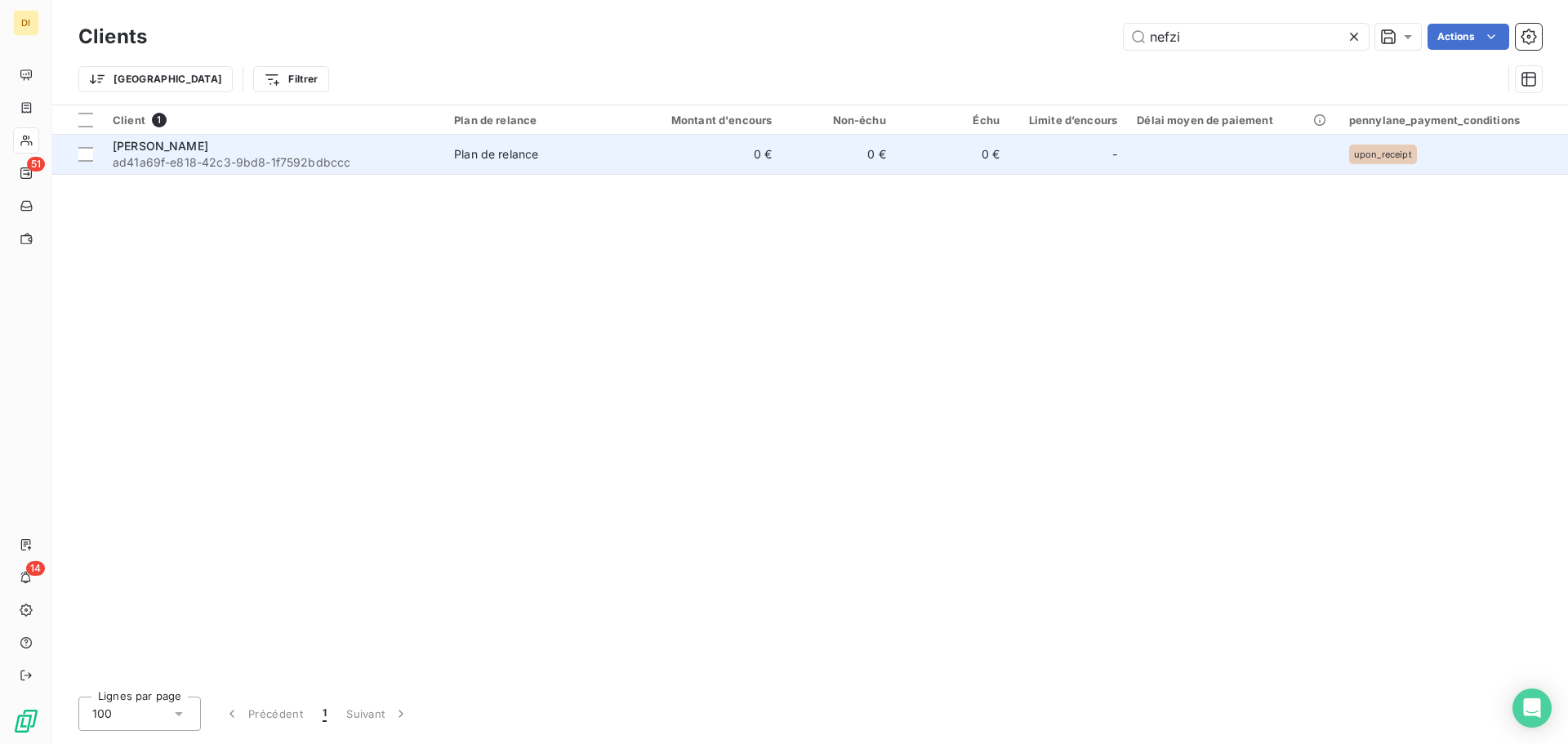
type input "nefzi"
click at [209, 167] on span "ad41a69f-e818-42c3-9bd8-1f7592bdbccc" at bounding box center [274, 163] width 322 height 16
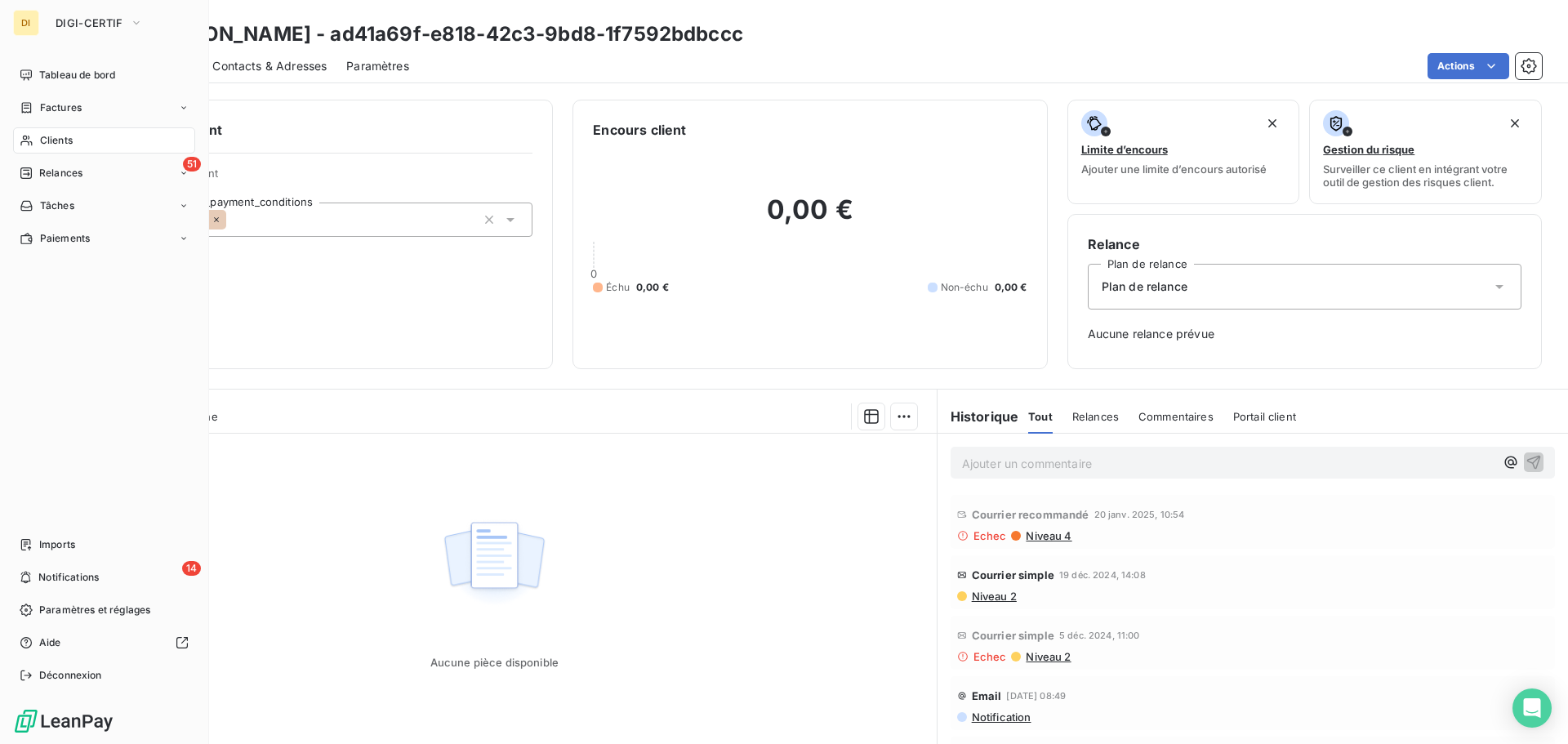
click at [33, 140] on icon at bounding box center [27, 140] width 14 height 13
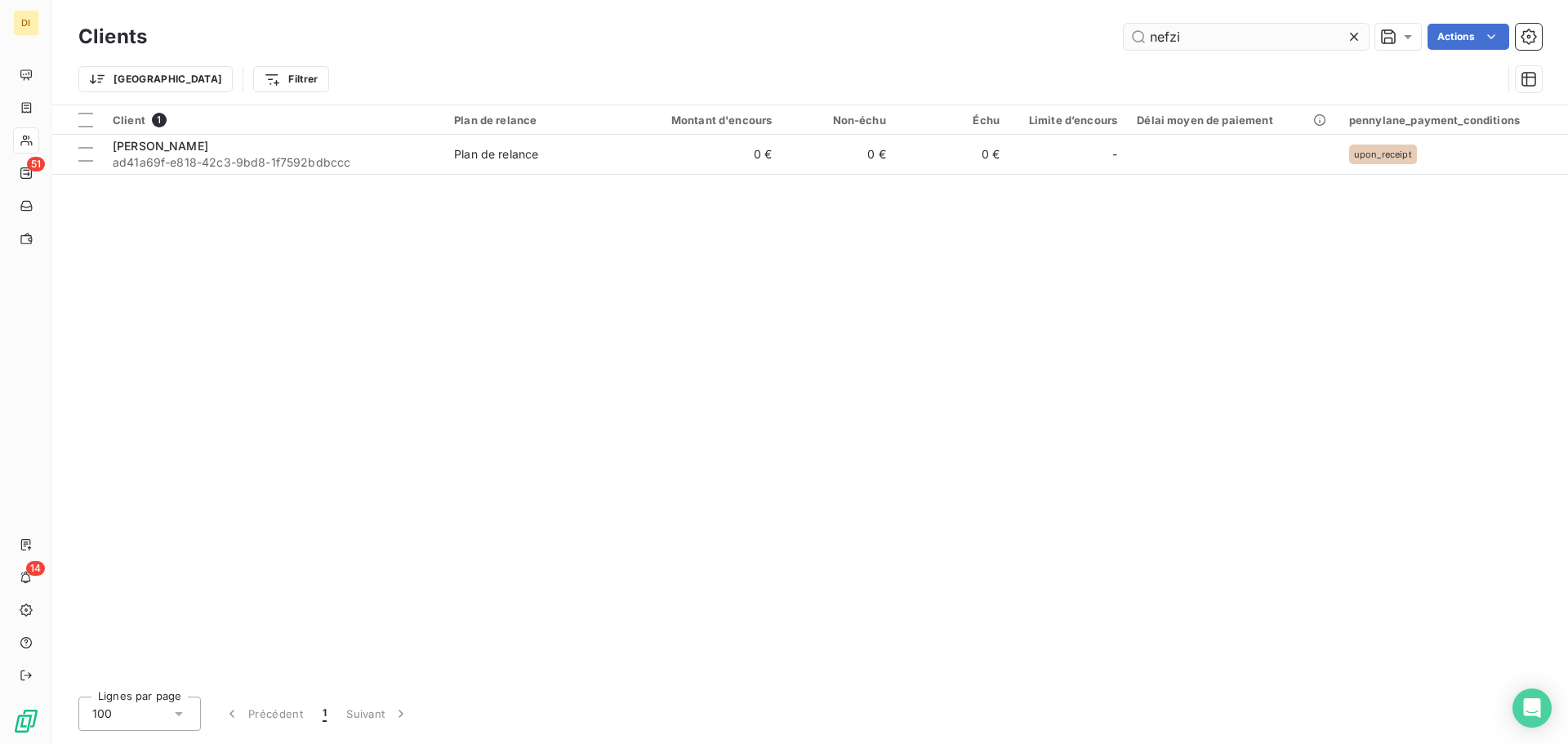
click at [1267, 33] on input "nefzi" at bounding box center [1245, 37] width 245 height 26
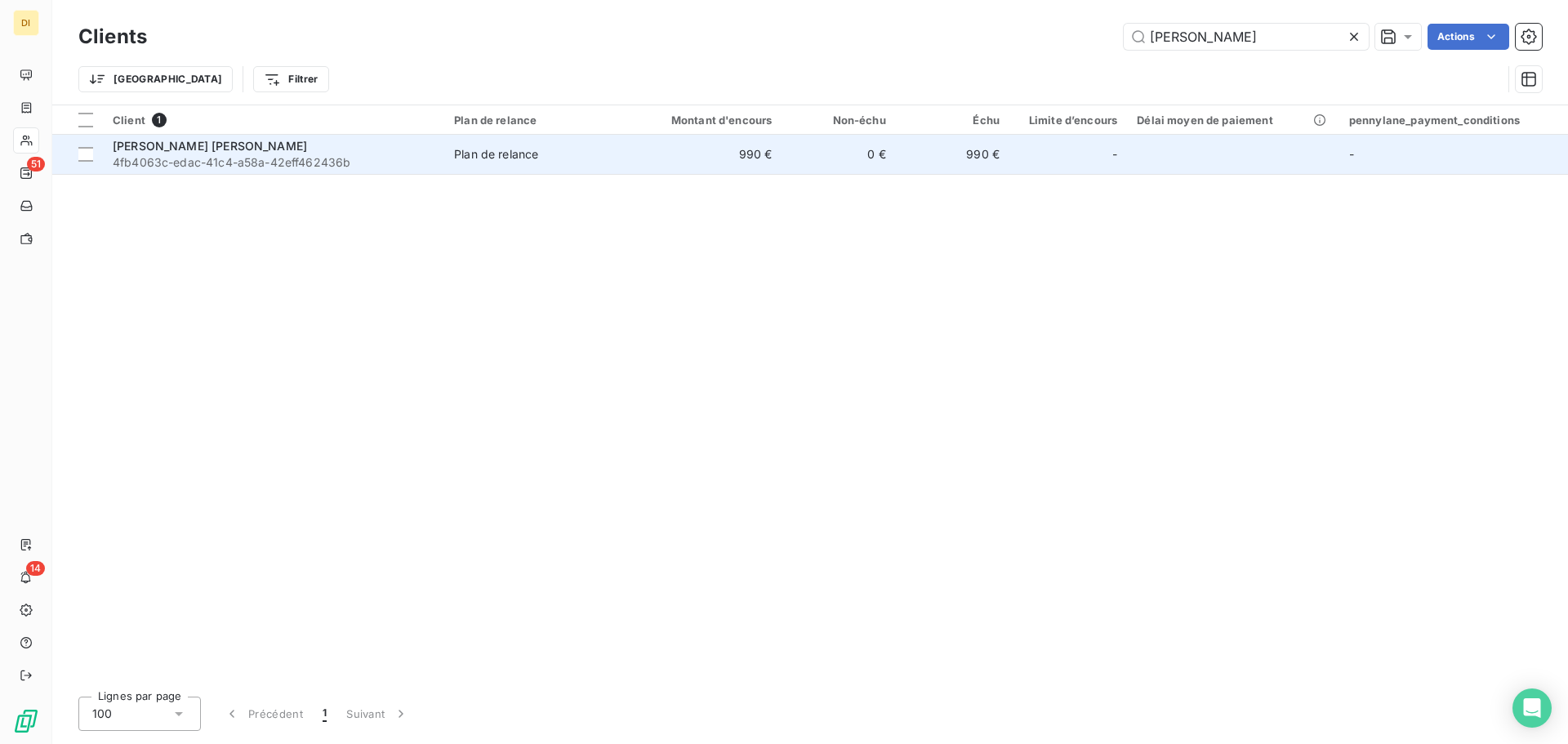
type input "[PERSON_NAME]"
click at [617, 150] on span "Plan de relance" at bounding box center [536, 154] width 165 height 16
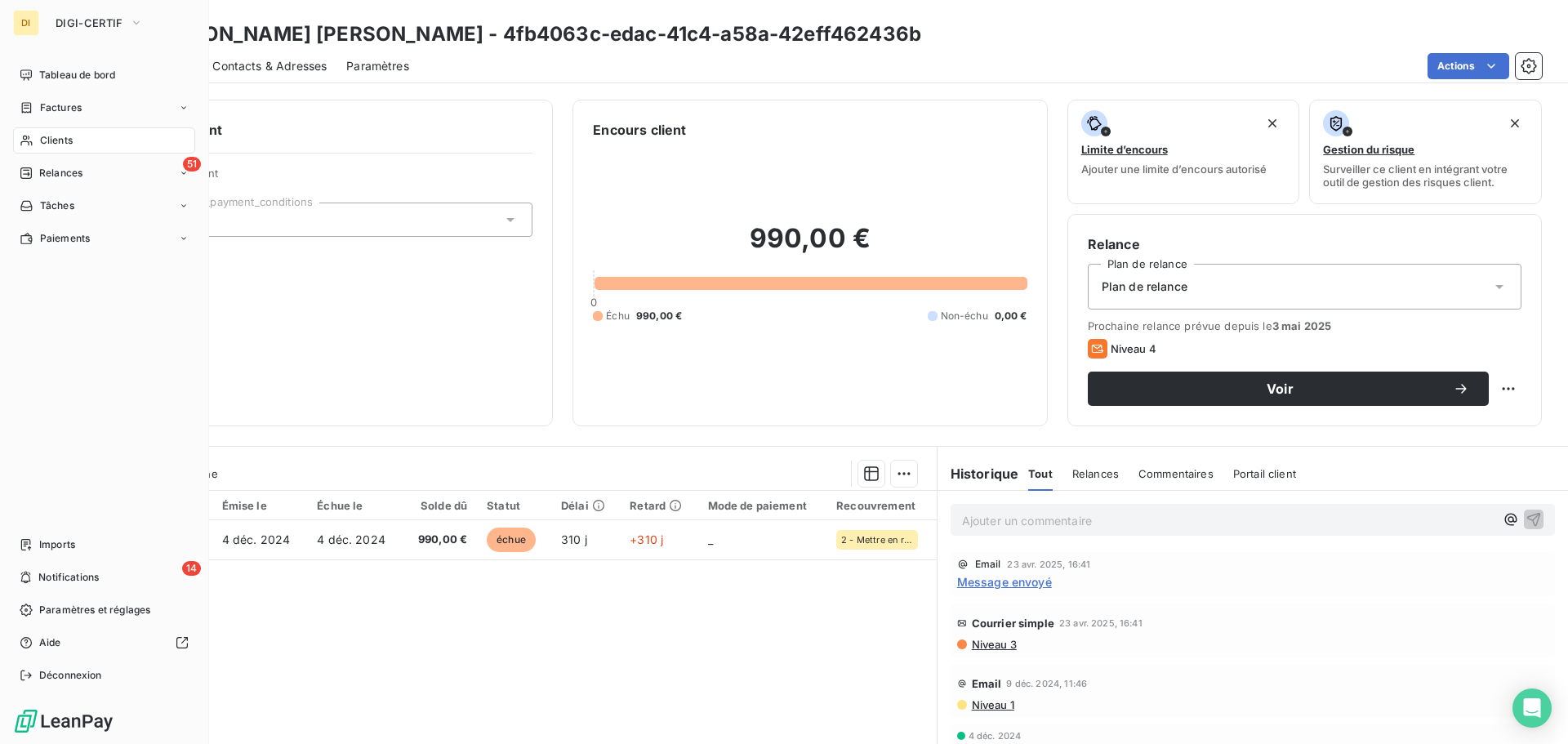
click at [22, 152] on div "Clients" at bounding box center [104, 141] width 182 height 26
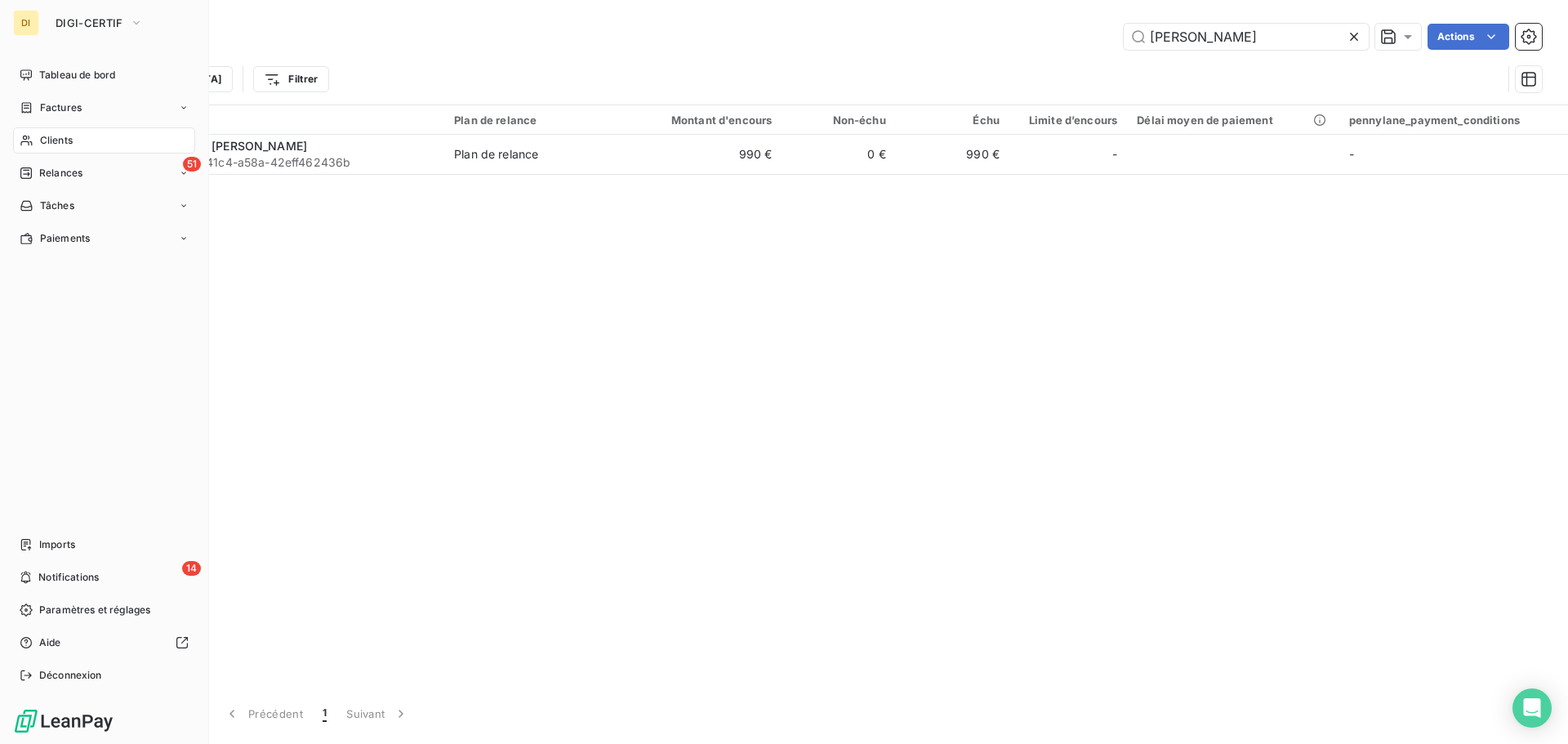
click at [37, 146] on div "Clients" at bounding box center [104, 141] width 182 height 26
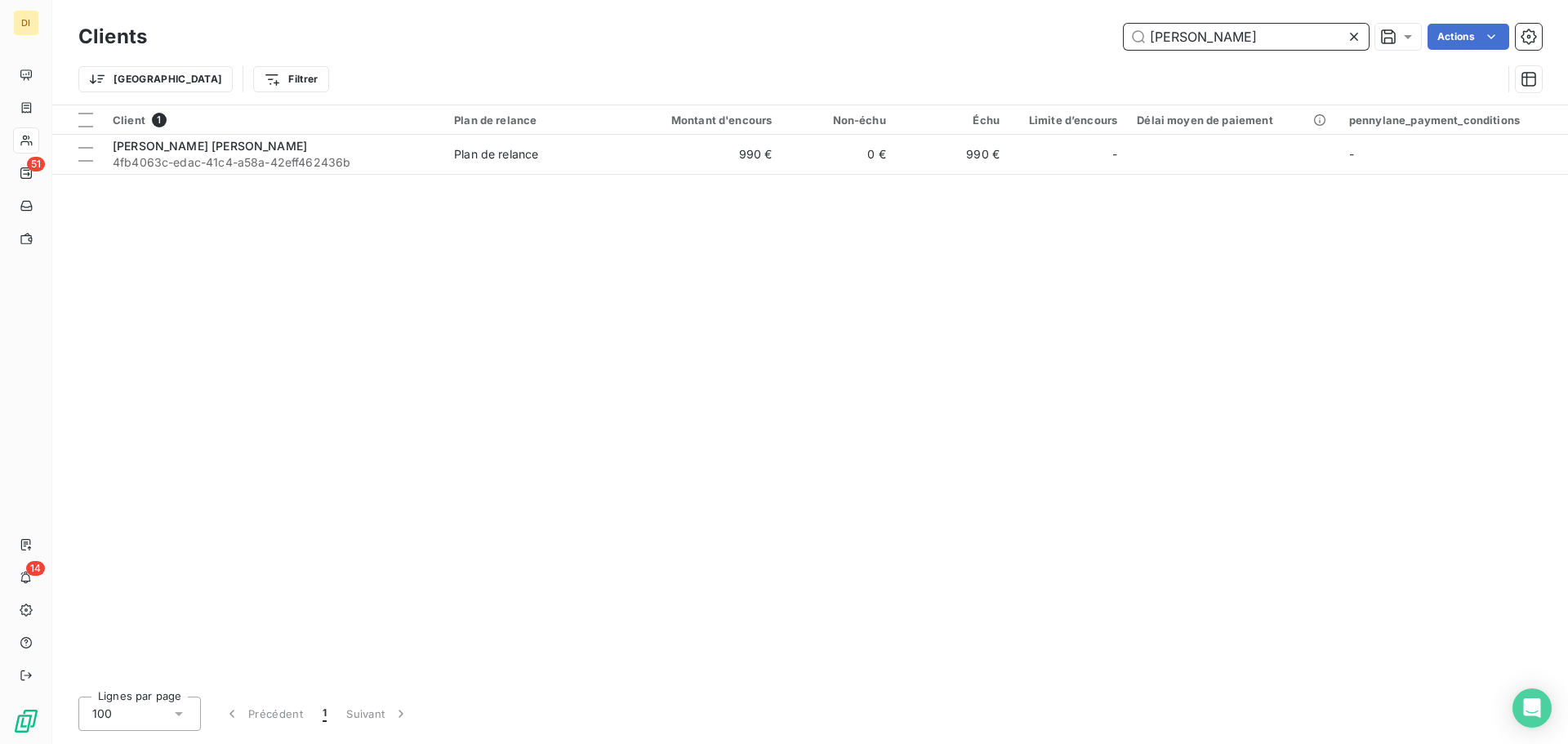
click at [1204, 40] on input "[PERSON_NAME]" at bounding box center [1245, 37] width 245 height 26
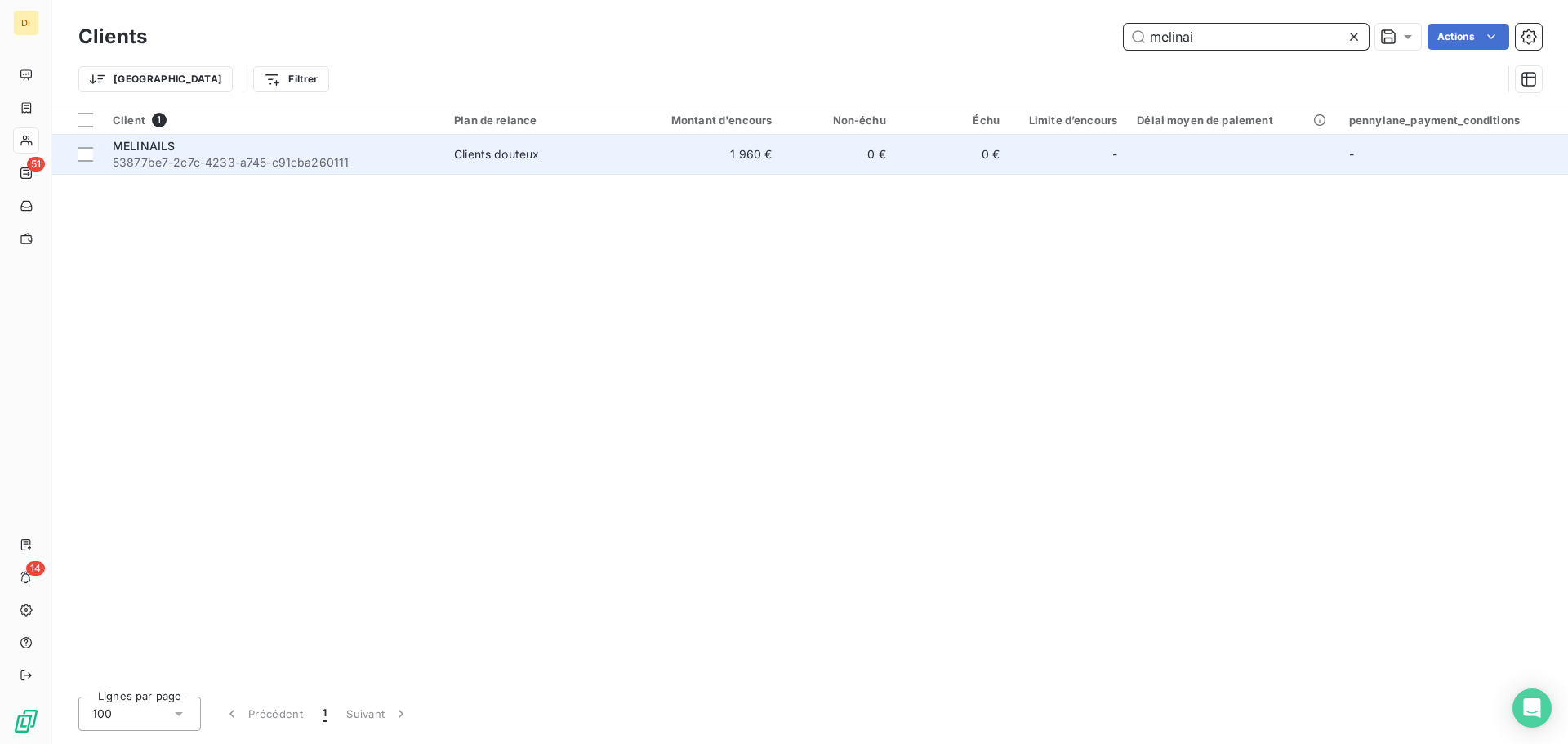
type input "melinai"
click at [677, 152] on td "1 960 €" at bounding box center [706, 154] width 153 height 39
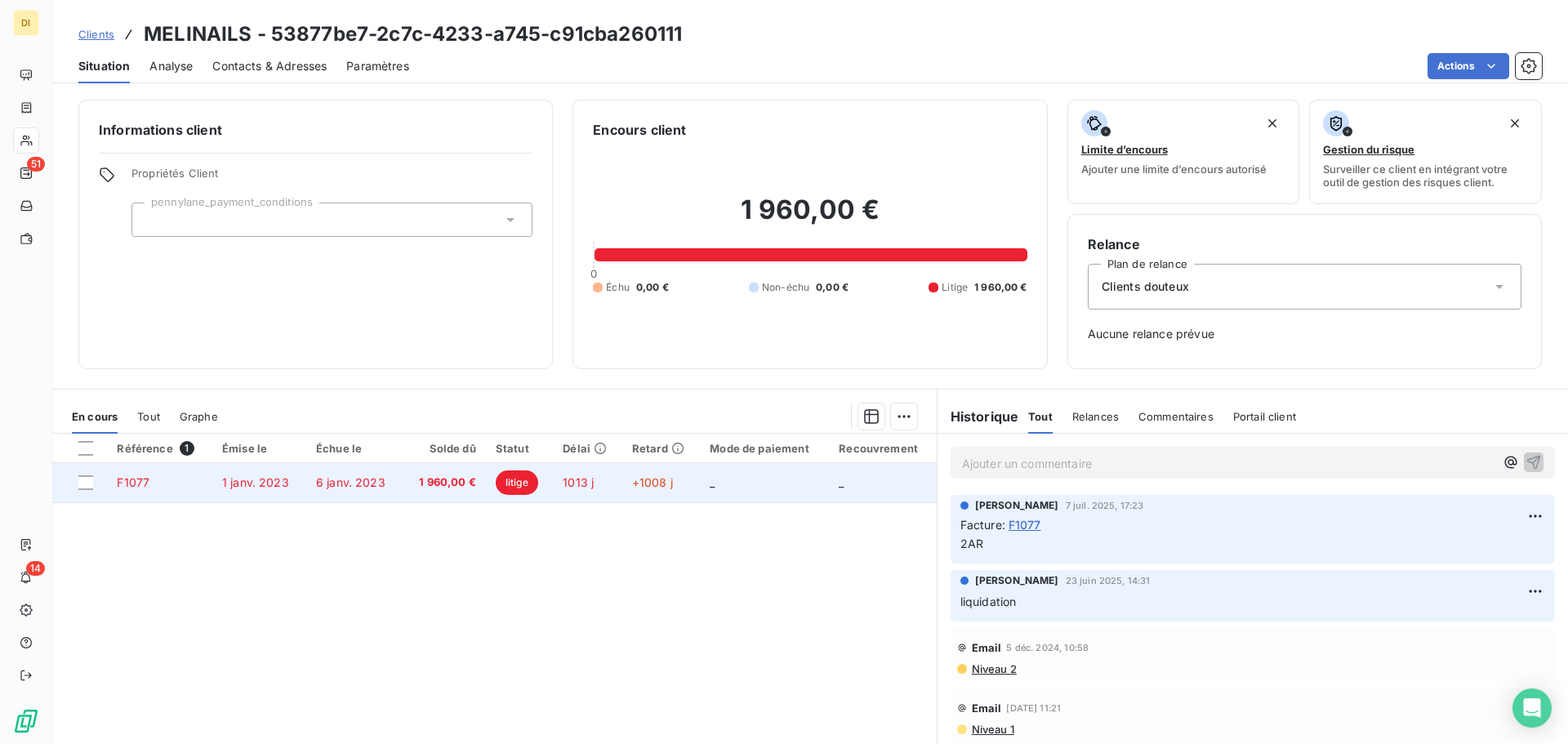
click at [344, 472] on td "6 janv. 2023" at bounding box center [355, 482] width 97 height 39
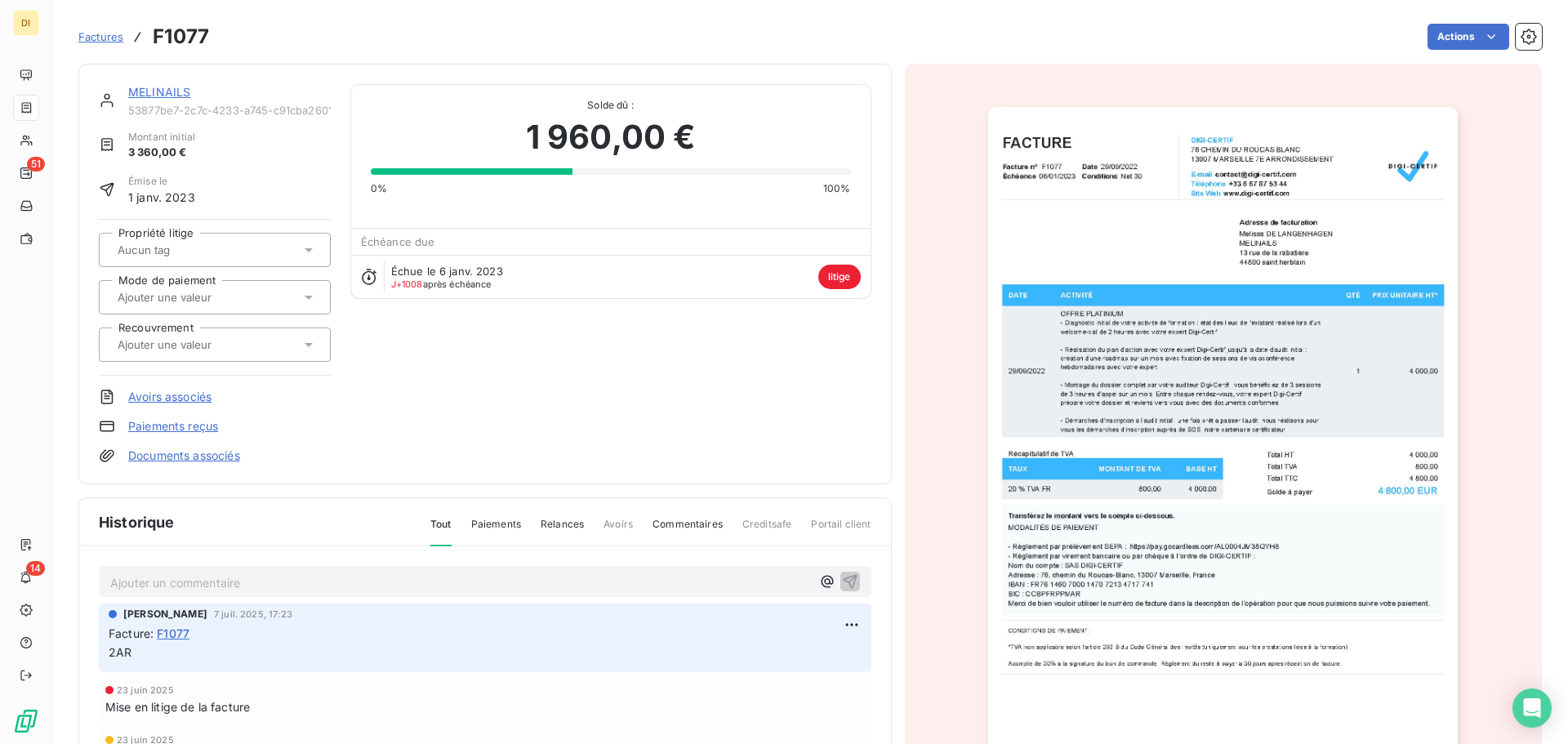
click at [173, 100] on div "MELINAILS" at bounding box center [229, 92] width 203 height 16
click at [177, 93] on link "MELINAILS" at bounding box center [159, 92] width 62 height 14
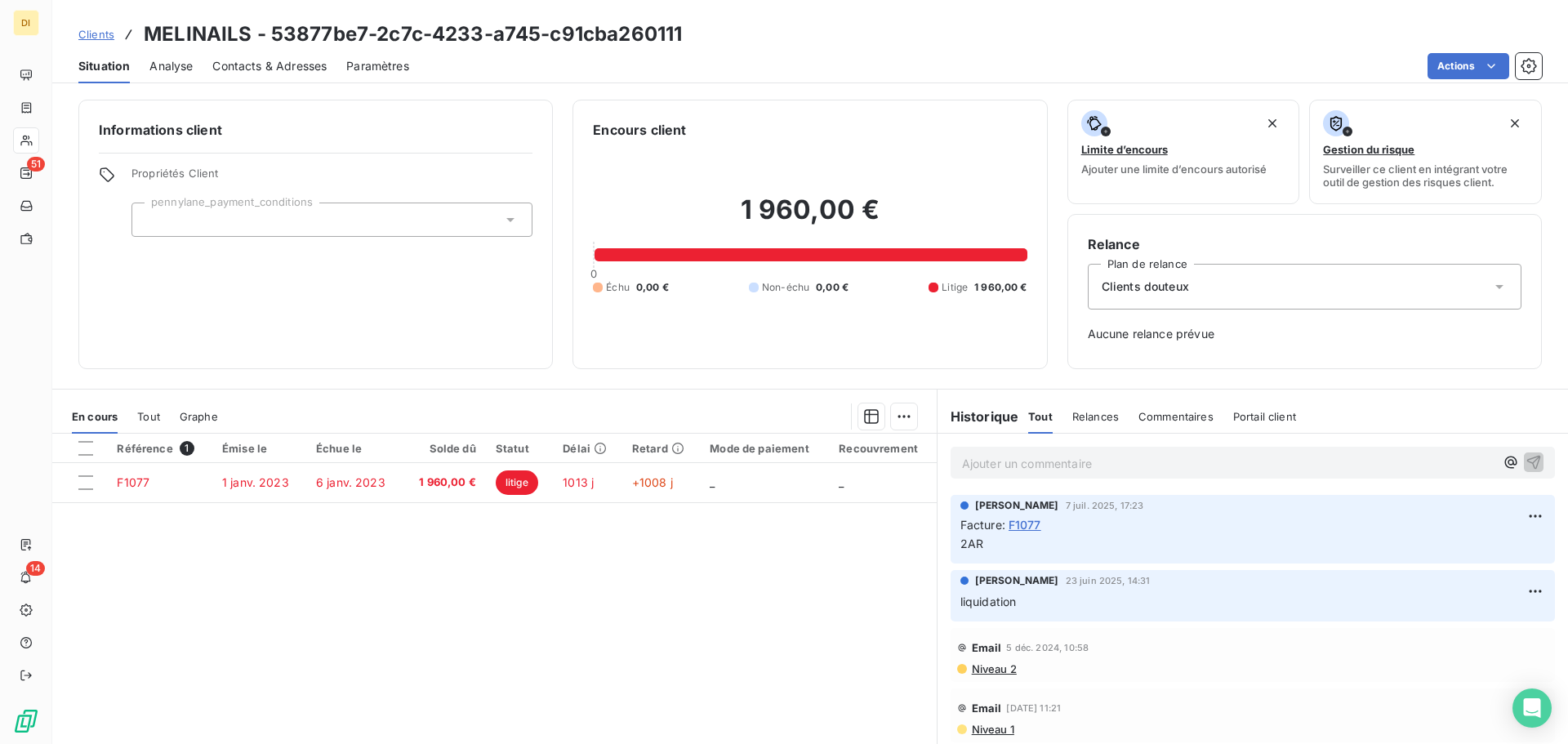
click at [235, 73] on span "Contacts & Adresses" at bounding box center [270, 66] width 115 height 16
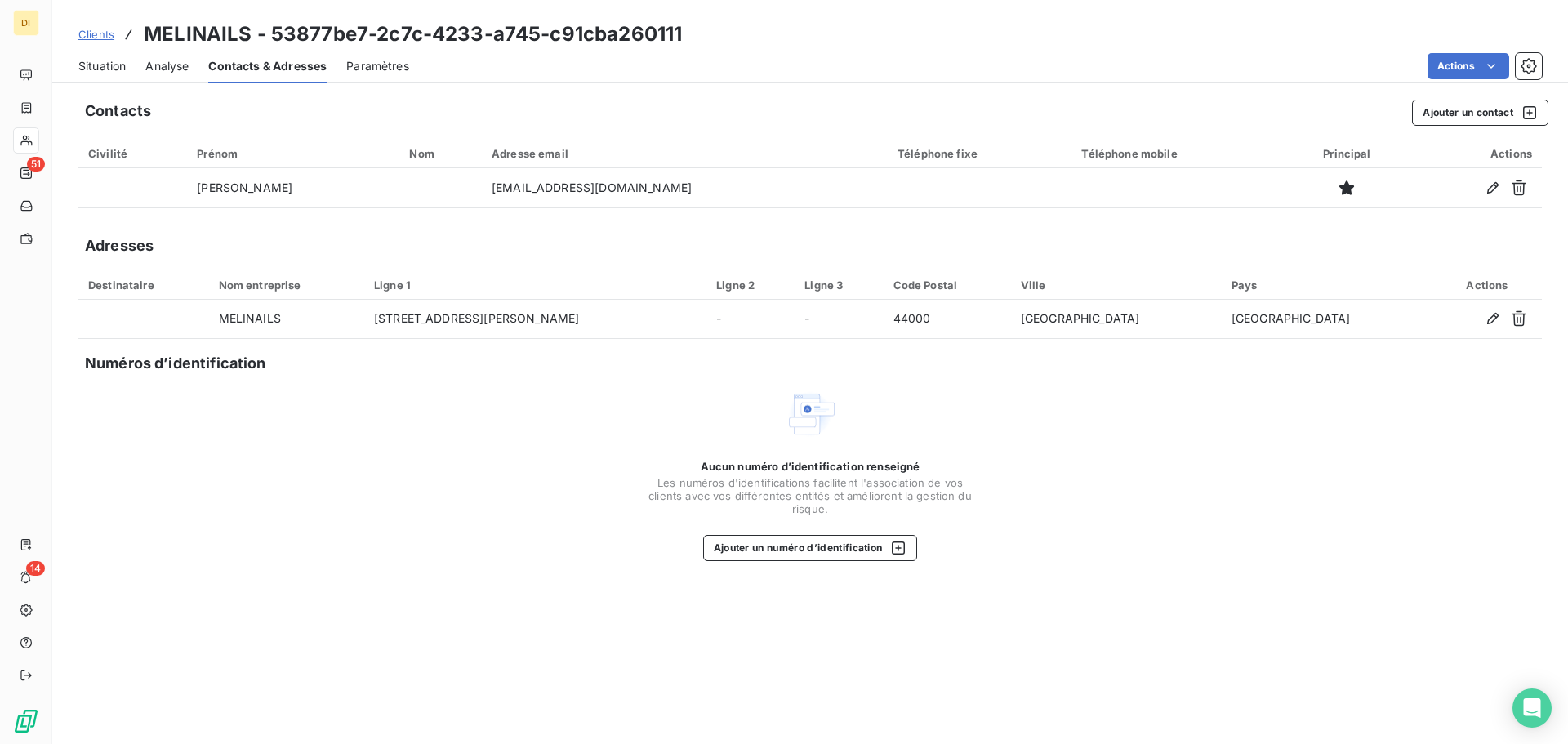
click at [108, 56] on div "Situation" at bounding box center [102, 66] width 47 height 34
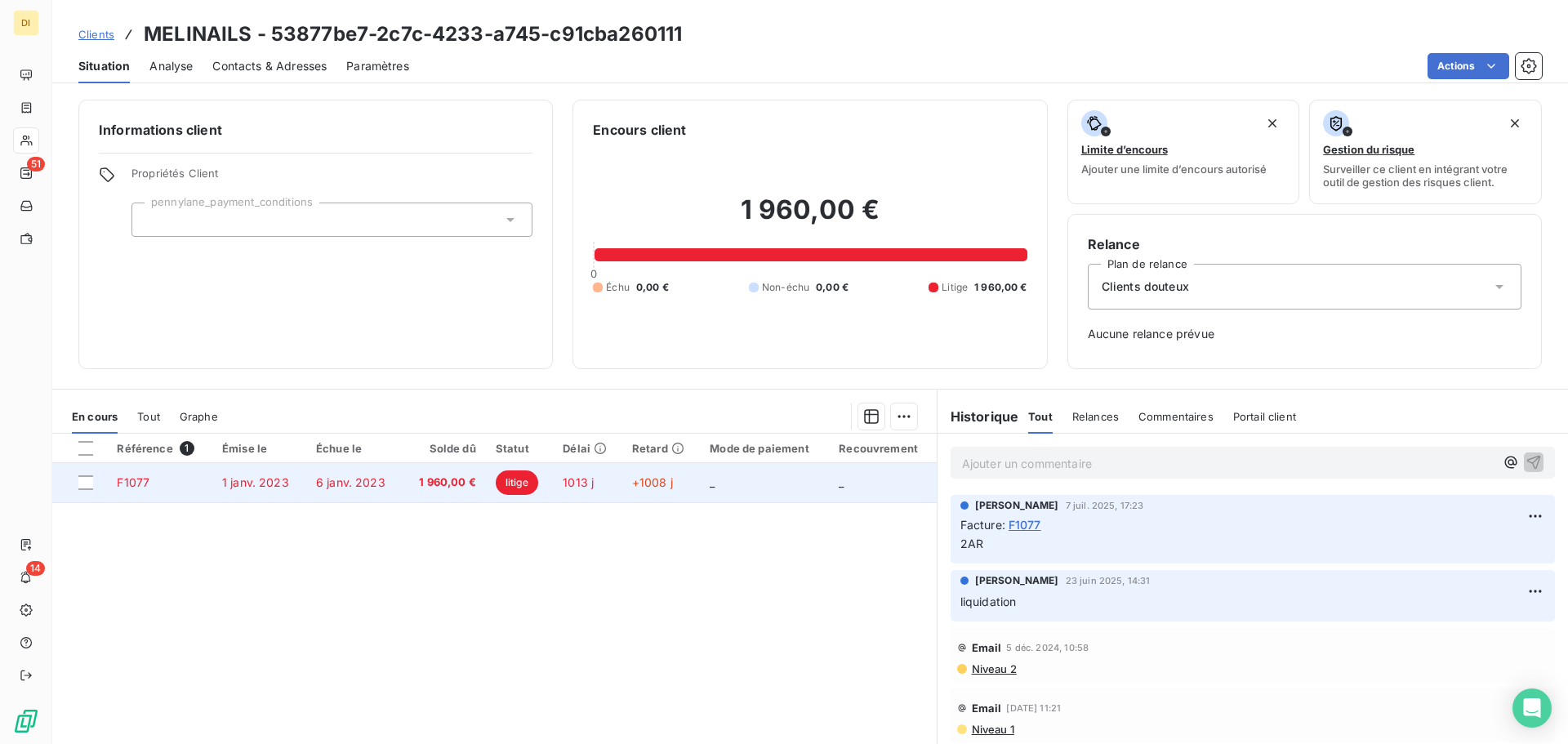
click at [363, 479] on span "6 janv. 2023" at bounding box center [352, 482] width 70 height 14
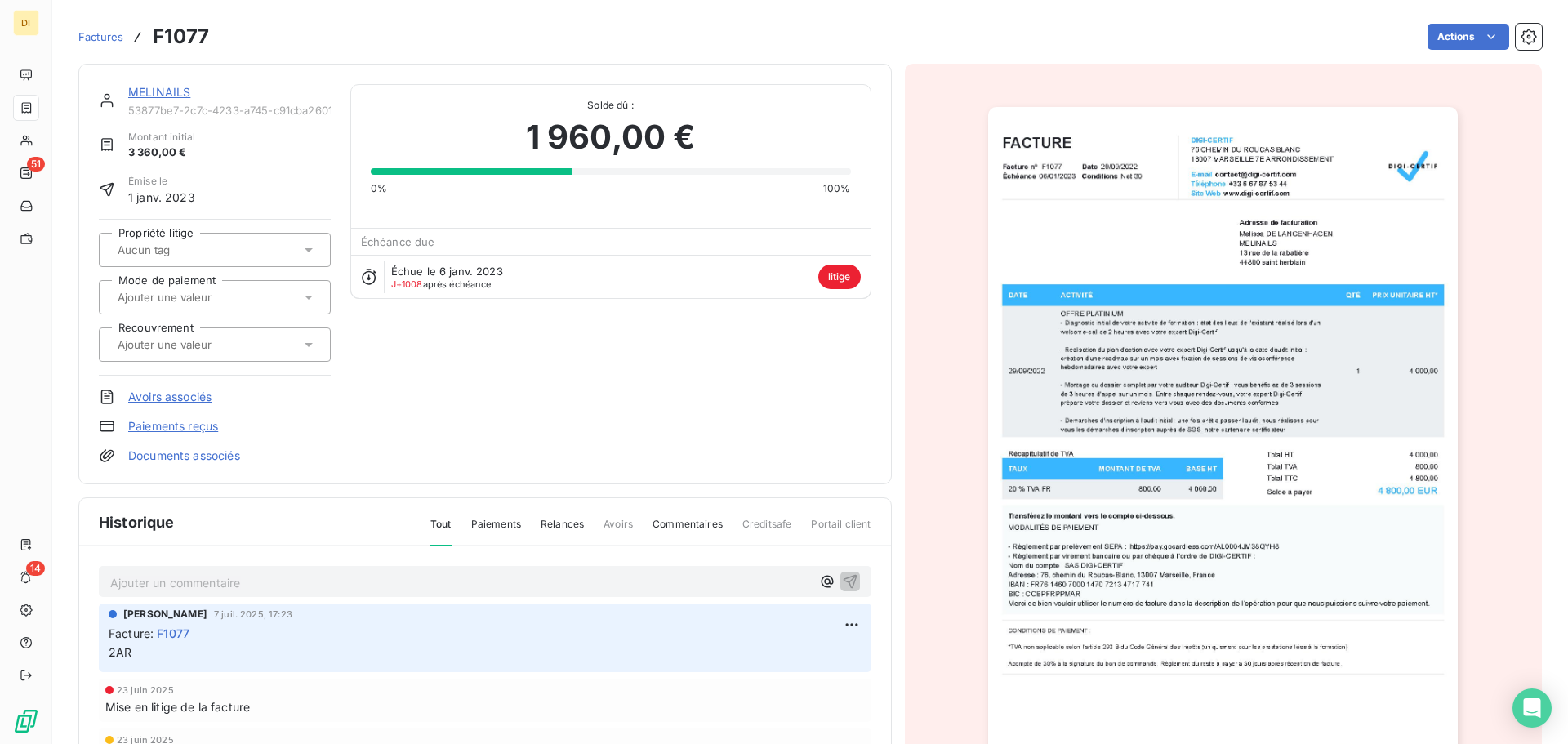
click at [245, 256] on div at bounding box center [207, 250] width 188 height 21
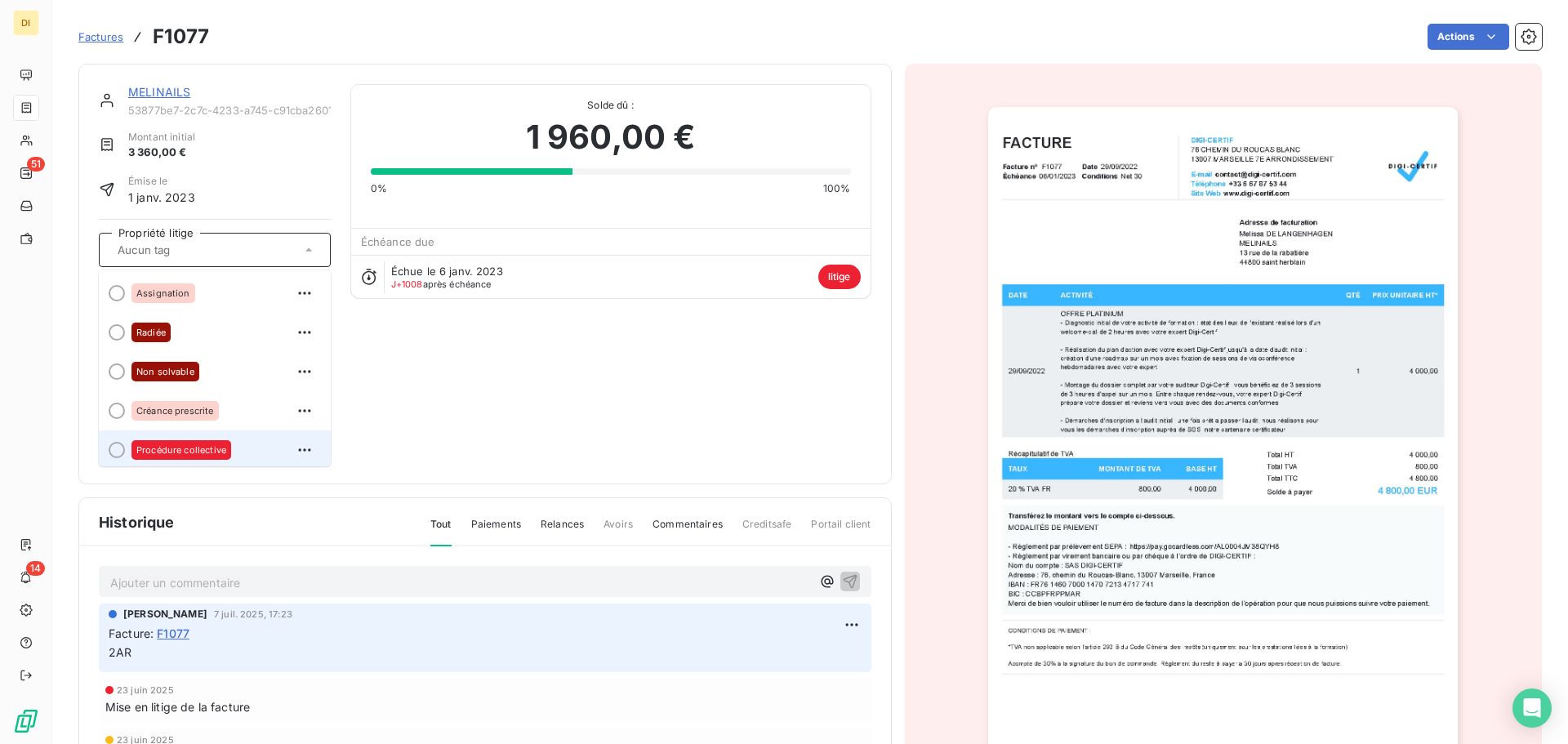
scroll to position [3, 0]
click at [227, 438] on div "Procédure collective" at bounding box center [225, 446] width 186 height 26
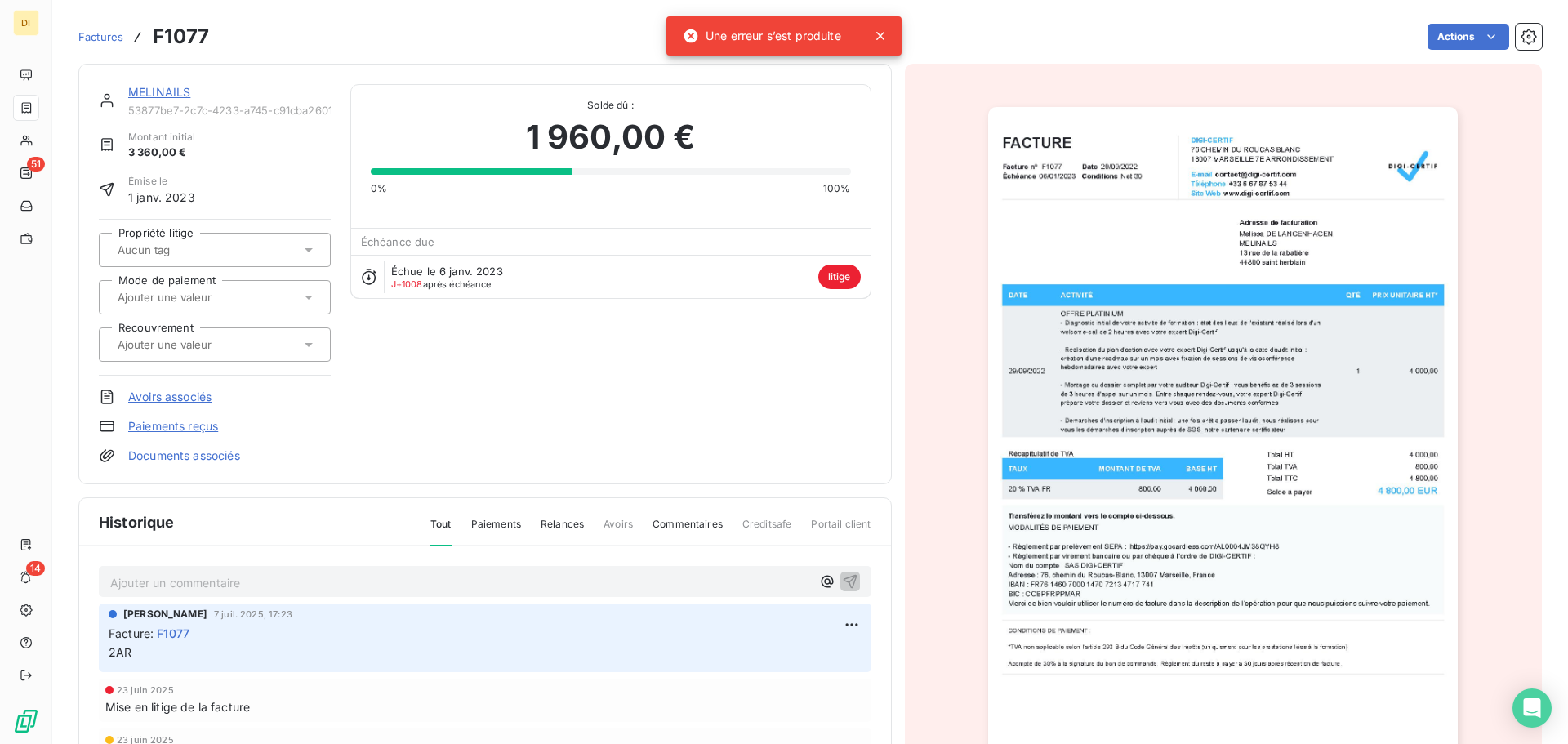
click at [691, 42] on icon at bounding box center [691, 36] width 14 height 14
click at [165, 88] on link "MELINAILS" at bounding box center [159, 92] width 62 height 14
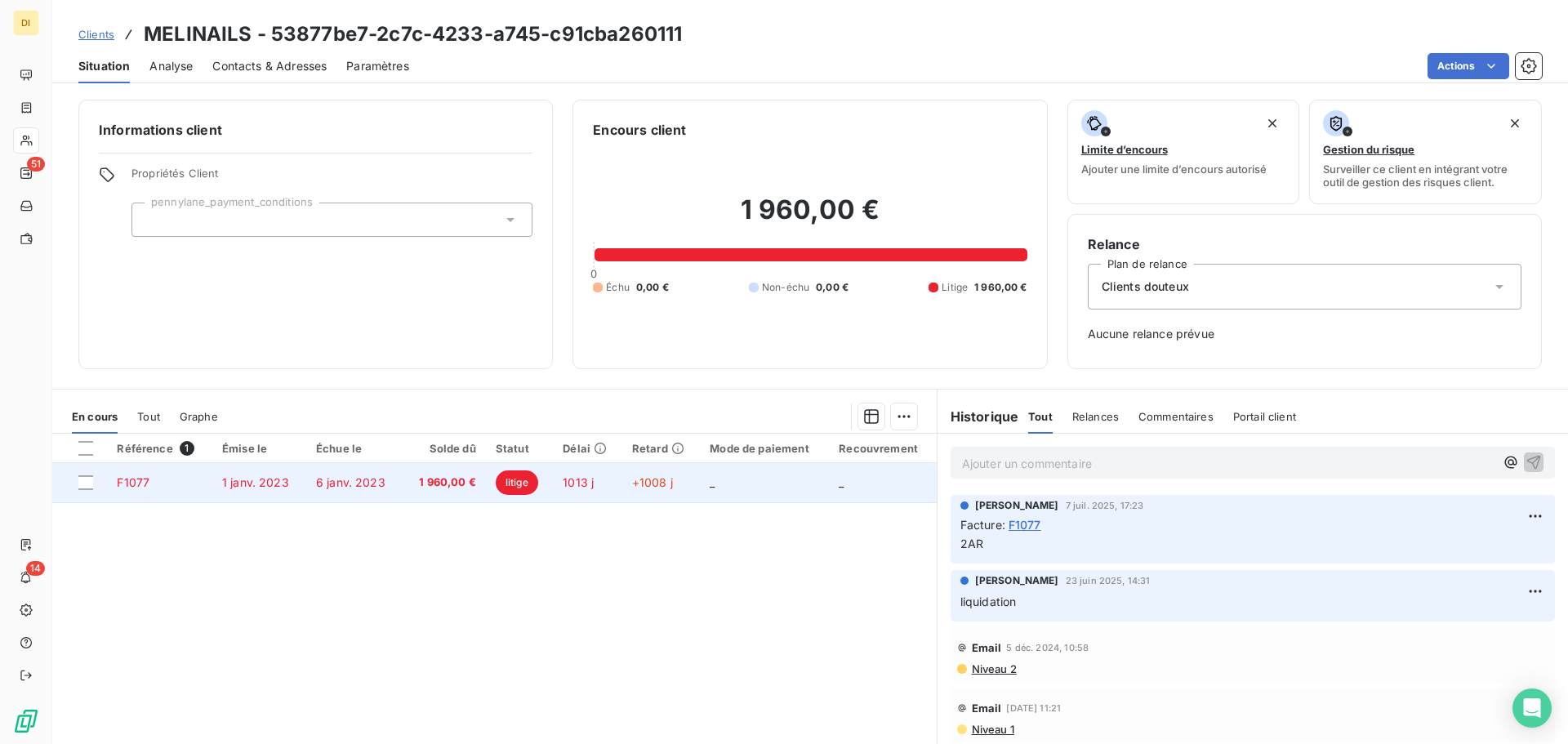
click at [447, 473] on td "1 960,00 €" at bounding box center [443, 482] width 83 height 39
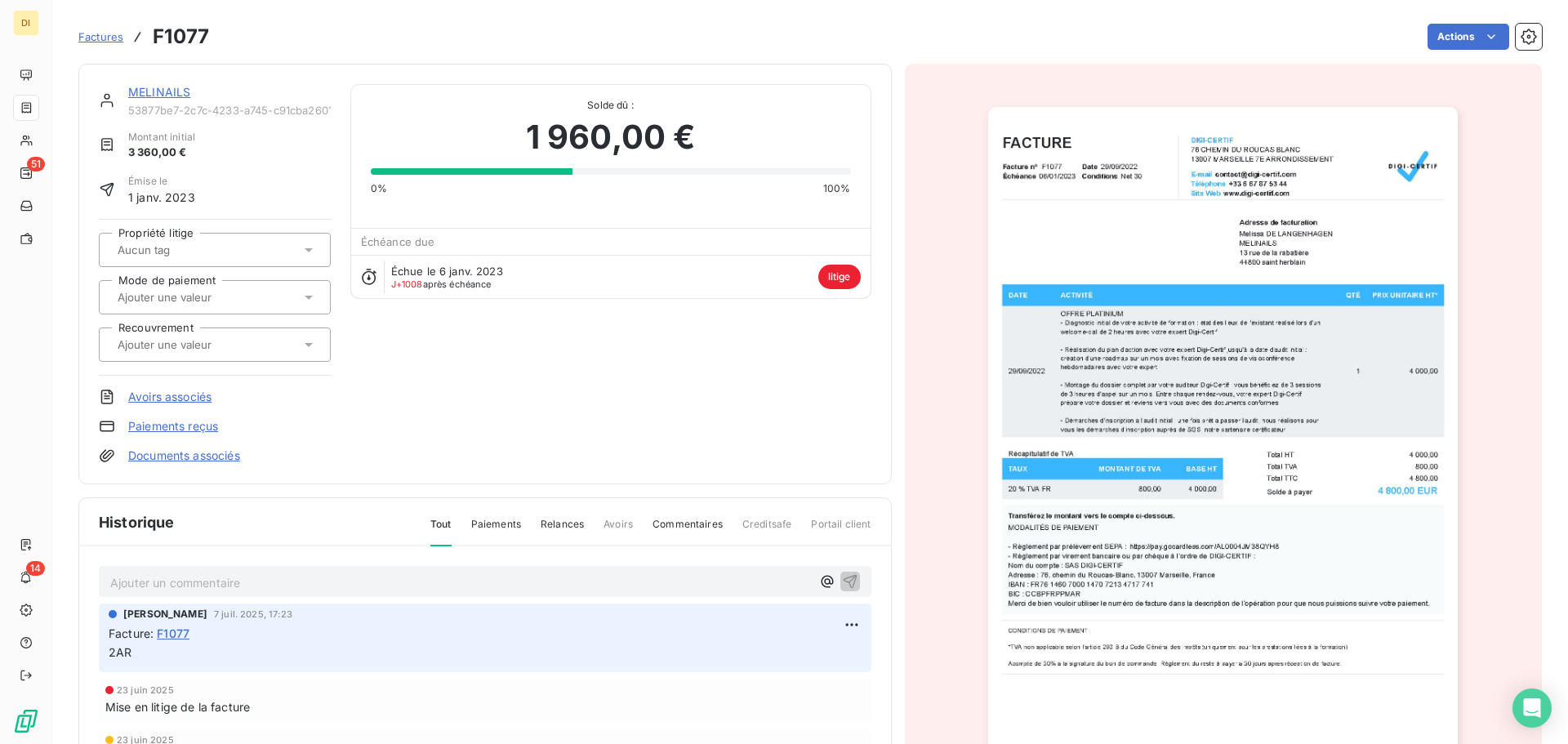
click at [233, 272] on div "Propriété litige Mode de paiement Recouvrement" at bounding box center [215, 297] width 232 height 157
click at [245, 260] on div at bounding box center [207, 250] width 188 height 21
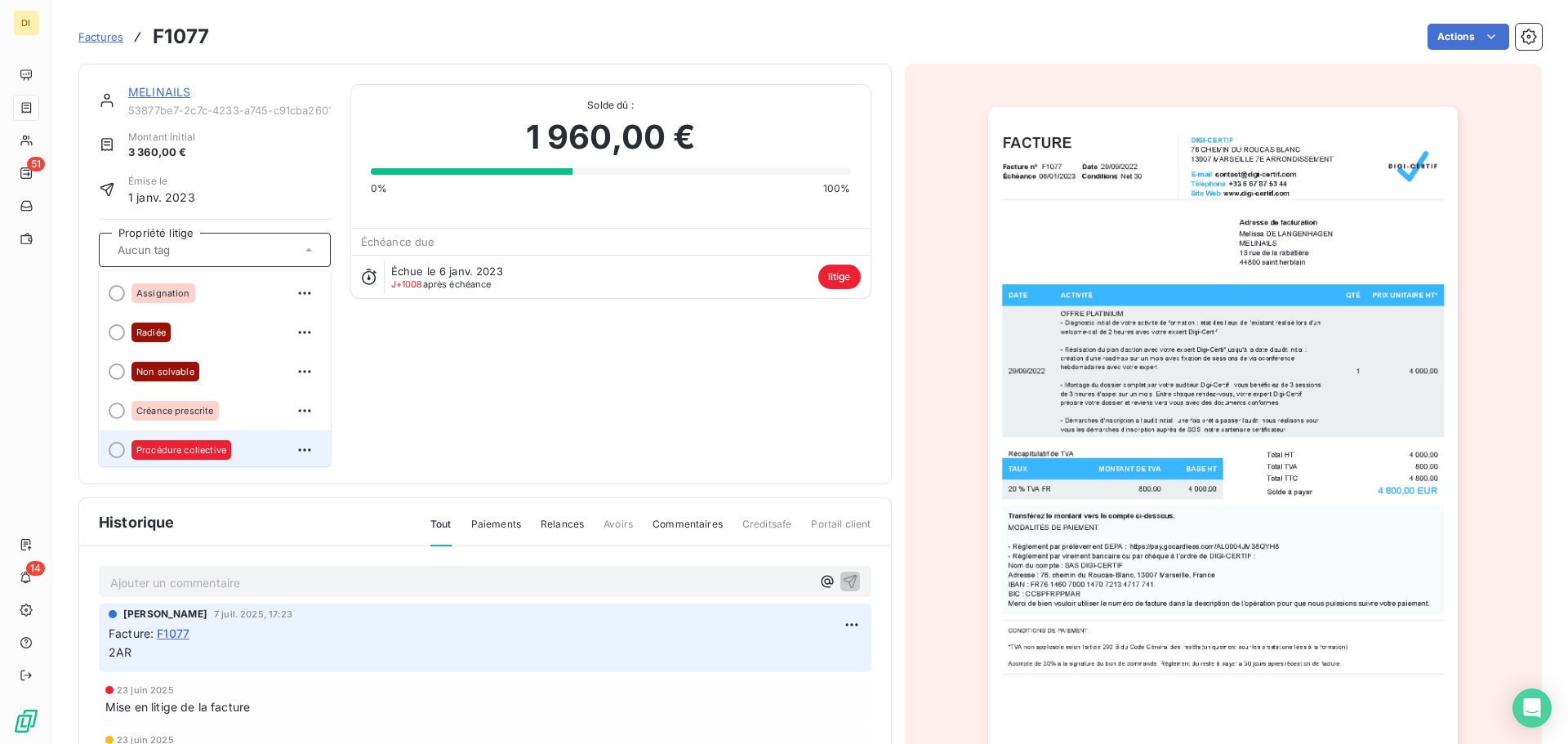
scroll to position [3, 0]
click at [180, 459] on li "Procédure collective" at bounding box center [215, 446] width 232 height 39
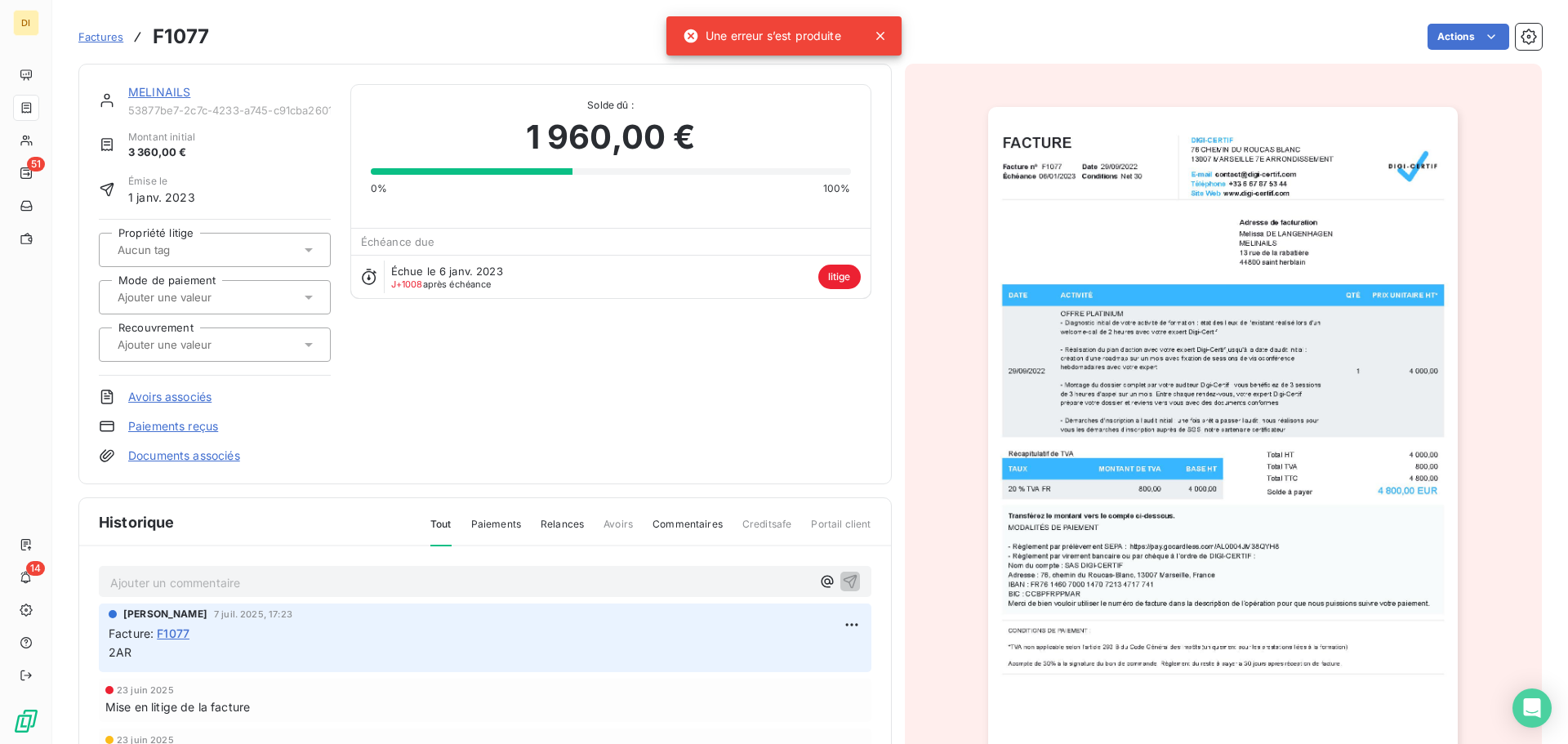
click at [877, 26] on div "Une erreur s’est produite" at bounding box center [784, 35] width 236 height 39
click at [1454, 27] on html "DI 51 14 Factures F1077 Actions MELINAILS 53877be7-2c7c-4233-a745-c91cba260111 …" at bounding box center [784, 372] width 1568 height 744
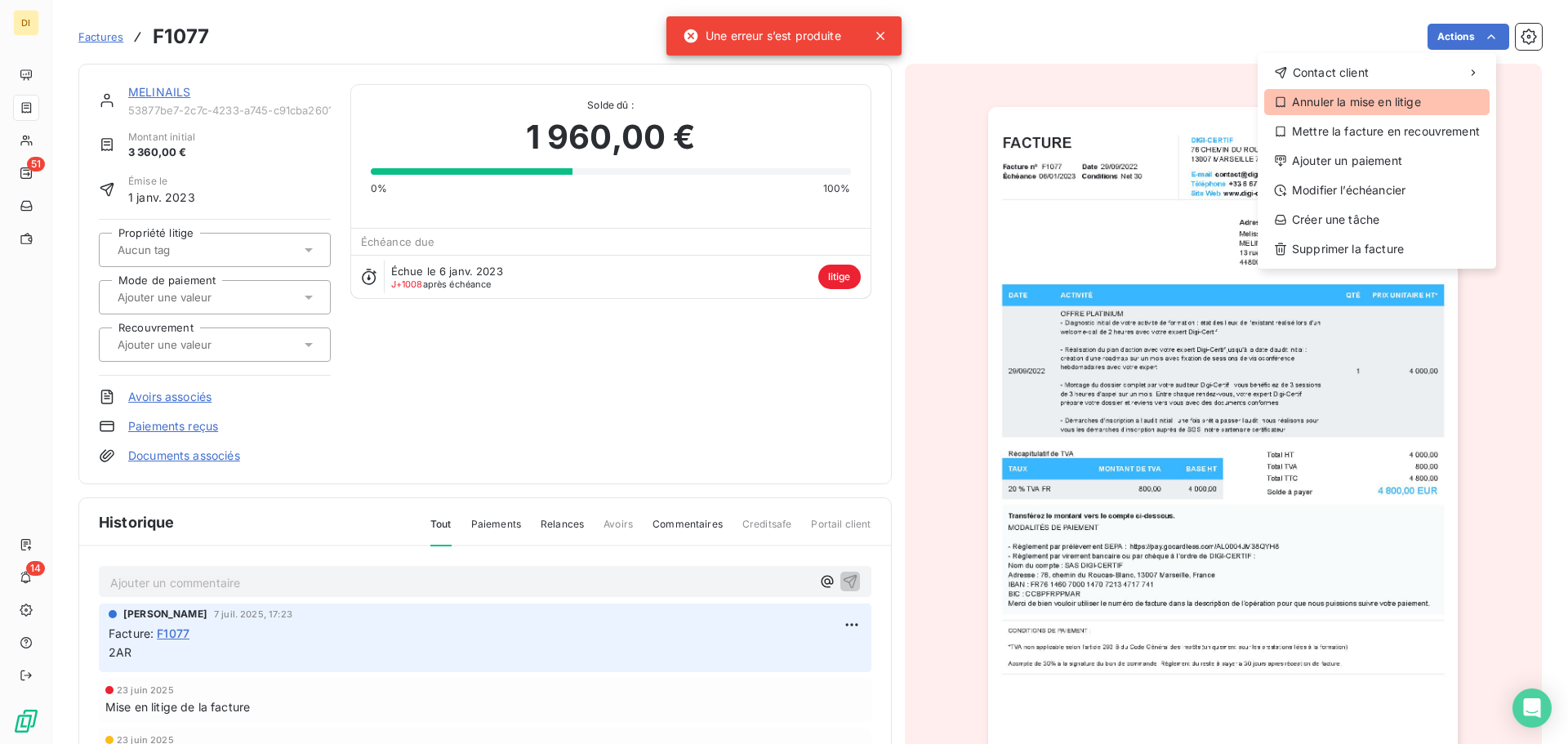
click at [1415, 94] on div "Annuler la mise en litige" at bounding box center [1377, 102] width 226 height 26
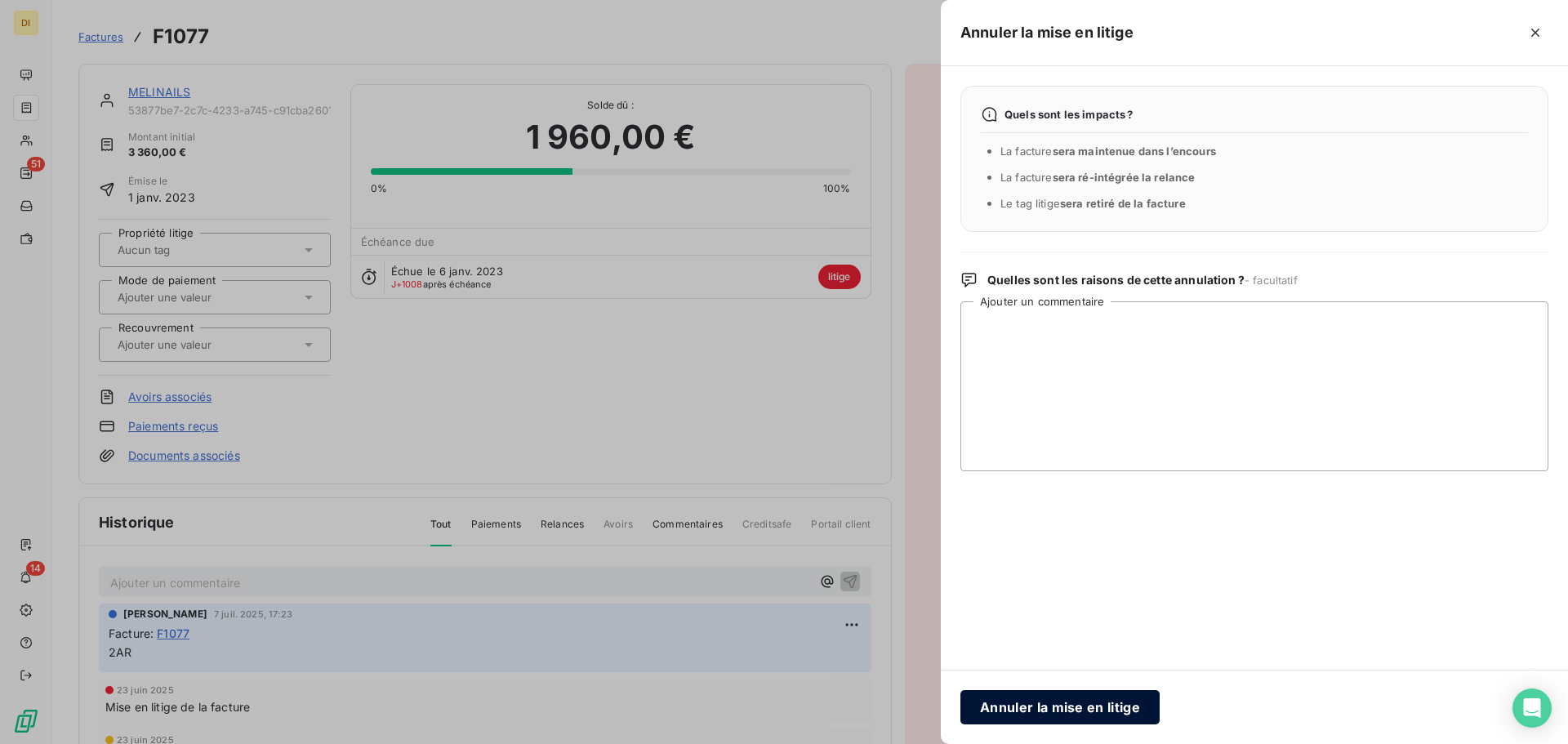
click at [1043, 707] on button "Annuler la mise en litige" at bounding box center [1061, 707] width 200 height 34
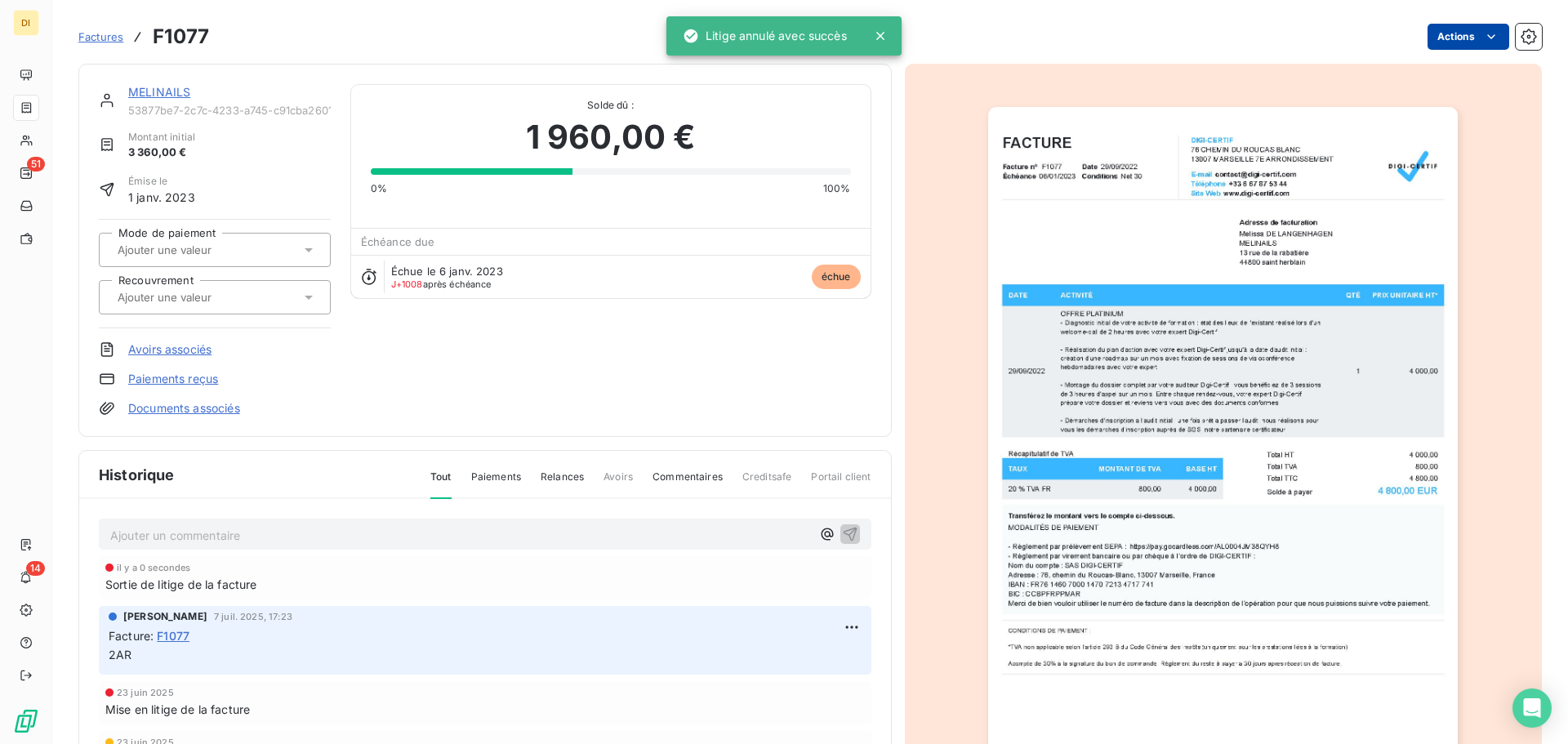
click at [1440, 39] on html "DI 51 14 Factures F1077 Actions MELINAILS 53877be7-2c7c-4233-a745-c91cba260111 …" at bounding box center [784, 372] width 1568 height 744
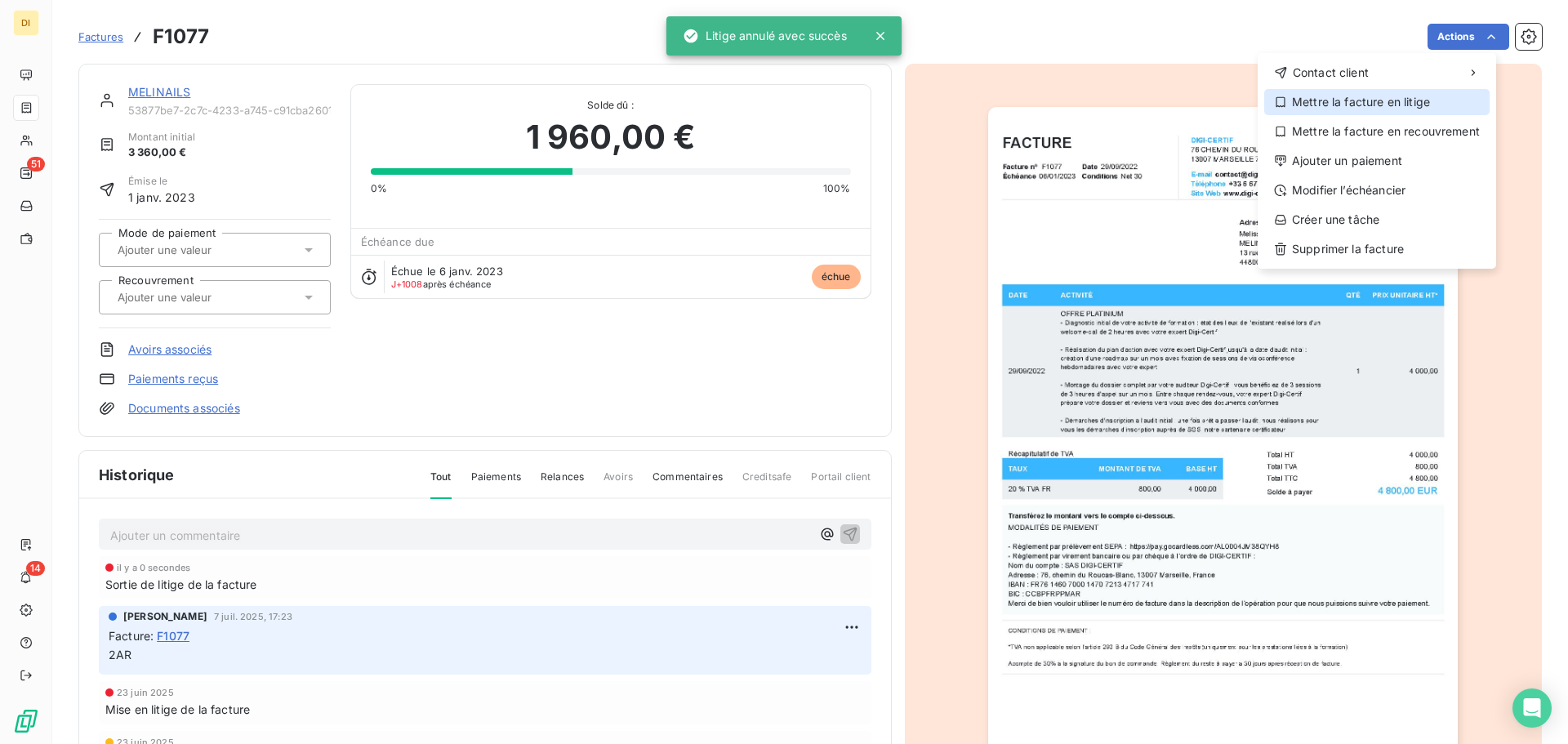
click at [1409, 110] on div "Mettre la facture en litige" at bounding box center [1377, 102] width 226 height 26
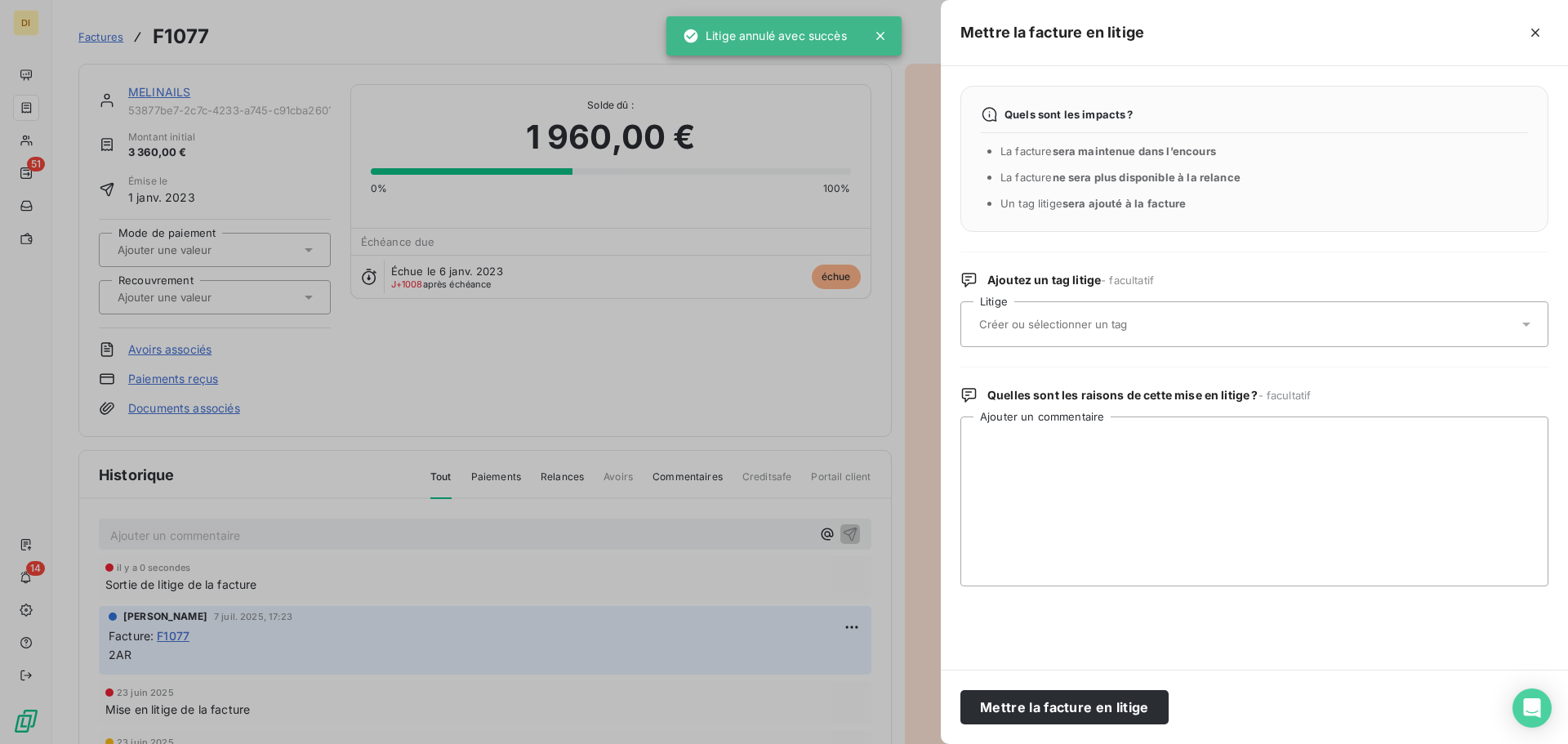
click at [1182, 330] on div at bounding box center [1246, 325] width 544 height 34
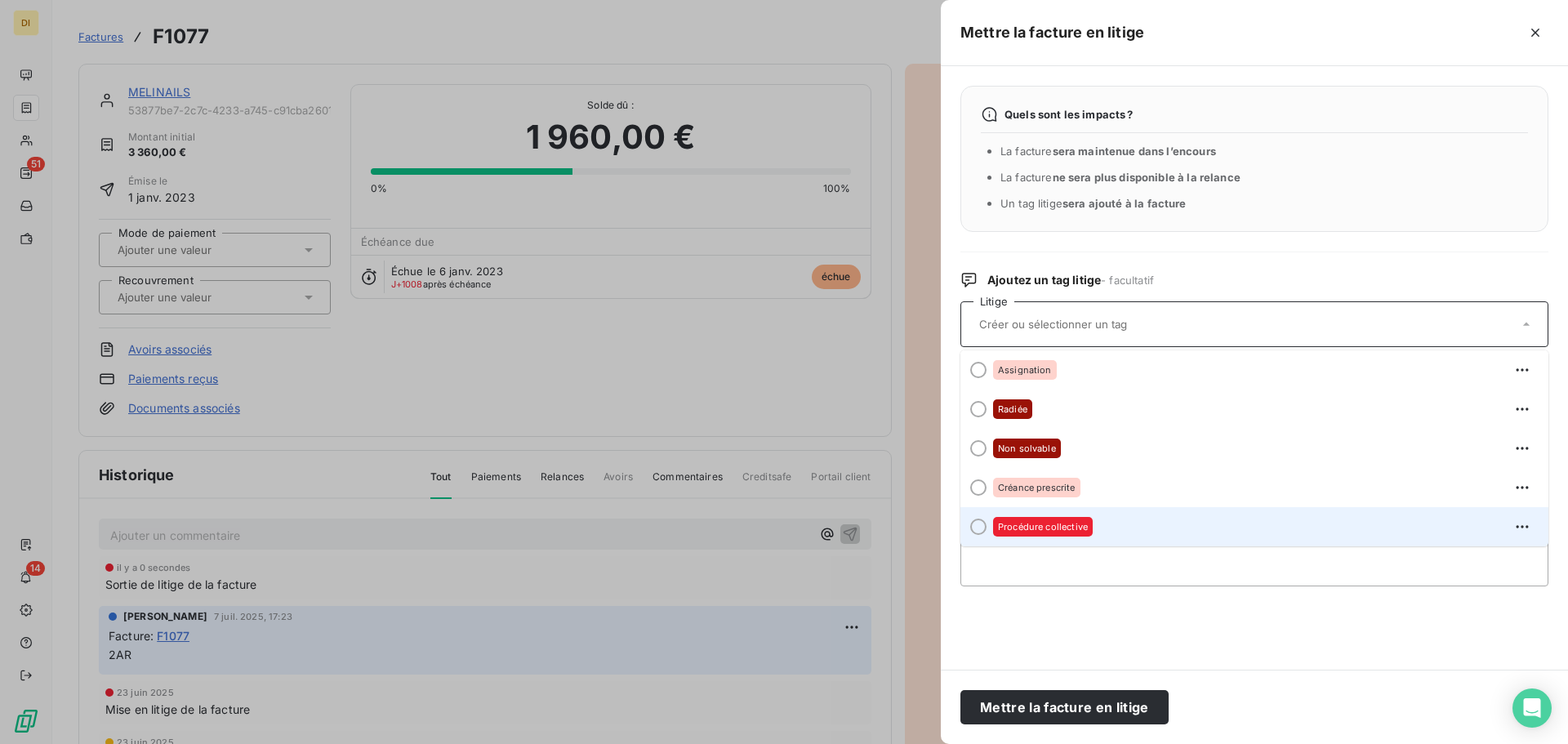
click at [1104, 532] on div "Procédure collective" at bounding box center [1264, 526] width 542 height 26
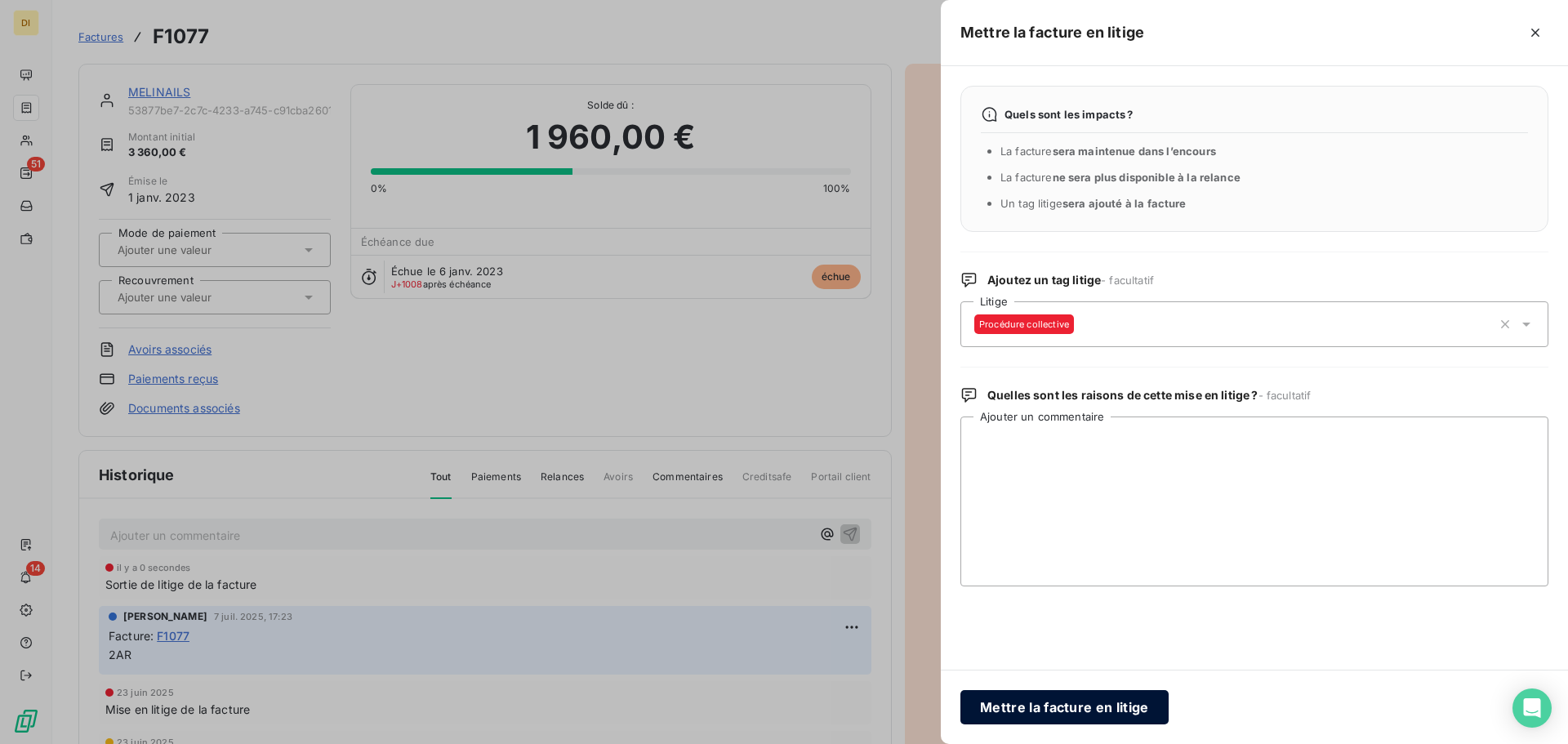
click at [1080, 707] on button "Mettre la facture en litige" at bounding box center [1065, 707] width 209 height 34
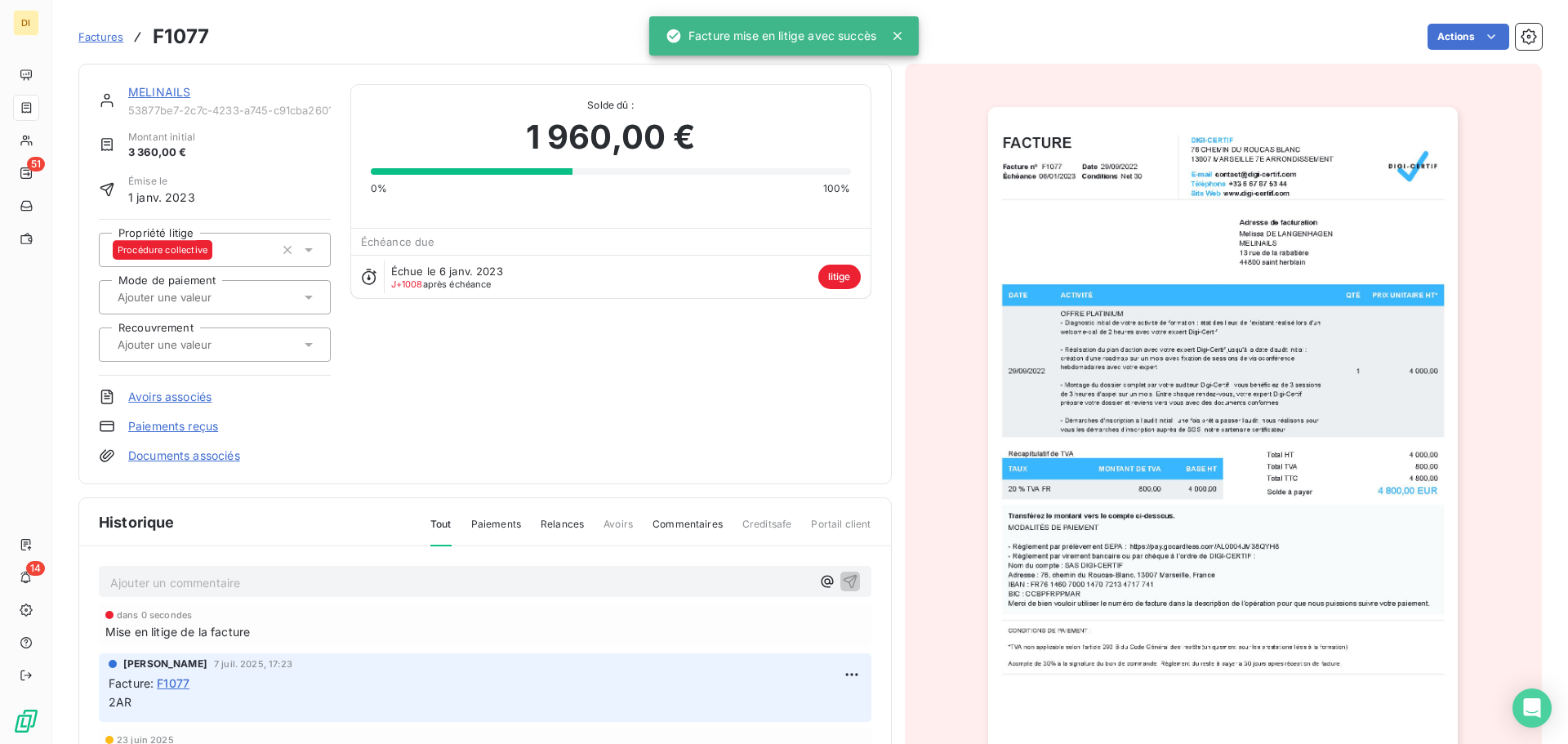
click at [165, 99] on div "MELINAILS" at bounding box center [229, 92] width 203 height 16
click at [168, 89] on link "MELINAILS" at bounding box center [159, 92] width 62 height 14
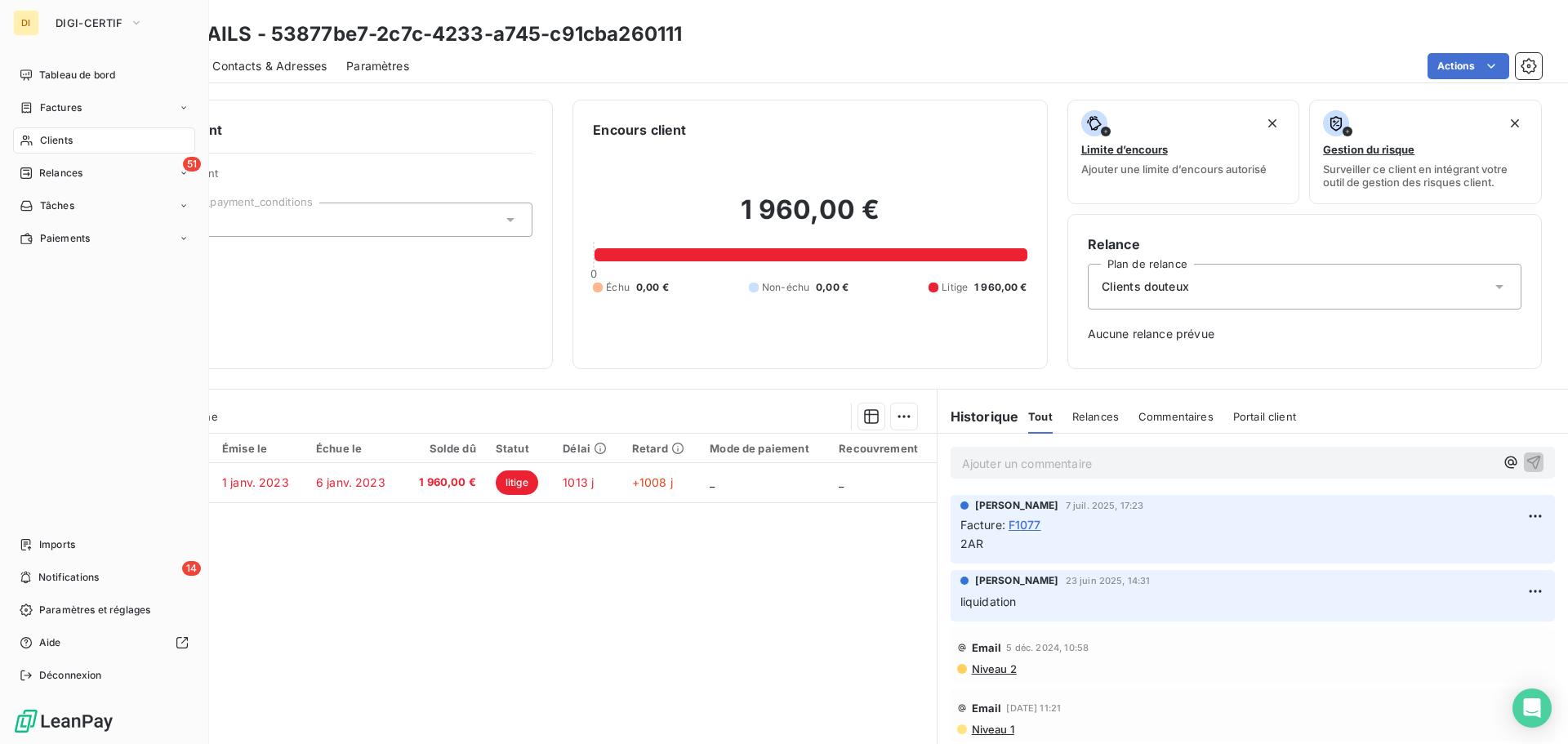
click at [38, 144] on div "Clients" at bounding box center [104, 141] width 182 height 26
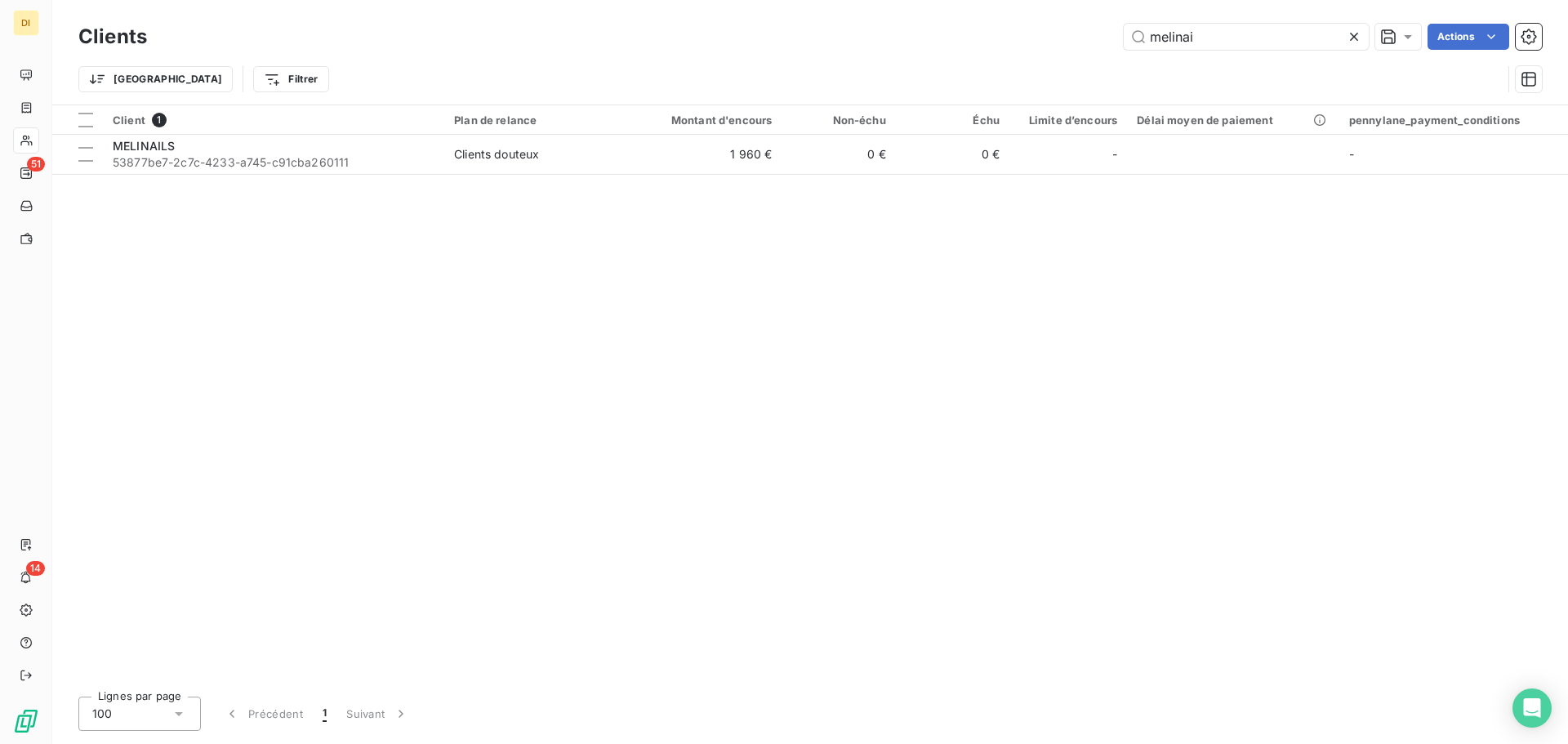
click at [1205, 20] on div "Clients melinai Actions" at bounding box center [811, 37] width 1464 height 34
click at [1186, 40] on input "melinai" at bounding box center [1245, 37] width 245 height 26
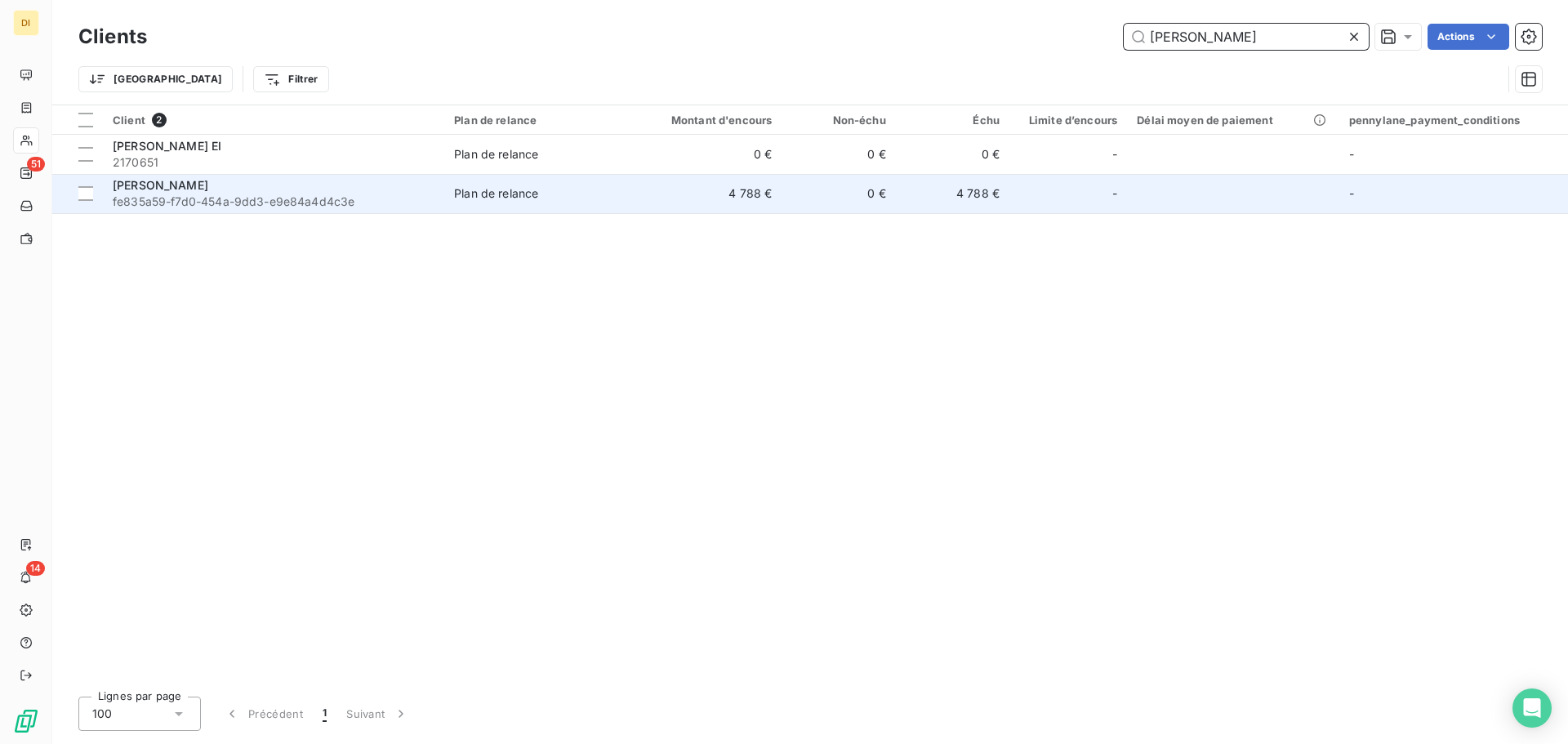
type input "[PERSON_NAME]"
click at [399, 179] on div "[PERSON_NAME]" at bounding box center [274, 185] width 322 height 16
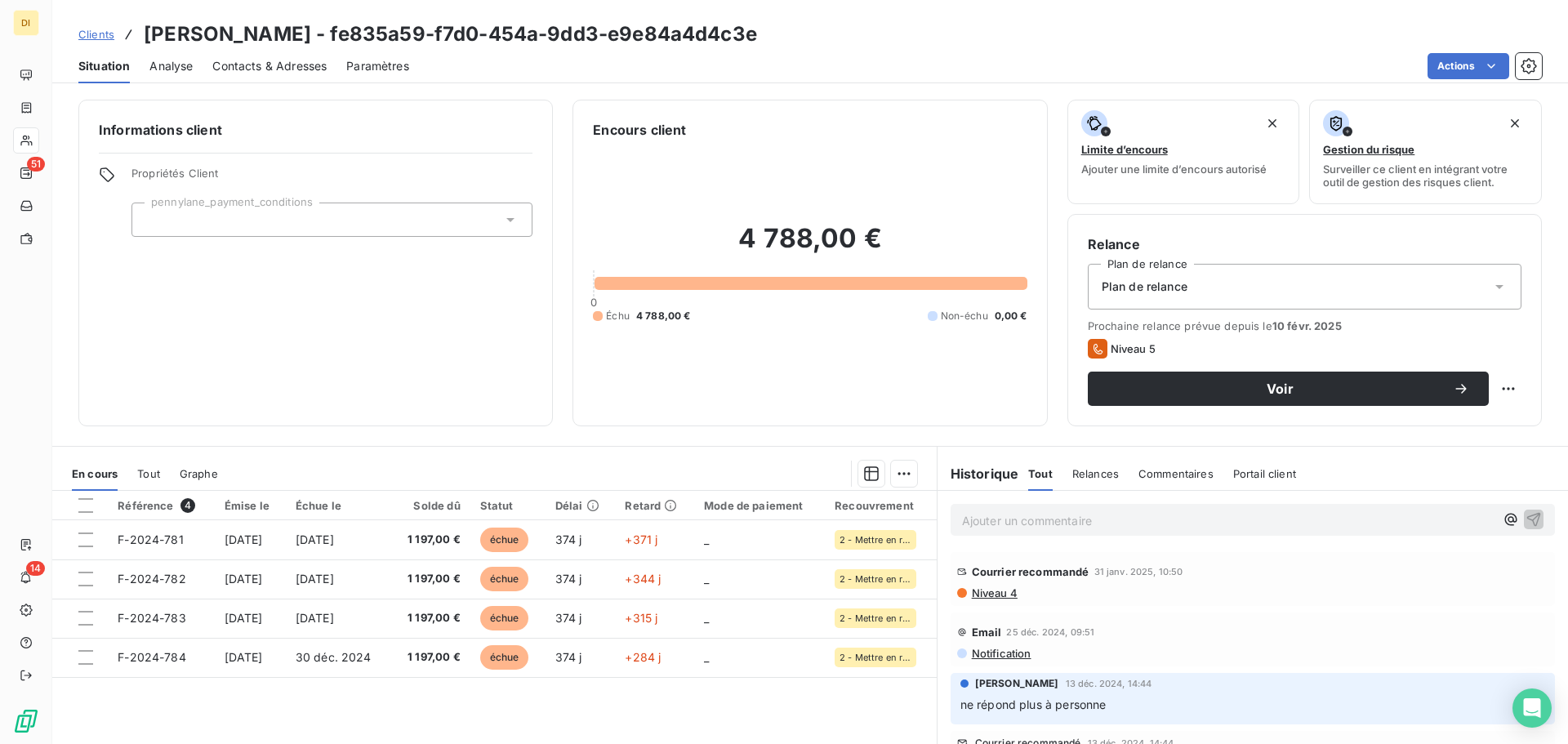
scroll to position [110, 0]
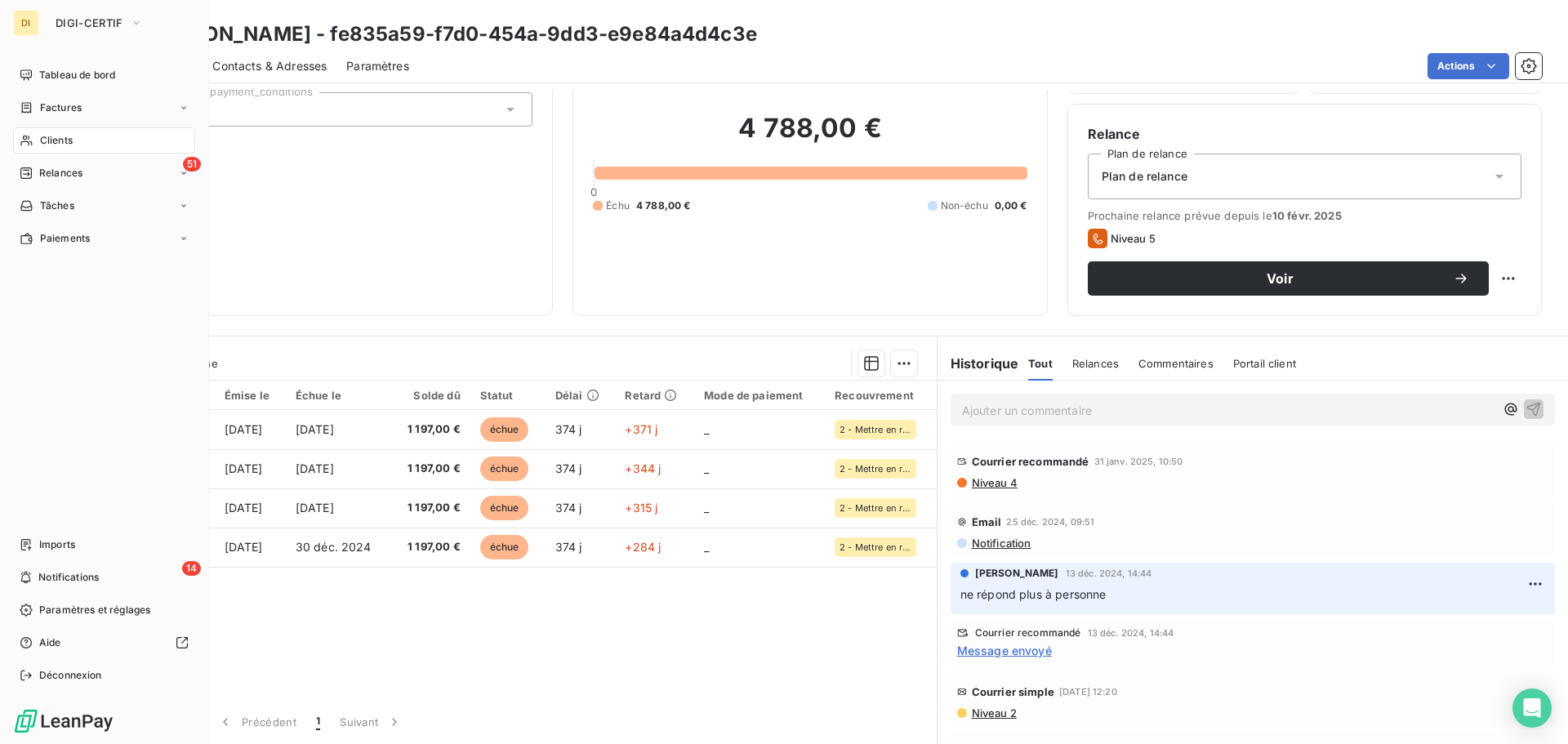
click at [26, 132] on div "Clients" at bounding box center [104, 141] width 182 height 26
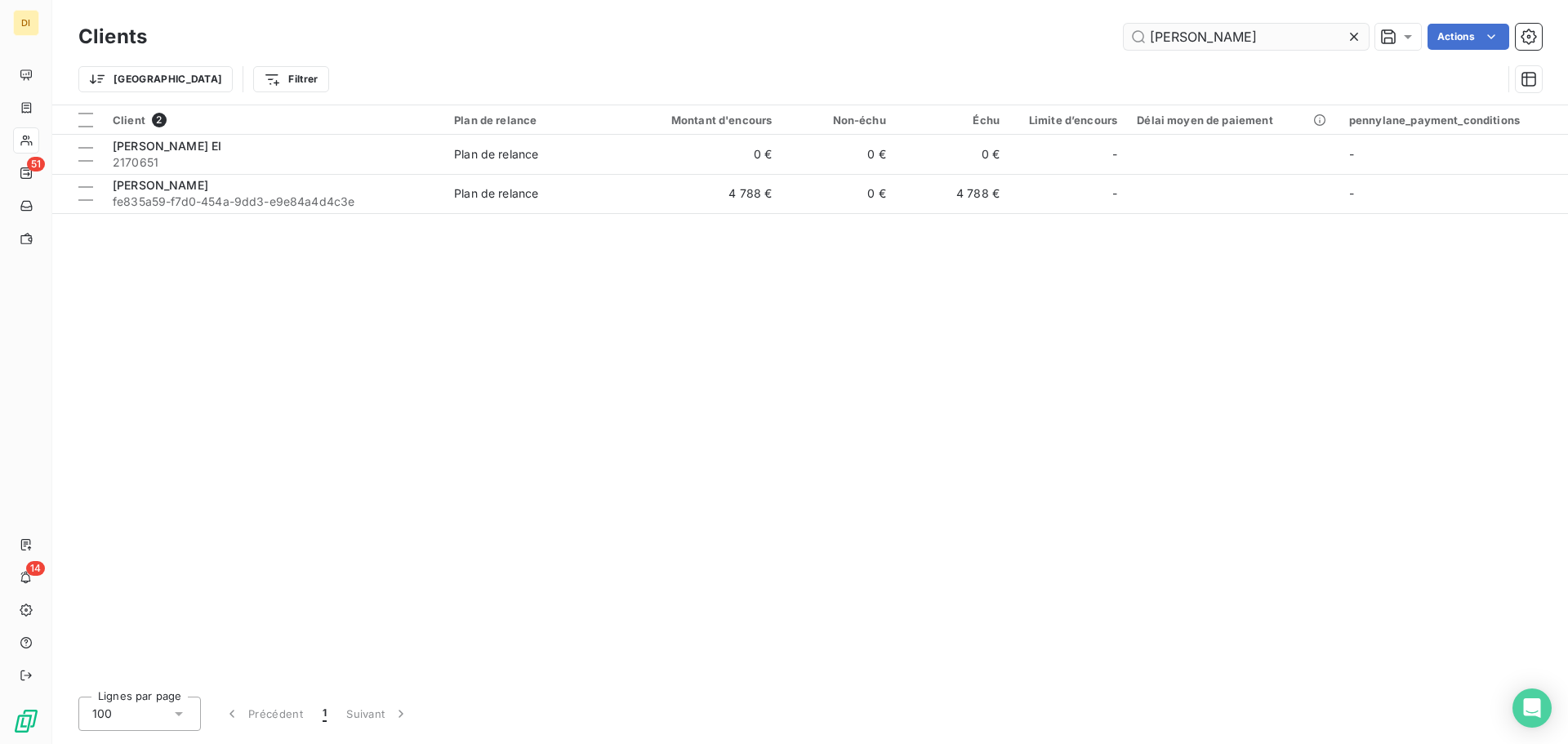
click at [1160, 42] on input "[PERSON_NAME]" at bounding box center [1245, 37] width 245 height 26
click at [1200, 43] on input "[PERSON_NAME]" at bounding box center [1245, 37] width 245 height 26
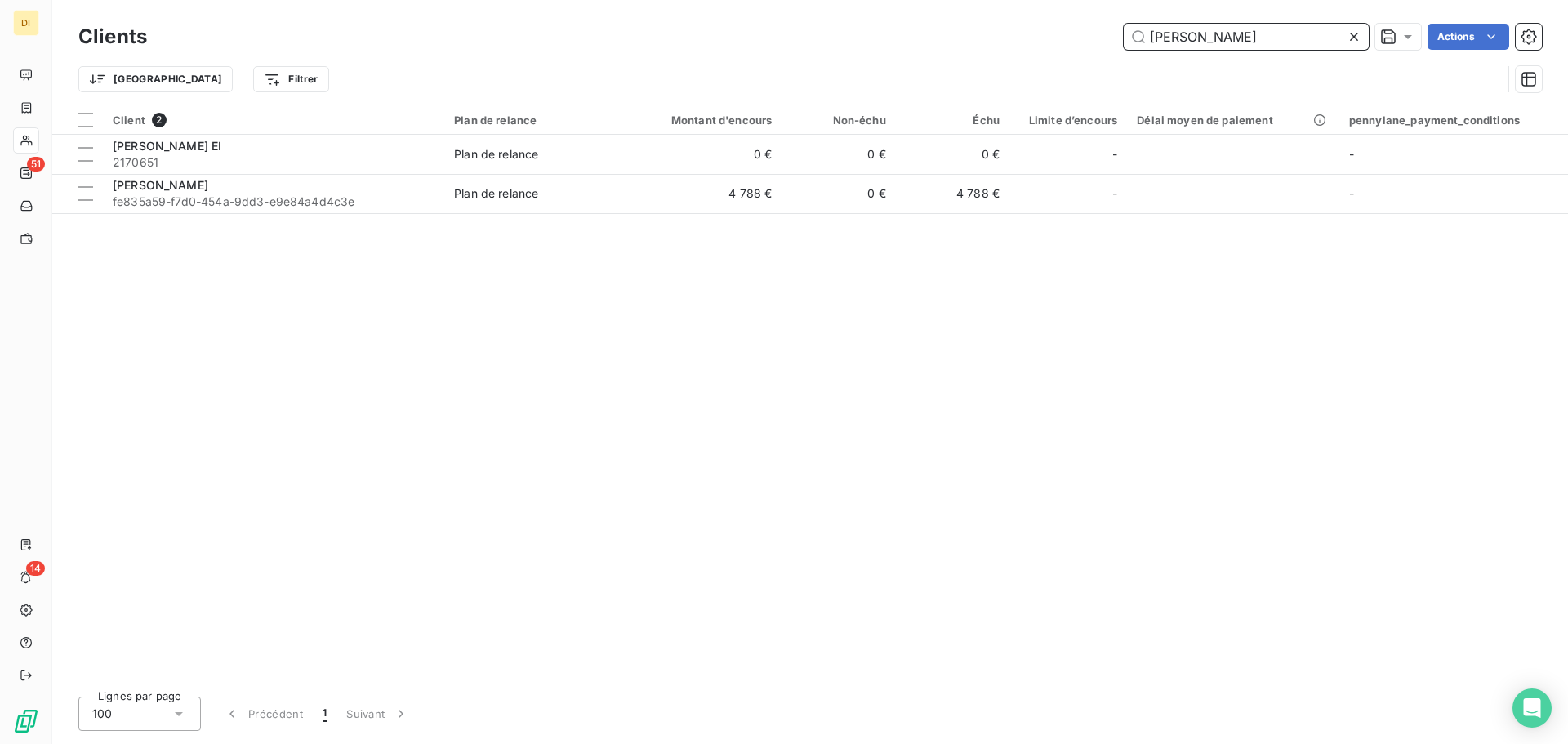
click at [1200, 43] on input "[PERSON_NAME]" at bounding box center [1245, 37] width 245 height 26
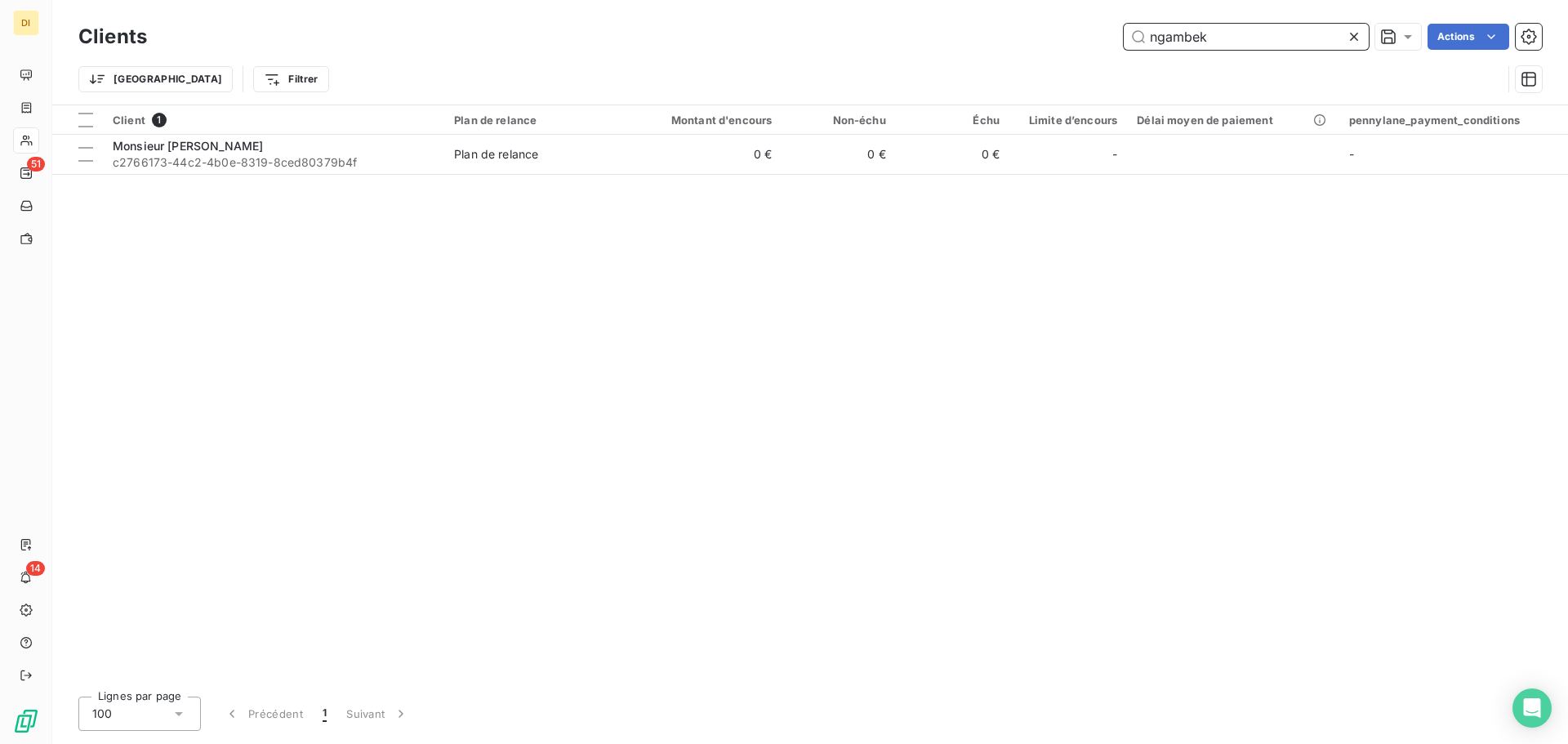
type input "ngambek"
click at [720, 175] on div "Client 1 Plan de relance Montant d'encours Non-échu Échu Limite d’encours Délai…" at bounding box center [810, 394] width 1516 height 578
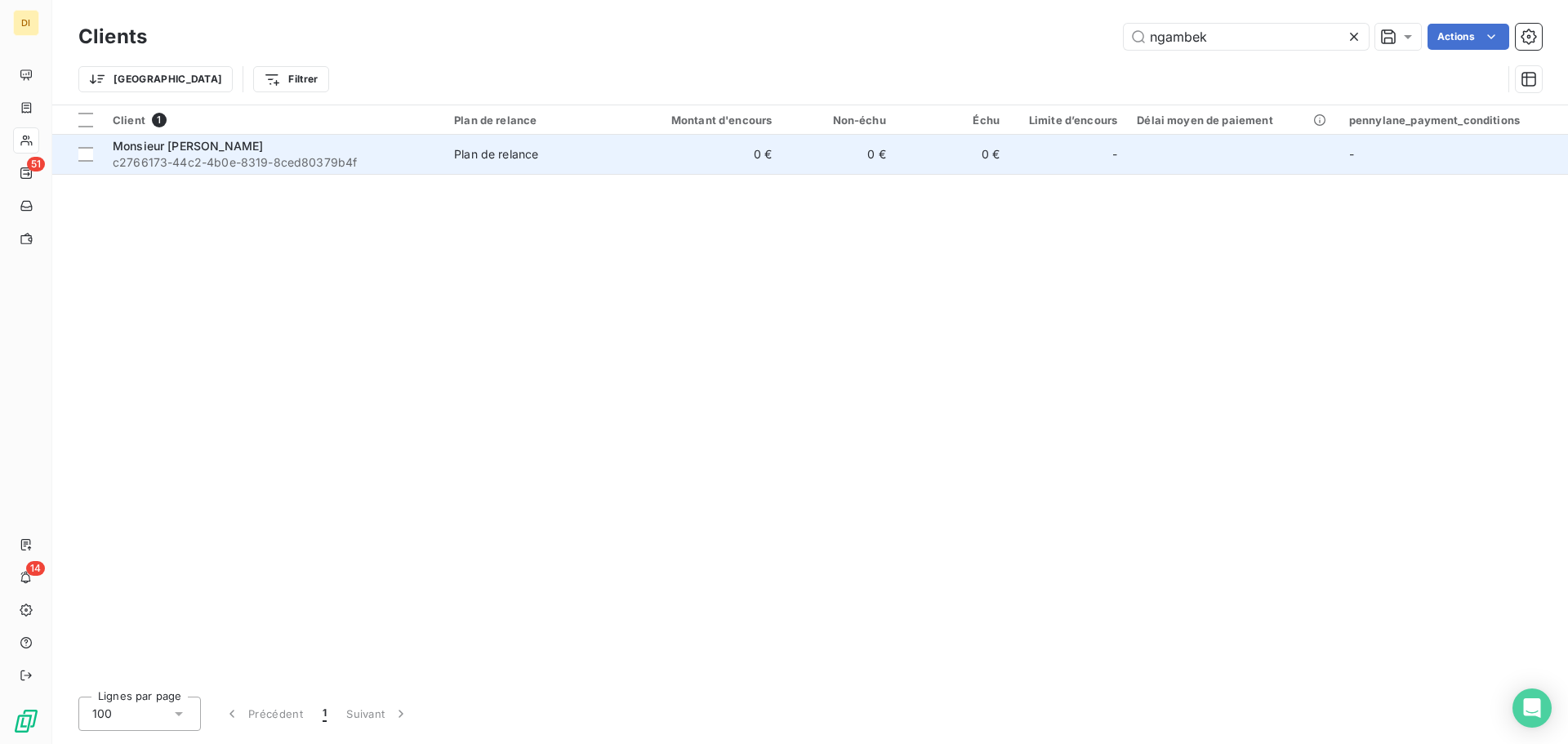
click at [691, 150] on td "0 €" at bounding box center [706, 154] width 153 height 39
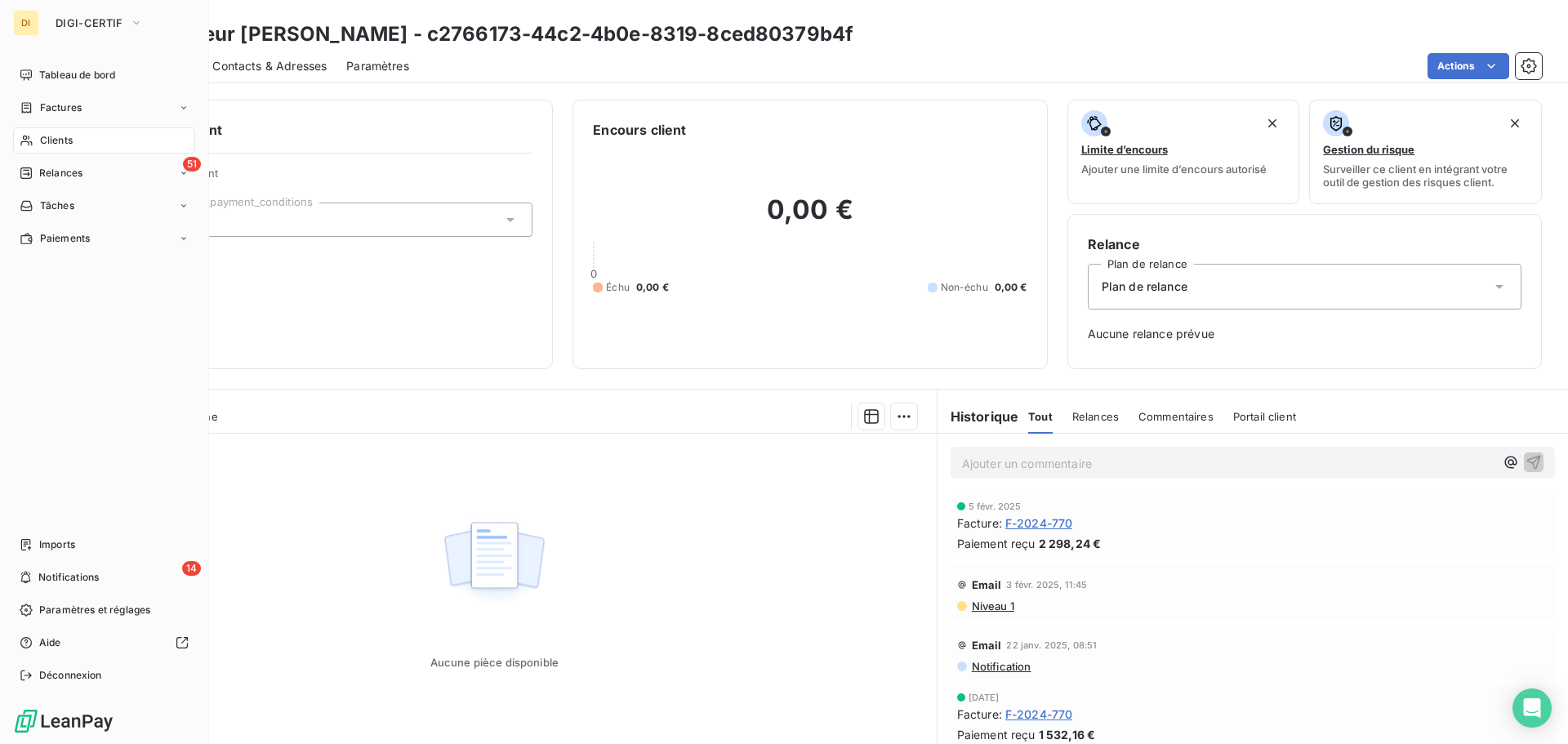
click at [19, 138] on div "Clients" at bounding box center [104, 141] width 182 height 26
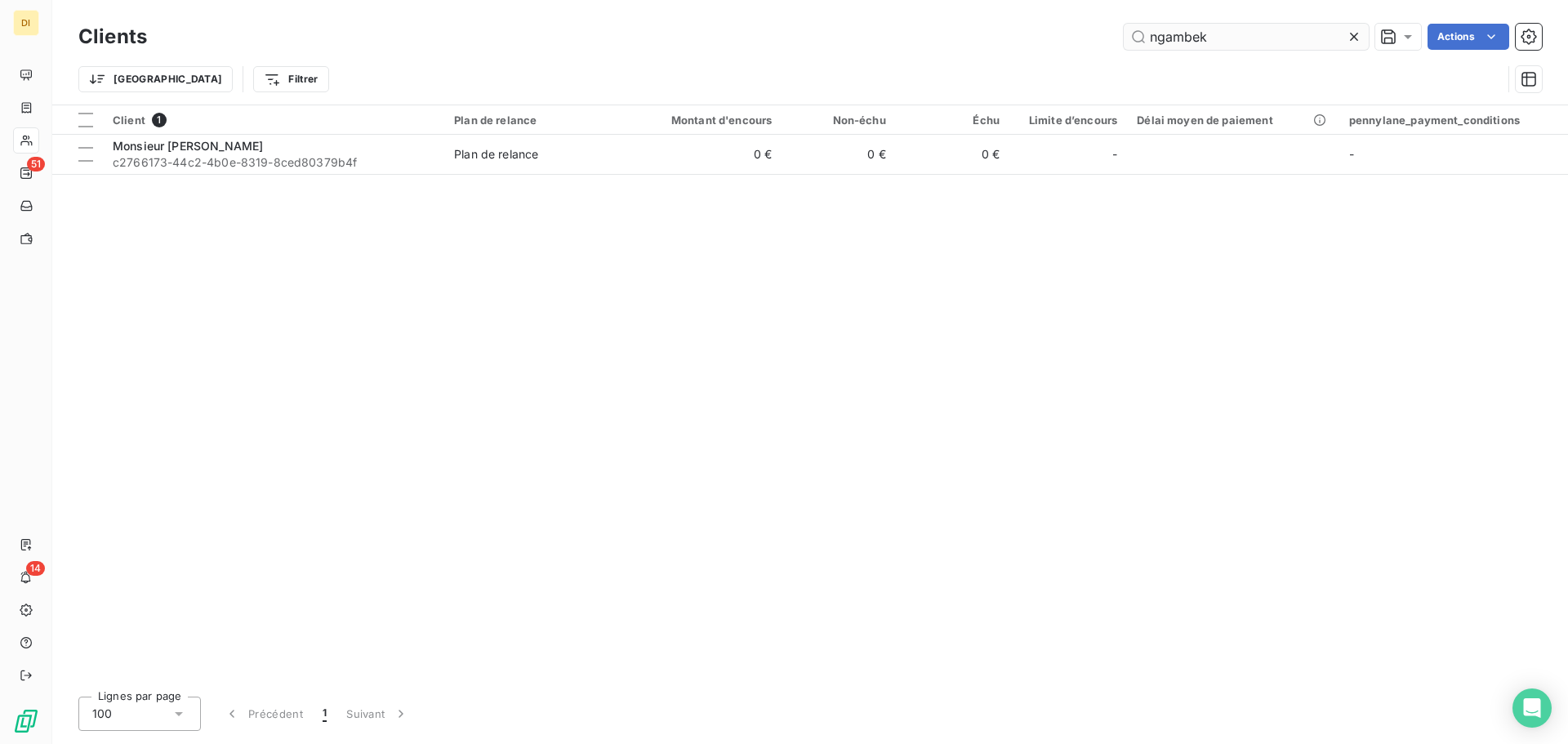
click at [1207, 28] on input "ngambek" at bounding box center [1245, 37] width 245 height 26
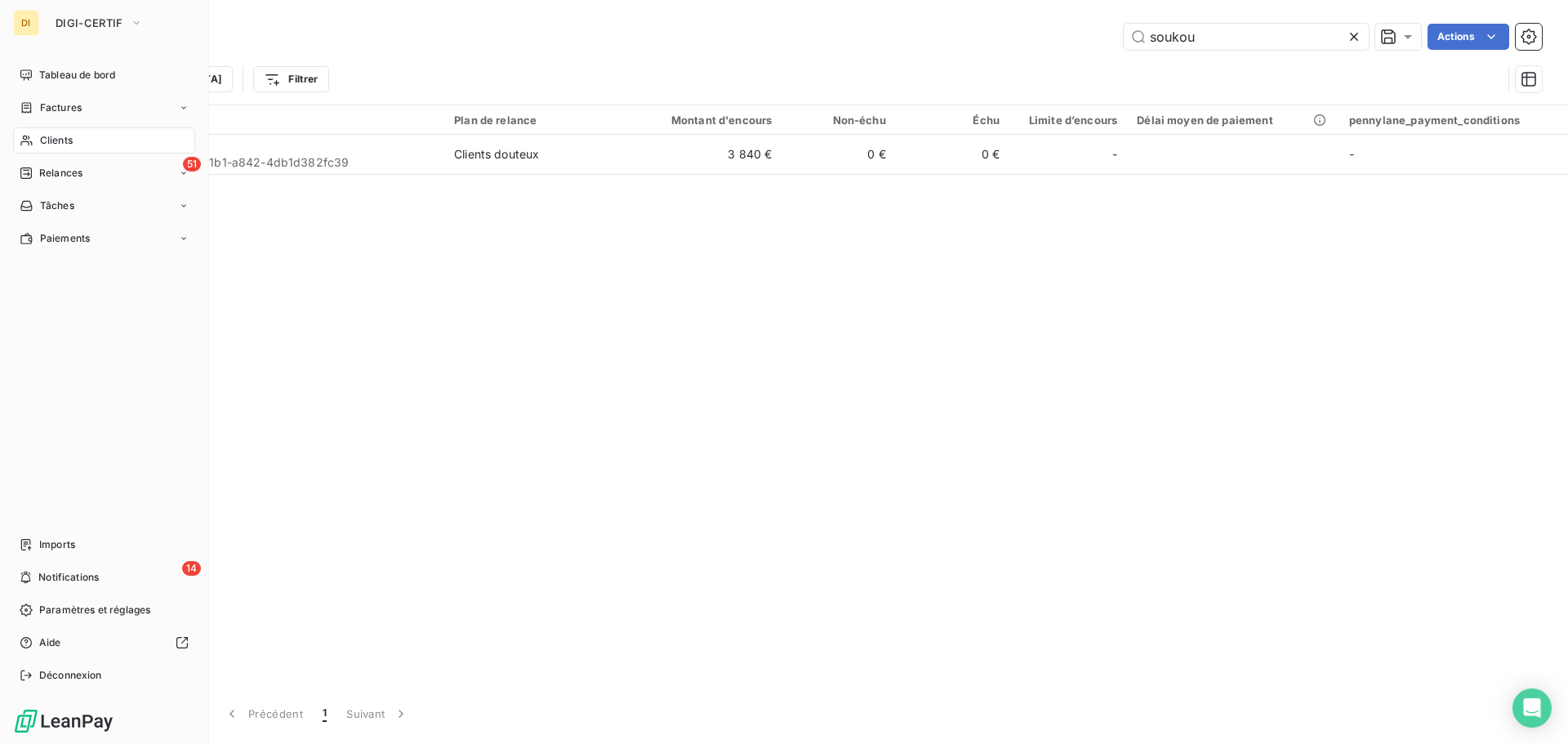
click at [29, 140] on icon at bounding box center [27, 140] width 14 height 13
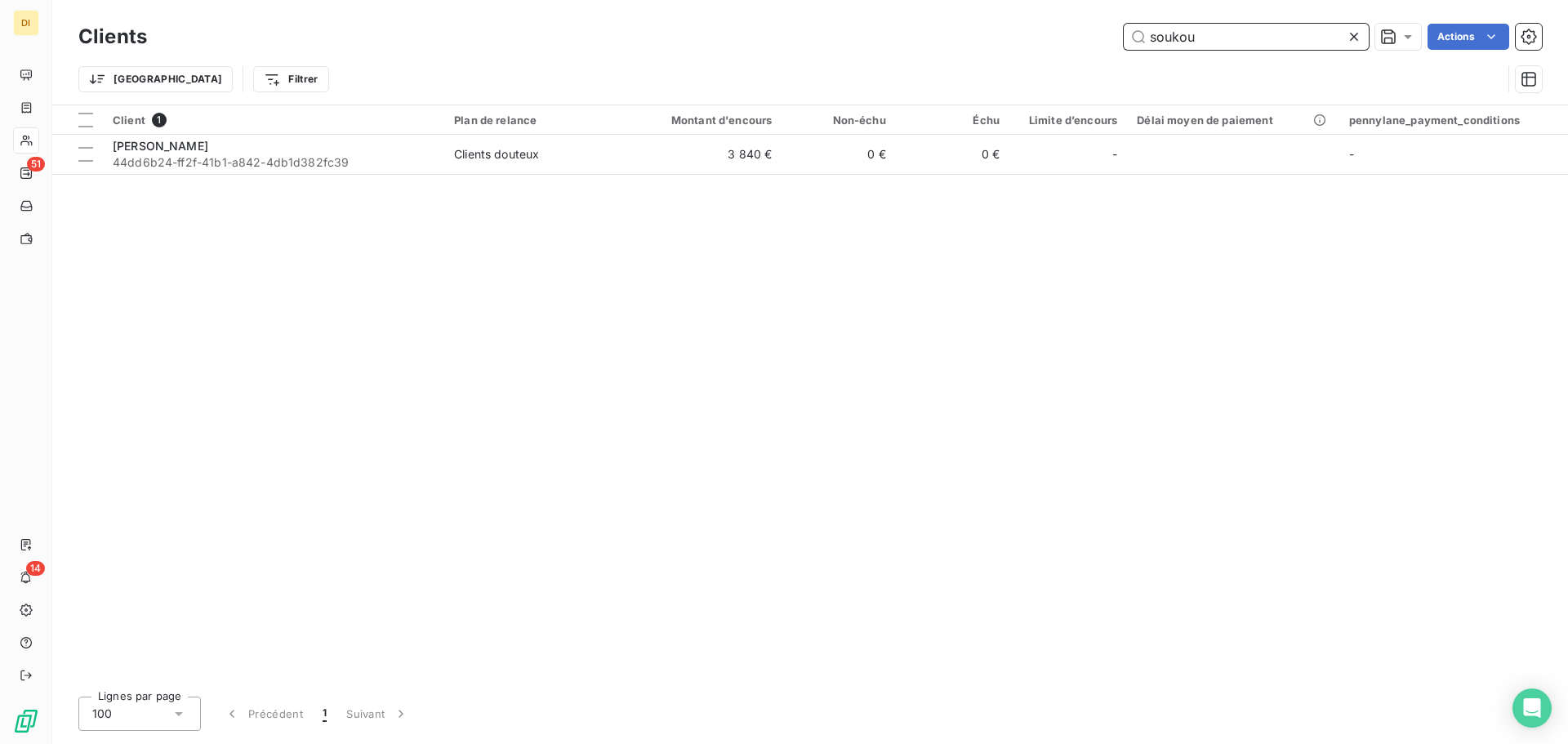
click at [1178, 28] on input "soukou" at bounding box center [1245, 37] width 245 height 26
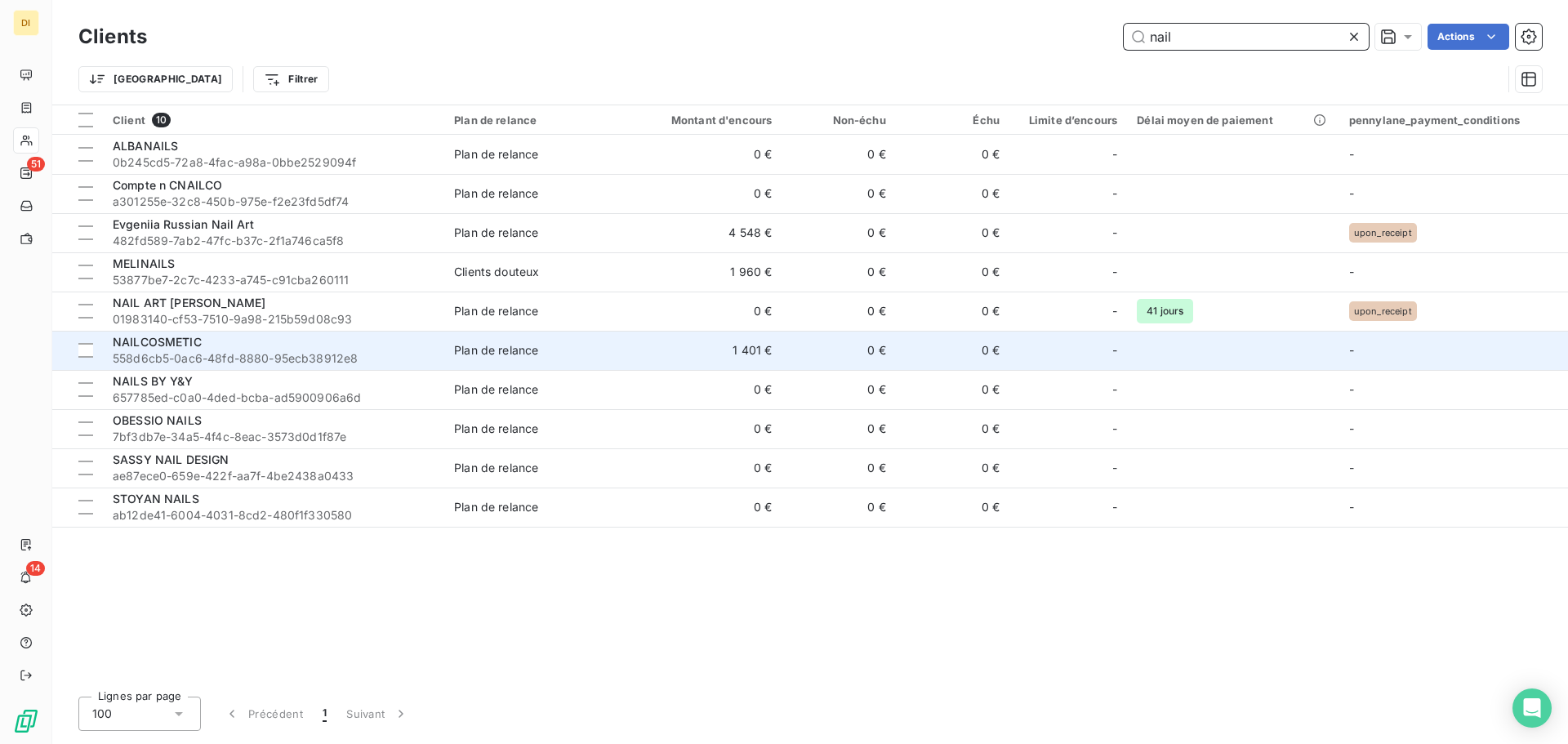
type input "nail"
click at [438, 344] on td "NAILCOSMETIC 558d6cb5-0ac6-48fd-8880-95ecb38912e8" at bounding box center [274, 350] width 342 height 39
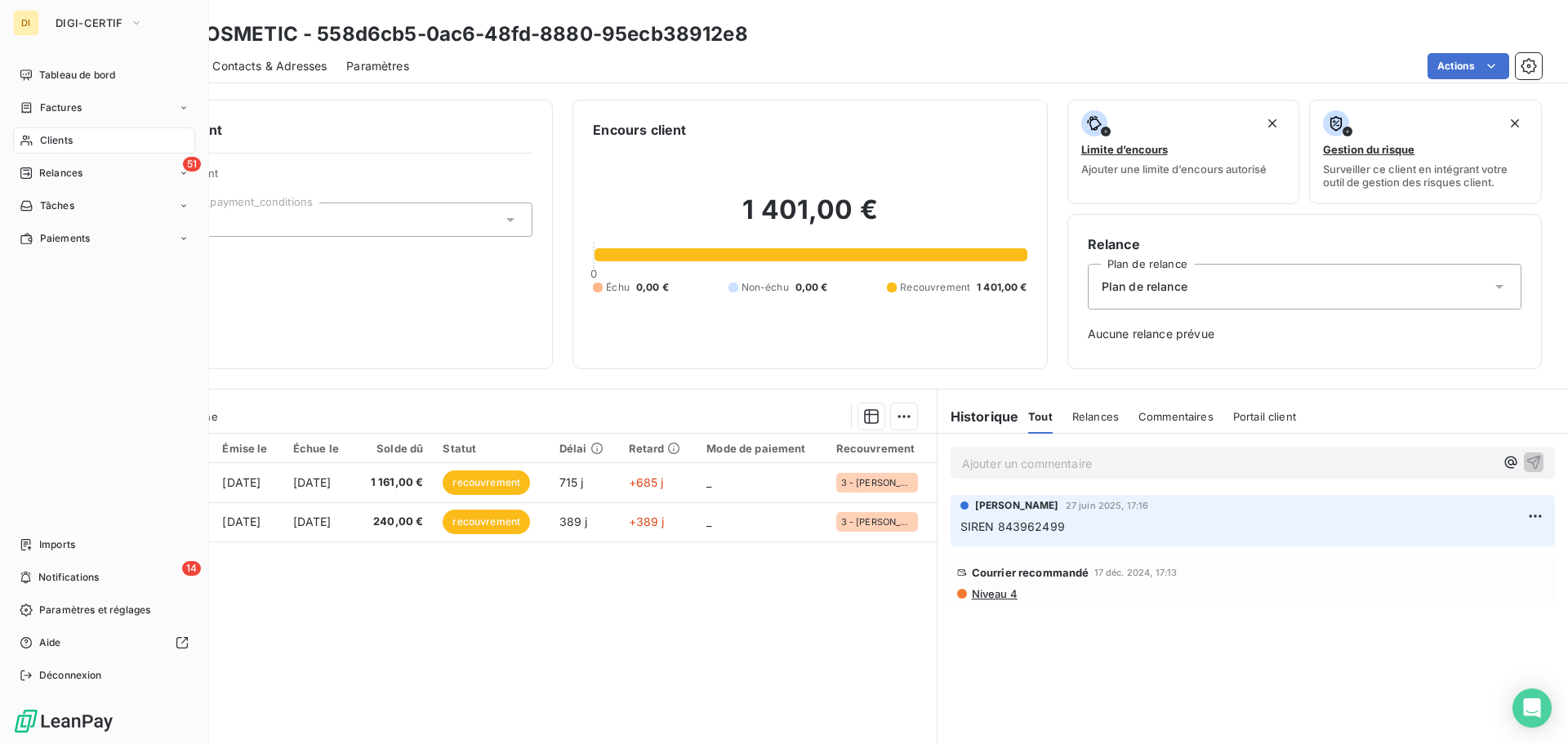
click at [25, 128] on div "Clients" at bounding box center [104, 141] width 182 height 26
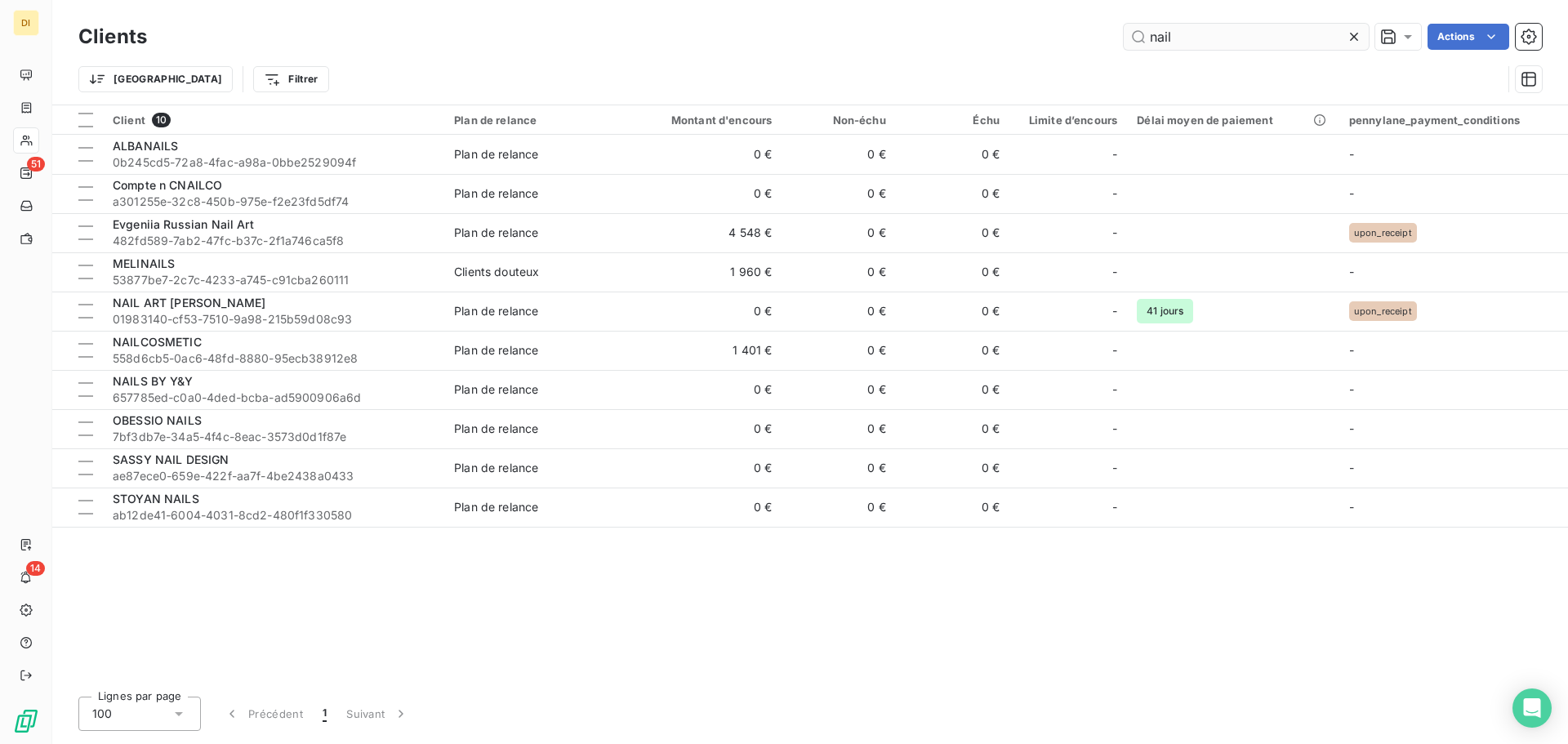
click at [1231, 45] on input "nail" at bounding box center [1245, 37] width 245 height 26
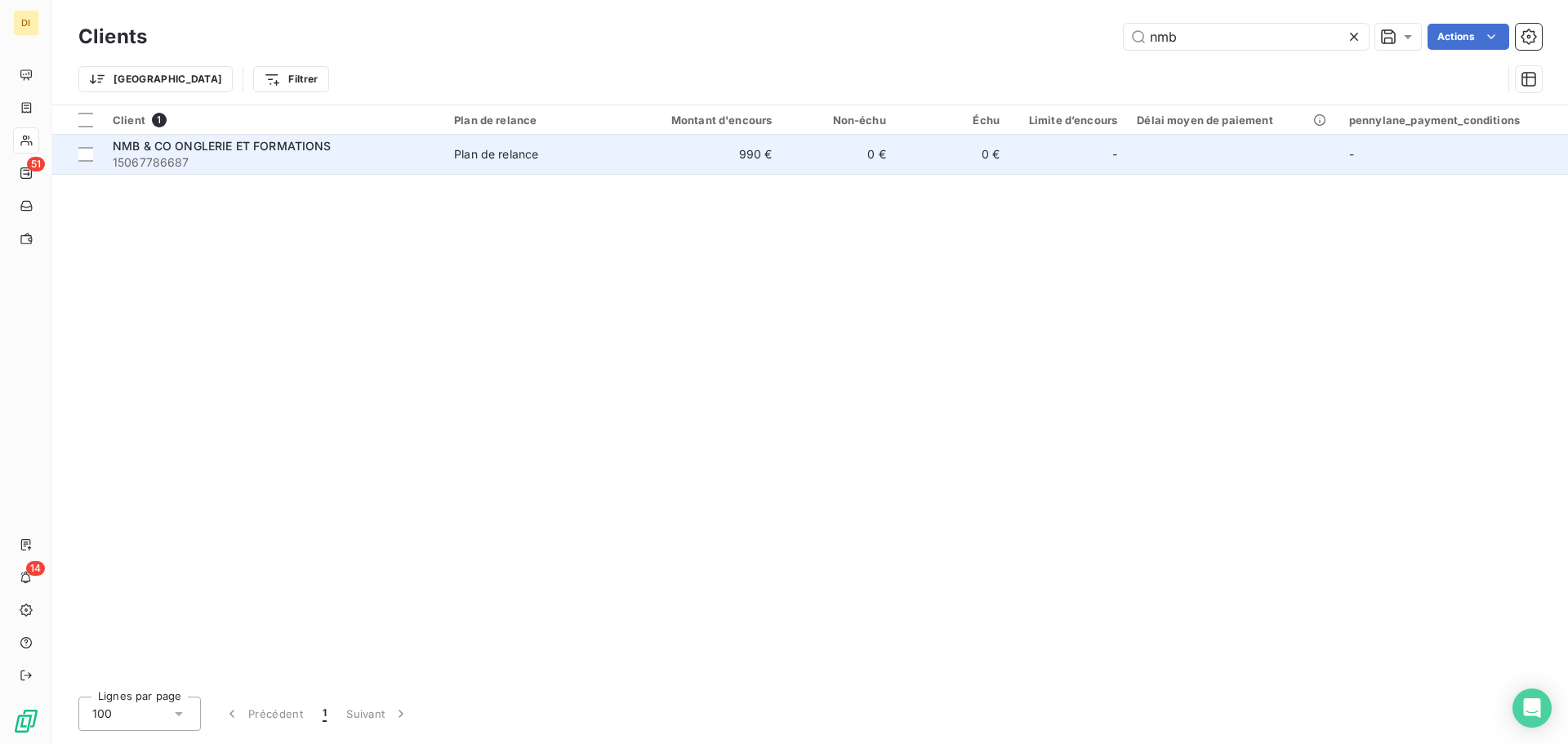
type input "nmb"
click at [474, 159] on div "Plan de relance" at bounding box center [496, 154] width 84 height 16
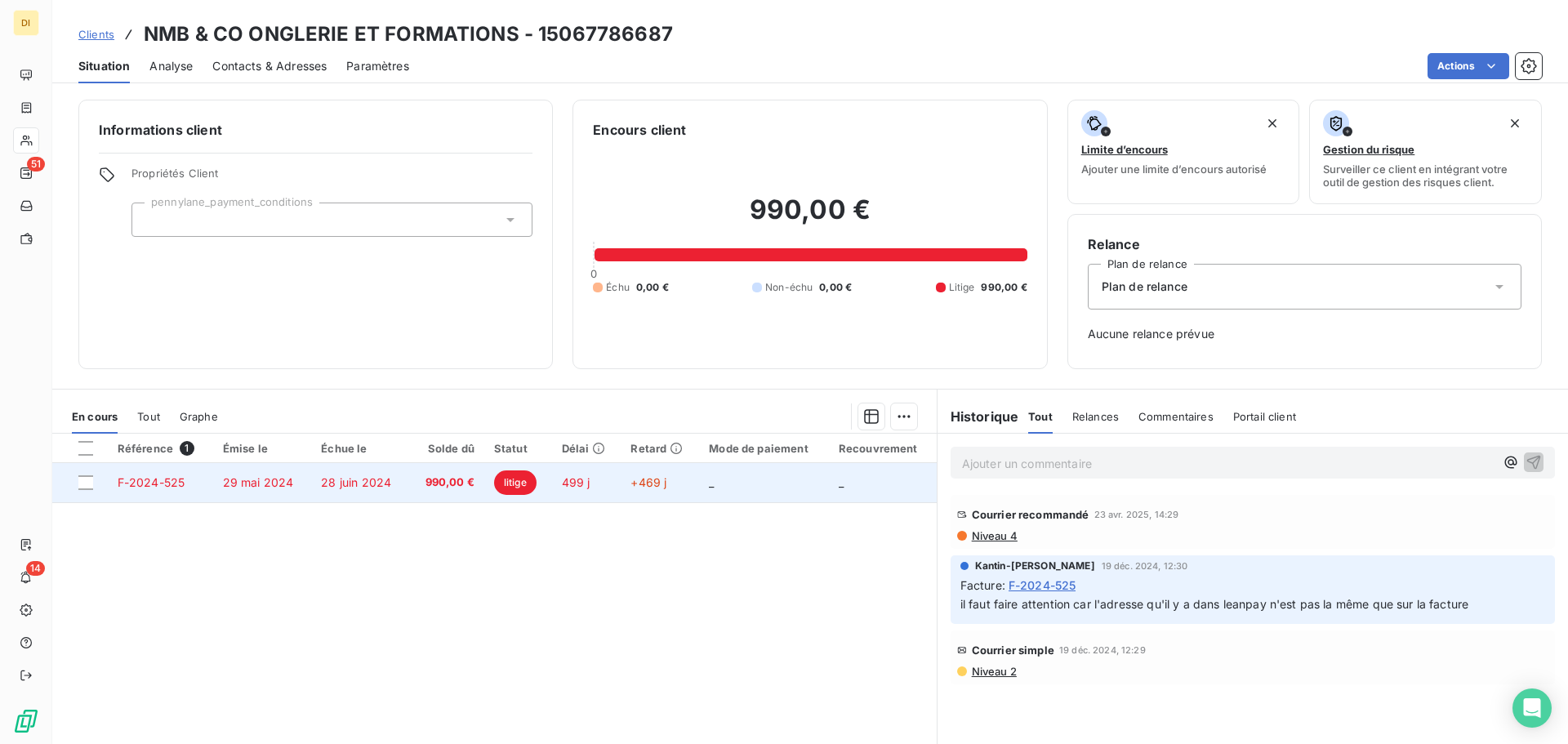
click at [315, 480] on td "28 juin 2024" at bounding box center [361, 482] width 98 height 39
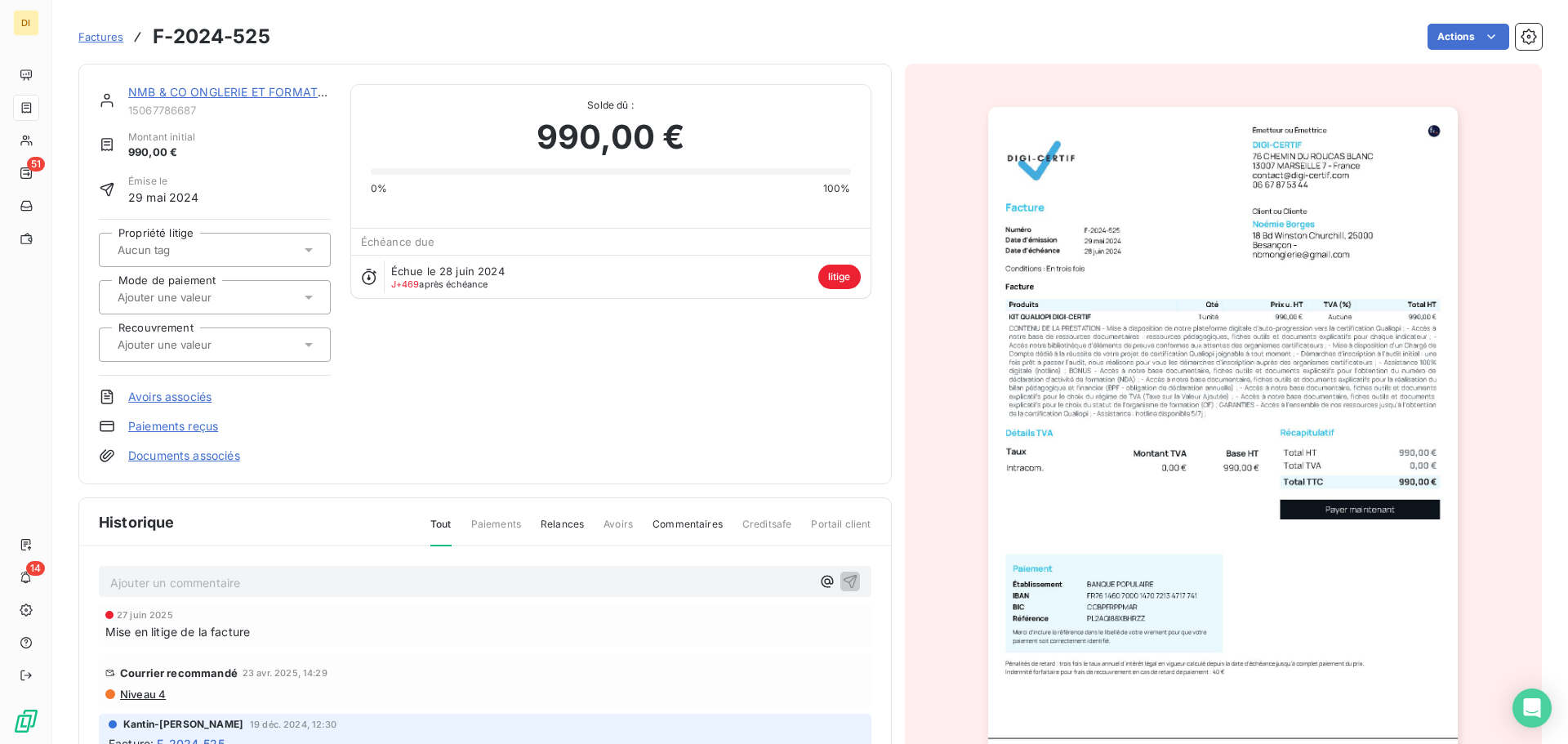
click at [213, 92] on link "NMB & CO ONGLERIE ET FORMATIONS" at bounding box center [237, 92] width 219 height 14
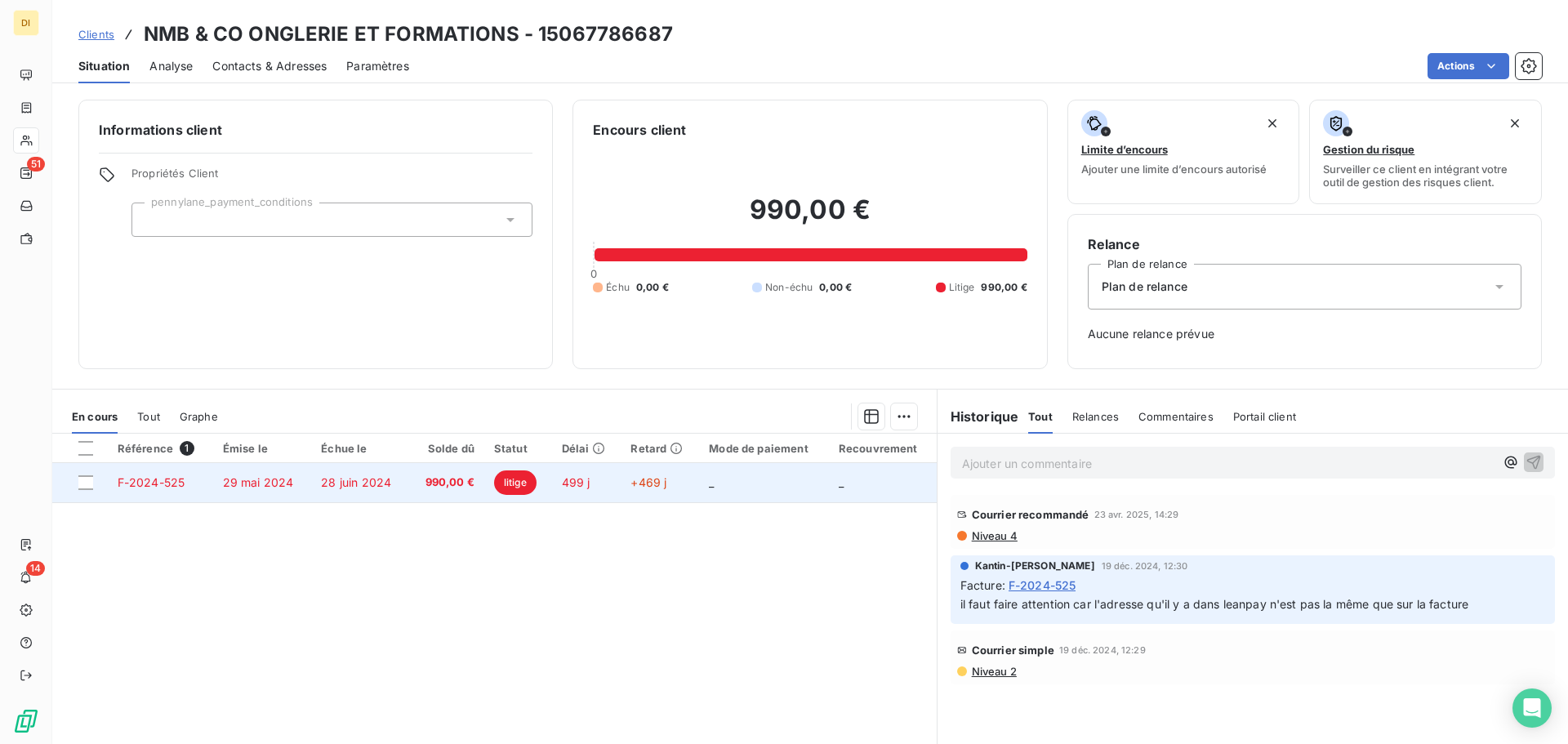
click at [237, 492] on td "29 mai 2024" at bounding box center [262, 482] width 99 height 39
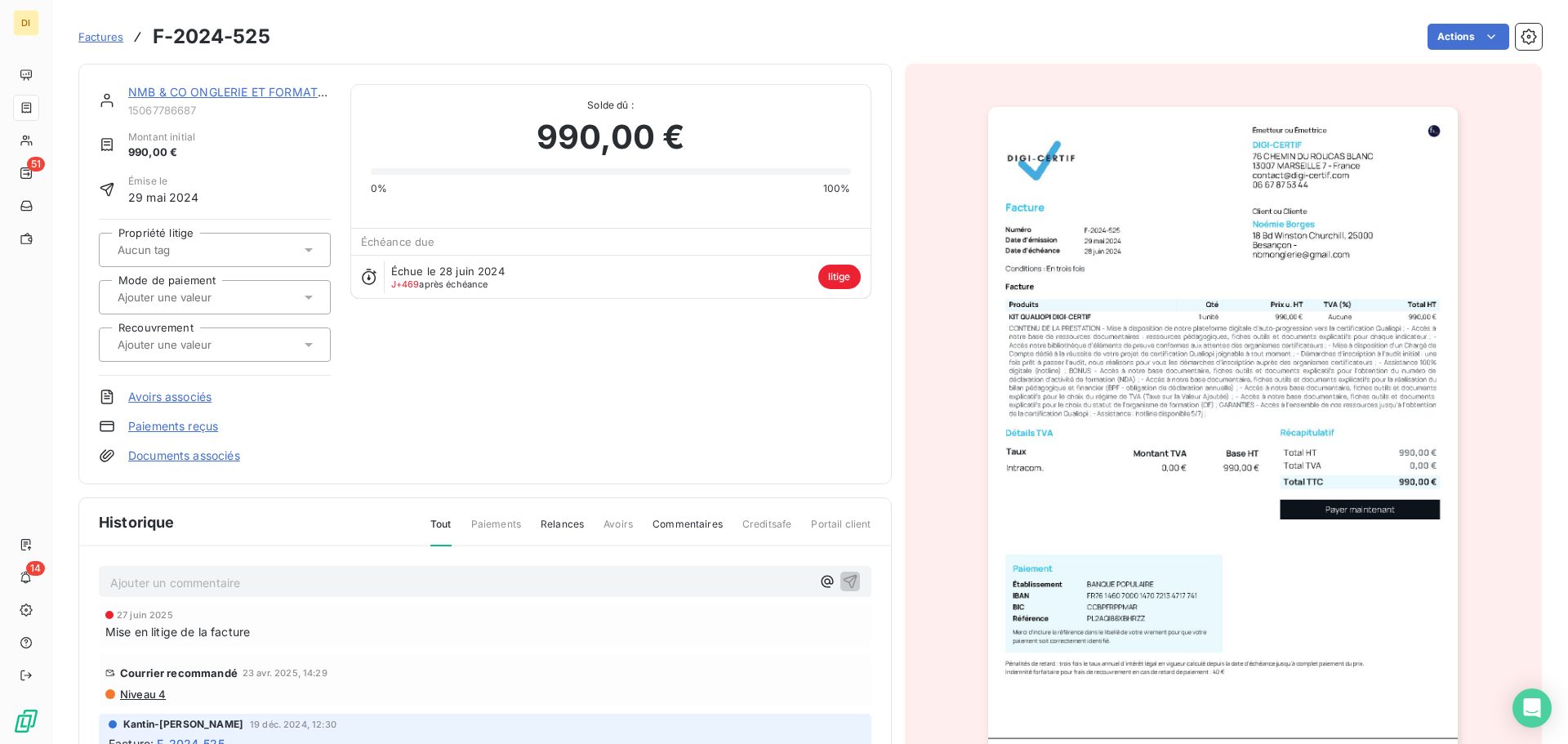
click at [206, 457] on link "Documents associés" at bounding box center [184, 455] width 112 height 16
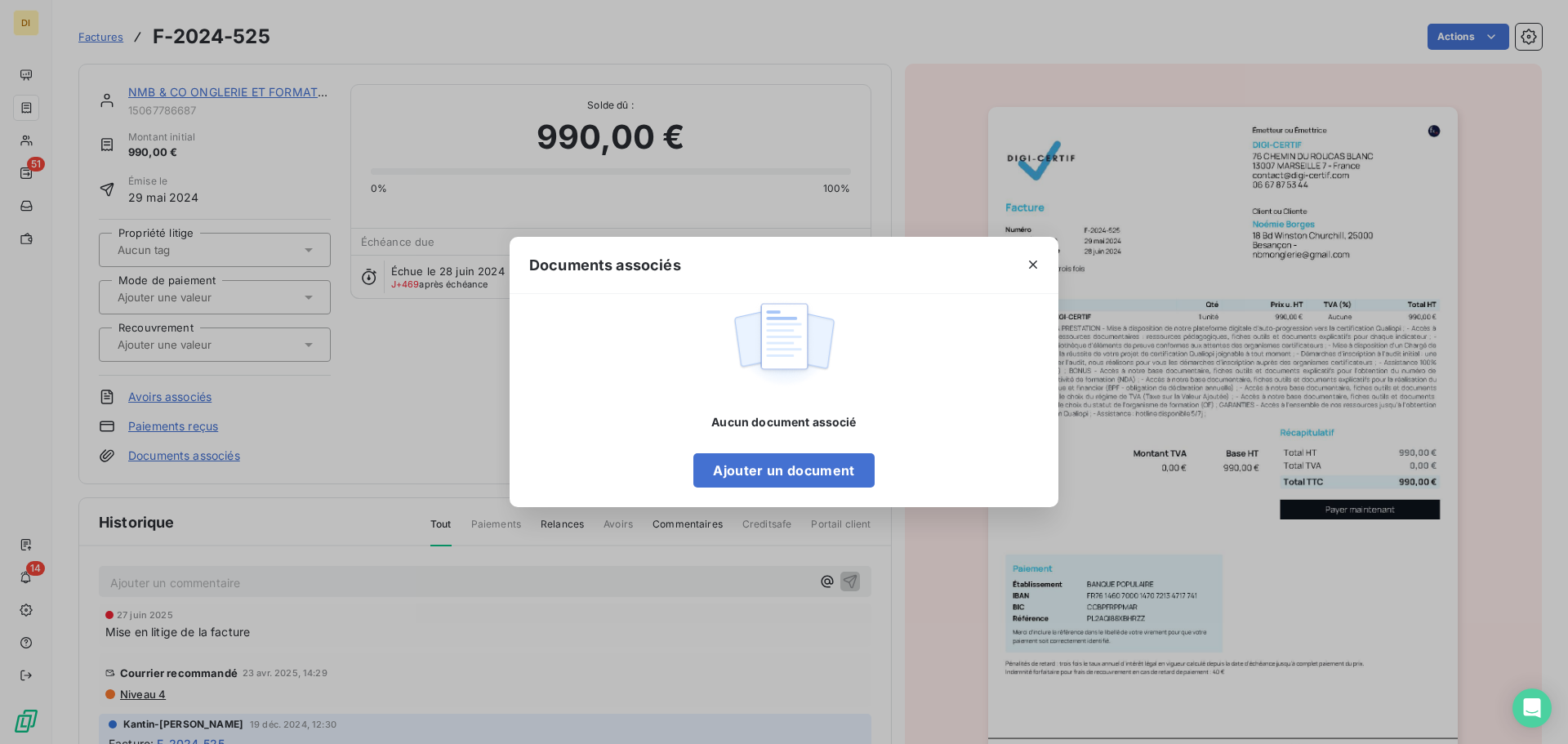
click at [396, 394] on div "Documents associés Aucun document associé Ajouter un document" at bounding box center [784, 372] width 1568 height 744
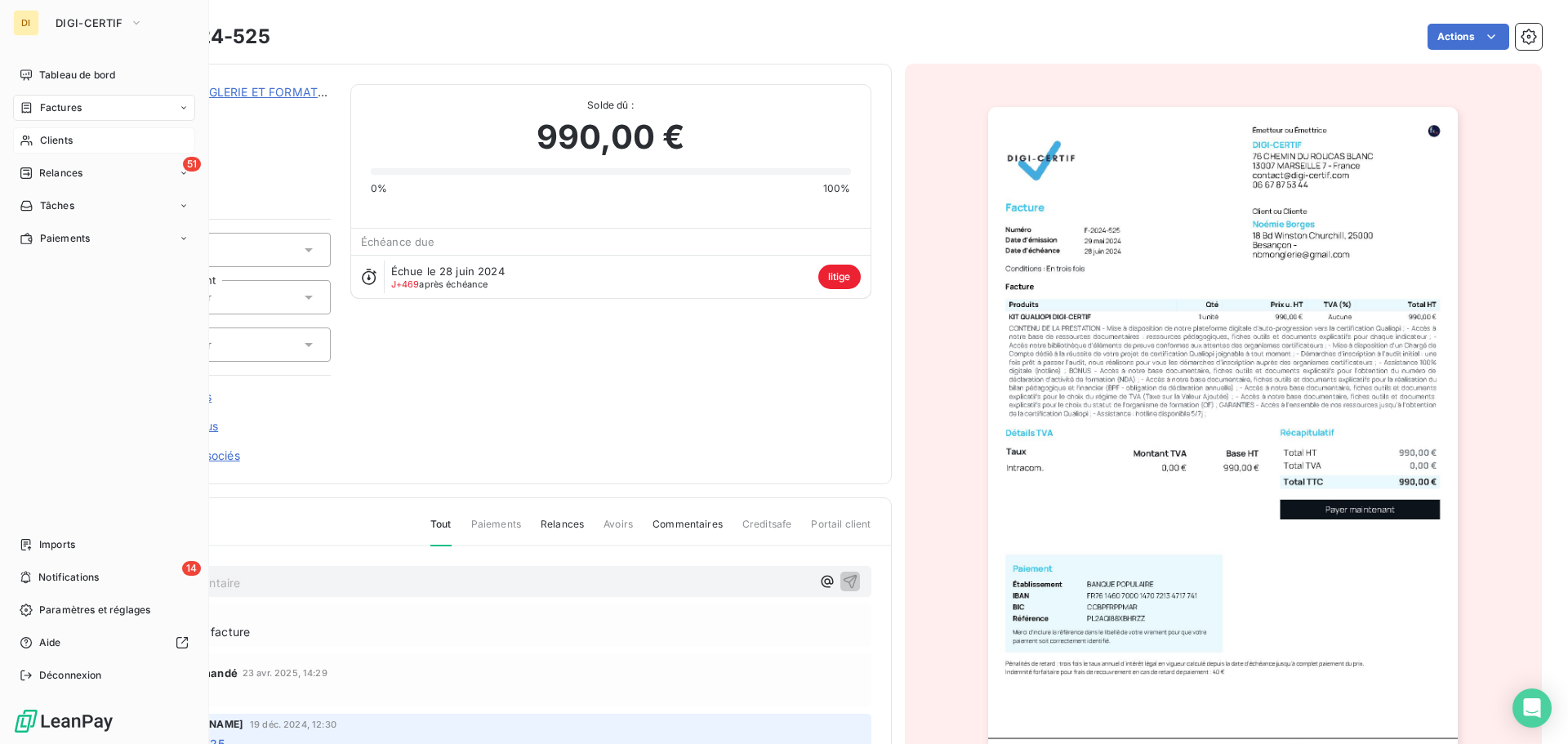
click at [42, 134] on span "Clients" at bounding box center [56, 140] width 33 height 15
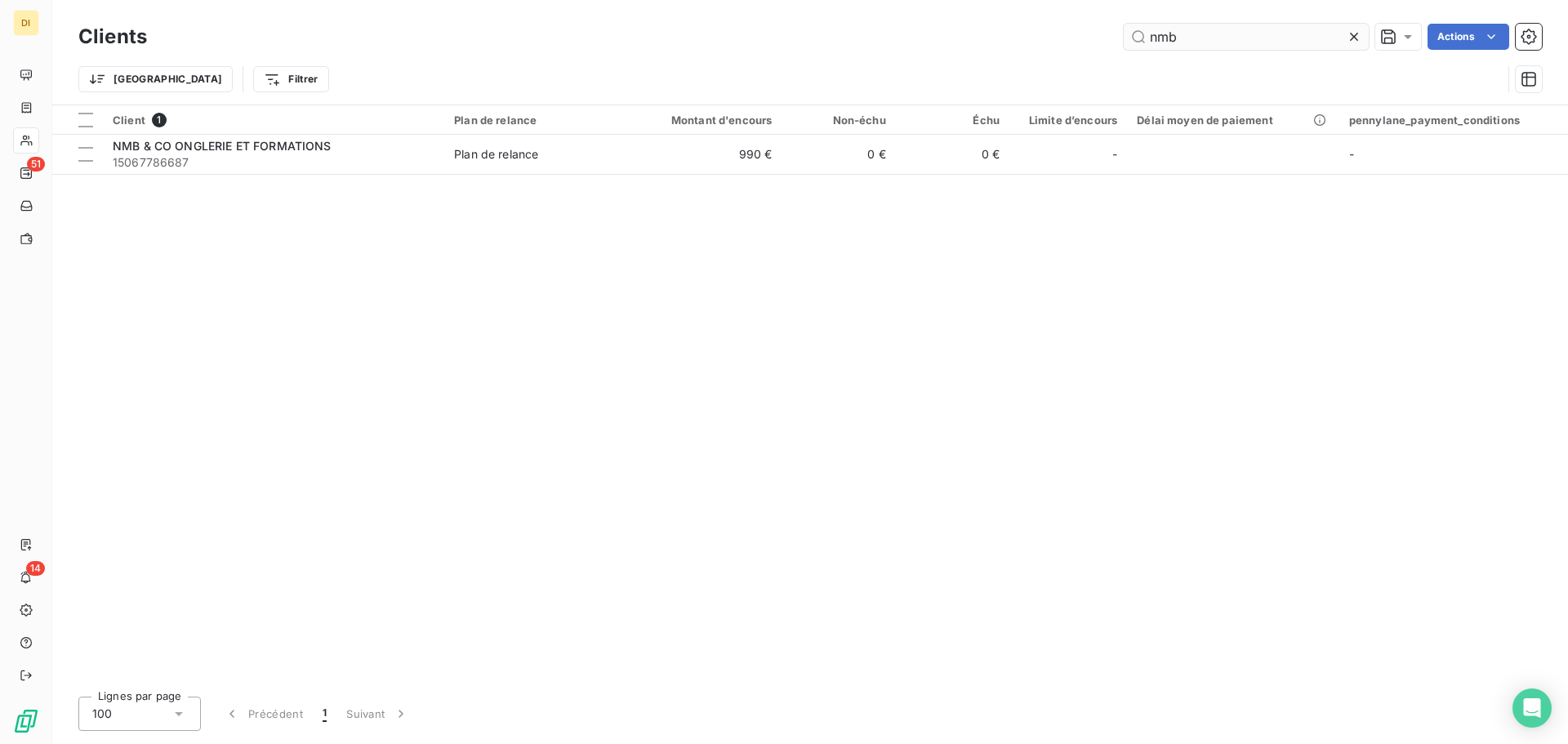
click at [1221, 37] on input "nmb" at bounding box center [1245, 37] width 245 height 26
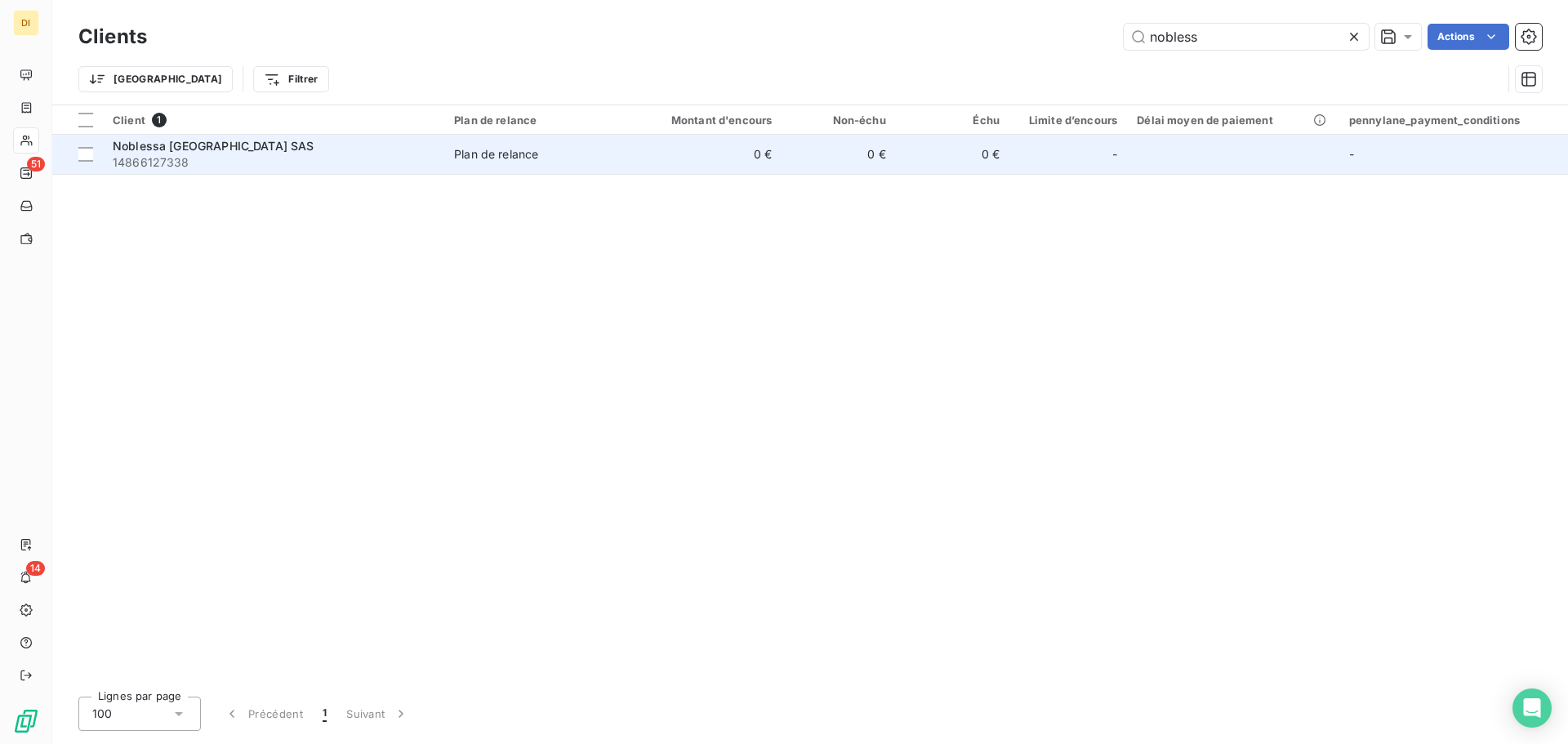
type input "nobless"
click at [572, 159] on span "Plan de relance" at bounding box center [536, 154] width 165 height 16
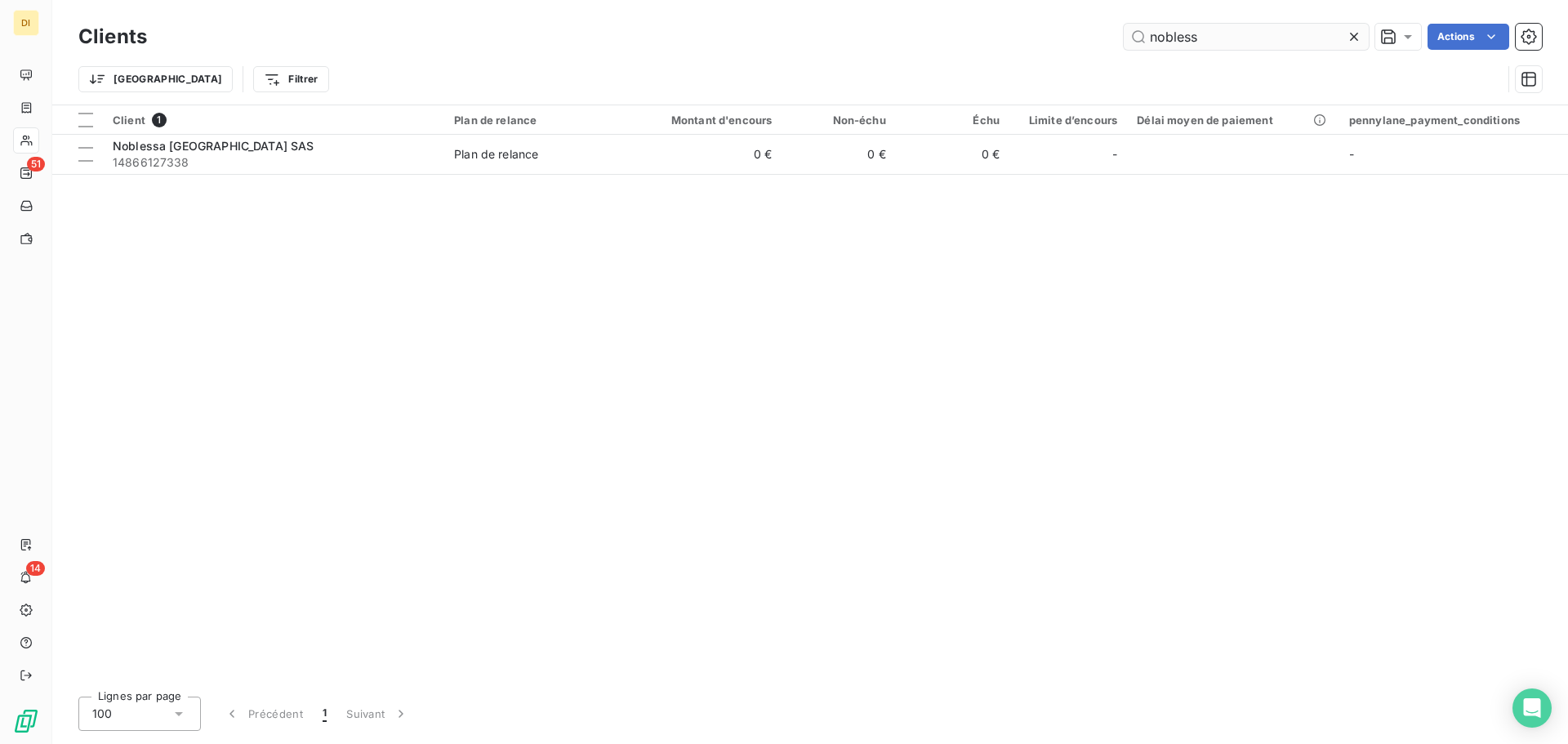
click at [1207, 43] on input "nobless" at bounding box center [1245, 37] width 245 height 26
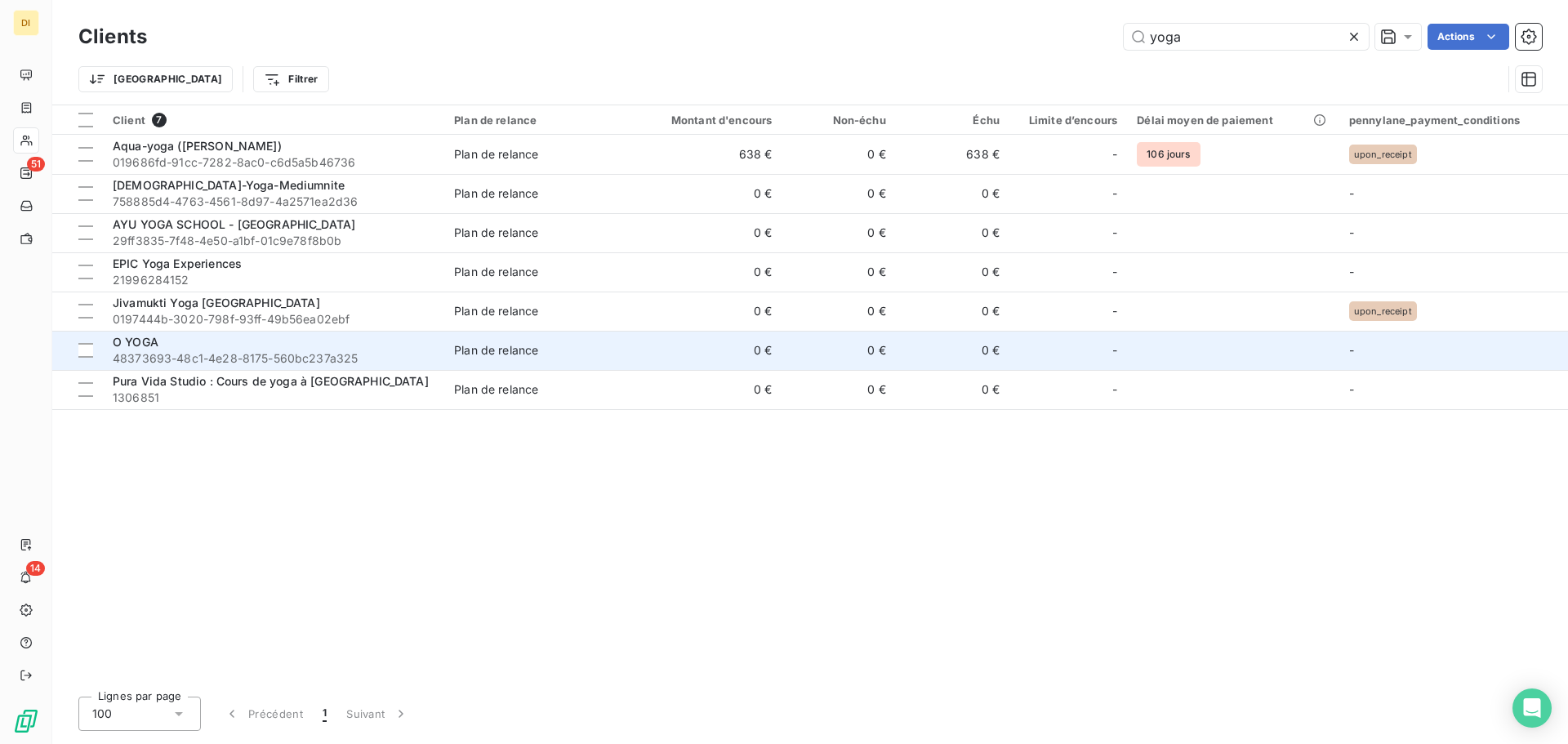
type input "yoga"
click at [272, 348] on div "O YOGA" at bounding box center [274, 343] width 322 height 16
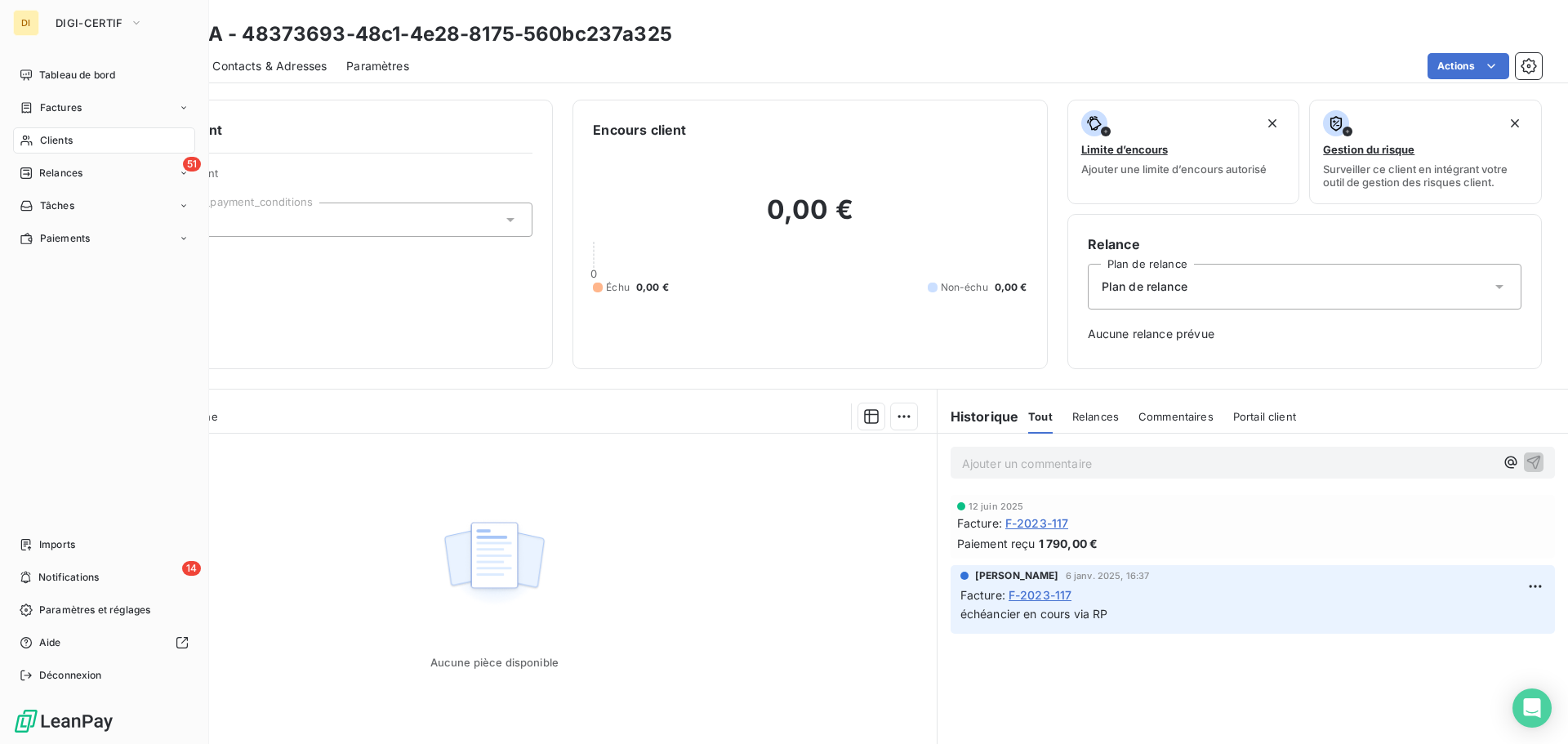
click at [28, 139] on icon at bounding box center [27, 140] width 14 height 13
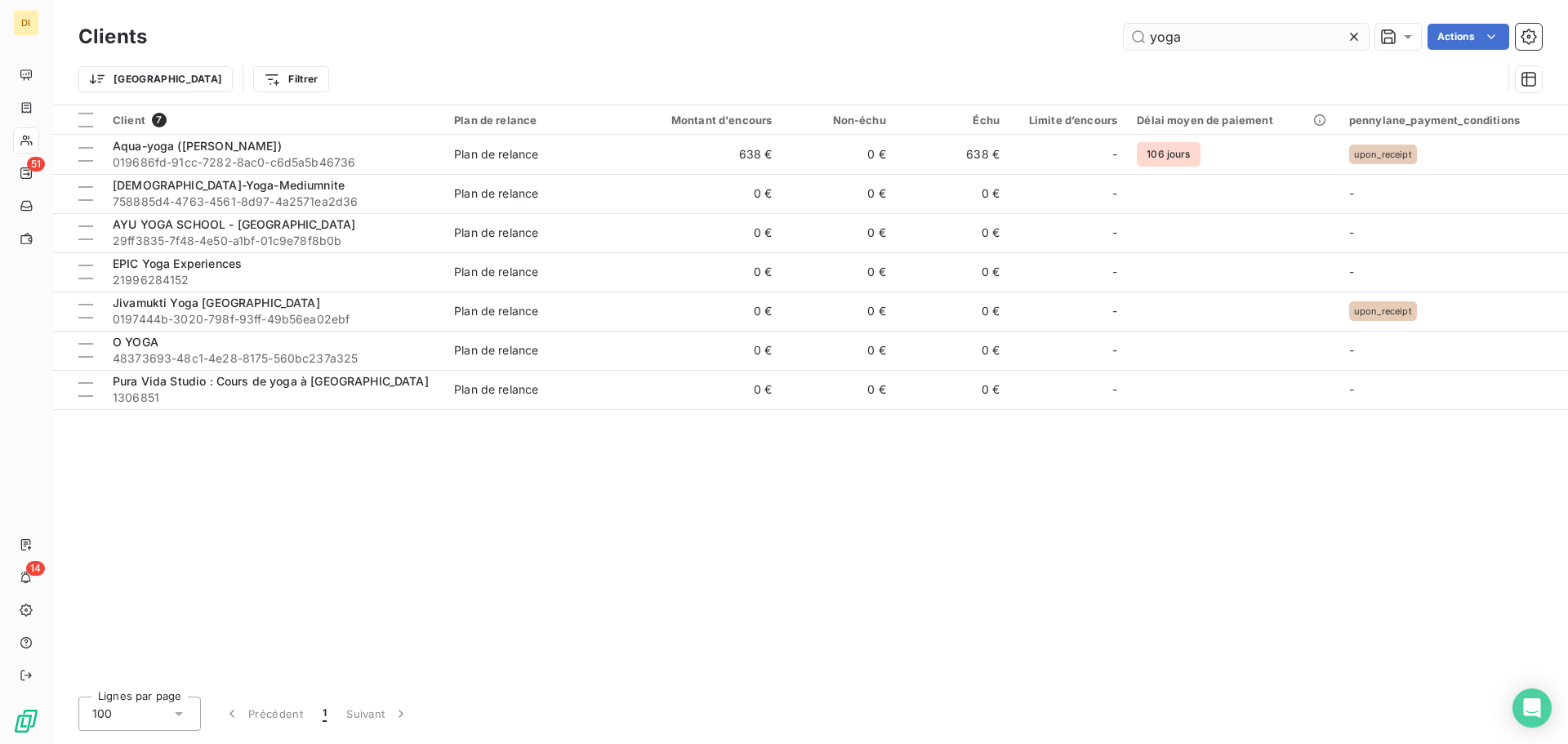
click at [1194, 34] on input "yoga" at bounding box center [1245, 37] width 245 height 26
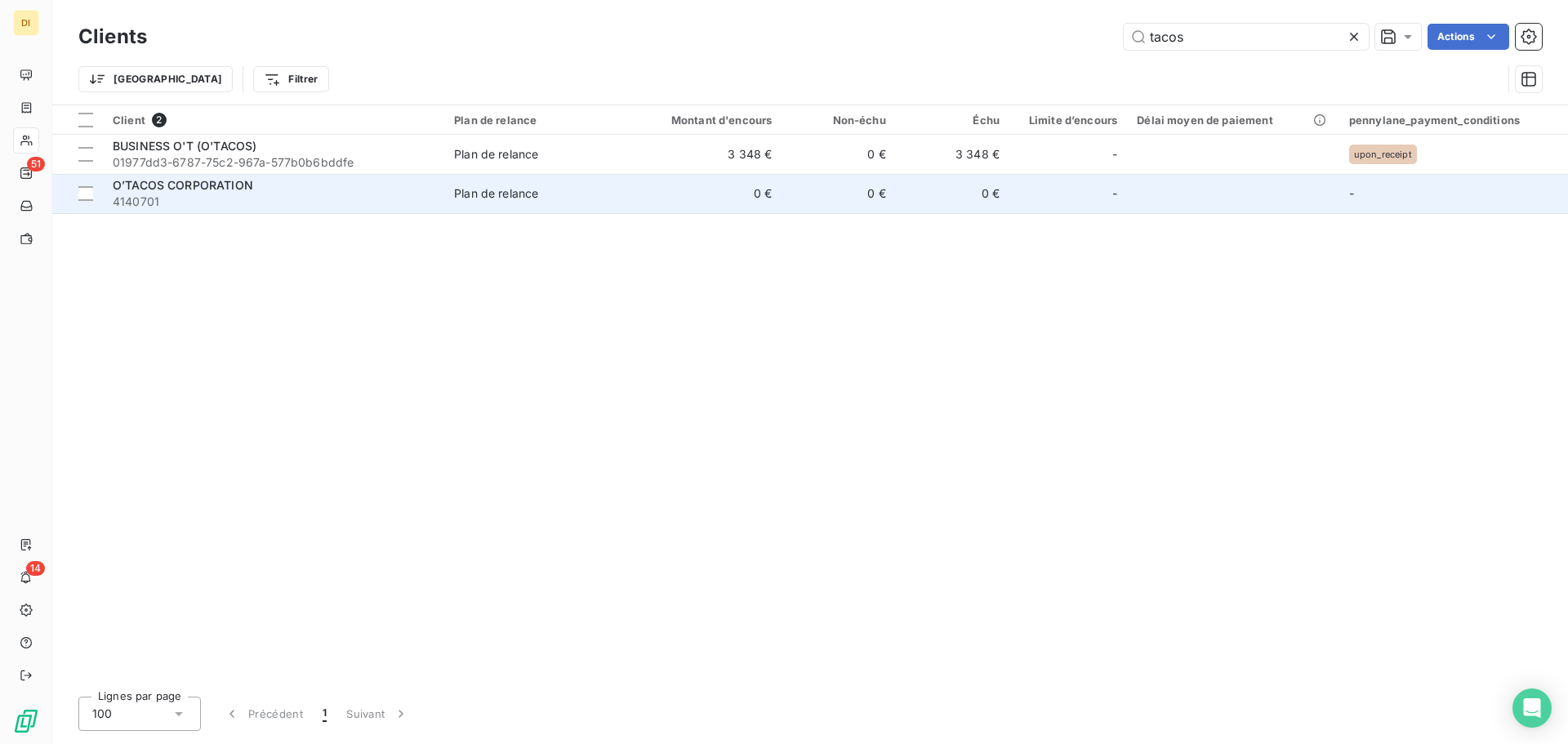
type input "tacos"
click at [330, 195] on span "4140701" at bounding box center [274, 202] width 322 height 16
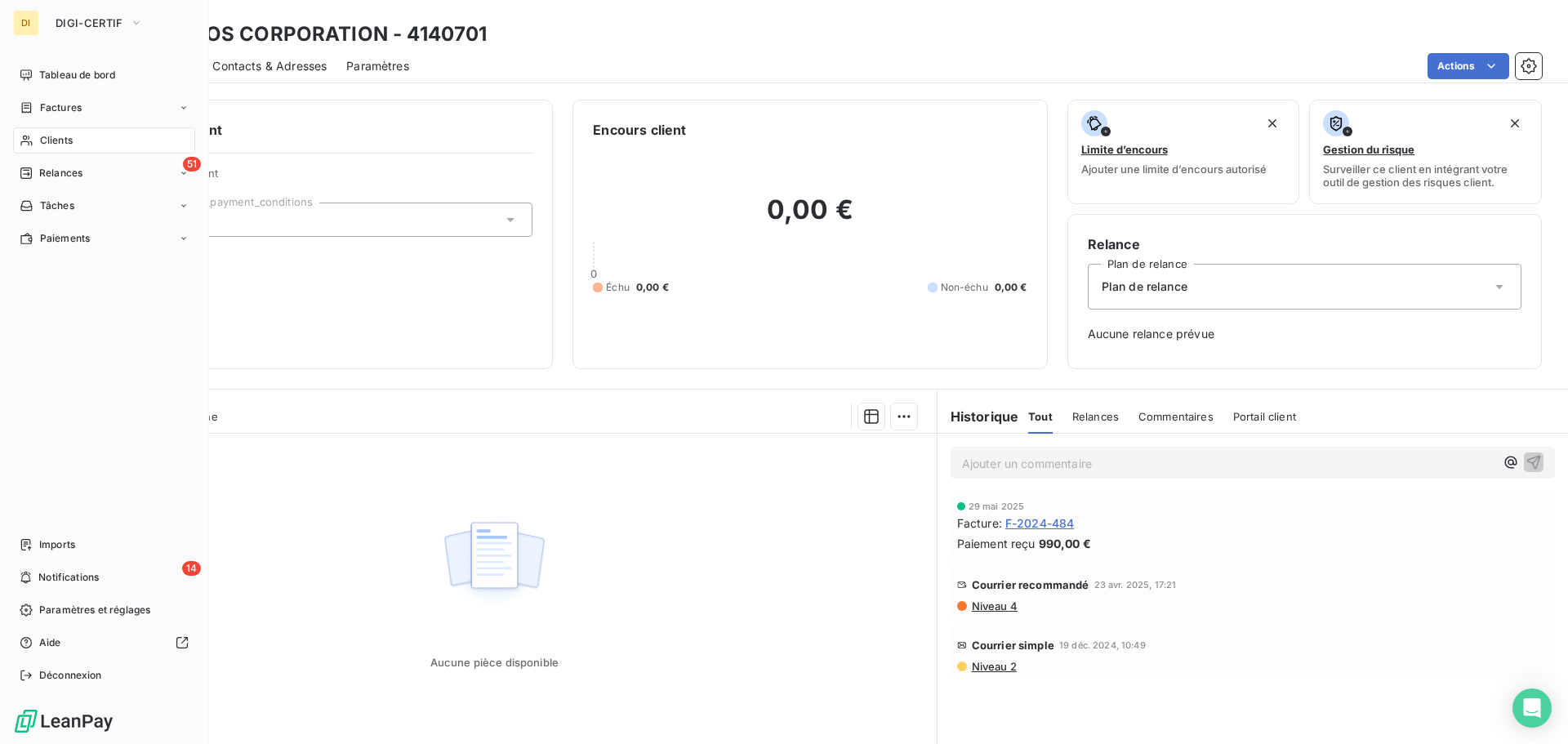
click at [43, 140] on span "Clients" at bounding box center [56, 140] width 33 height 15
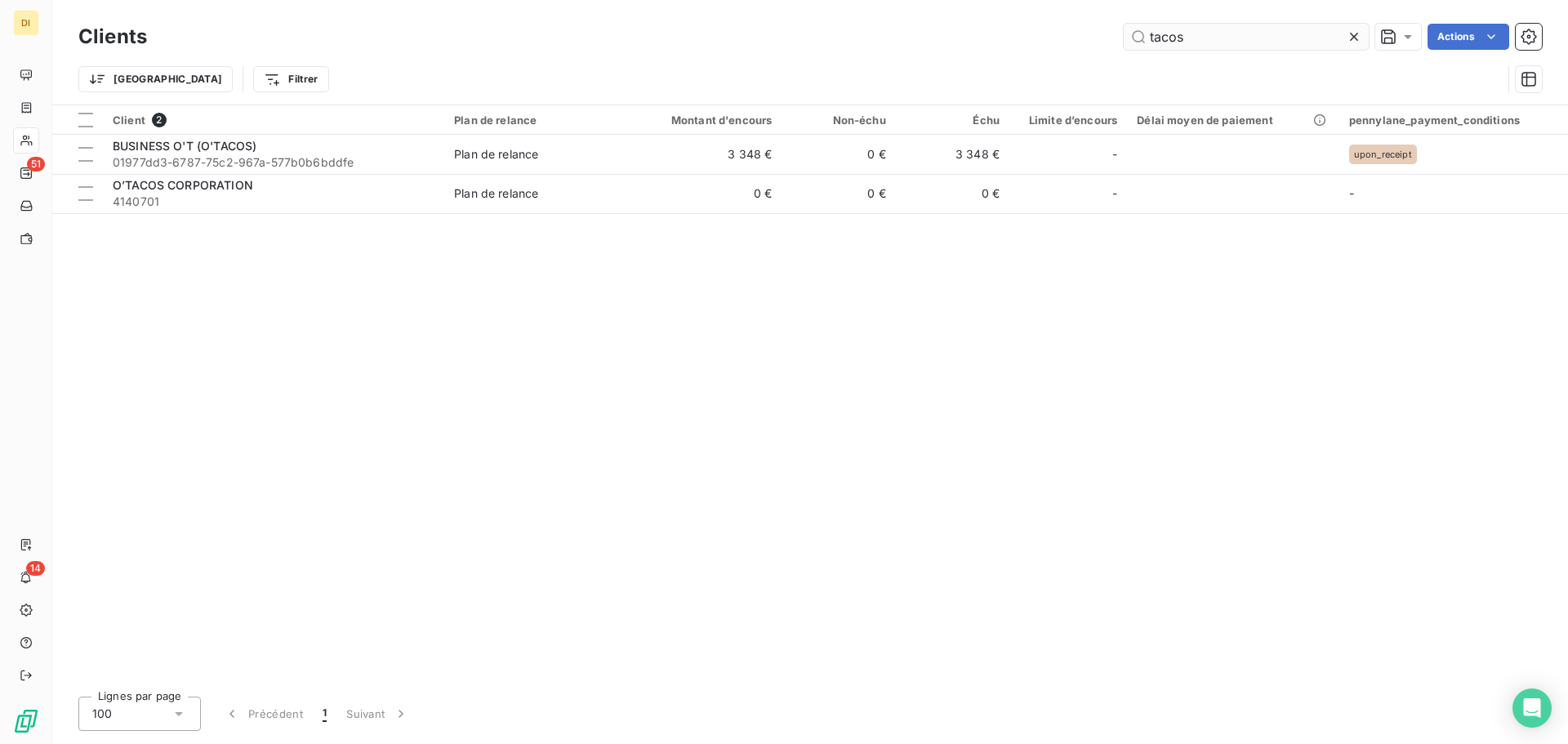
click at [1195, 36] on input "tacos" at bounding box center [1245, 37] width 245 height 26
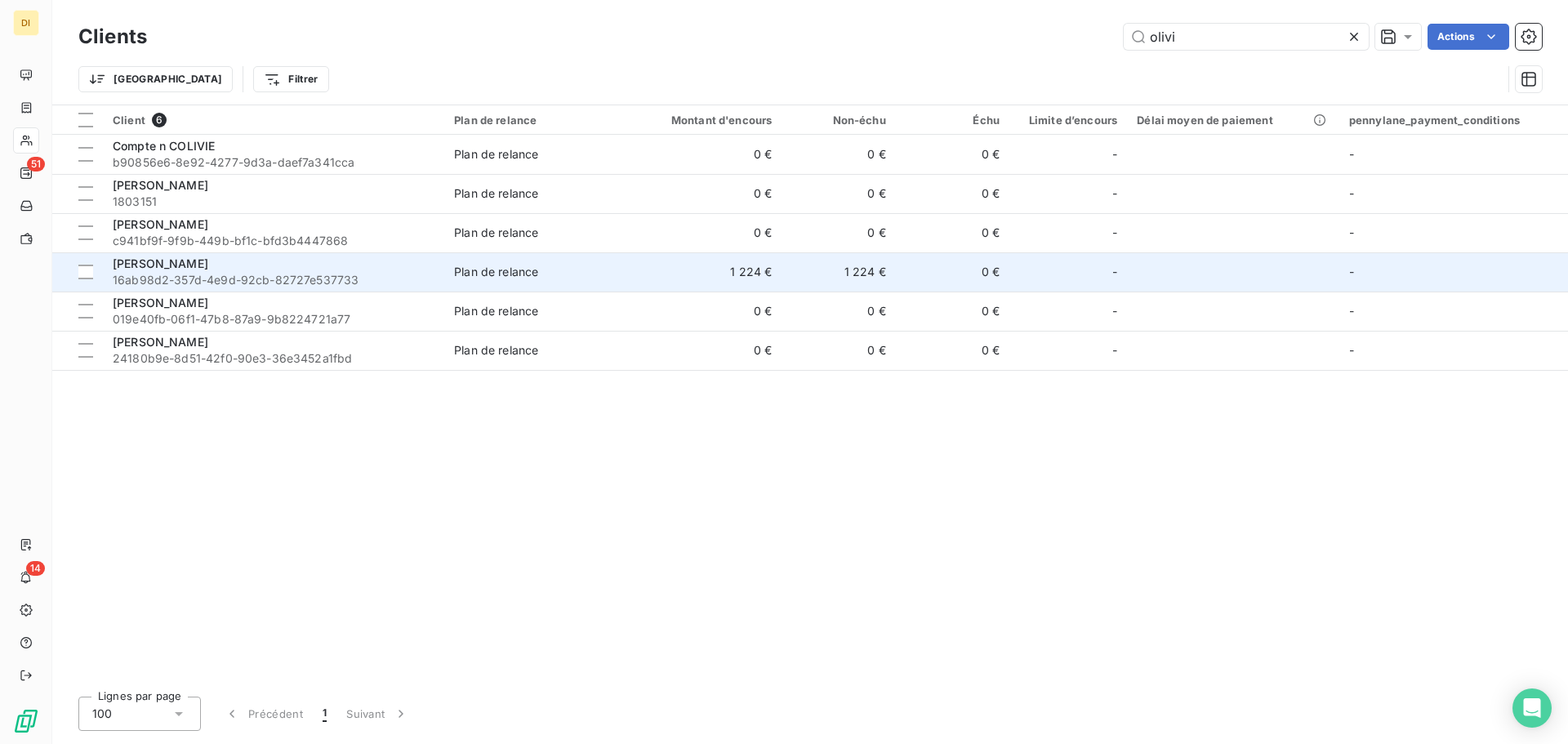
type input "olivi"
click at [284, 272] on div "[PERSON_NAME]" at bounding box center [274, 264] width 322 height 16
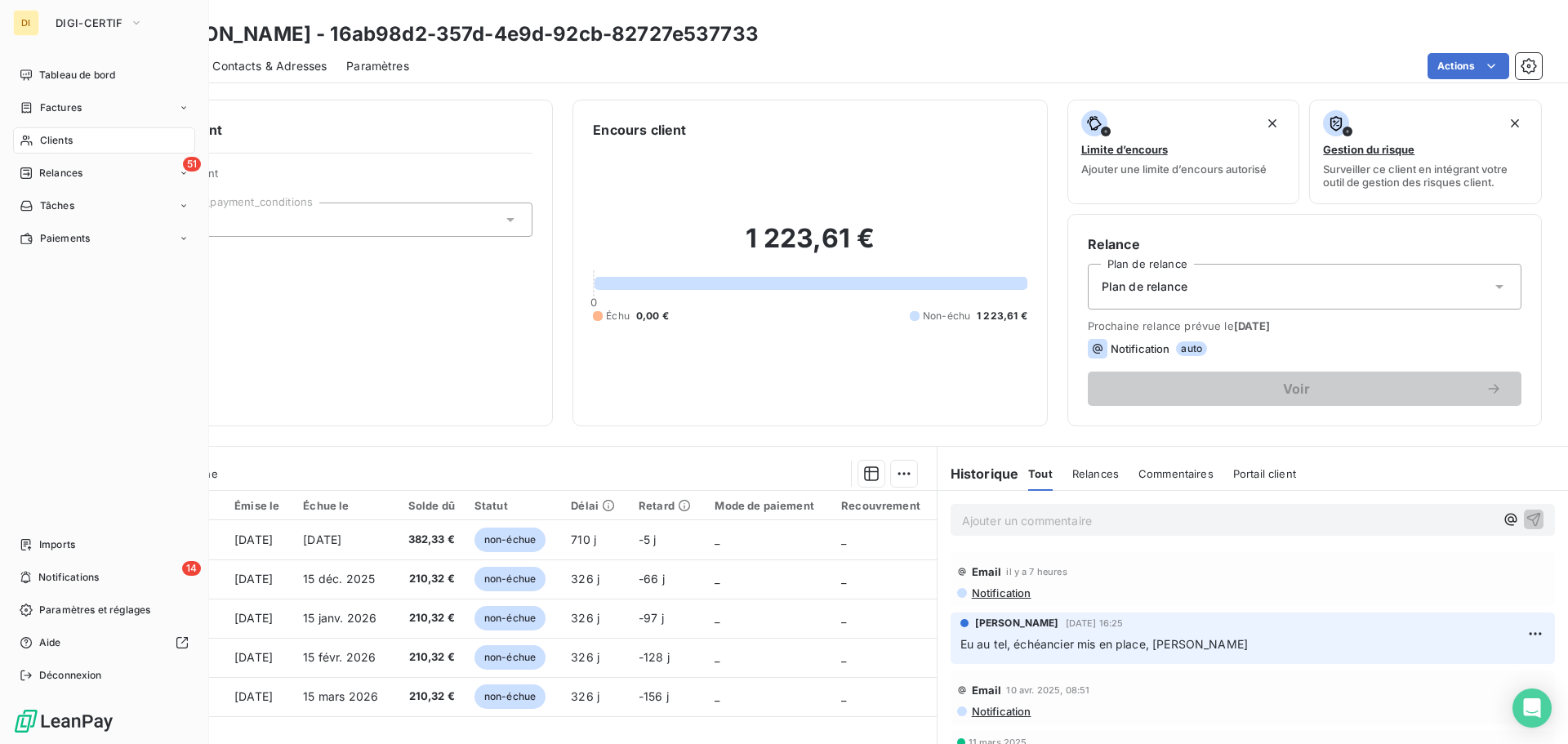
click at [37, 137] on div "Clients" at bounding box center [104, 141] width 182 height 26
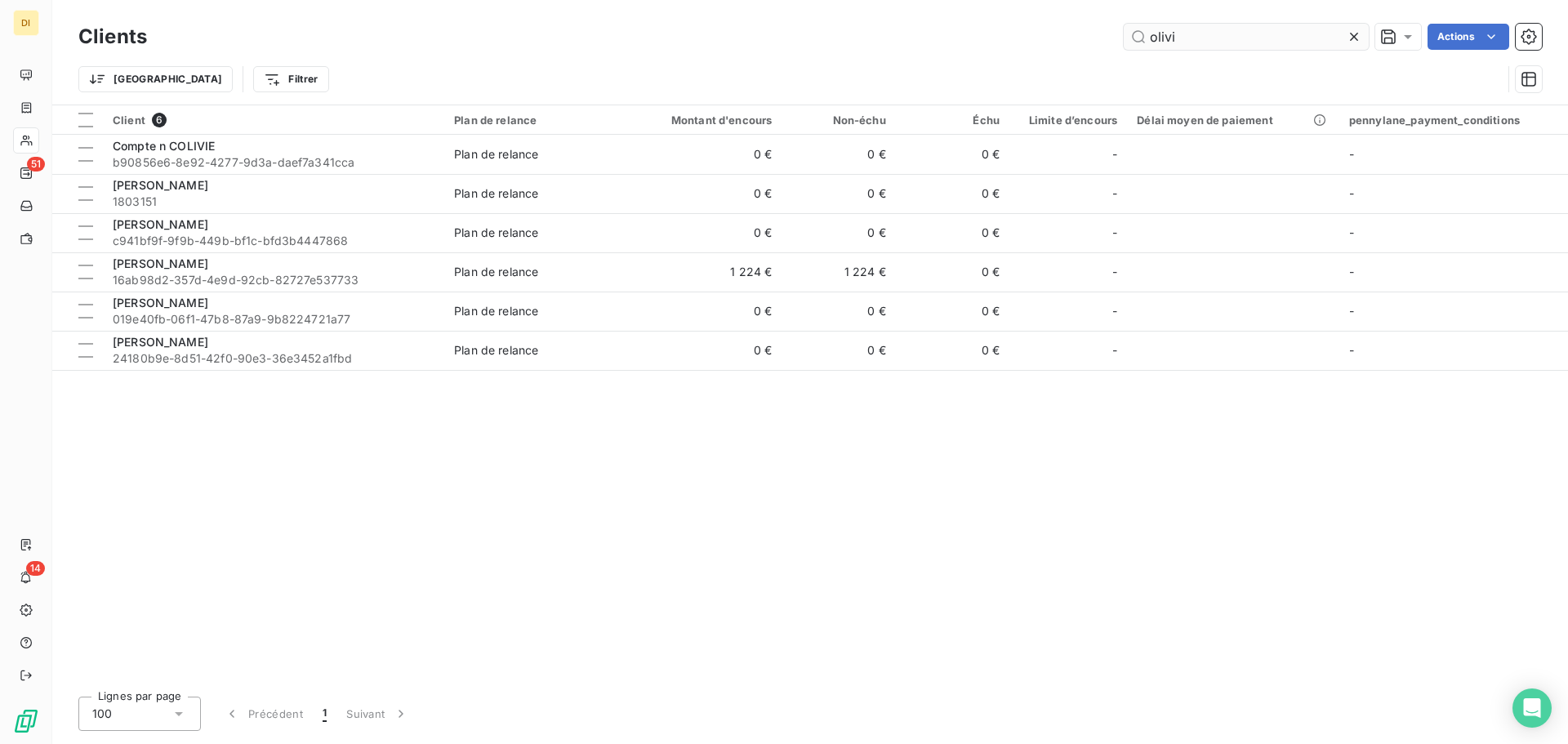
click at [1208, 34] on input "olivi" at bounding box center [1245, 37] width 245 height 26
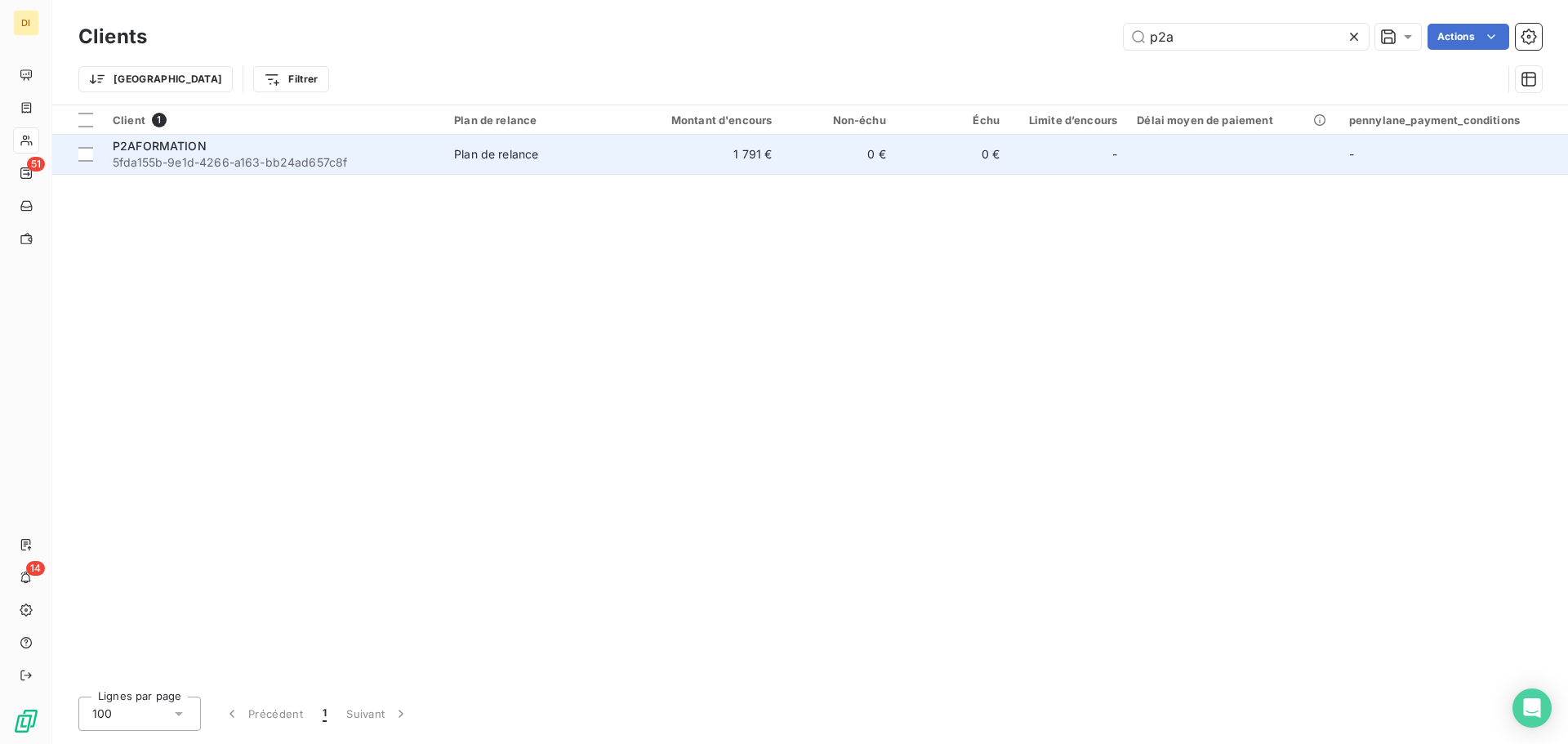
type input "p2a"
click at [363, 150] on div "P2AFORMATION" at bounding box center [274, 146] width 322 height 16
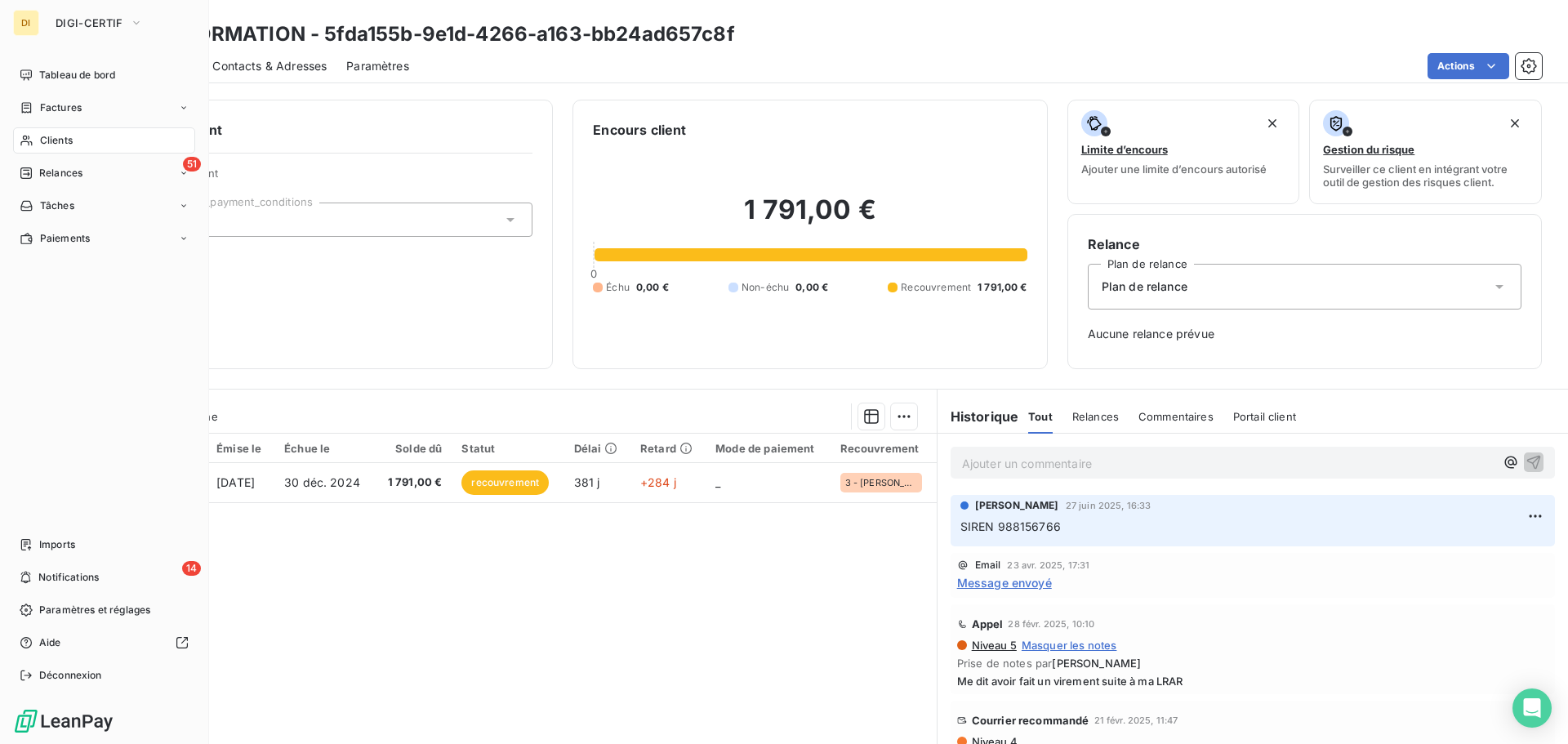
click at [59, 146] on span "Clients" at bounding box center [56, 140] width 33 height 15
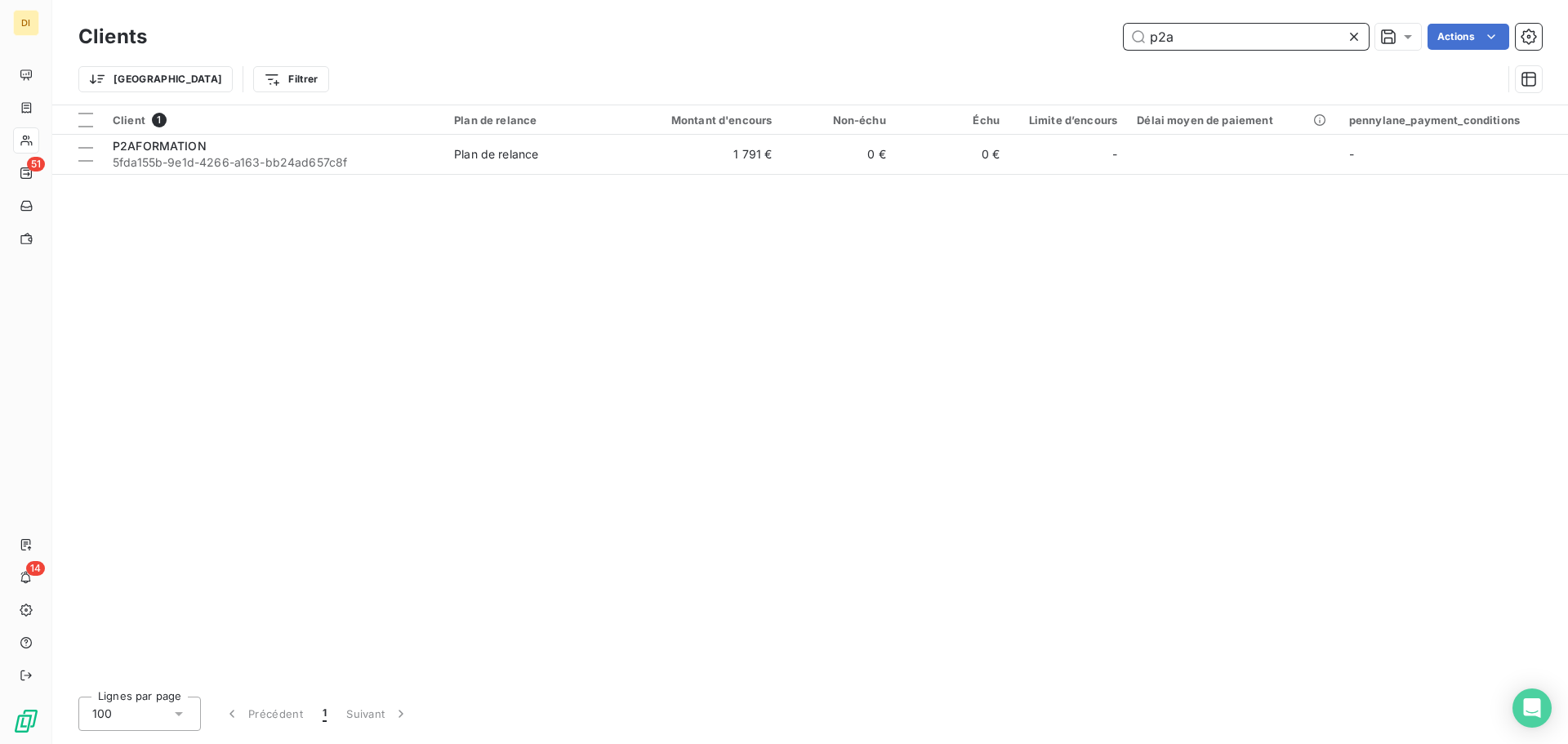
drag, startPoint x: 1222, startPoint y: 30, endPoint x: 1261, endPoint y: 25, distance: 39.3
click at [1261, 25] on input "p2a" at bounding box center [1245, 37] width 245 height 26
click at [1222, 37] on input "p2a" at bounding box center [1245, 37] width 245 height 26
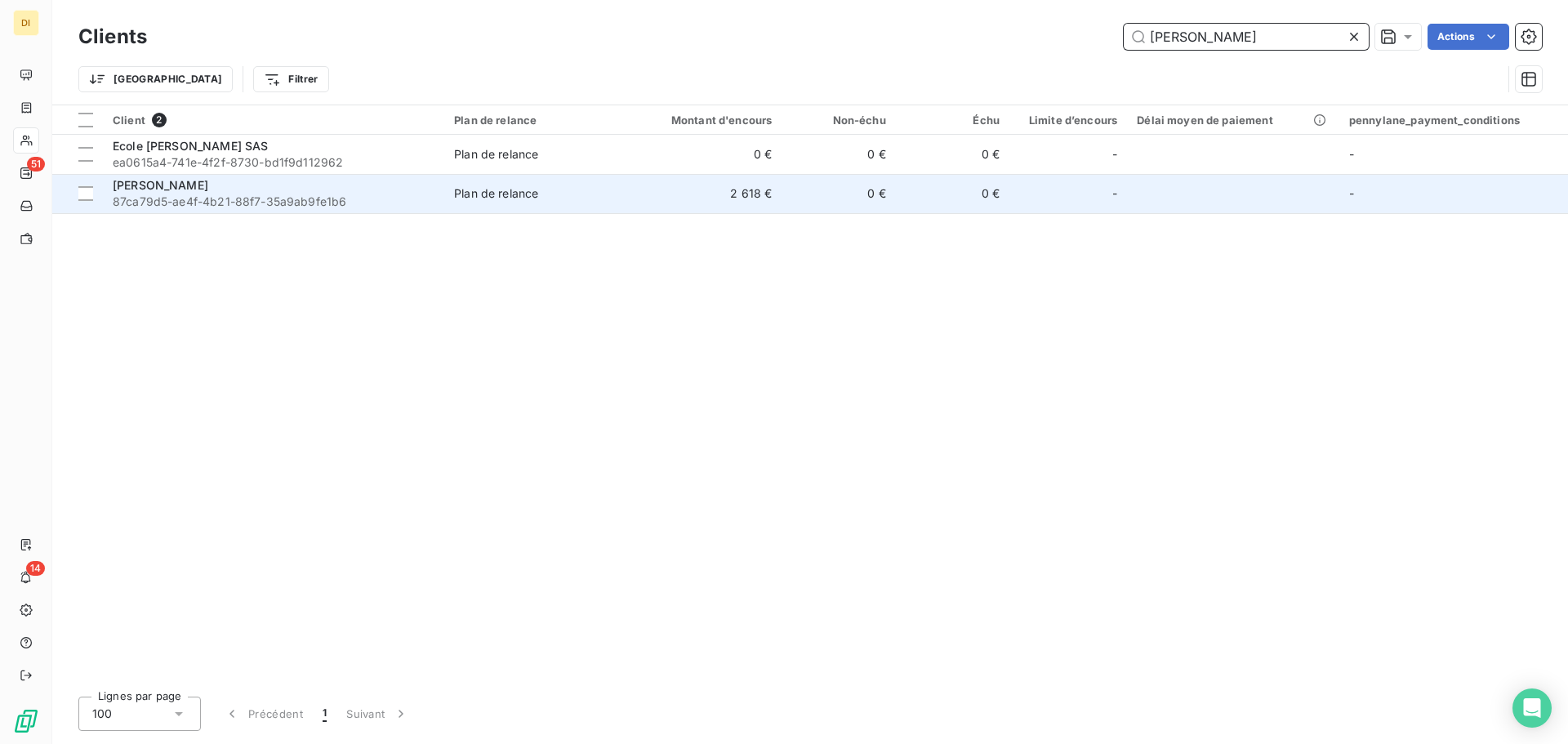
type input "[PERSON_NAME]"
click at [293, 189] on div "[PERSON_NAME]" at bounding box center [274, 185] width 322 height 16
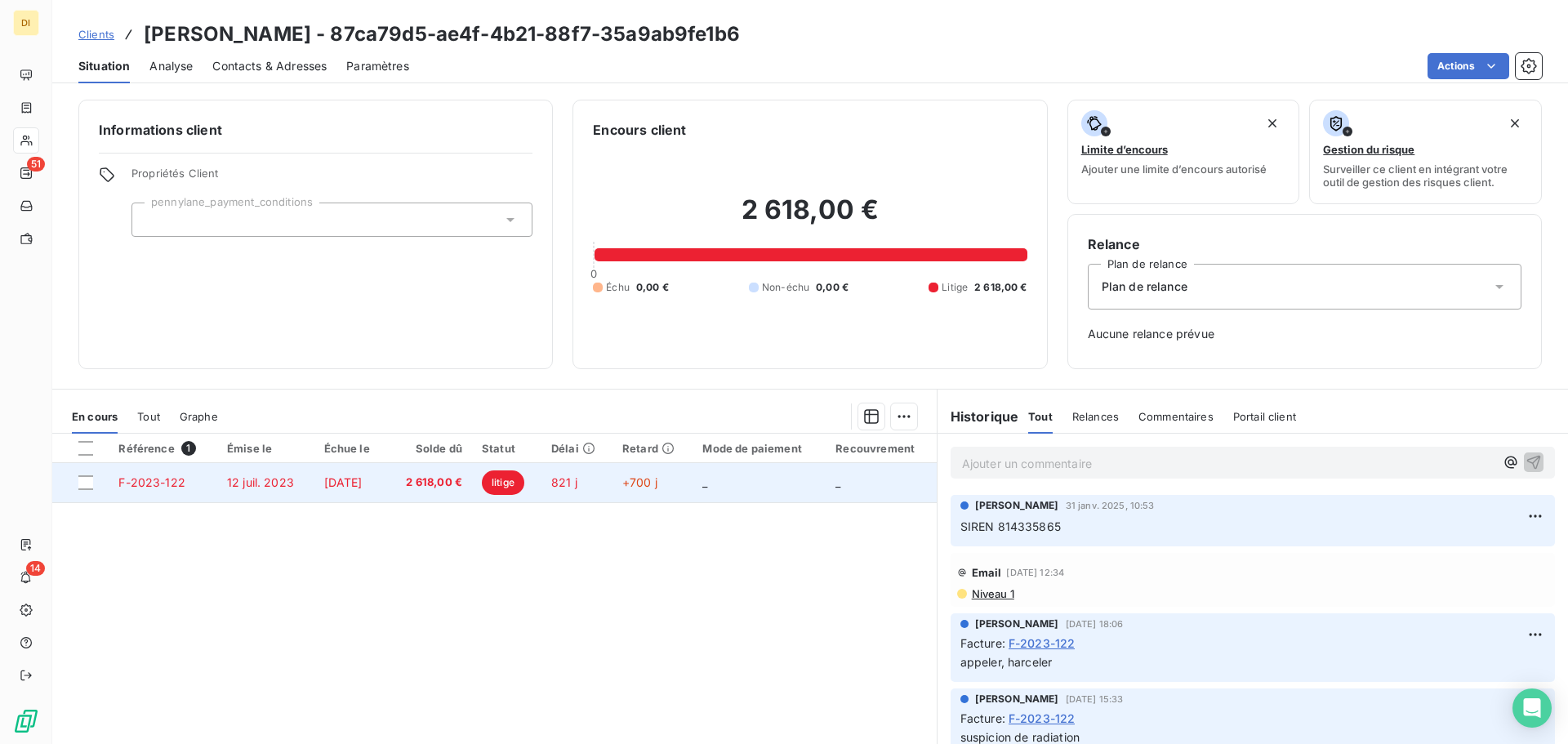
click at [325, 482] on span "[DATE]" at bounding box center [344, 482] width 38 height 14
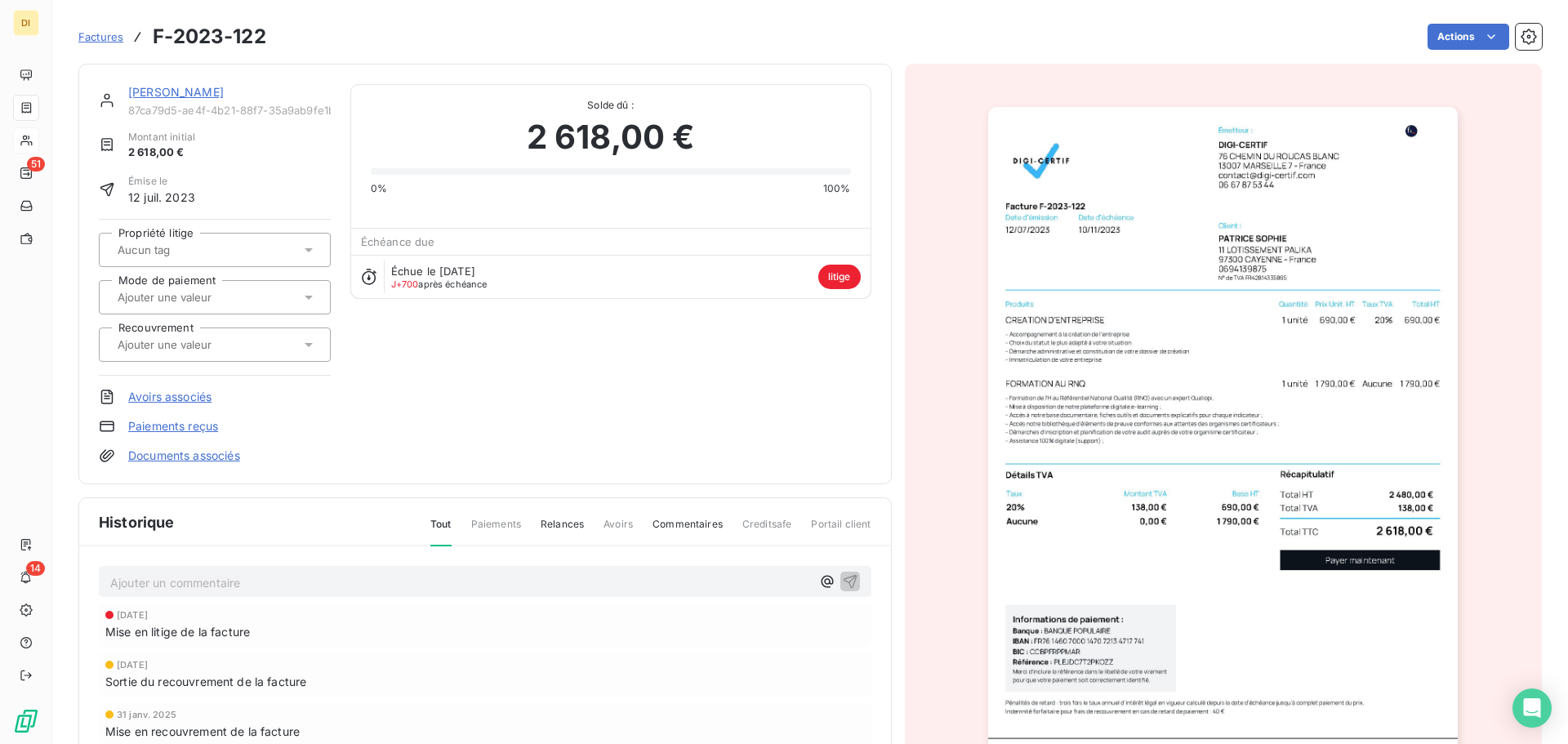
click at [182, 91] on link "[PERSON_NAME]" at bounding box center [176, 92] width 96 height 14
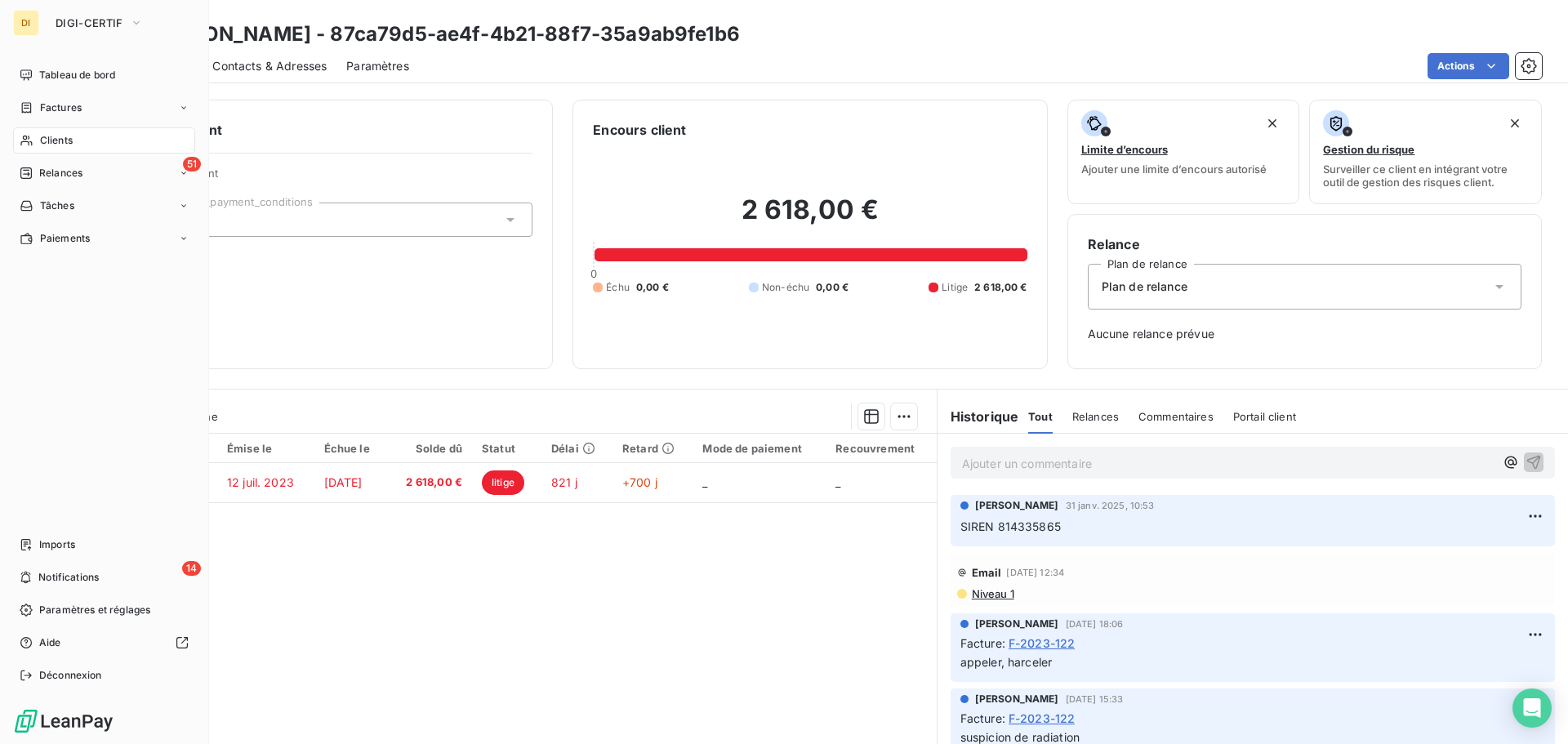
click at [67, 144] on span "Clients" at bounding box center [56, 140] width 33 height 15
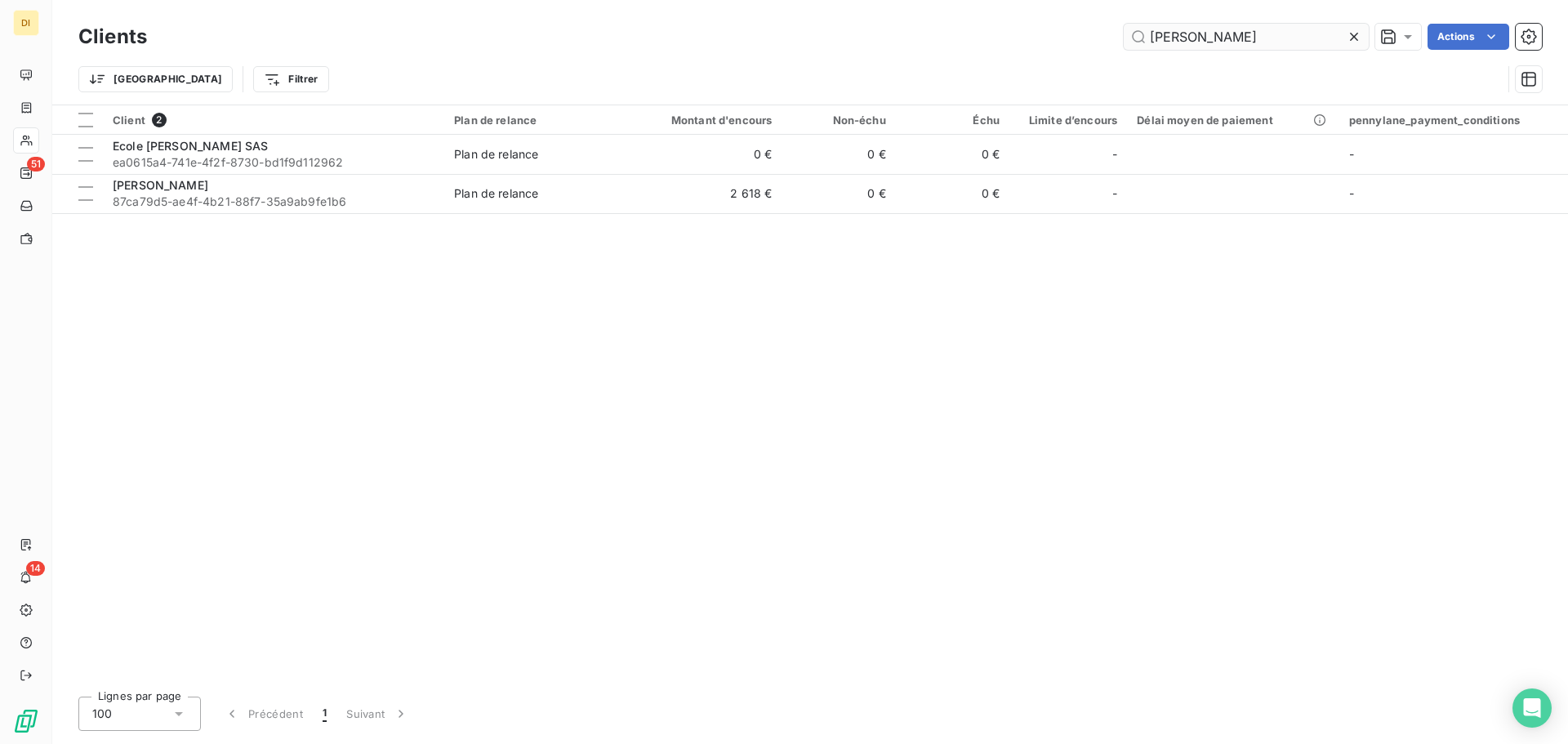
click at [1176, 38] on input "[PERSON_NAME]" at bounding box center [1245, 37] width 245 height 26
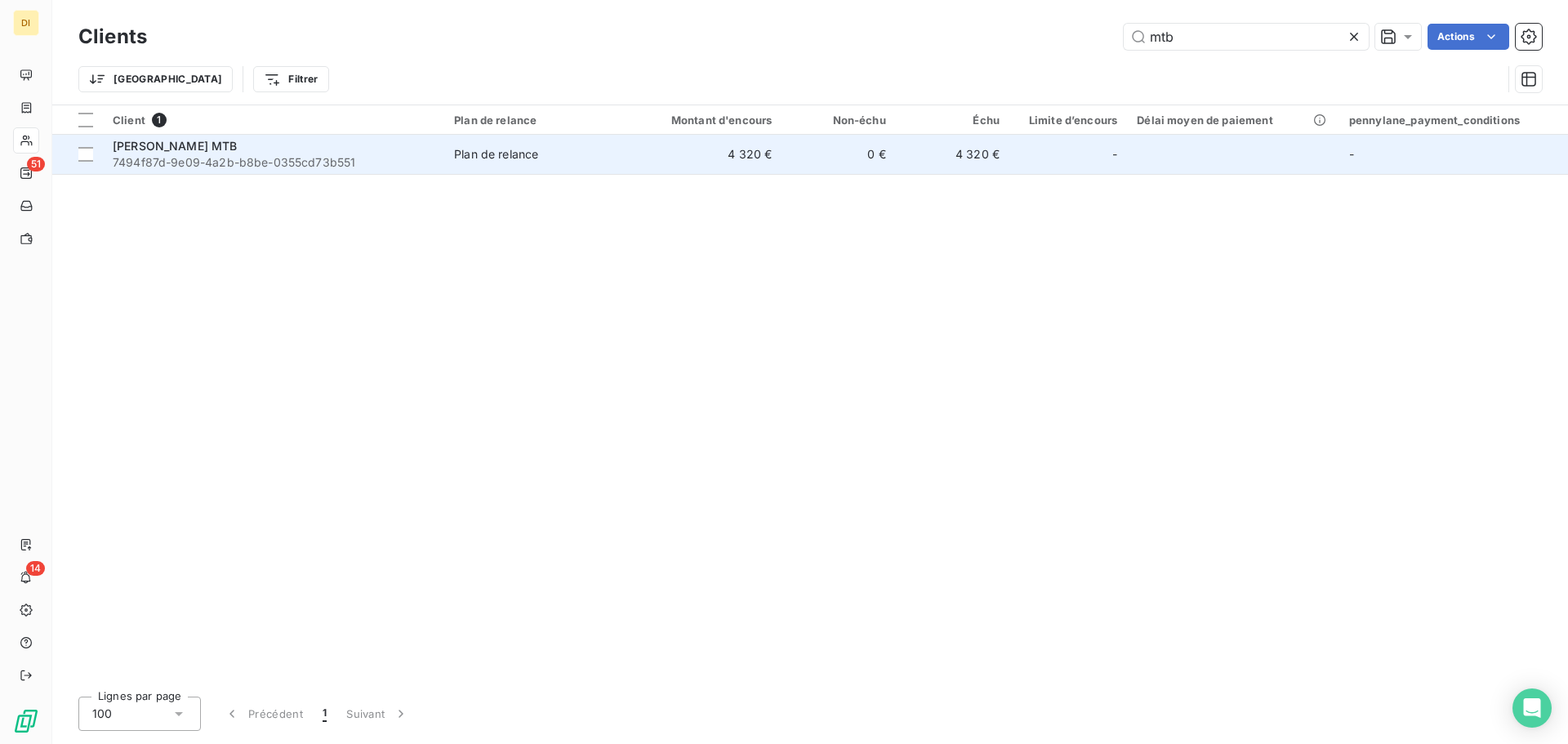
type input "mtb"
click at [495, 155] on div "Plan de relance" at bounding box center [496, 154] width 84 height 16
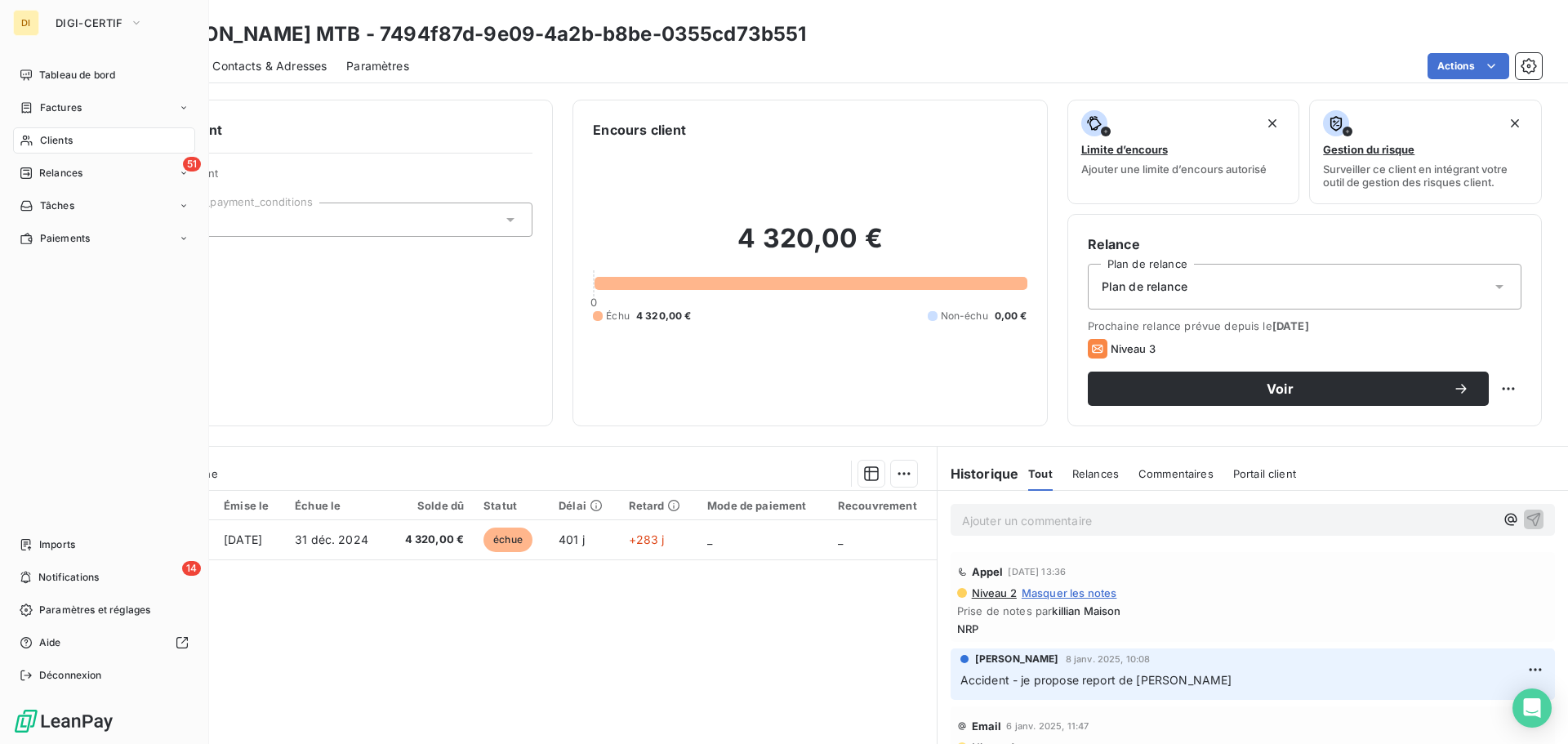
click at [31, 133] on div "Clients" at bounding box center [104, 141] width 182 height 26
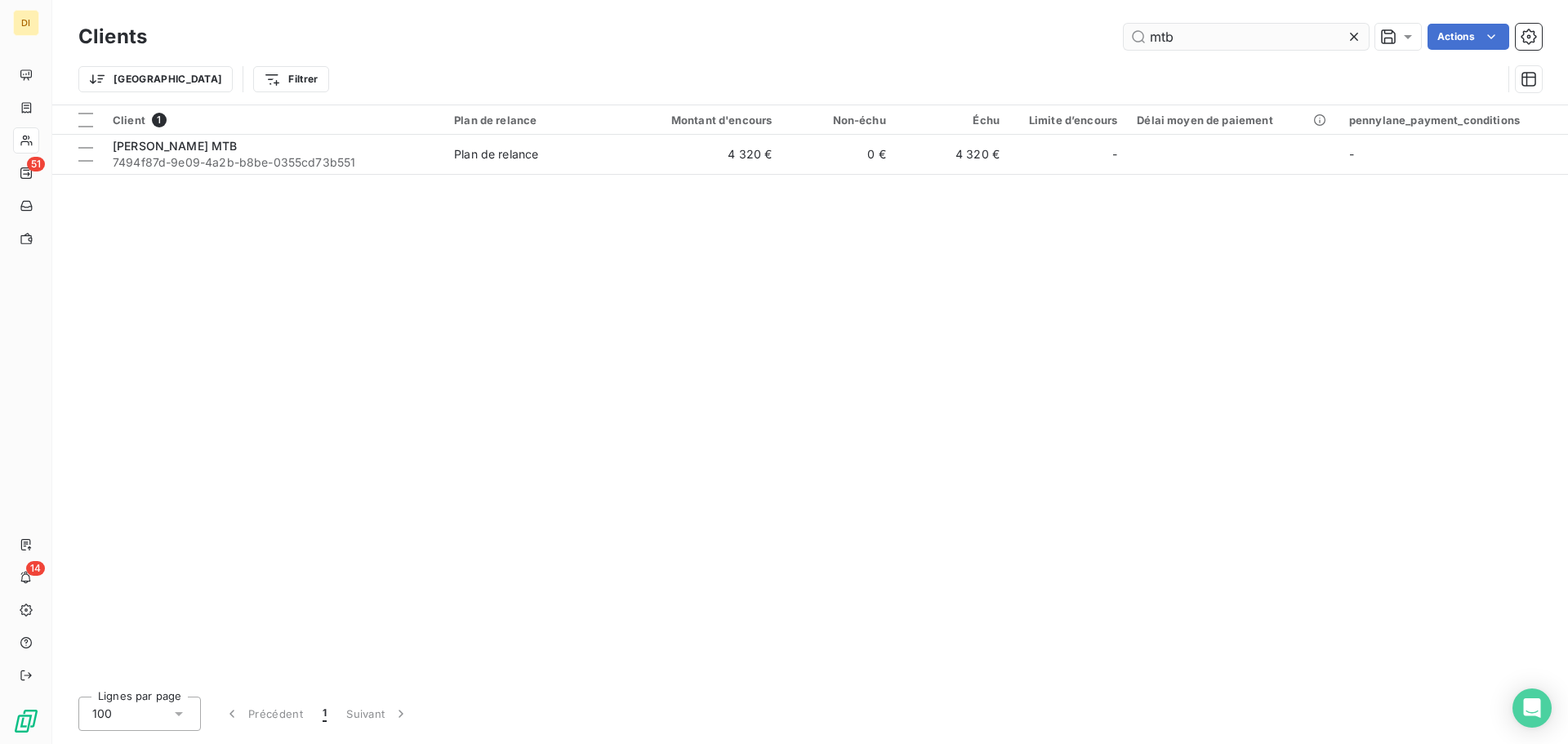
click at [1200, 33] on input "mtb" at bounding box center [1245, 37] width 245 height 26
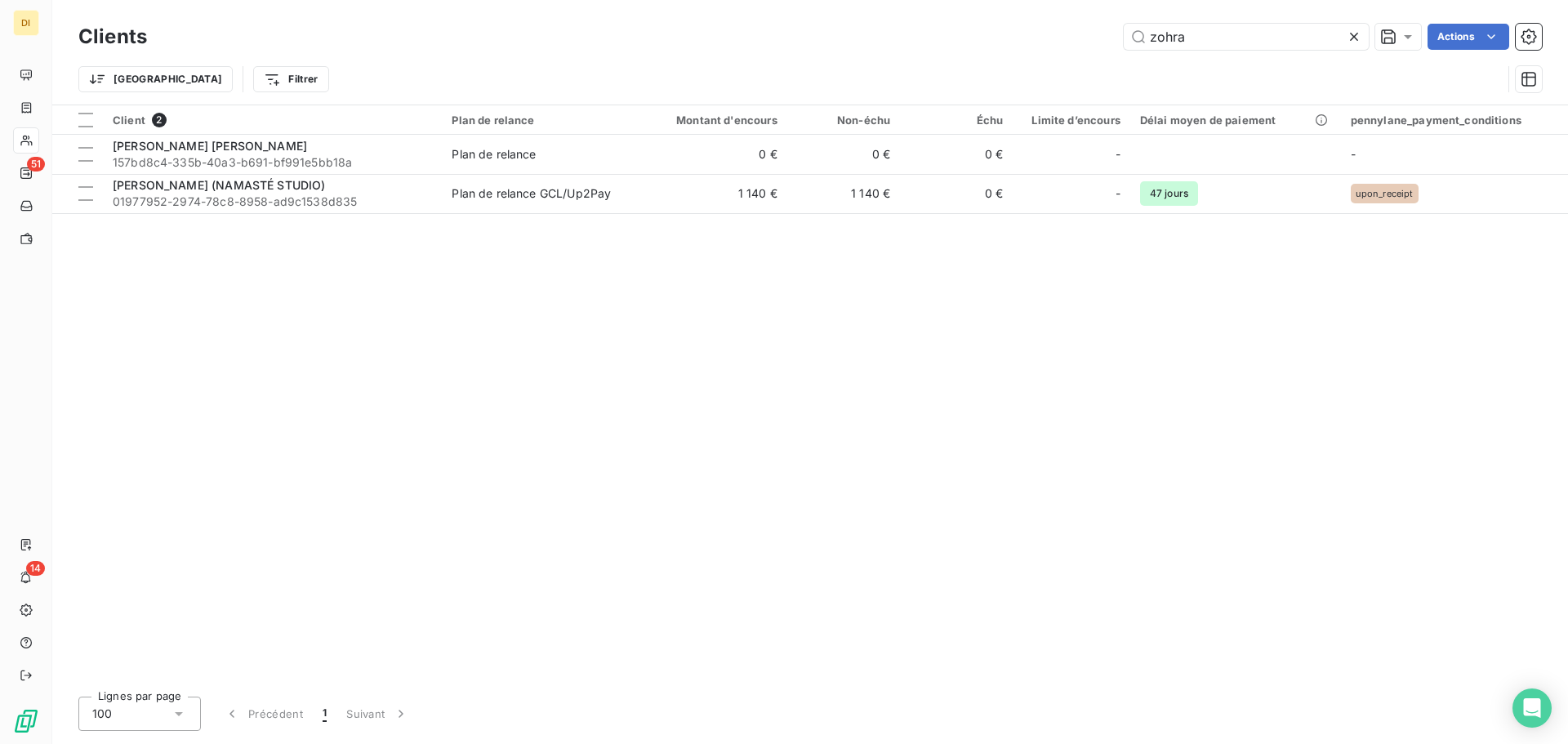
type input "zohra"
